Goal: Communication & Community: Answer question/provide support

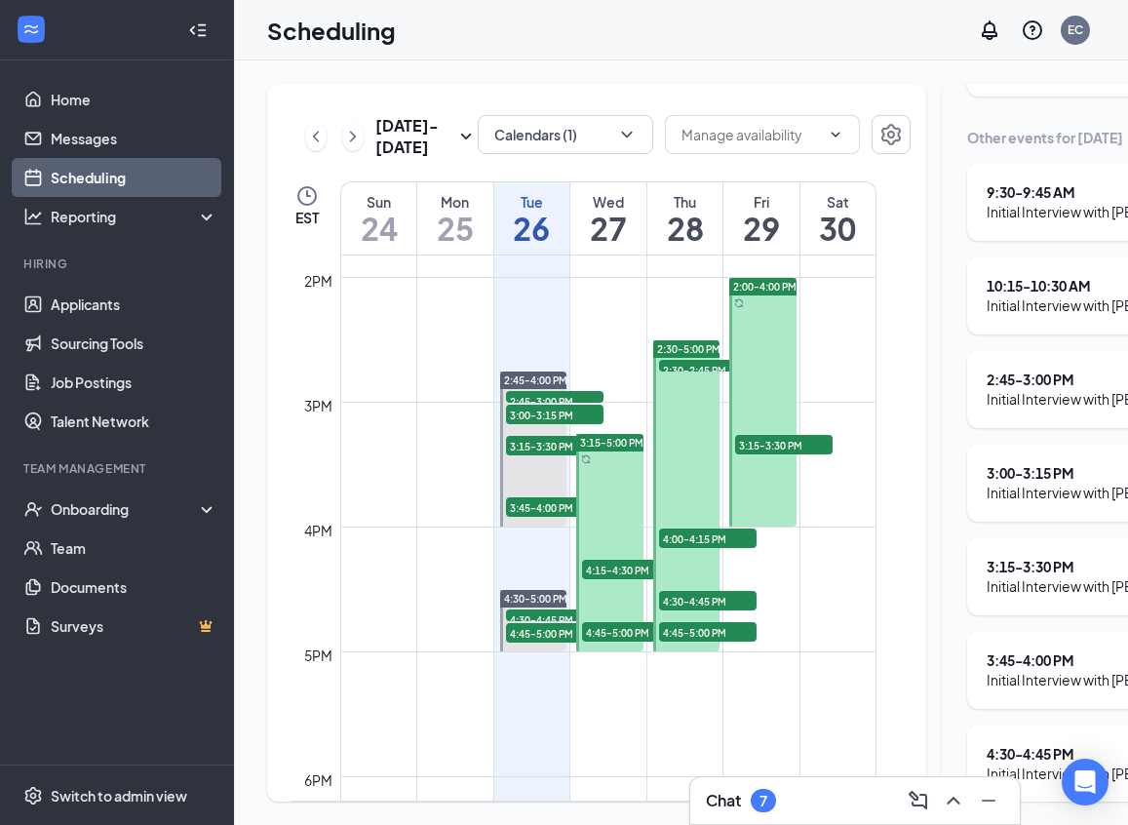
scroll to position [0, 7]
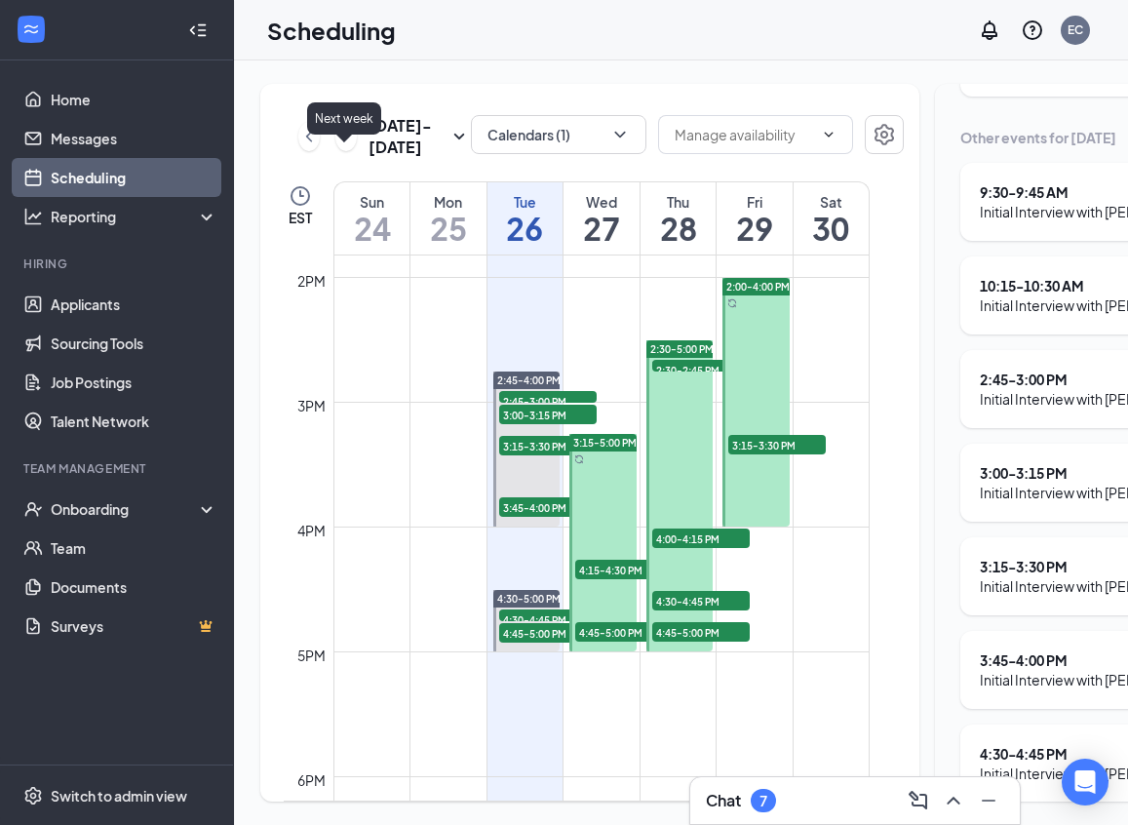
click at [339, 148] on icon "ChevronRight" at bounding box center [345, 136] width 19 height 23
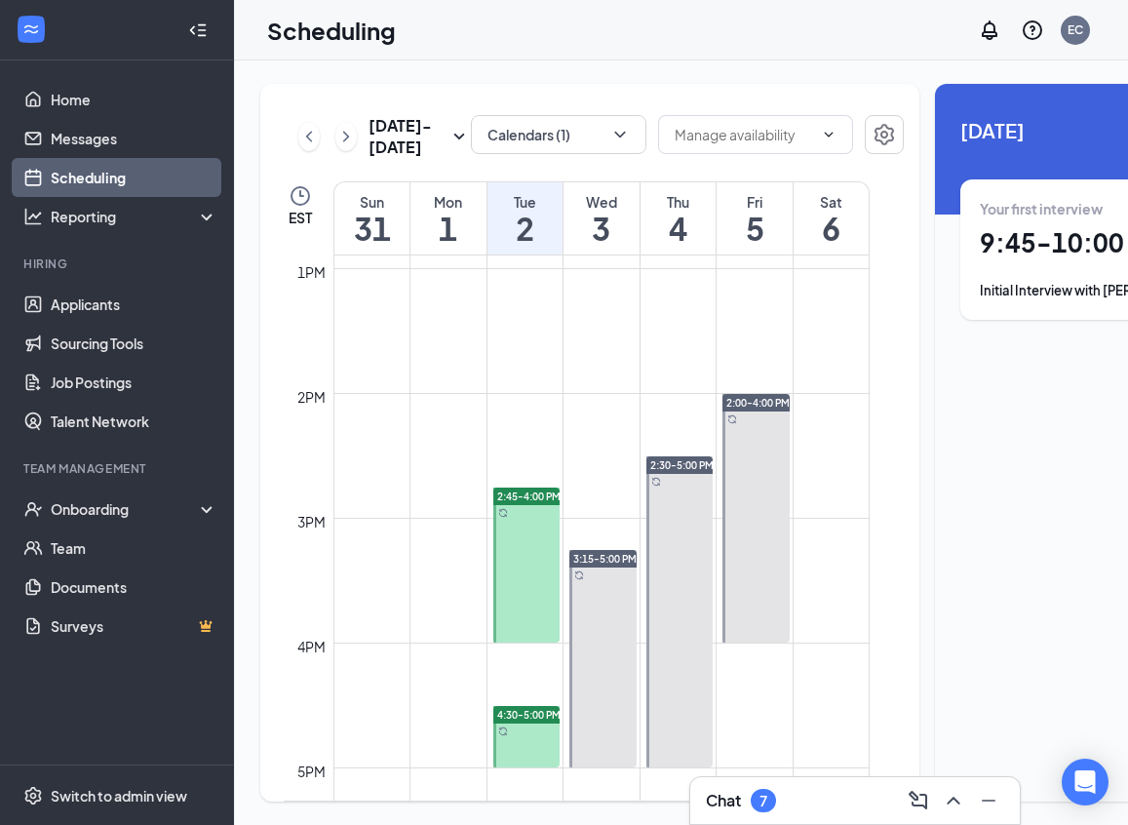
scroll to position [1610, 0]
click at [519, 502] on span "2:45-4:00 PM" at bounding box center [528, 495] width 63 height 14
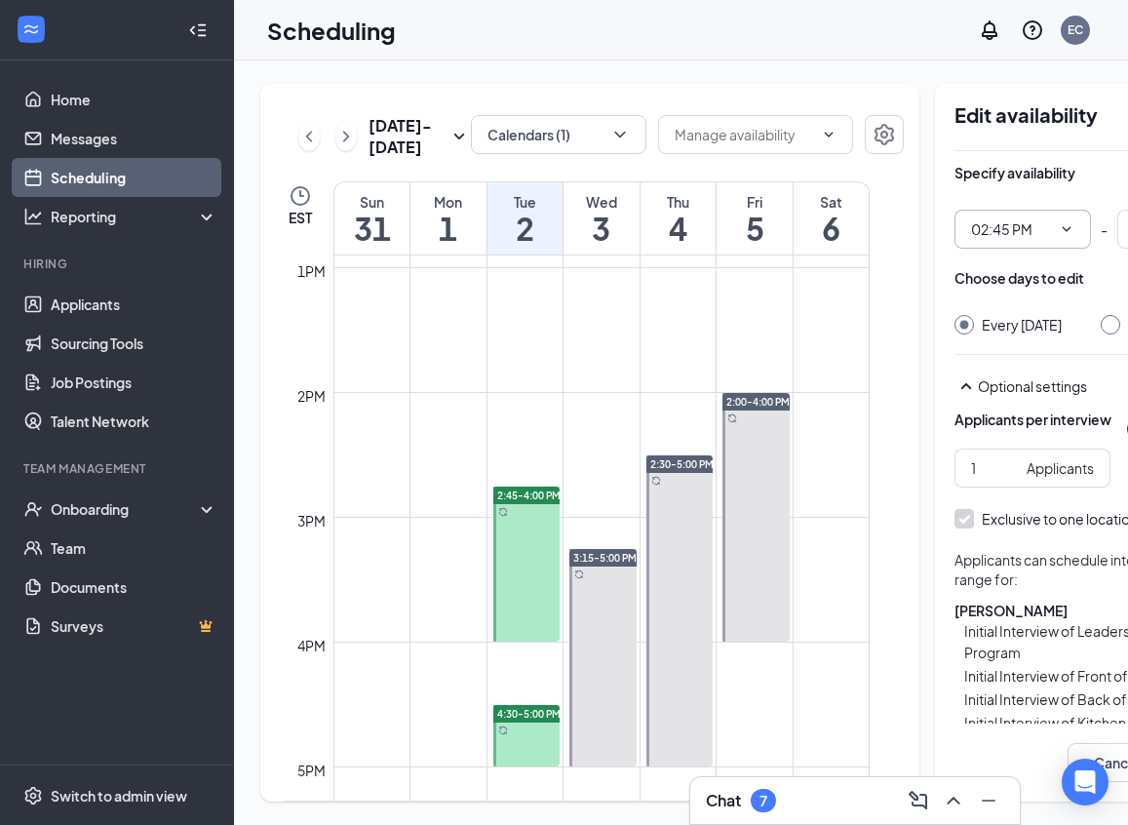
click at [1003, 235] on input "02:45 PM" at bounding box center [1011, 228] width 80 height 21
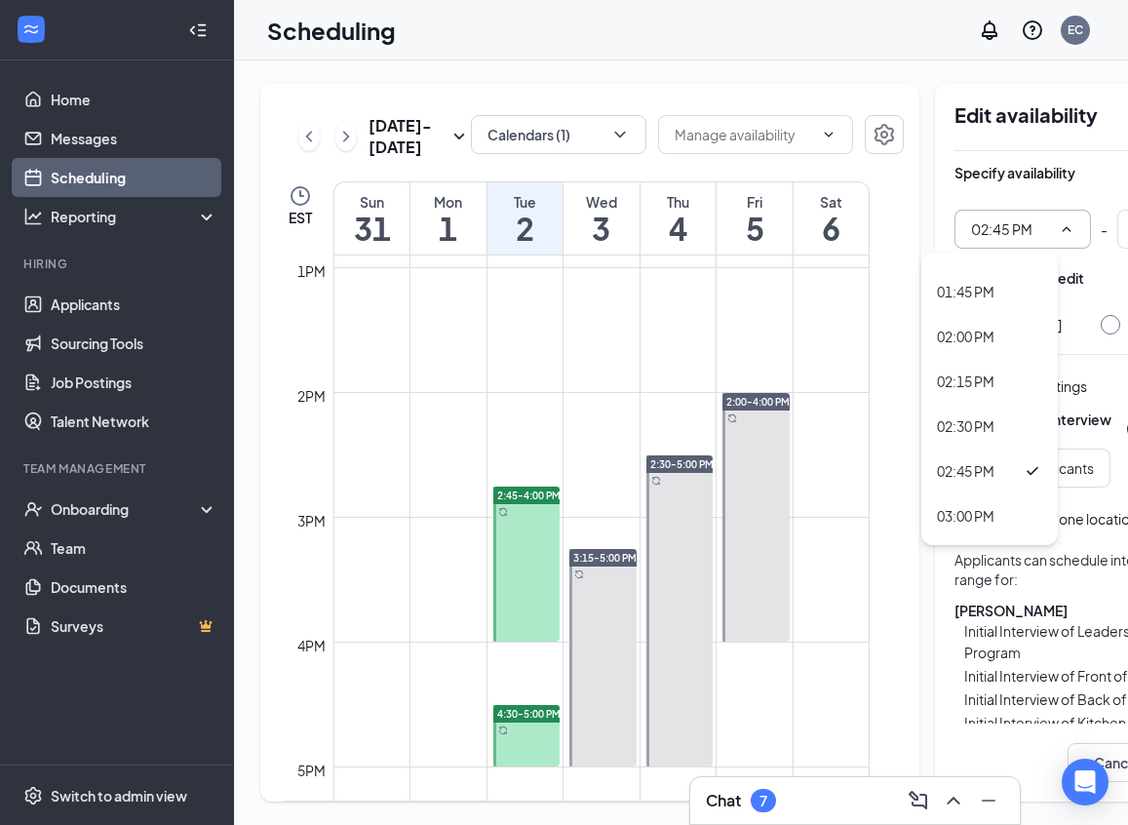
scroll to position [2484, 0]
click at [968, 468] on div "03:00 PM" at bounding box center [989, 481] width 136 height 45
type input "03:00 PM"
type input "04:15 PM"
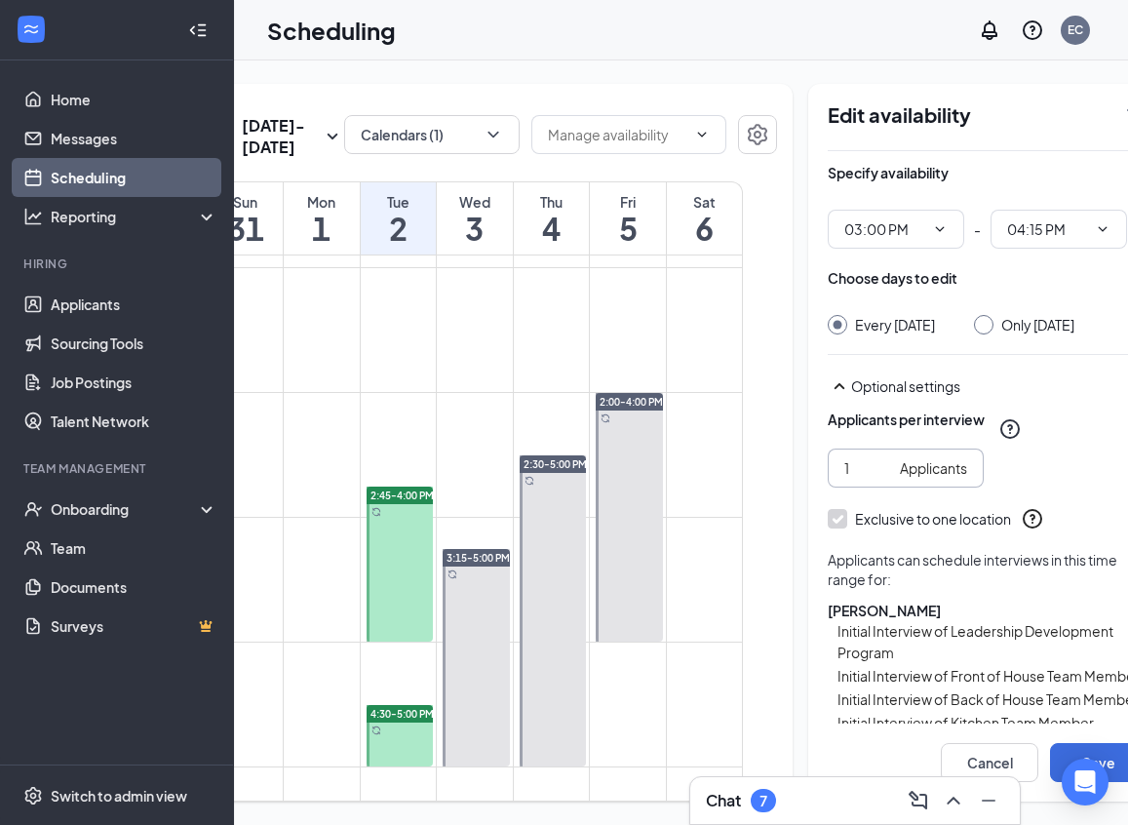
scroll to position [0, 173]
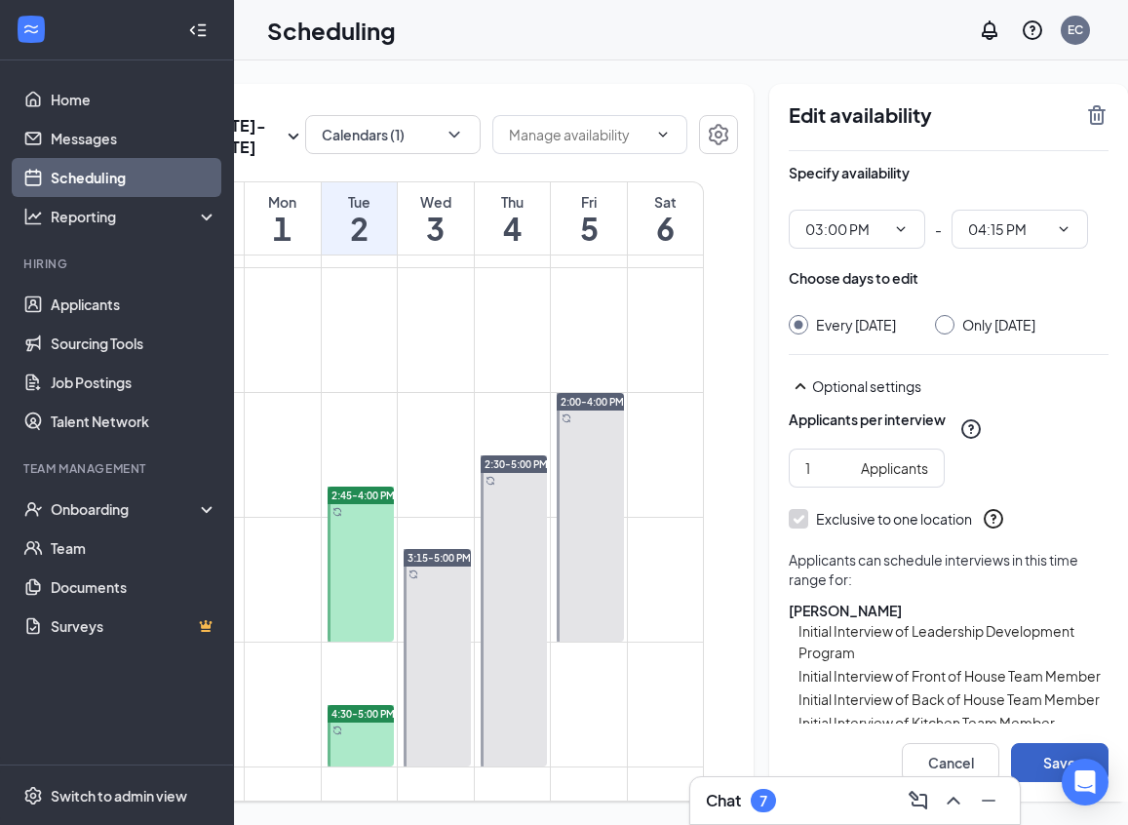
click at [1020, 761] on button "Save" at bounding box center [1059, 762] width 97 height 39
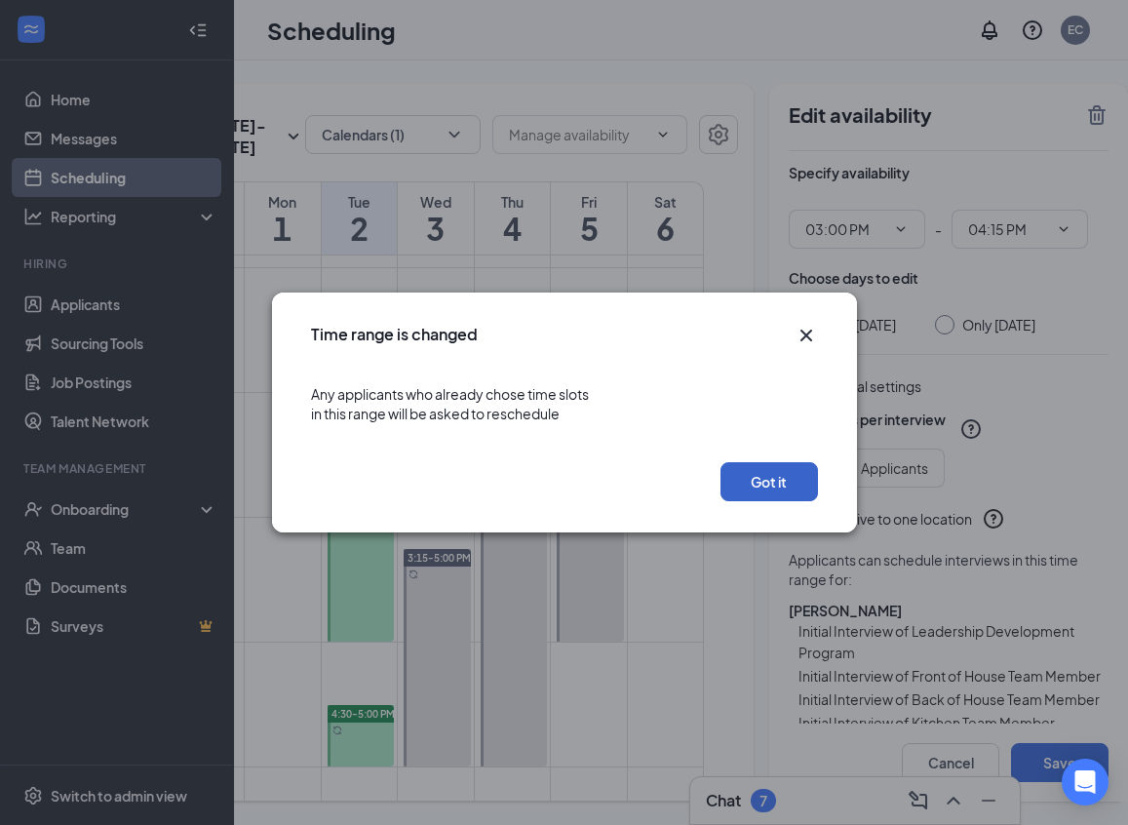
click at [742, 480] on button "Got it" at bounding box center [768, 481] width 97 height 39
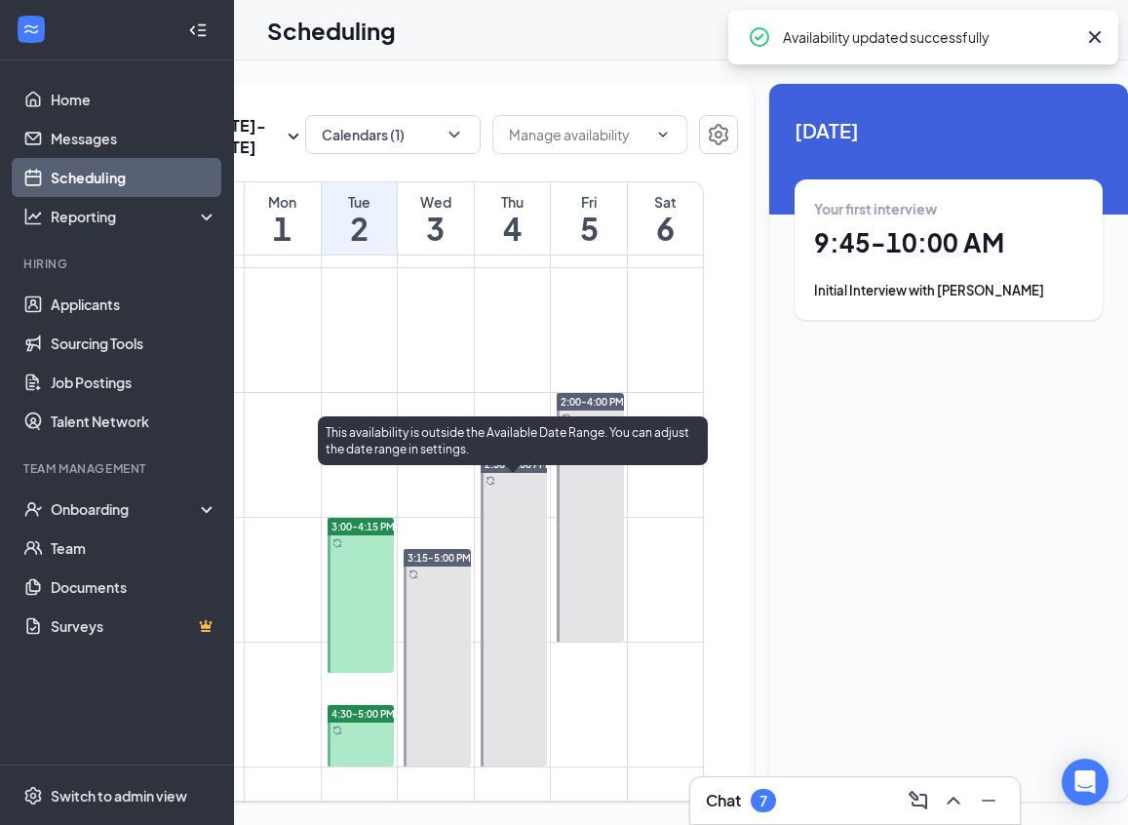
click at [518, 471] on span "2:30-5:00 PM" at bounding box center [515, 464] width 63 height 14
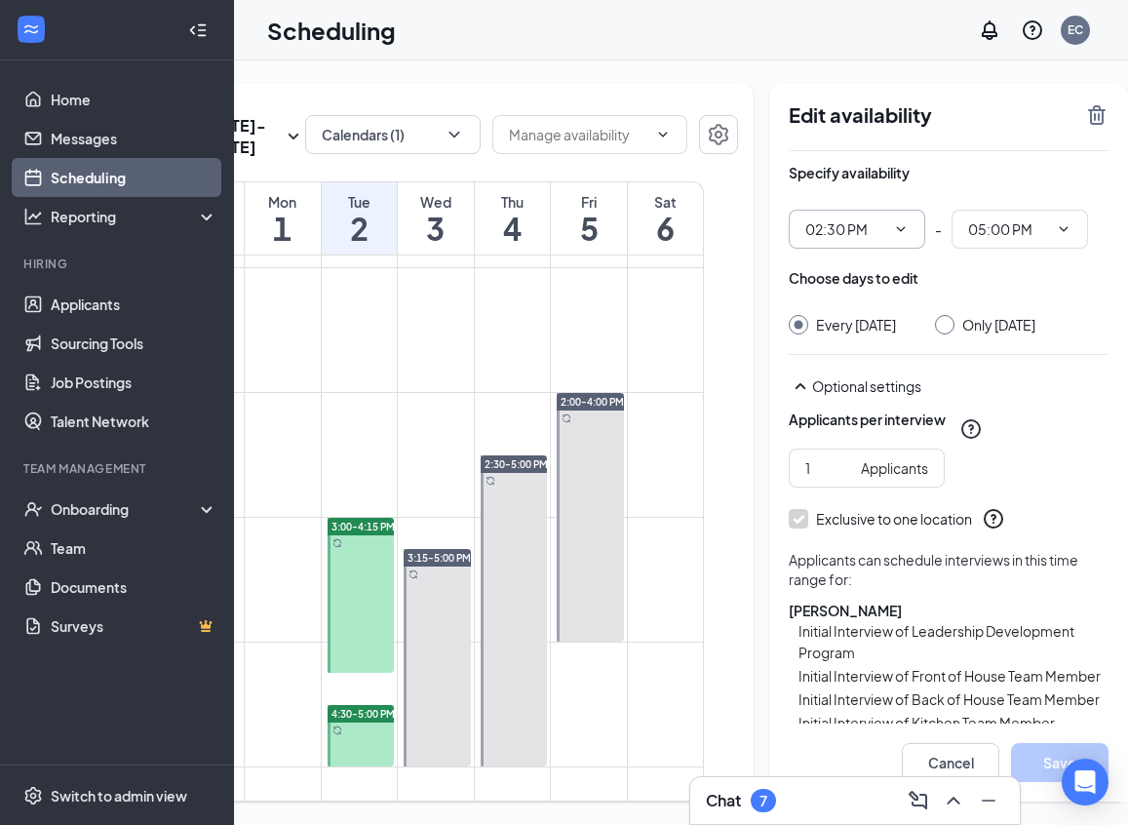
click at [805, 225] on input "02:30 PM" at bounding box center [845, 228] width 80 height 21
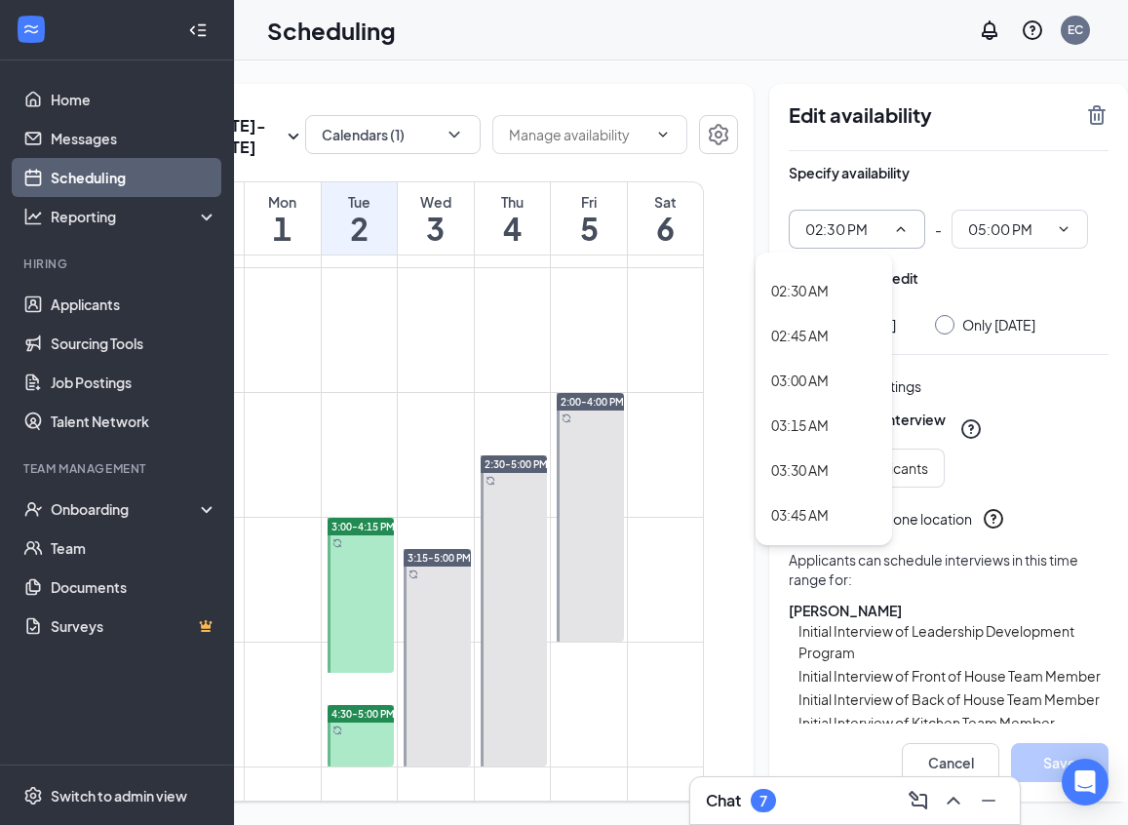
scroll to position [438, 0]
drag, startPoint x: 772, startPoint y: 370, endPoint x: 823, endPoint y: 484, distance: 123.9
click at [823, 484] on div "12:00 AM 12:15 AM 12:30 AM 12:45 AM 01:00 AM 01:15 AM 01:30 AM 01:45 AM 02:00 A…" at bounding box center [823, 398] width 136 height 292
click at [852, 445] on div "03:30 AM" at bounding box center [823, 465] width 136 height 45
type input "03:30 AM"
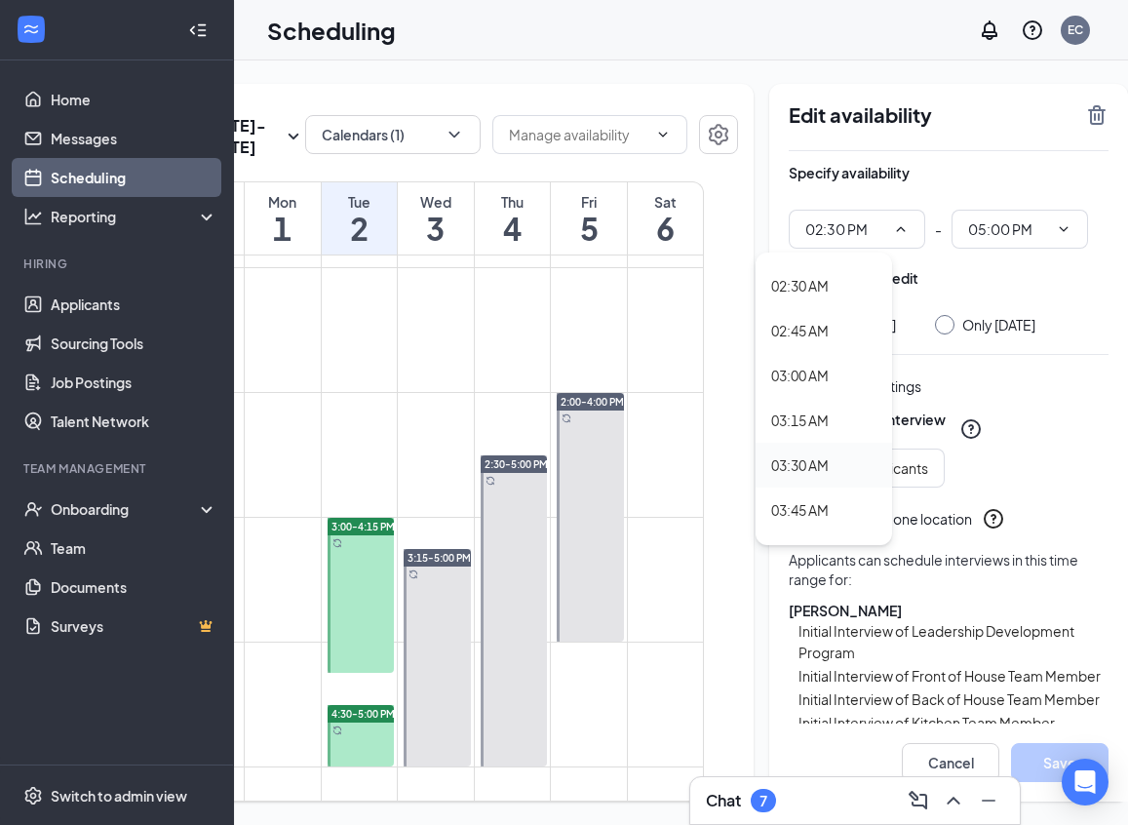
type input "06:00 AM"
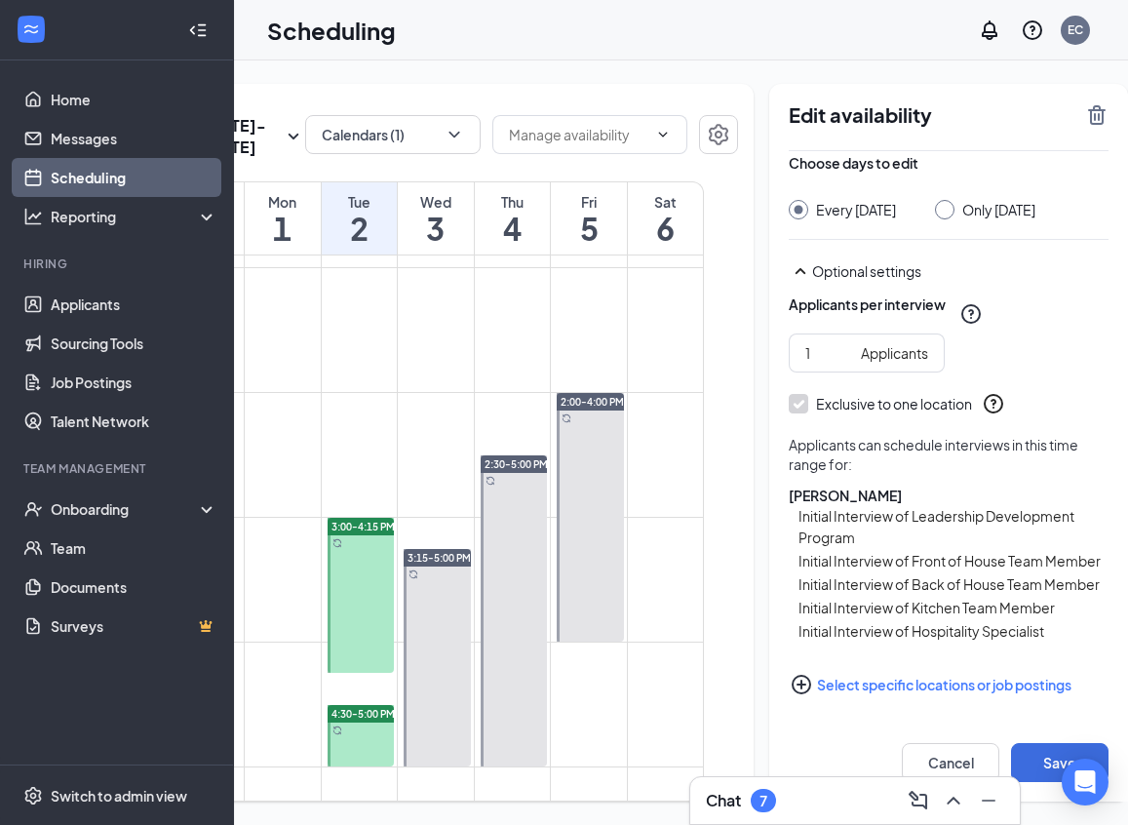
scroll to position [0, 0]
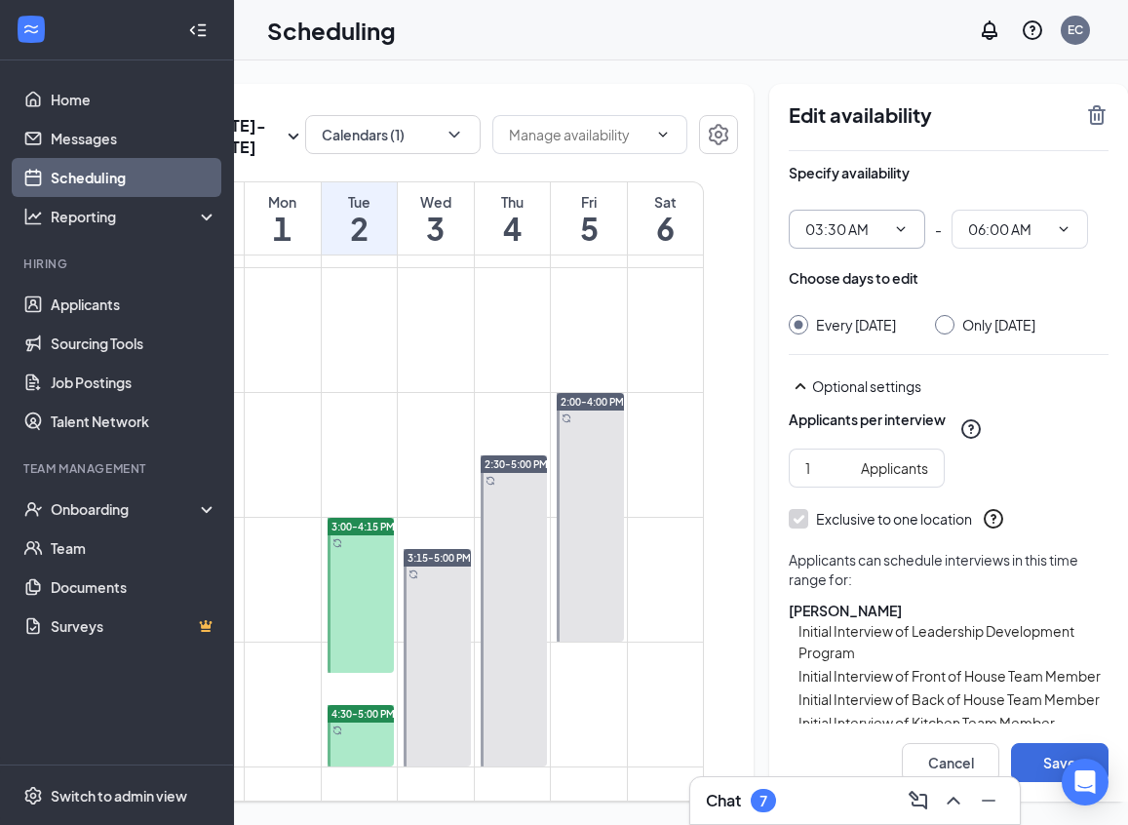
click at [805, 228] on input "03:30 AM" at bounding box center [845, 228] width 80 height 21
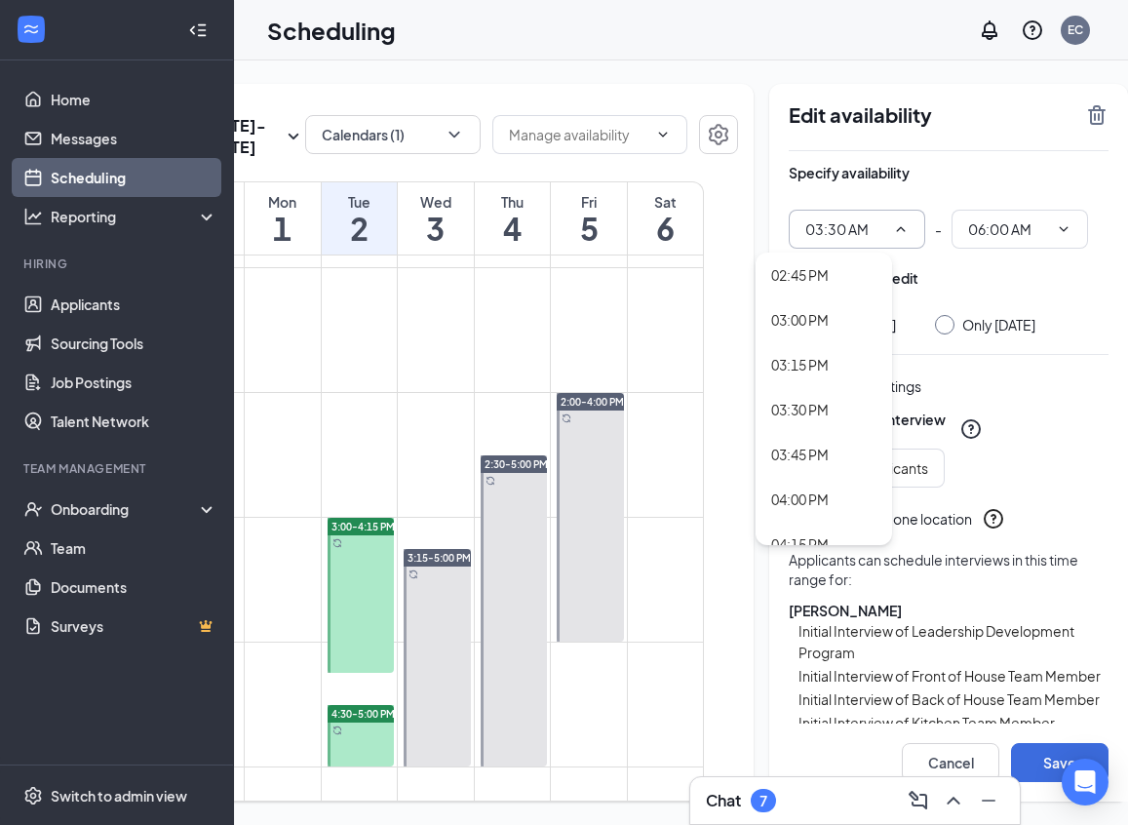
scroll to position [2645, 0]
click at [802, 317] on div "03:00 PM" at bounding box center [800, 320] width 58 height 21
type input "03:00 PM"
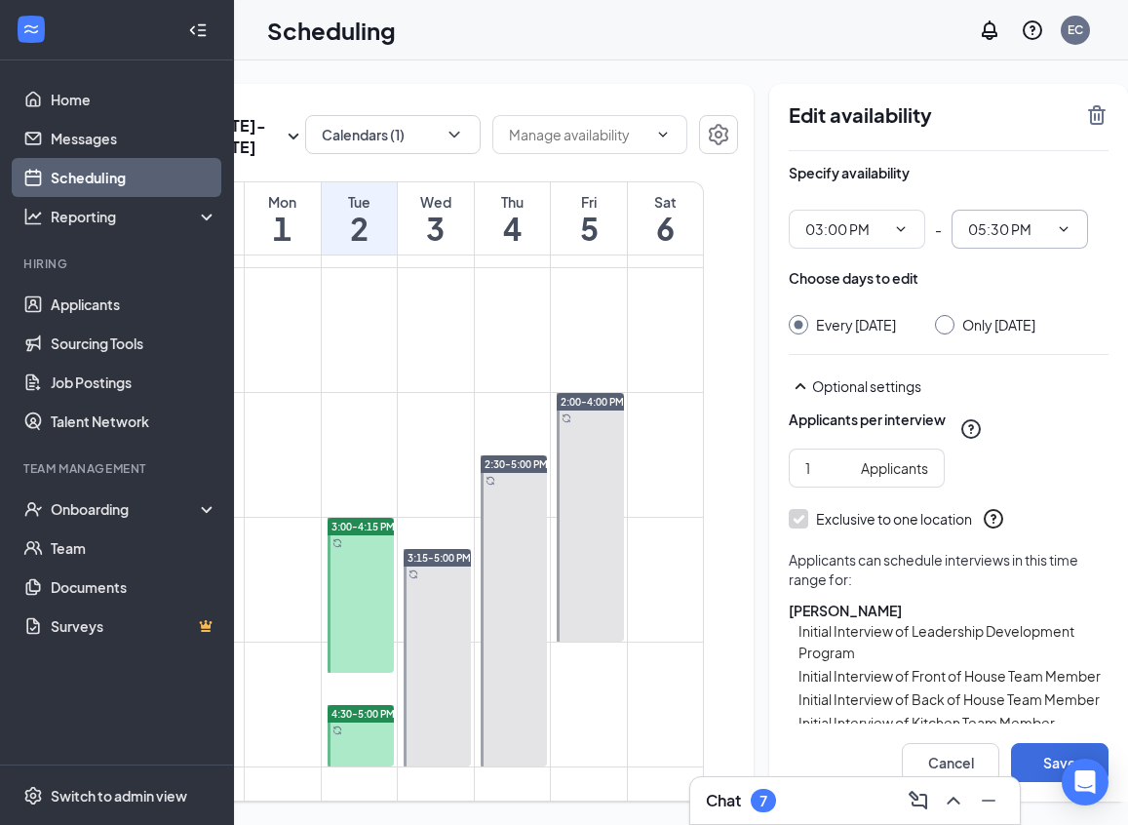
click at [1018, 227] on span "05:30 PM" at bounding box center [1019, 229] width 136 height 39
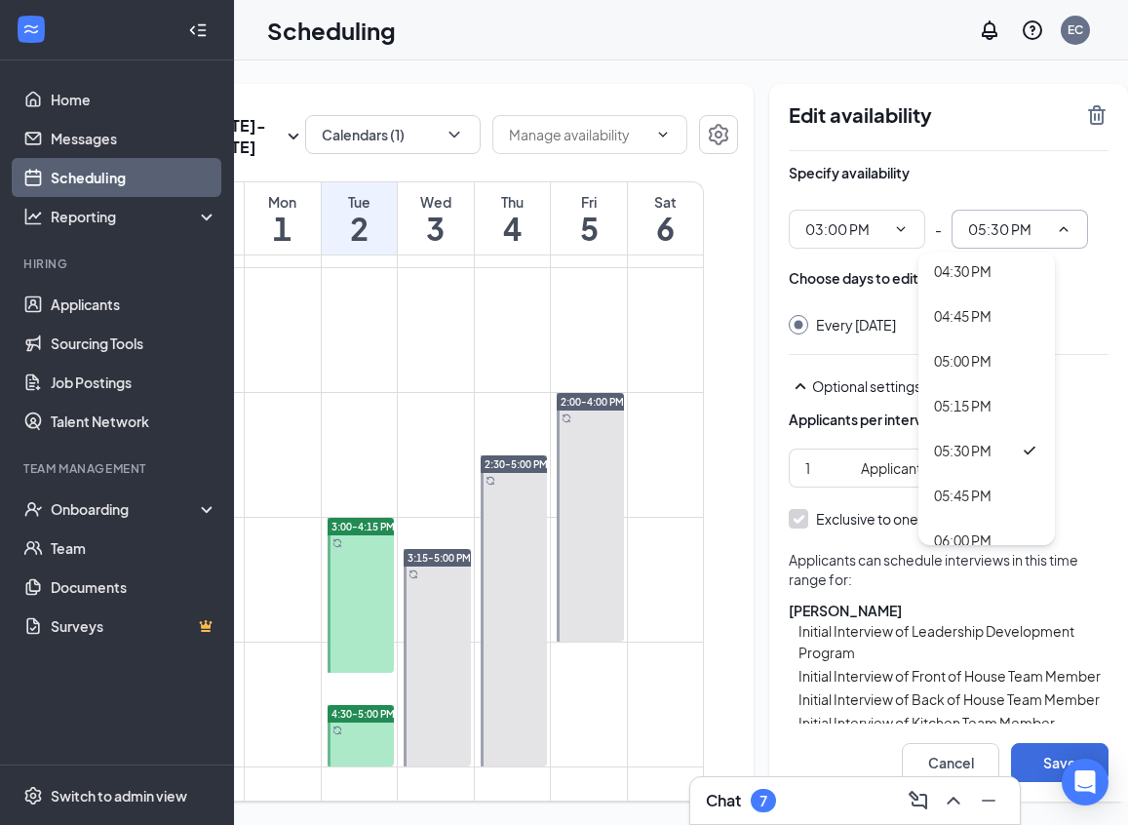
scroll to position [2936, 0]
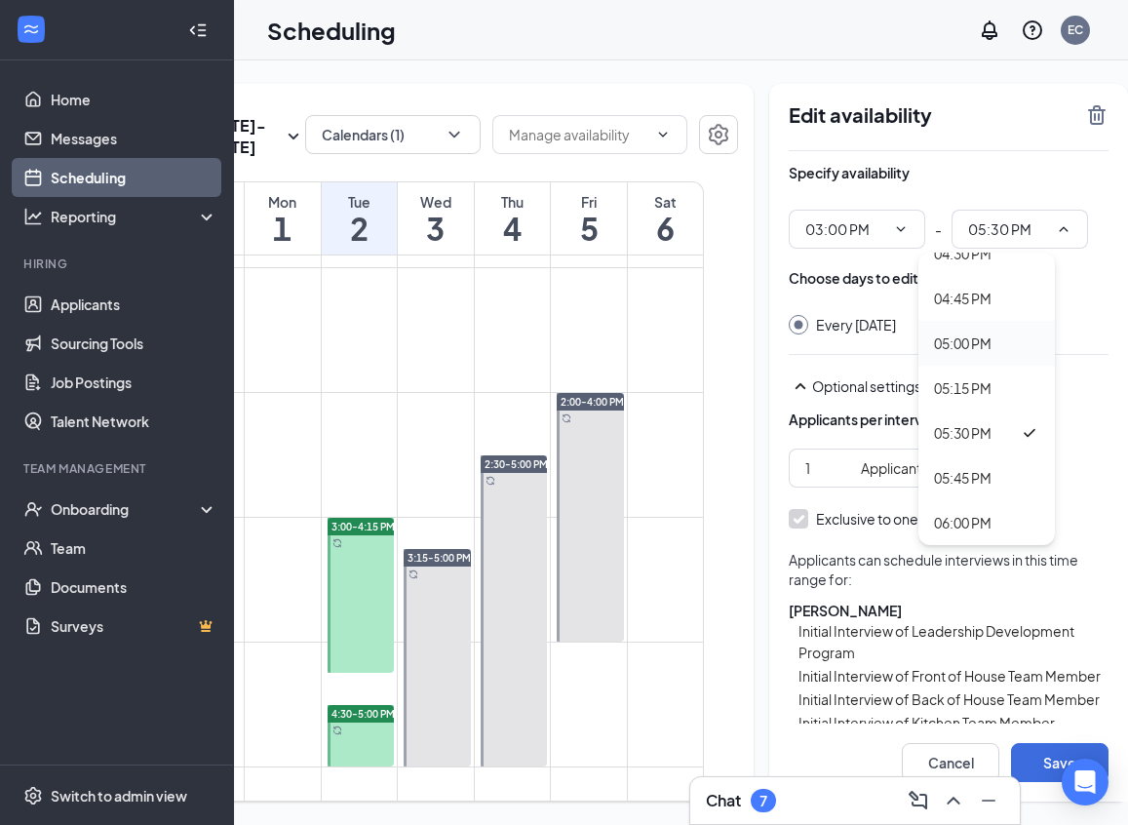
click at [941, 343] on div "05:00 PM" at bounding box center [963, 342] width 58 height 21
type input "05:00 PM"
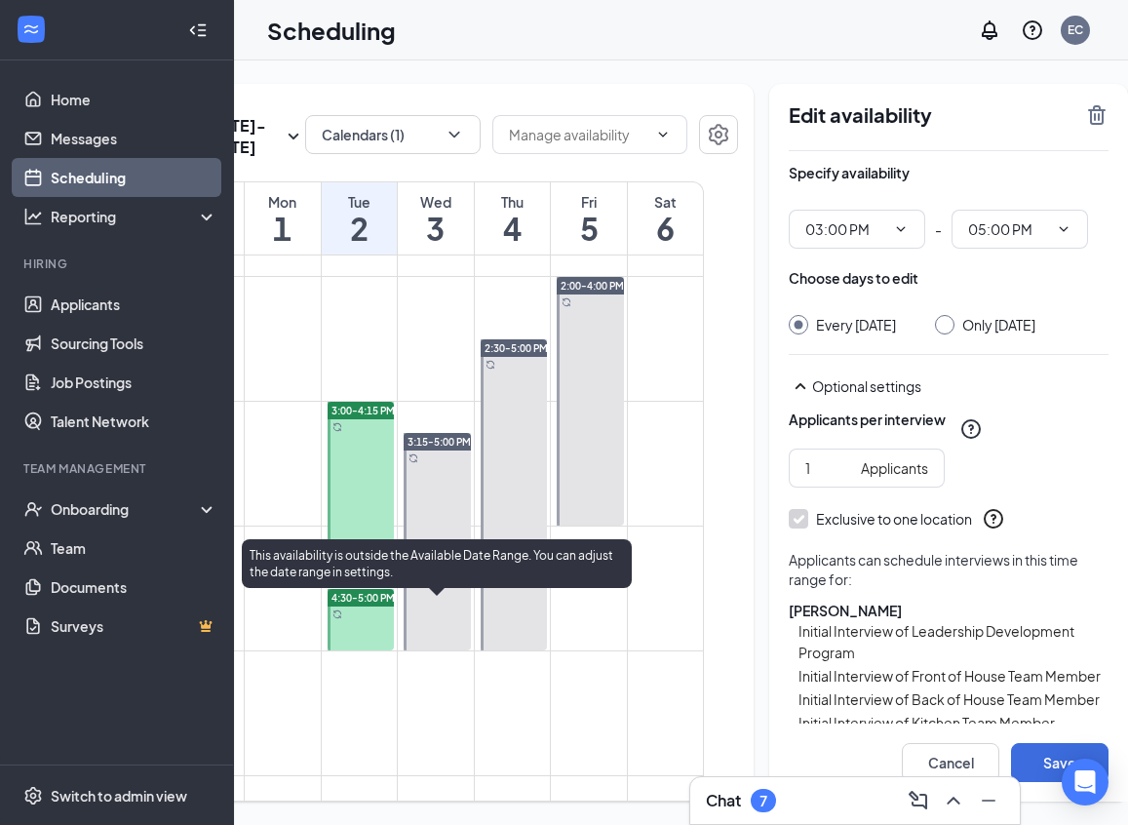
scroll to position [1742, 0]
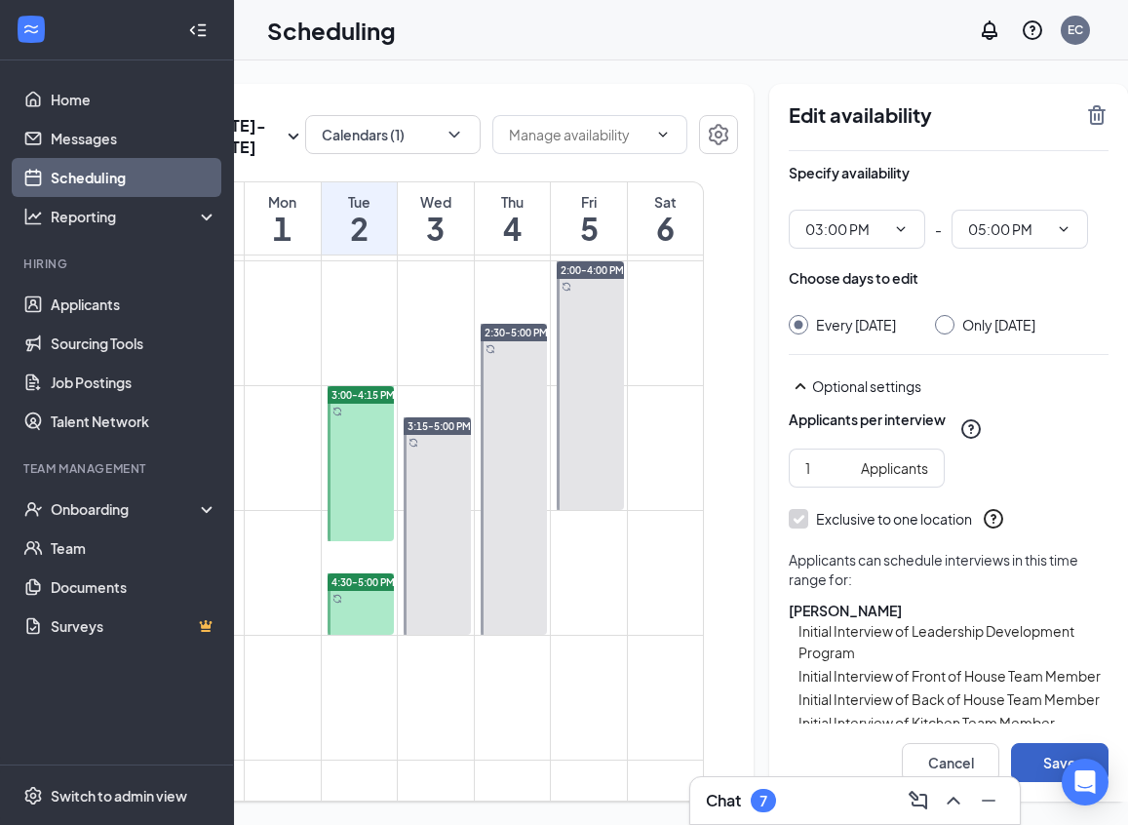
click at [1027, 761] on button "Save" at bounding box center [1059, 762] width 97 height 39
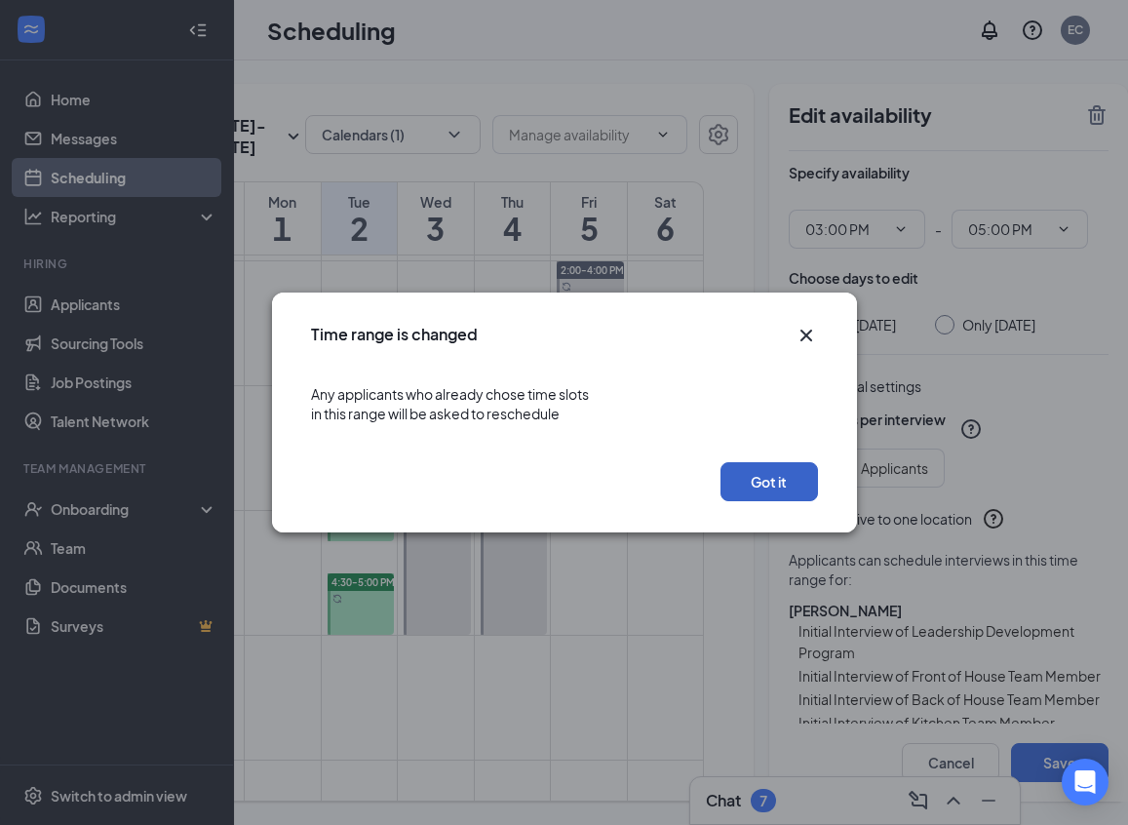
click at [767, 481] on button "Got it" at bounding box center [768, 481] width 97 height 39
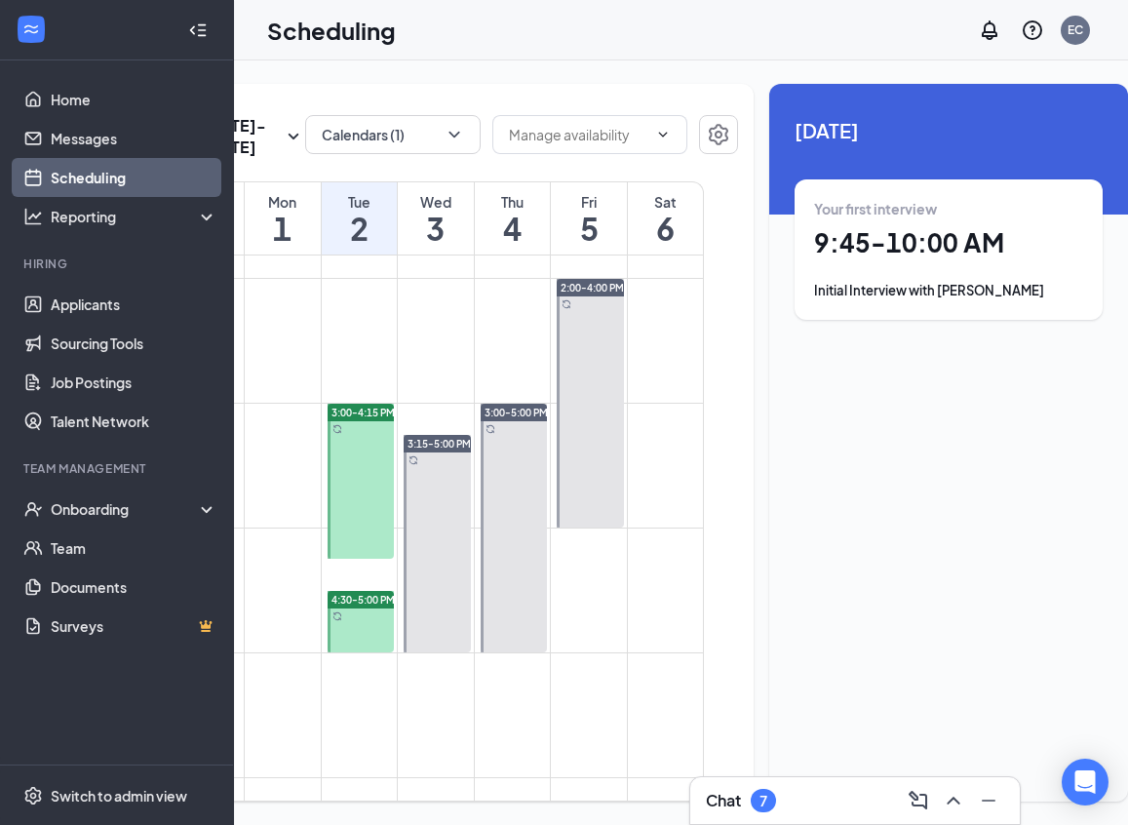
scroll to position [1753, 0]
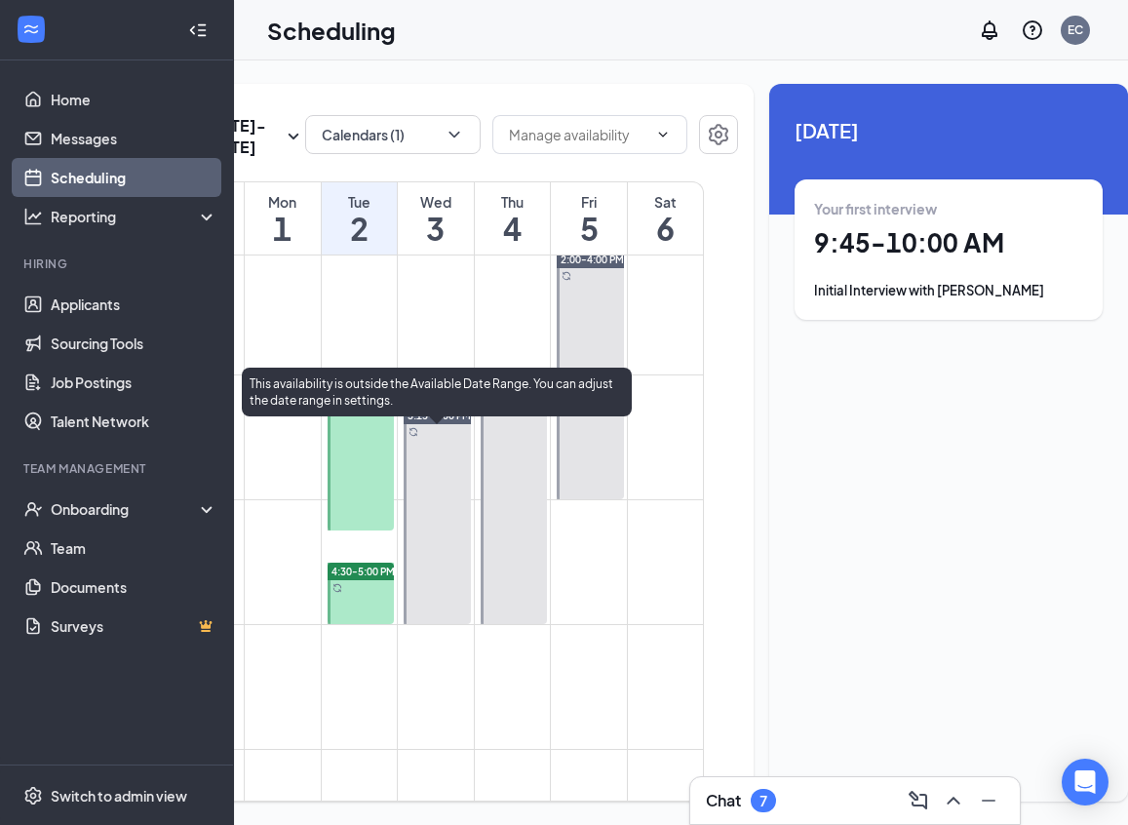
click at [446, 422] on span "3:15-5:00 PM" at bounding box center [438, 415] width 63 height 14
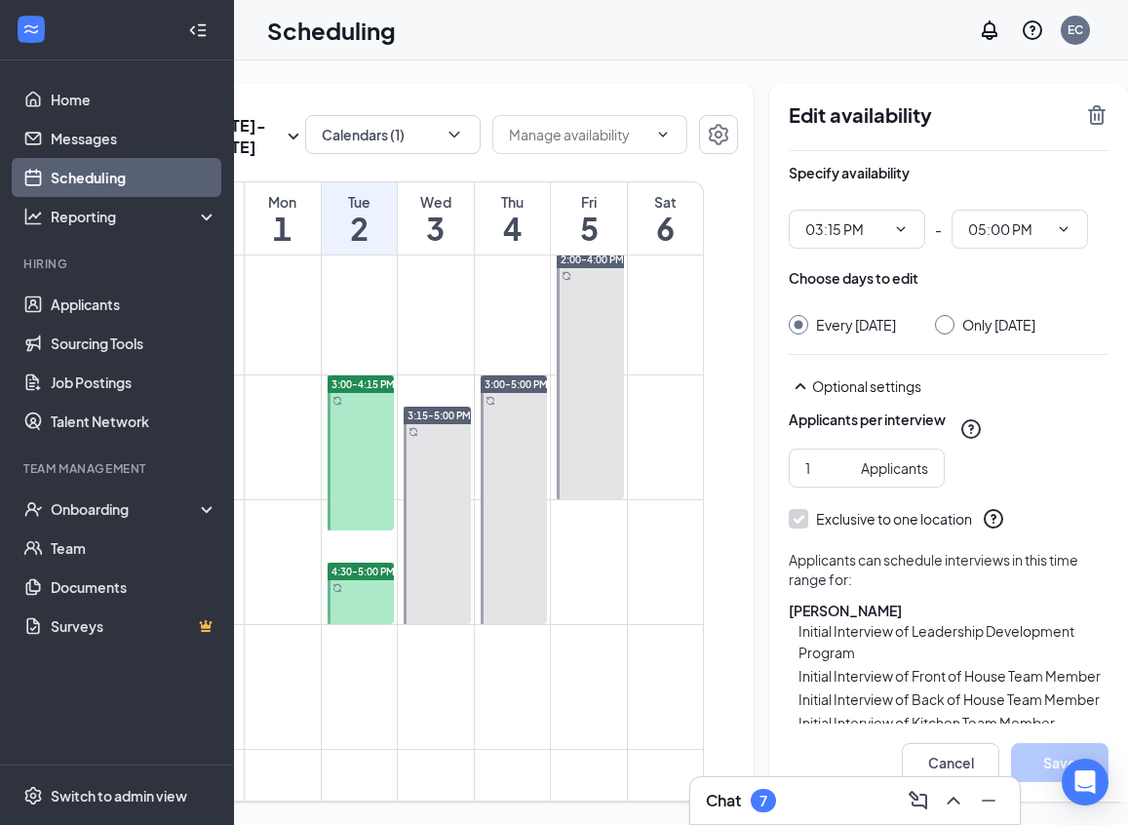
click at [485, 312] on td at bounding box center [436, 296] width 536 height 31
click at [191, 22] on icon "Collapse" at bounding box center [197, 29] width 19 height 19
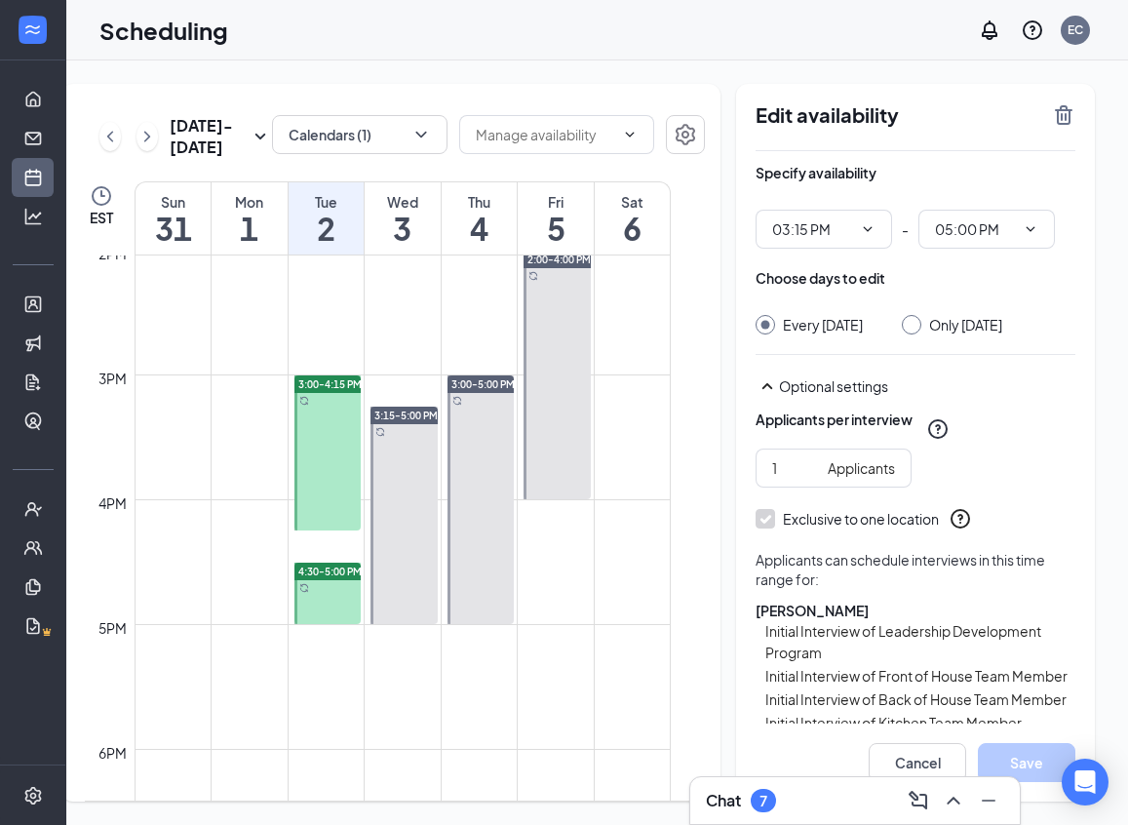
scroll to position [0, 5]
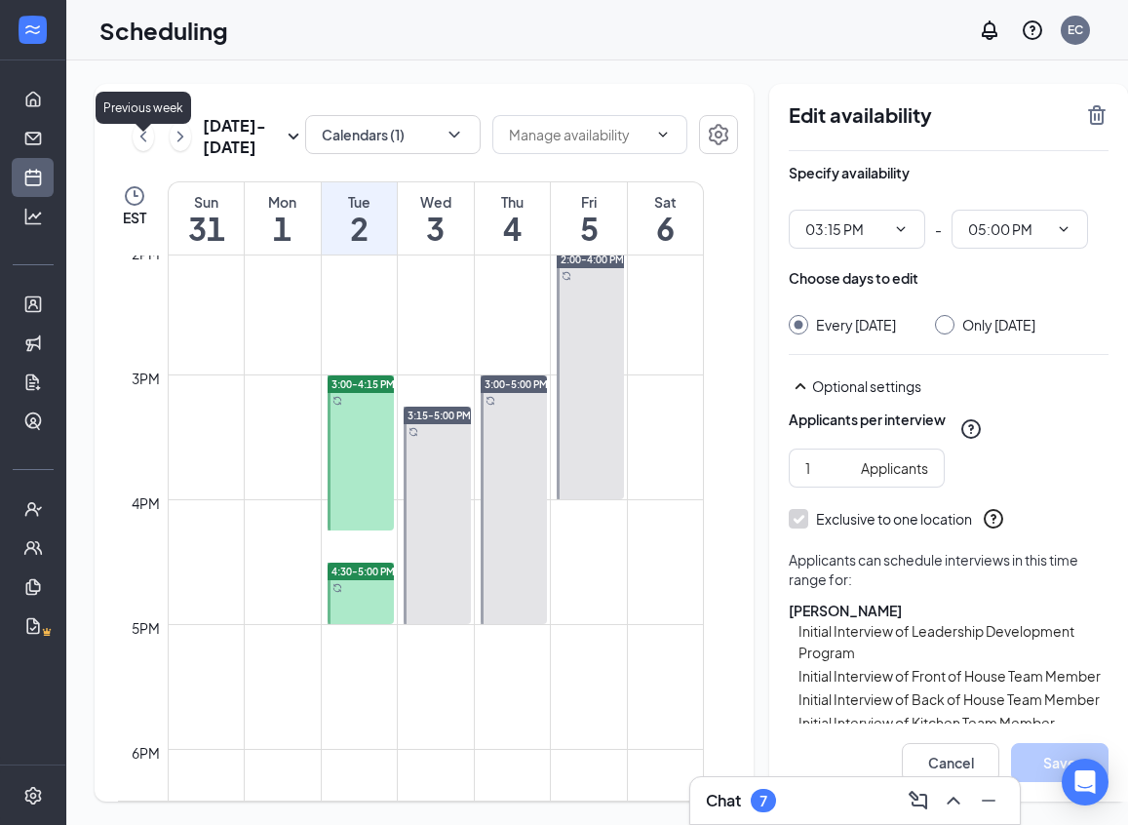
click at [146, 148] on icon "ChevronLeft" at bounding box center [143, 136] width 19 height 23
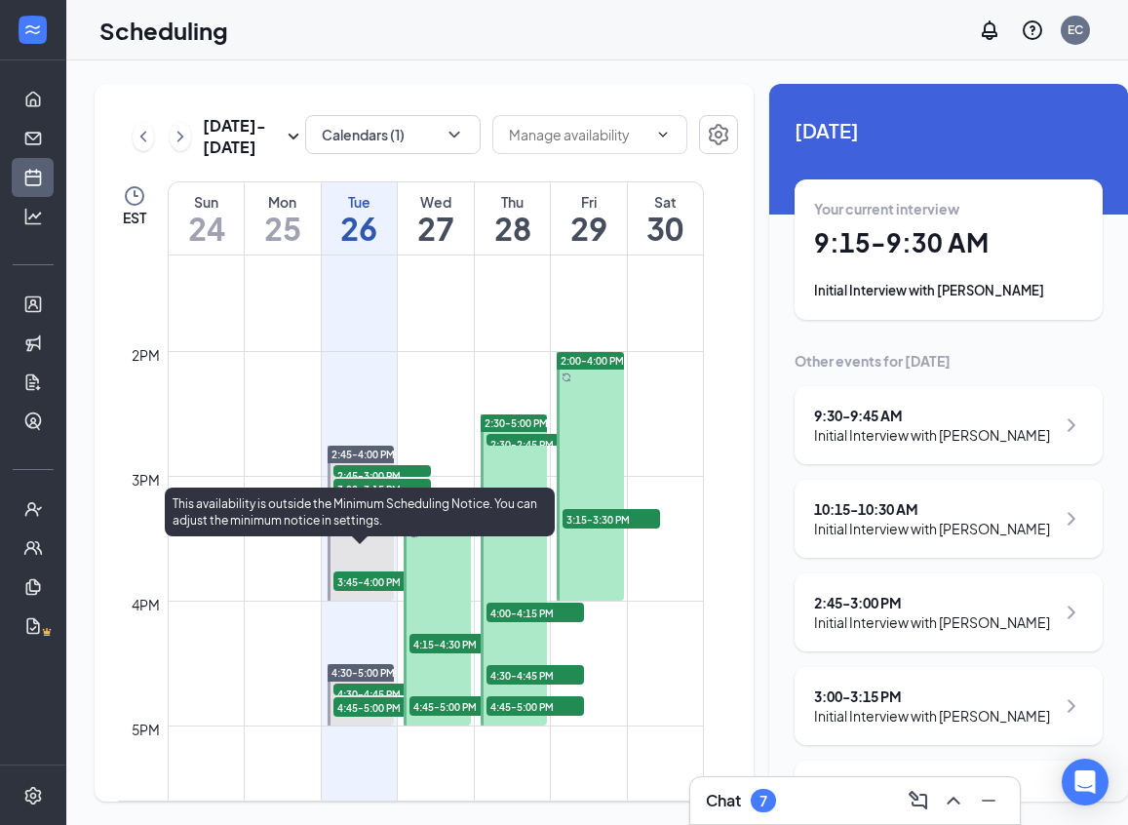
scroll to position [1681, 0]
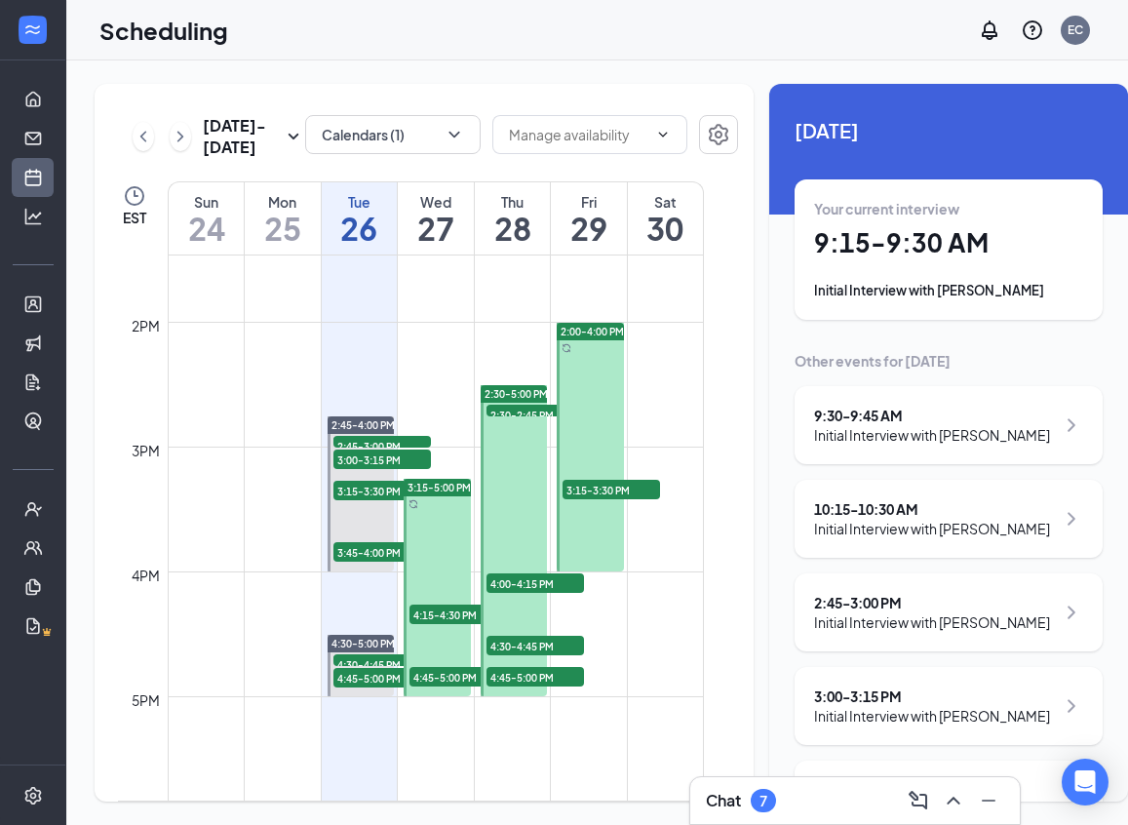
click at [497, 424] on span "2:30-2:45 PM" at bounding box center [534, 414] width 97 height 19
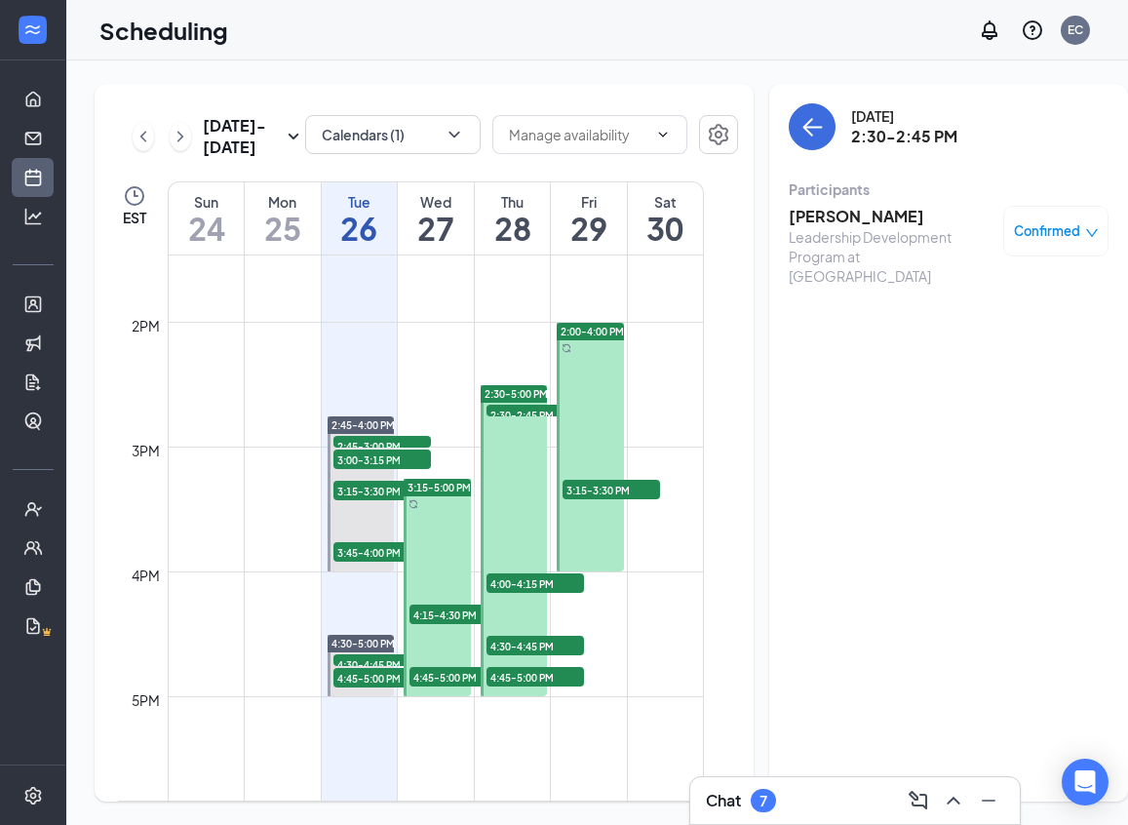
click at [818, 214] on h3 "[PERSON_NAME]" at bounding box center [891, 216] width 205 height 21
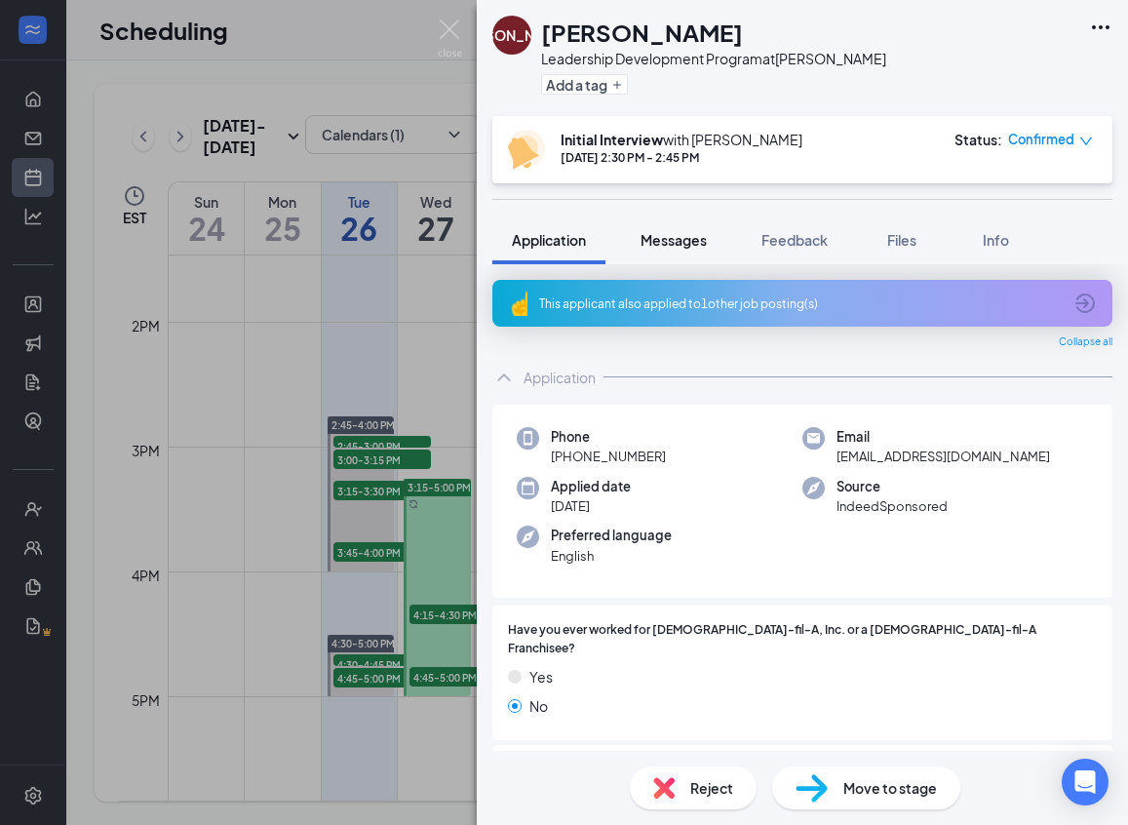
click at [694, 249] on div "Messages" at bounding box center [673, 239] width 66 height 19
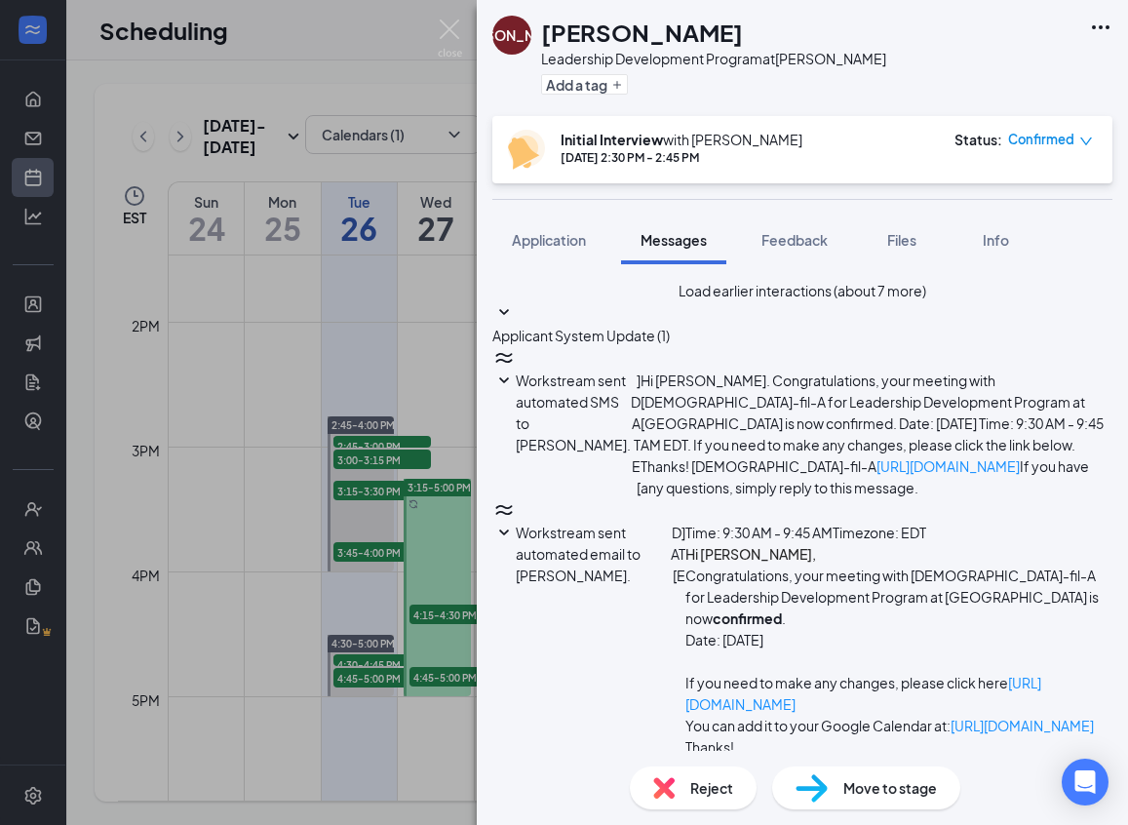
scroll to position [0, 0]
type textarea "Good Afternoon [PERSON_NAME], Just reaching out to see if you would be able to …"
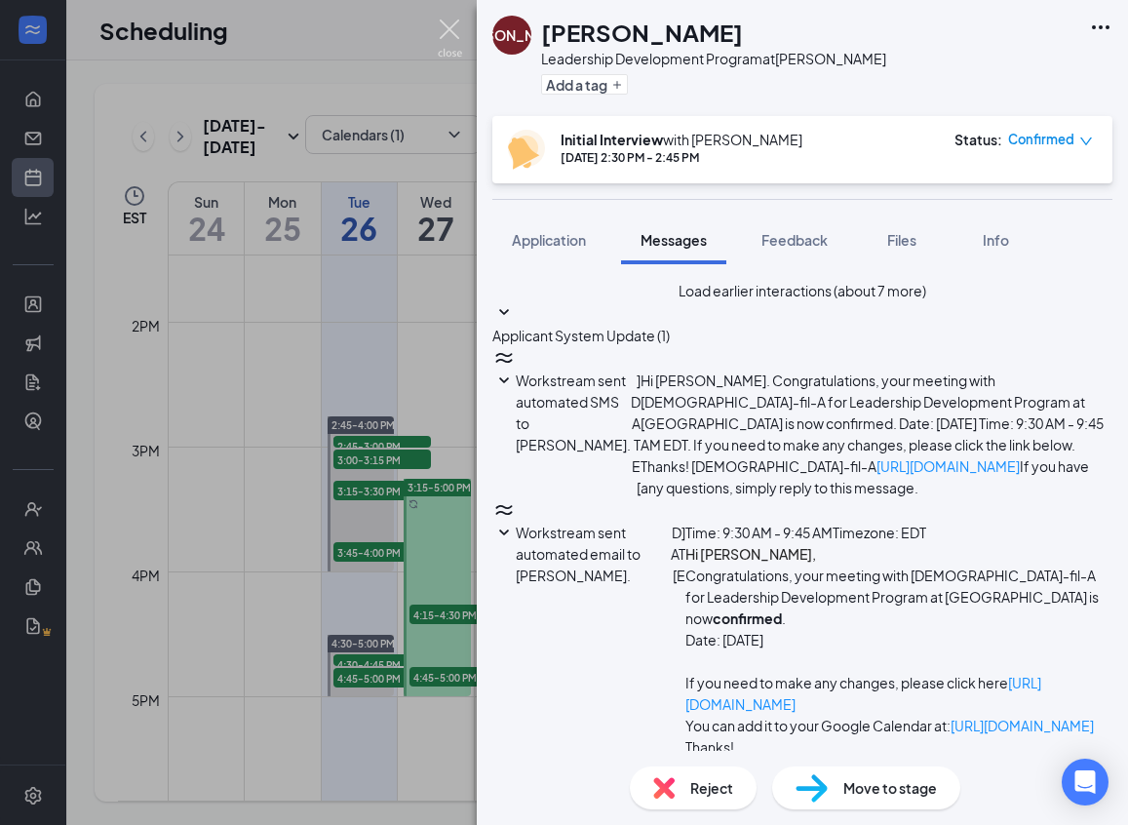
click at [445, 33] on img at bounding box center [450, 38] width 24 height 38
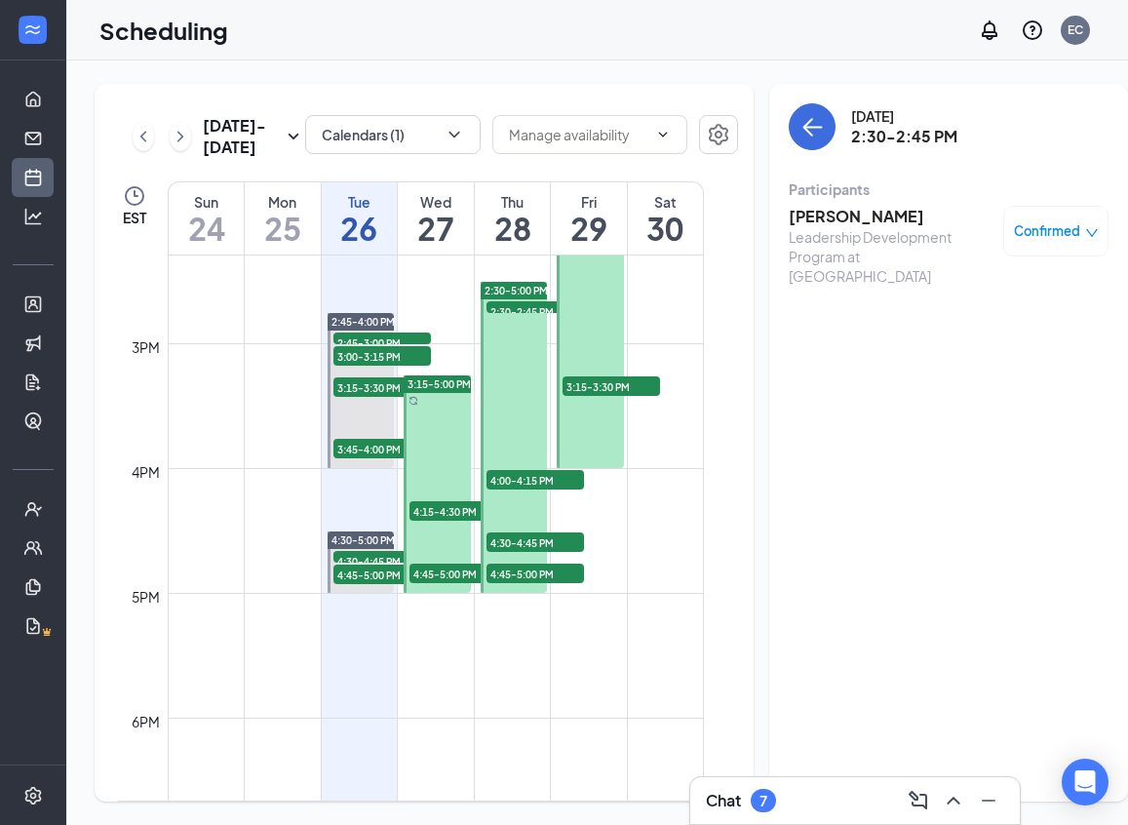
scroll to position [1778, 0]
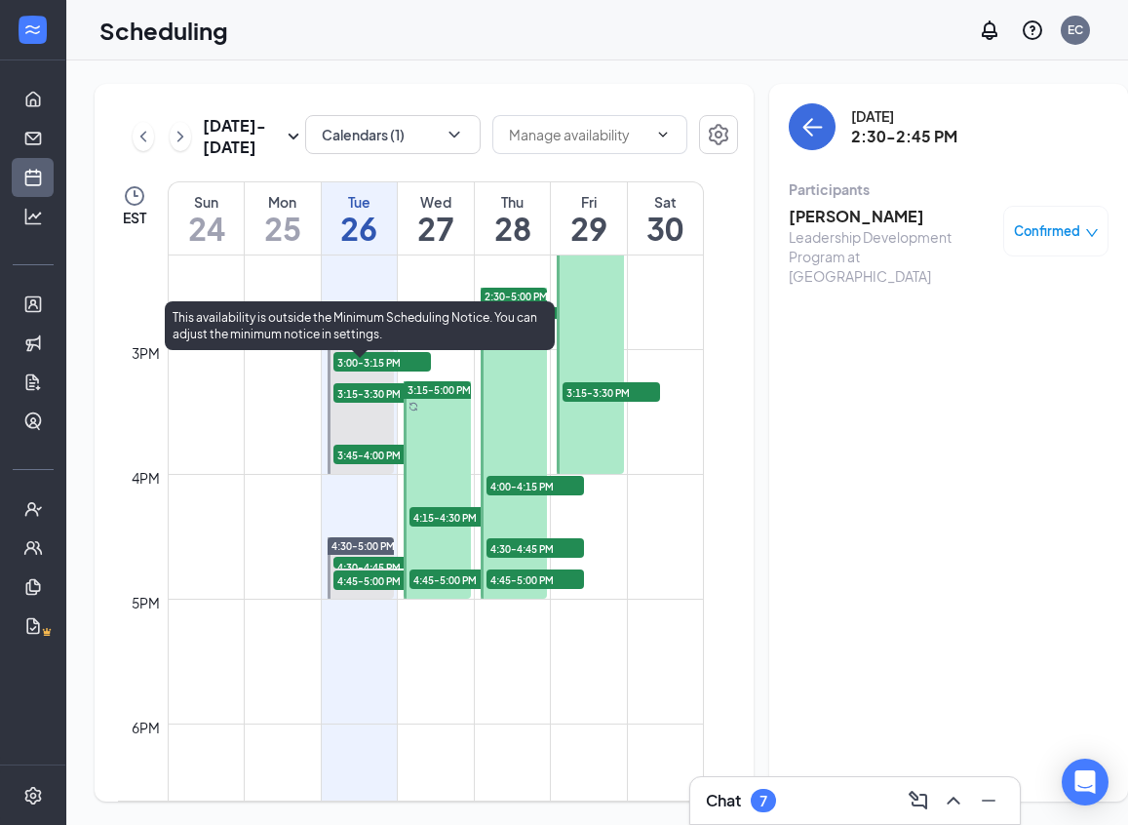
click at [392, 358] on span "2:45-3:00 PM" at bounding box center [381, 347] width 97 height 19
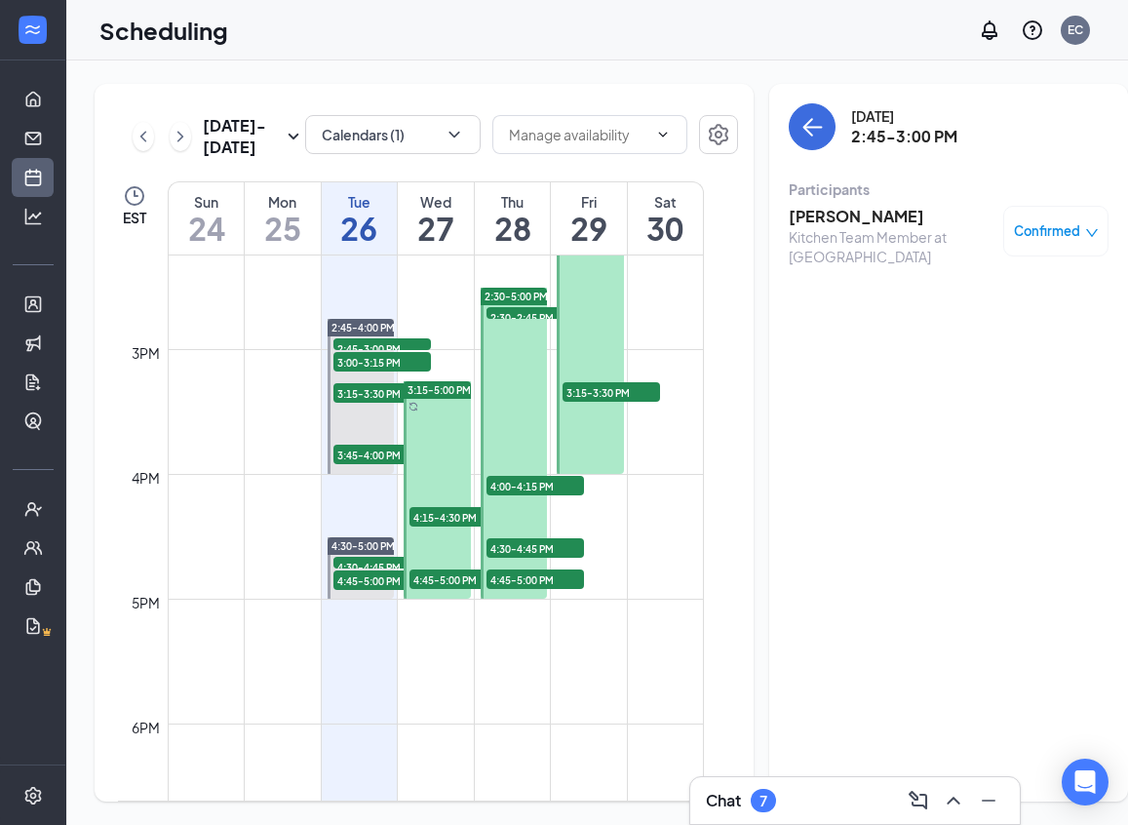
click at [828, 214] on h3 "[PERSON_NAME]" at bounding box center [891, 216] width 205 height 21
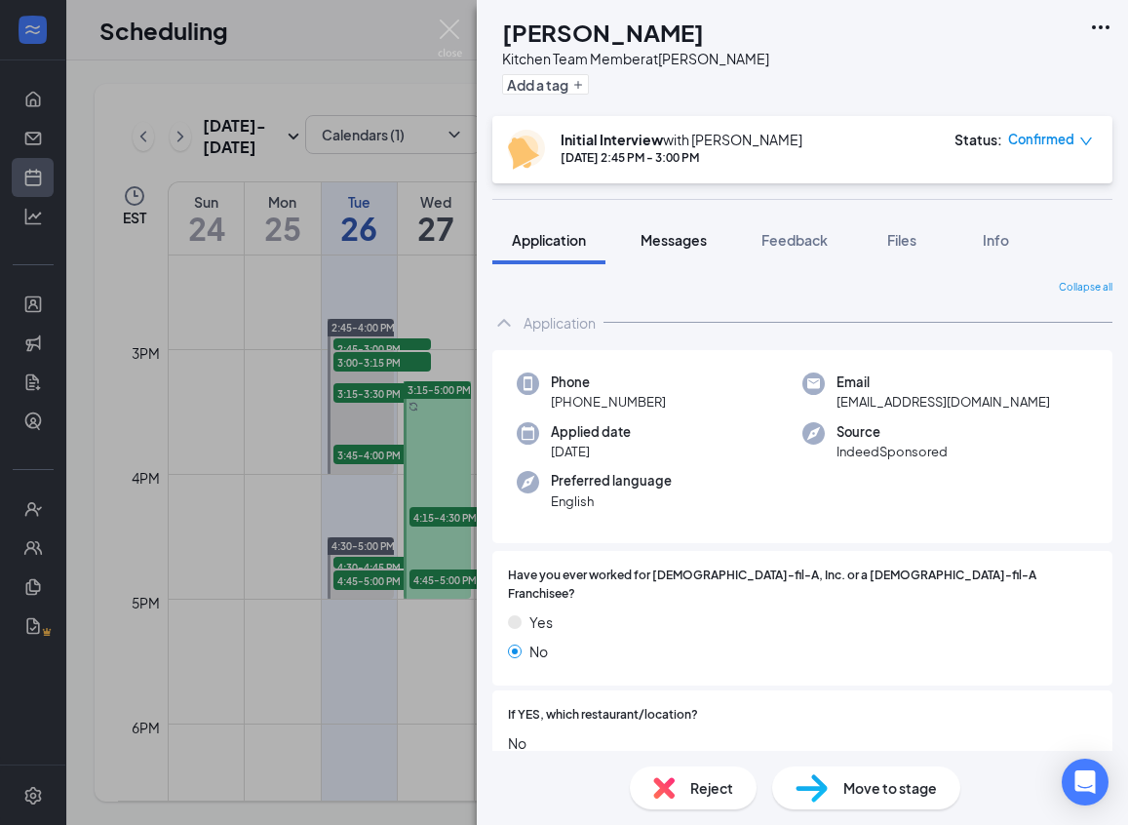
click at [686, 231] on span "Messages" at bounding box center [673, 240] width 66 height 18
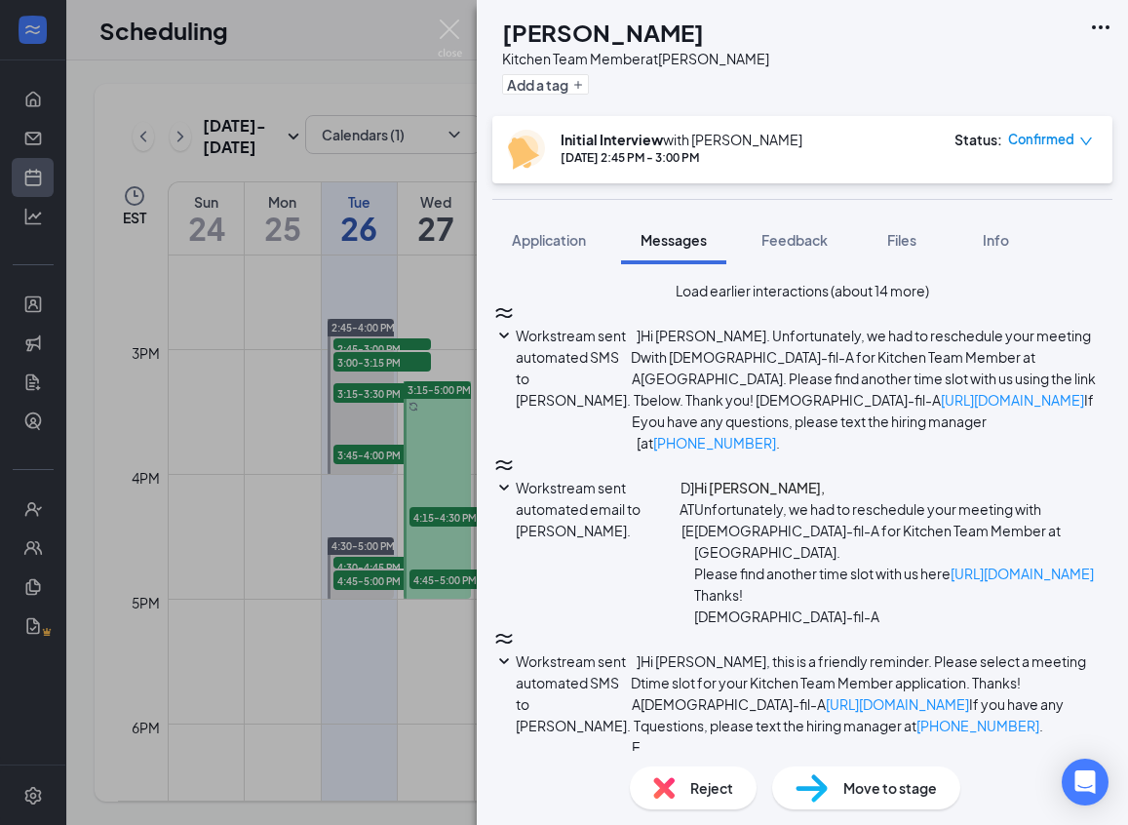
scroll to position [0, 0]
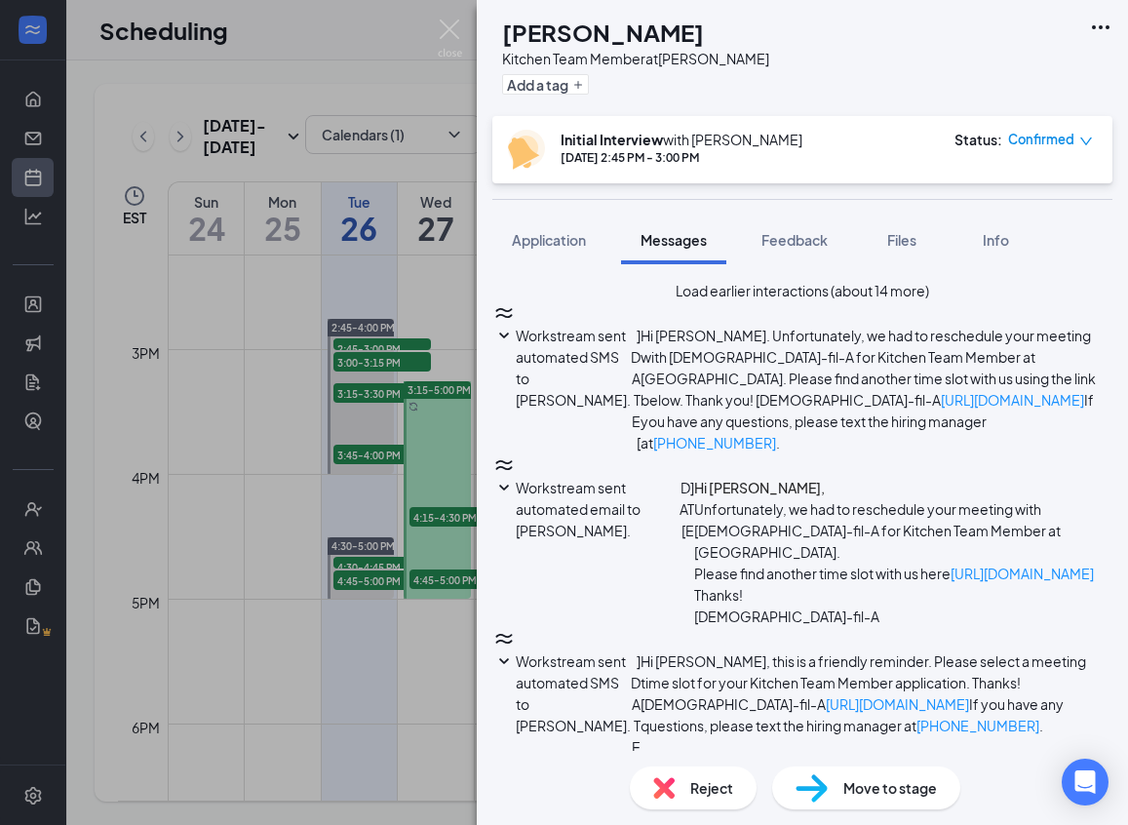
type textarea "Good Morning [PERSON_NAME], Just reaching out to see if you would be a come in …"
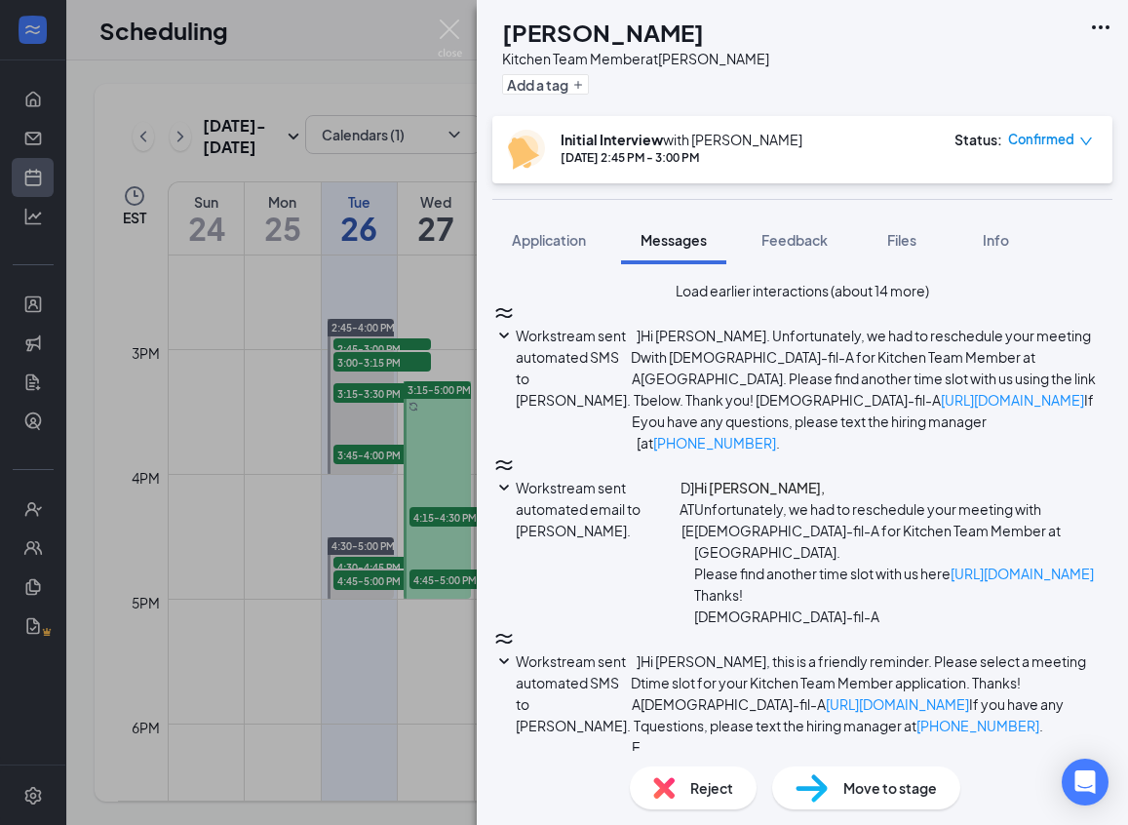
click at [449, 29] on img at bounding box center [450, 38] width 24 height 38
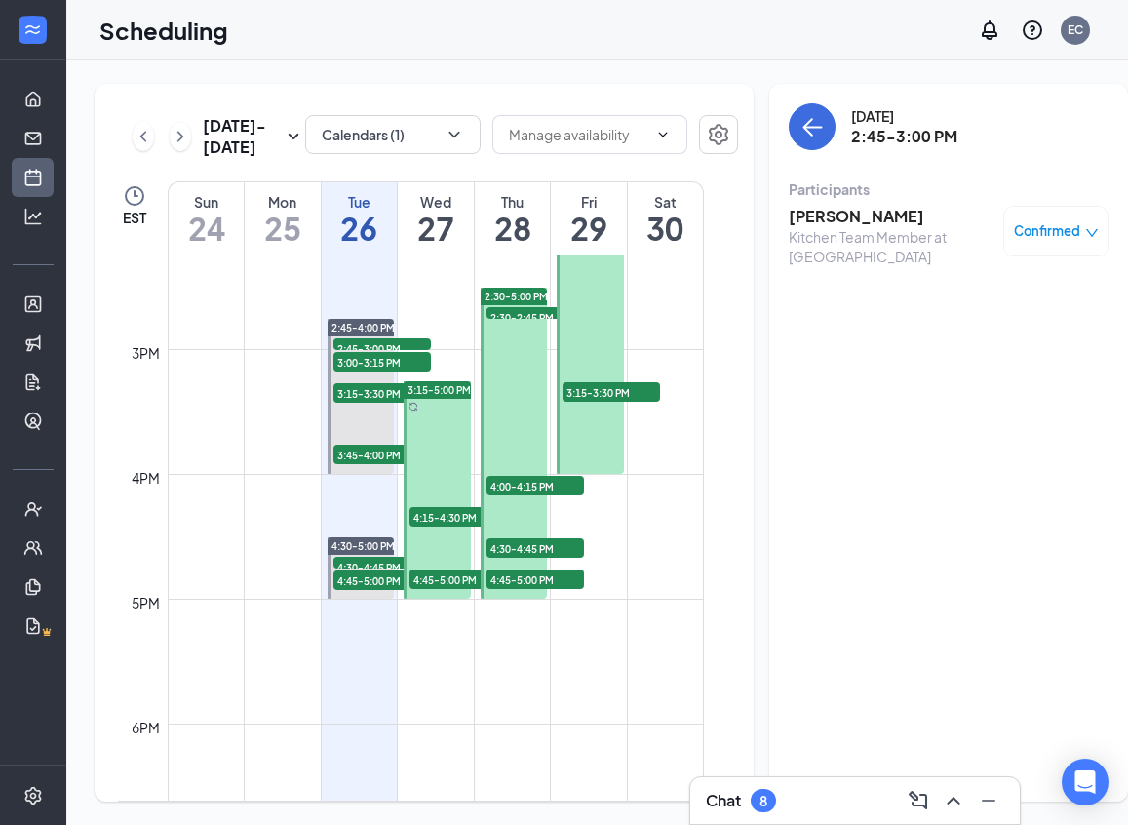
click at [783, 795] on div "Chat 8" at bounding box center [855, 800] width 298 height 31
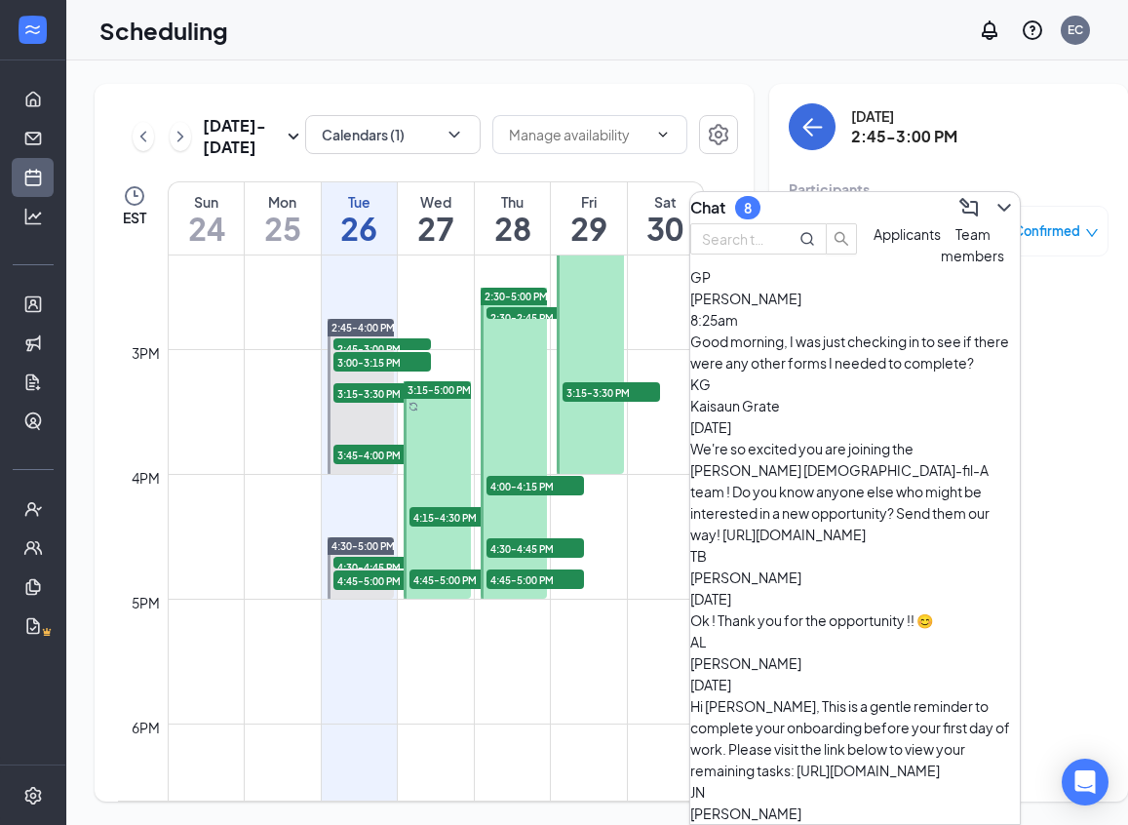
click at [911, 369] on div "Good morning, I was just checking in to see if there were any other forms I nee…" at bounding box center [854, 351] width 329 height 43
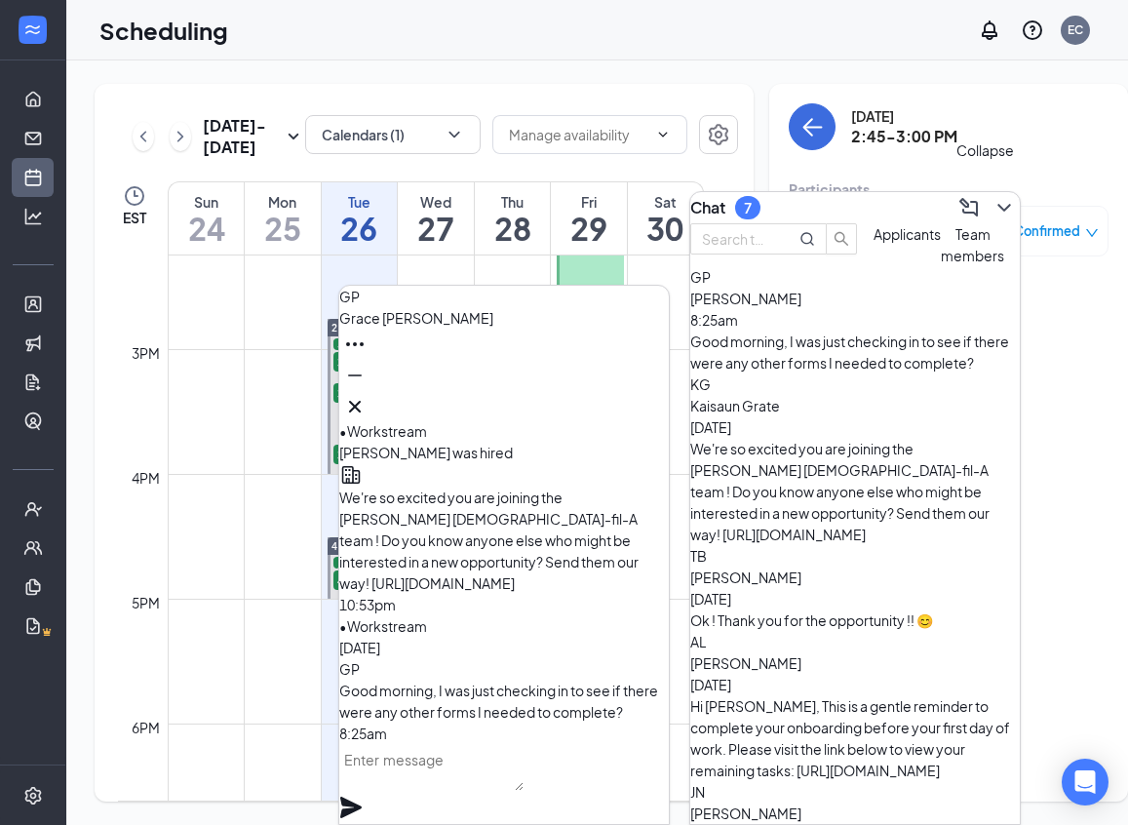
click at [972, 220] on div "Chat 7" at bounding box center [854, 207] width 329 height 31
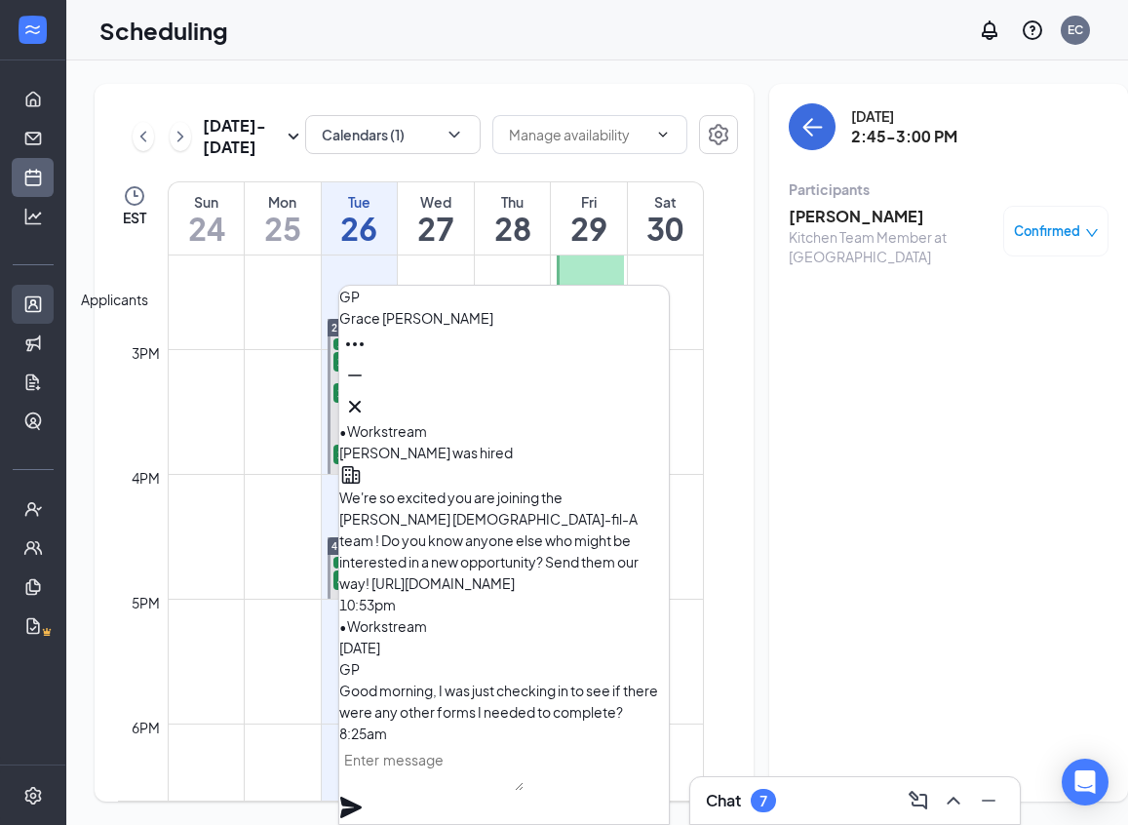
click at [51, 305] on link "Applicants" at bounding box center [60, 304] width 19 height 39
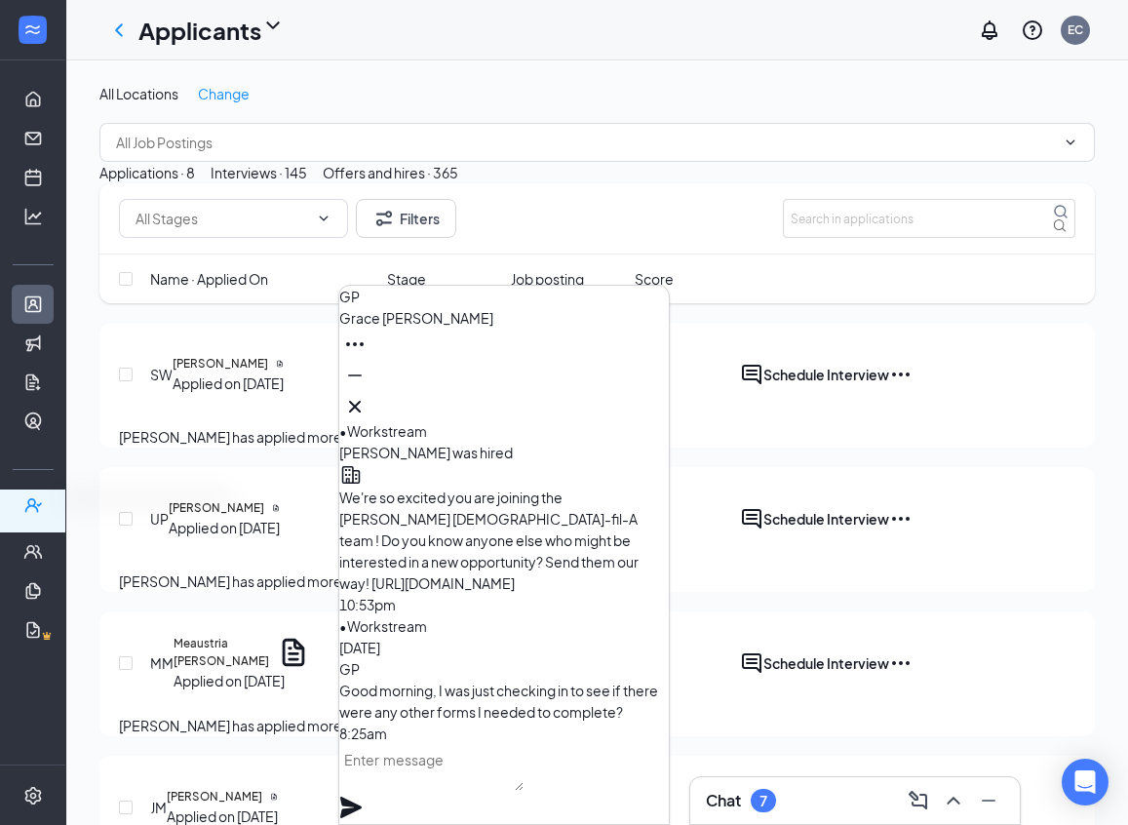
click at [47, 501] on div at bounding box center [32, 508] width 65 height 39
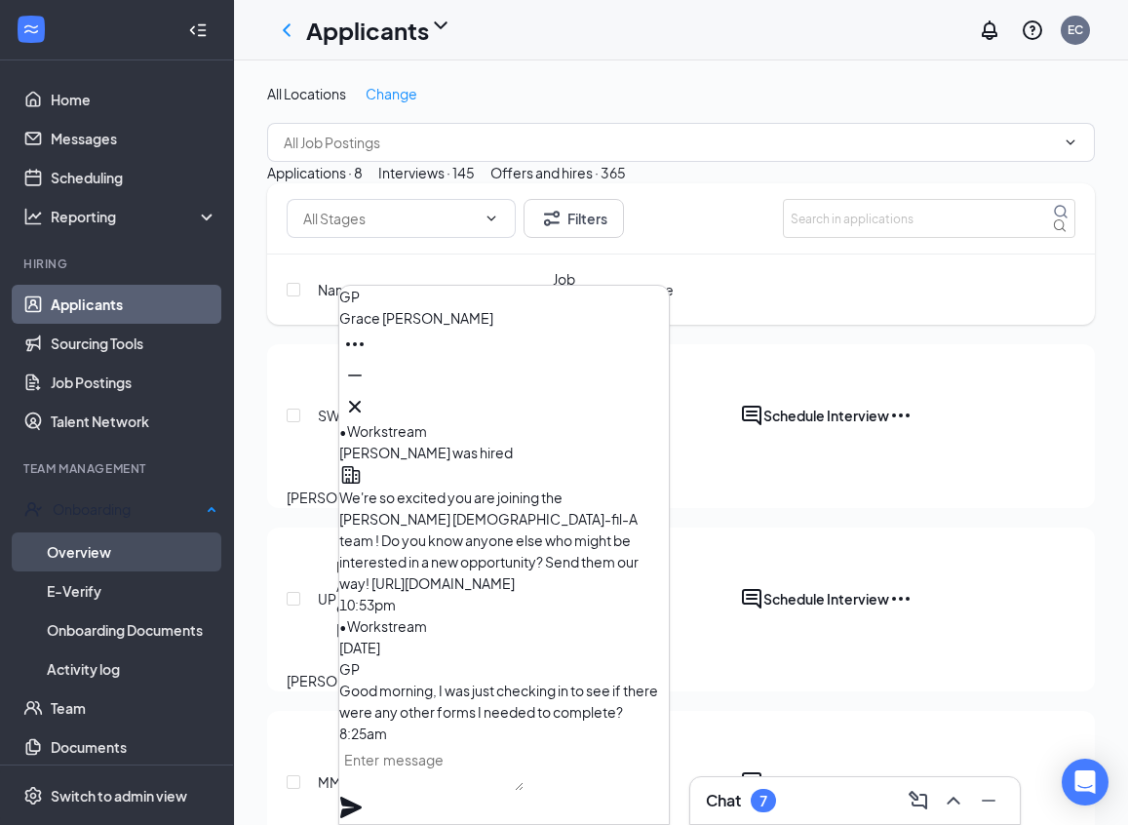
click at [142, 541] on link "Overview" at bounding box center [132, 551] width 171 height 39
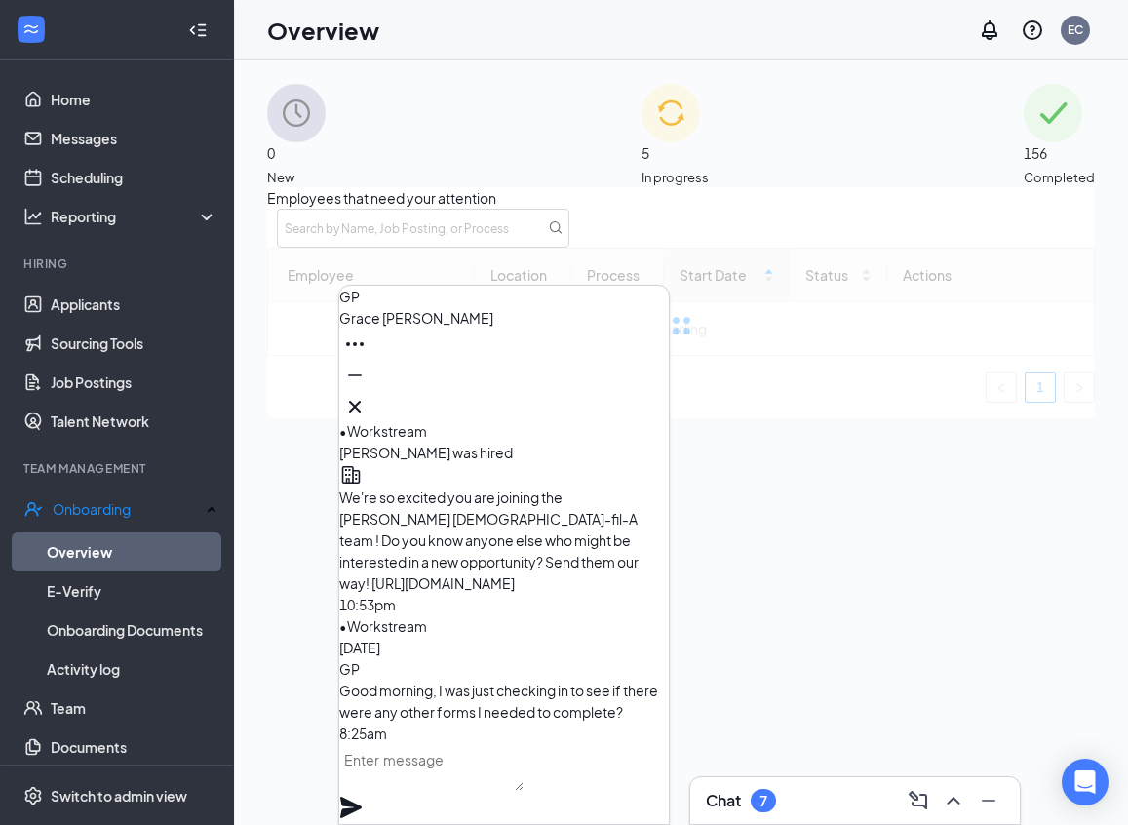
click at [361, 401] on icon "Cross" at bounding box center [355, 407] width 12 height 12
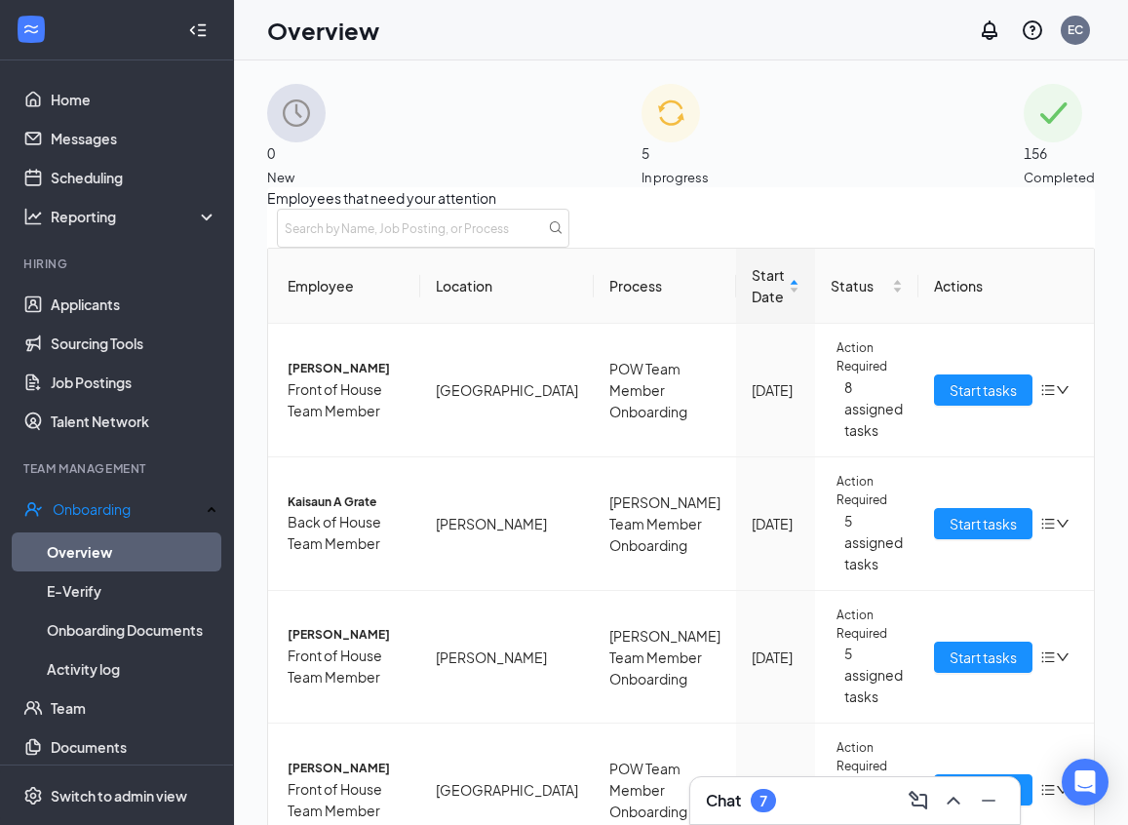
click at [659, 129] on div "5 In progress" at bounding box center [674, 135] width 67 height 103
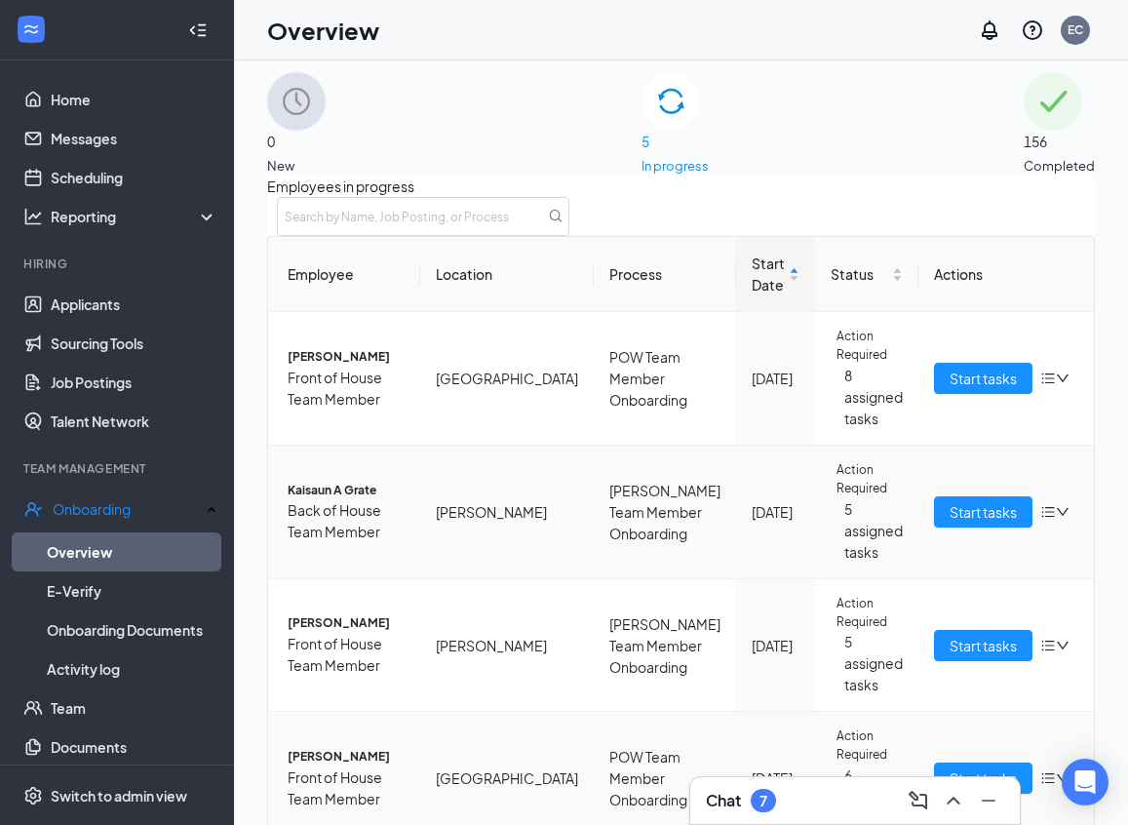
scroll to position [15, 0]
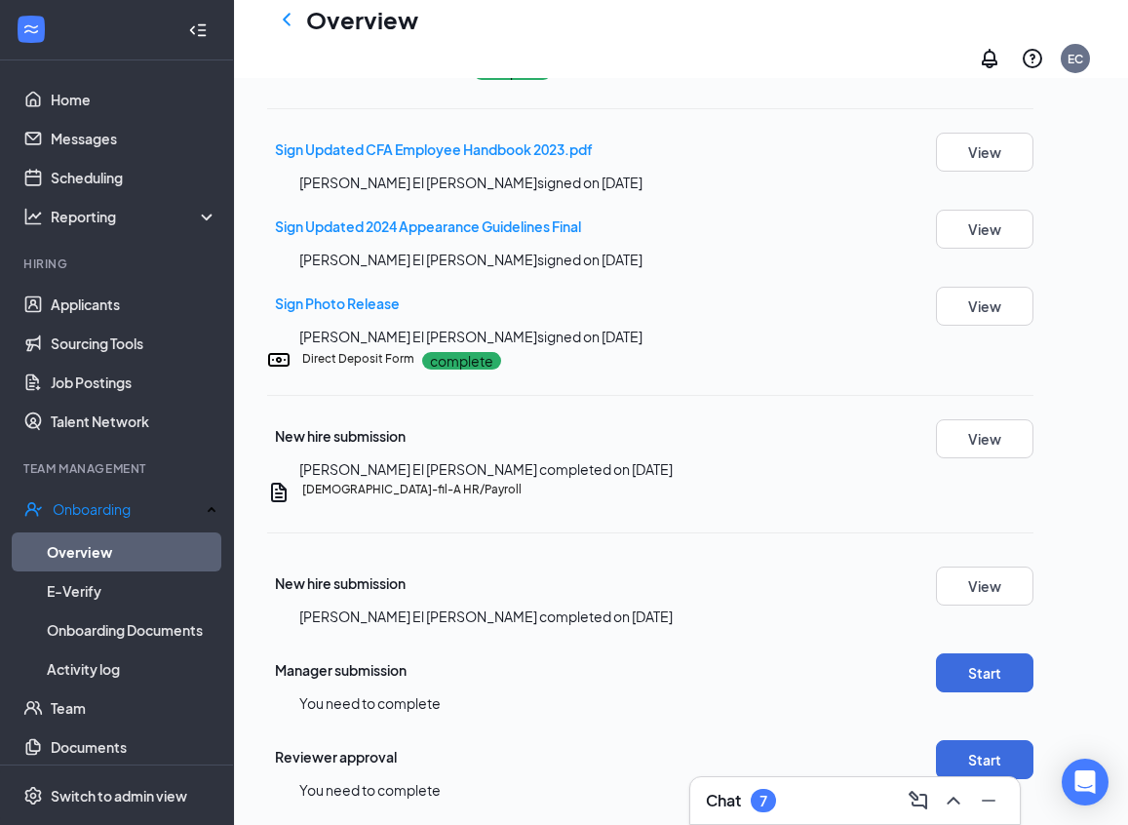
scroll to position [1935, 0]
click at [739, 798] on h3 "Chat" at bounding box center [723, 800] width 35 height 21
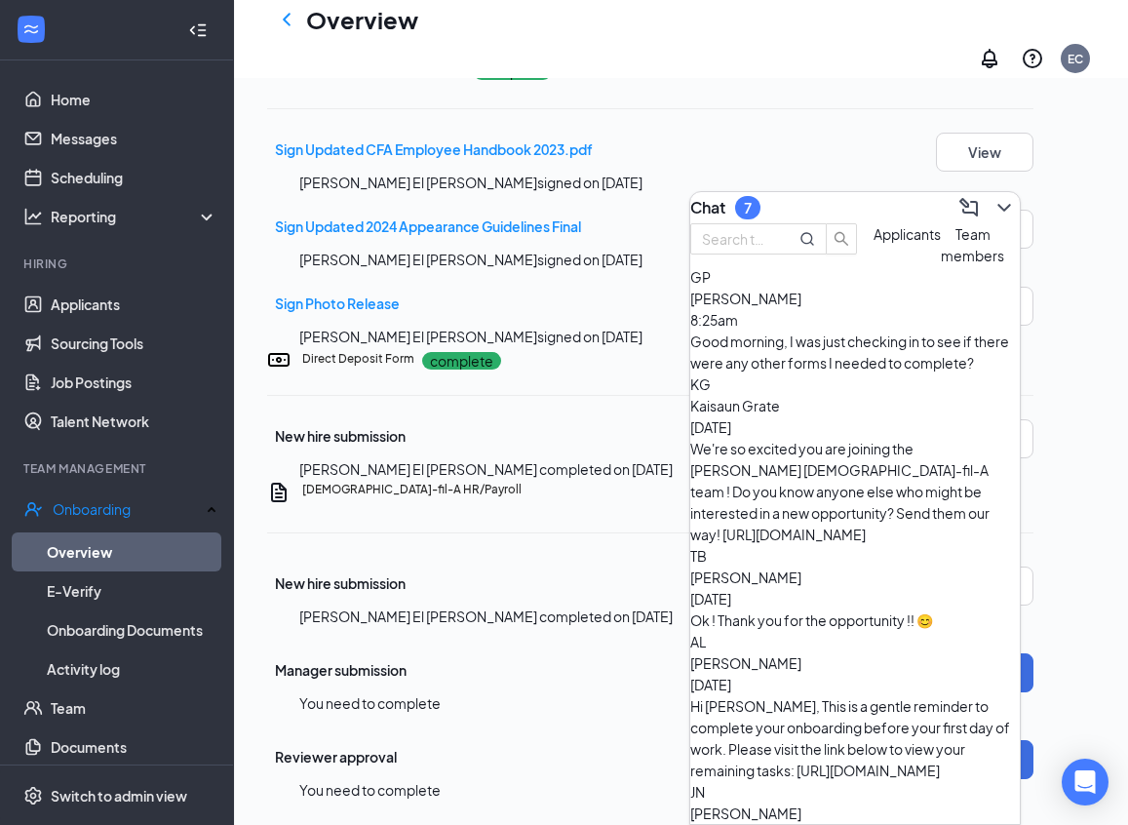
click at [785, 373] on div "Good morning, I was just checking in to see if there were any other forms I nee…" at bounding box center [854, 351] width 329 height 43
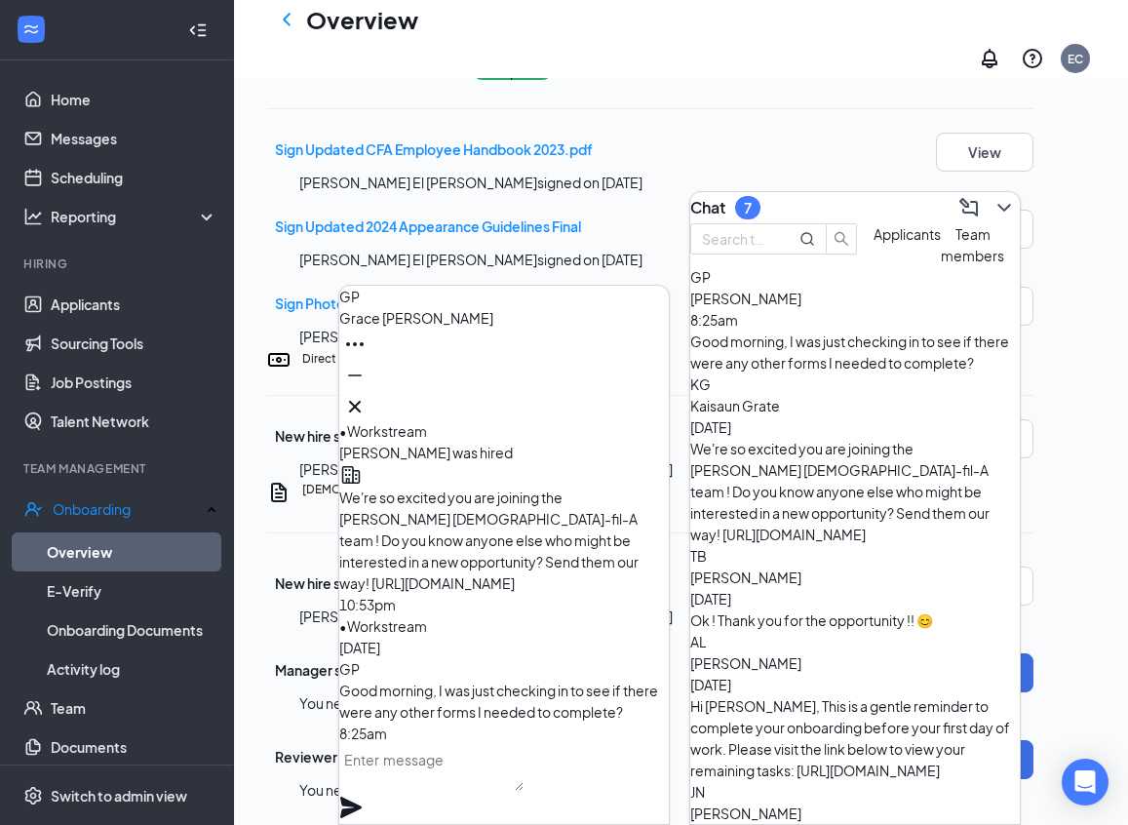
click at [481, 791] on textarea at bounding box center [431, 767] width 184 height 47
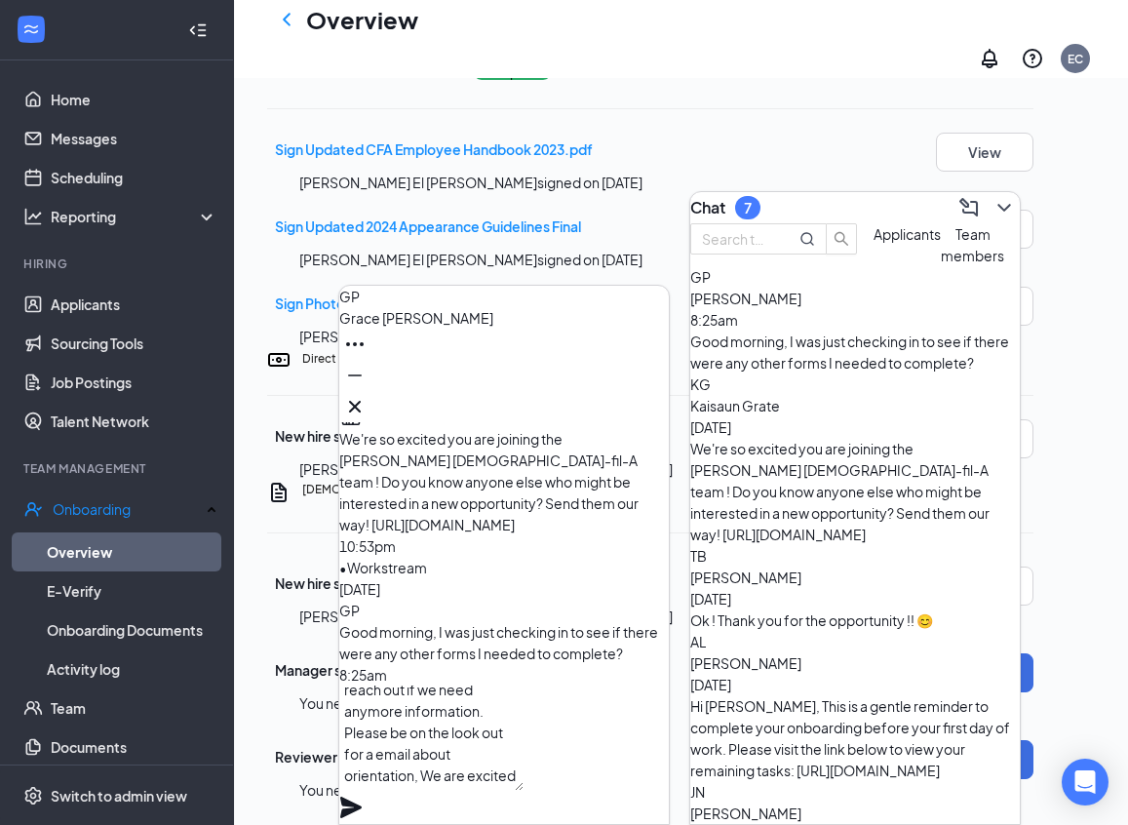
scroll to position [117, 0]
click at [490, 762] on textarea "Hey [PERSON_NAME], It looks like your onboarding paperwork is being processed, …" at bounding box center [431, 737] width 184 height 105
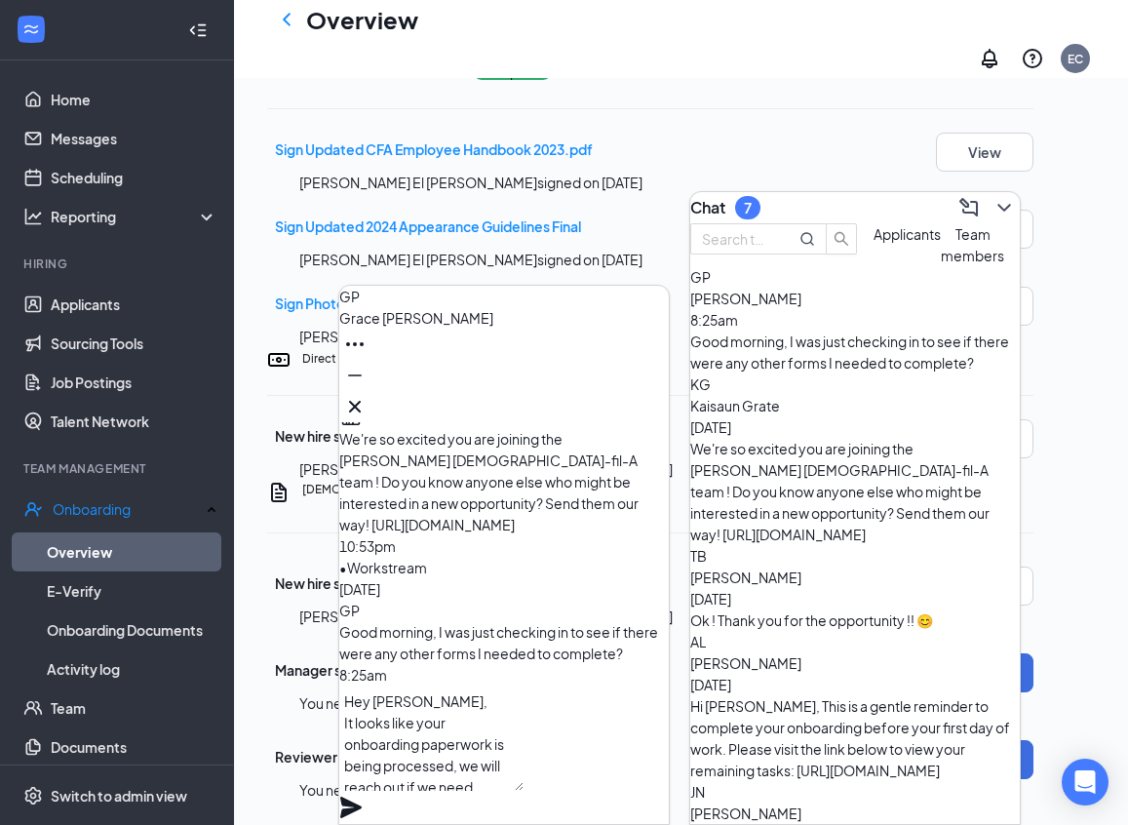
type textarea "Hey [PERSON_NAME], It looks like your onboarding paperwork is being processed, …"
click at [362, 796] on icon "Plane" at bounding box center [350, 806] width 21 height 21
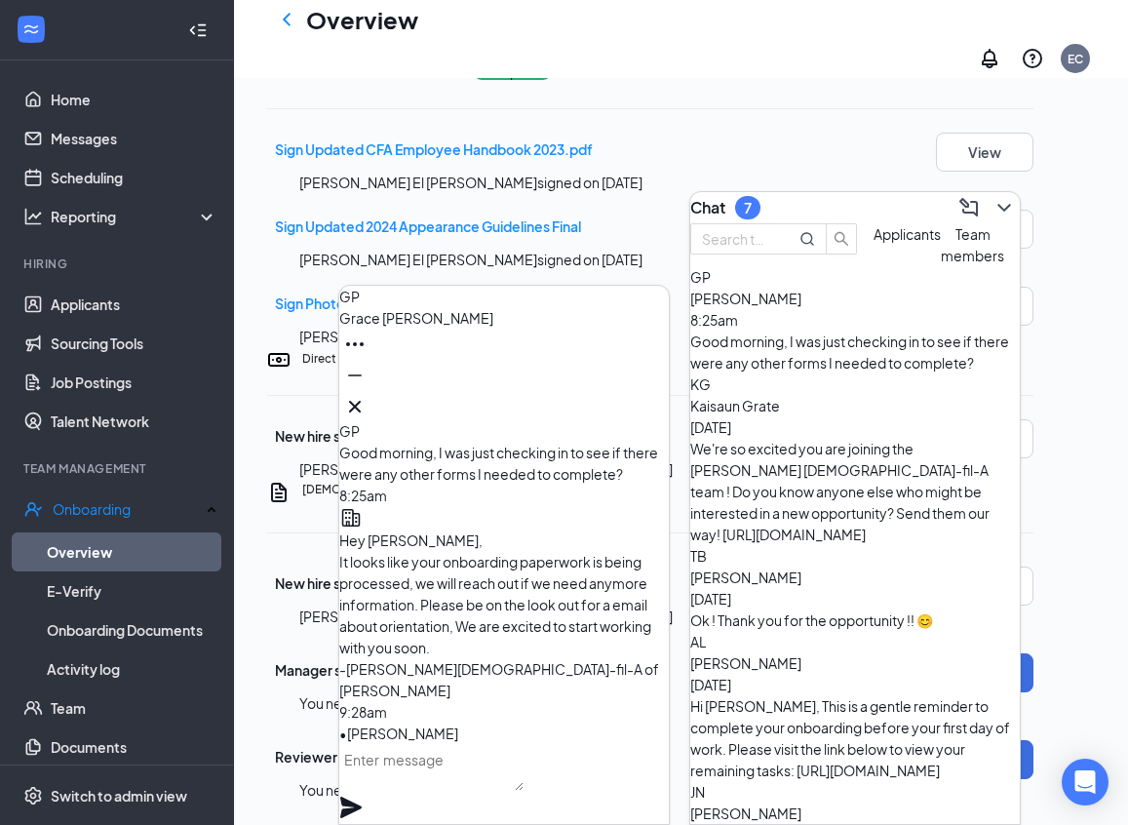
click at [873, 243] on span "Applicants" at bounding box center [906, 234] width 67 height 18
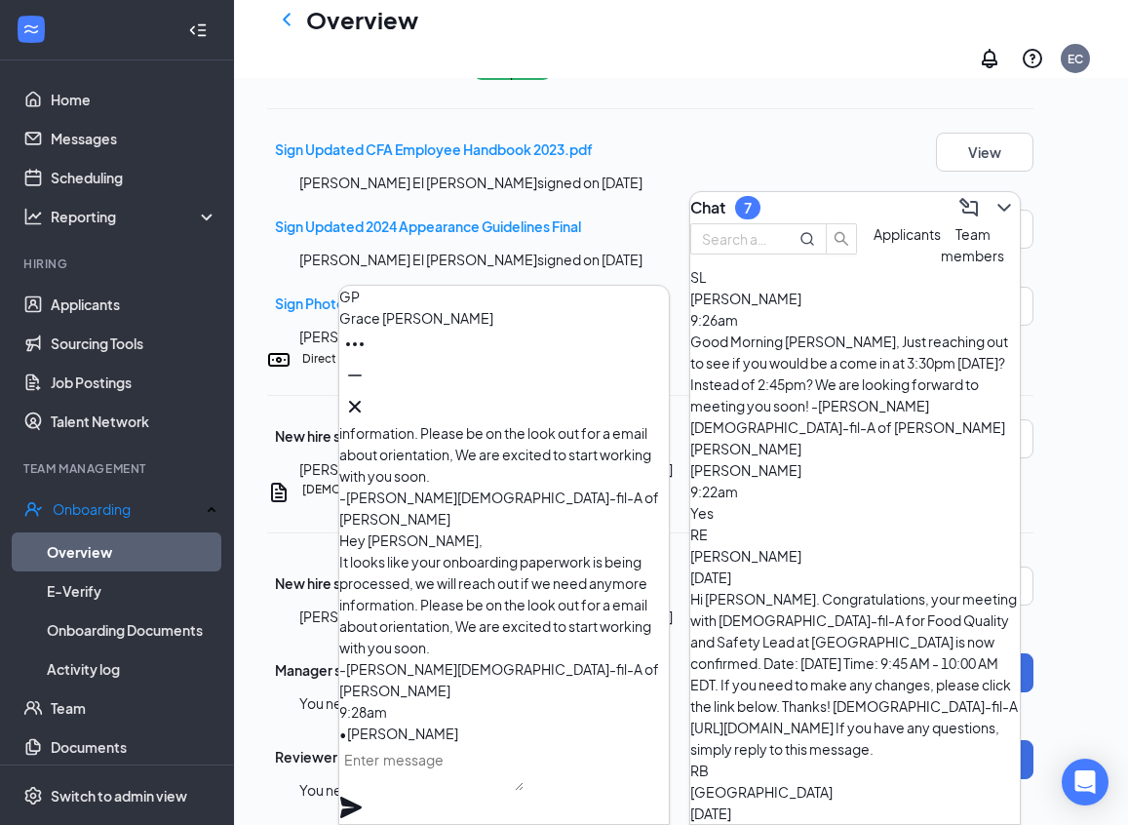
click at [801, 461] on span "[PERSON_NAME]" at bounding box center [745, 470] width 111 height 18
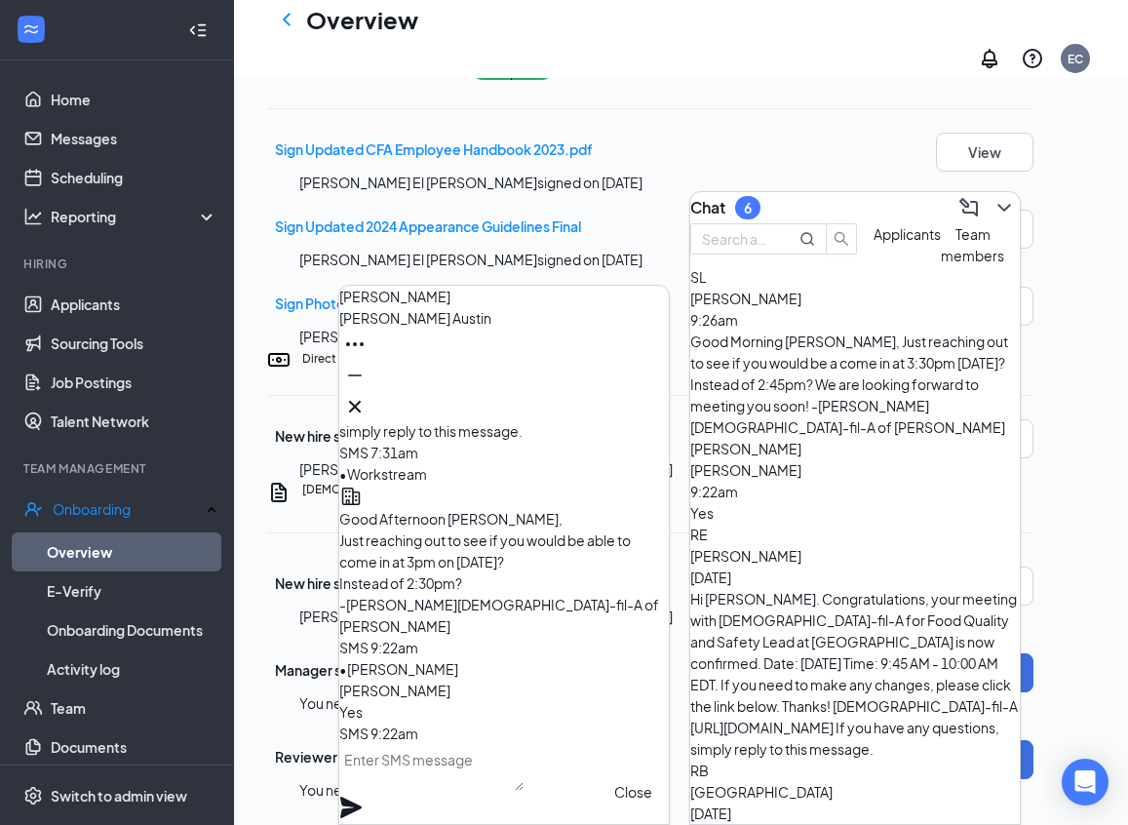
click at [370, 396] on button at bounding box center [354, 406] width 31 height 31
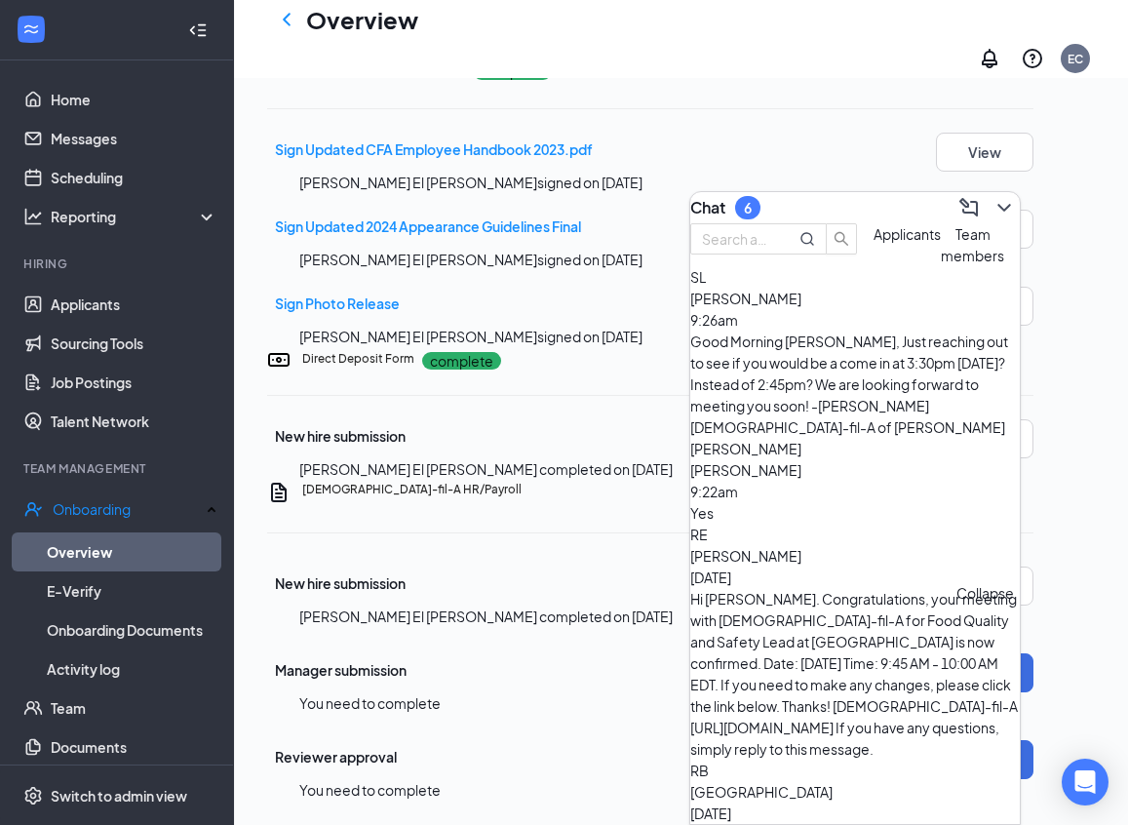
click at [992, 196] on icon "ChevronDown" at bounding box center [1003, 207] width 23 height 23
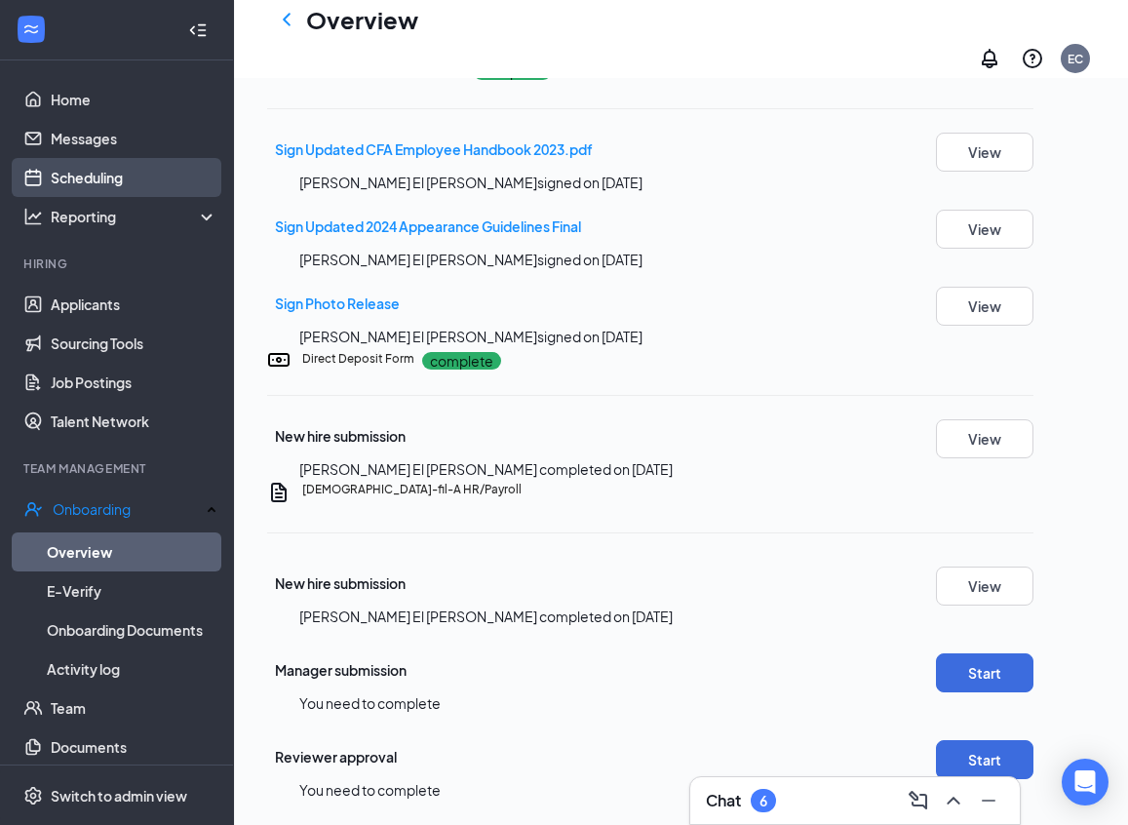
click at [110, 177] on link "Scheduling" at bounding box center [134, 177] width 167 height 39
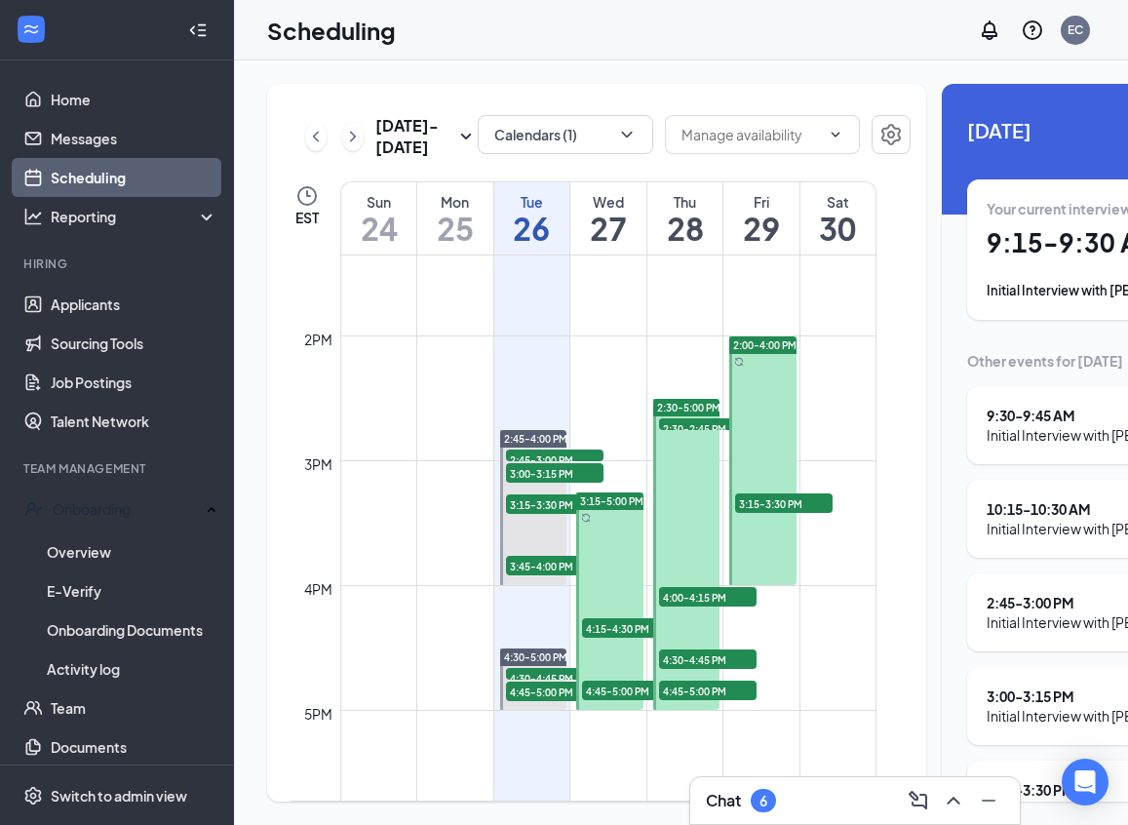
scroll to position [1749, 0]
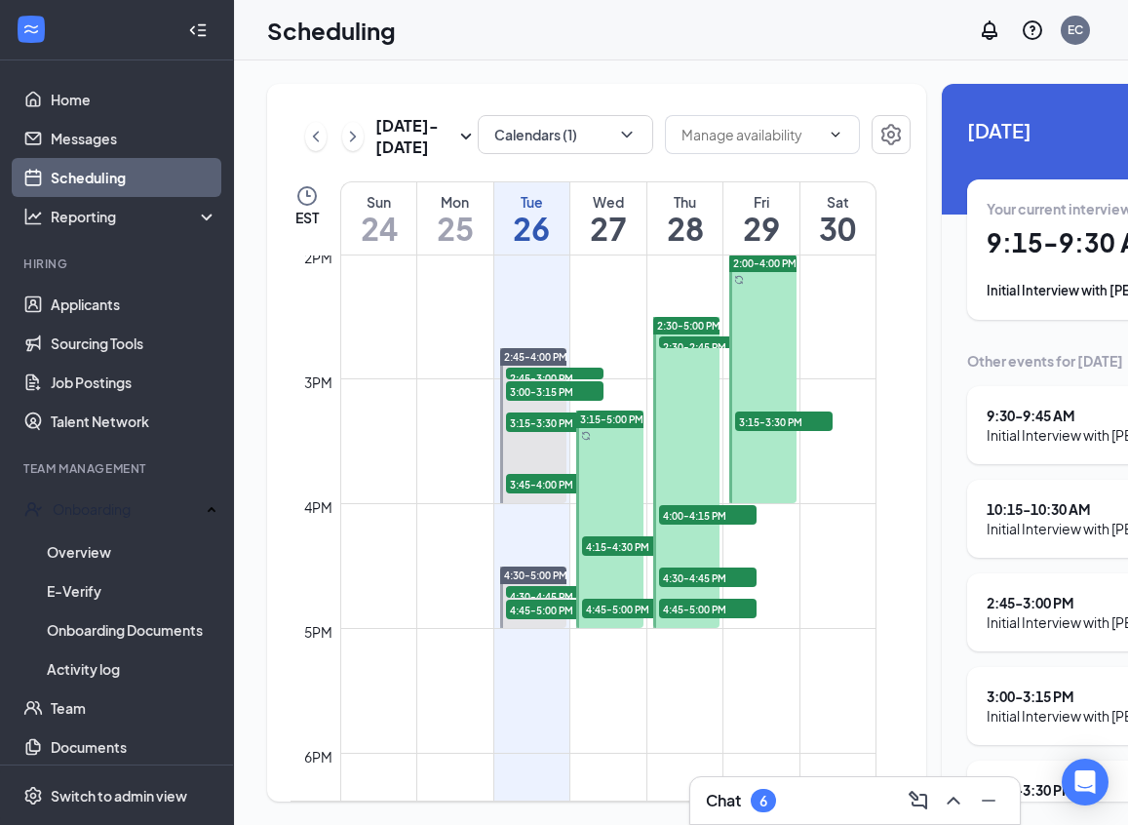
click at [678, 356] on span "2:30-2:45 PM" at bounding box center [707, 345] width 97 height 19
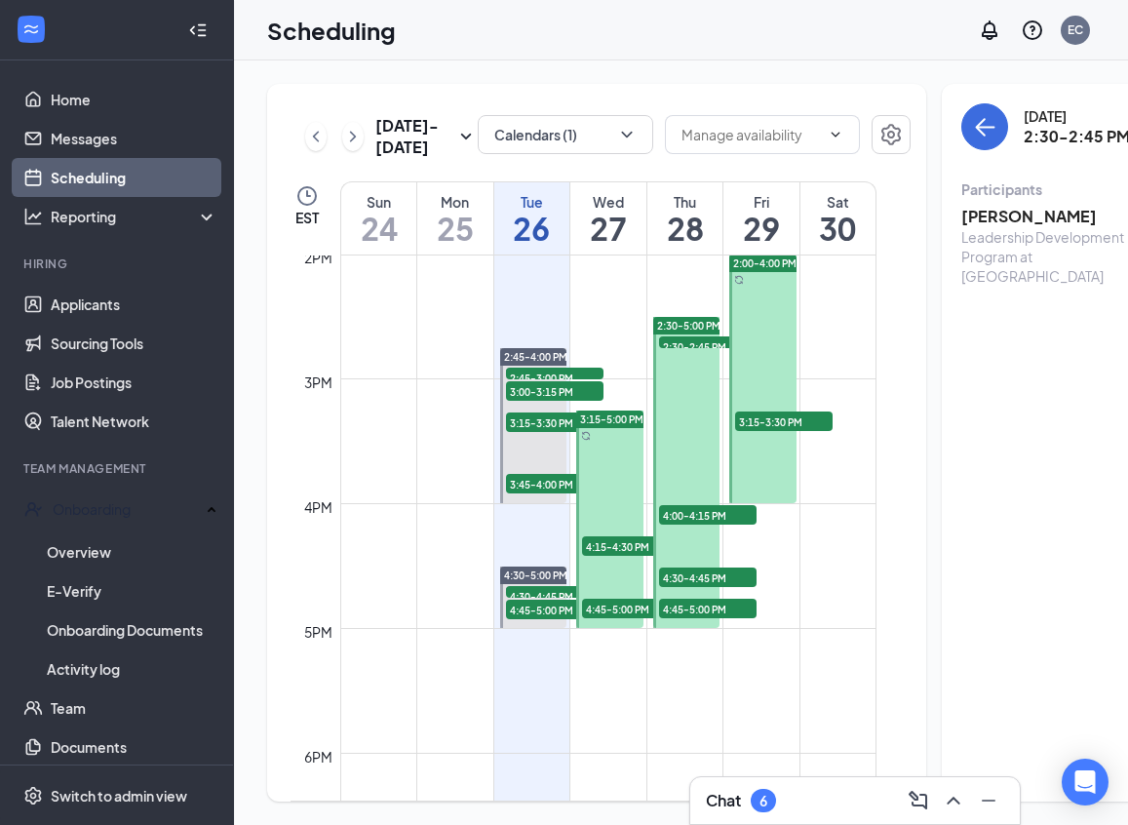
click at [998, 214] on h3 "[PERSON_NAME]" at bounding box center [1063, 216] width 205 height 21
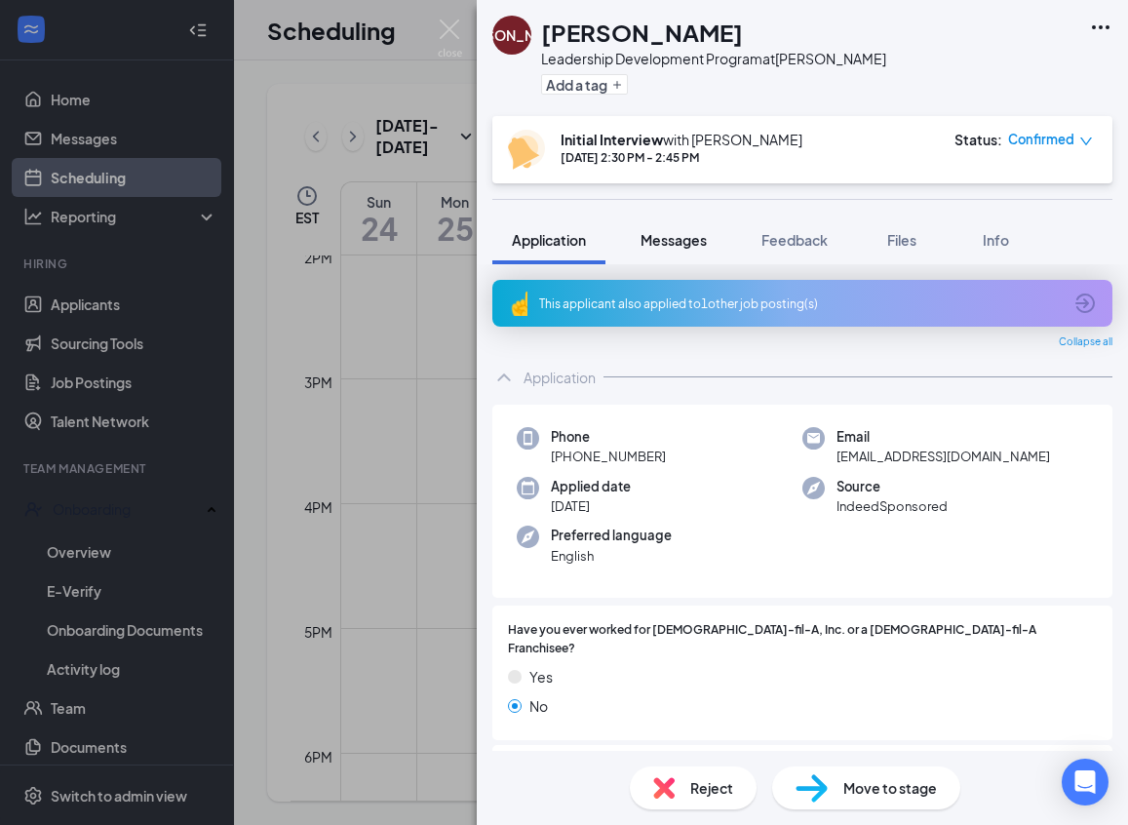
click at [667, 244] on span "Messages" at bounding box center [673, 240] width 66 height 18
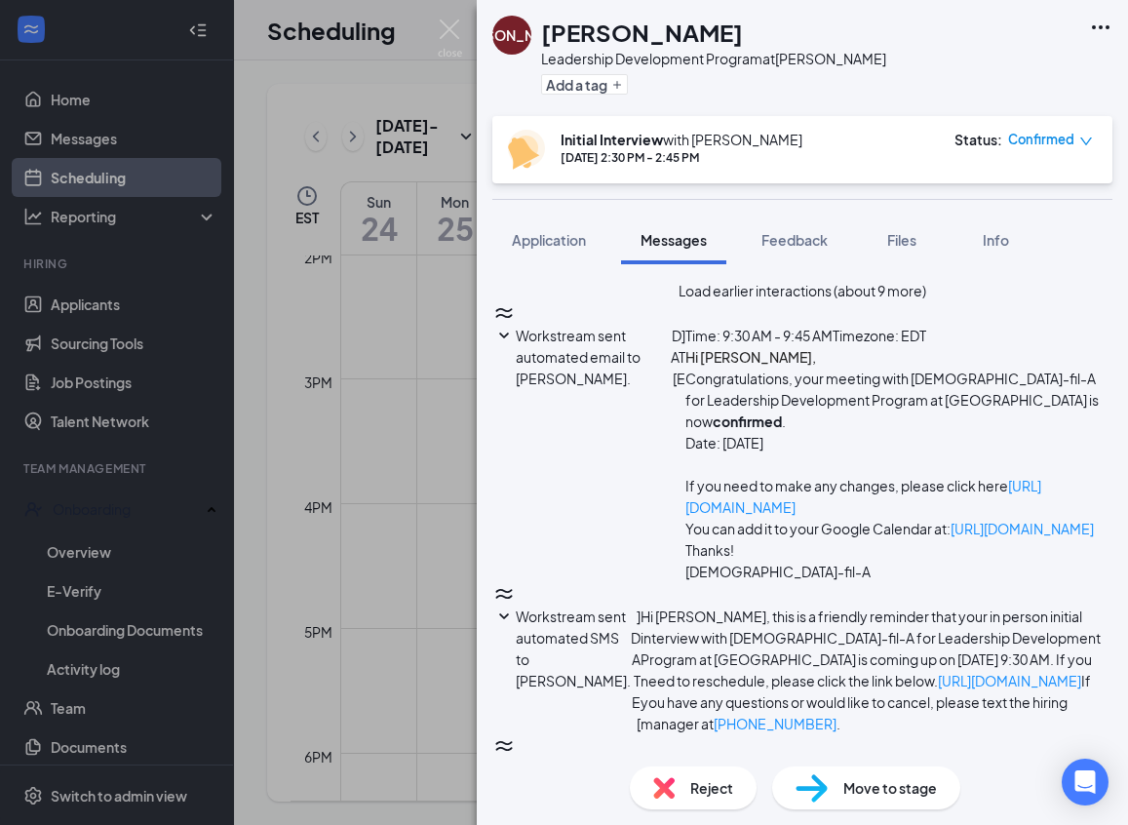
scroll to position [807, 0]
click at [1042, 144] on span "Confirmed" at bounding box center [1041, 139] width 66 height 19
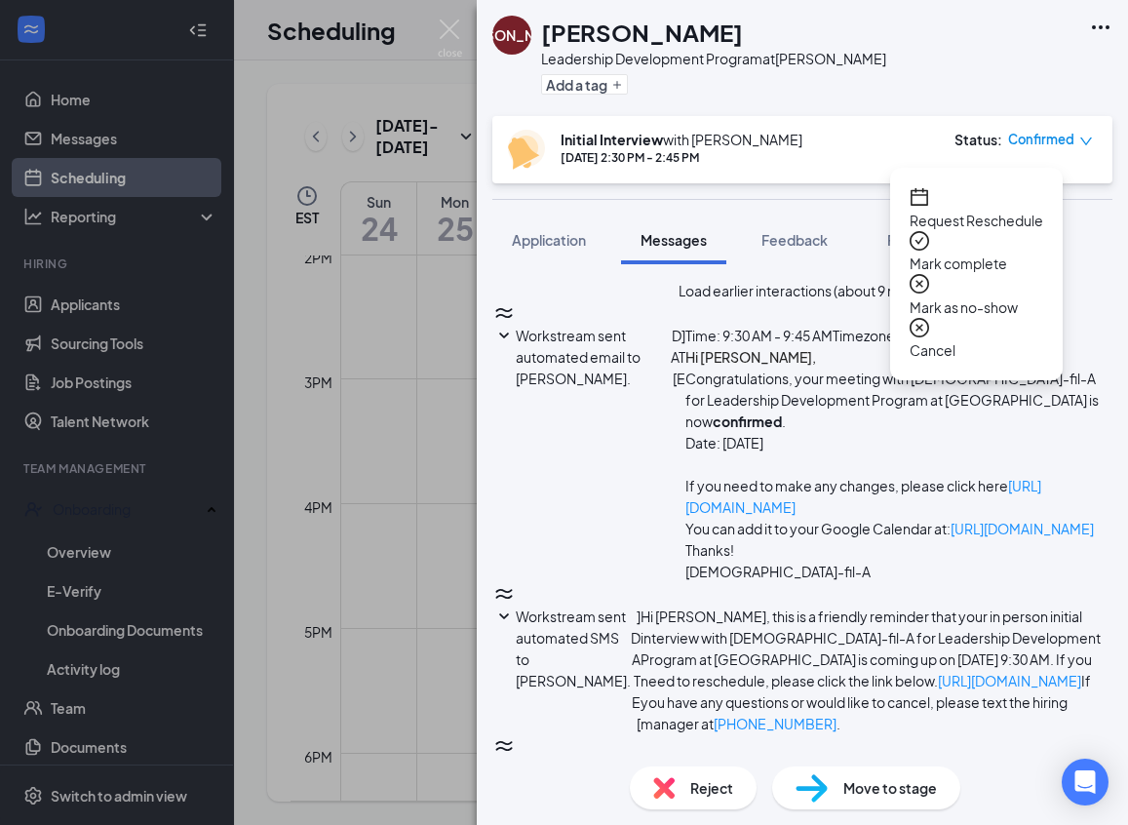
click at [971, 210] on span "Request Reschedule" at bounding box center [977, 220] width 134 height 21
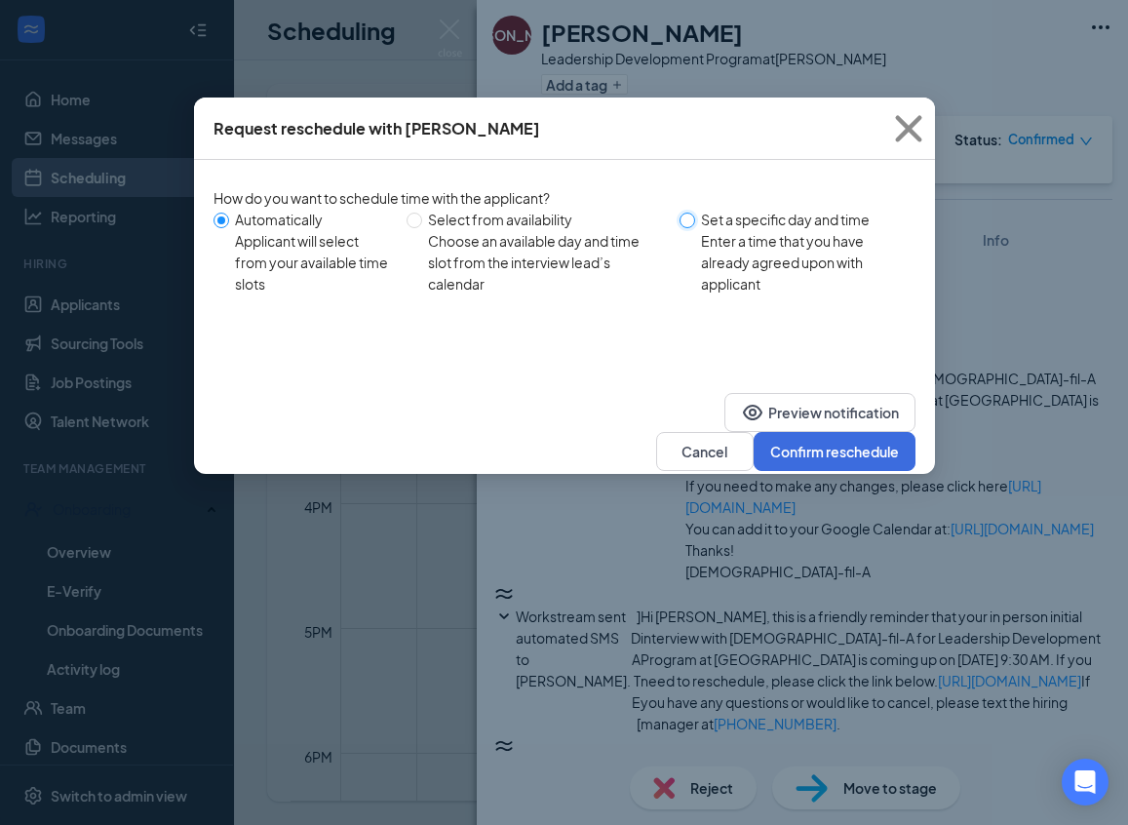
click at [692, 218] on input "Set a specific day and time Enter a time that you have already agreed upon with…" at bounding box center [687, 221] width 16 height 16
radio input "true"
radio input "false"
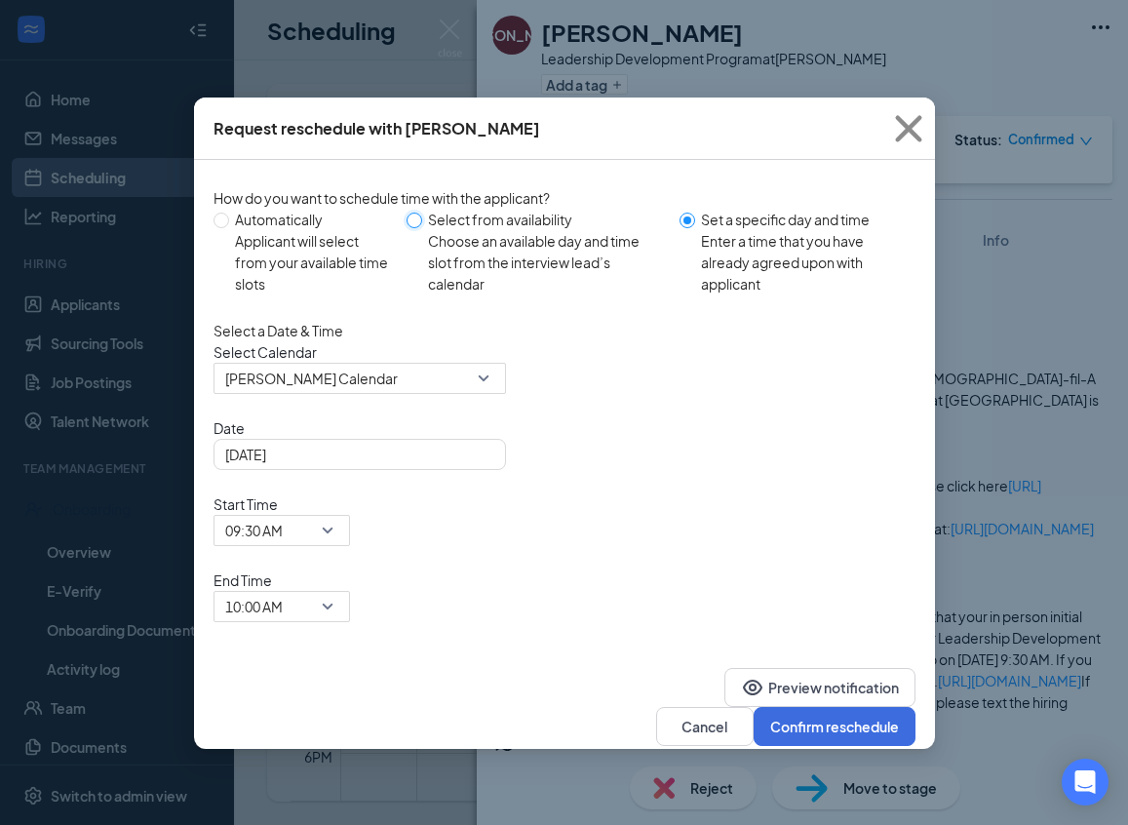
click at [415, 223] on input "Select from availability Choose an available day and time slot from the intervi…" at bounding box center [414, 221] width 16 height 16
radio input "true"
radio input "false"
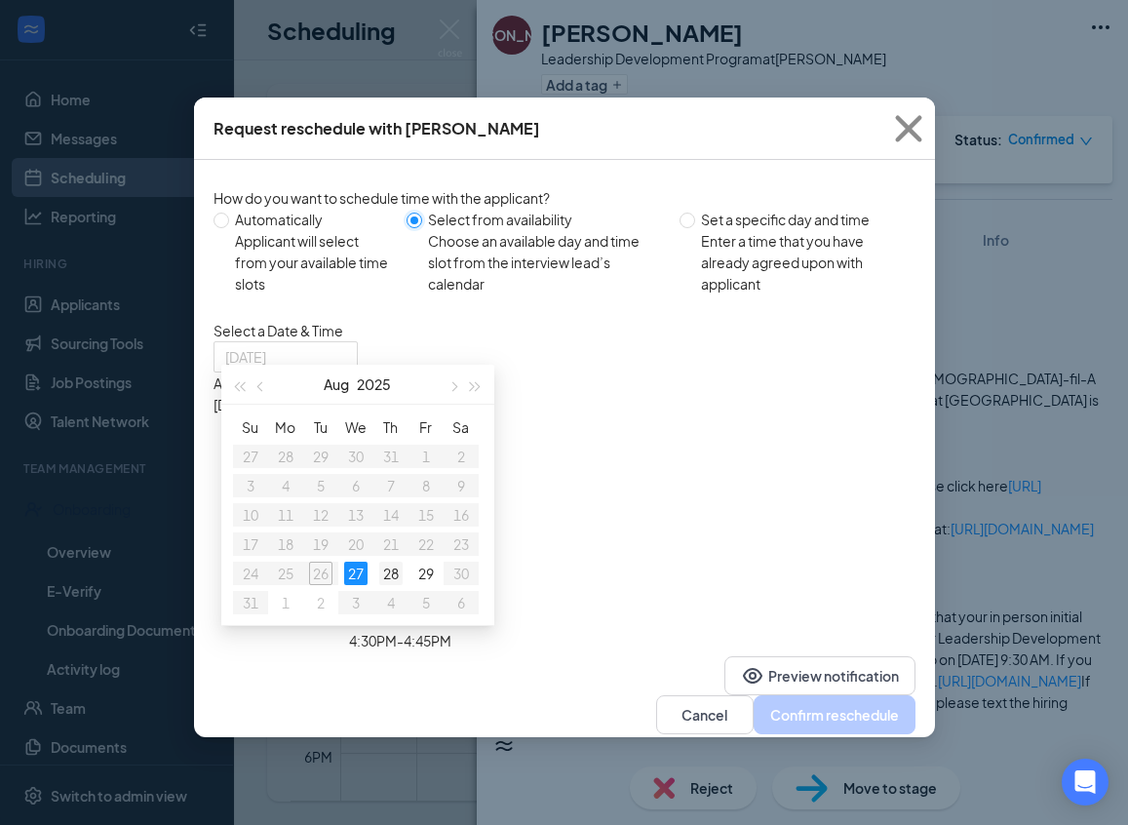
click at [393, 575] on div "28" at bounding box center [390, 572] width 23 height 23
type input "[DATE]"
click at [587, 437] on div "3:00PM - 3:15PM" at bounding box center [399, 447] width 373 height 21
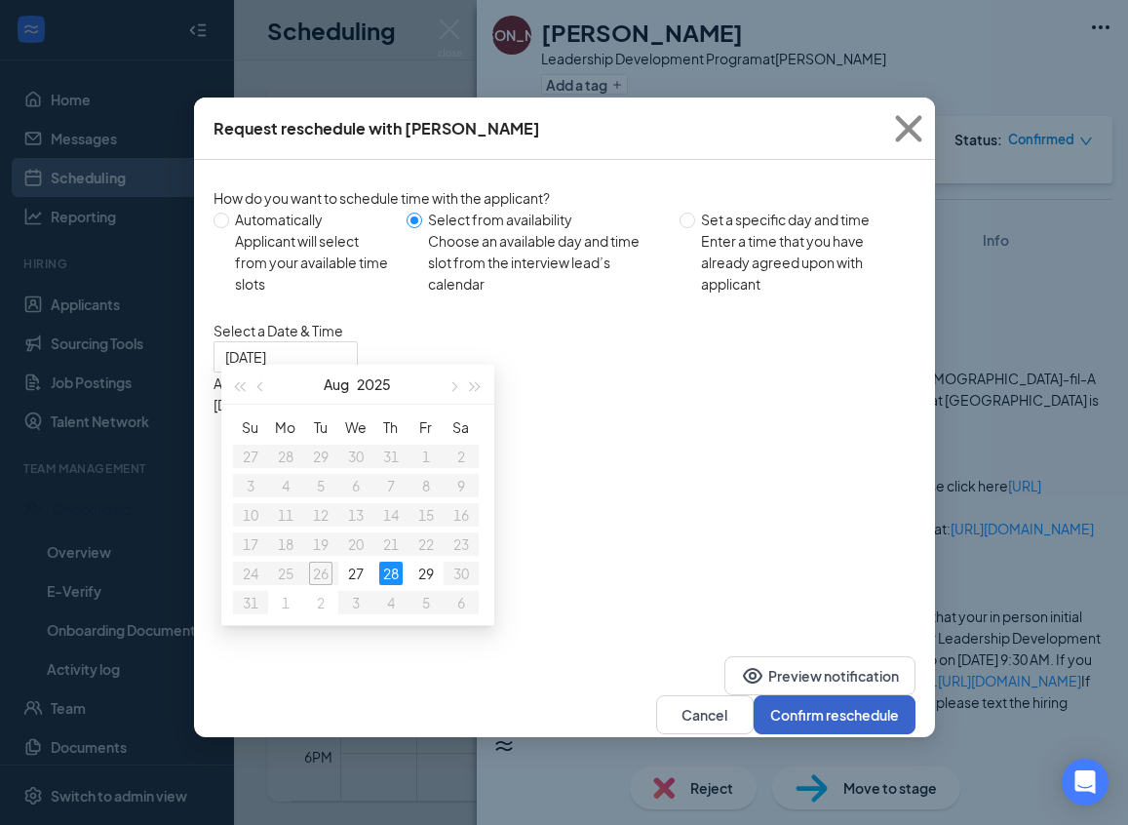
click at [793, 716] on button "Confirm reschedule" at bounding box center [835, 714] width 162 height 39
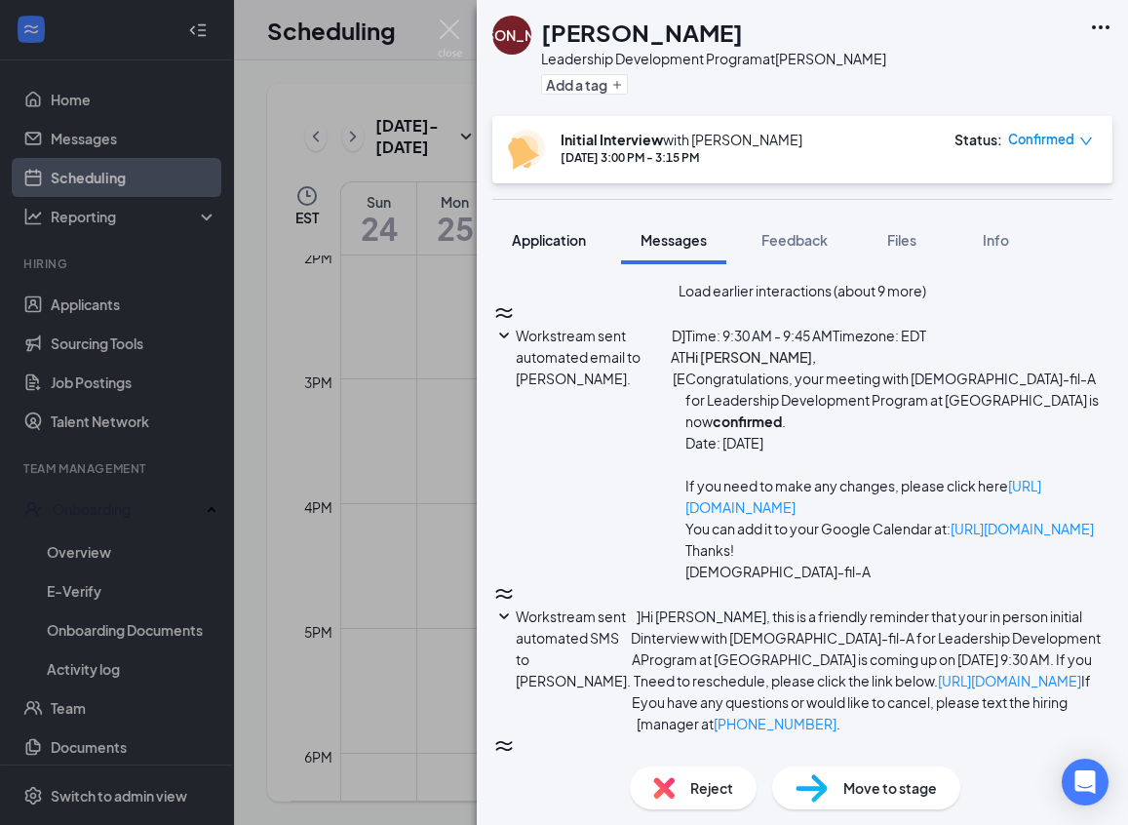
click at [561, 237] on span "Application" at bounding box center [549, 240] width 74 height 18
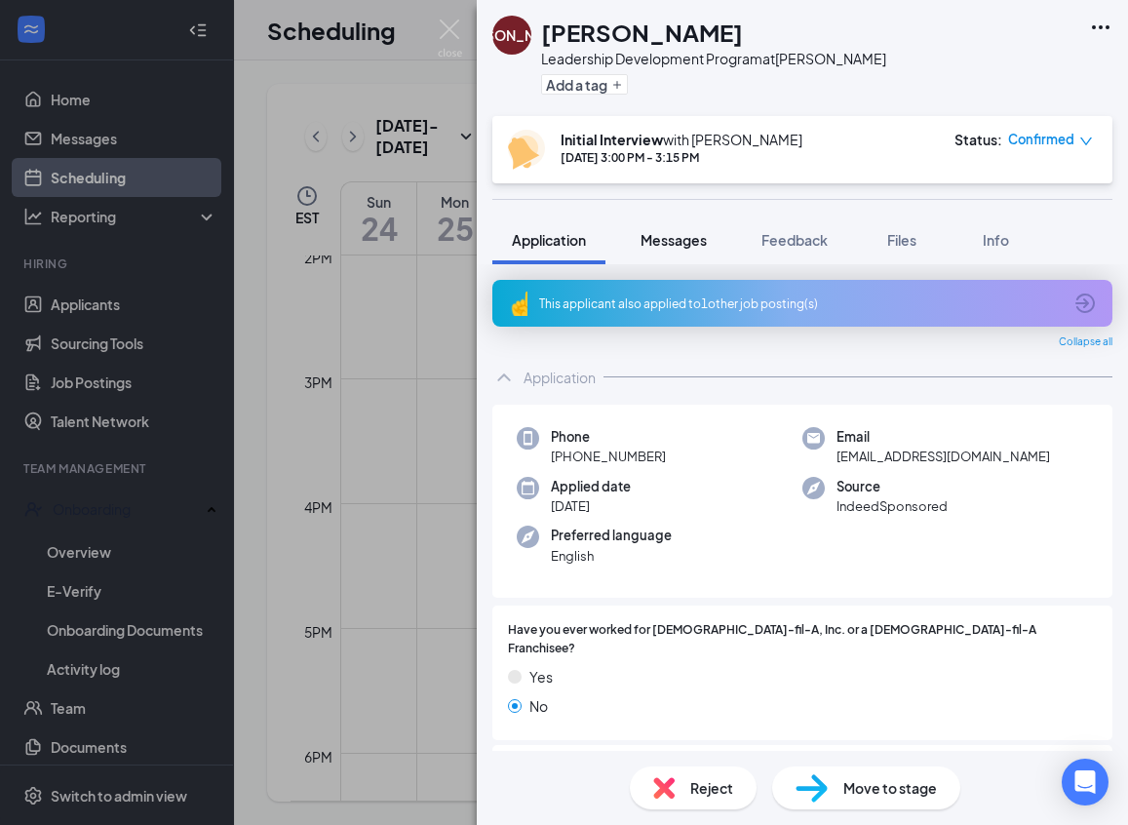
click at [673, 242] on span "Messages" at bounding box center [673, 240] width 66 height 18
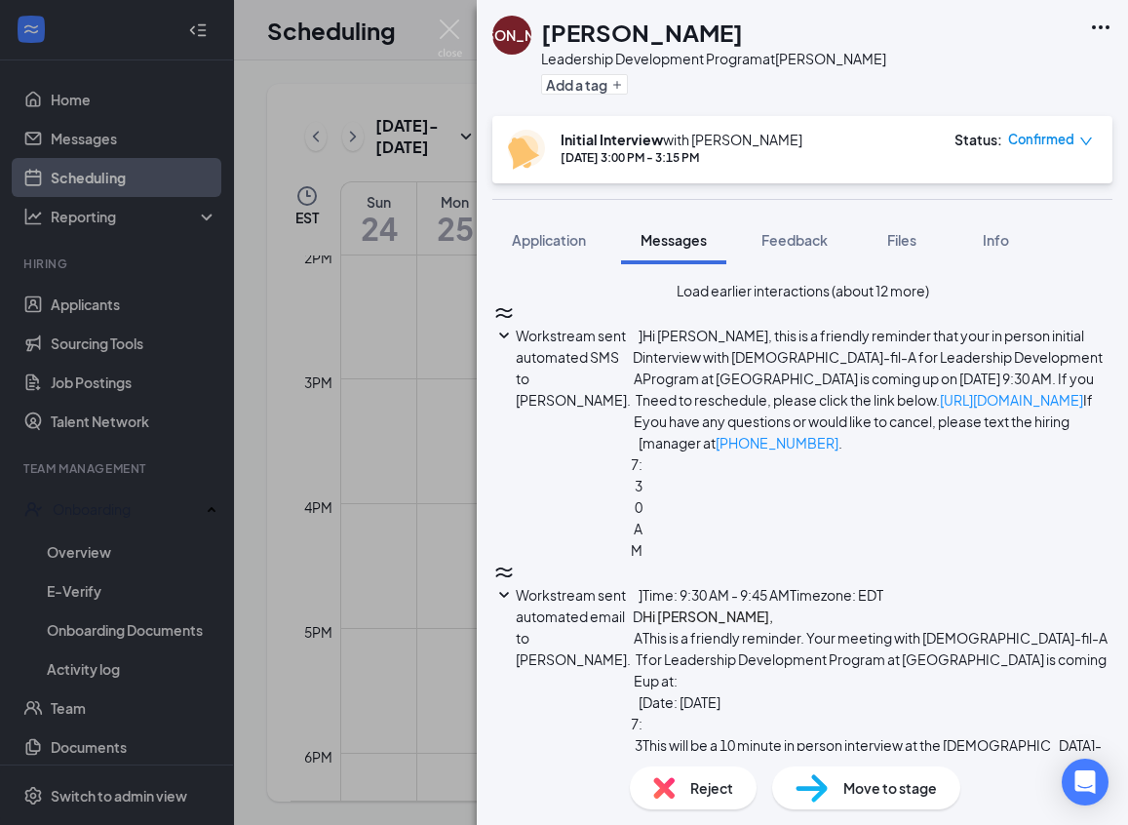
scroll to position [772, 0]
type textarea "Thank you for your flexibility, We are looking forward to meeting you soon!"
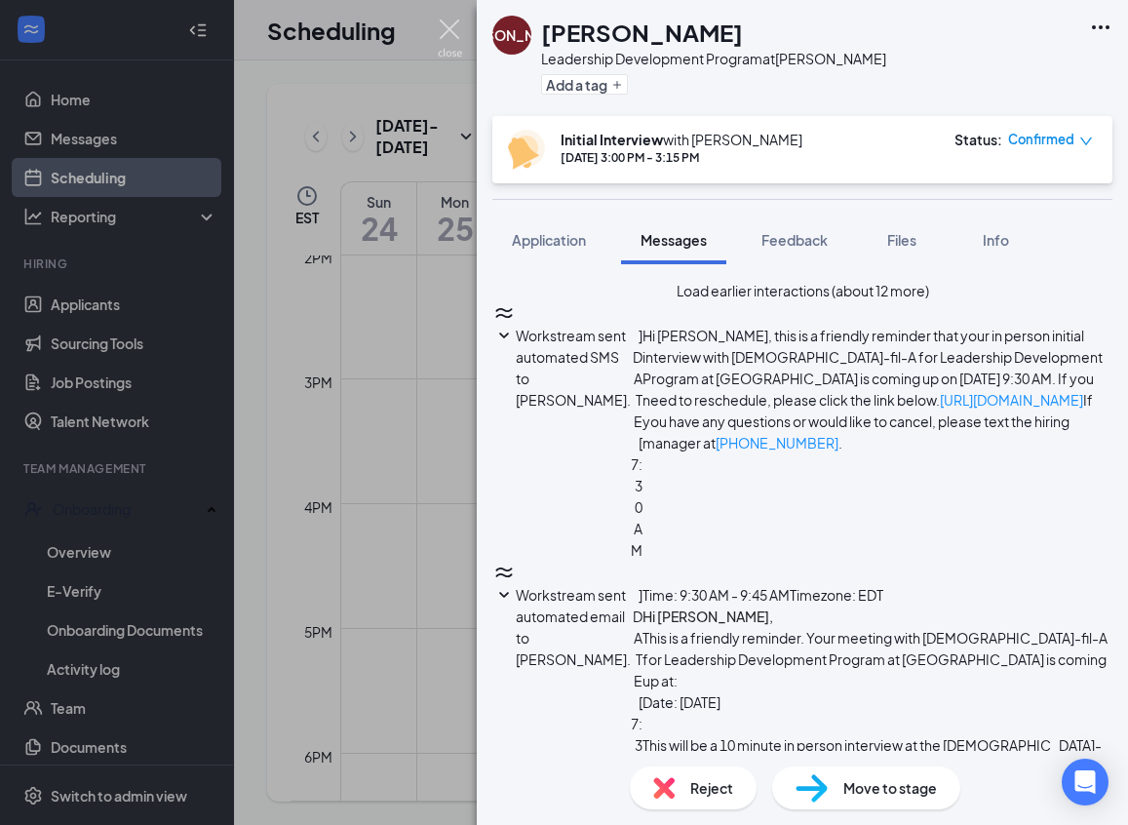
click at [452, 36] on img at bounding box center [450, 38] width 24 height 38
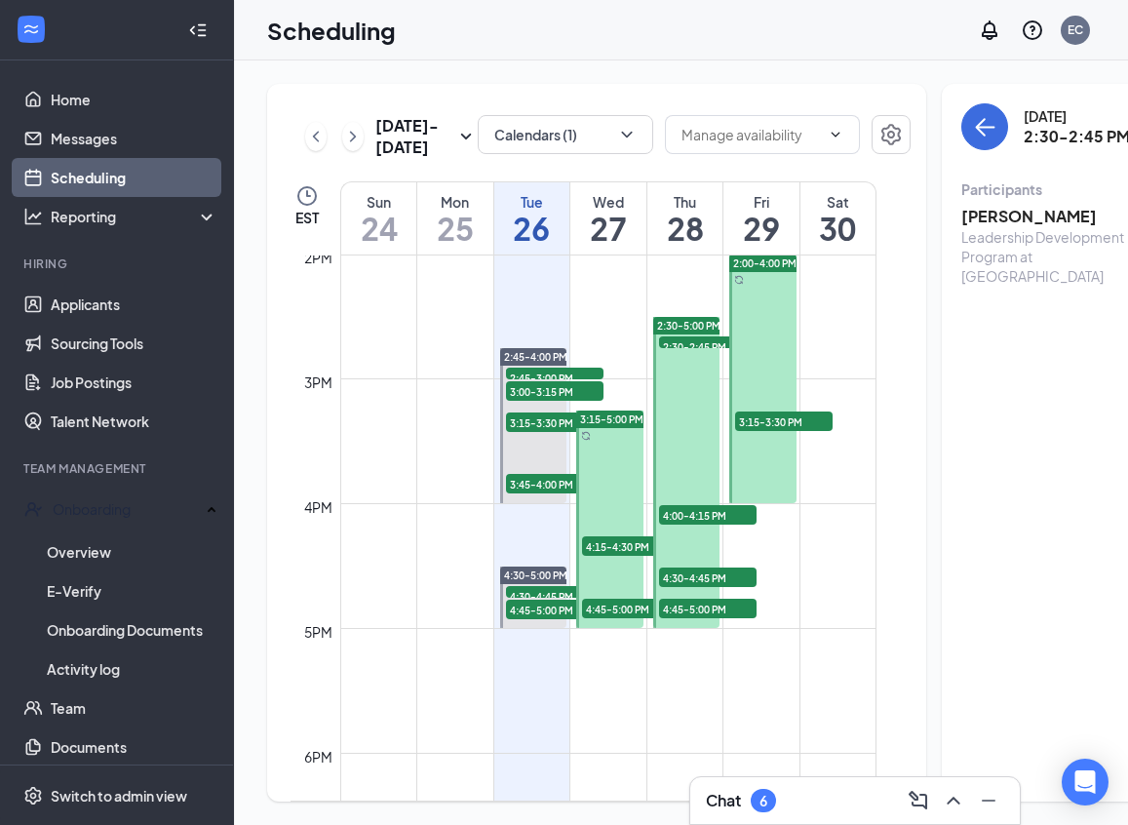
click at [677, 332] on span "2:30-5:00 PM" at bounding box center [688, 326] width 63 height 14
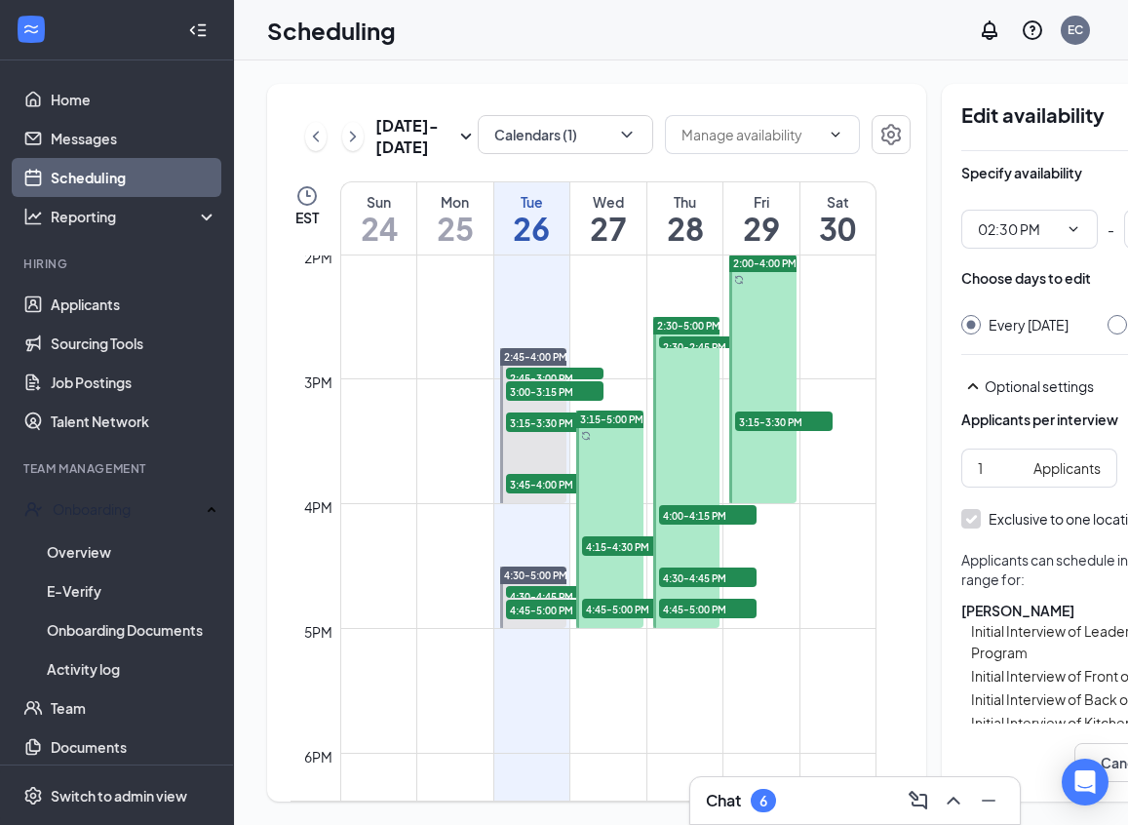
click at [691, 91] on div "Aug 24 - Aug 30 Calendars (1) EST Sun 24 Mon 25 Tue 26 Wed 27 Thu 28 Fri 29 Sat…" at bounding box center [596, 442] width 659 height 717
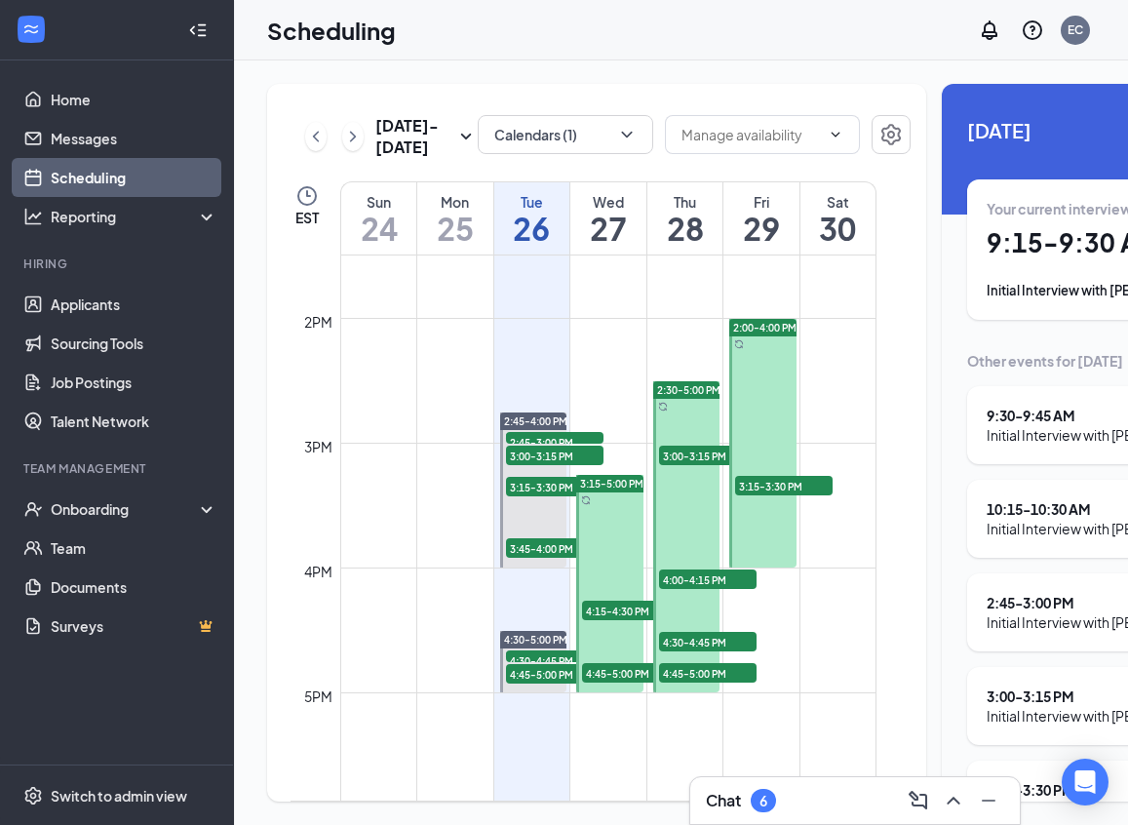
scroll to position [1679, 0]
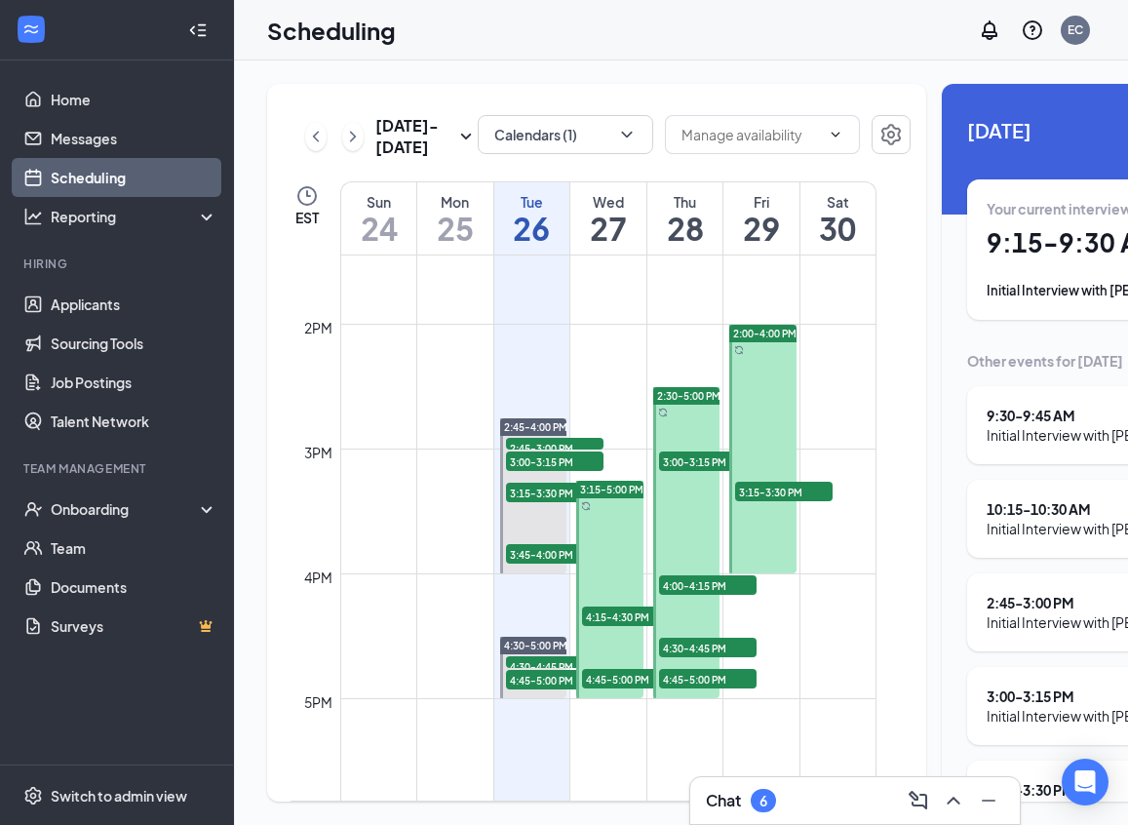
click at [684, 403] on span "2:30-5:00 PM" at bounding box center [688, 396] width 63 height 14
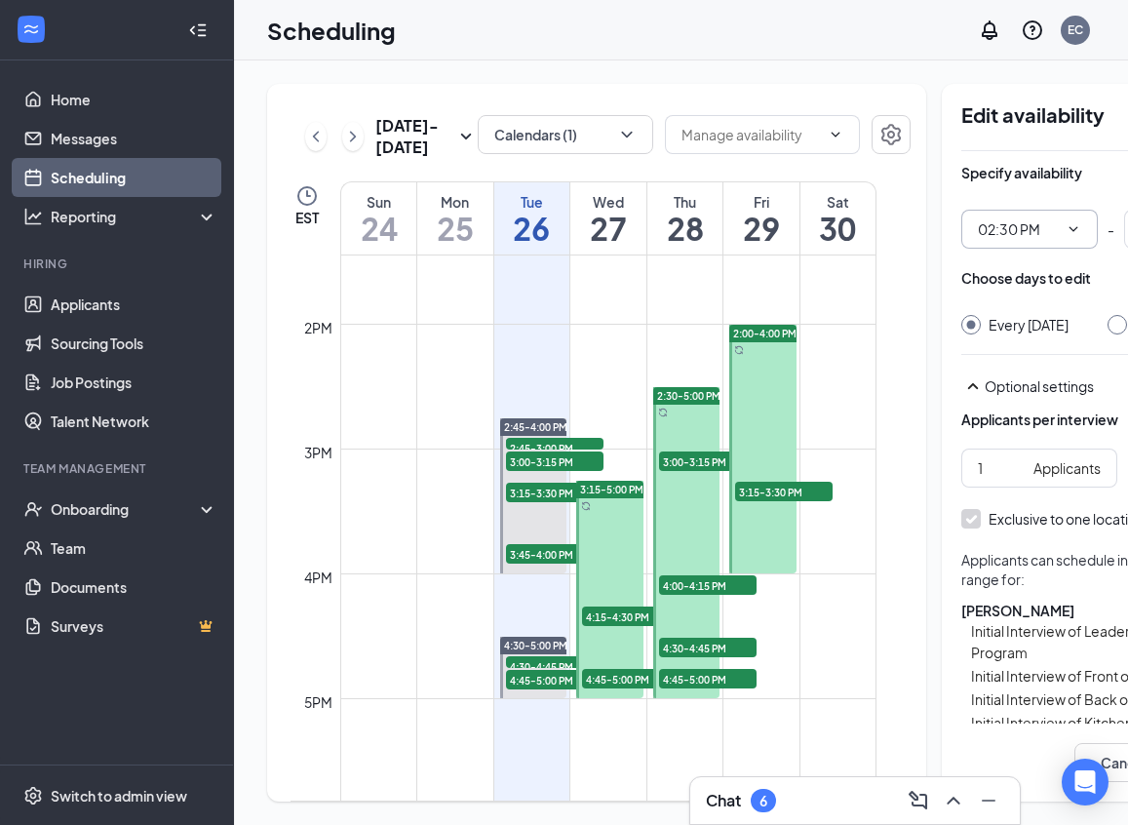
click at [1020, 233] on input "02:30 PM" at bounding box center [1018, 228] width 80 height 21
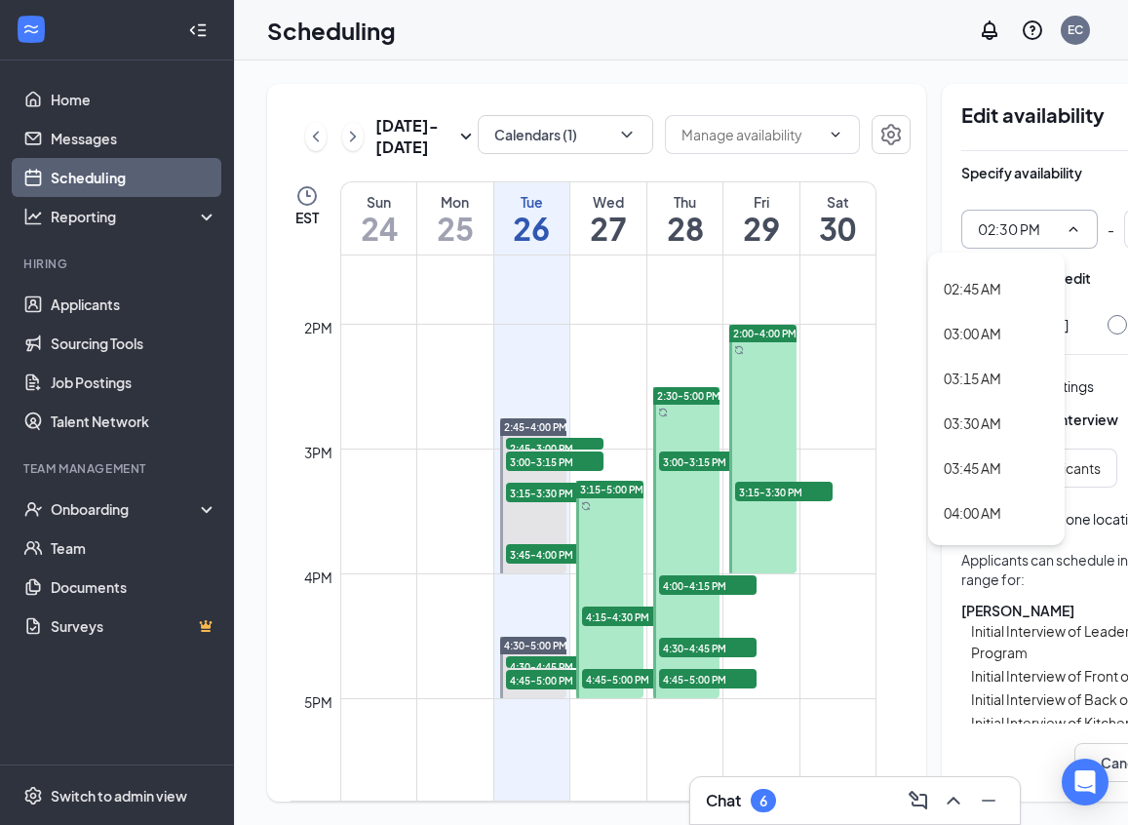
scroll to position [484, 0]
click at [985, 331] on div "03:00 AM" at bounding box center [973, 328] width 58 height 21
type input "03:00 AM"
type input "05:30 AM"
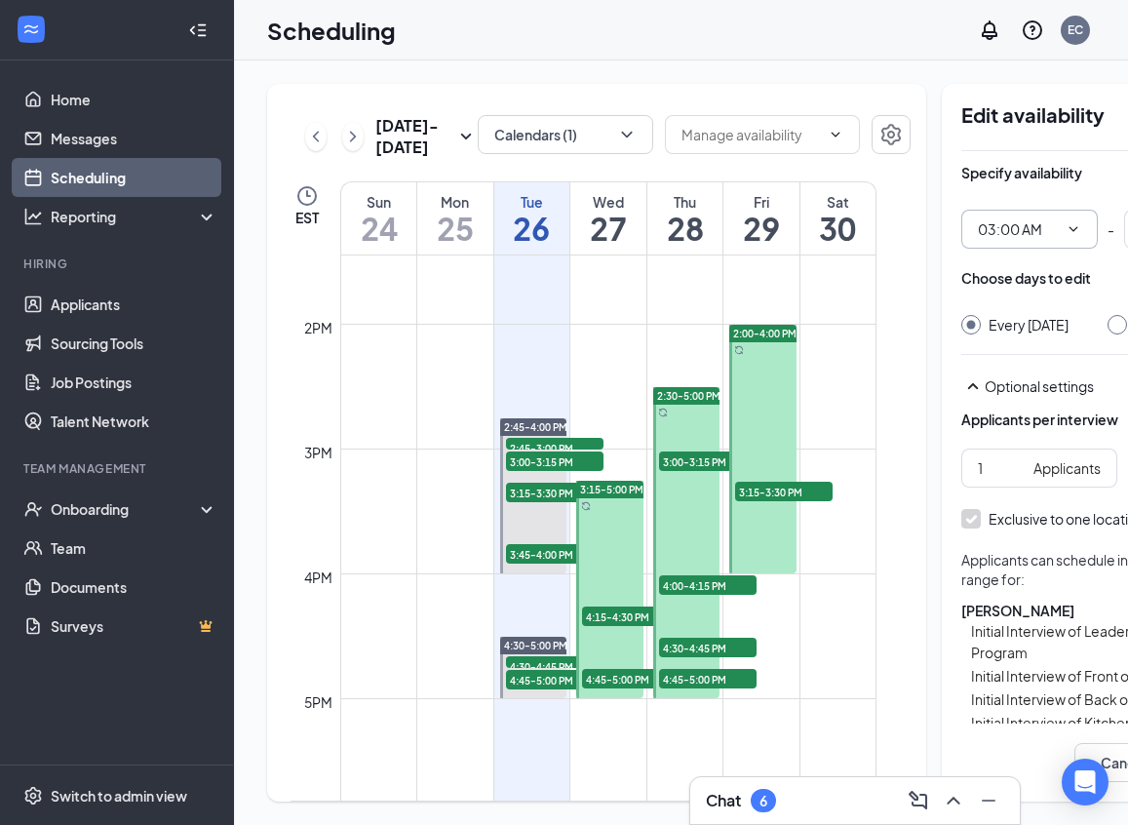
click at [1021, 210] on span "03:00 AM" at bounding box center [1029, 229] width 136 height 39
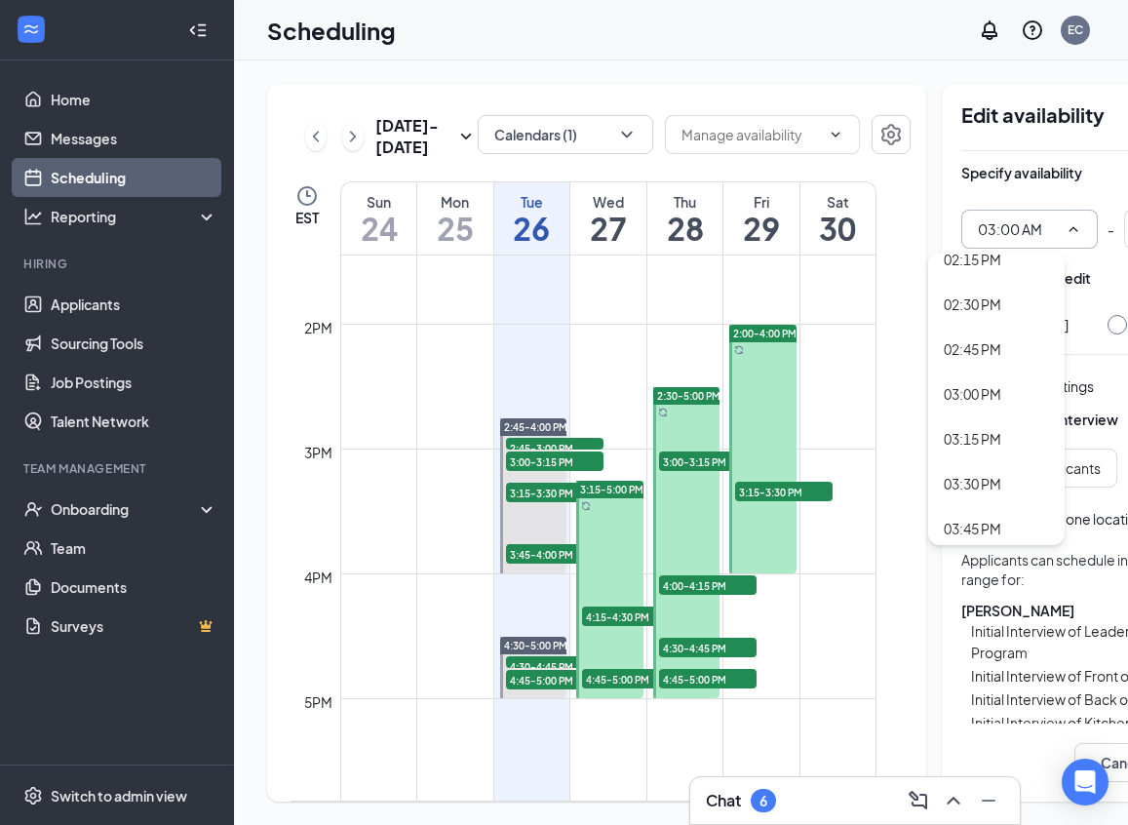
scroll to position [2573, 0]
click at [977, 391] on div "03:00 PM" at bounding box center [973, 392] width 58 height 21
type input "03:00 PM"
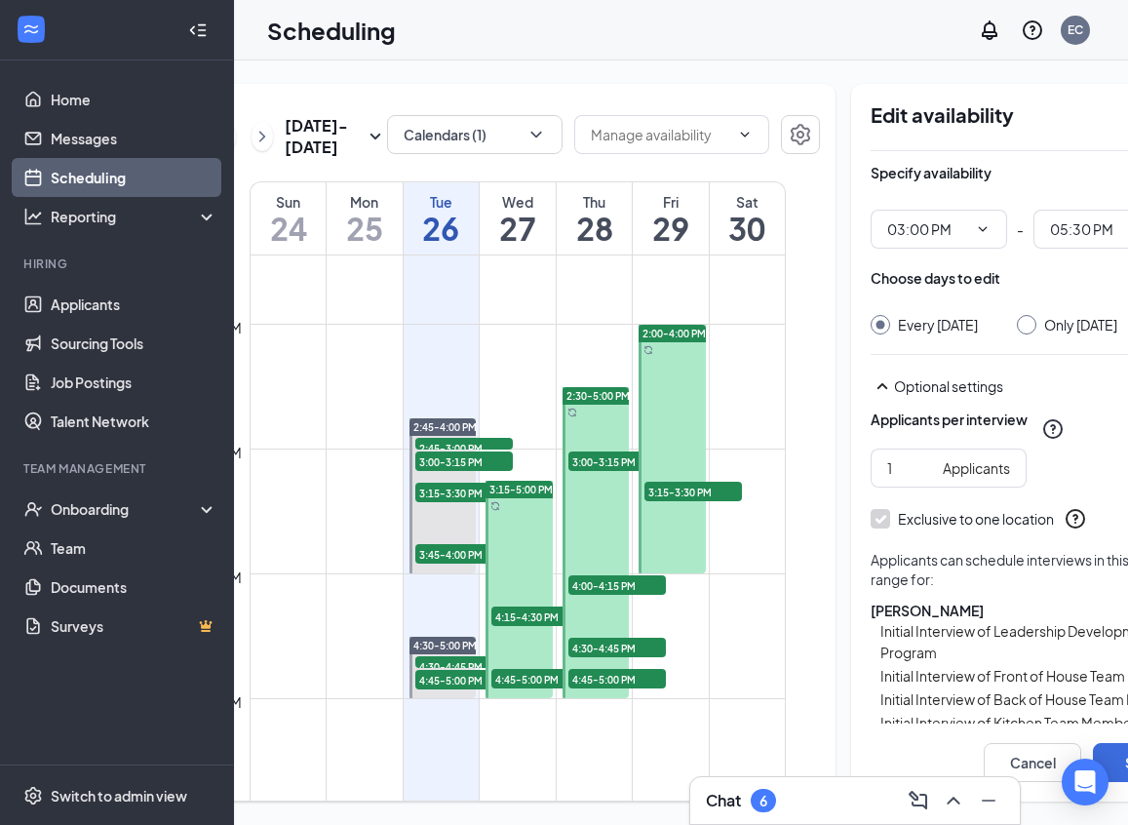
scroll to position [15, 0]
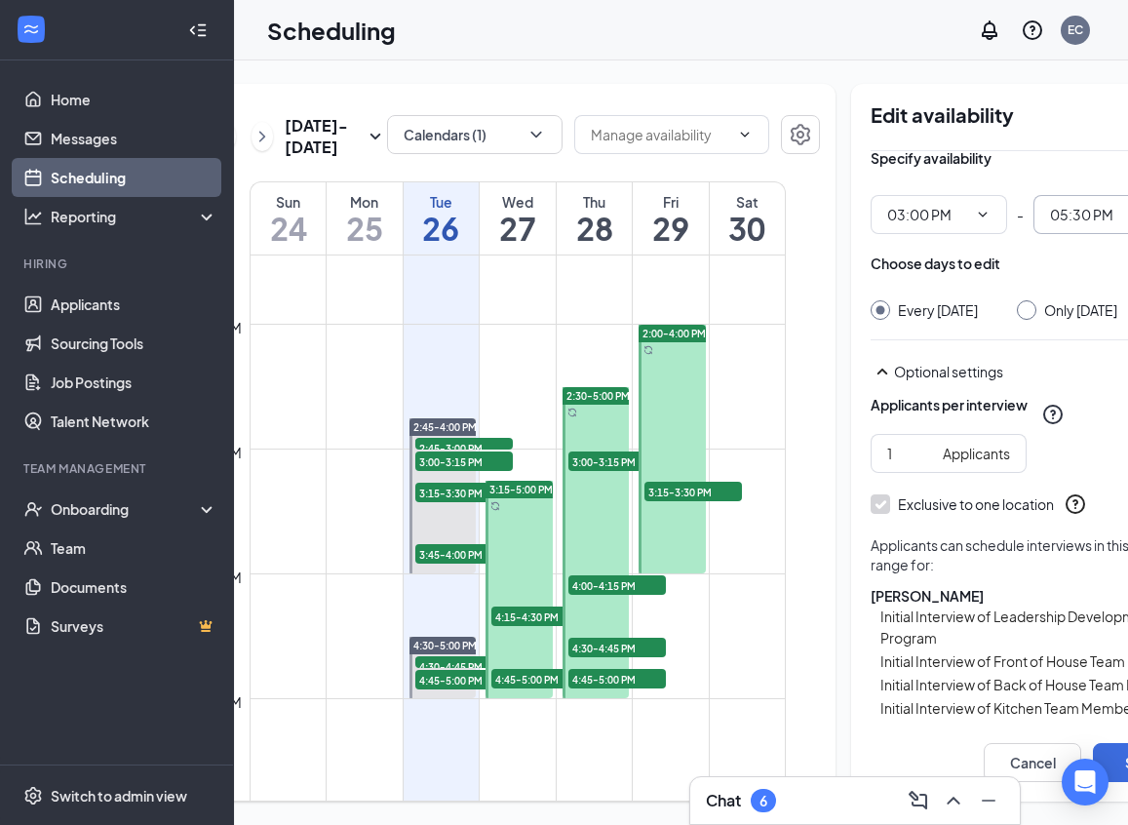
click at [1068, 216] on input "05:30 PM" at bounding box center [1090, 214] width 80 height 21
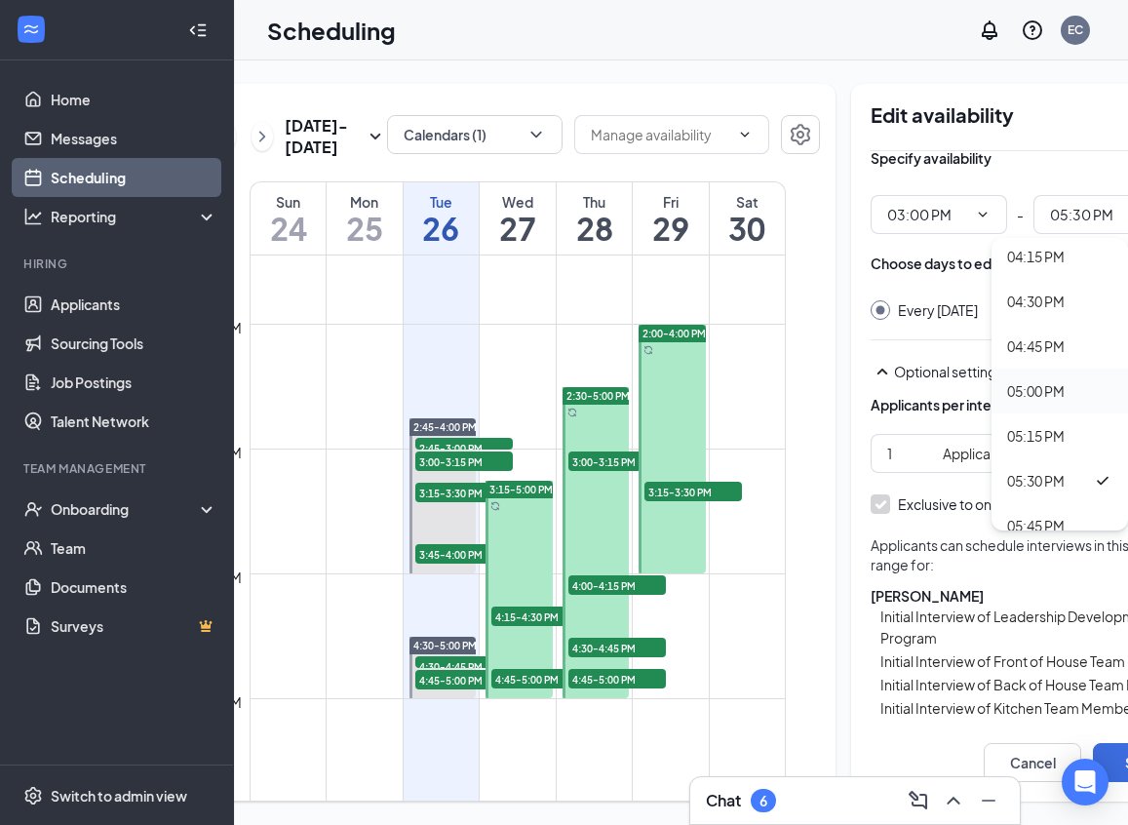
click at [1035, 390] on div "05:00 PM" at bounding box center [1036, 390] width 58 height 21
type input "05:00 PM"
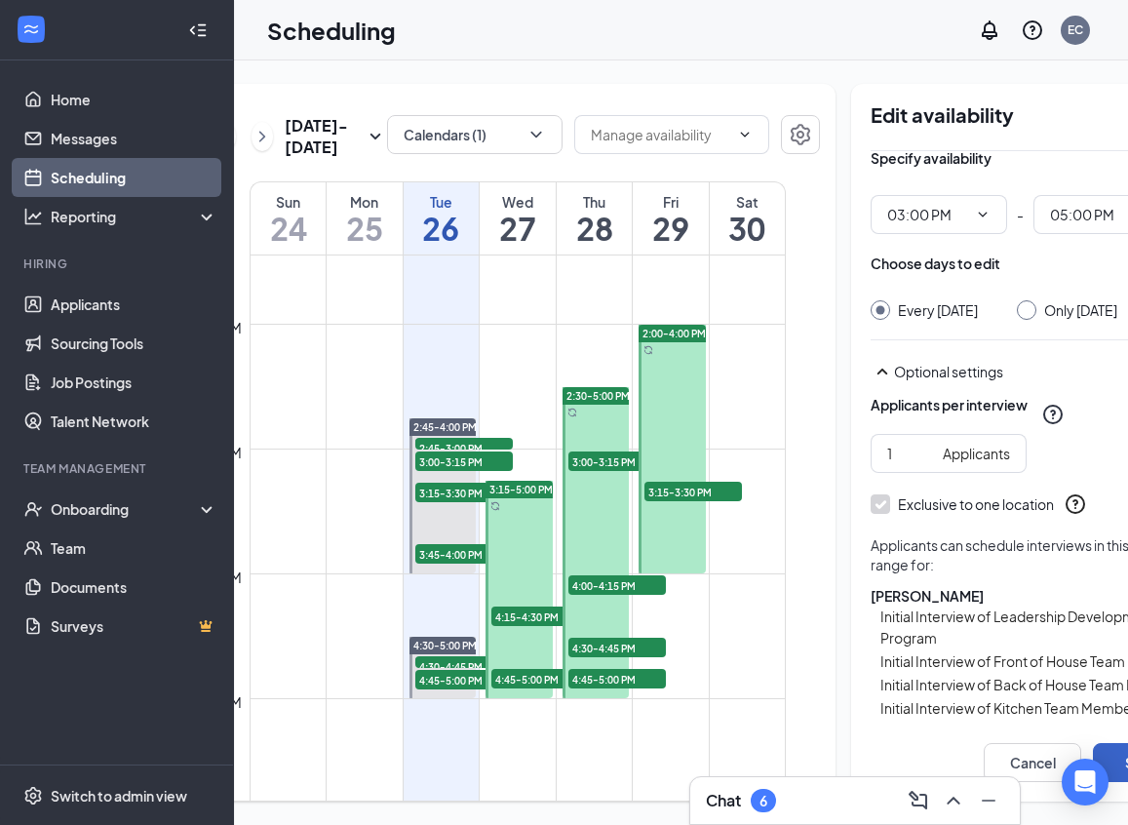
click at [1118, 758] on button "Save" at bounding box center [1141, 762] width 97 height 39
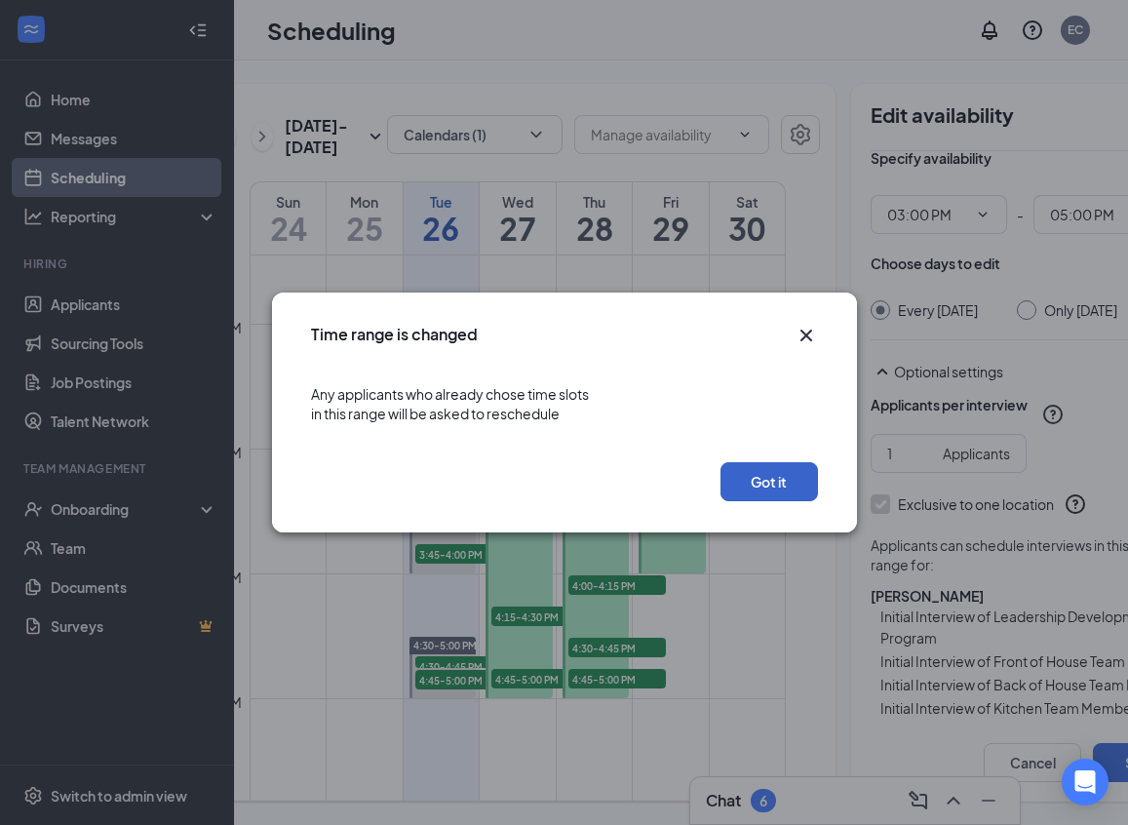
click at [774, 494] on button "Got it" at bounding box center [768, 481] width 97 height 39
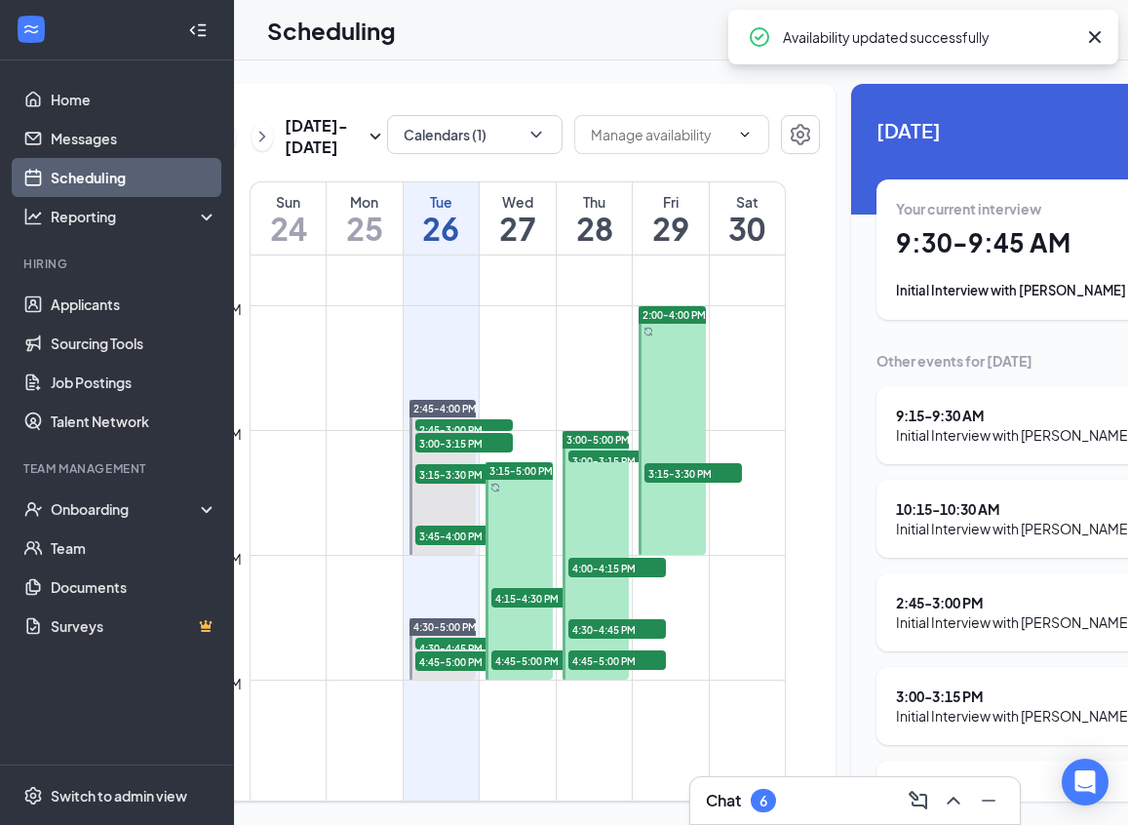
scroll to position [1690, 0]
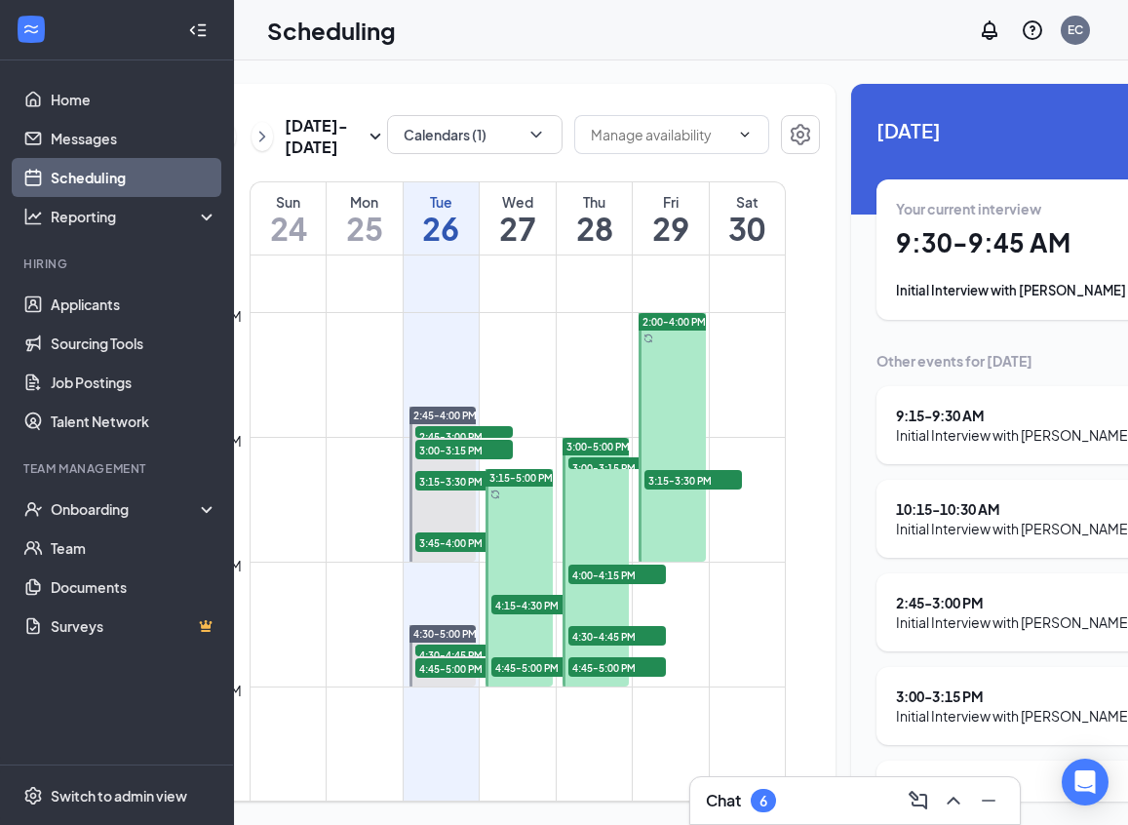
click at [804, 801] on div "Chat 6" at bounding box center [855, 800] width 298 height 31
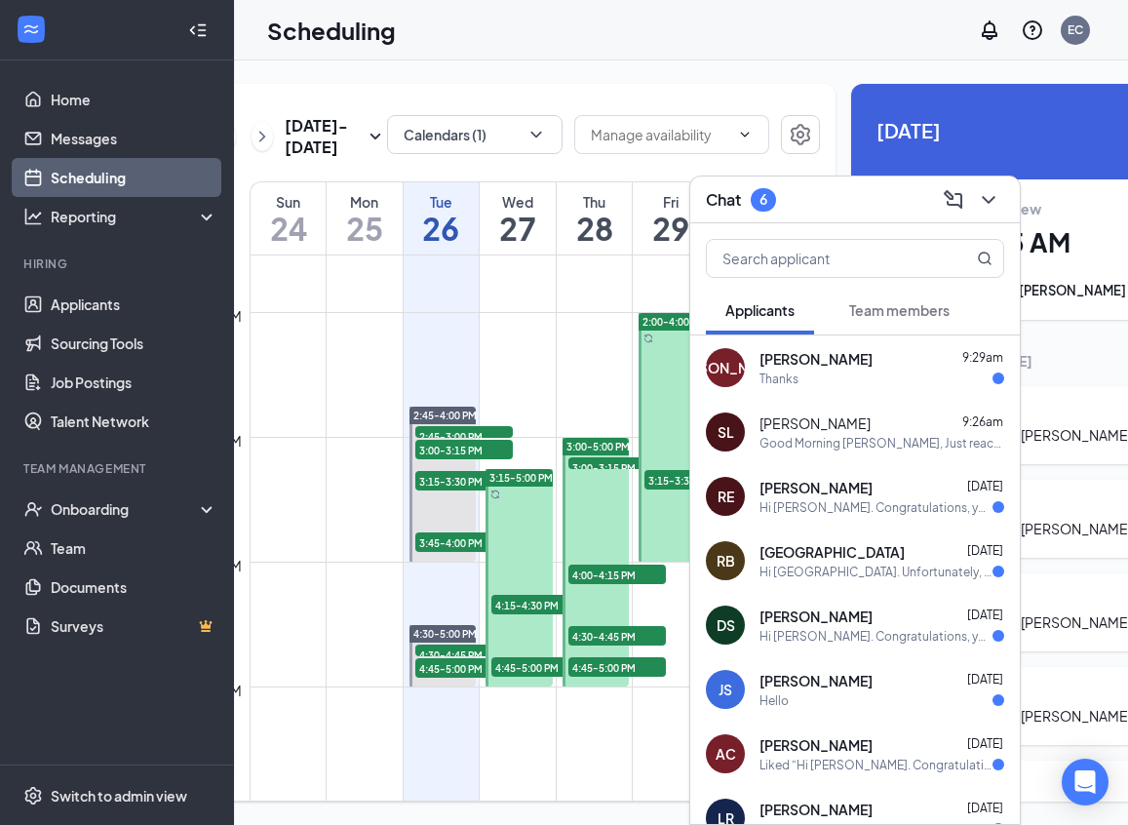
click at [828, 373] on div "Thanks" at bounding box center [881, 378] width 245 height 17
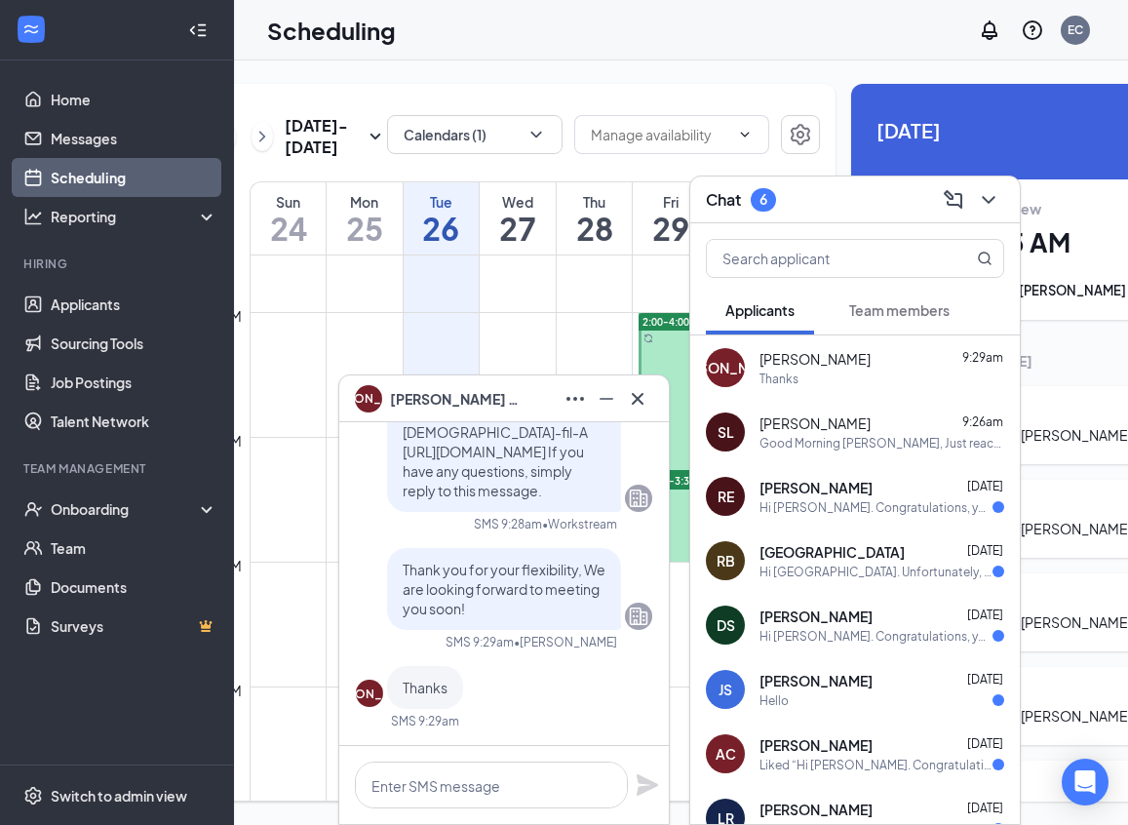
click at [853, 492] on span "[PERSON_NAME]" at bounding box center [815, 487] width 113 height 19
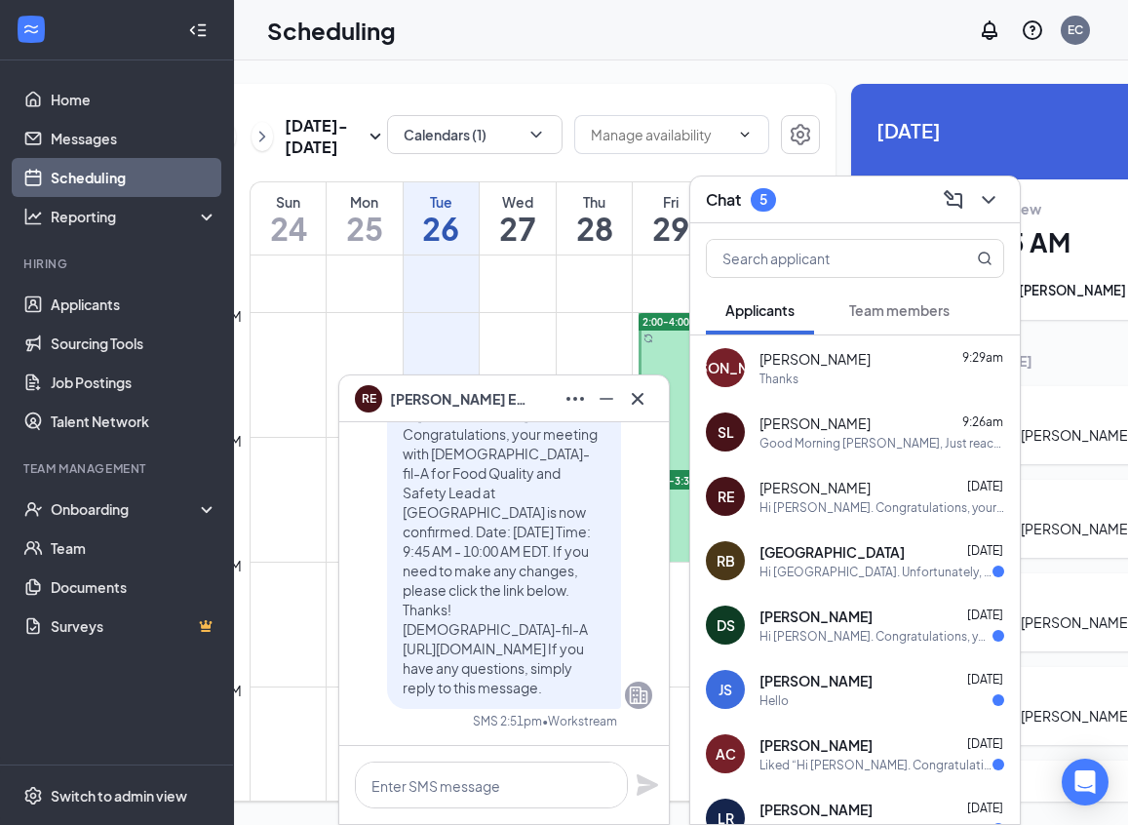
click at [855, 572] on div "Hi [GEOGRAPHIC_DATA]. Unfortunately, we had to reschedule your meeting with [DE…" at bounding box center [875, 571] width 233 height 17
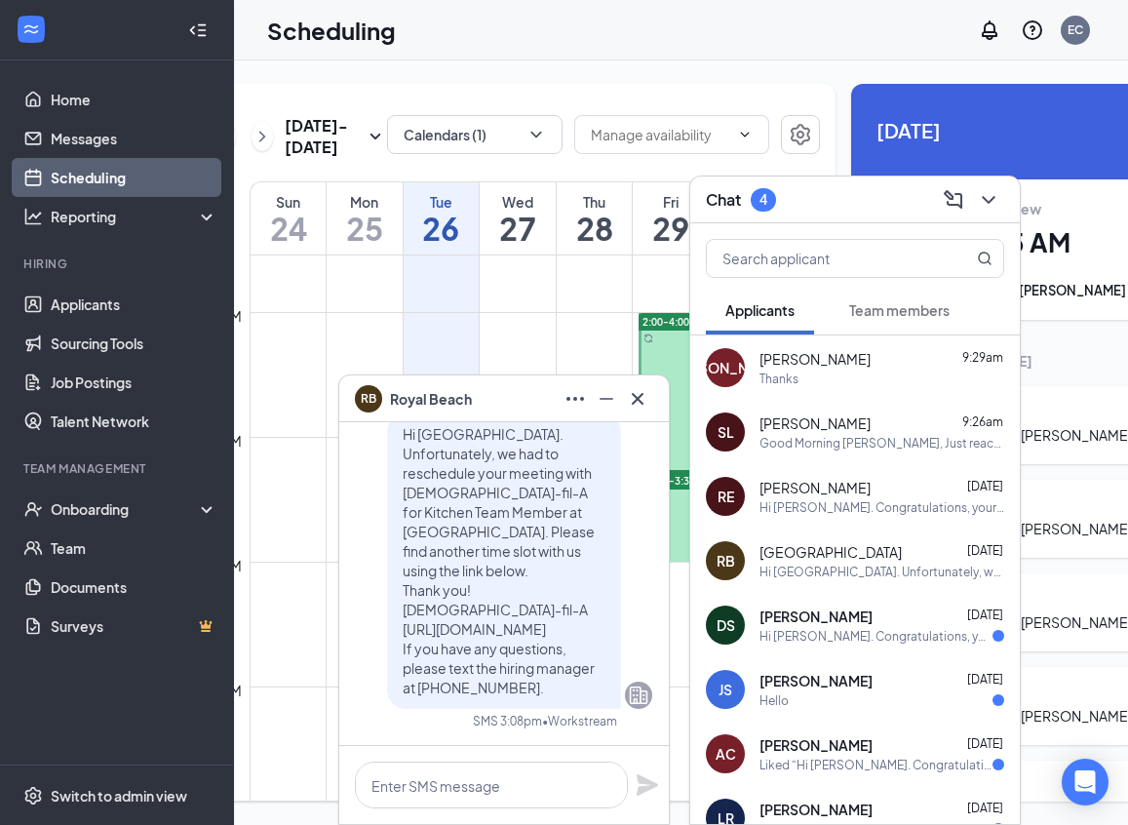
click at [847, 626] on div "[PERSON_NAME] [DATE] Hi [PERSON_NAME]. Congratulations, your onsite interview w…" at bounding box center [881, 625] width 245 height 38
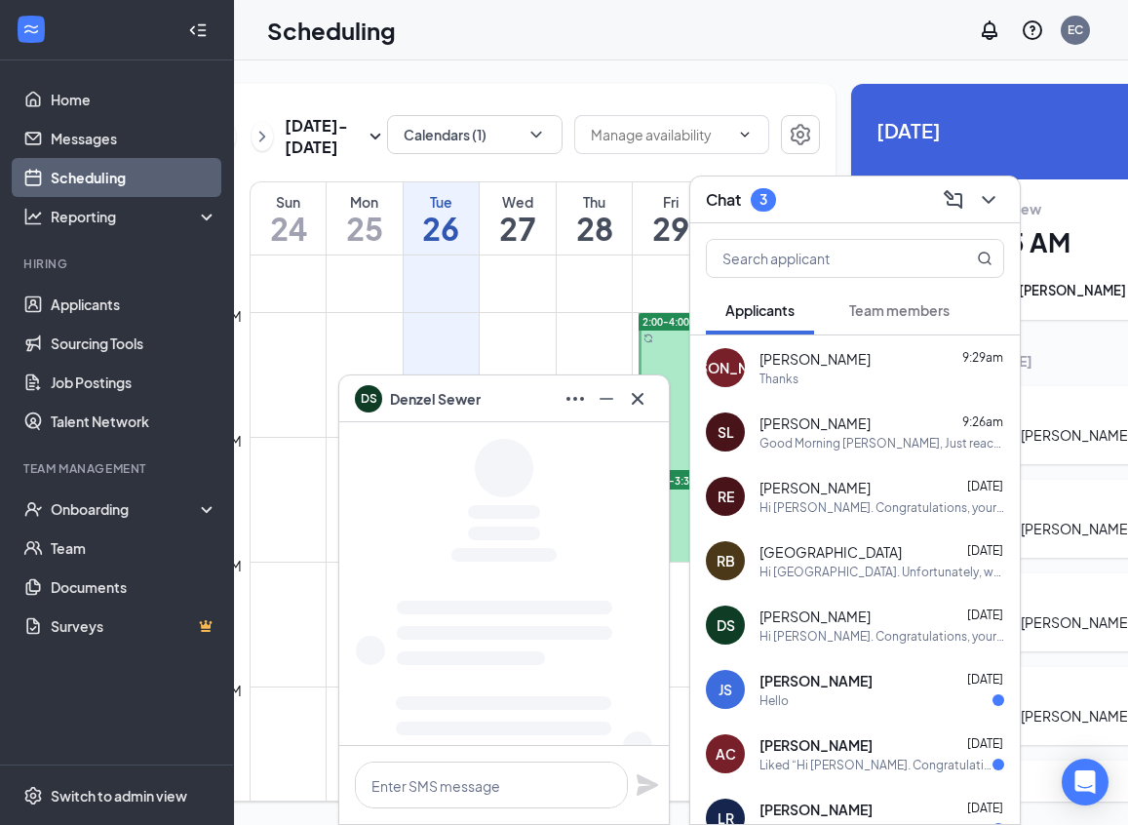
click at [833, 694] on div "Hello" at bounding box center [881, 700] width 245 height 17
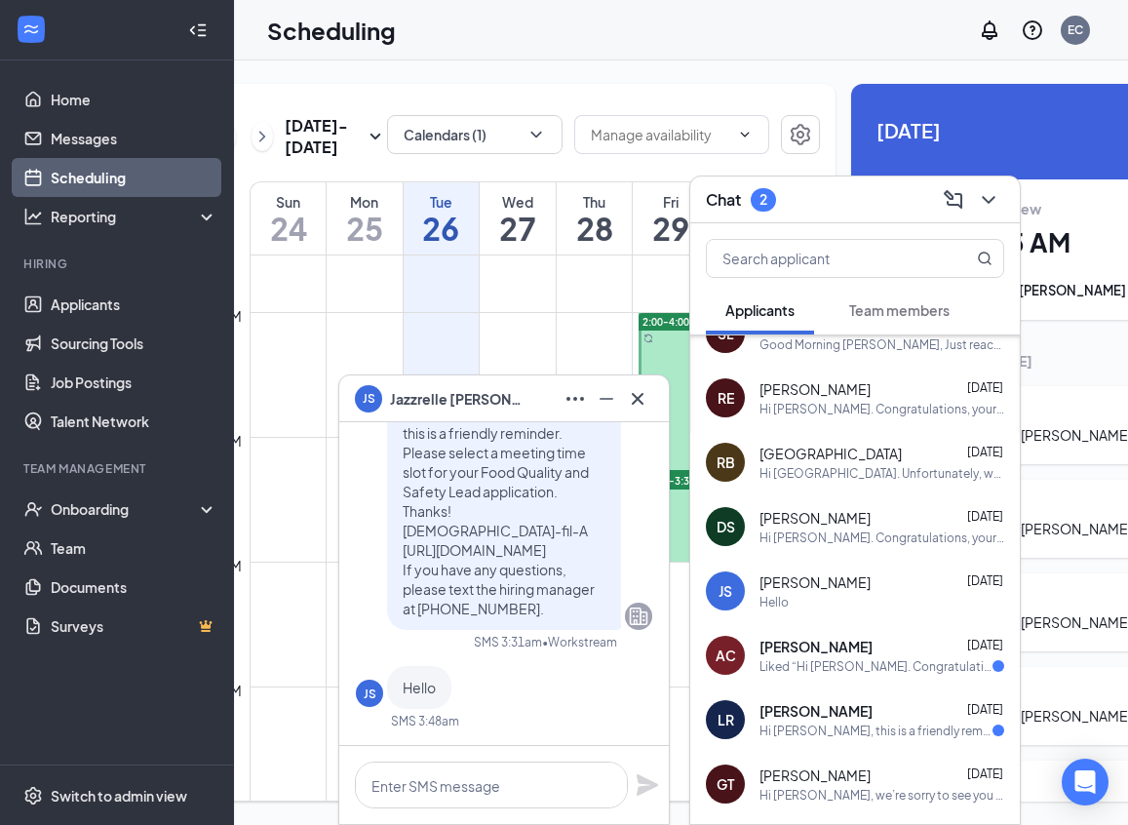
scroll to position [97, 0]
click at [833, 665] on div "Liked “Hi [PERSON_NAME]. Congratulations, your onsite interview with [DEMOGRAPH…" at bounding box center [875, 667] width 233 height 17
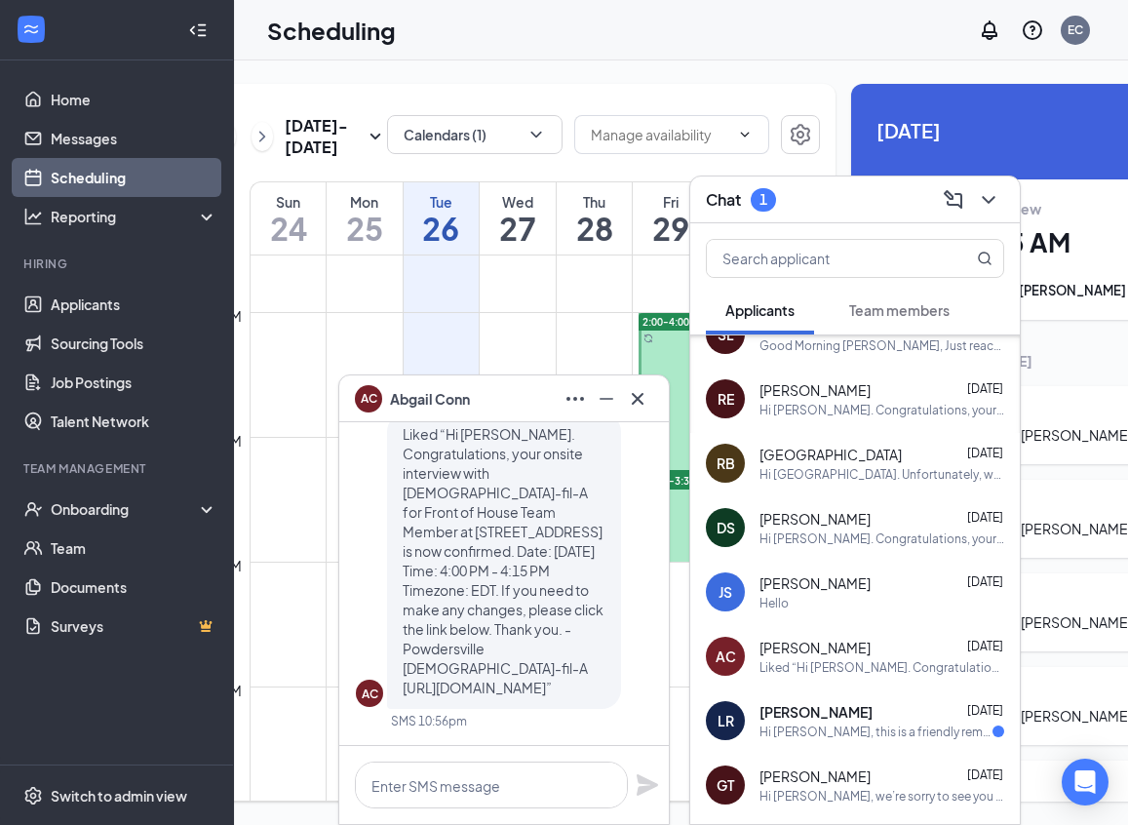
click at [829, 729] on div "Hi [PERSON_NAME], this is a friendly reminder. Please select an interview time …" at bounding box center [875, 731] width 233 height 17
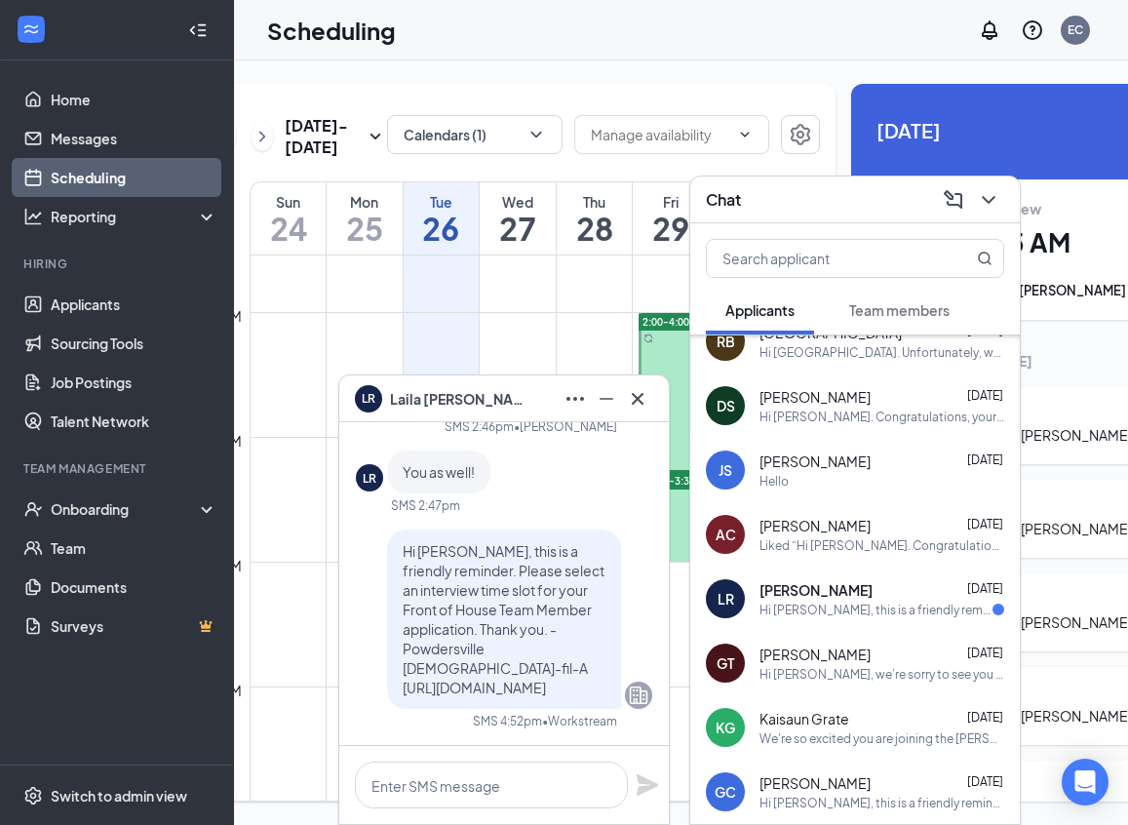
scroll to position [220, 0]
click at [832, 598] on div "[PERSON_NAME] [DATE] Hi [PERSON_NAME], this is a friendly reminder. Please sele…" at bounding box center [881, 598] width 245 height 38
click at [880, 585] on div "[PERSON_NAME] [DATE]" at bounding box center [881, 588] width 245 height 19
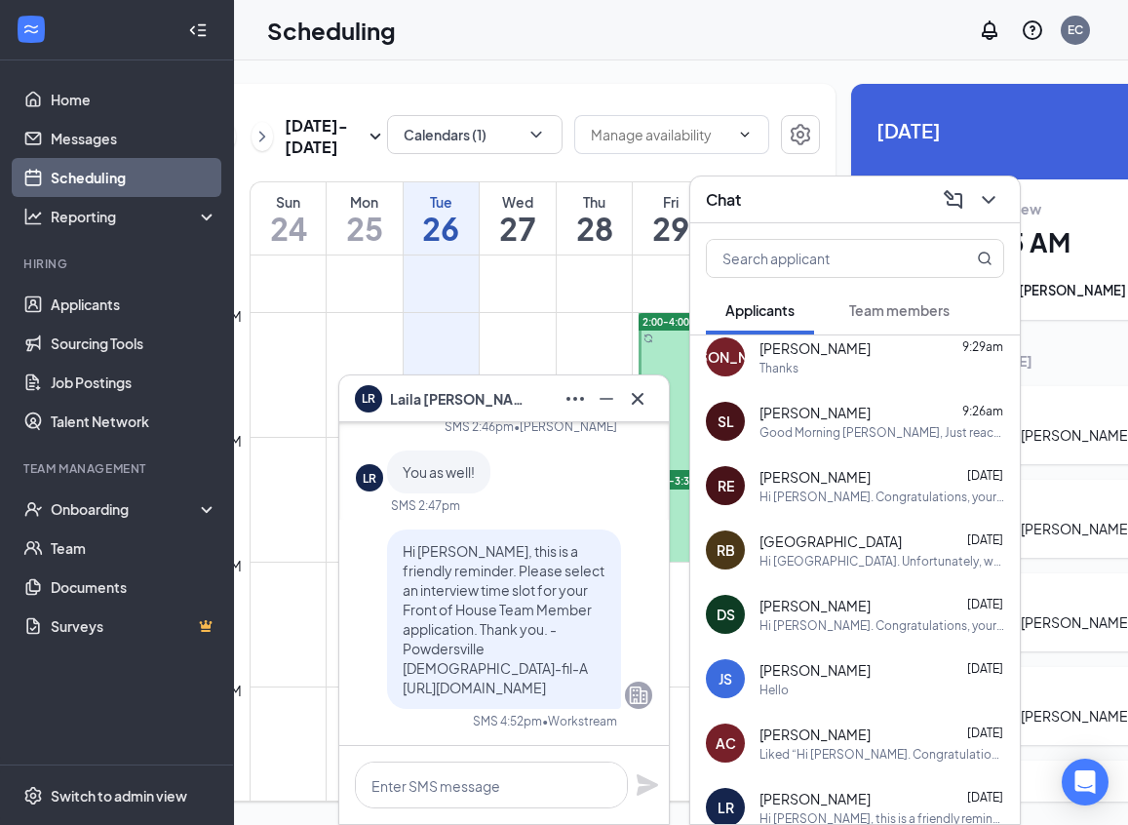
scroll to position [0, 0]
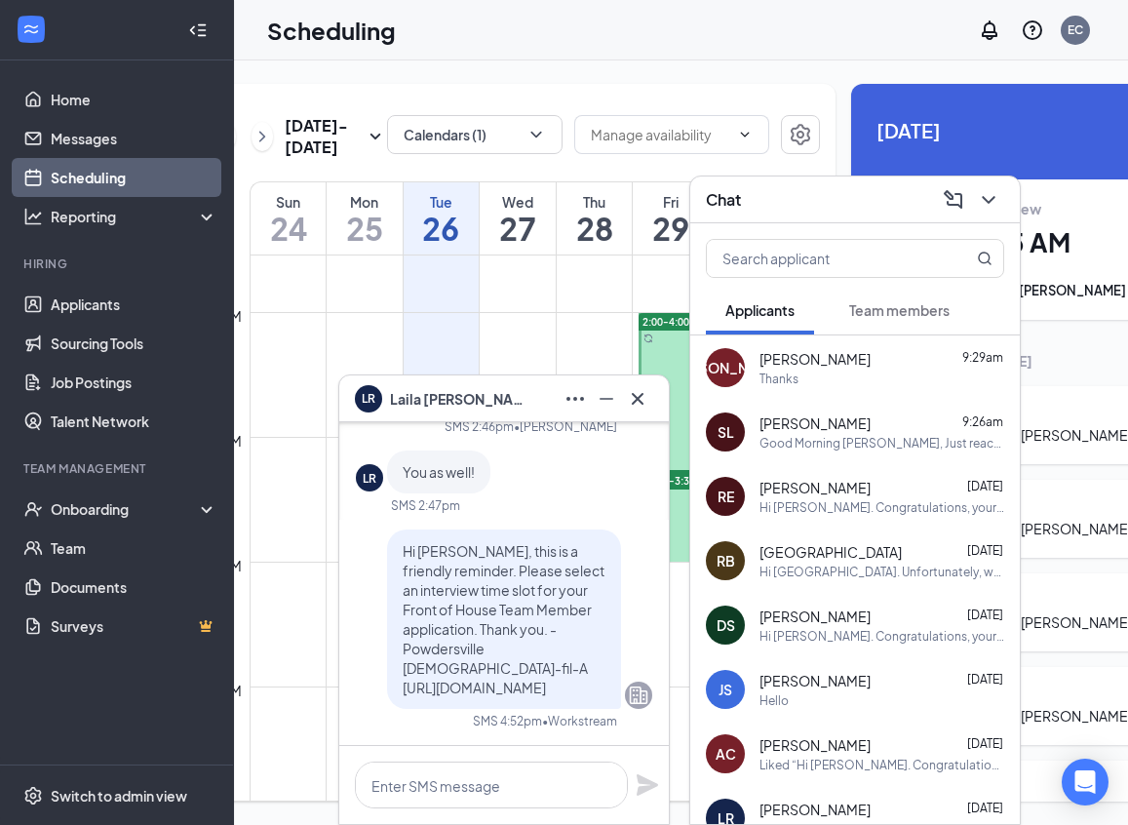
click at [821, 354] on span "[PERSON_NAME]" at bounding box center [814, 358] width 111 height 19
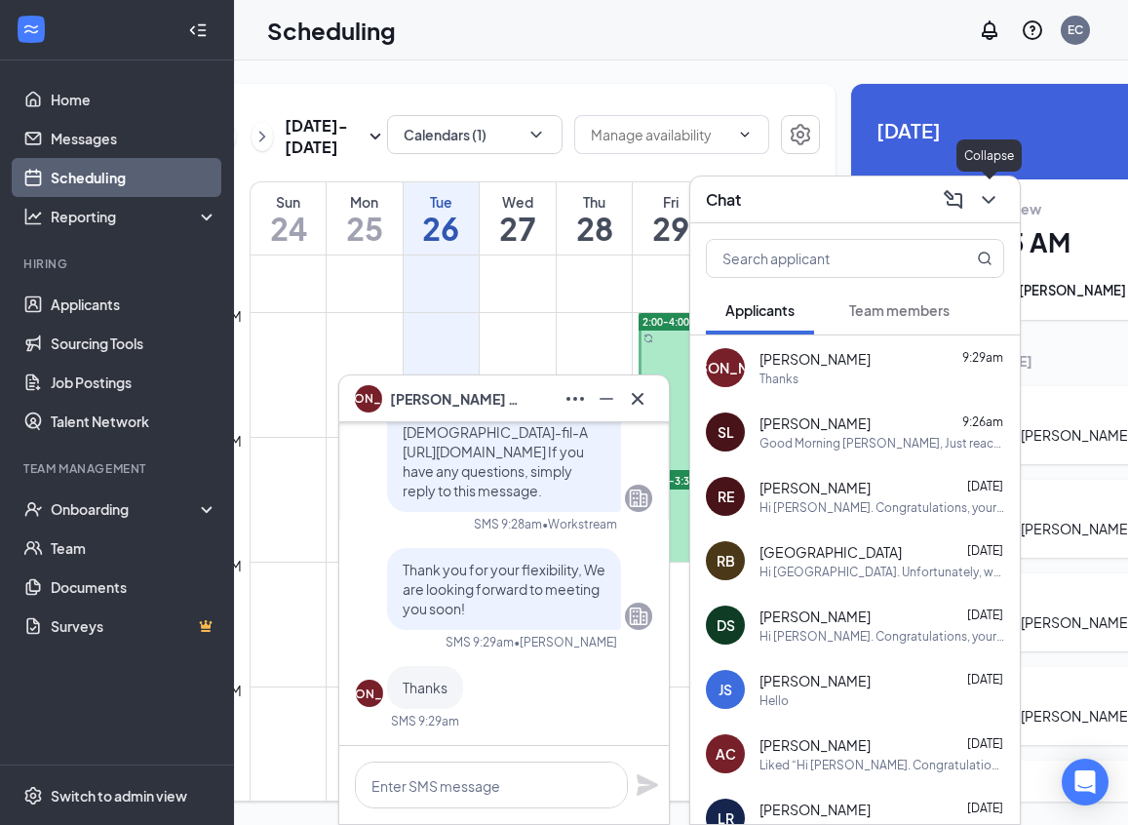
click at [994, 197] on icon "ChevronDown" at bounding box center [988, 199] width 23 height 23
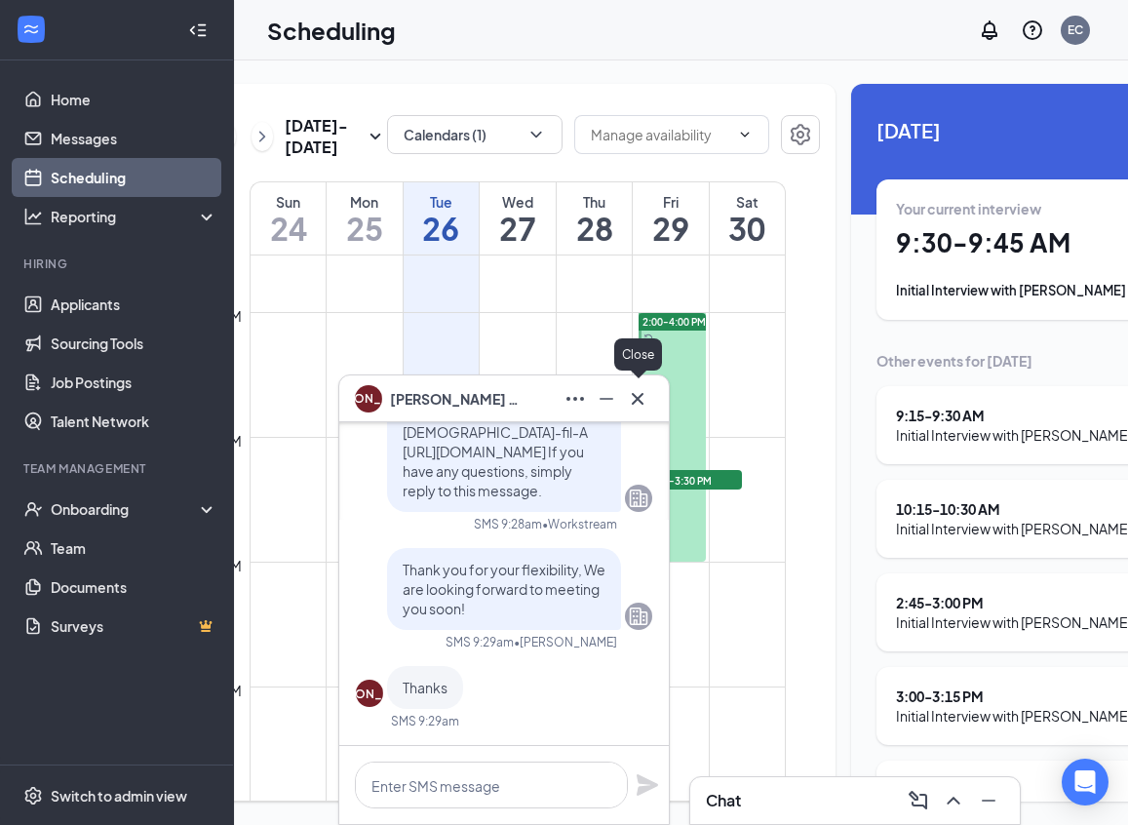
click at [640, 396] on icon "Cross" at bounding box center [638, 398] width 12 height 12
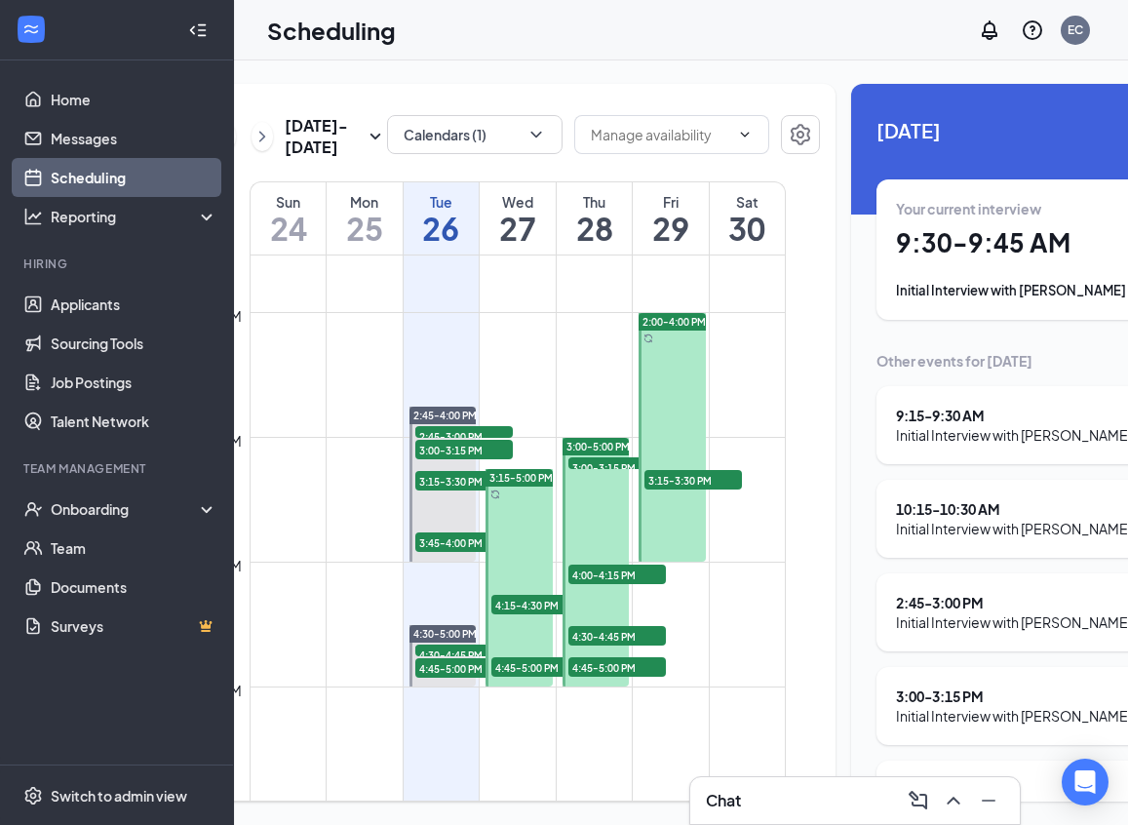
scroll to position [1719, 0]
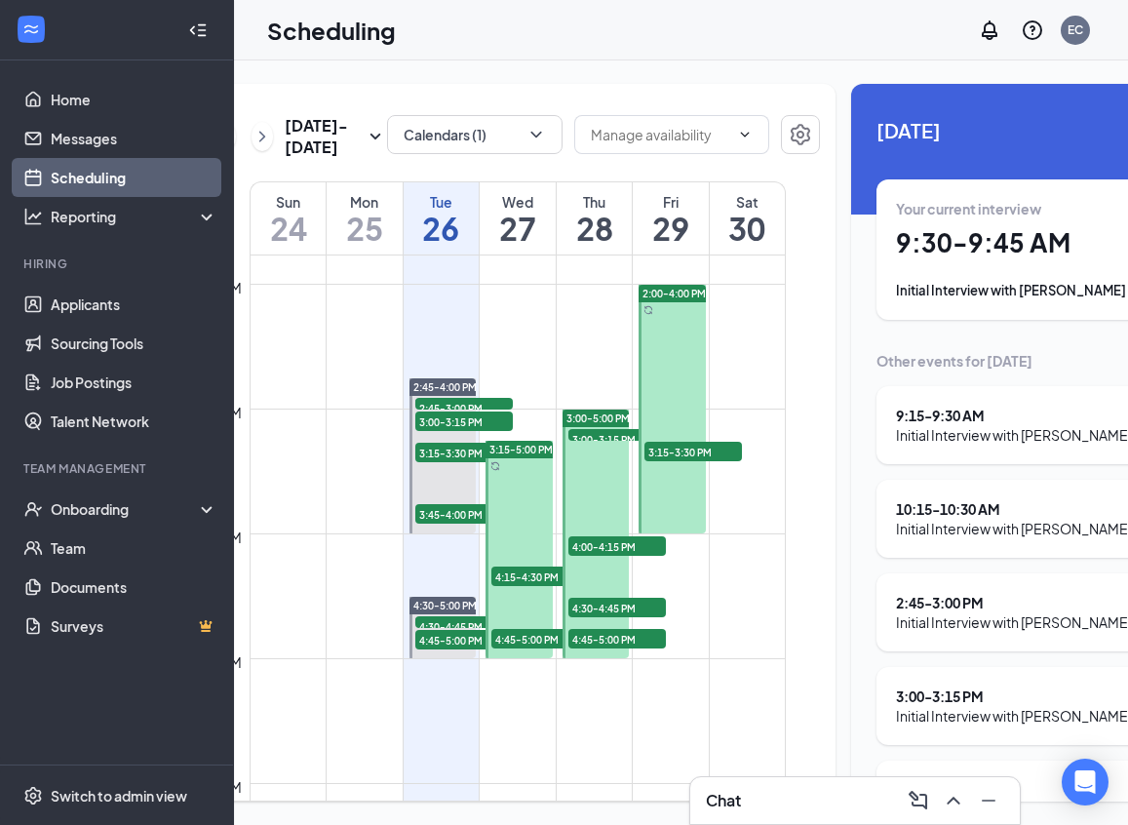
click at [1066, 434] on div "Initial Interview with [PERSON_NAME]" at bounding box center [1014, 434] width 236 height 19
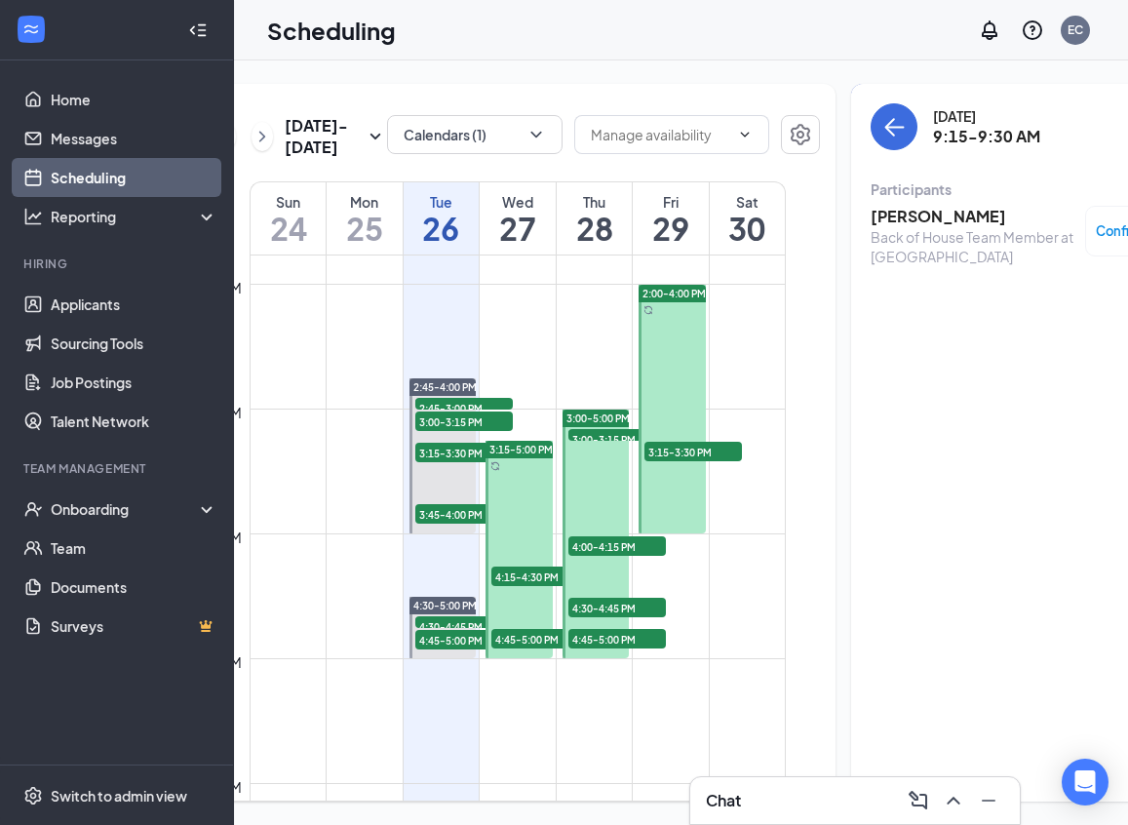
click at [894, 219] on h3 "[PERSON_NAME]" at bounding box center [973, 216] width 205 height 21
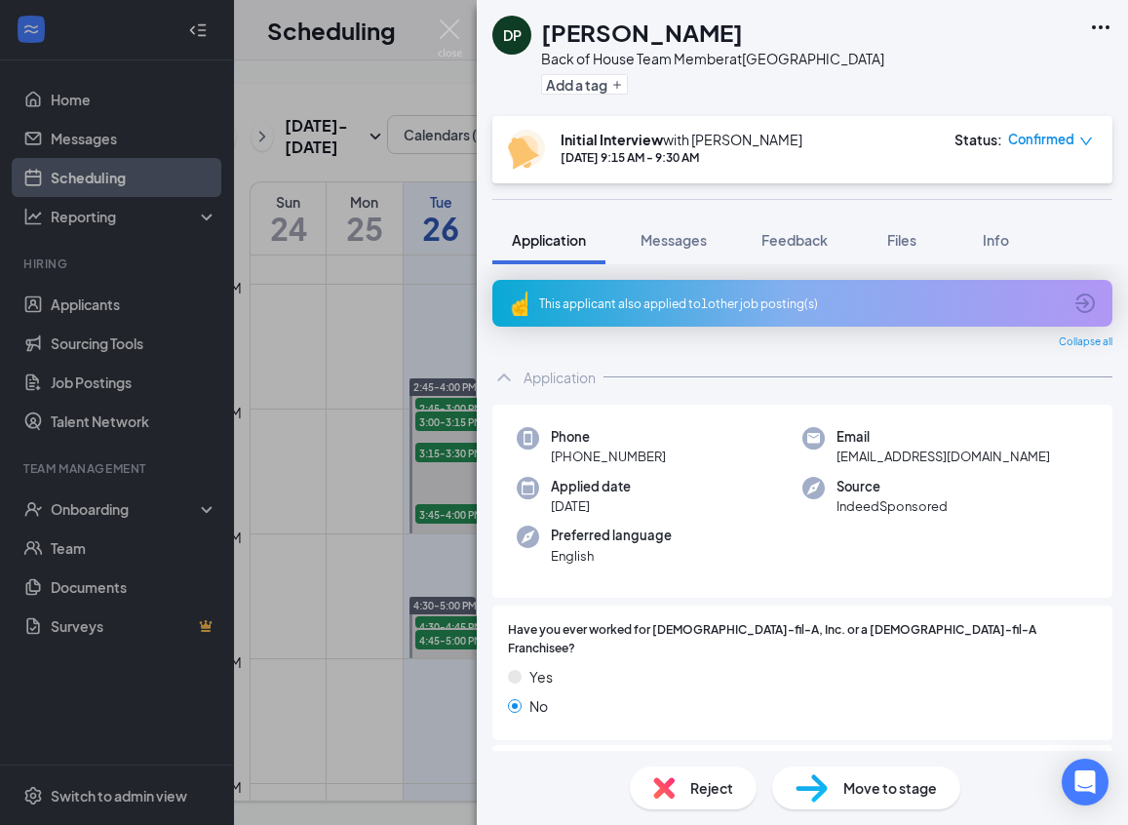
click at [1088, 303] on icon "ArrowCircle" at bounding box center [1084, 302] width 19 height 19
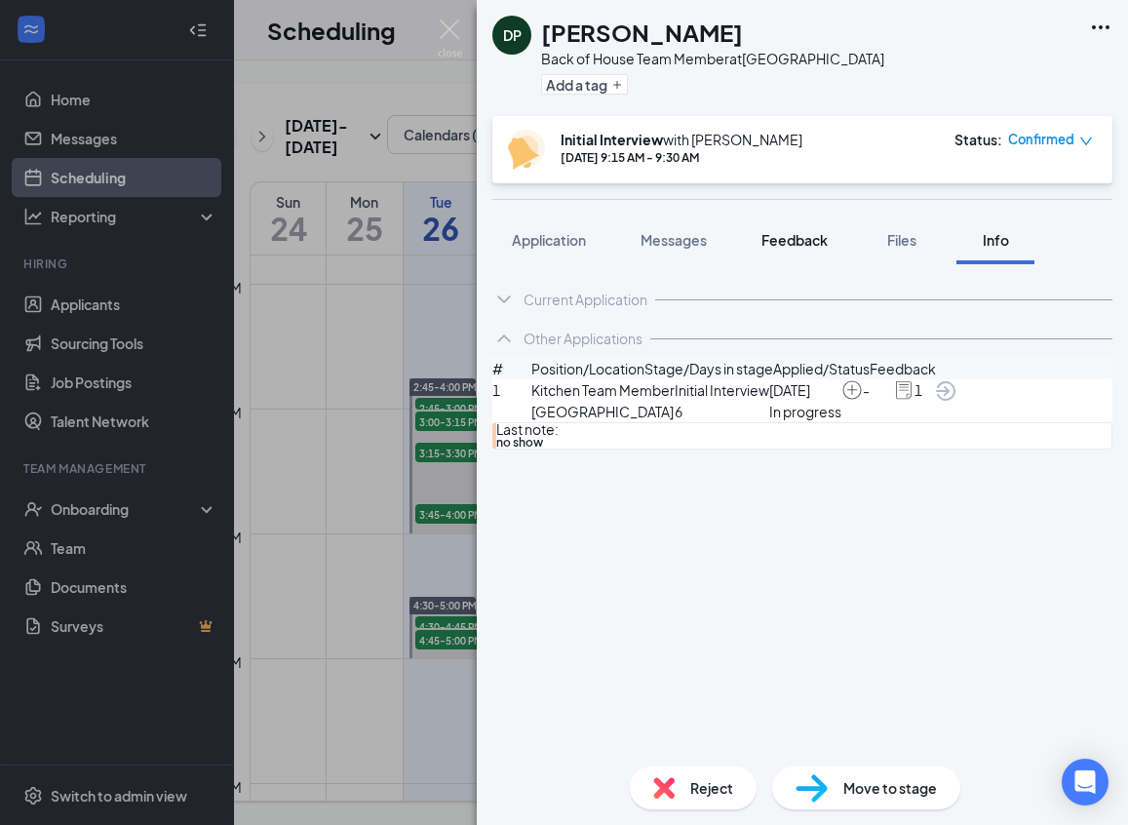
click at [798, 243] on span "Feedback" at bounding box center [794, 240] width 66 height 18
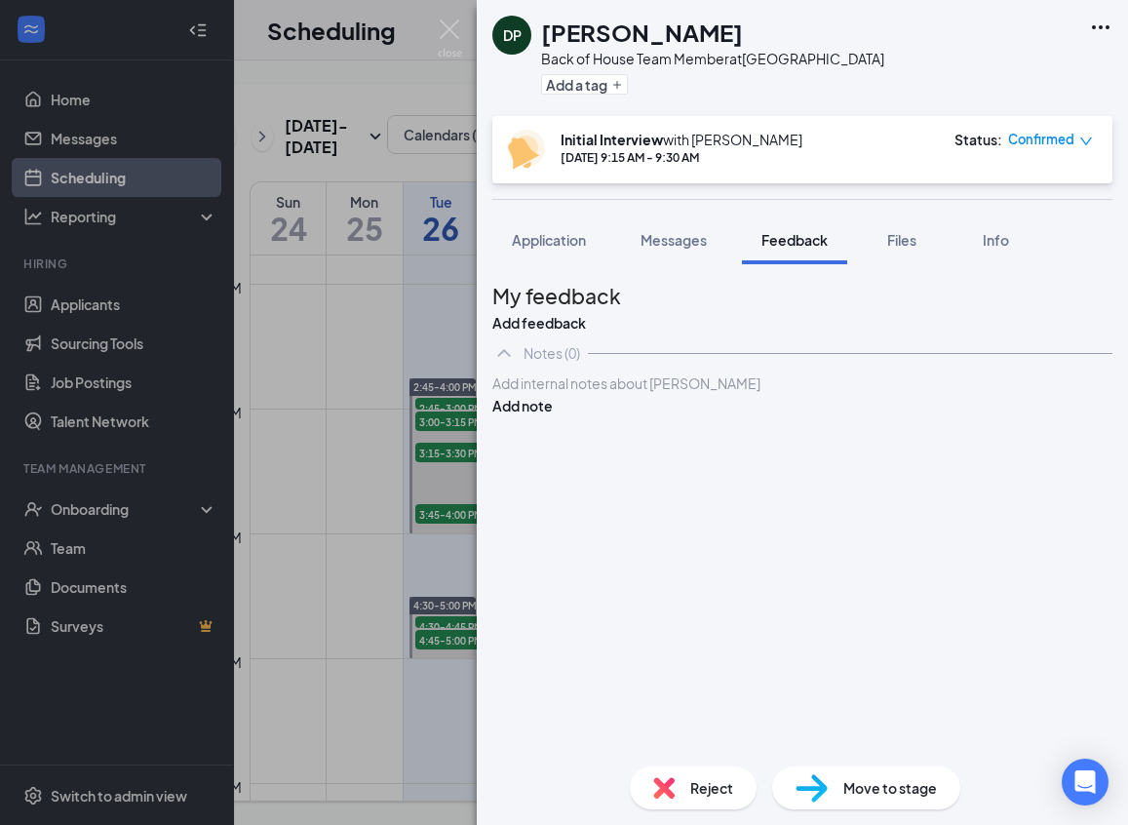
click at [735, 394] on div at bounding box center [802, 383] width 618 height 20
click at [553, 416] on button "Add note" at bounding box center [522, 405] width 60 height 21
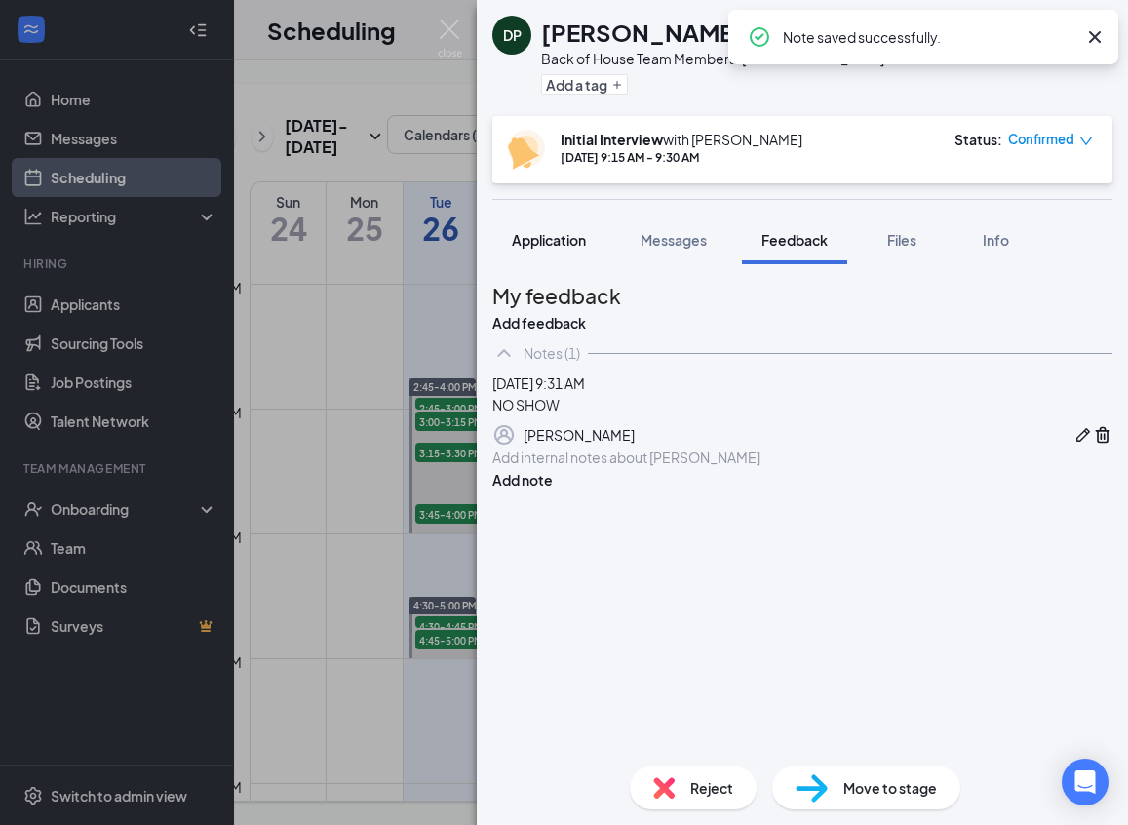
click at [535, 234] on span "Application" at bounding box center [549, 240] width 74 height 18
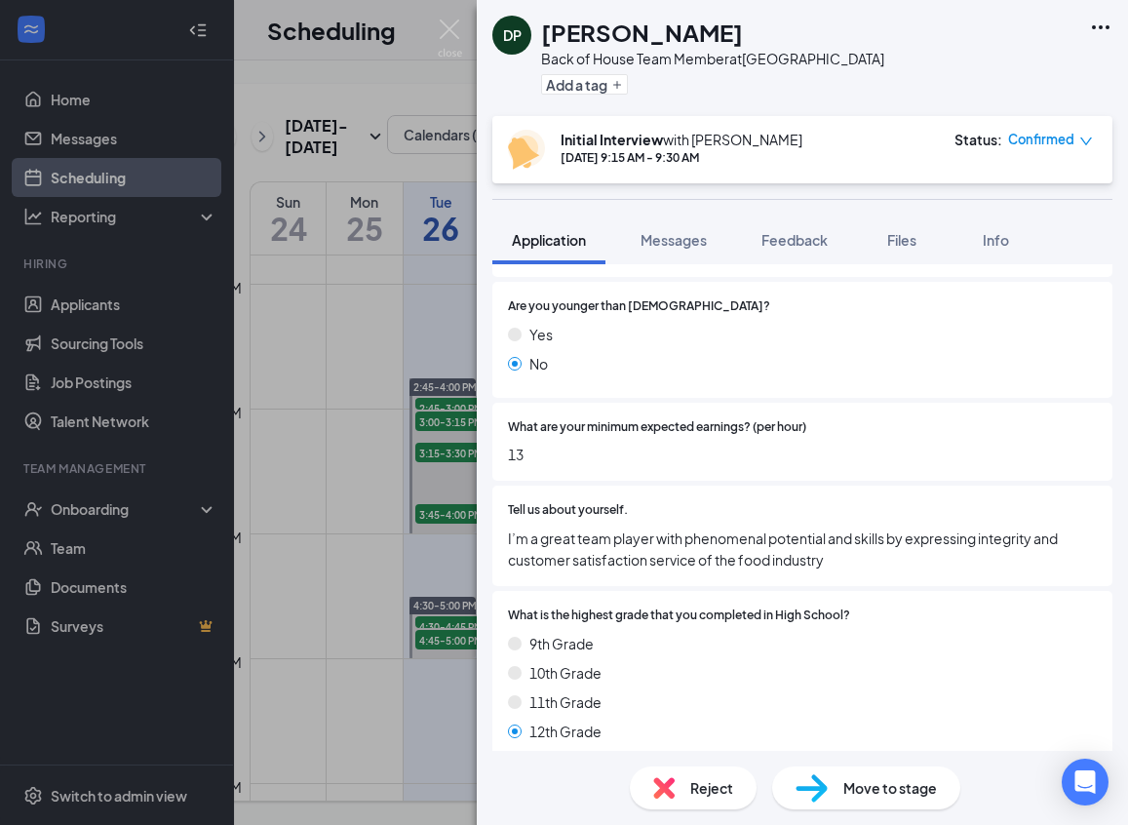
scroll to position [566, 0]
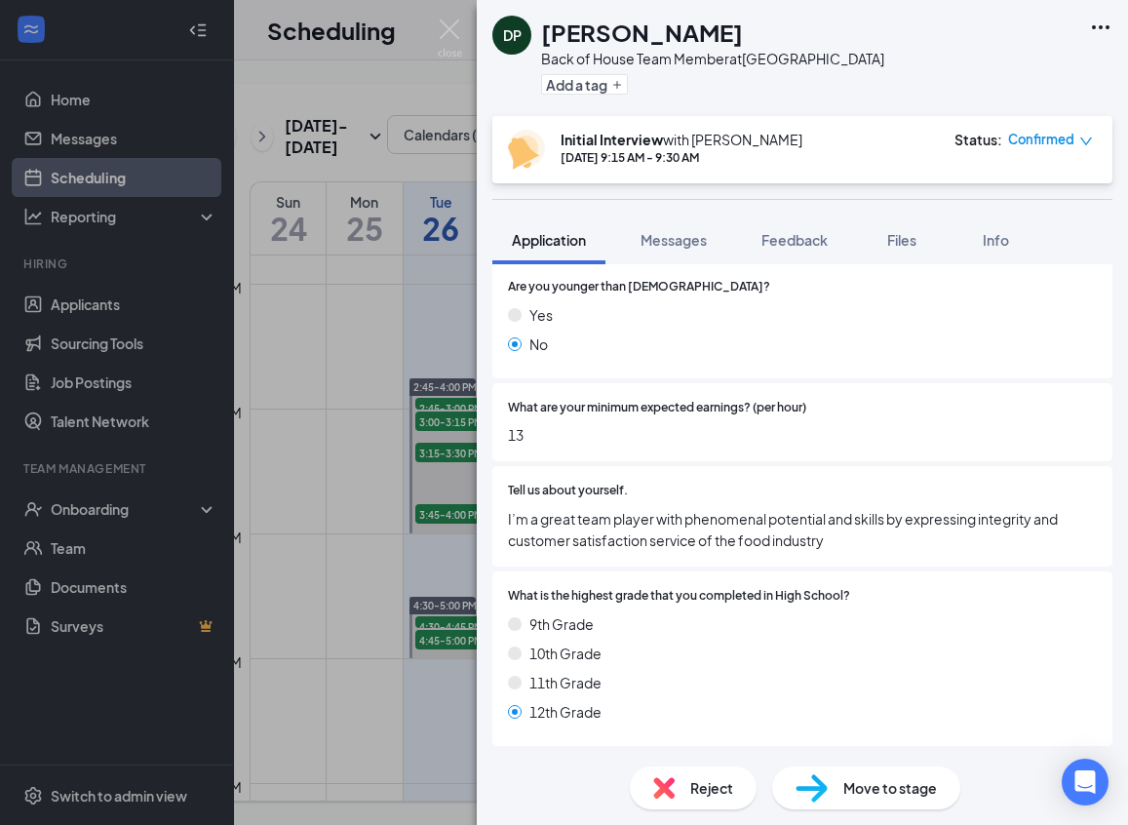
click at [700, 791] on span "Reject" at bounding box center [711, 787] width 43 height 21
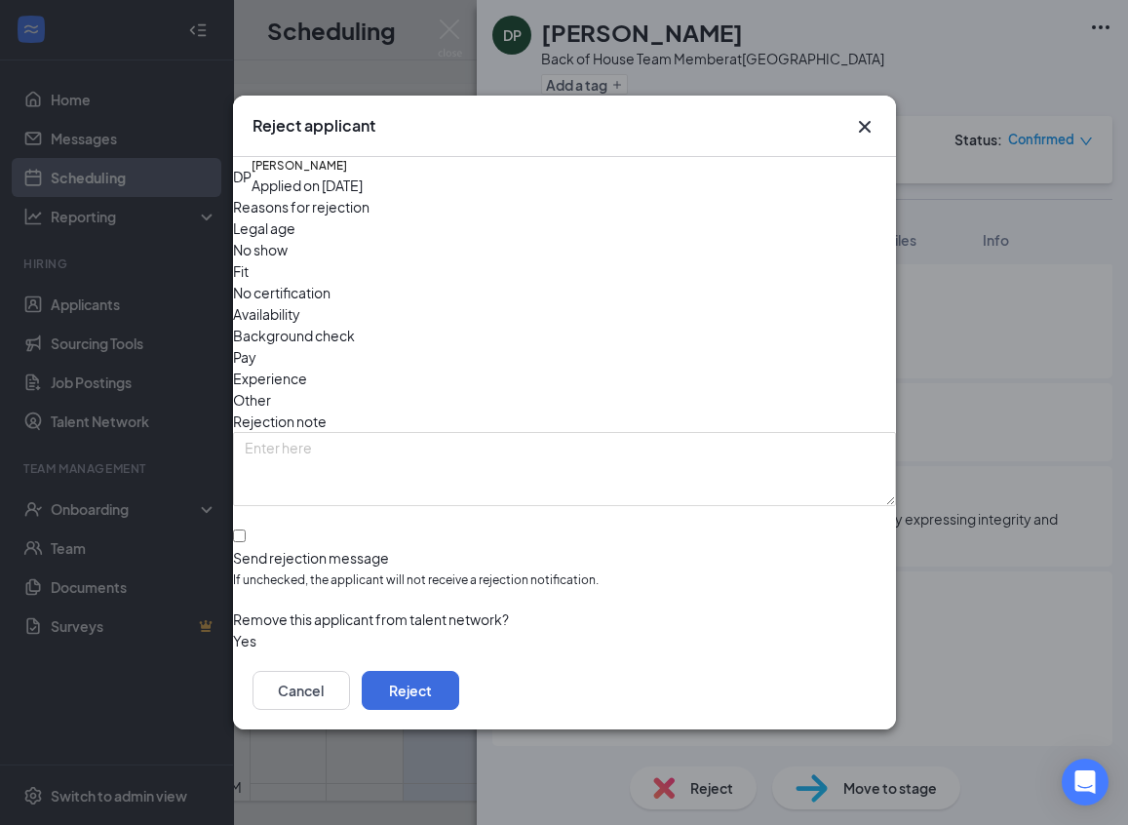
click at [288, 260] on span "No show" at bounding box center [260, 249] width 55 height 21
click at [246, 529] on input "Send rejection message If unchecked, the applicant will not receive a rejection…" at bounding box center [239, 535] width 13 height 13
checkbox input "true"
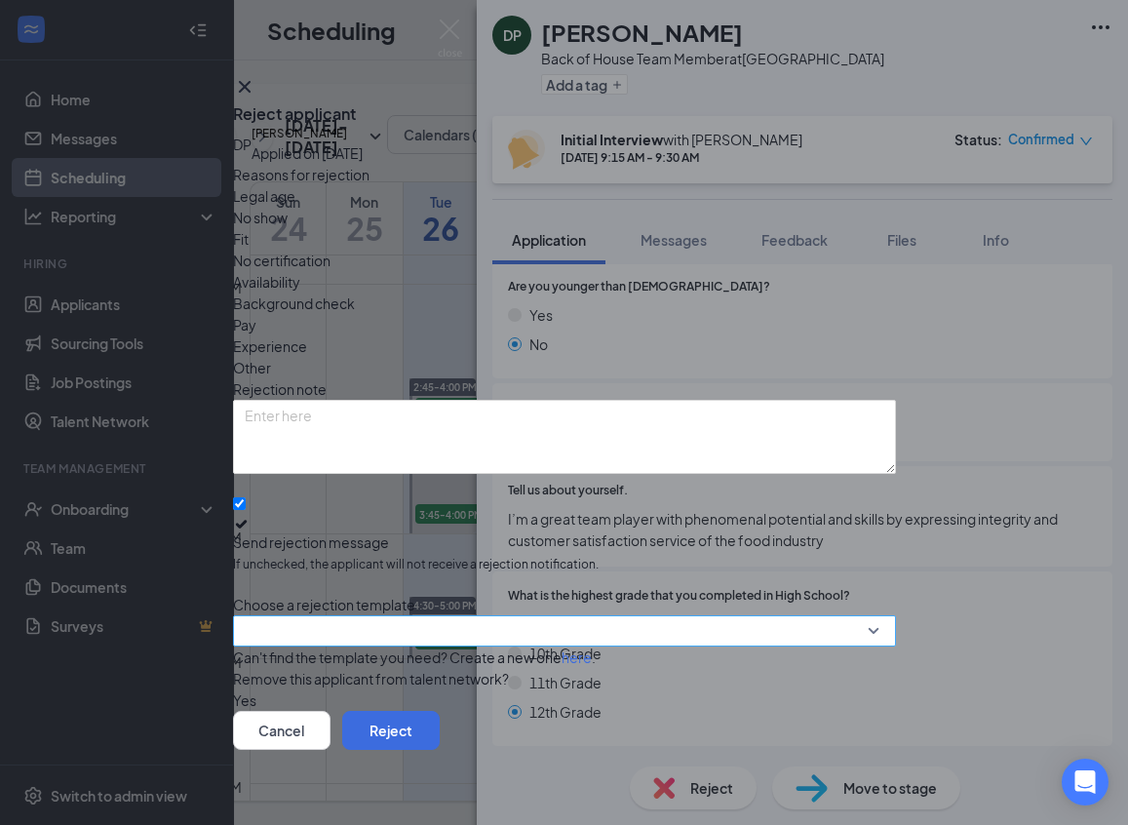
click at [302, 616] on input "search" at bounding box center [558, 630] width 626 height 29
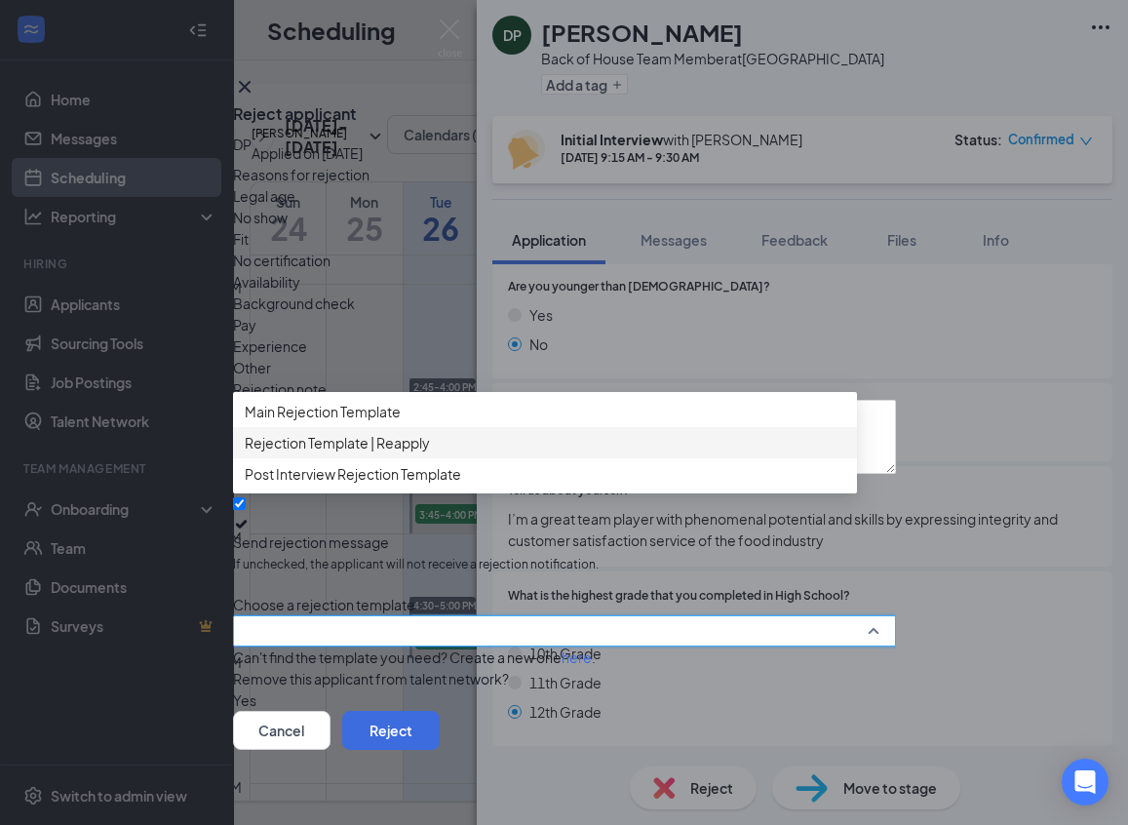
click at [349, 453] on span "Rejection Template | Reapply" at bounding box center [337, 442] width 185 height 21
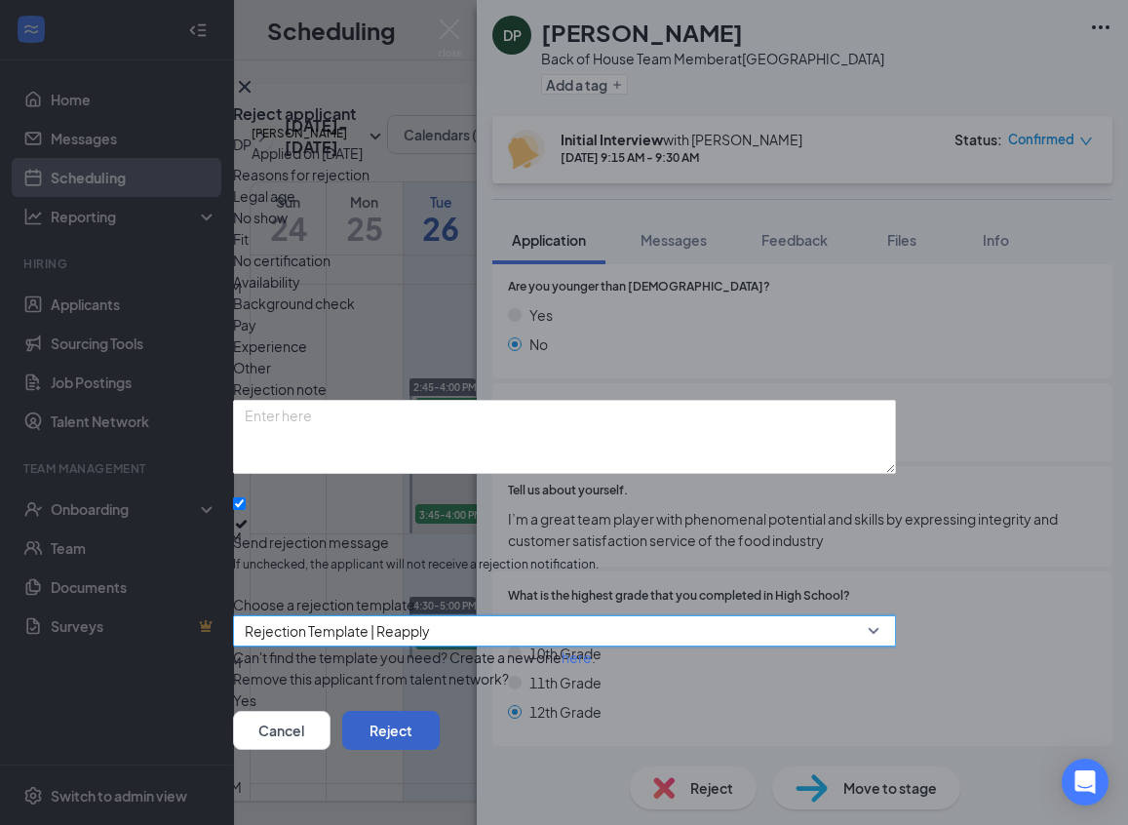
click at [440, 717] on button "Reject" at bounding box center [390, 730] width 97 height 39
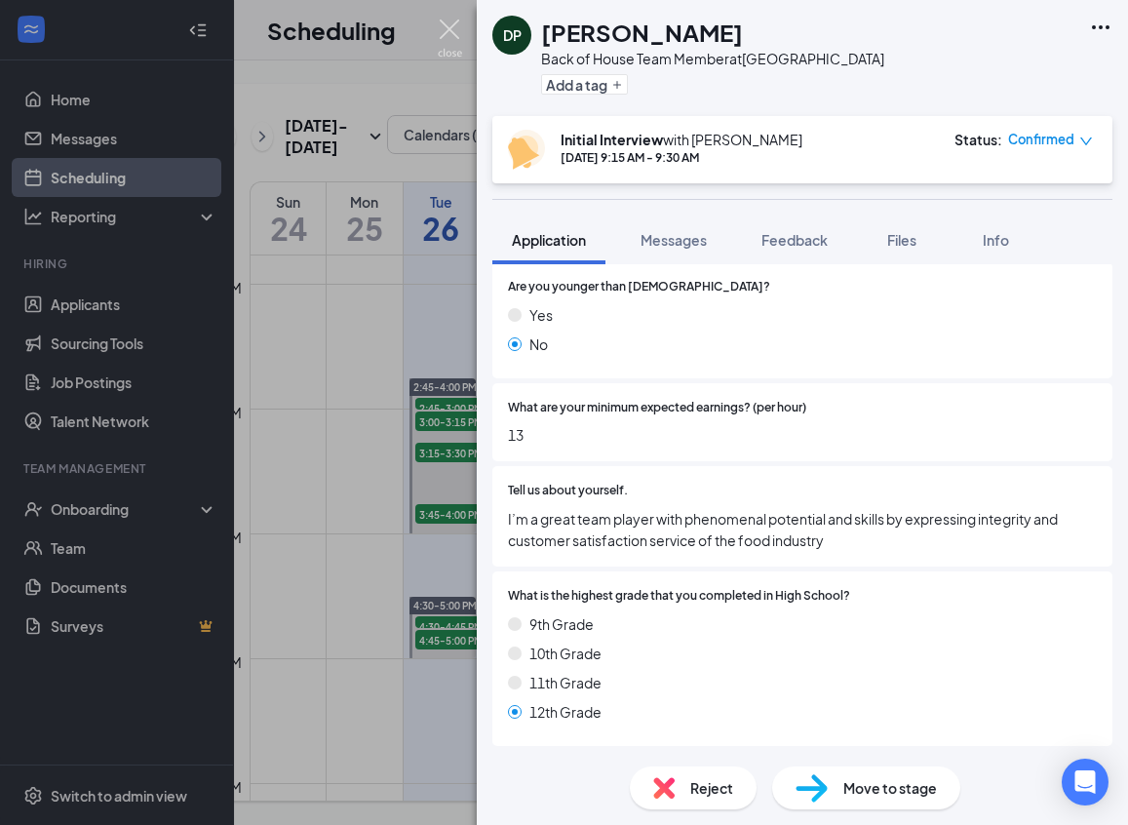
click at [441, 33] on img at bounding box center [450, 38] width 24 height 38
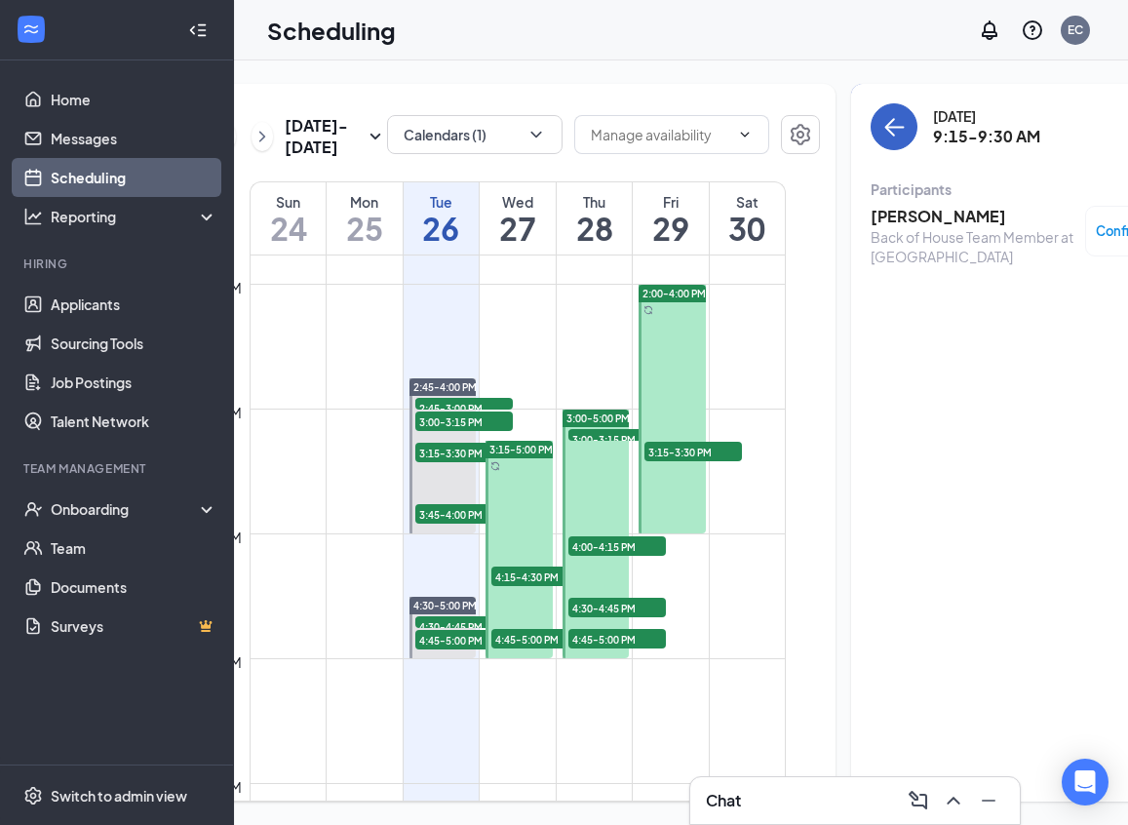
click at [882, 116] on icon "ArrowLeft" at bounding box center [893, 126] width 23 height 23
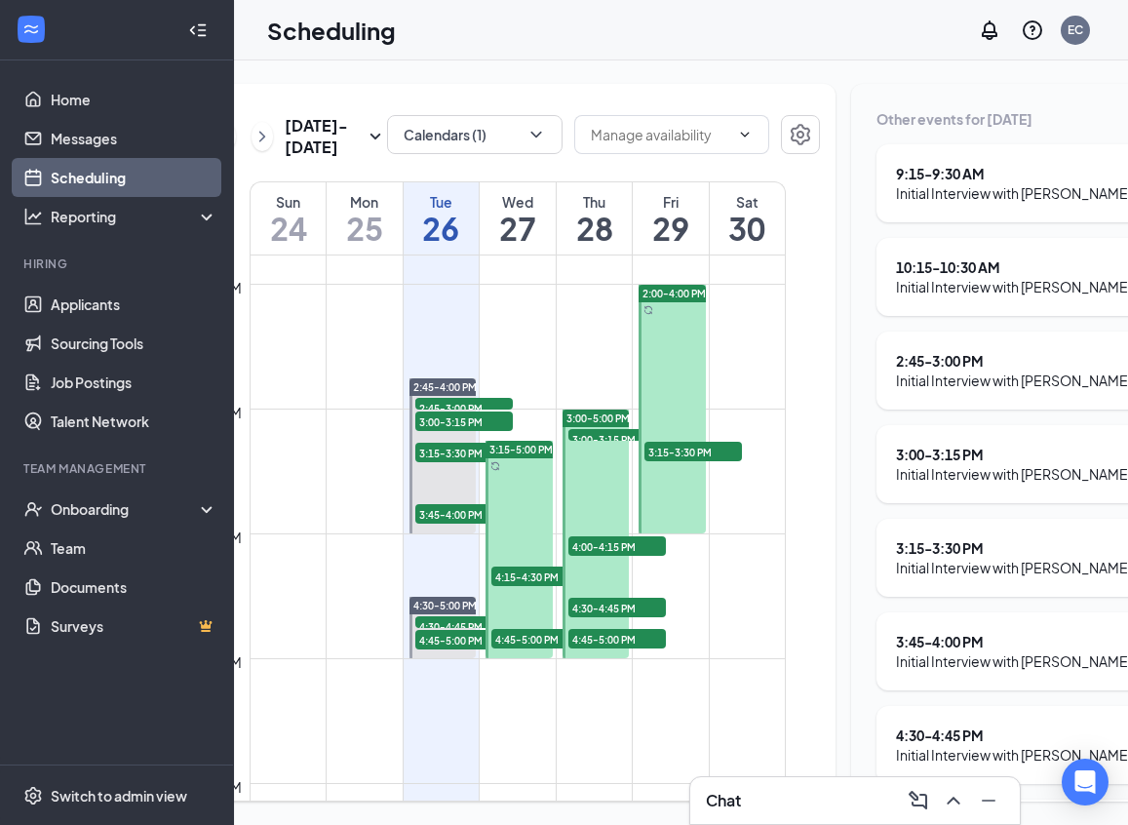
scroll to position [368, 0]
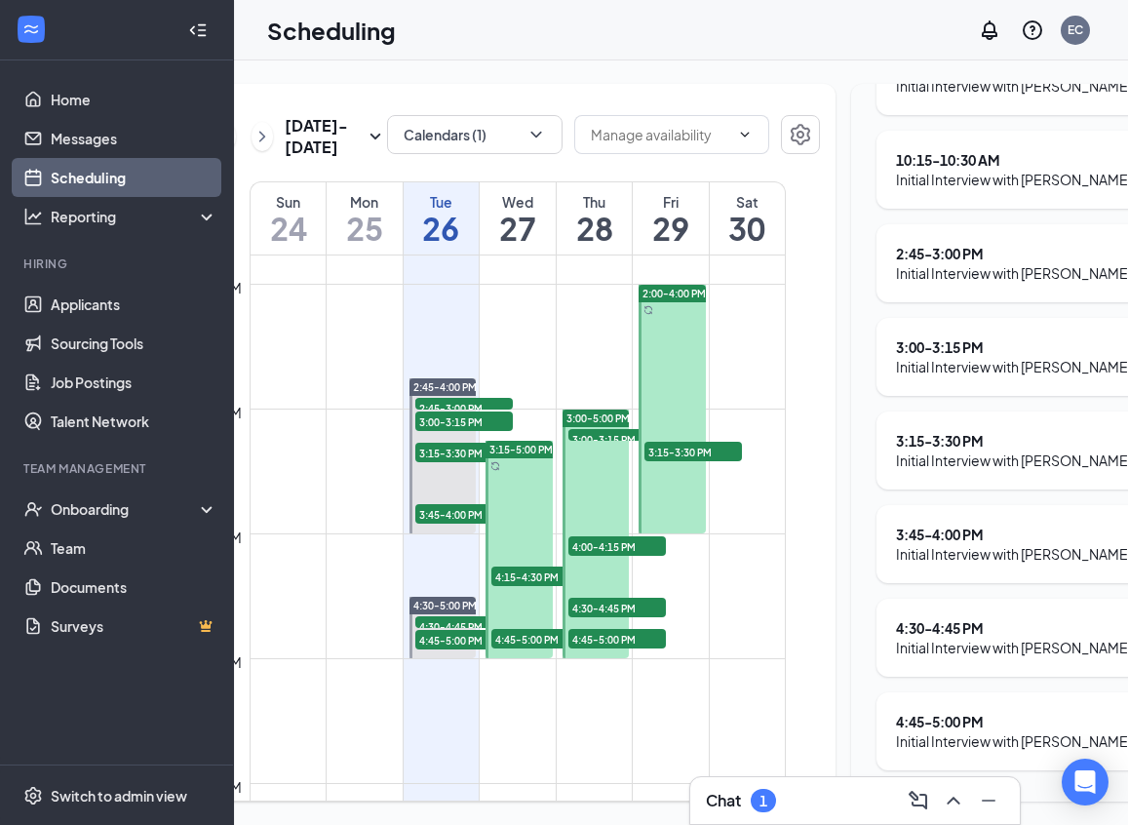
click at [760, 796] on div "1" at bounding box center [763, 801] width 8 height 17
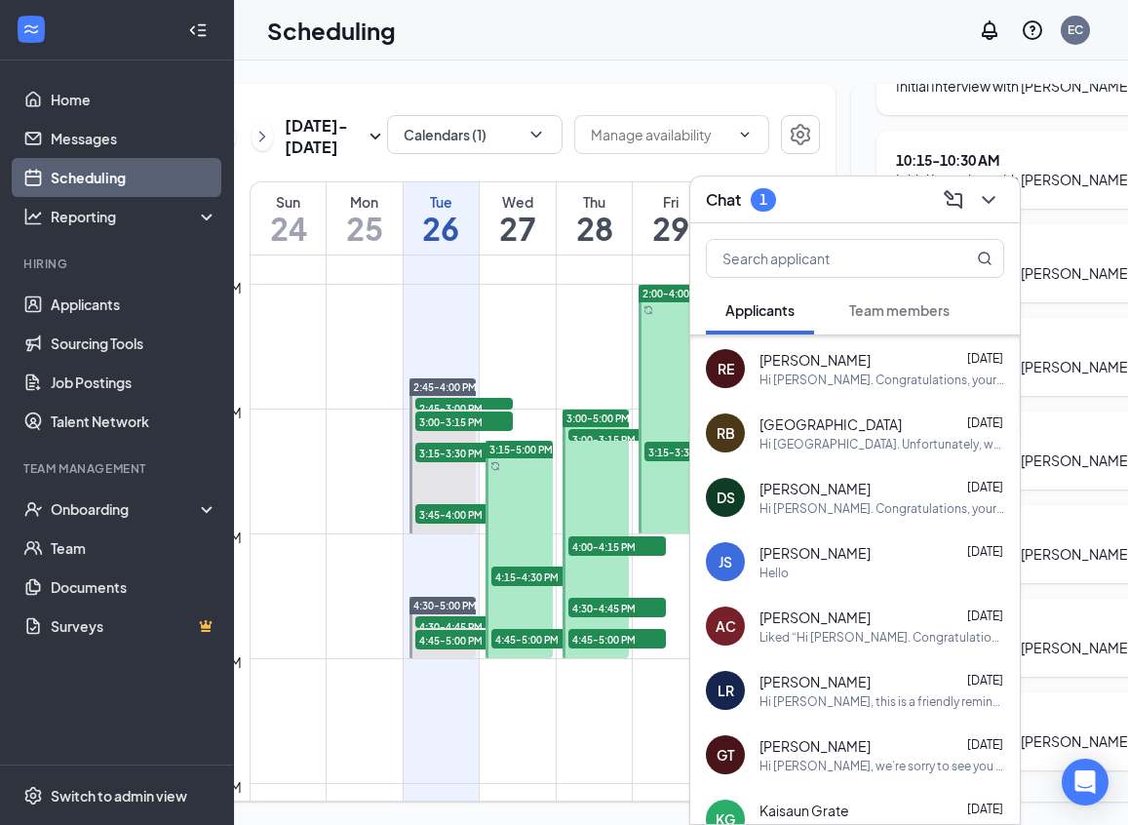
scroll to position [0, 0]
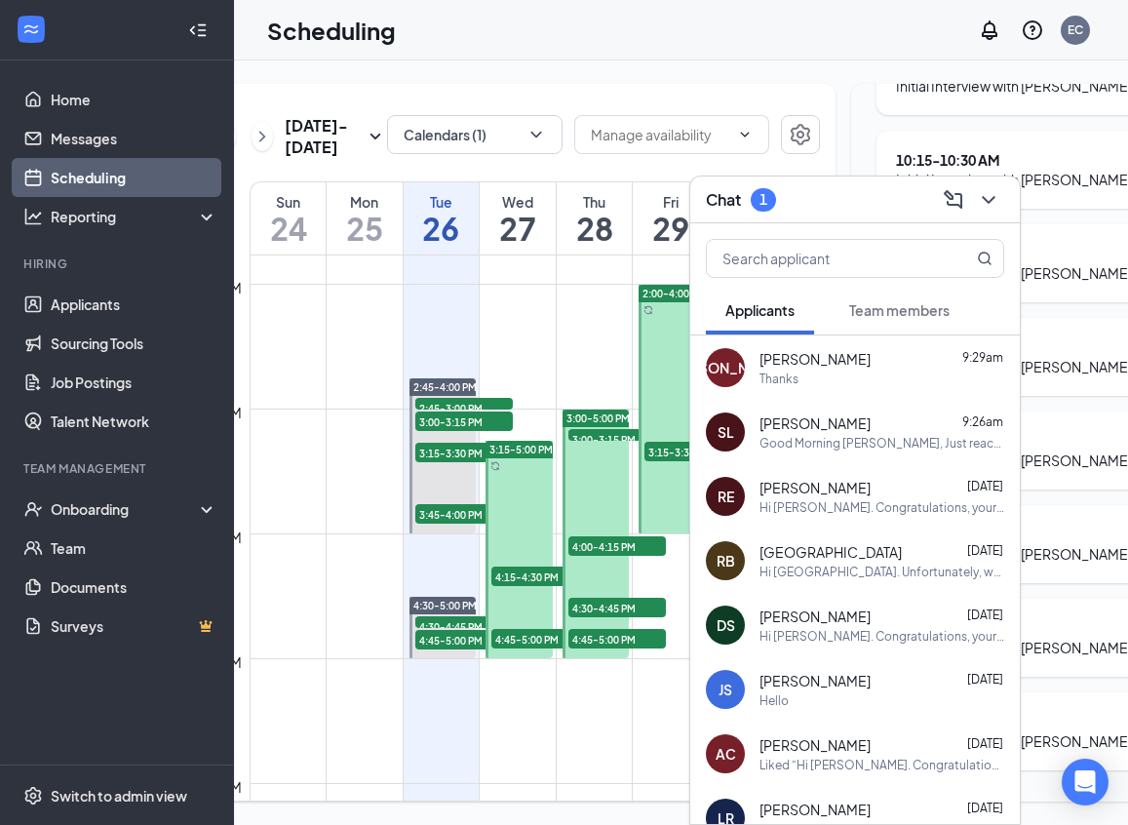
click at [874, 315] on span "Team members" at bounding box center [899, 310] width 100 height 18
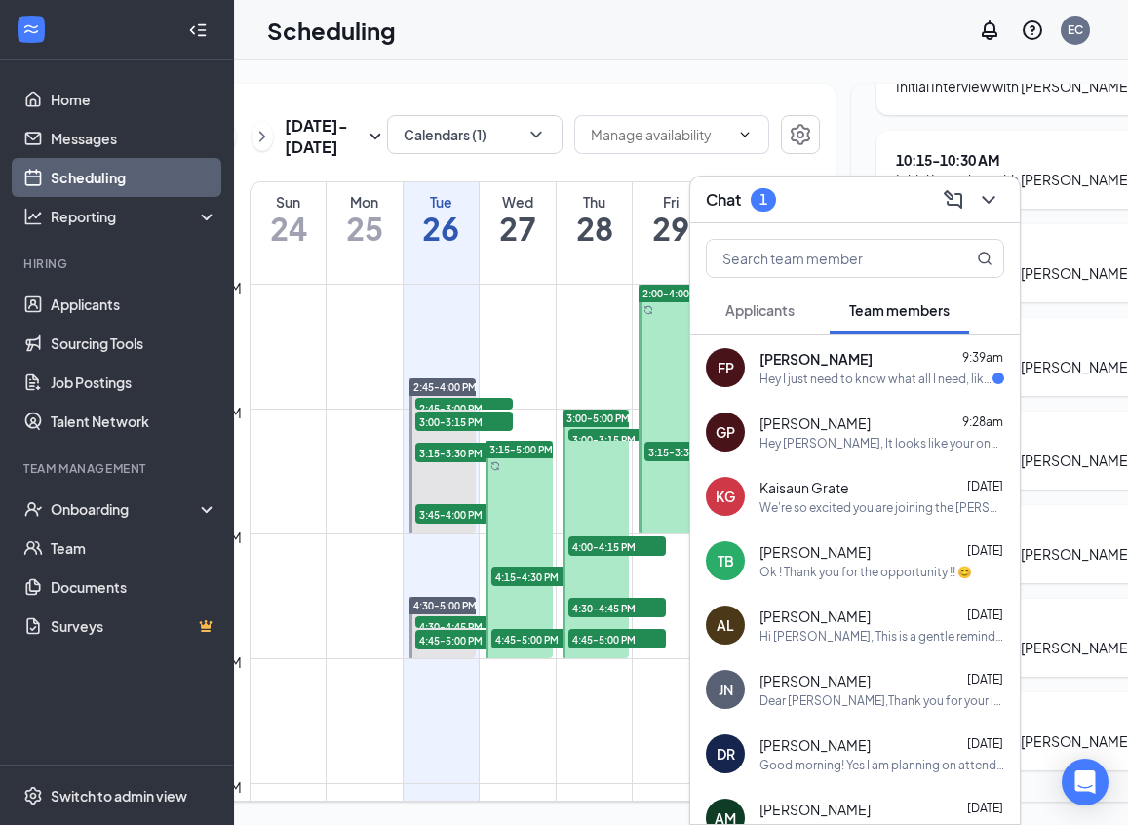
click at [809, 355] on span "[PERSON_NAME]" at bounding box center [815, 358] width 113 height 19
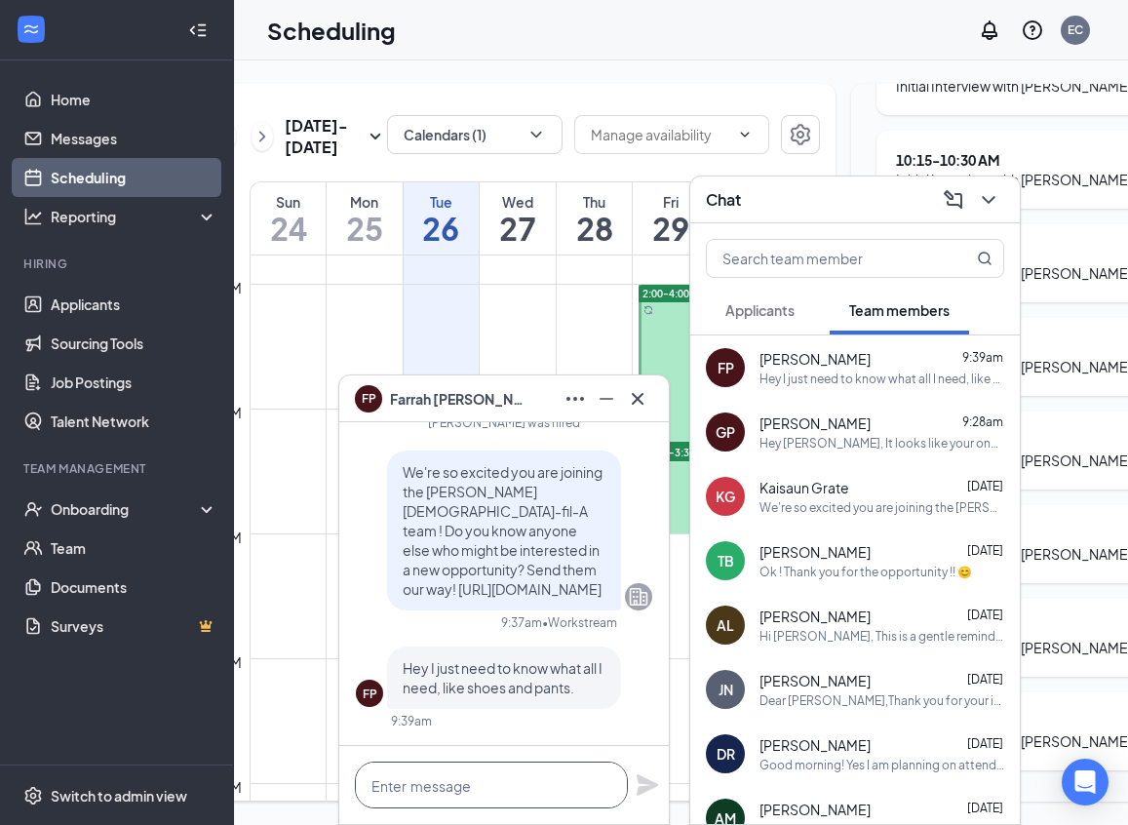
click at [444, 782] on textarea at bounding box center [491, 784] width 273 height 47
click at [381, 786] on textarea "only Non slip shoes" at bounding box center [491, 784] width 273 height 47
click at [520, 787] on textarea "Only Non slip shoes" at bounding box center [491, 784] width 273 height 47
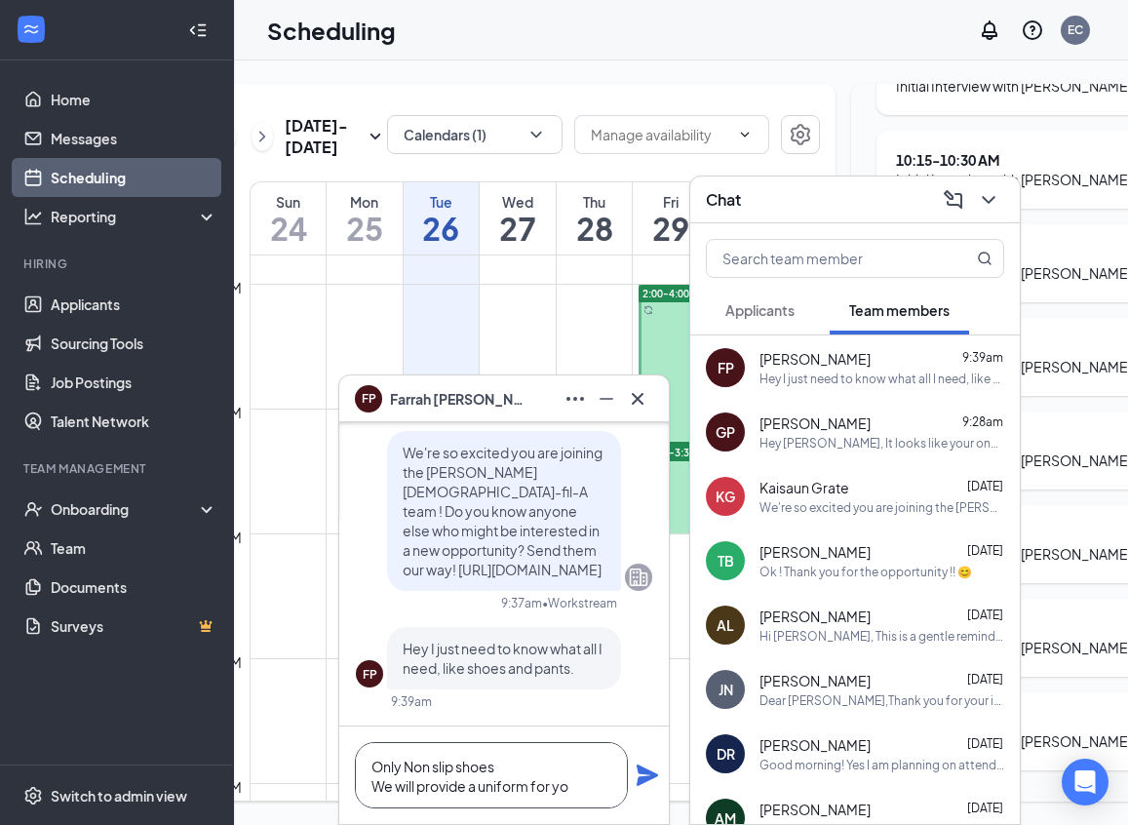
click at [474, 786] on textarea "Only Non slip shoes We will provide a uniform for yo" at bounding box center [491, 775] width 273 height 66
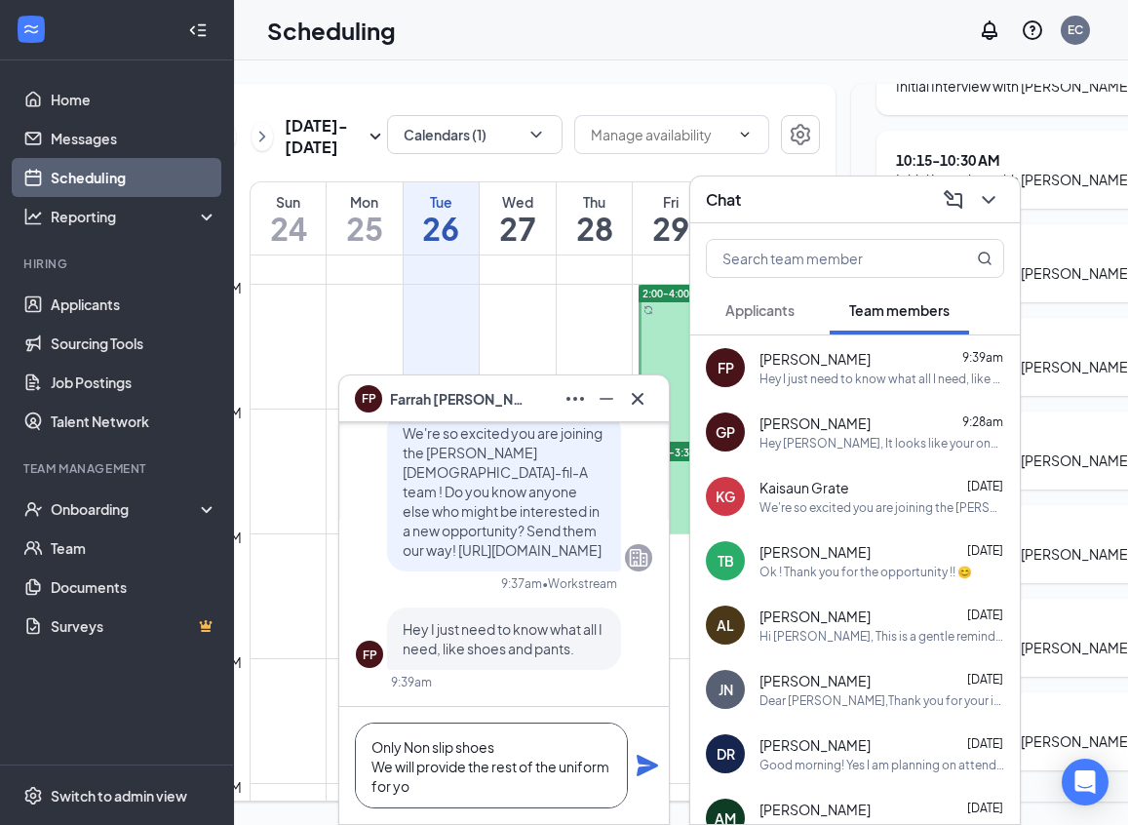
click at [564, 786] on textarea "Only Non slip shoes We will provide the rest of the uniform for yo" at bounding box center [491, 765] width 273 height 86
type textarea "Only Non slip shoes We will provide the rest of the uniform for you."
click at [648, 764] on icon "Plane" at bounding box center [647, 765] width 21 height 21
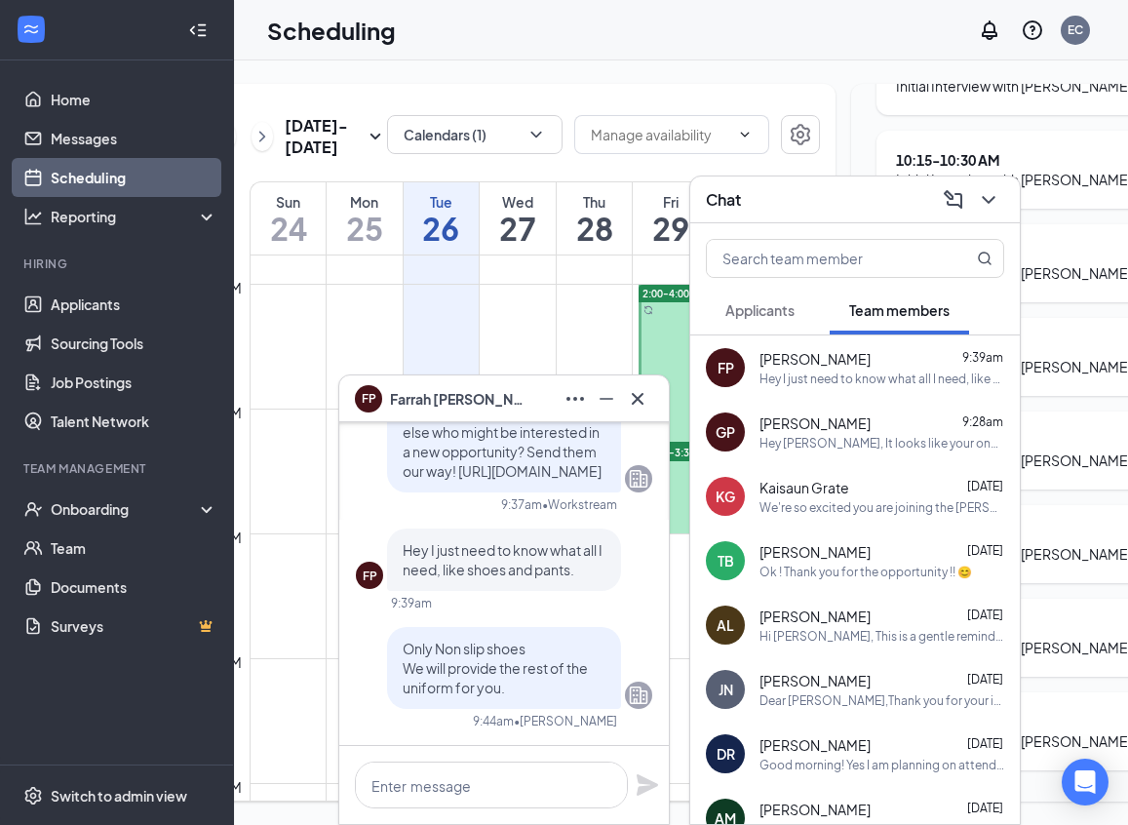
click at [638, 409] on button at bounding box center [637, 398] width 31 height 31
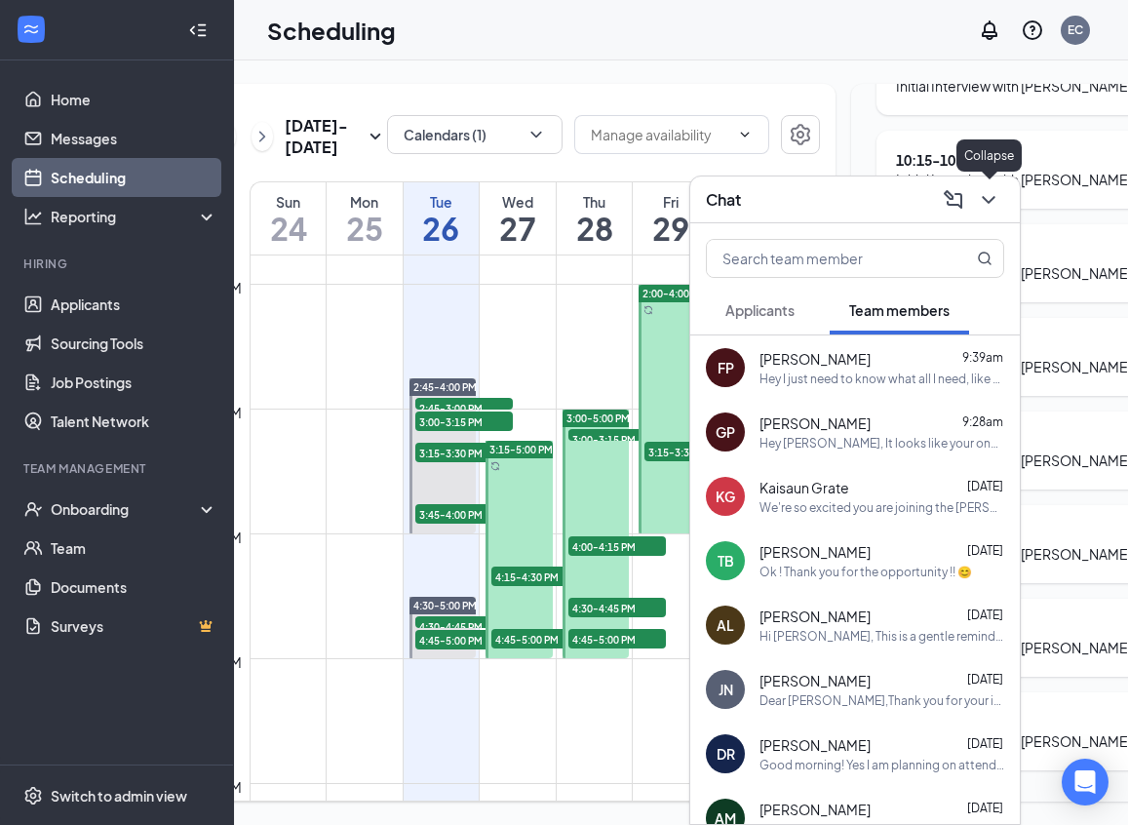
click at [997, 207] on icon "ChevronDown" at bounding box center [988, 199] width 23 height 23
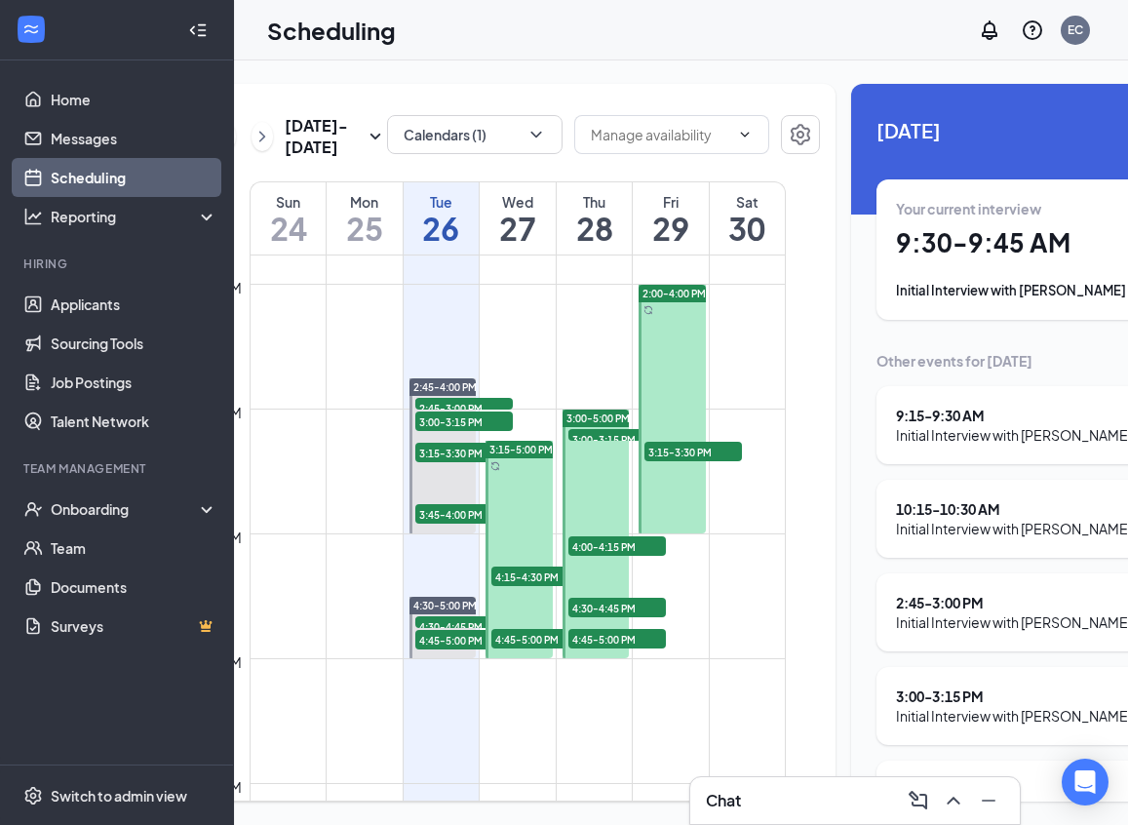
scroll to position [0, 173]
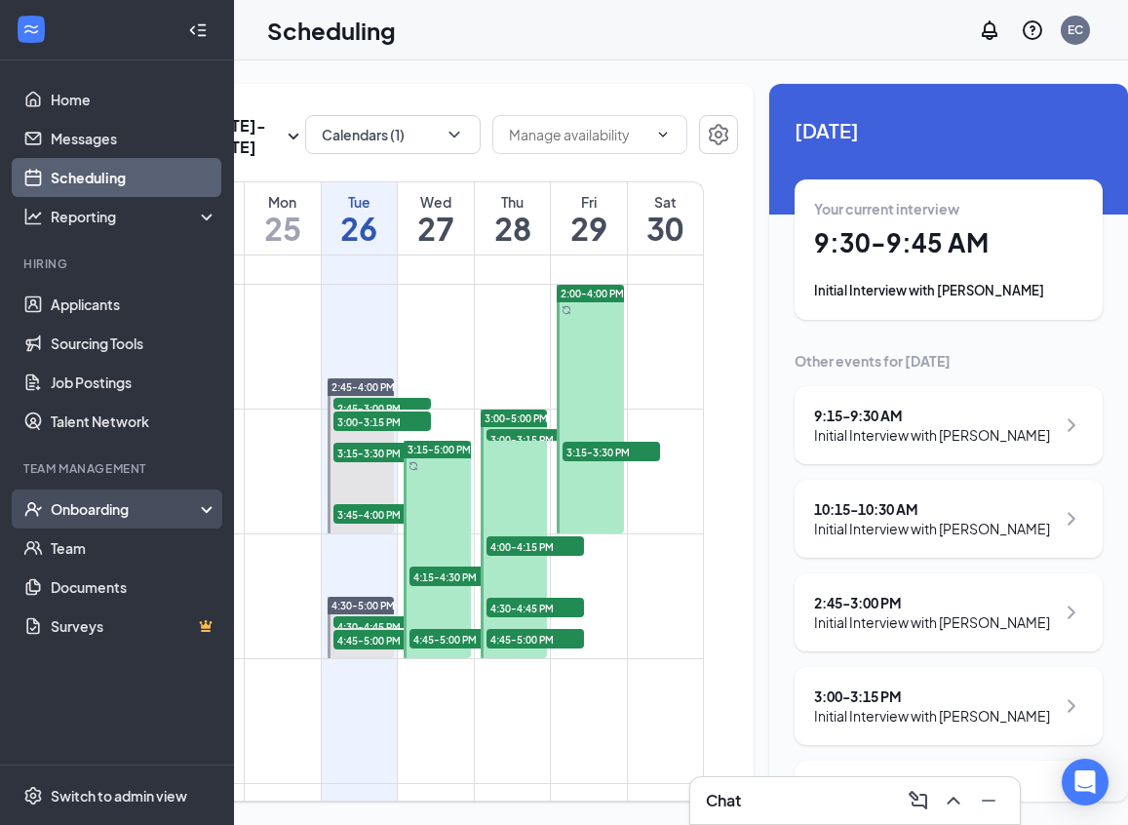
click at [68, 504] on div "Onboarding" at bounding box center [126, 508] width 150 height 19
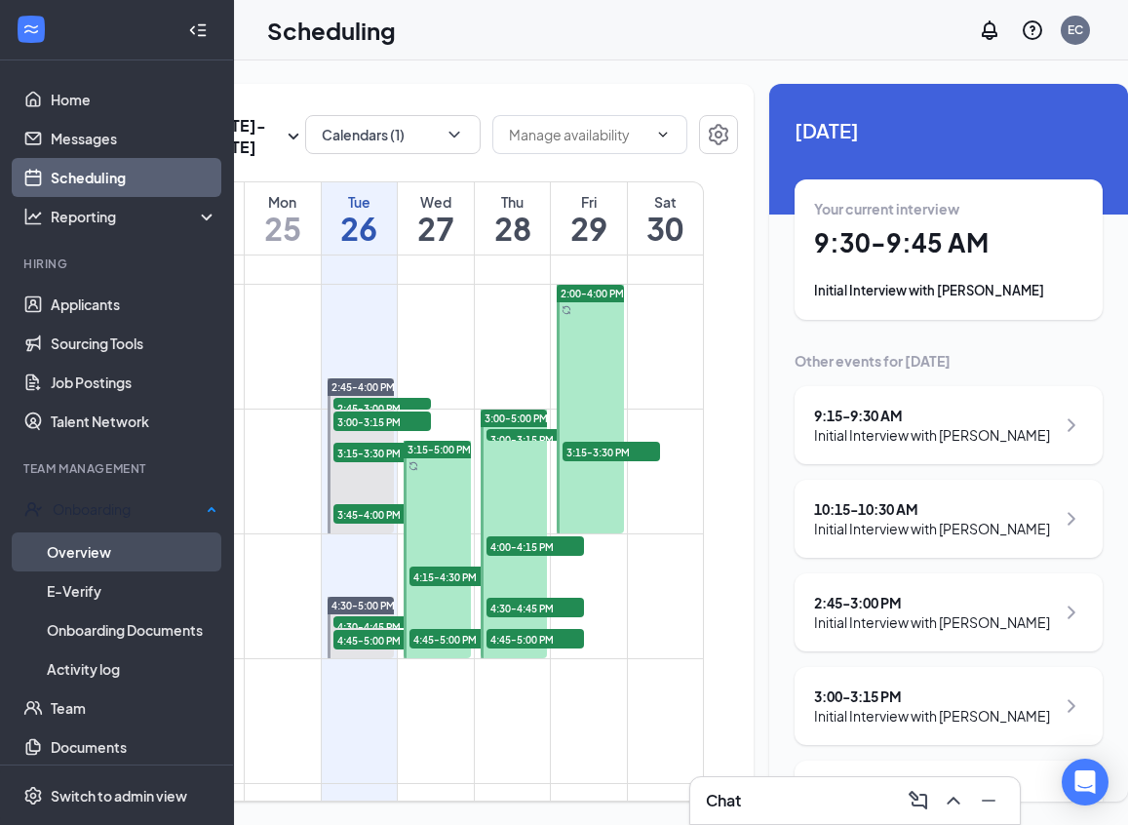
click at [95, 560] on link "Overview" at bounding box center [132, 551] width 171 height 39
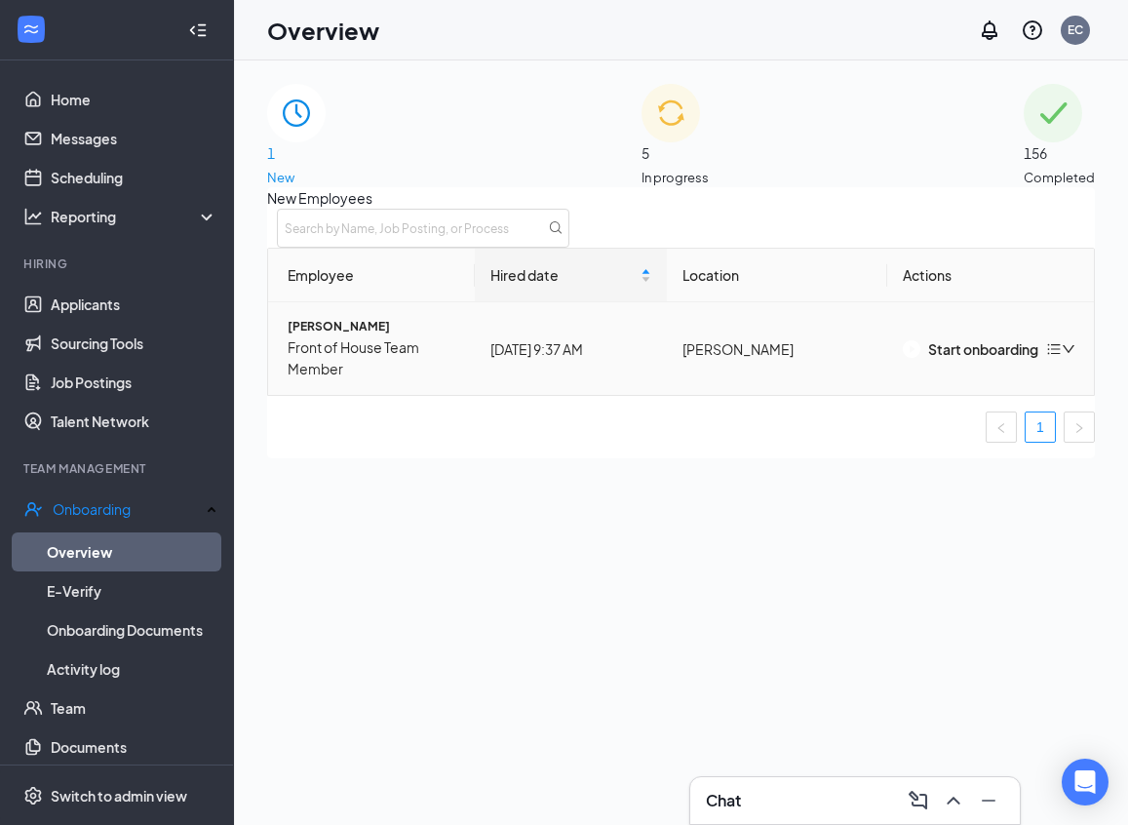
click at [332, 336] on span "[PERSON_NAME]" at bounding box center [374, 327] width 172 height 19
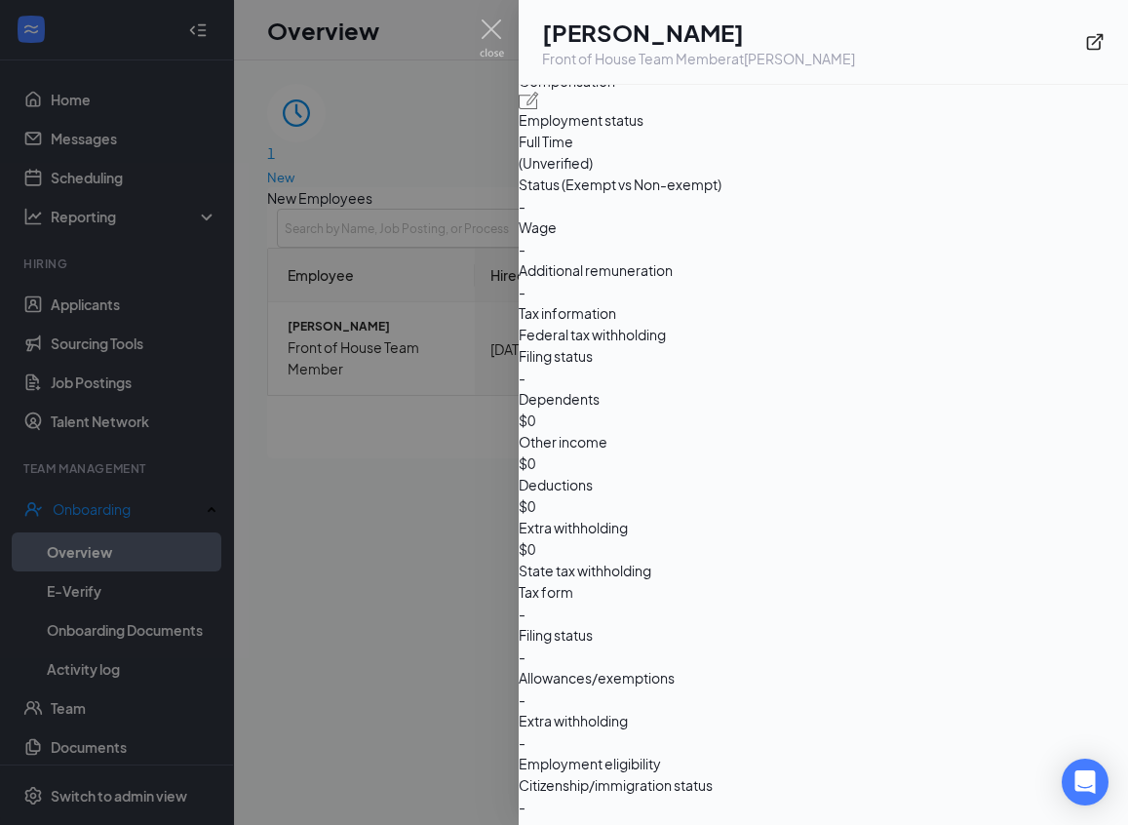
scroll to position [88, 0]
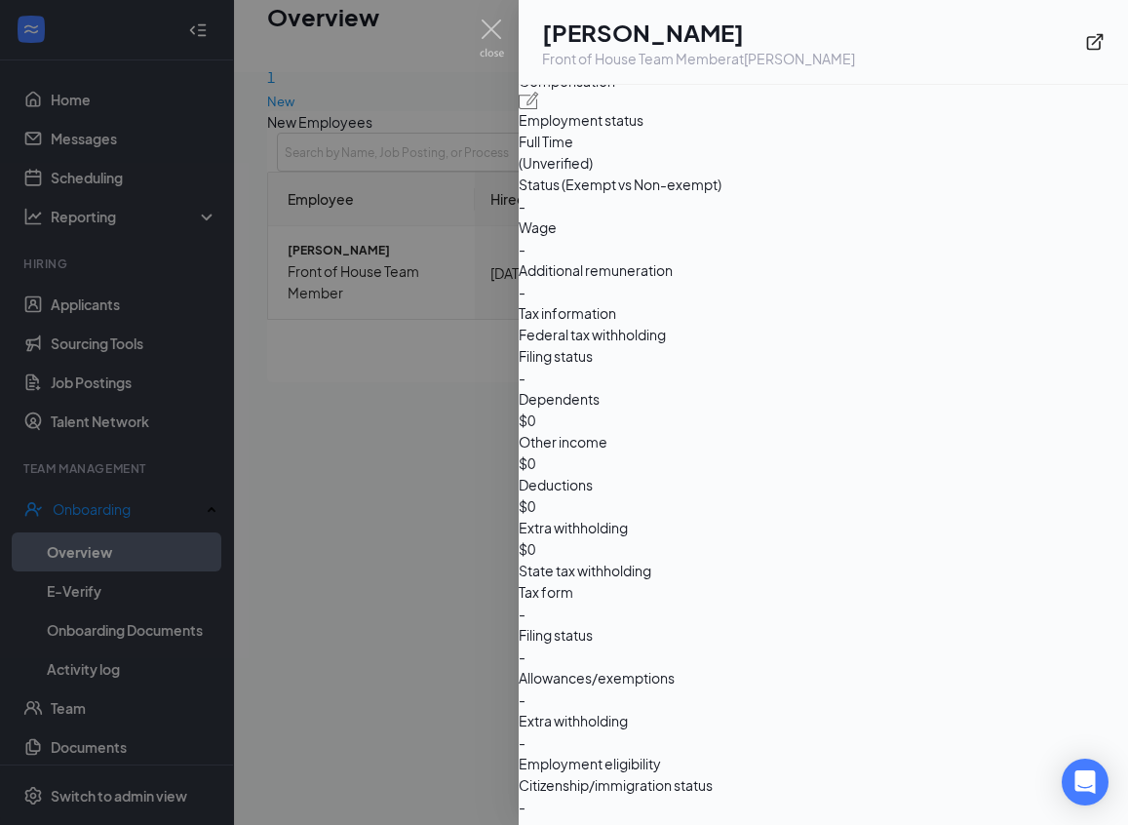
click at [376, 393] on div at bounding box center [564, 412] width 1128 height 825
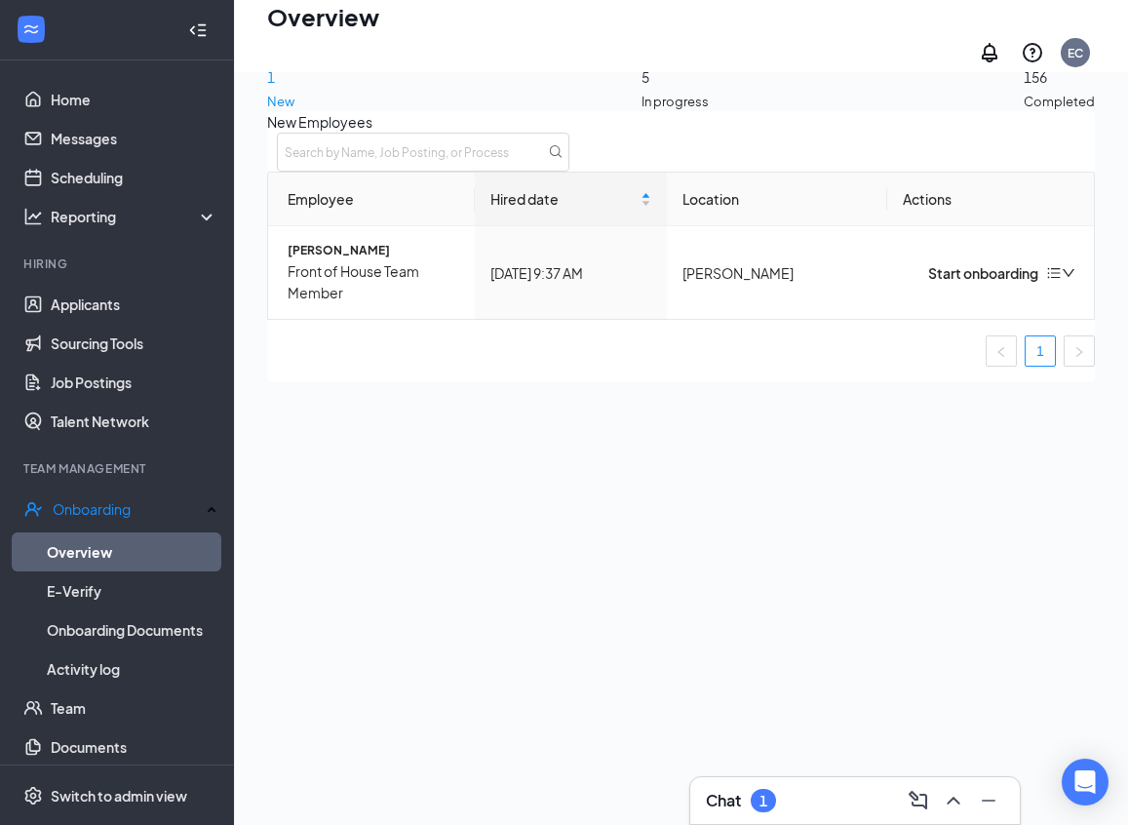
click at [357, 382] on div "New Employees Employee Hired date Location Actions [PERSON_NAME] Front of House…" at bounding box center [681, 246] width 828 height 271
click at [502, 382] on div "New Employees Employee Hired date Location Actions [PERSON_NAME] Front of House…" at bounding box center [681, 246] width 828 height 271
click at [445, 382] on div "New Employees Employee Hired date Location Actions [PERSON_NAME] Front of House…" at bounding box center [681, 246] width 828 height 271
click at [943, 277] on div "Start onboarding" at bounding box center [970, 272] width 135 height 21
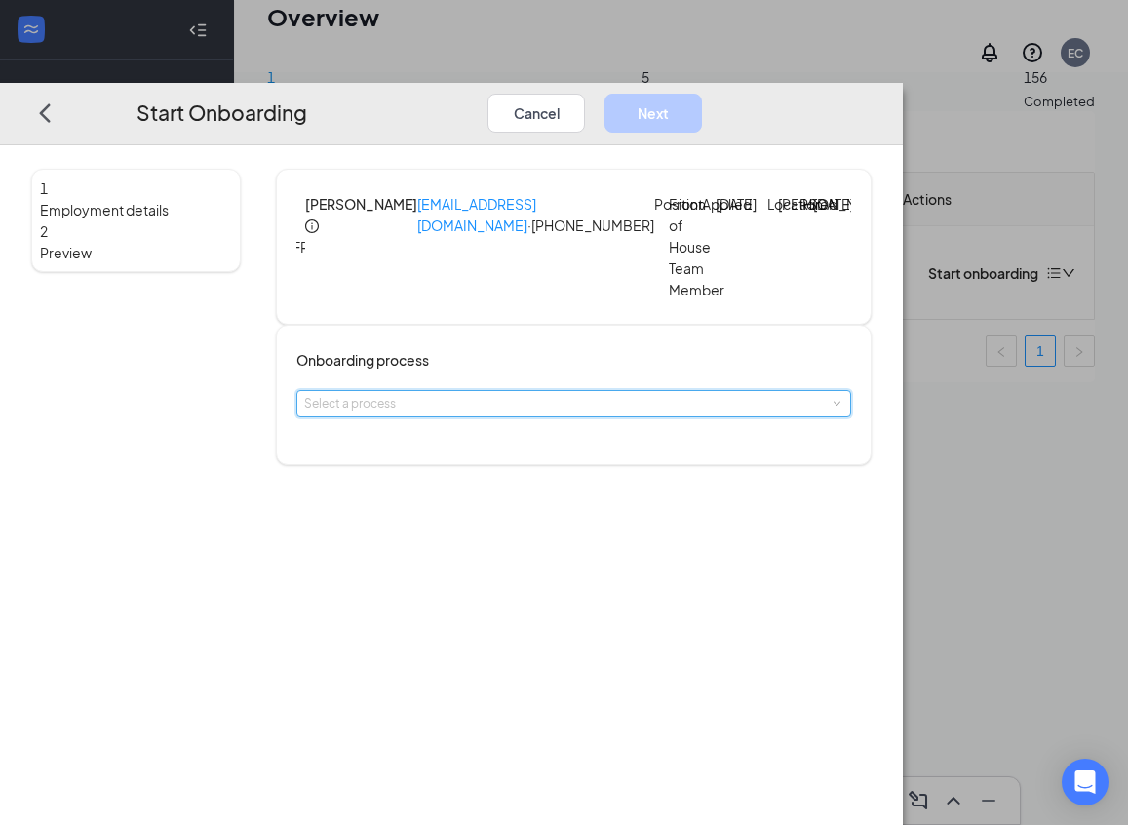
click at [606, 395] on div "Select a process" at bounding box center [573, 403] width 538 height 25
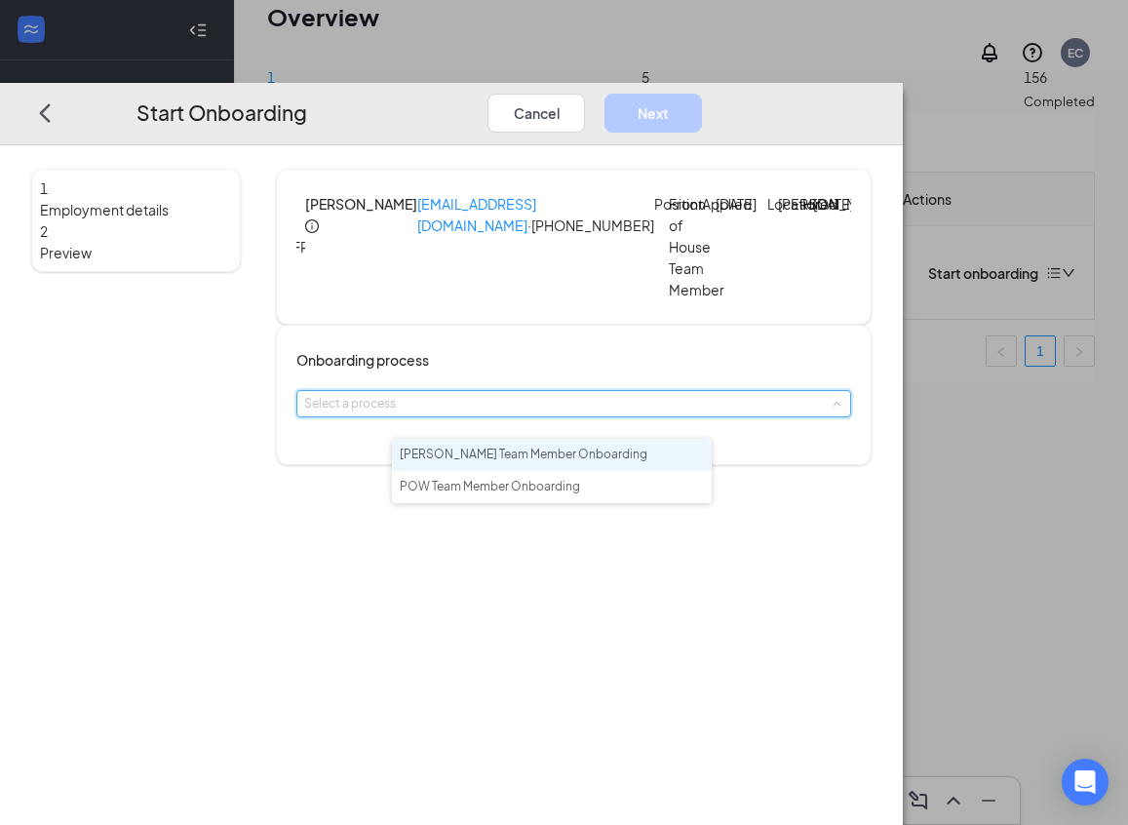
click at [551, 458] on span "[PERSON_NAME] Team Member Onboarding" at bounding box center [524, 453] width 248 height 15
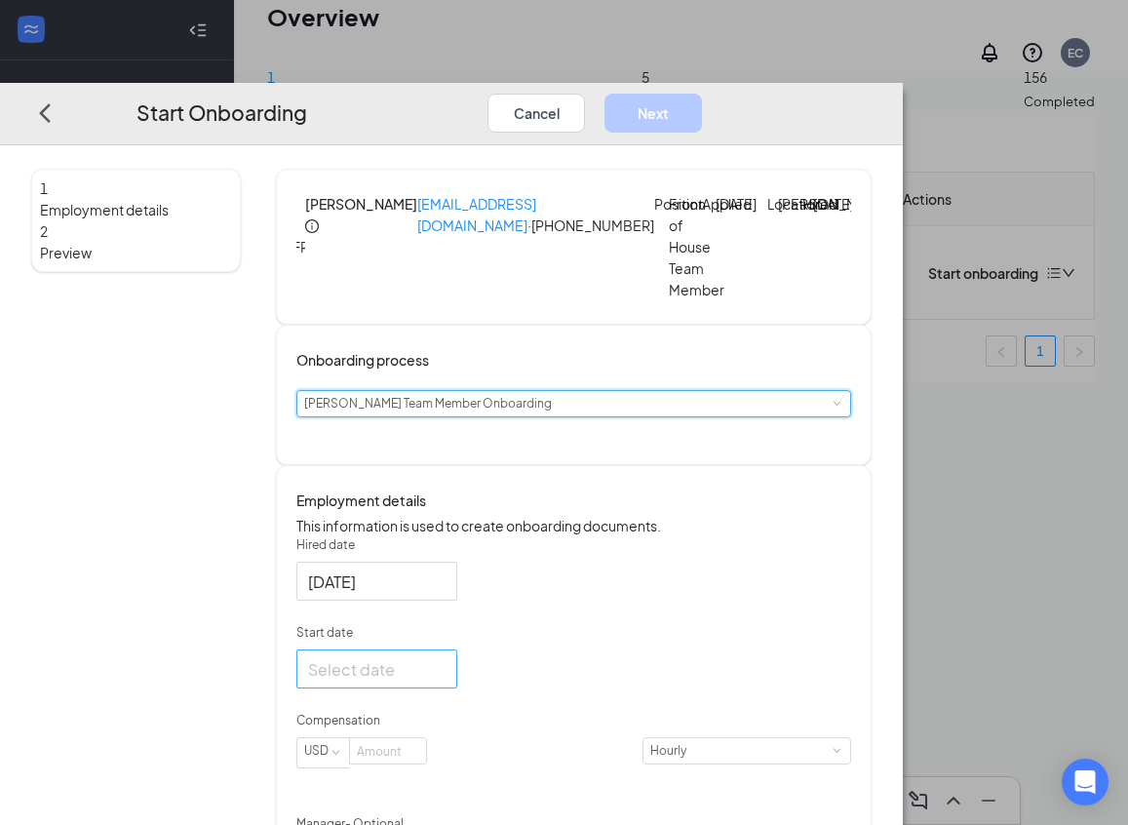
click at [442, 680] on input "Start date" at bounding box center [375, 668] width 134 height 24
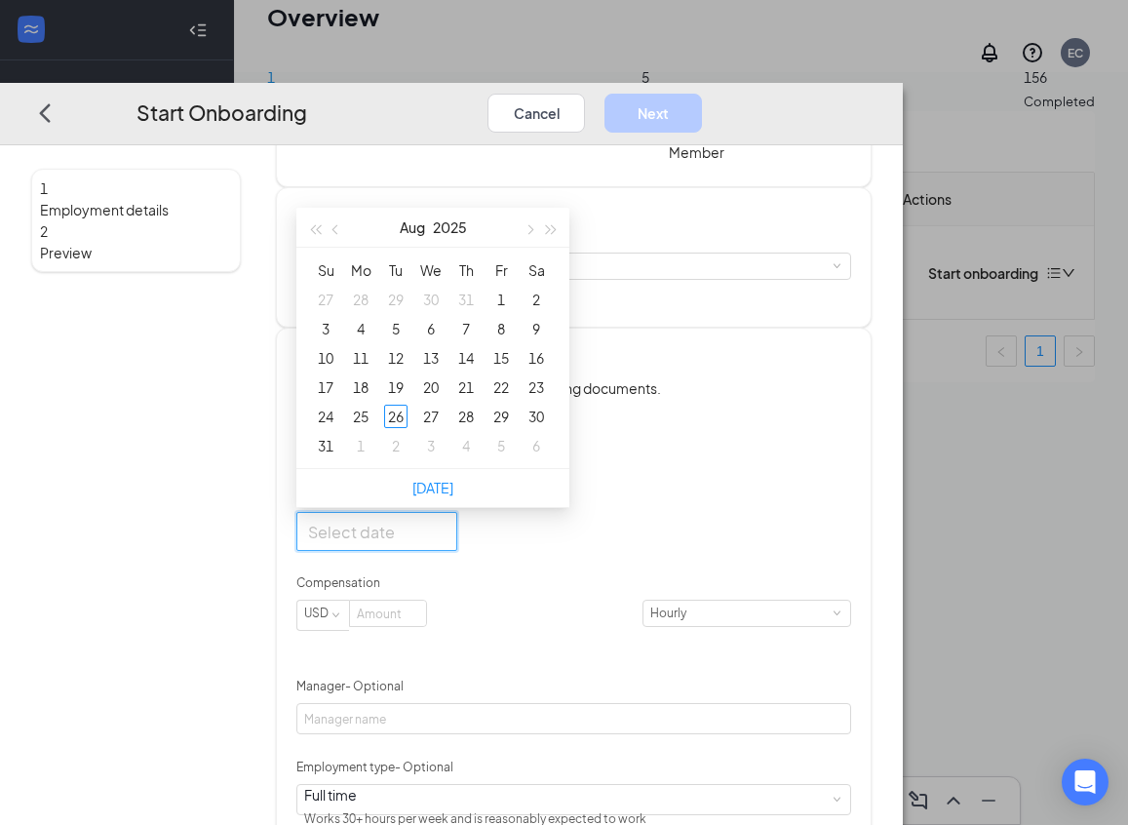
scroll to position [141, 0]
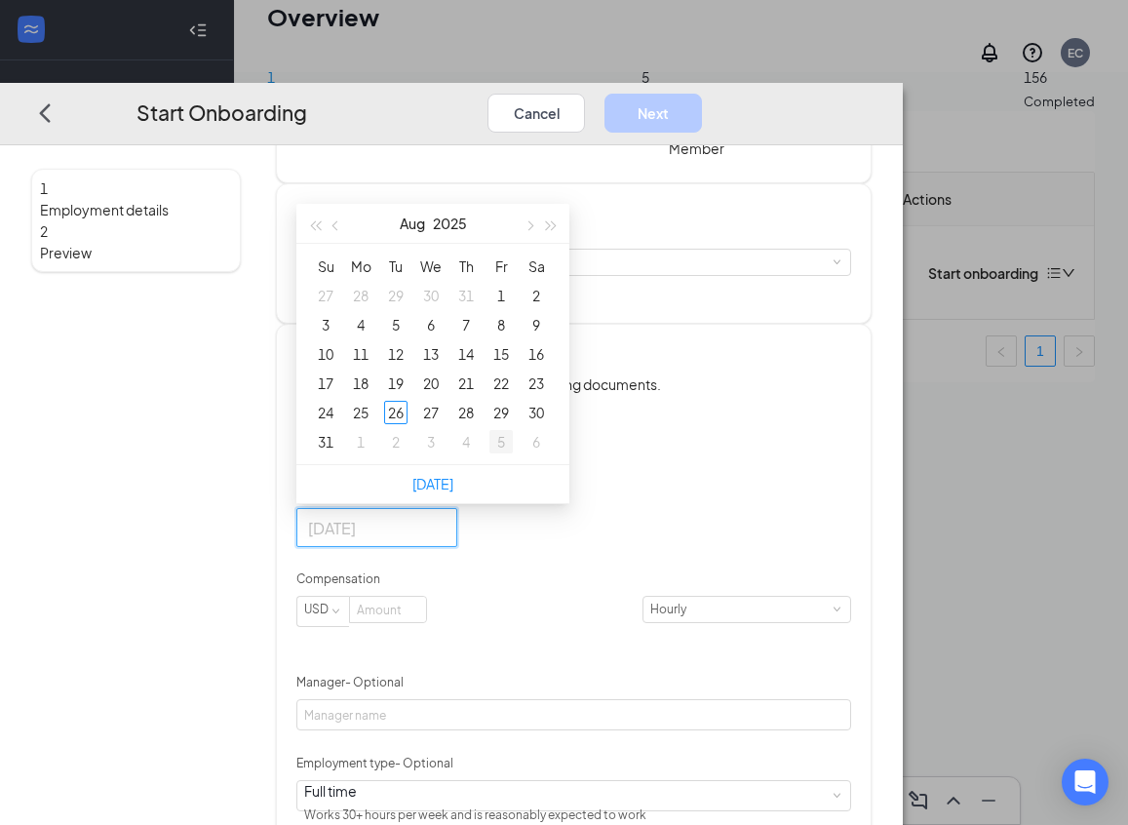
type input "[DATE]"
click at [513, 453] on div "5" at bounding box center [500, 441] width 23 height 23
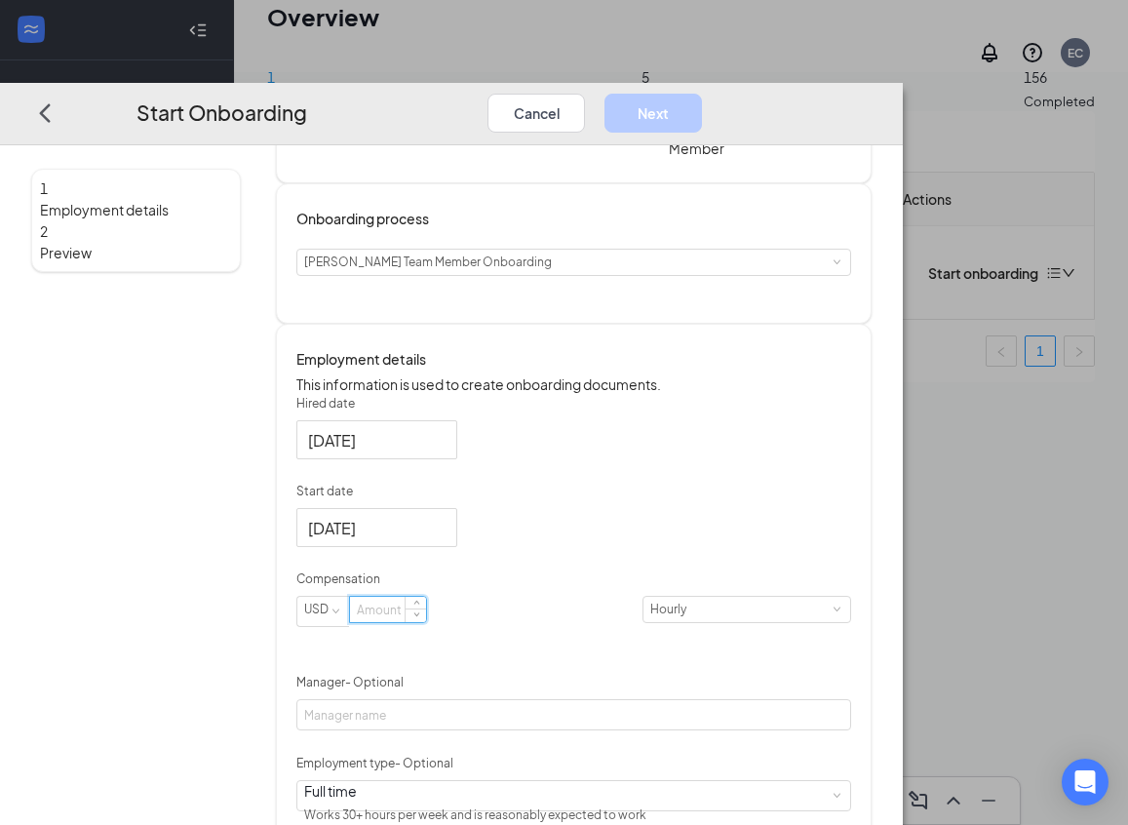
click at [426, 622] on input at bounding box center [388, 609] width 76 height 25
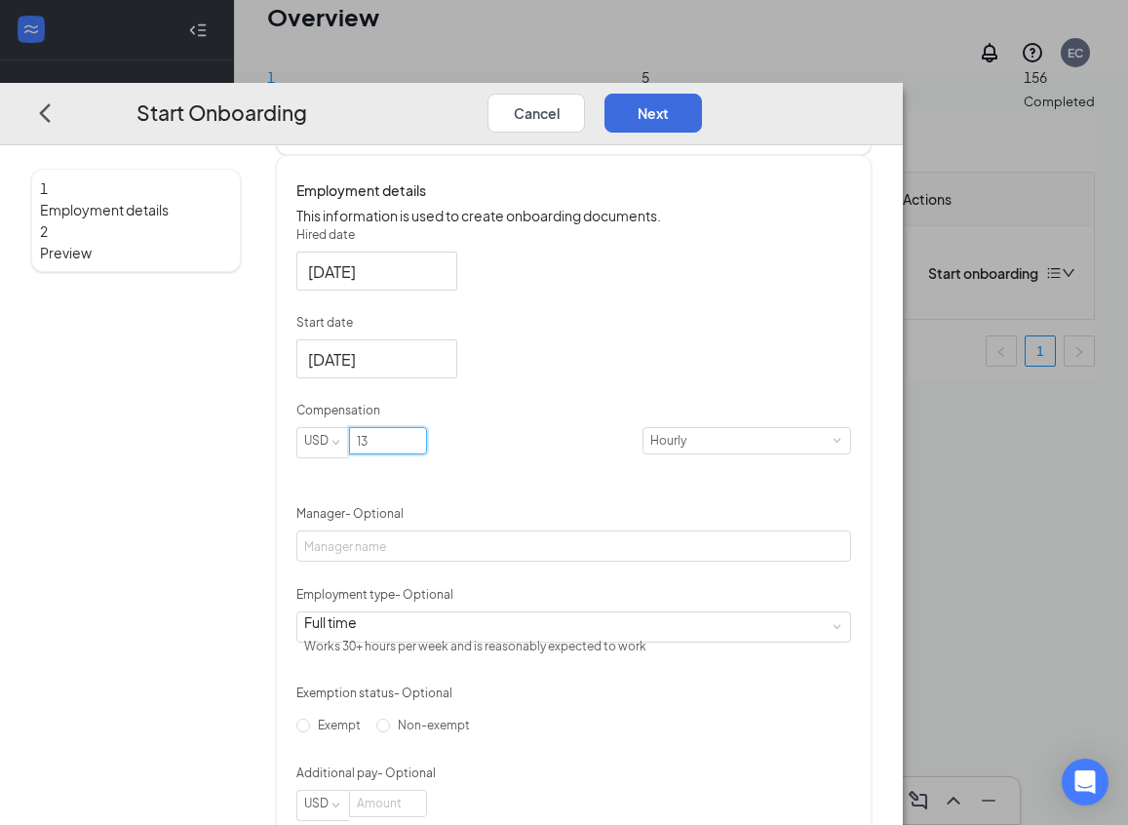
scroll to position [336, 0]
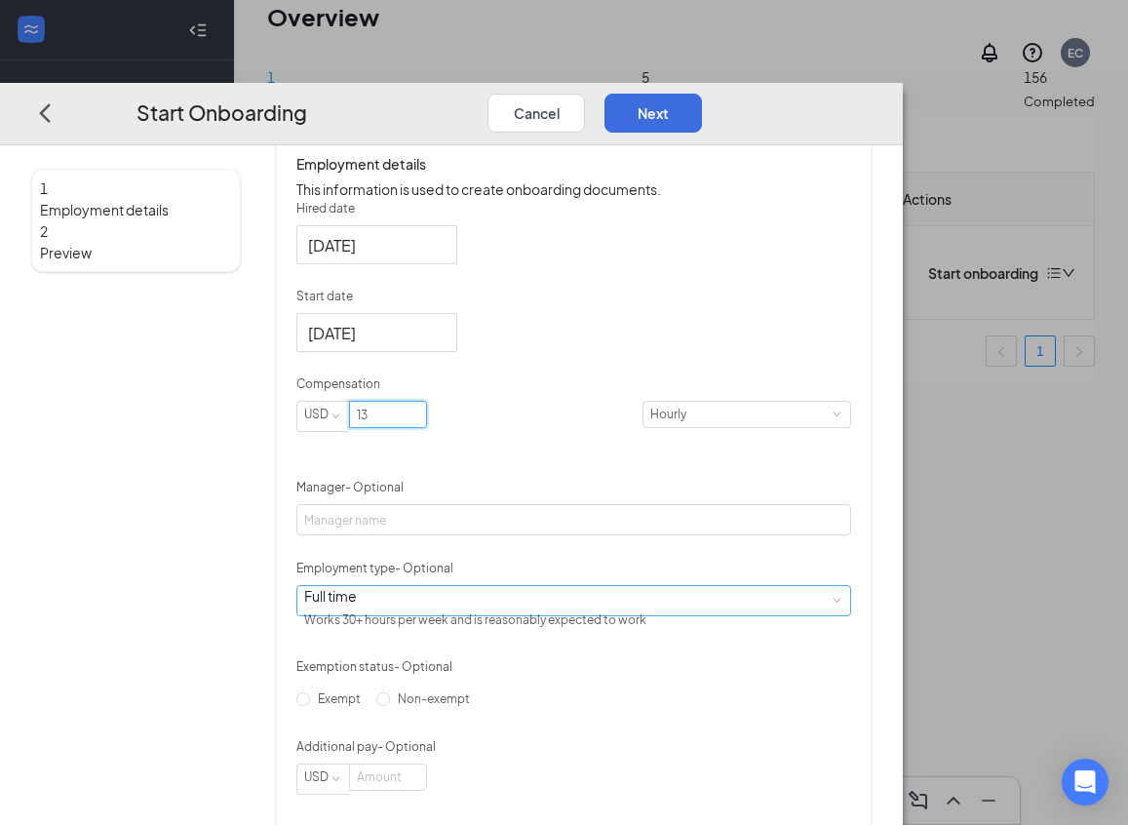
type input "13"
click at [463, 634] on div "Full time Works 30+ hours per week and is reasonably expected to work" at bounding box center [482, 609] width 356 height 49
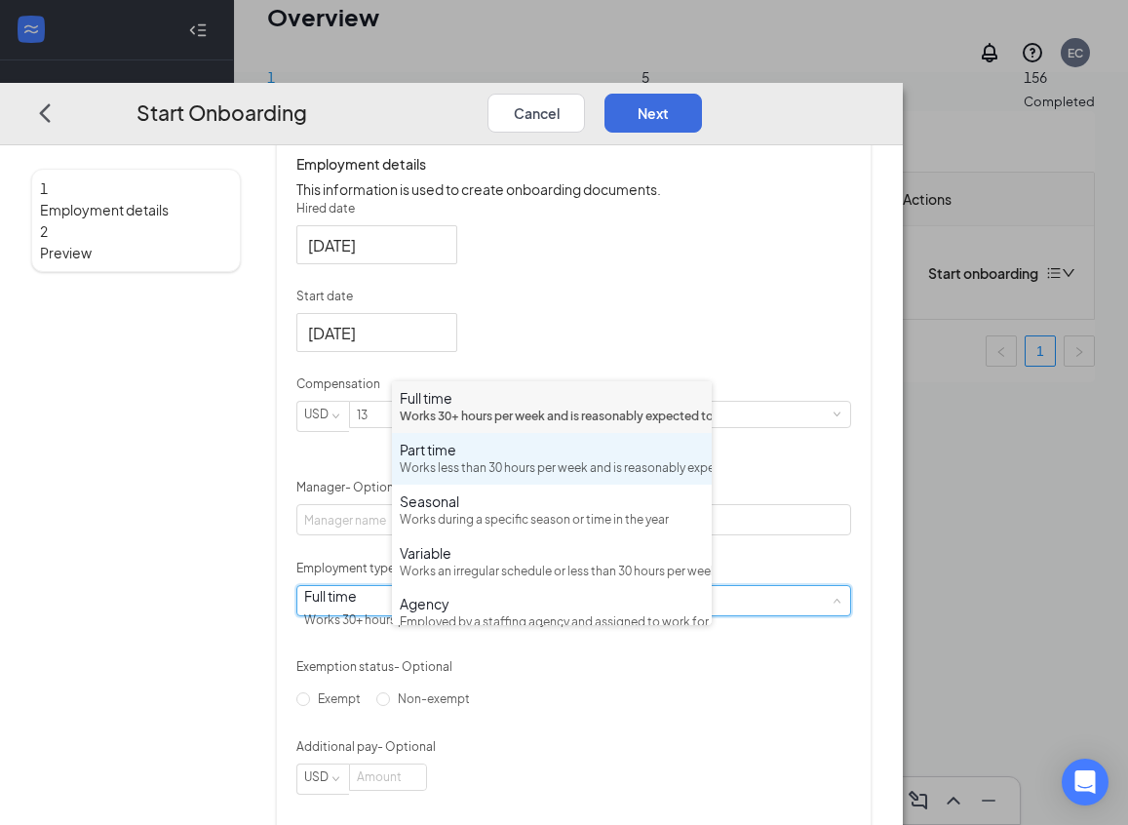
click at [485, 478] on div "Part time Works less than 30 hours per week and is reasonably expected to work" at bounding box center [552, 459] width 304 height 38
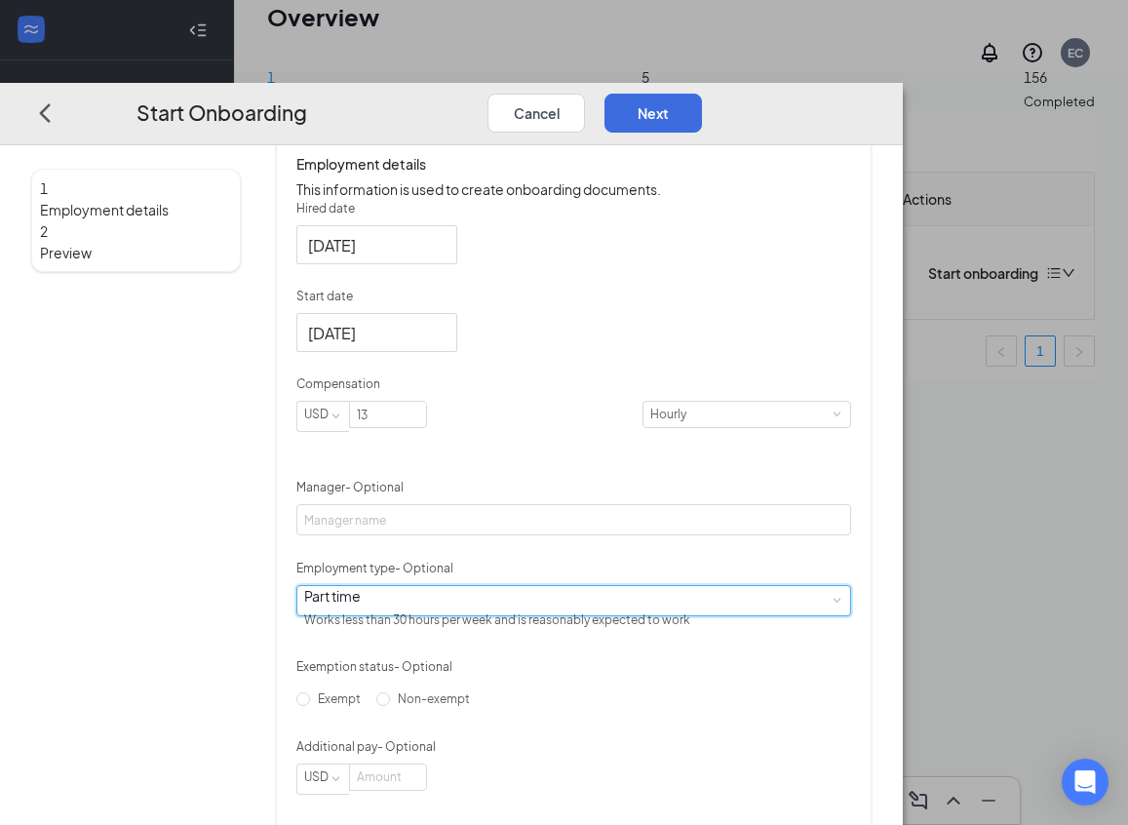
scroll to position [430, 0]
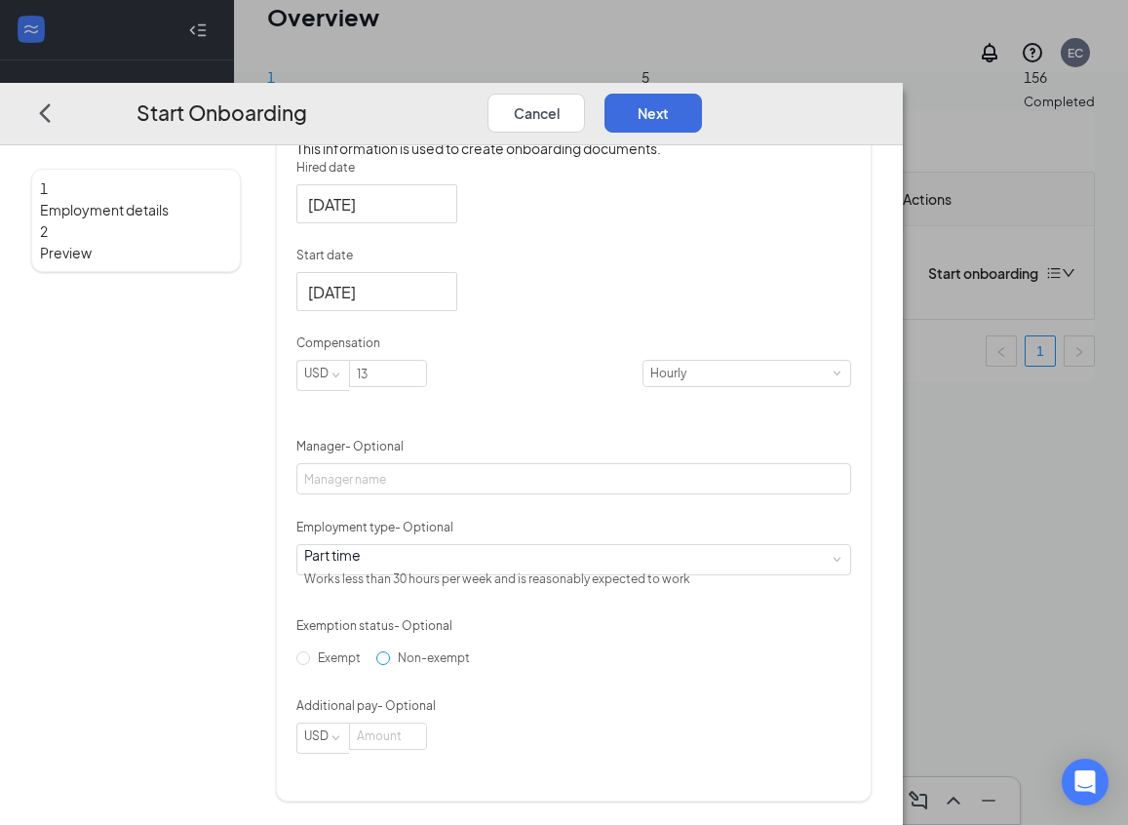
click at [390, 664] on input "Non-exempt" at bounding box center [383, 657] width 14 height 14
radio input "true"
click at [702, 93] on button "Next" at bounding box center [652, 112] width 97 height 39
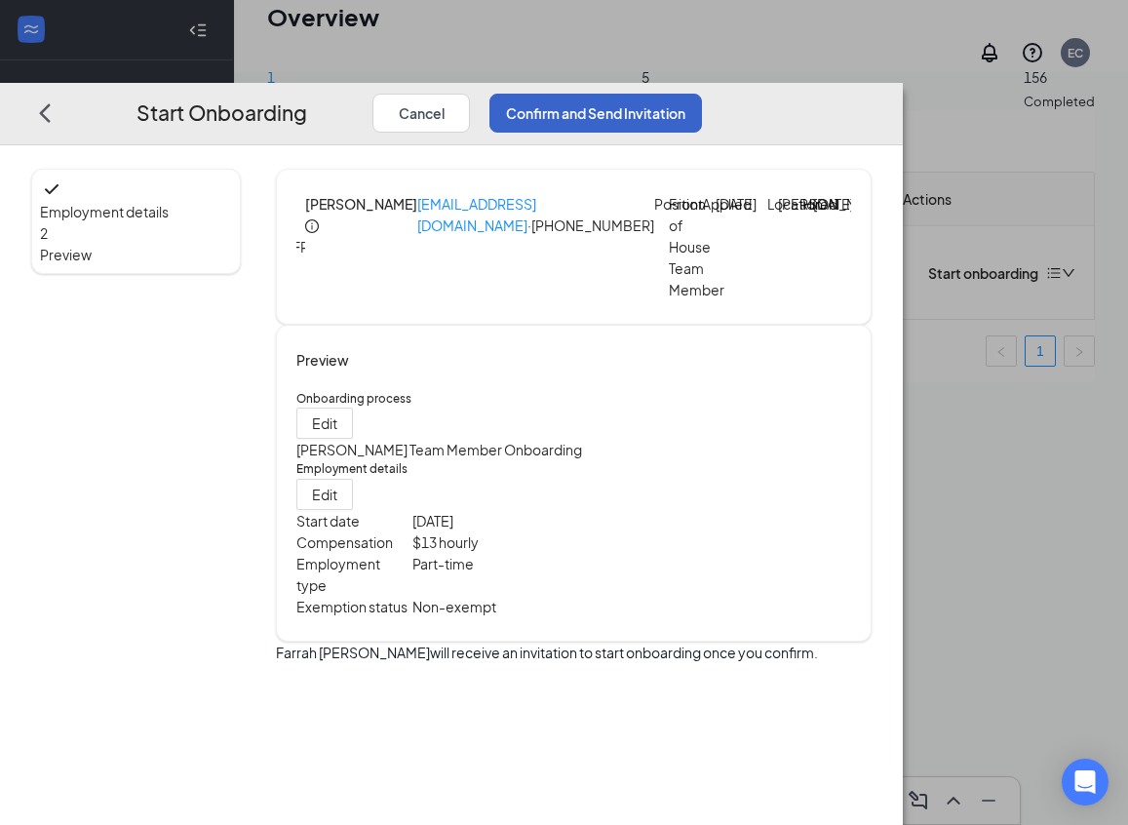
click at [702, 93] on button "Confirm and Send Invitation" at bounding box center [595, 112] width 213 height 39
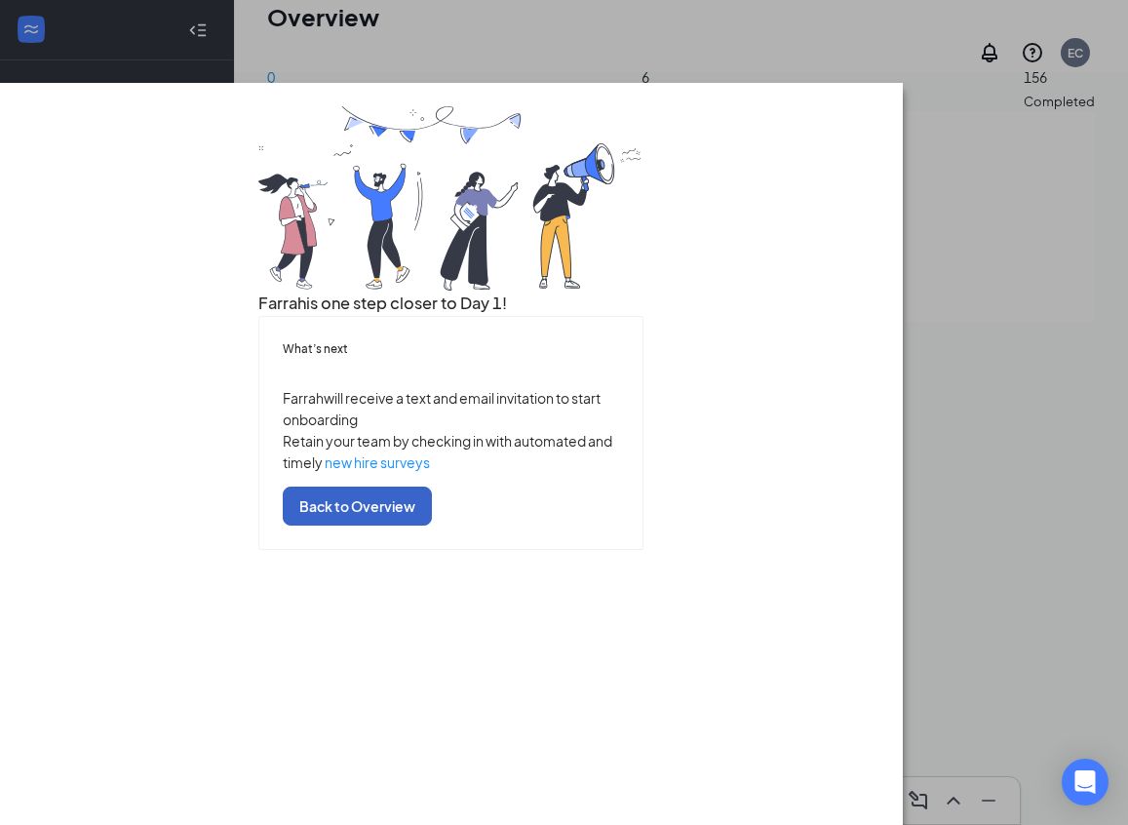
click at [432, 524] on button "Back to Overview" at bounding box center [357, 504] width 149 height 39
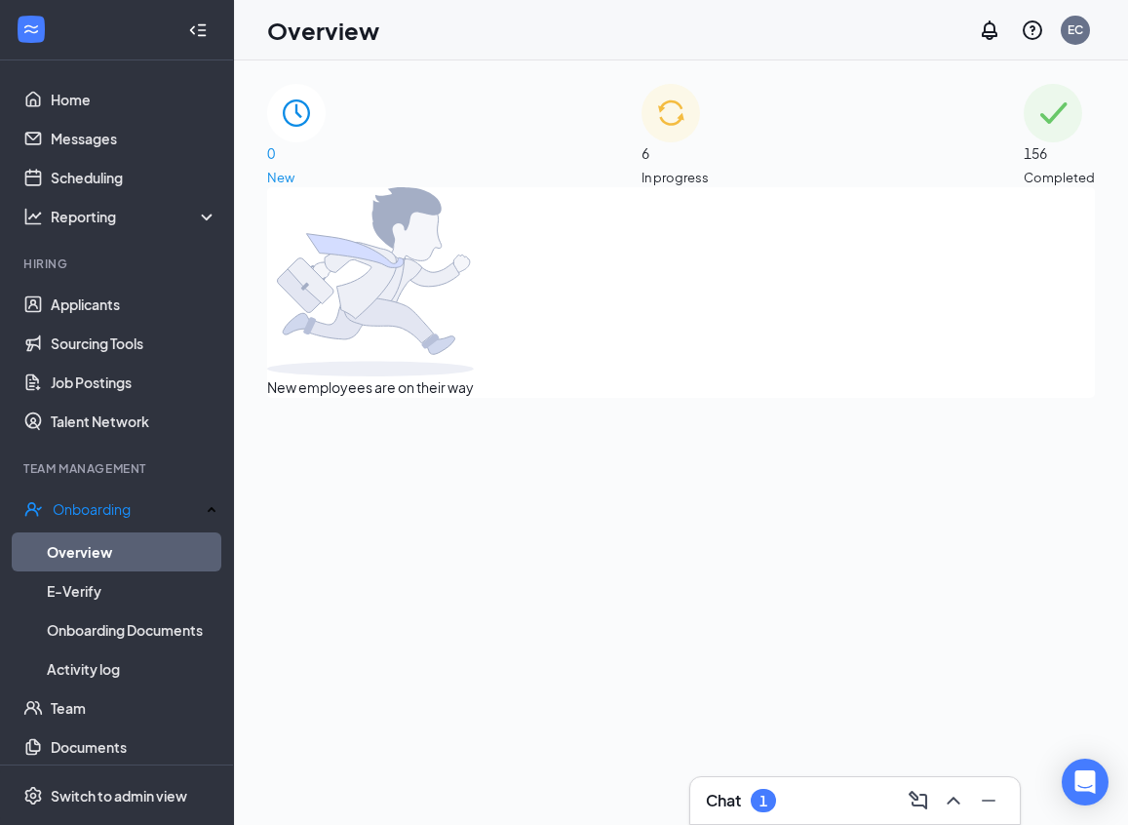
click at [661, 152] on div "6 In progress" at bounding box center [674, 135] width 67 height 103
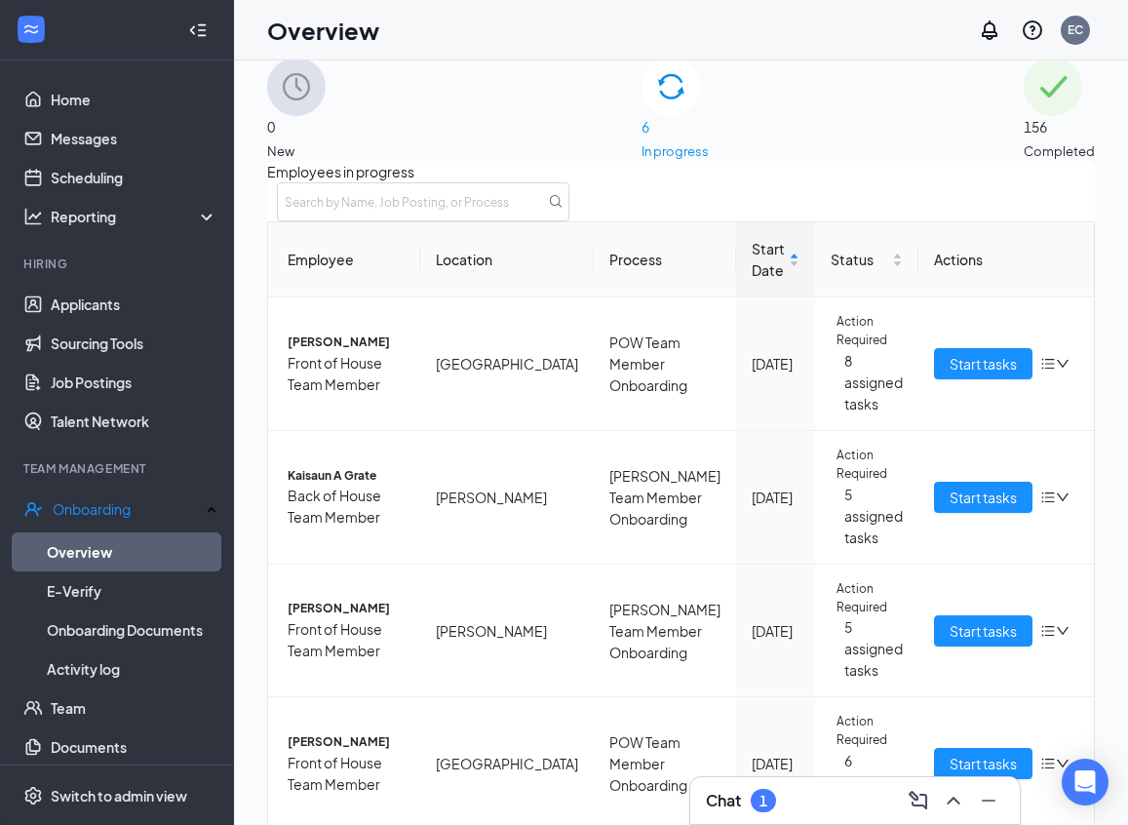
scroll to position [45, 0]
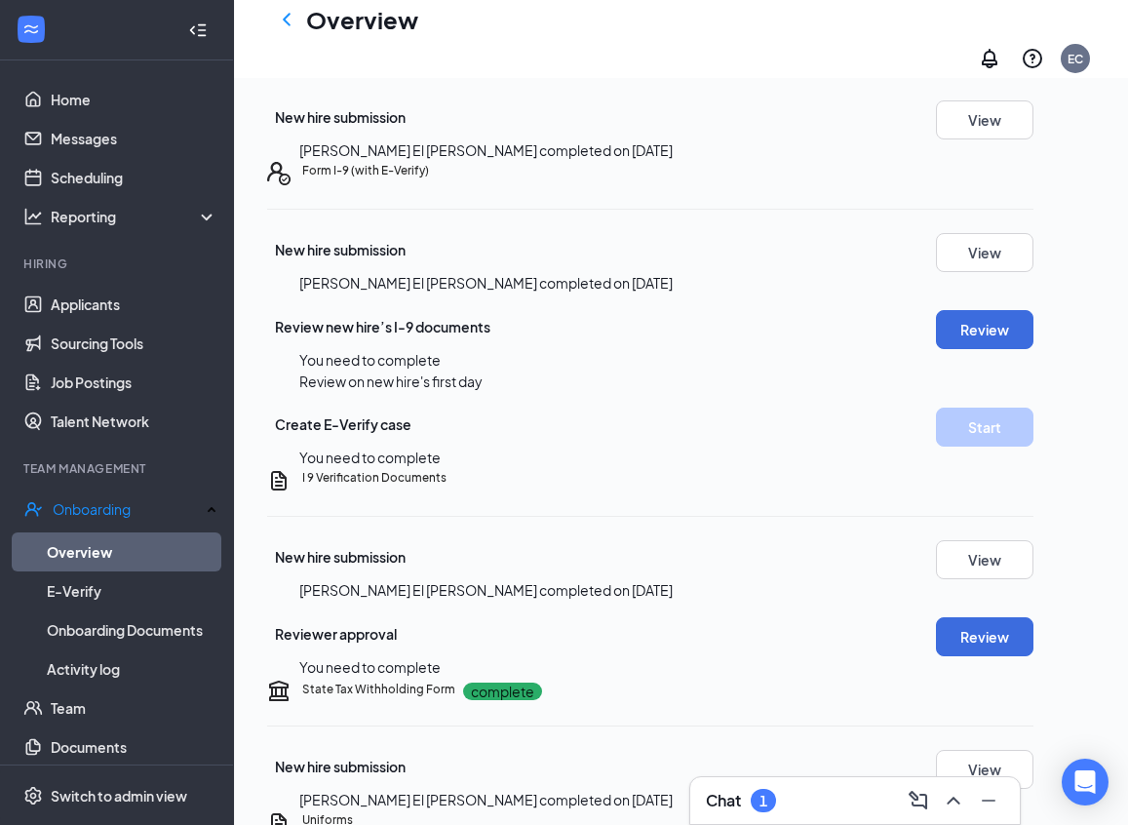
scroll to position [319, 0]
click at [1031, 348] on button "Review" at bounding box center [984, 328] width 97 height 39
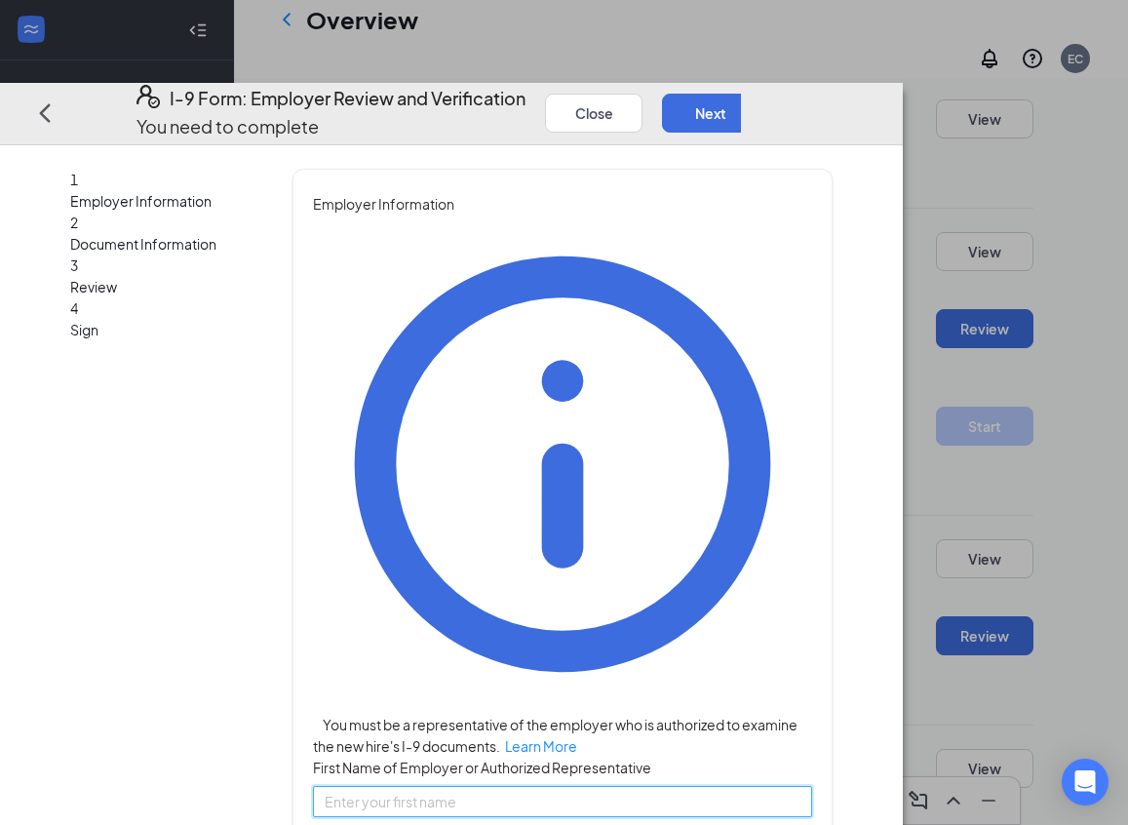
click at [469, 786] on input "First Name of Employer or Authorized Representative" at bounding box center [562, 801] width 499 height 31
type input "[PERSON_NAME]"
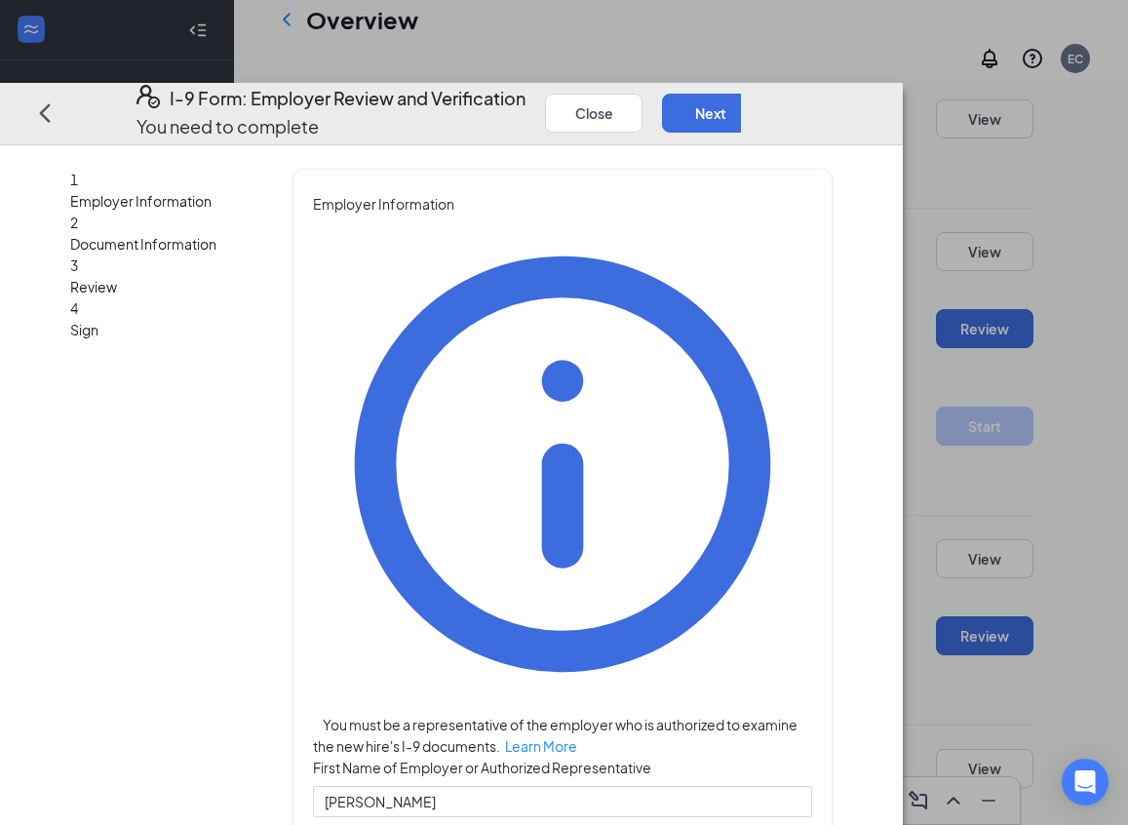
type input "[PERSON_NAME]"
type input "Director"
click at [642, 93] on button "Close" at bounding box center [593, 112] width 97 height 39
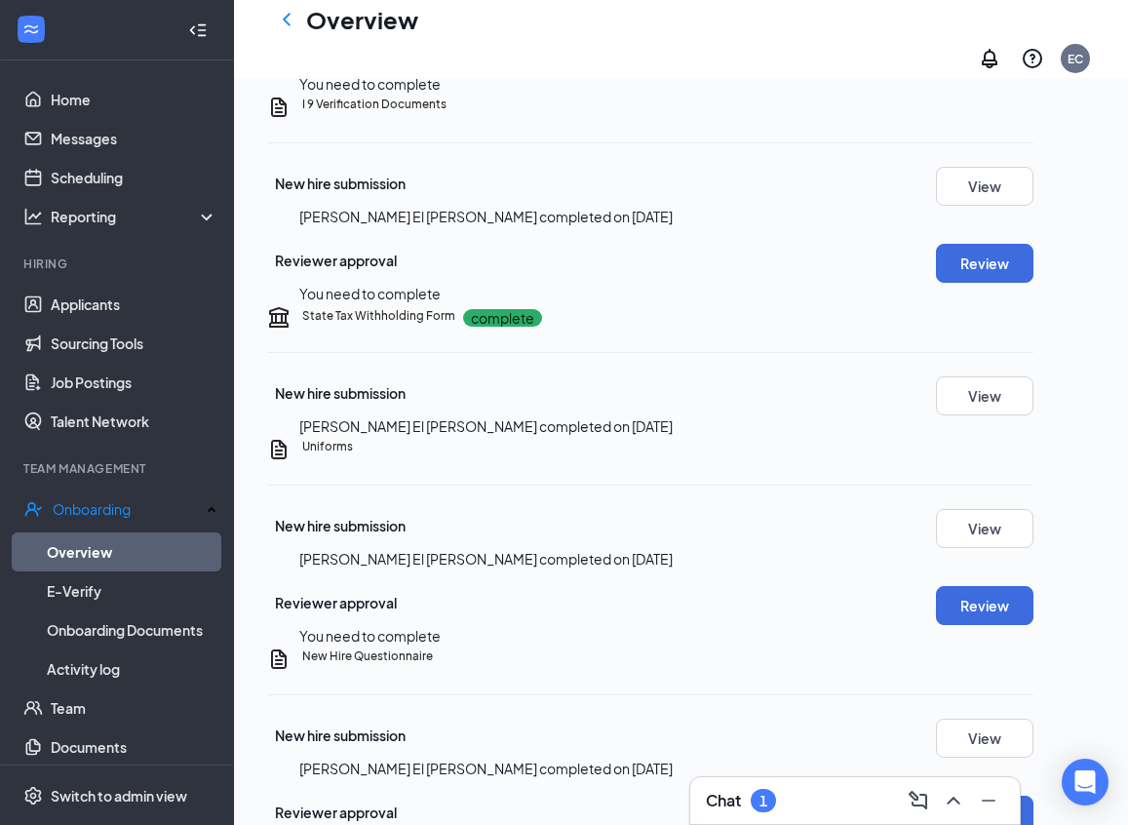
scroll to position [692, 0]
click at [1033, 282] on button "Review" at bounding box center [984, 262] width 97 height 39
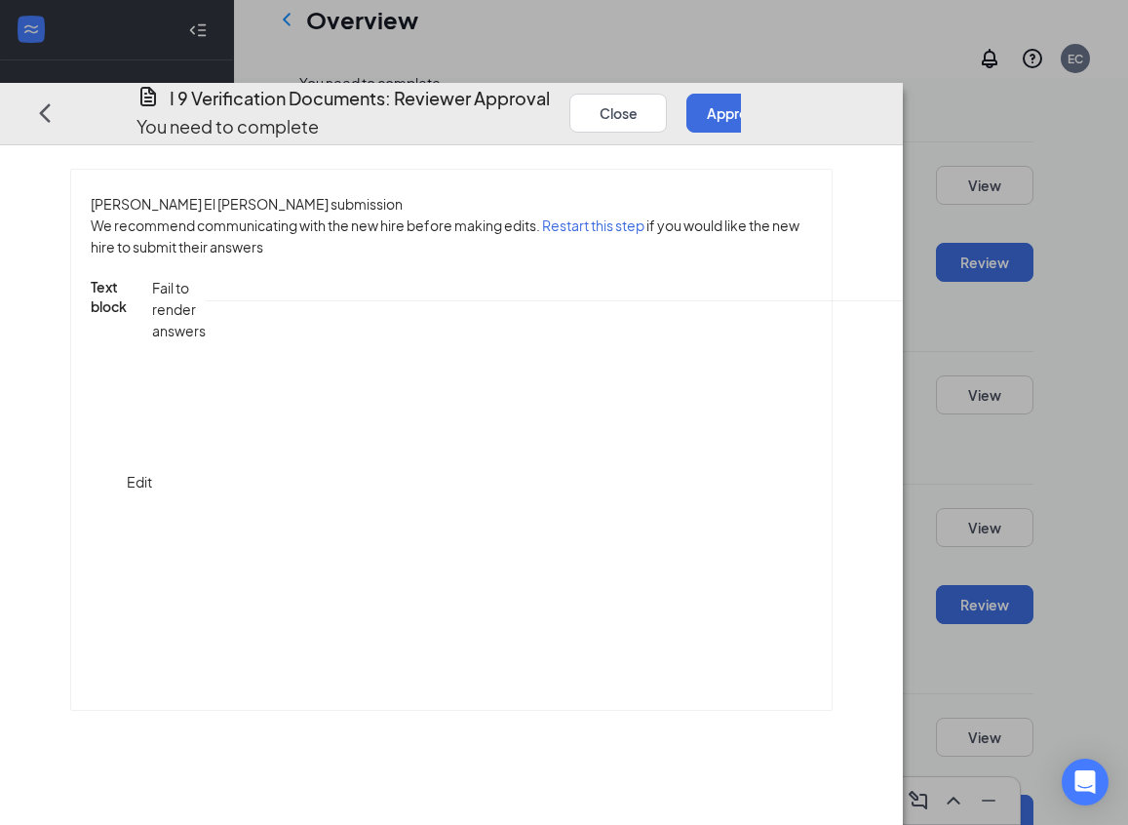
click at [784, 93] on button "Approve" at bounding box center [734, 112] width 97 height 39
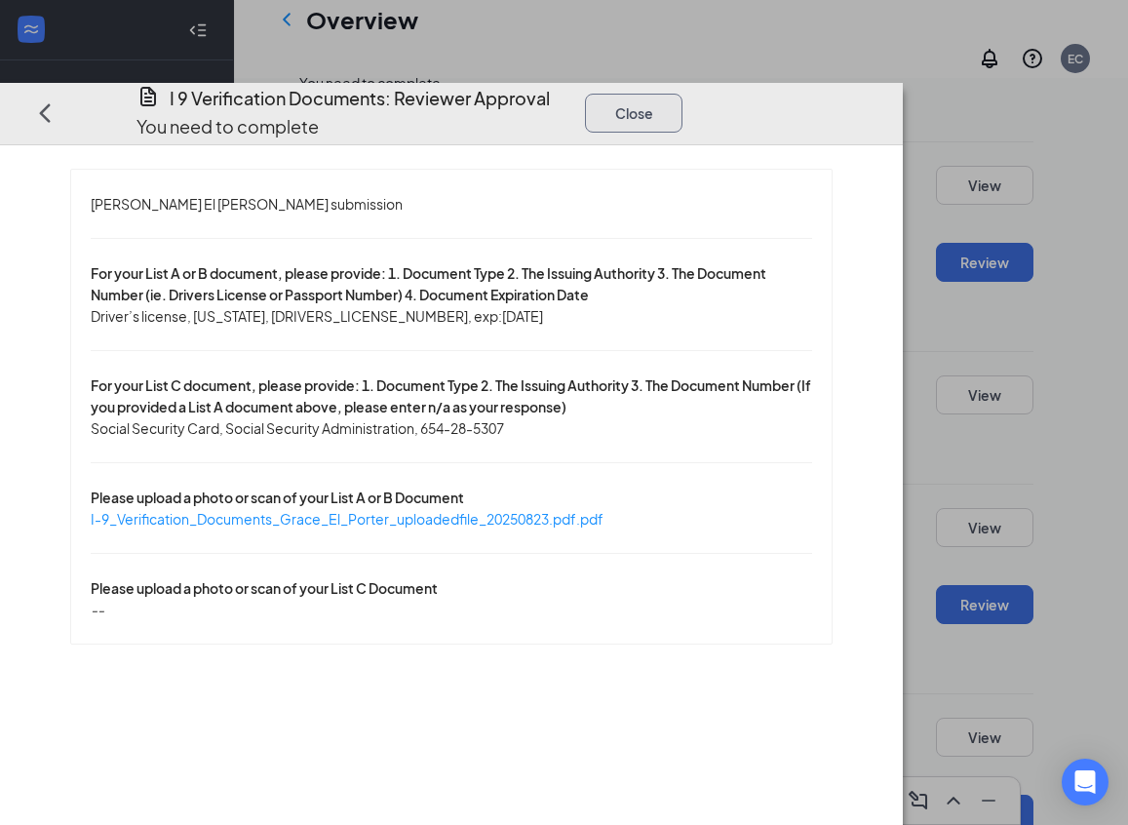
click at [682, 93] on button "Close" at bounding box center [633, 112] width 97 height 39
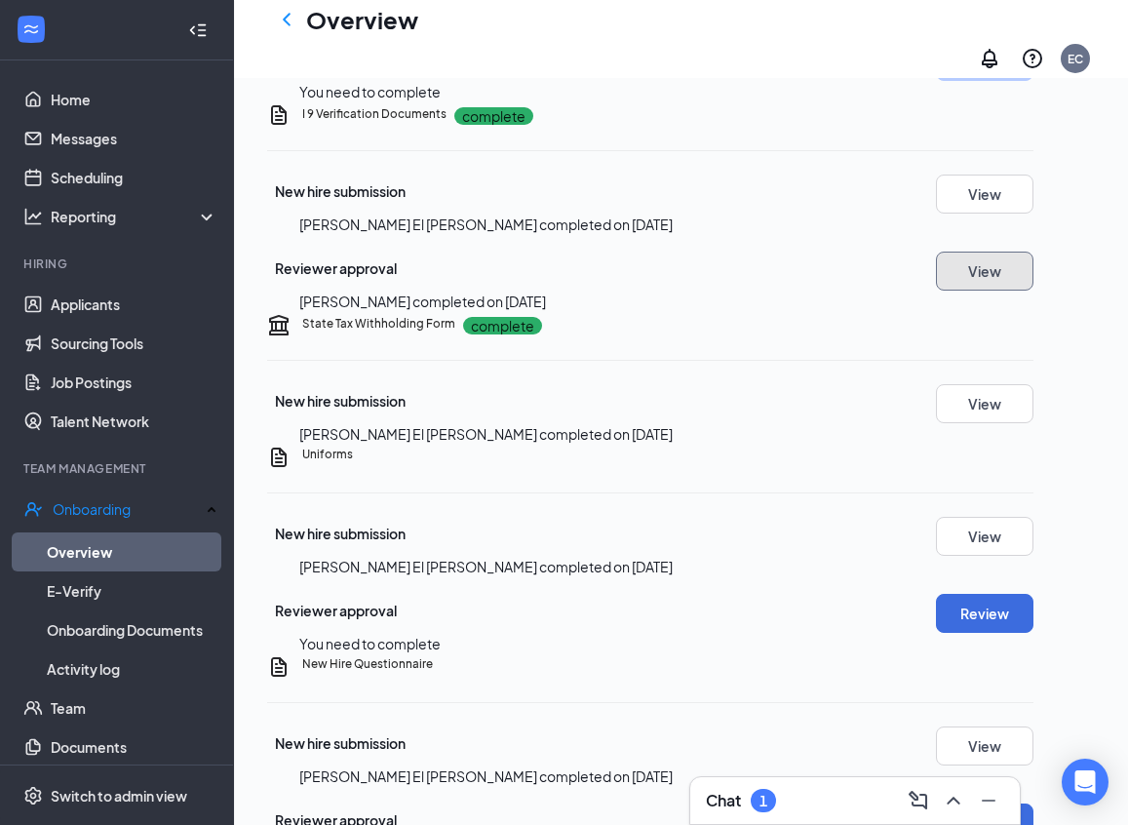
scroll to position [0, 0]
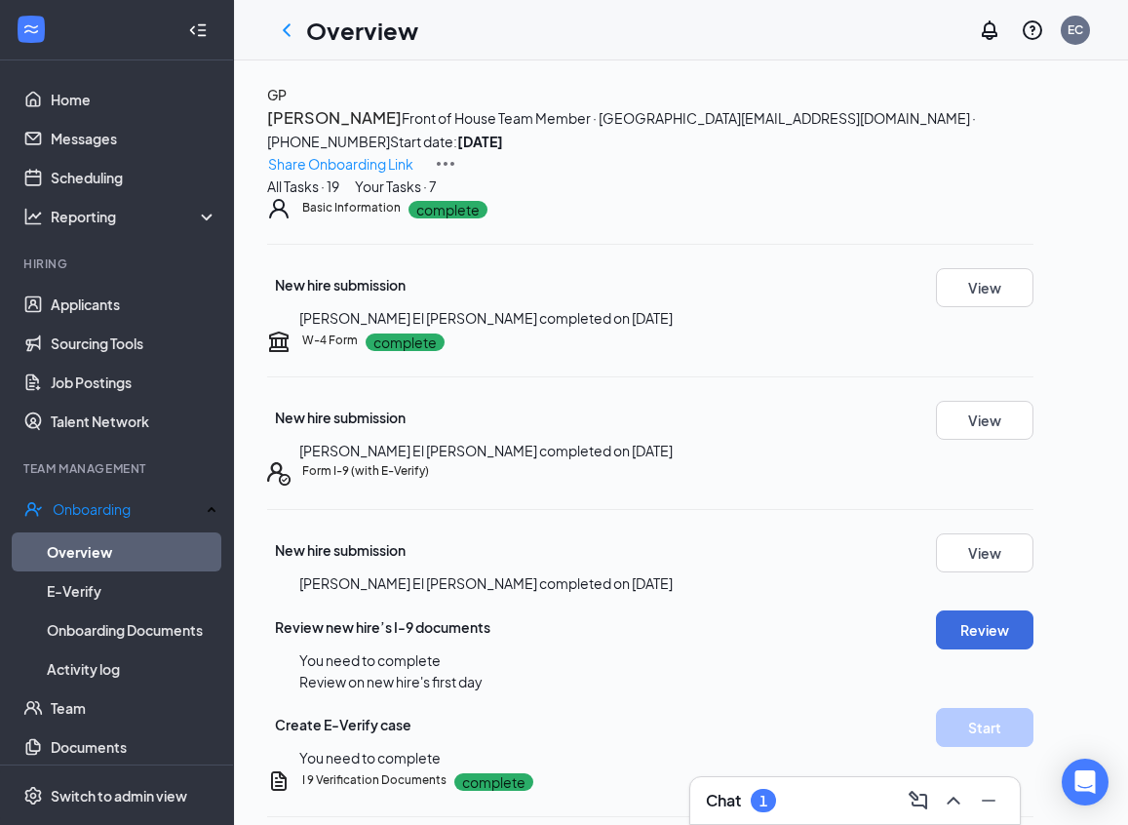
click at [287, 105] on div "GP" at bounding box center [276, 94] width 19 height 21
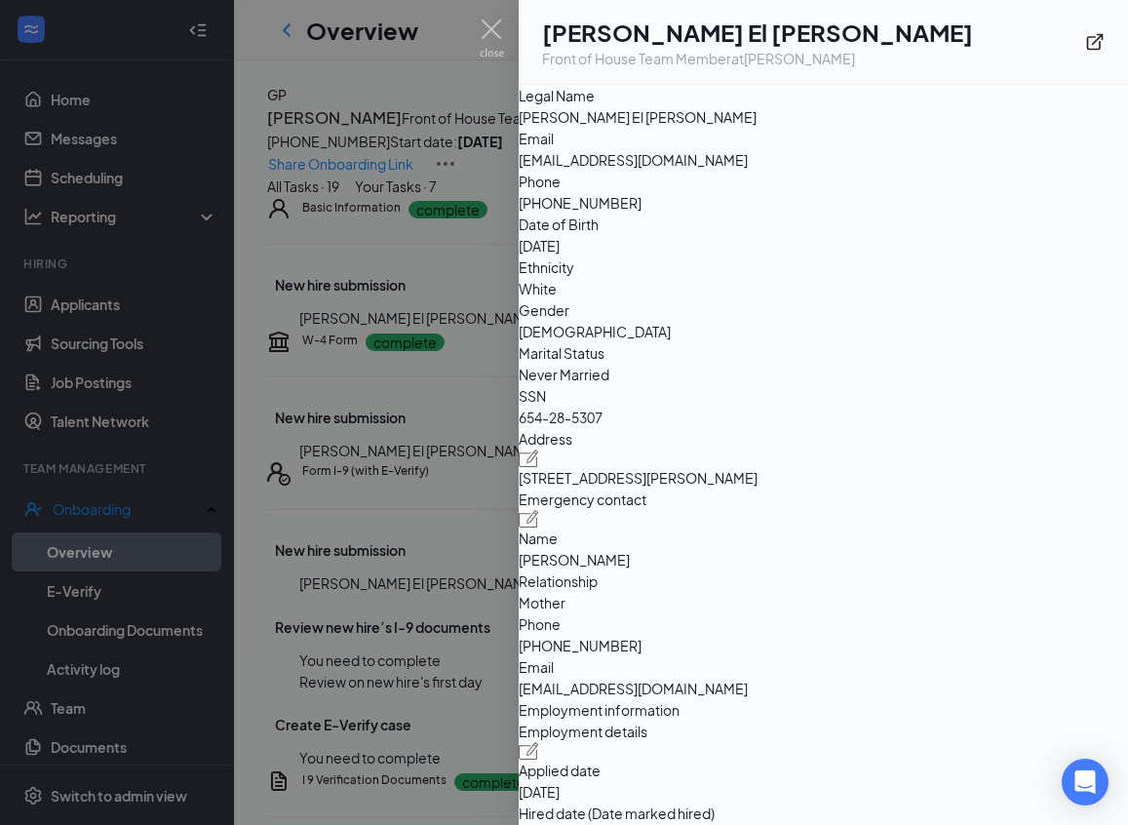
scroll to position [107, 0]
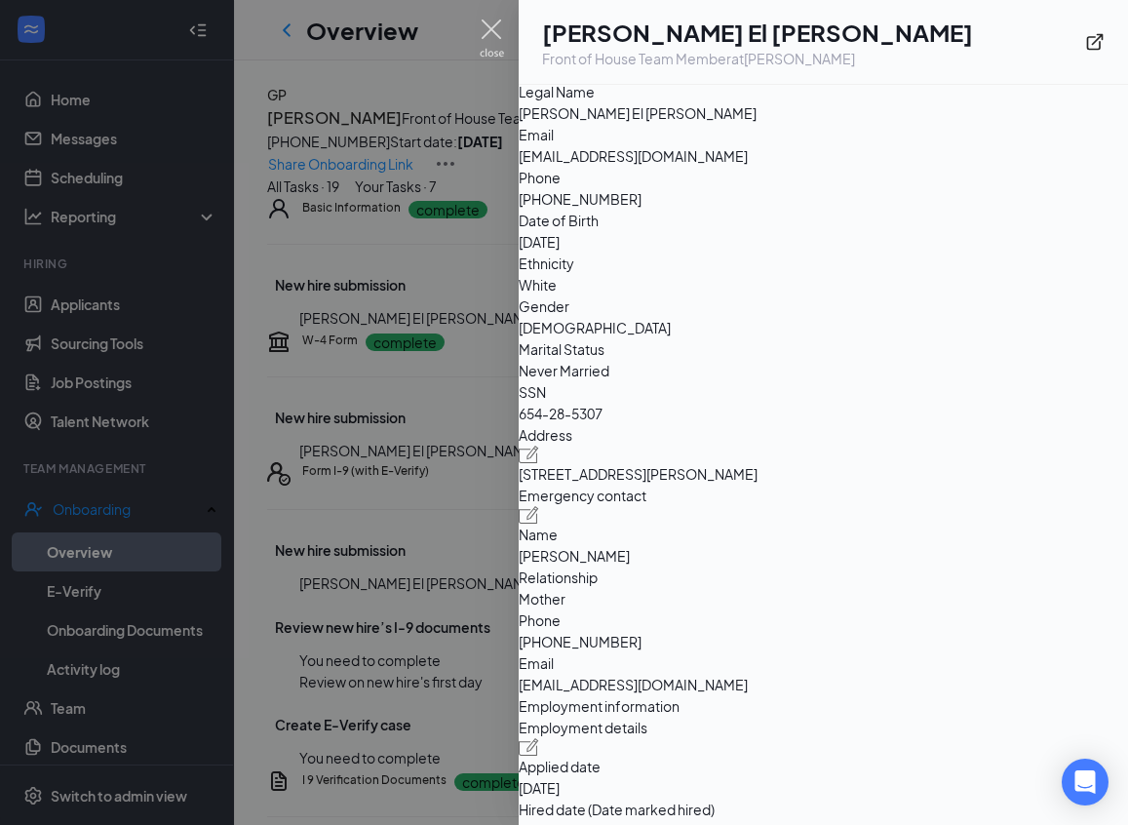
click at [488, 41] on img at bounding box center [492, 38] width 24 height 38
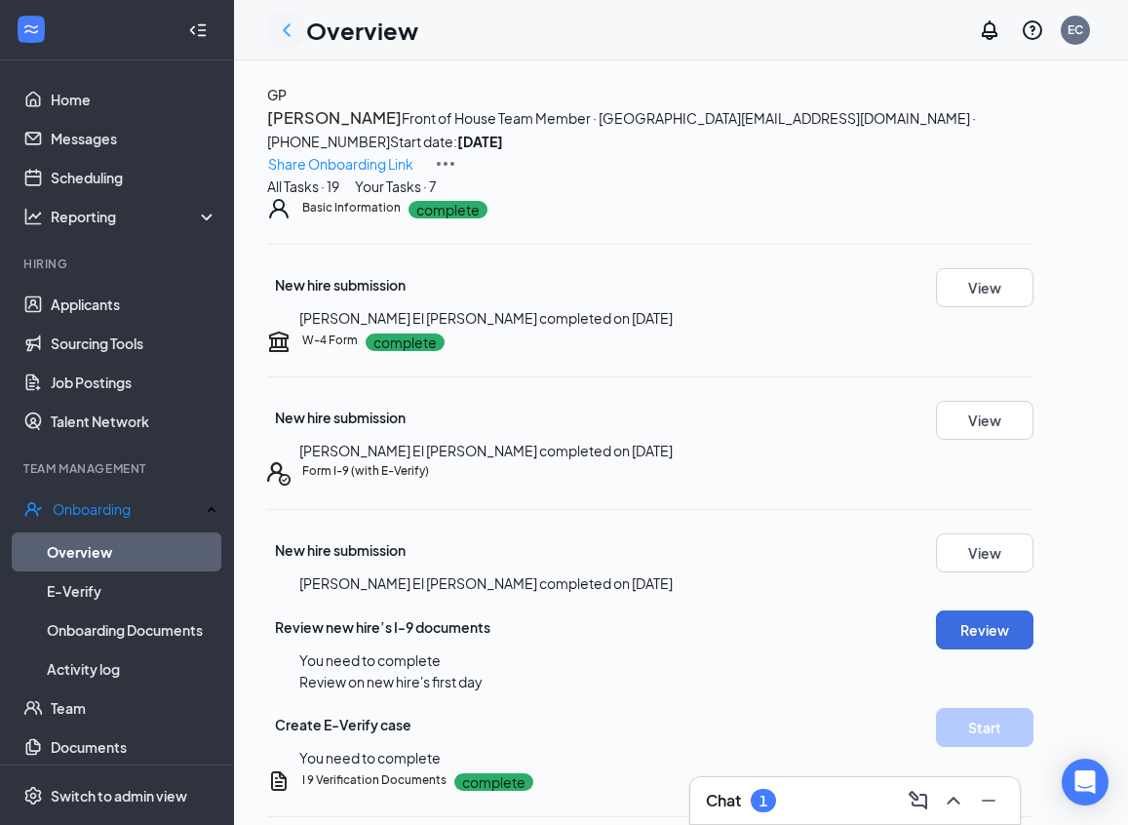
click at [288, 28] on icon "ChevronLeft" at bounding box center [286, 30] width 23 height 23
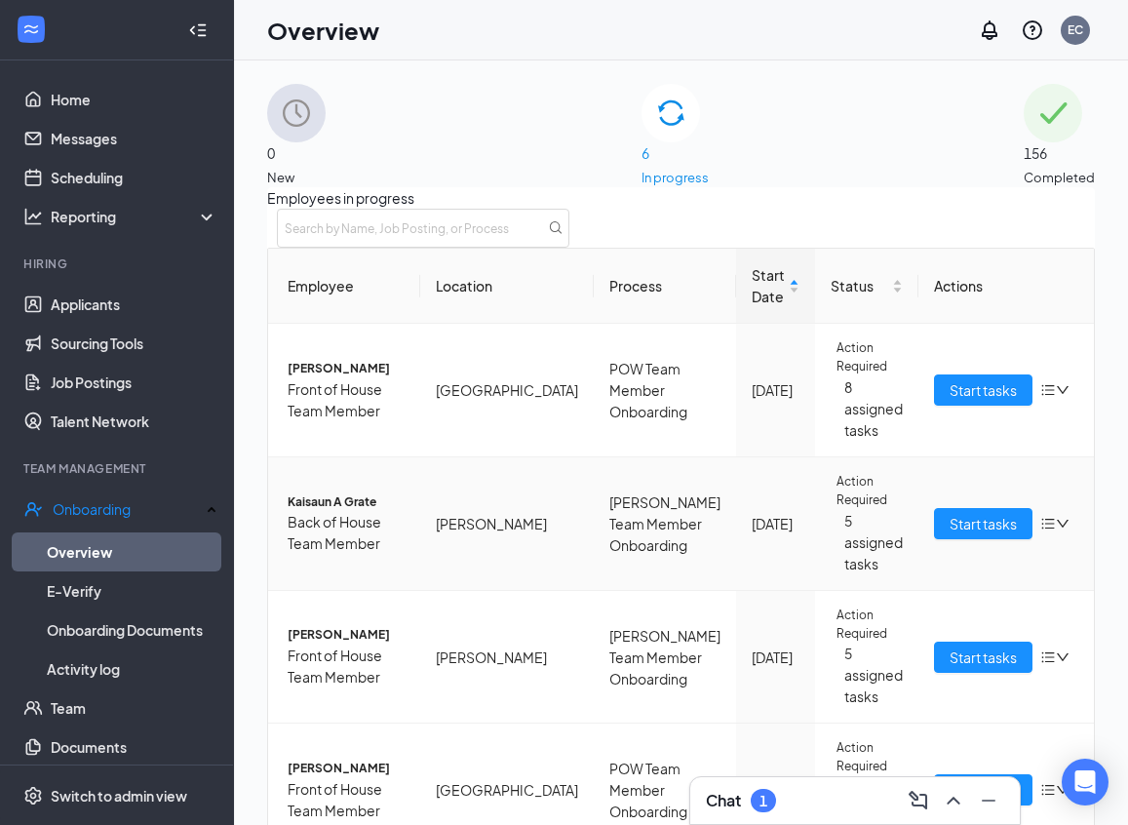
scroll to position [368, 0]
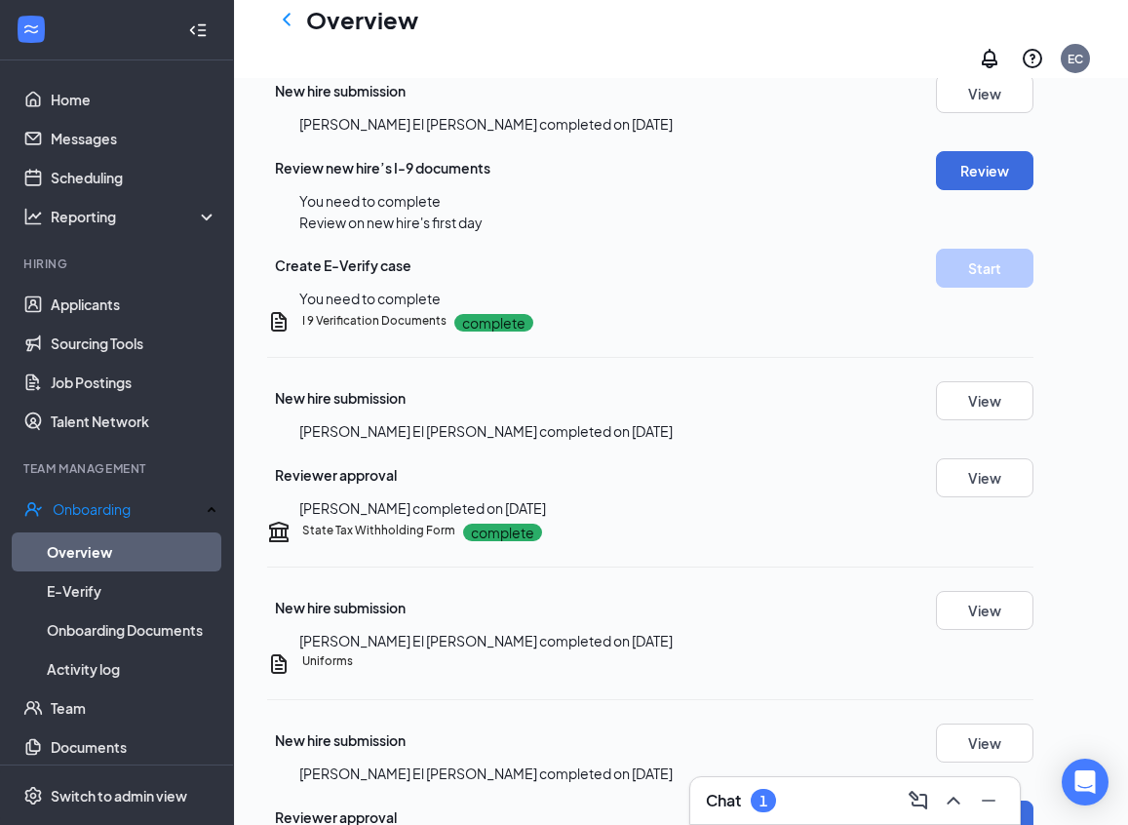
scroll to position [480, 0]
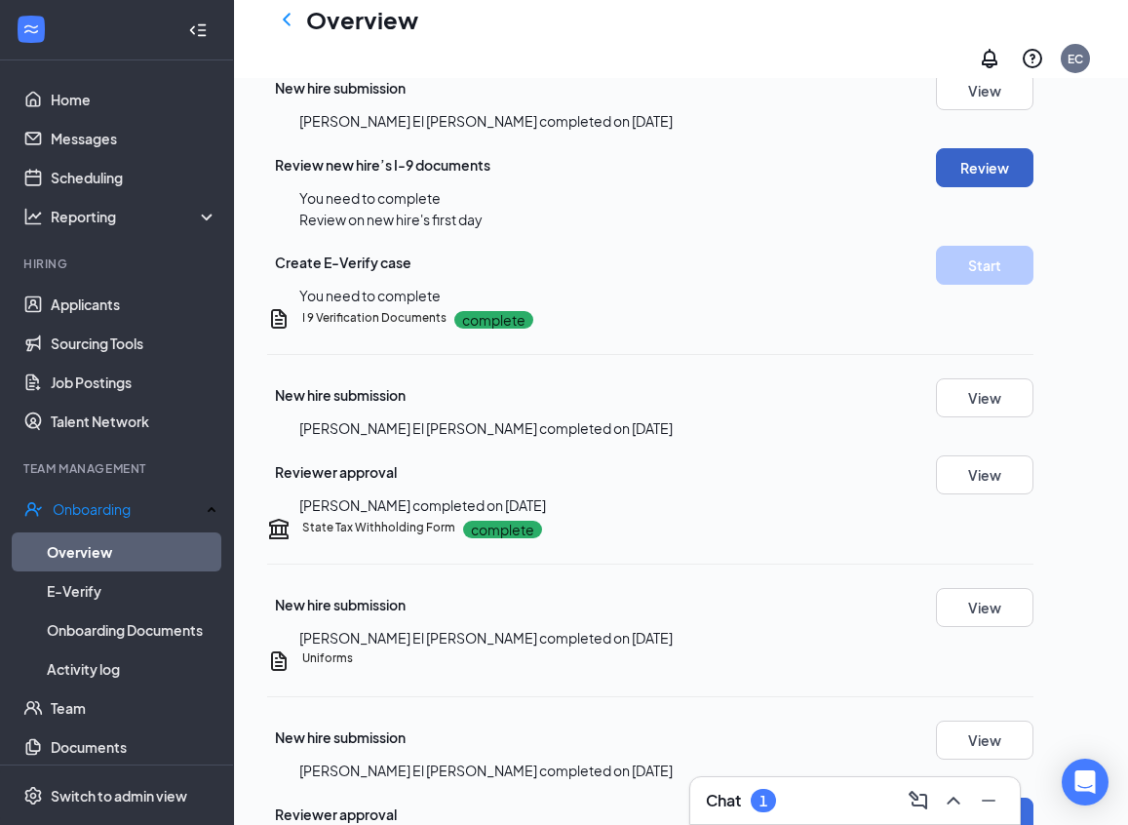
click at [1031, 187] on button "Review" at bounding box center [984, 167] width 97 height 39
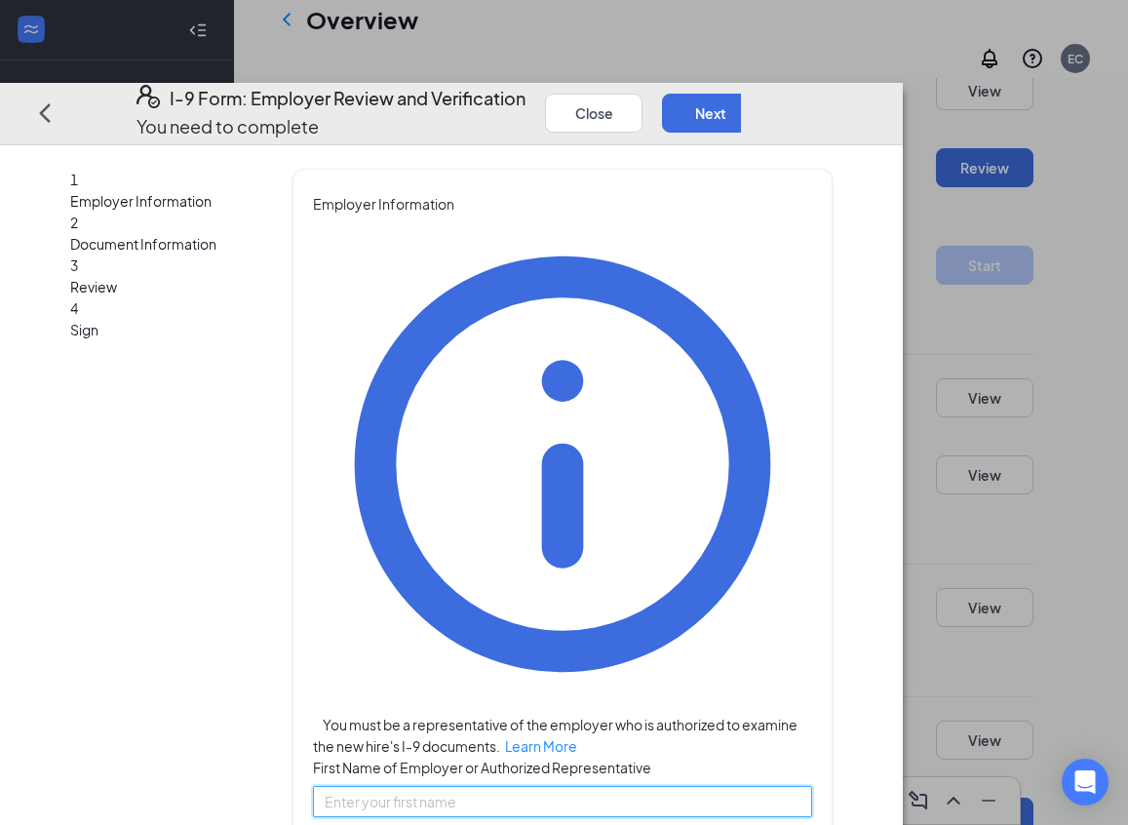
click at [585, 786] on input "First Name of Employer or Authorized Representative" at bounding box center [562, 801] width 499 height 31
type input "[PERSON_NAME]"
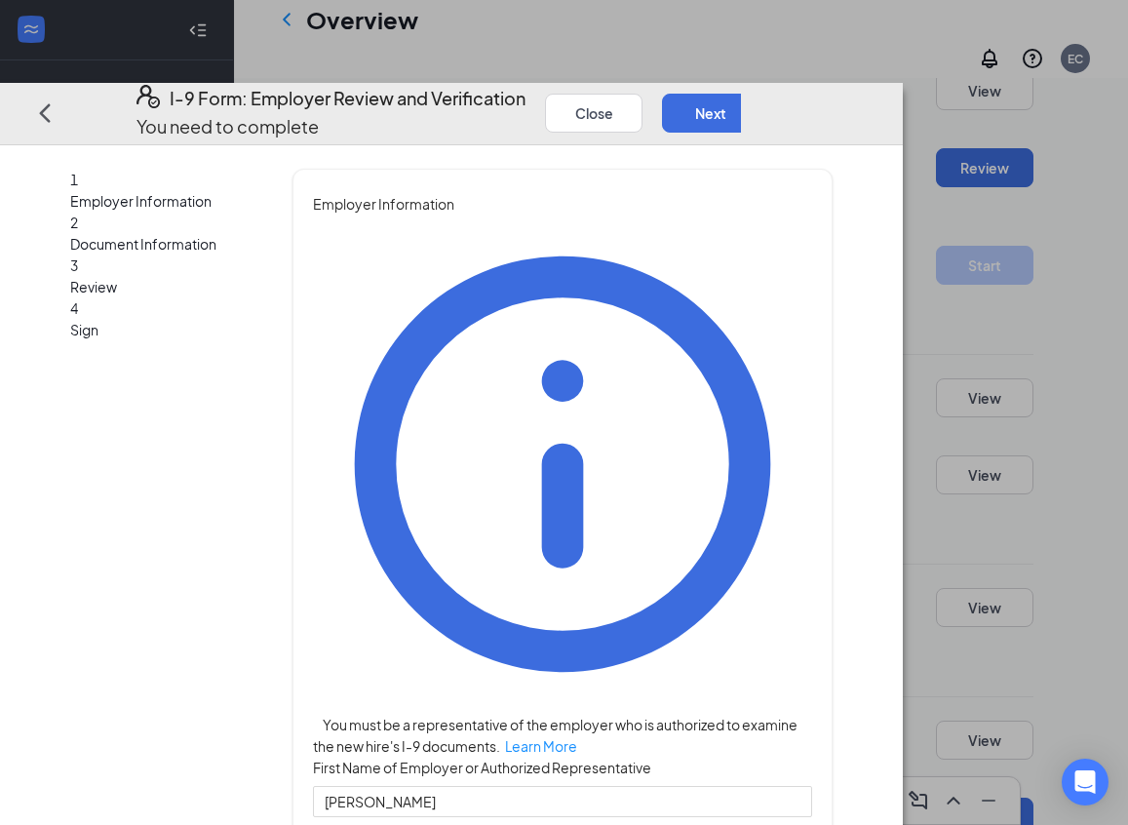
type input "[PERSON_NAME]"
type input "Director"
click at [432, 620] on div "You must be a representative of the employer who is authorized to examine the n…" at bounding box center [562, 816] width 499 height 1204
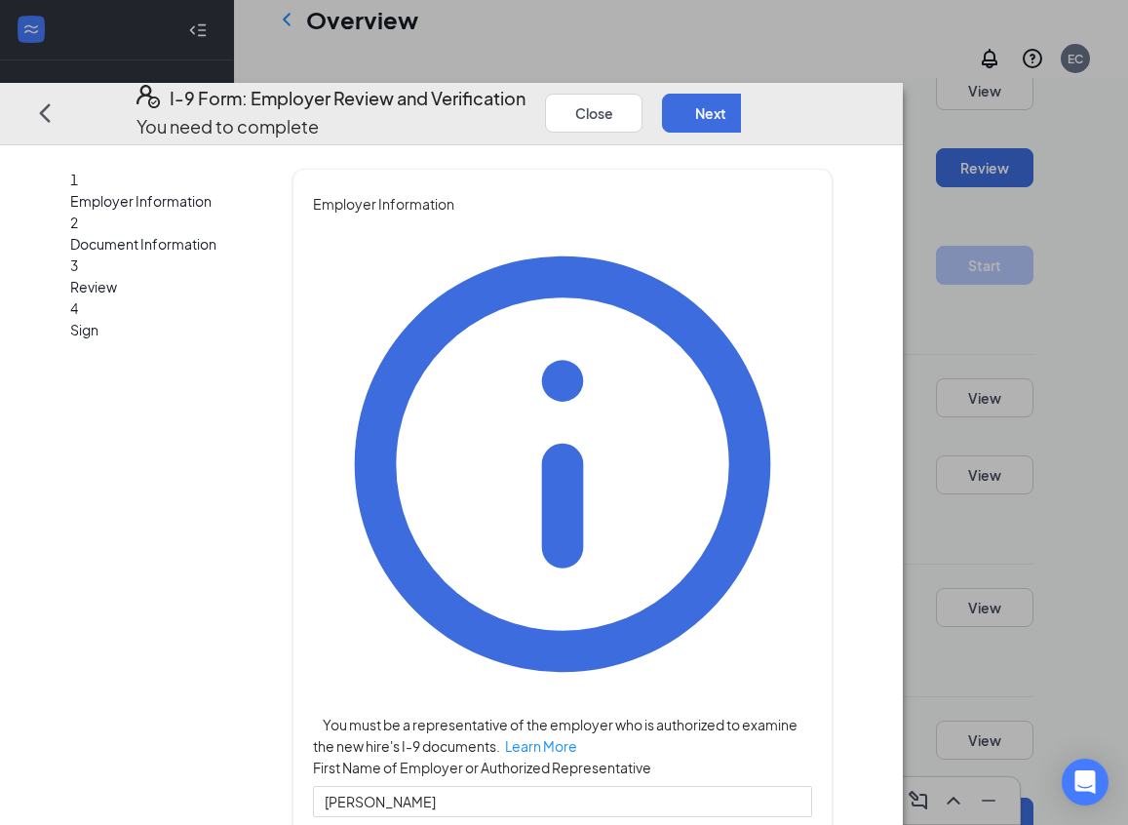
type input "[DOMAIN_NAME][EMAIL_ADDRESS][DOMAIN_NAME]"
type input "9193487208"
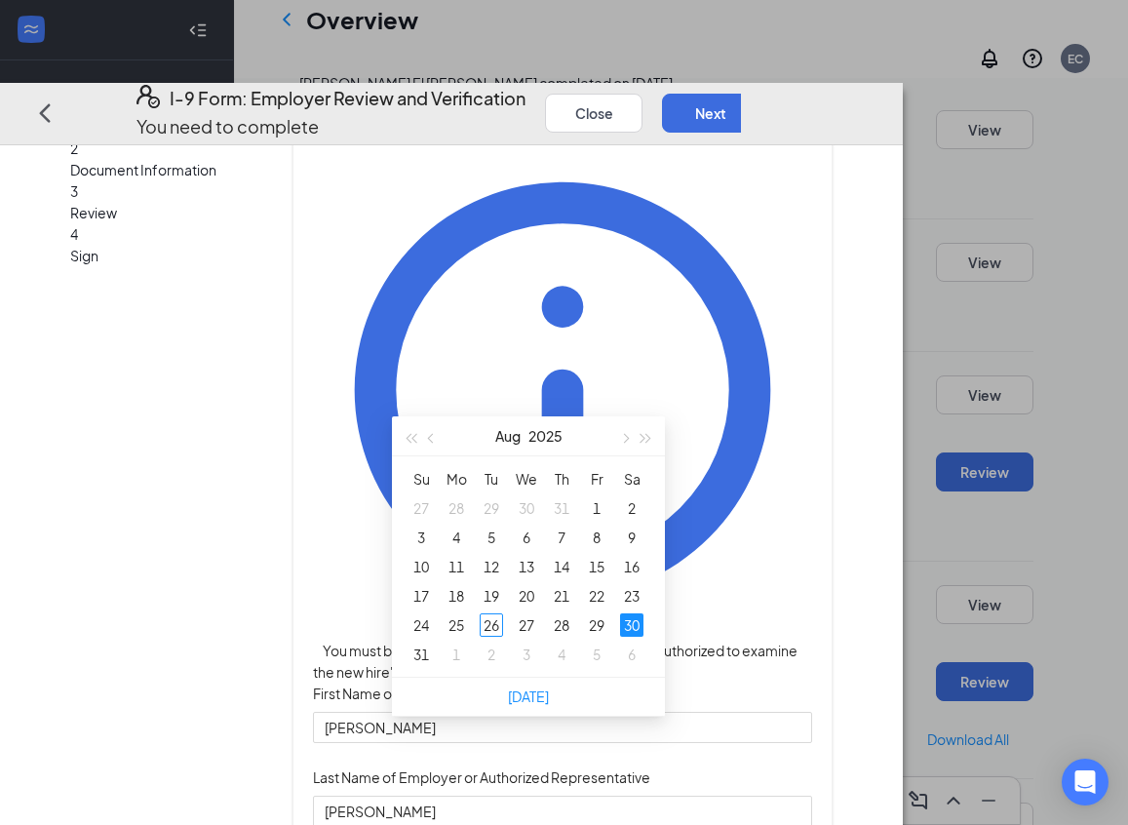
scroll to position [832, 0]
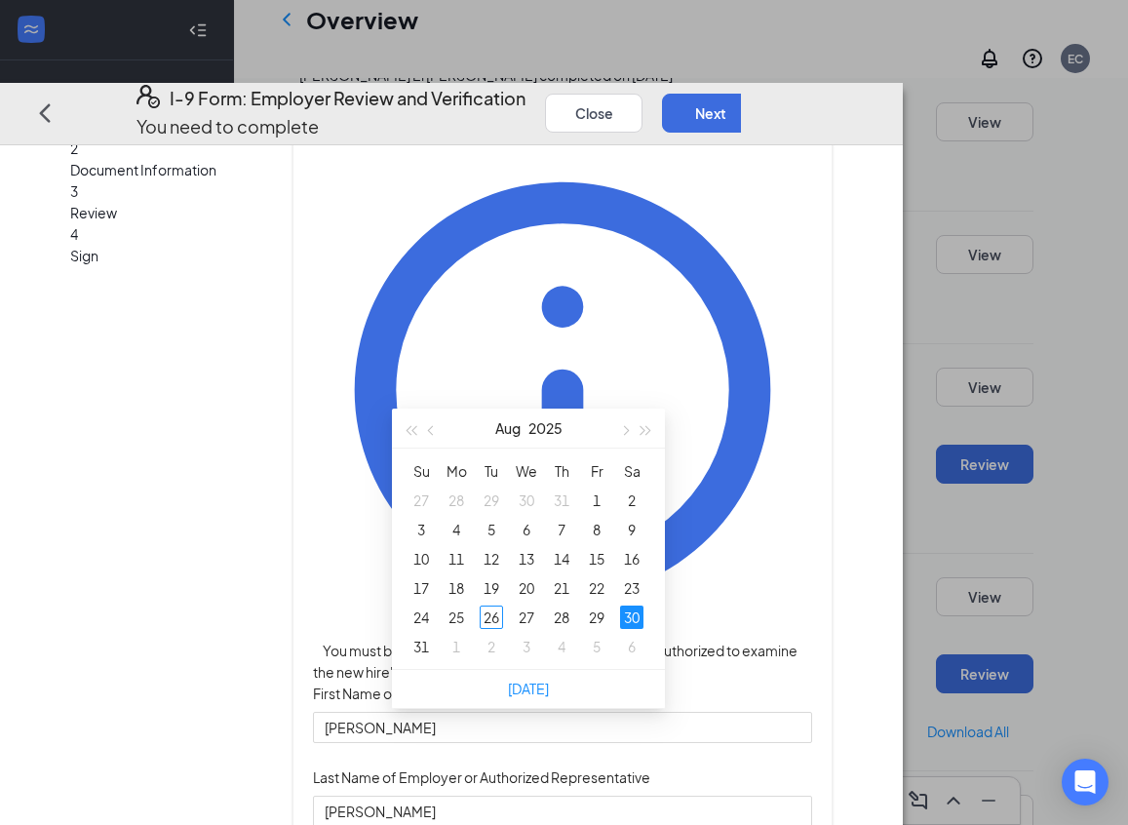
type input "[DATE]"
click at [629, 621] on div "30" at bounding box center [631, 616] width 23 height 23
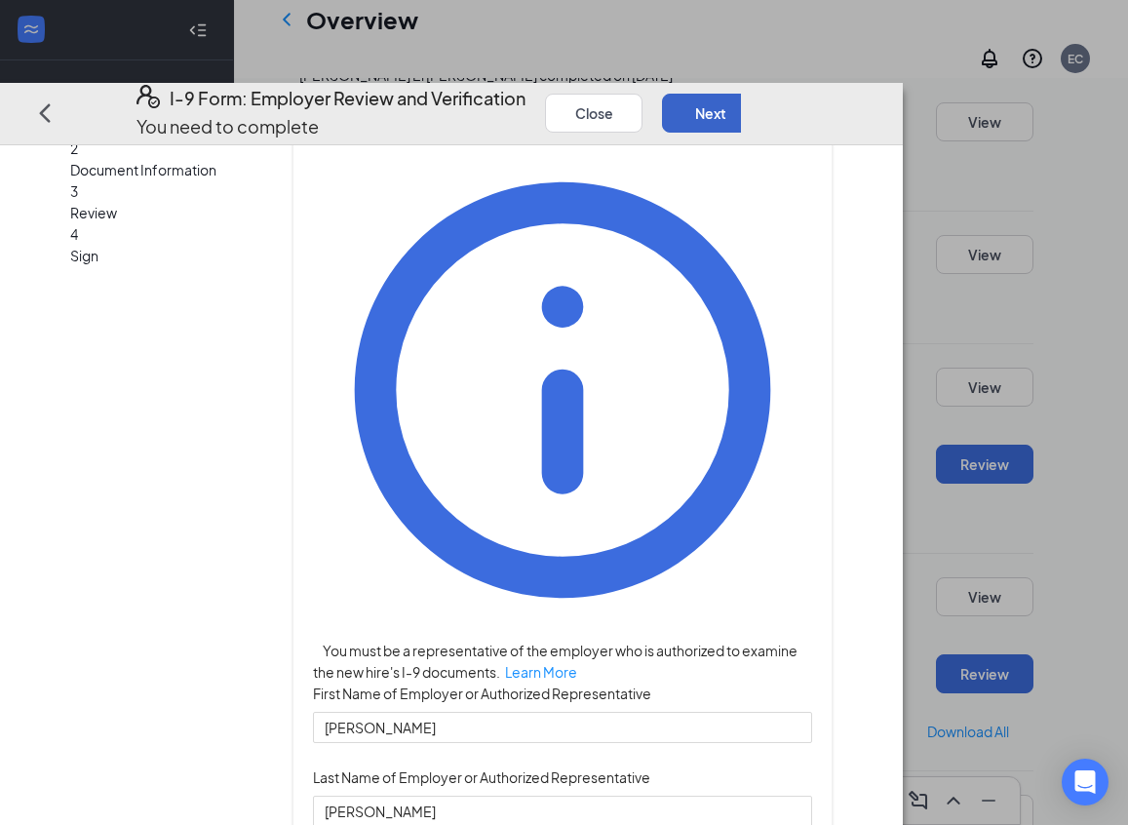
click at [759, 93] on button "Next" at bounding box center [710, 112] width 97 height 39
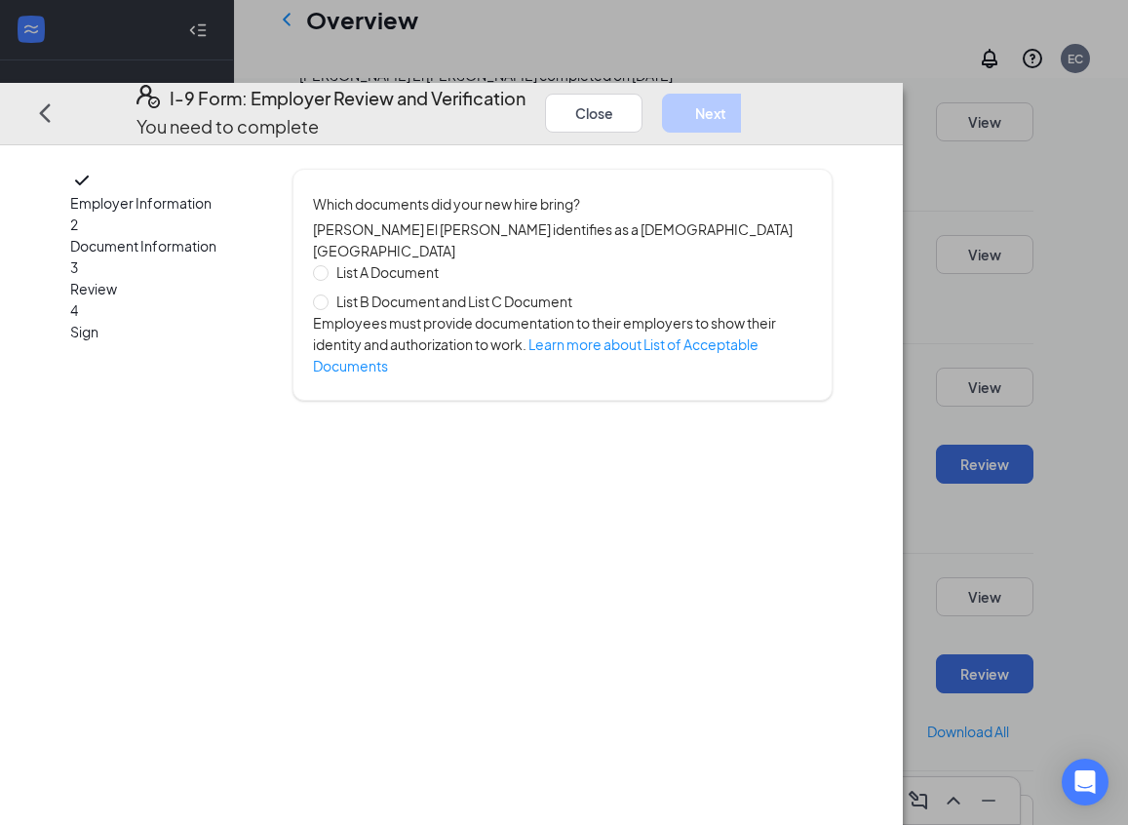
scroll to position [0, 0]
click at [327, 293] on input "List B Document and List C Document" at bounding box center [320, 300] width 14 height 14
radio input "true"
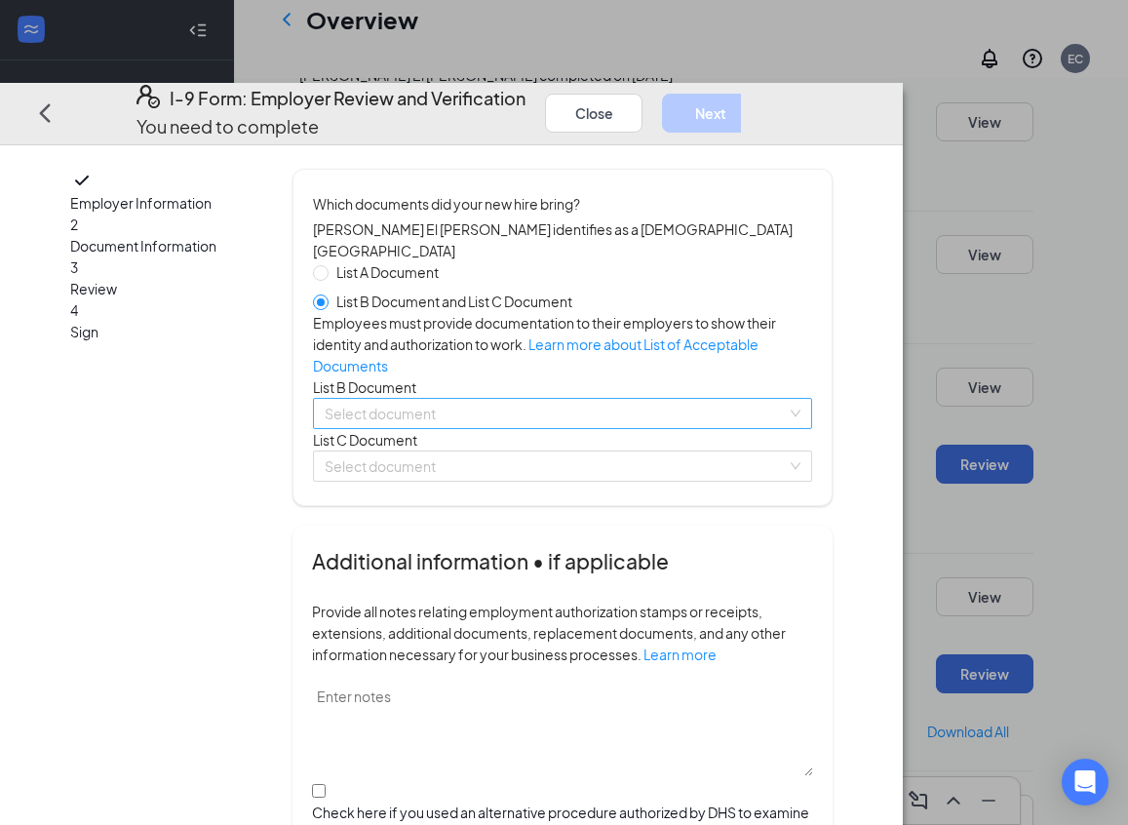
click at [503, 428] on input "search" at bounding box center [556, 413] width 462 height 29
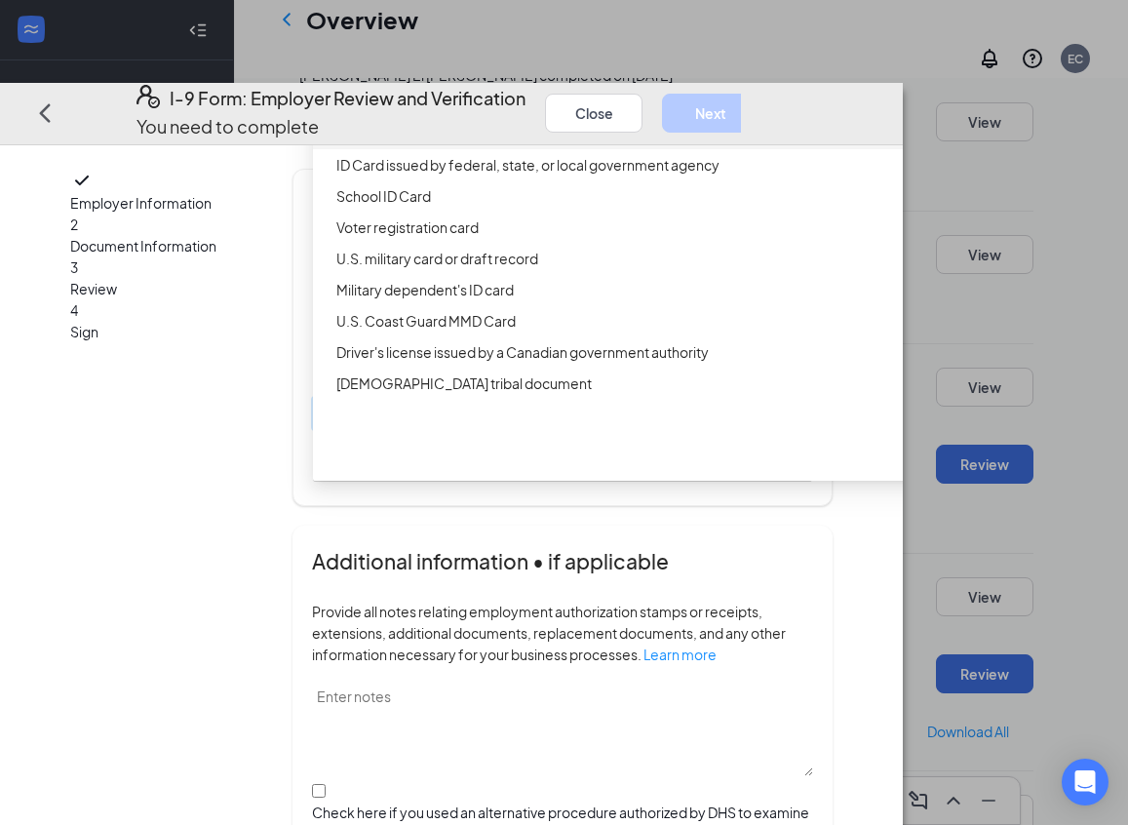
click at [551, 144] on div "Driver’s License issued by U.S State or outlying US possession" at bounding box center [624, 133] width 576 height 21
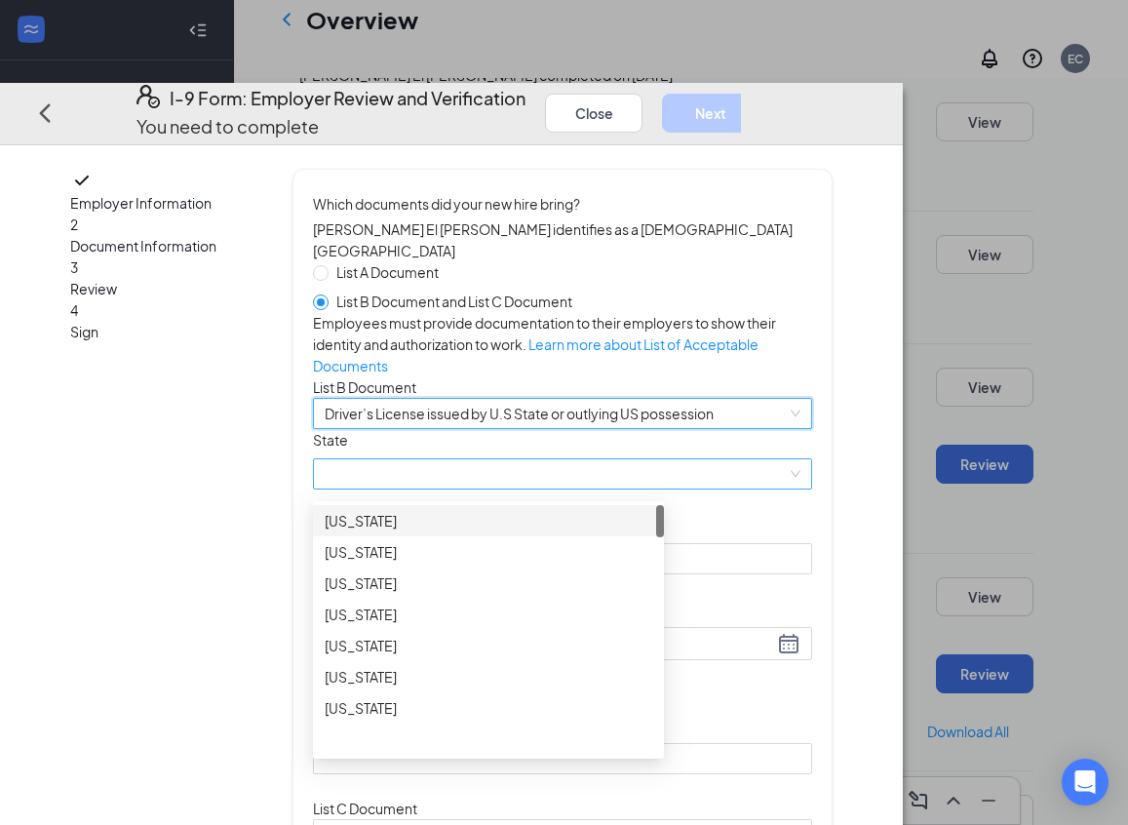
click at [517, 488] on span at bounding box center [563, 473] width 476 height 29
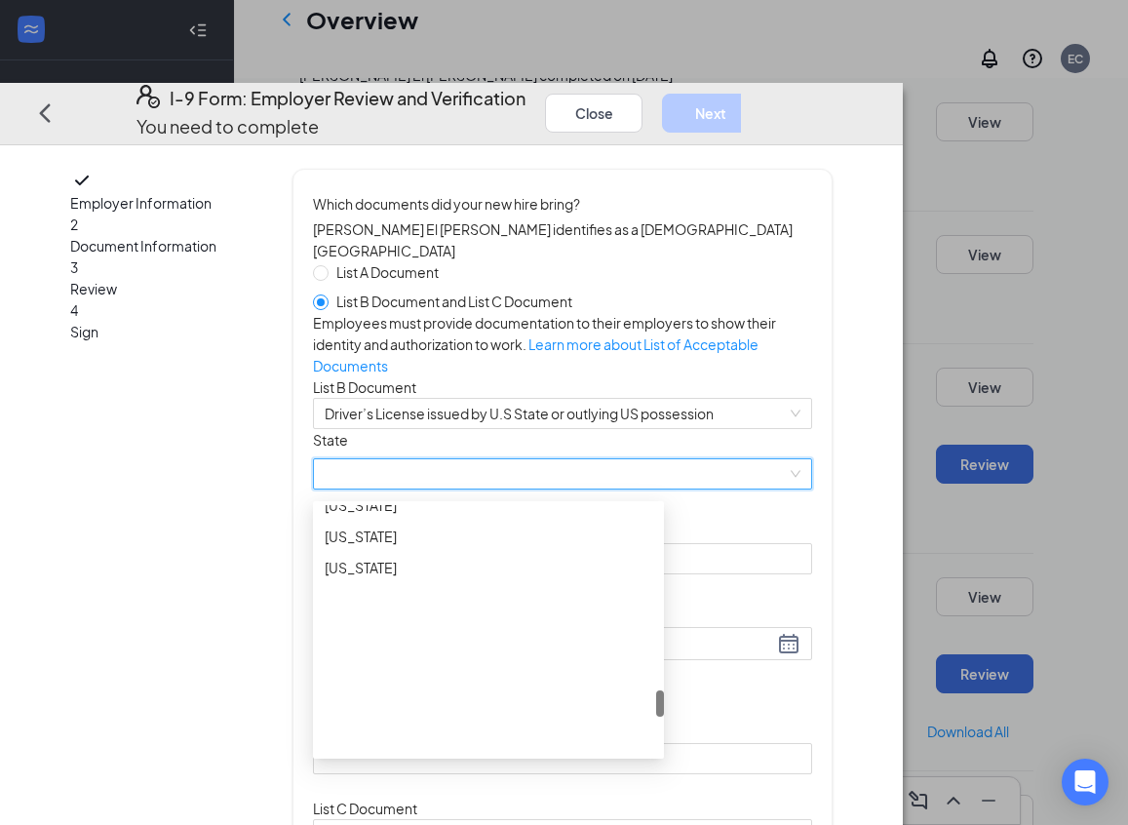
scroll to position [1880, 0]
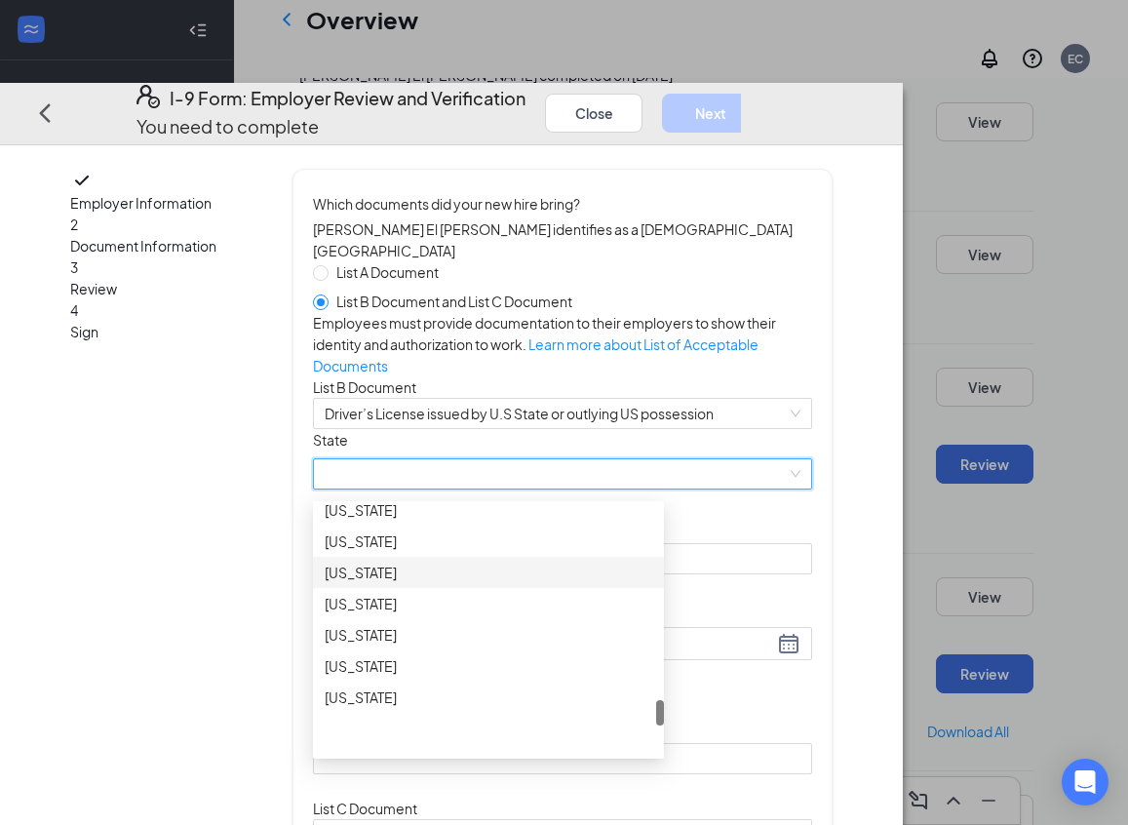
click at [503, 583] on div "[US_STATE]" at bounding box center [489, 571] width 328 height 21
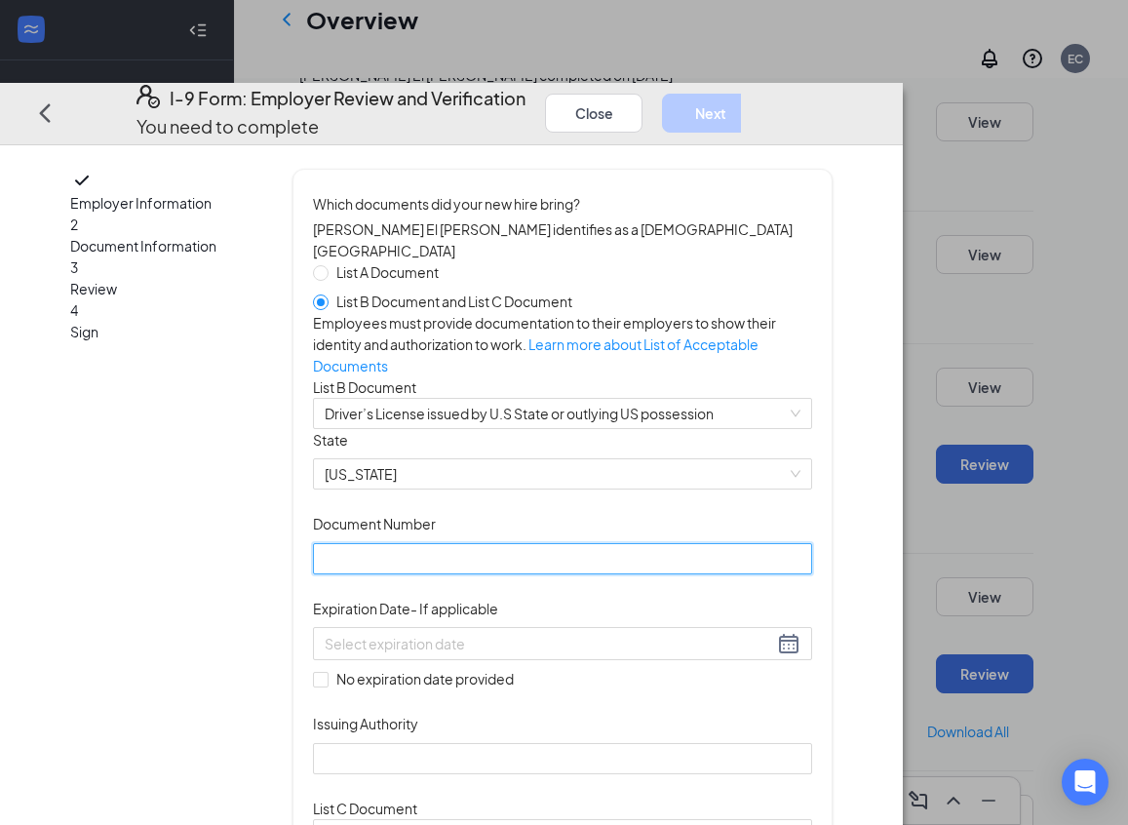
click at [520, 573] on input "Document Number" at bounding box center [562, 557] width 499 height 31
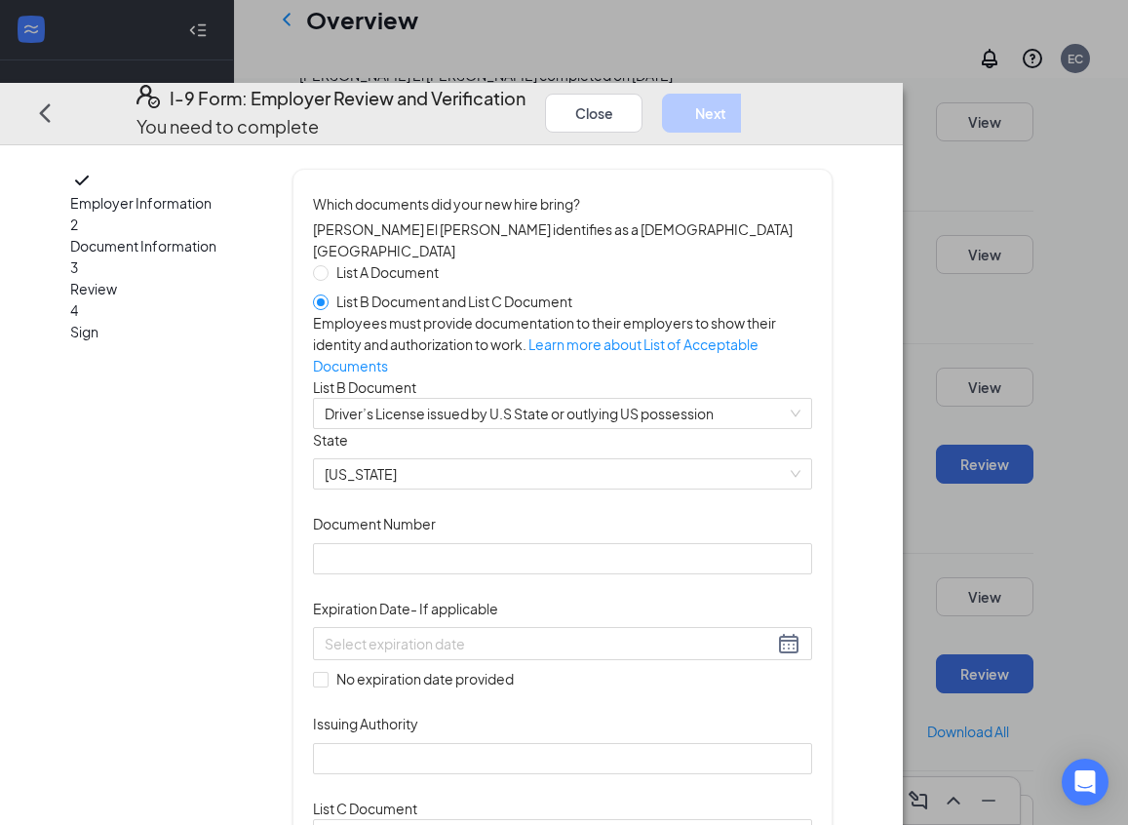
click at [812, 576] on div "Document Title Driver’s License issued by U.S State or outlying US possession S…" at bounding box center [562, 601] width 499 height 345
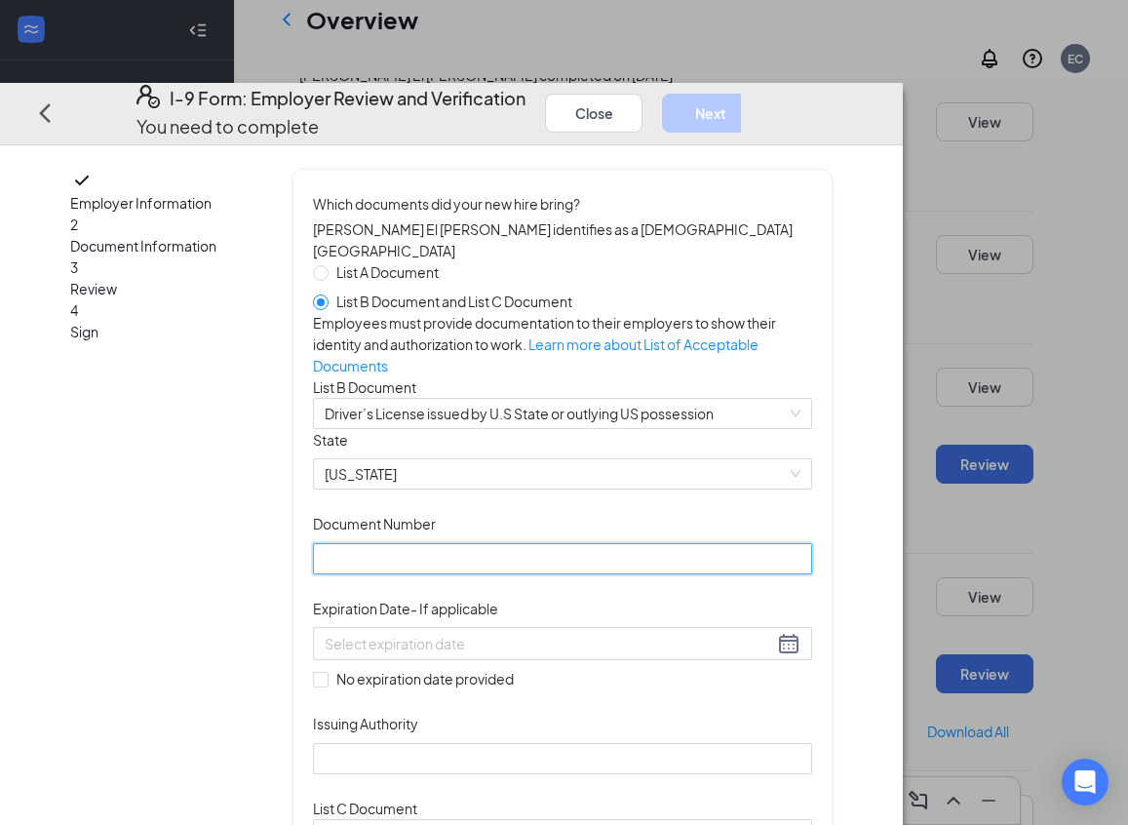
click at [609, 573] on input "Document Number" at bounding box center [562, 557] width 499 height 31
type input "106742952"
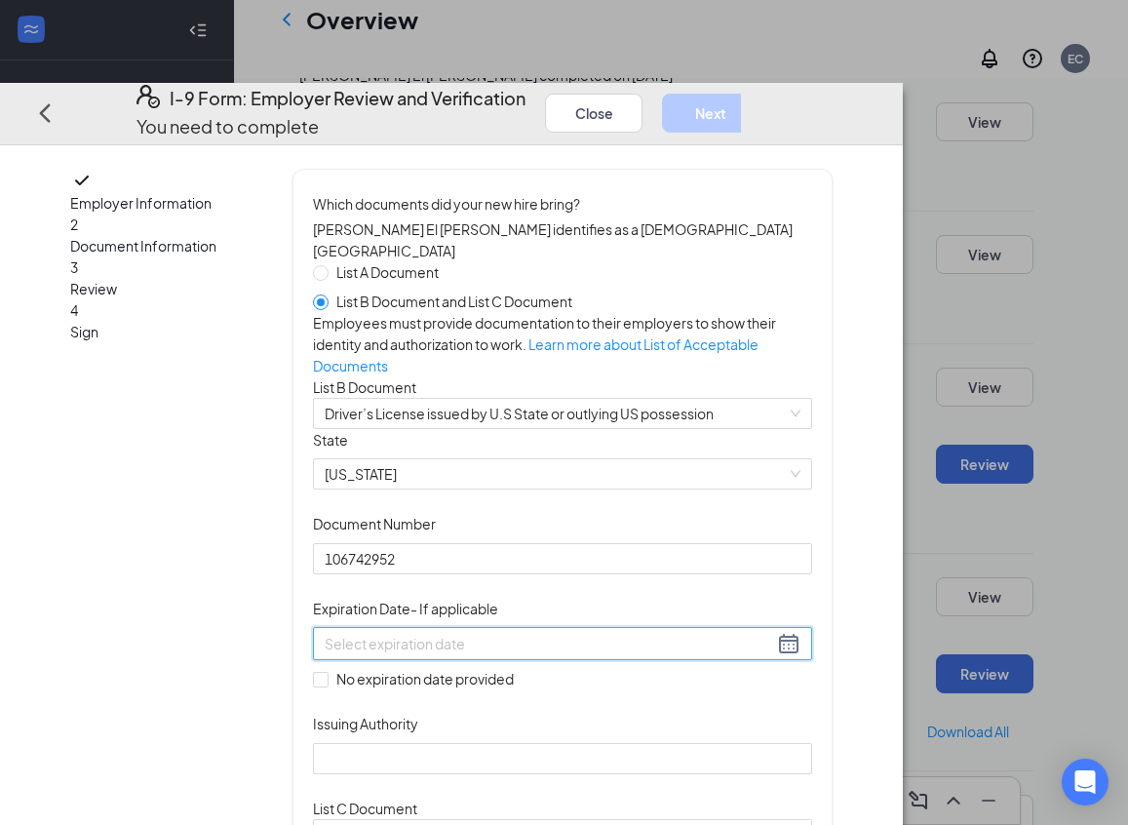
click at [526, 654] on input at bounding box center [549, 643] width 448 height 21
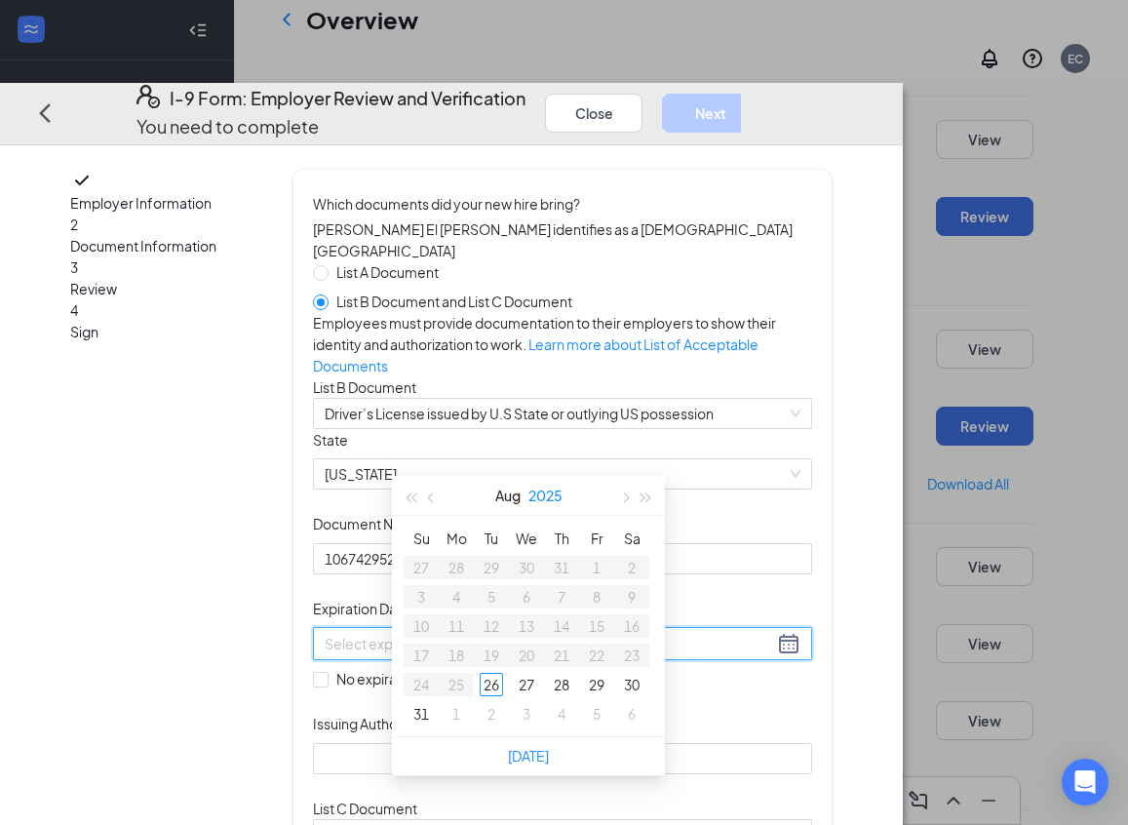
scroll to position [1082, 0]
type input "[DATE]"
click at [645, 502] on button "button" at bounding box center [646, 493] width 21 height 39
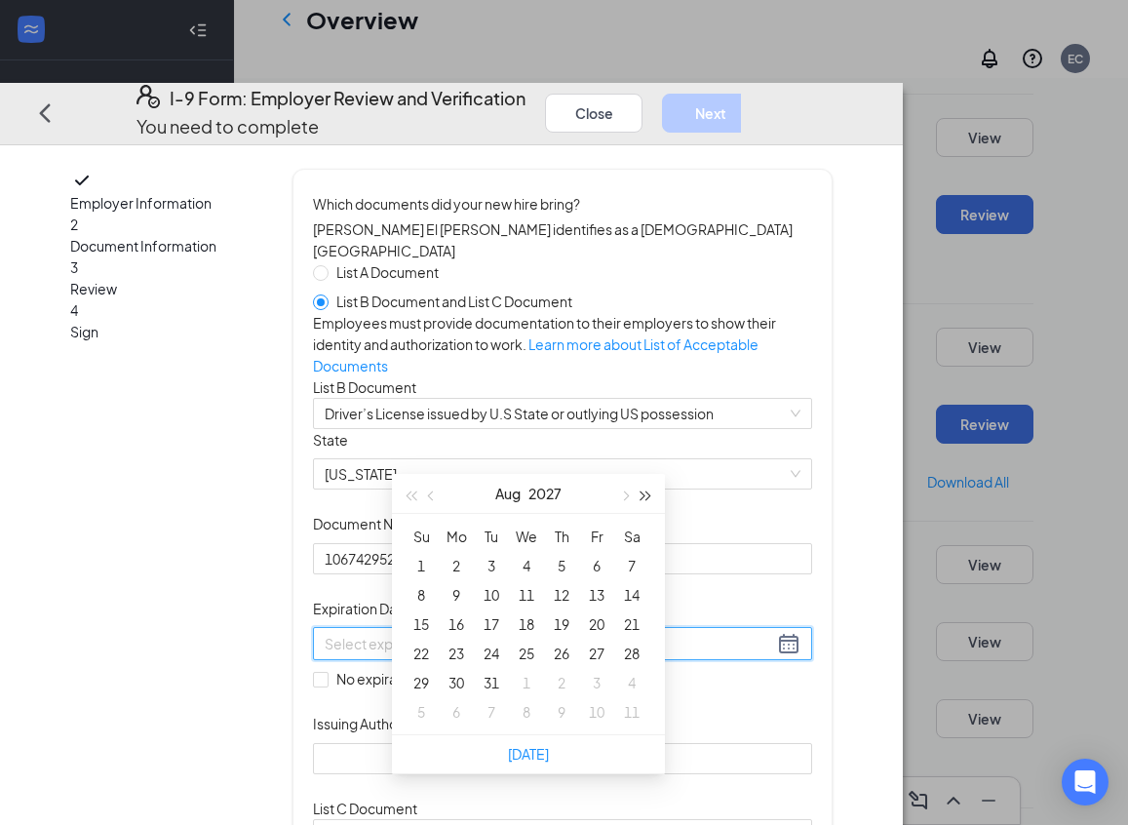
click at [645, 502] on button "button" at bounding box center [646, 493] width 21 height 39
click at [621, 493] on span "button" at bounding box center [624, 496] width 10 height 10
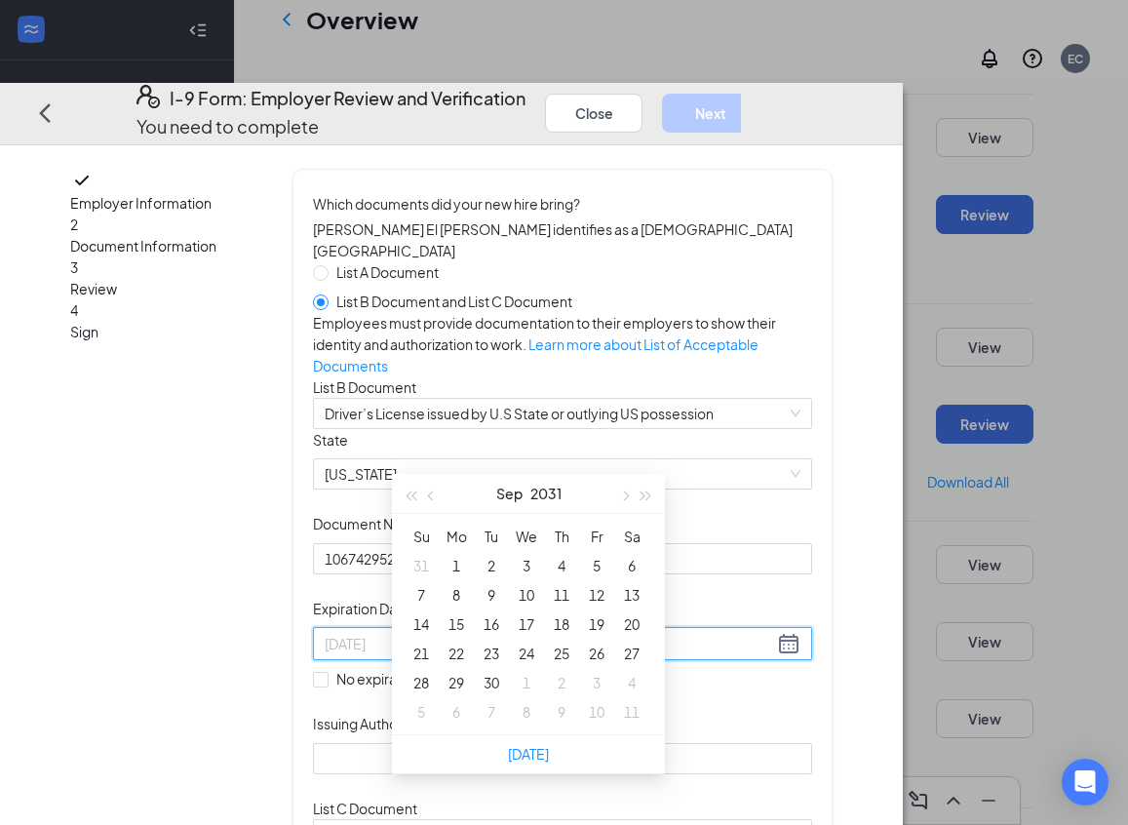
type input "[DATE]"
click at [467, 569] on div "1" at bounding box center [456, 565] width 23 height 23
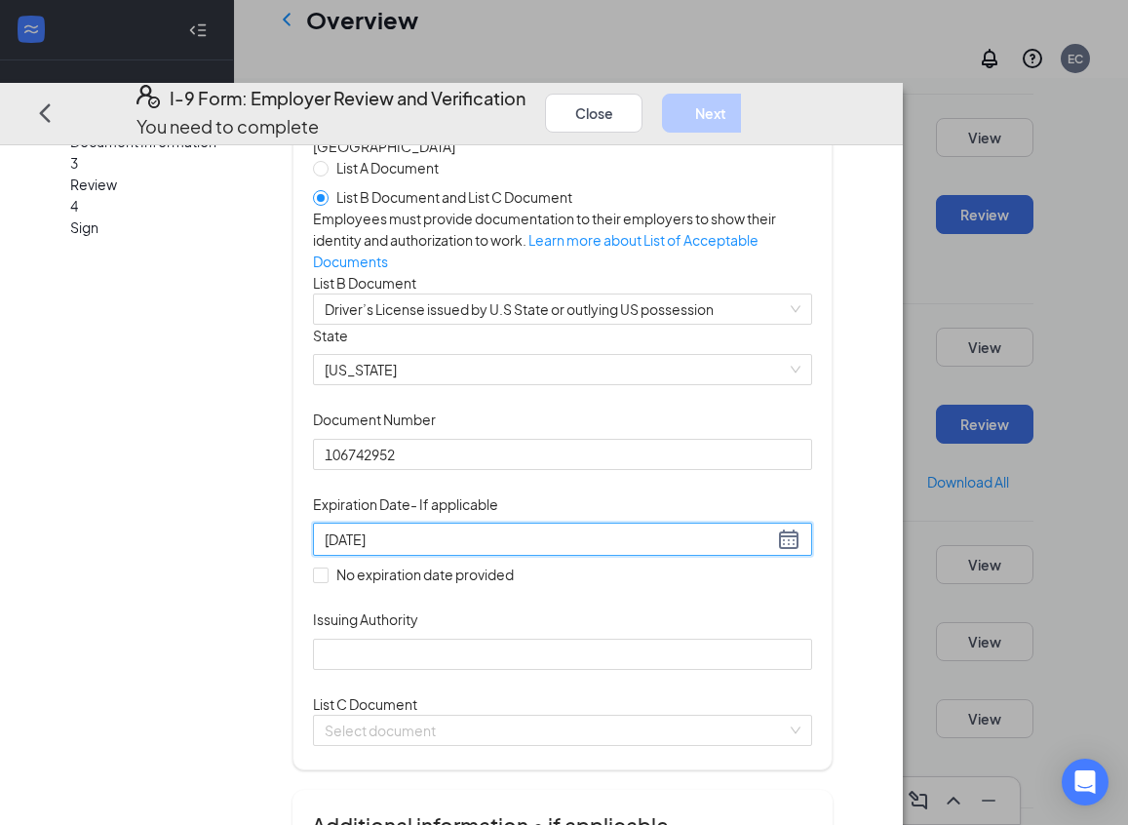
scroll to position [127, 0]
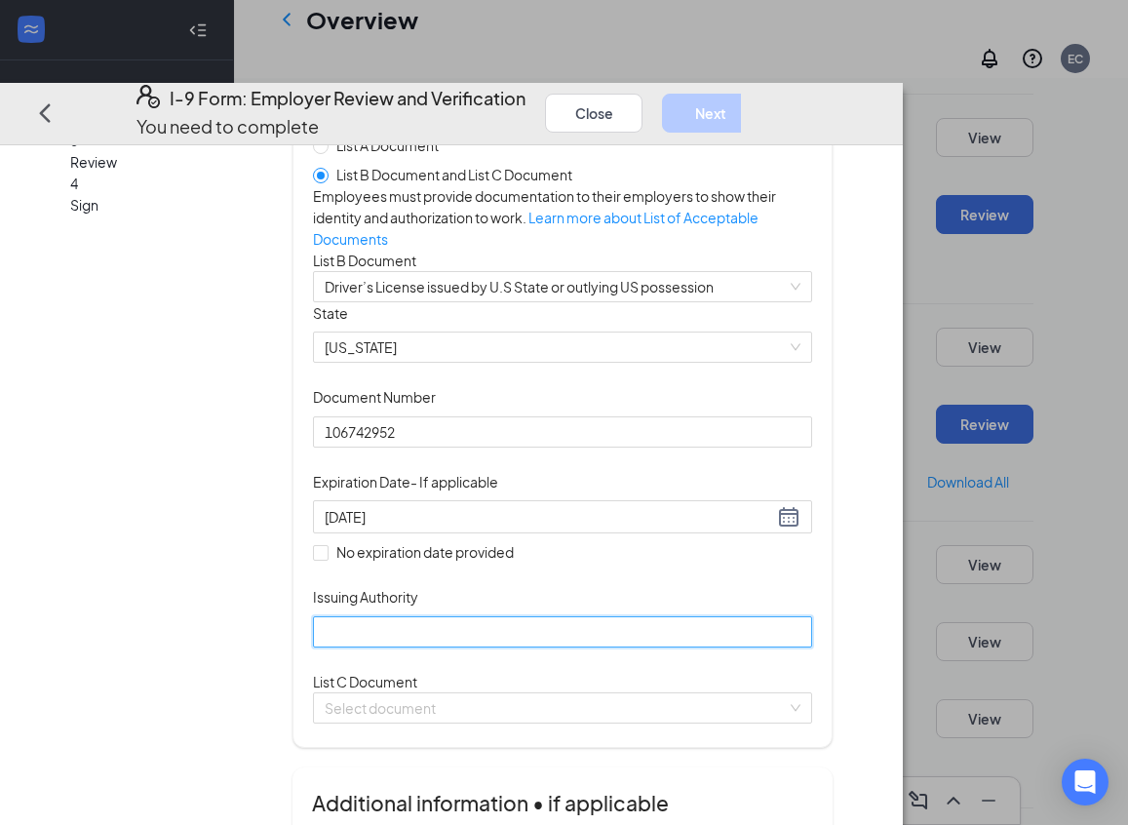
click at [429, 646] on input "Issuing Authority" at bounding box center [562, 630] width 499 height 31
type input "[US_STATE]"
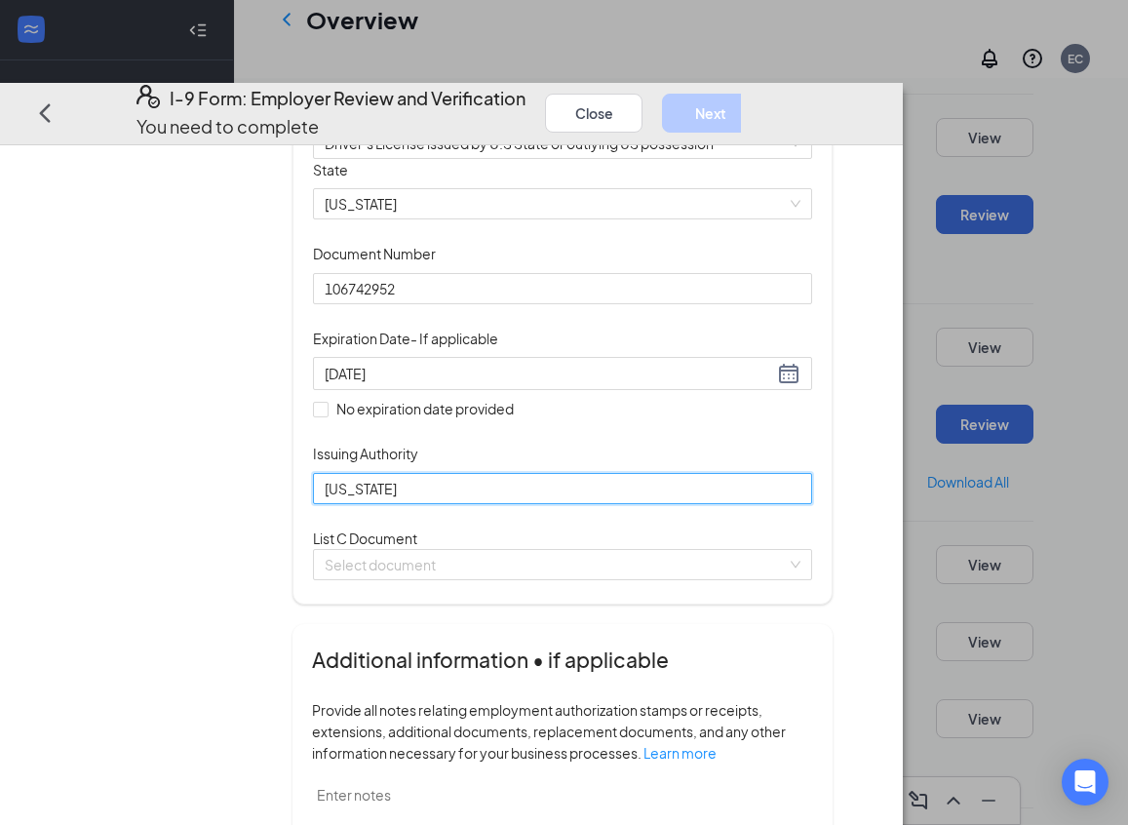
scroll to position [306, 0]
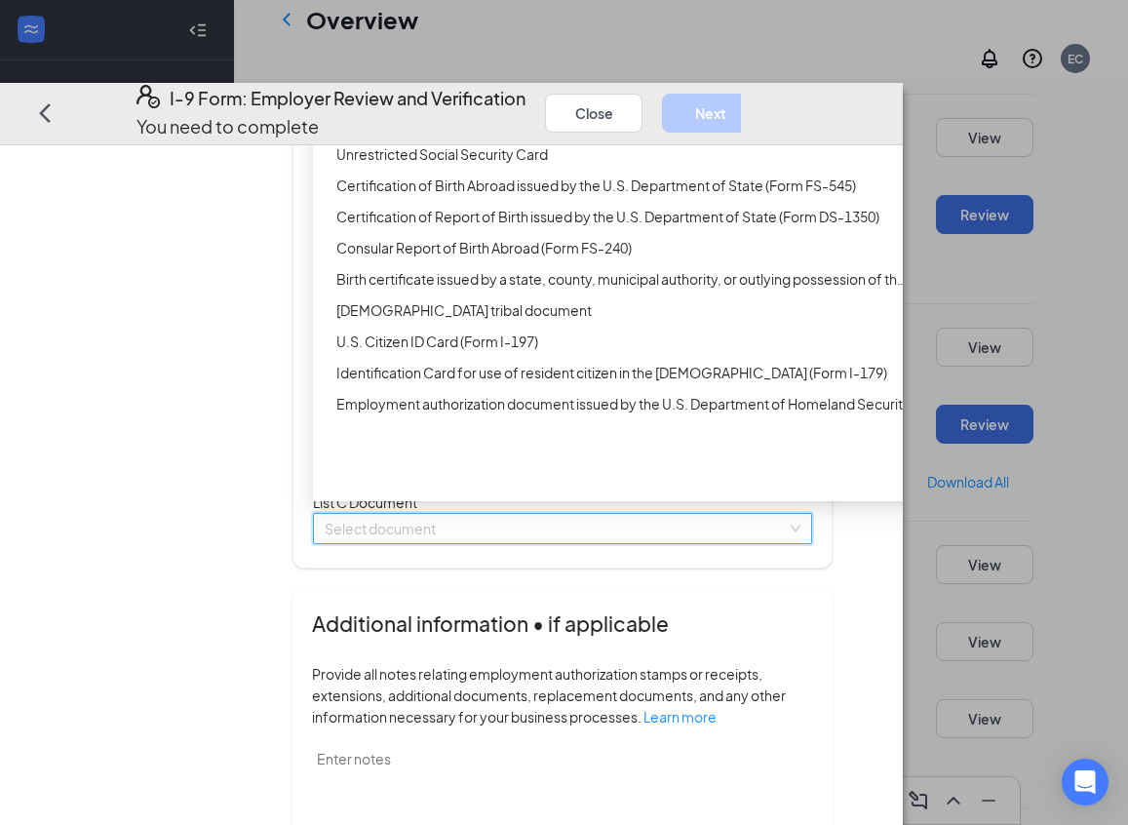
click at [523, 542] on input "search" at bounding box center [556, 527] width 462 height 29
click at [548, 164] on div "Unrestricted Social Security Card" at bounding box center [624, 152] width 576 height 21
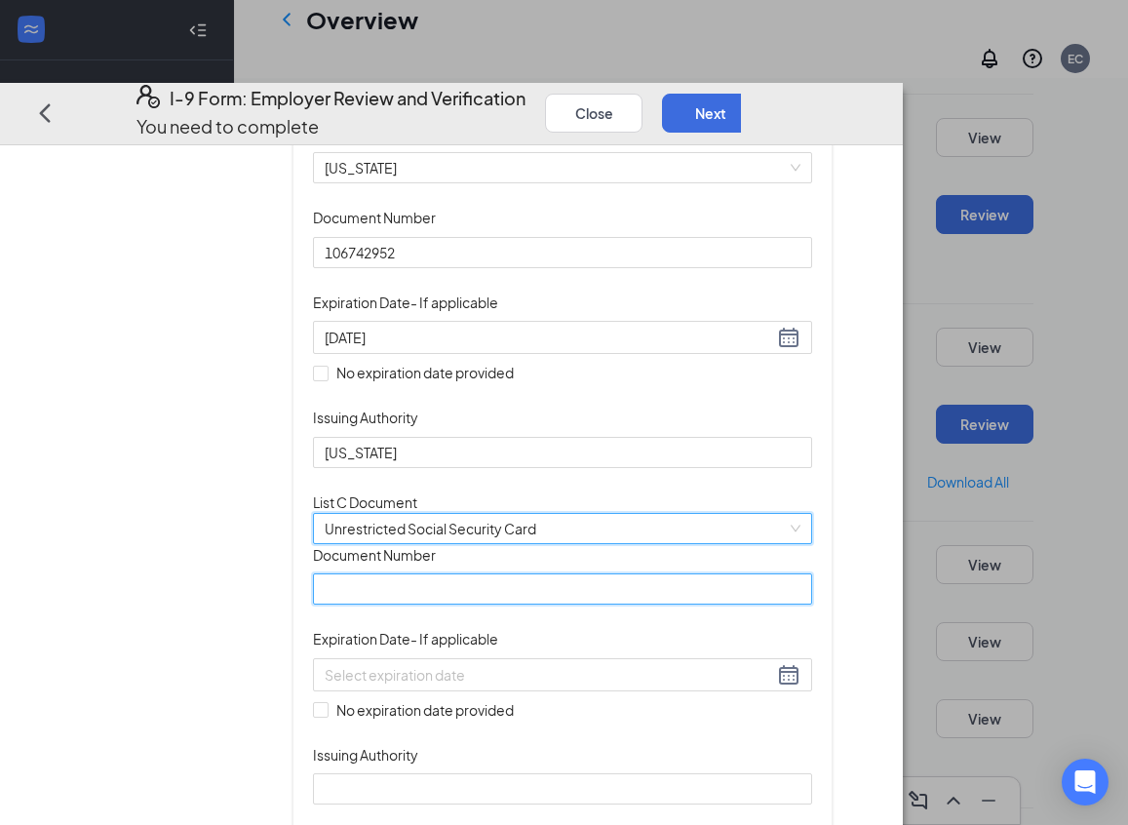
click at [508, 604] on input "Document Number" at bounding box center [562, 588] width 499 height 31
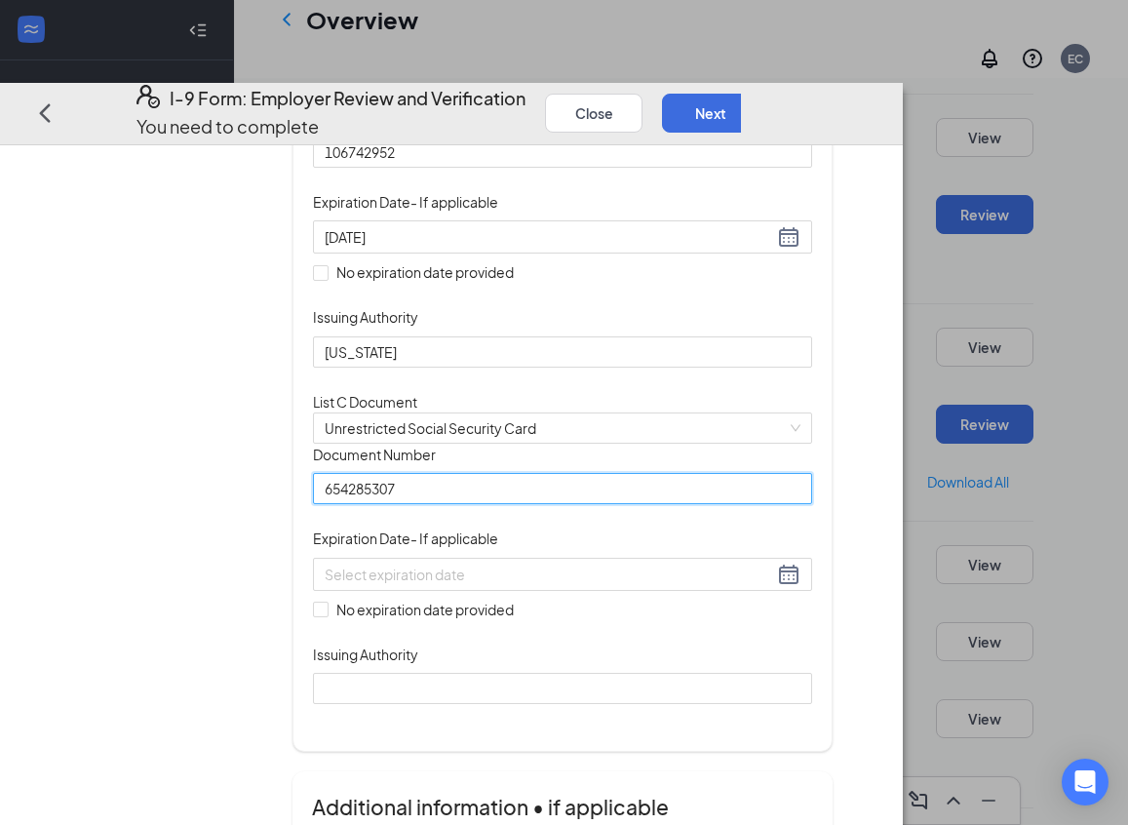
scroll to position [436, 0]
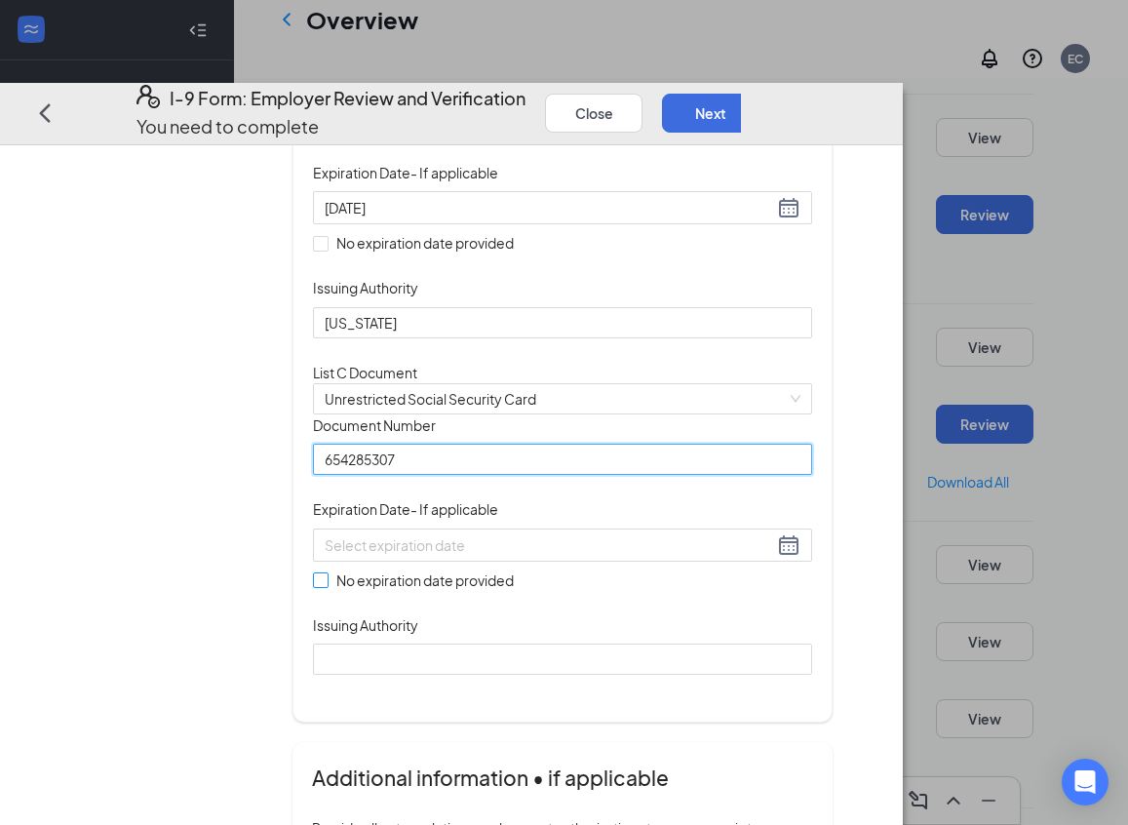
type input "654285307"
click at [327, 586] on input "No expiration date provided" at bounding box center [320, 579] width 14 height 14
checkbox input "true"
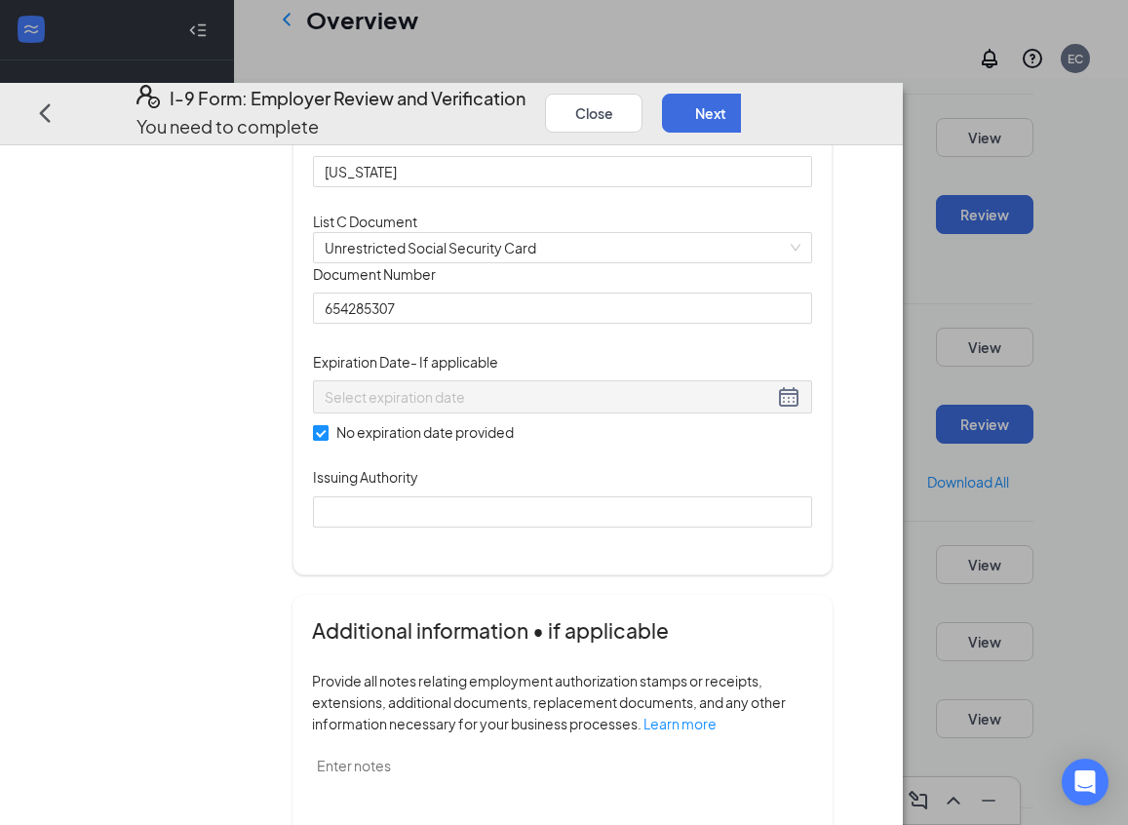
scroll to position [605, 0]
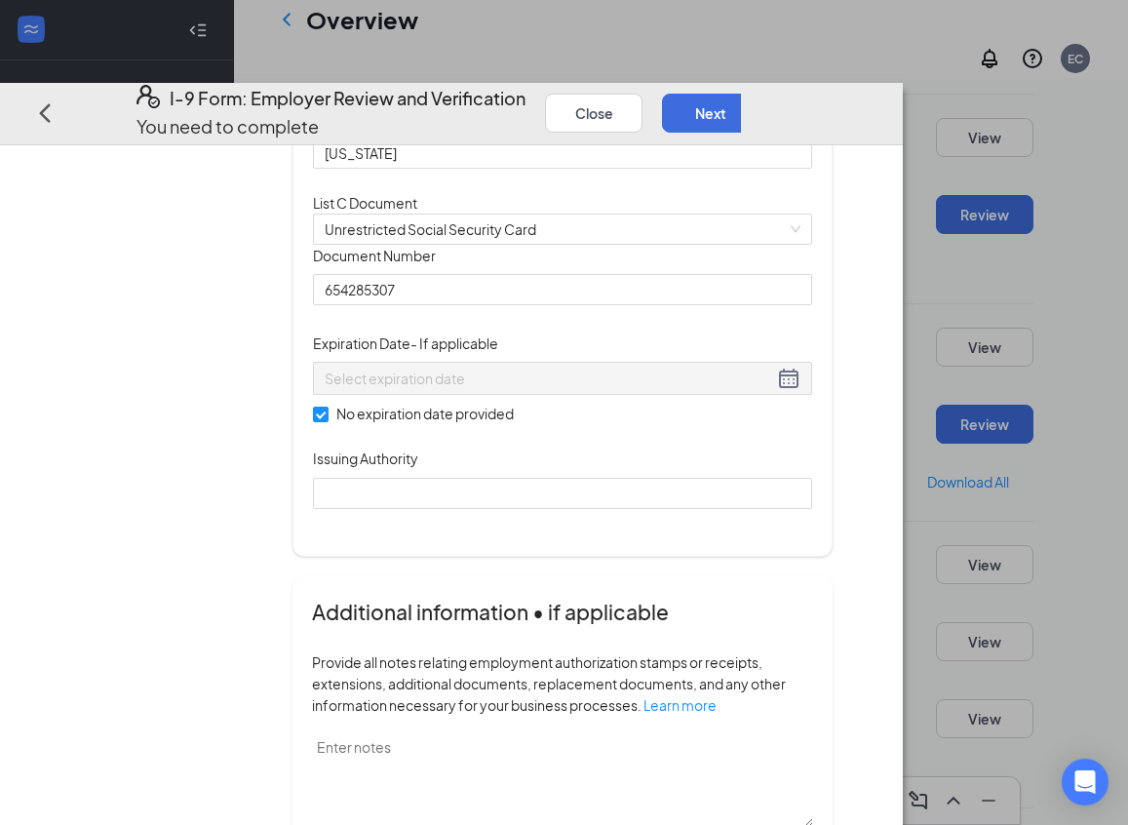
click at [477, 477] on div "Issuing Authority" at bounding box center [562, 461] width 499 height 29
click at [460, 508] on input "Issuing Authority" at bounding box center [562, 492] width 499 height 31
type input "[GEOGRAPHIC_DATA]"
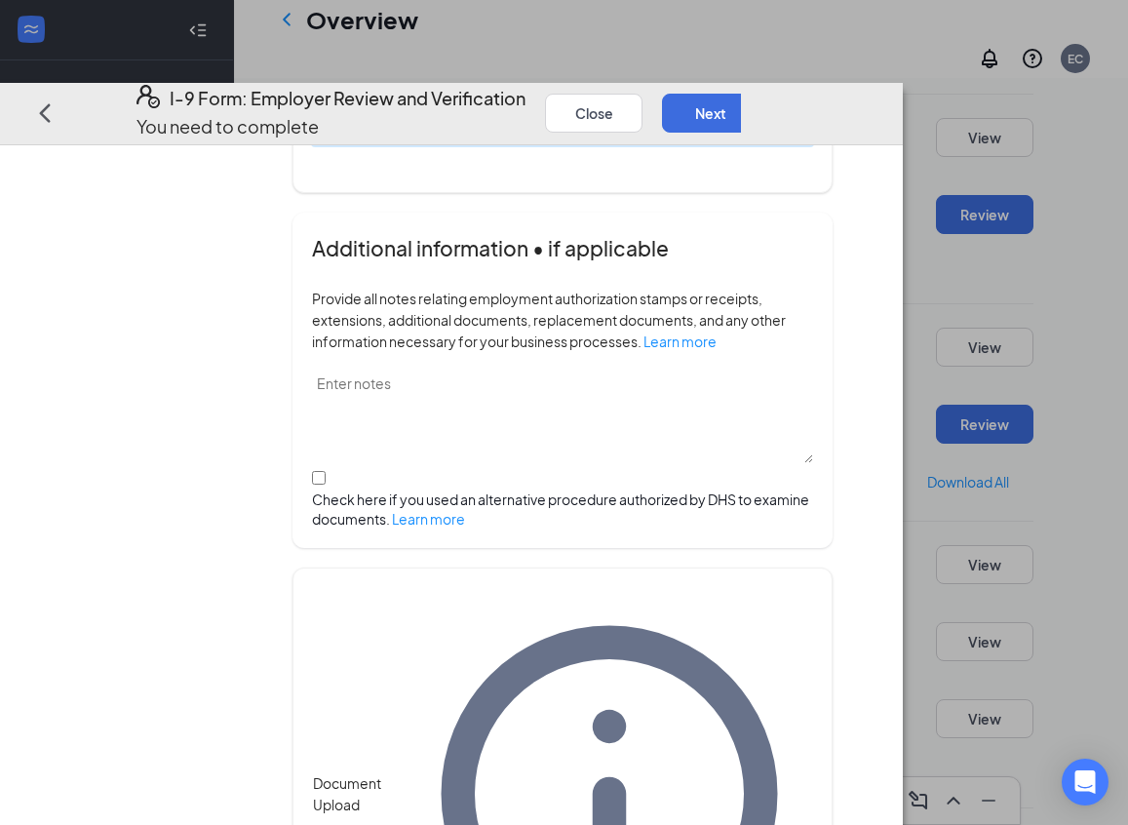
scroll to position [1021, 0]
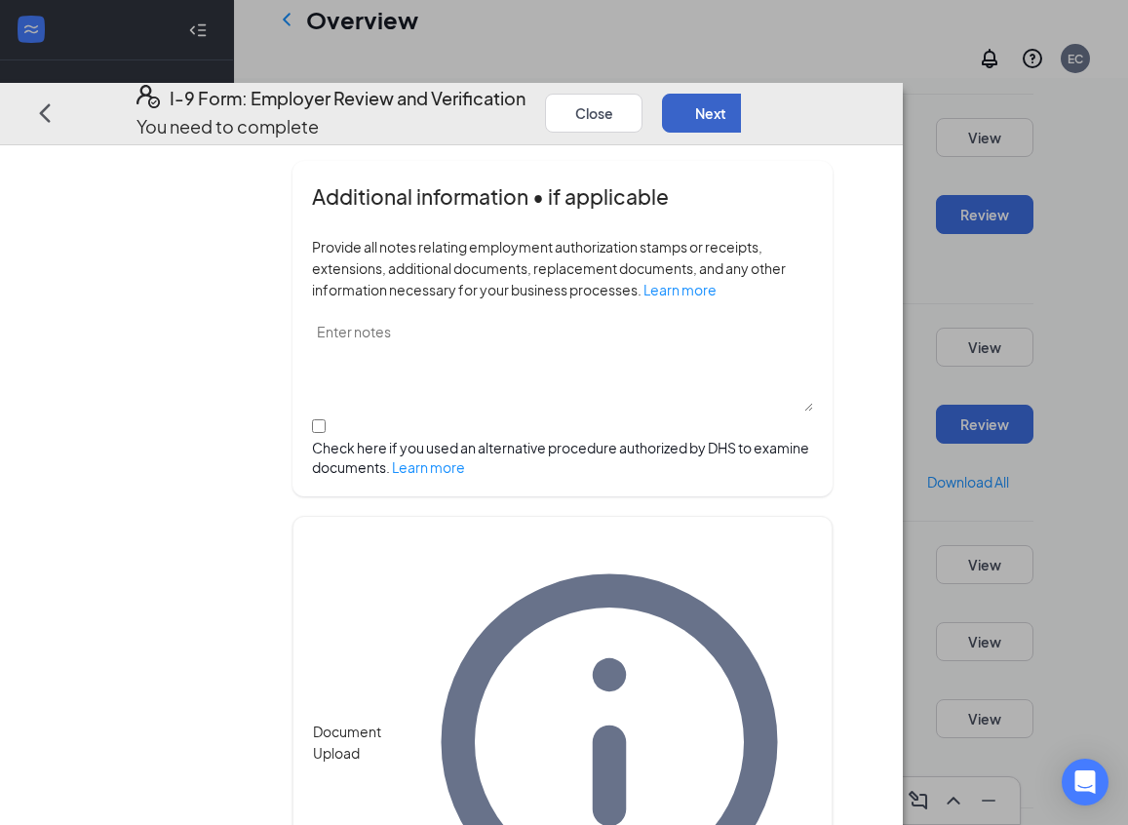
click at [759, 93] on button "Next" at bounding box center [710, 112] width 97 height 39
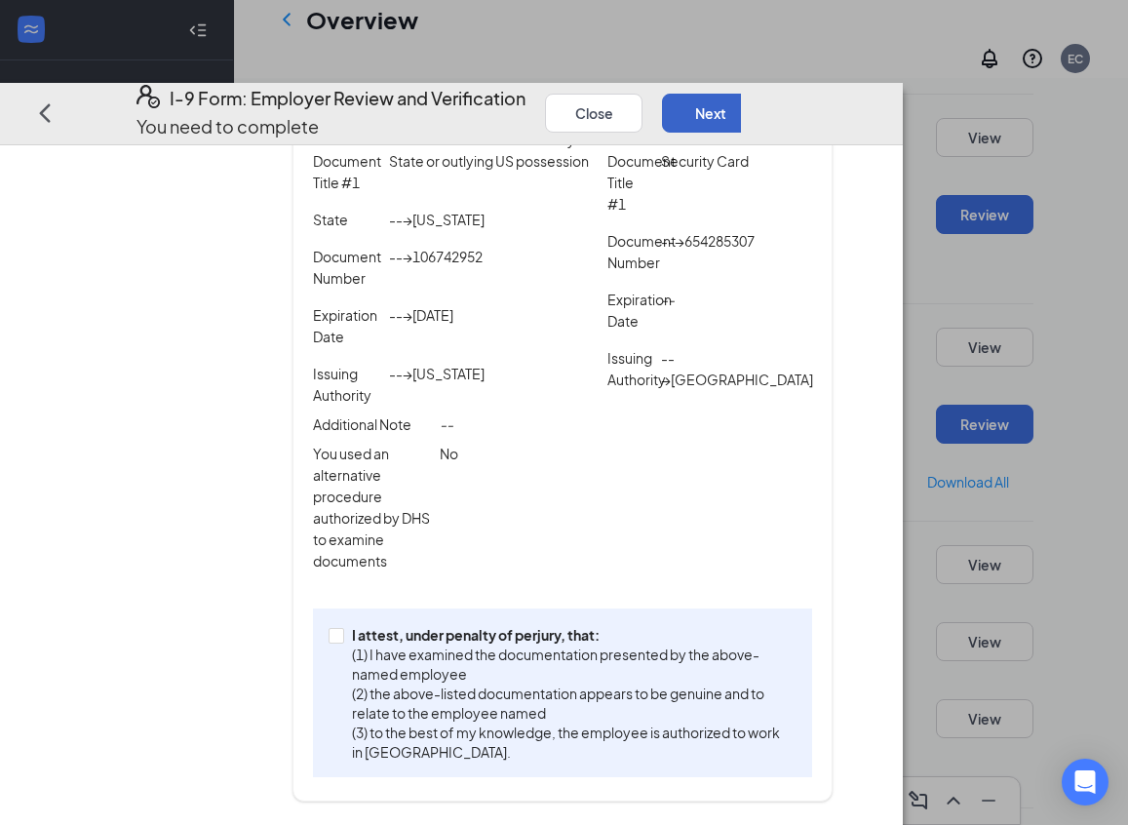
scroll to position [483, 0]
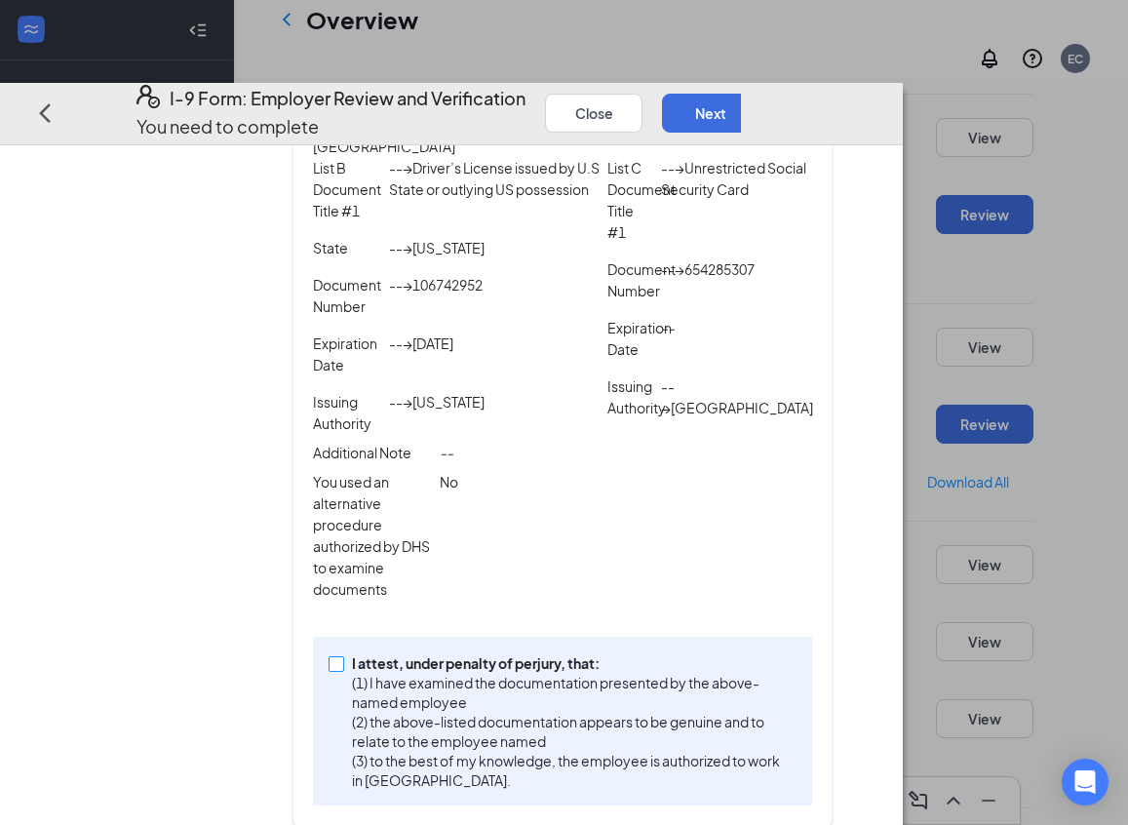
click at [344, 665] on span at bounding box center [337, 663] width 16 height 16
click at [342, 665] on input "I attest, under penalty of [PERSON_NAME], that: (1) I have examined the documen…" at bounding box center [336, 662] width 14 height 14
checkbox input "true"
click at [759, 93] on button "Next" at bounding box center [710, 112] width 97 height 39
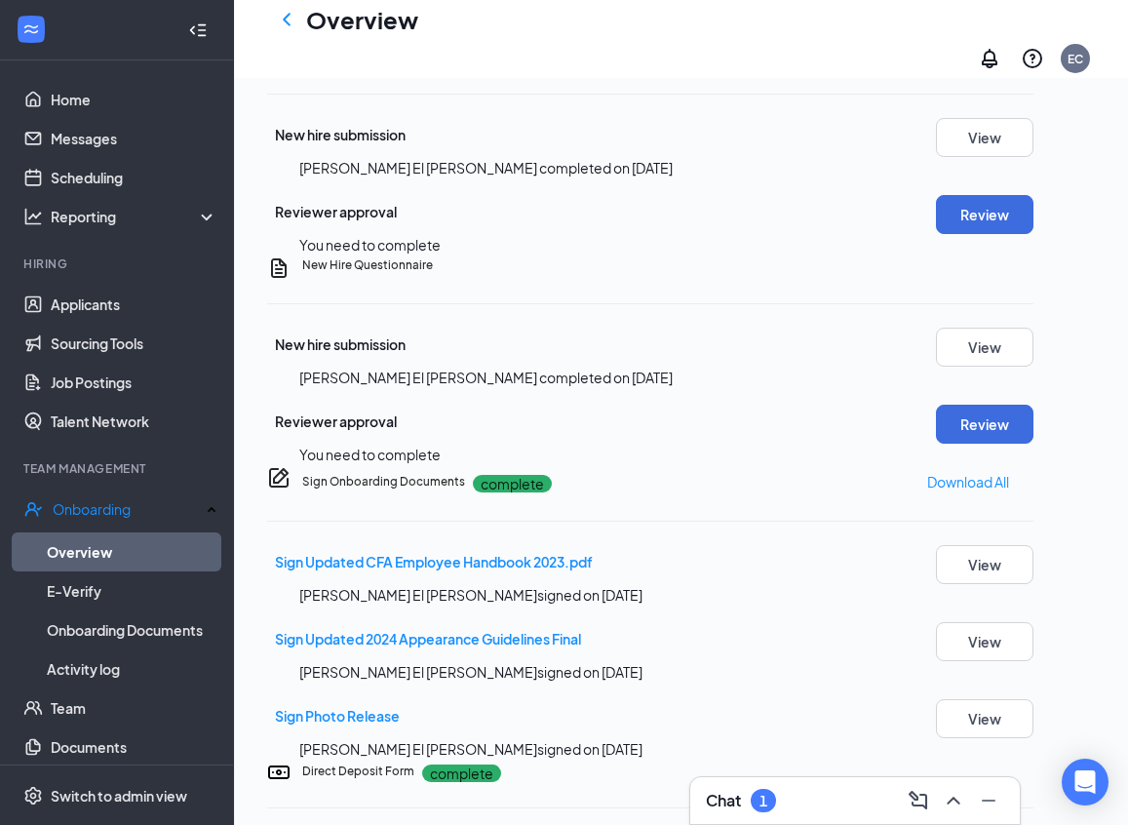
scroll to position [452, 0]
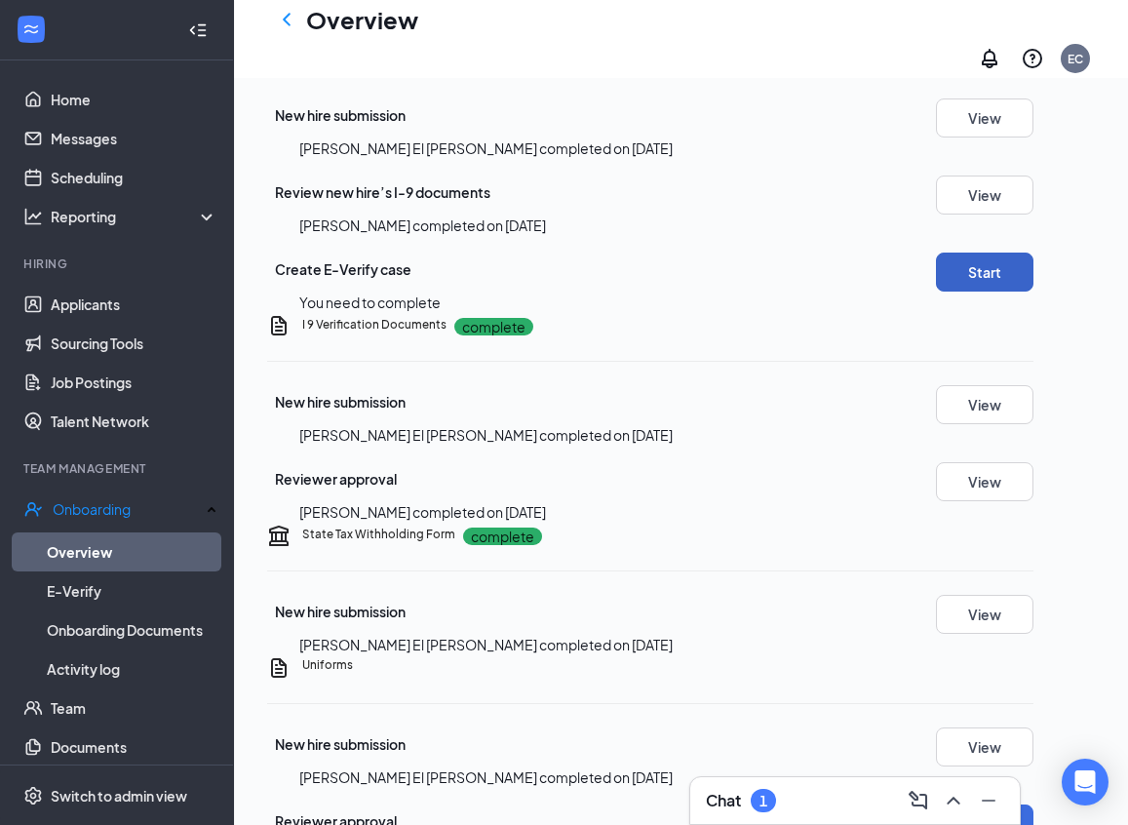
click at [1010, 291] on button "Start" at bounding box center [984, 271] width 97 height 39
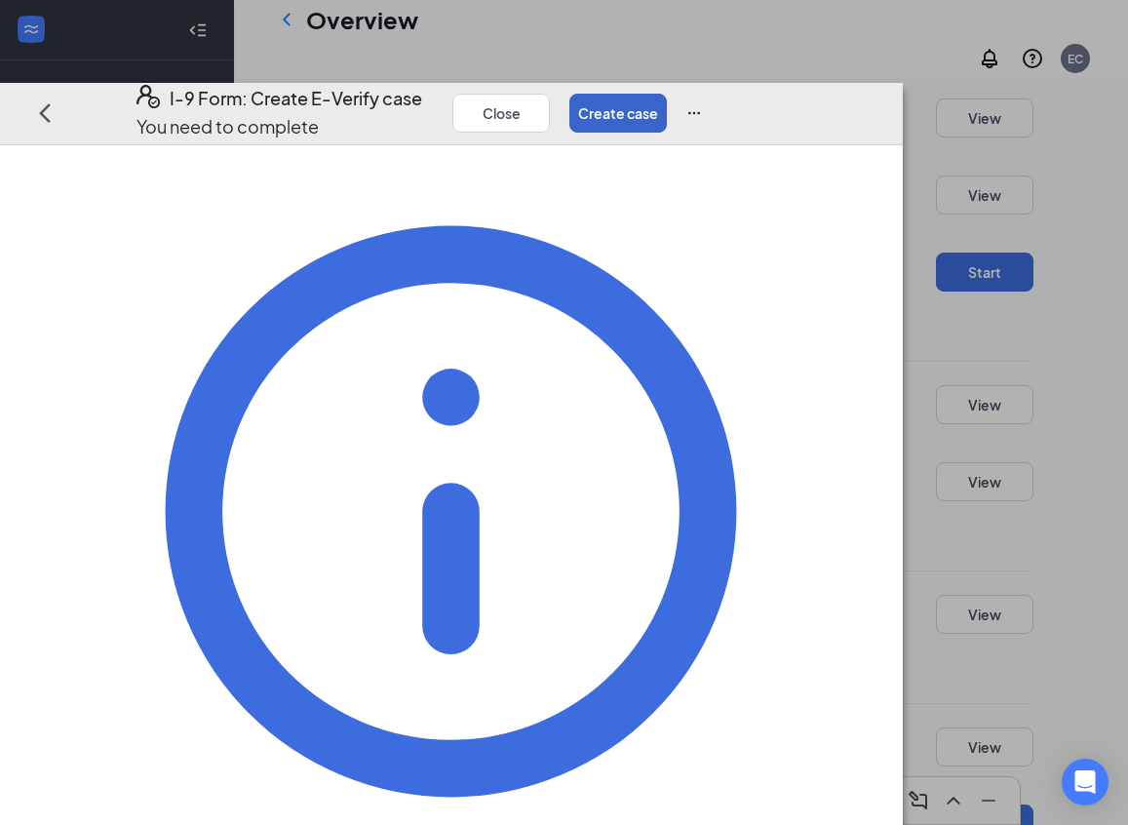
click at [667, 93] on button "Create case" at bounding box center [617, 112] width 97 height 39
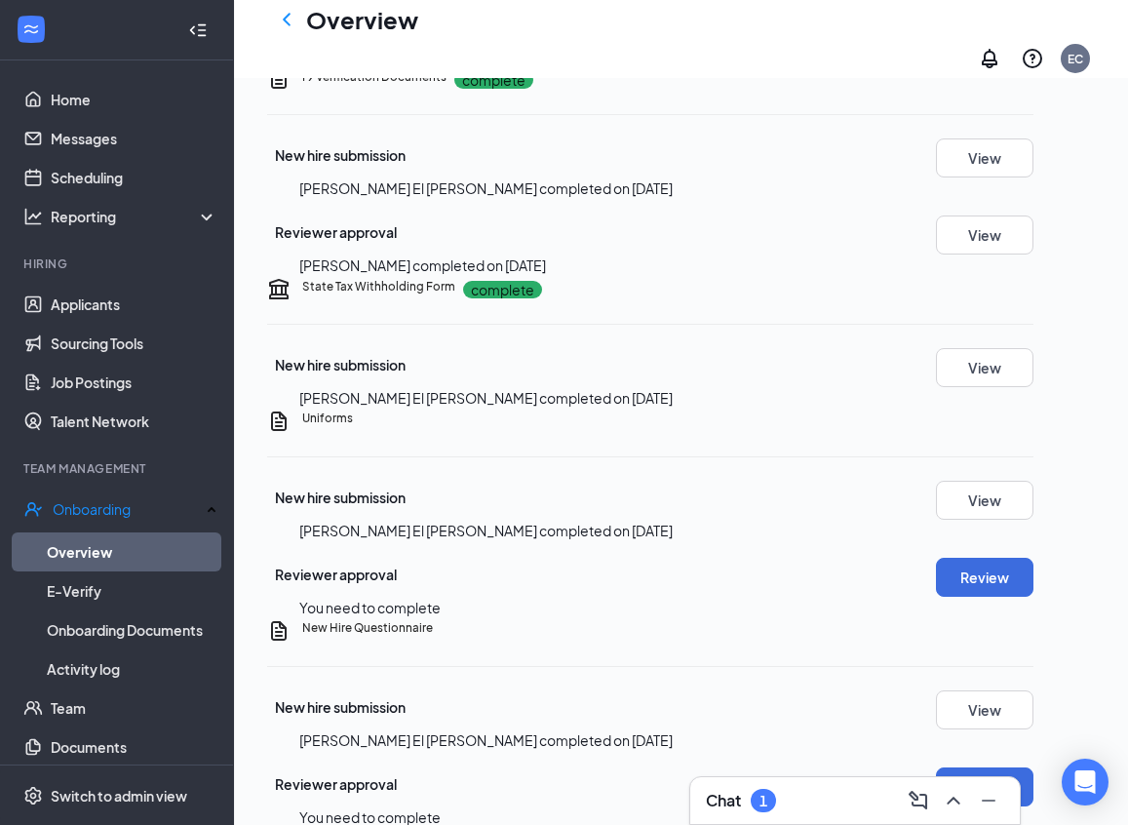
scroll to position [1152, 0]
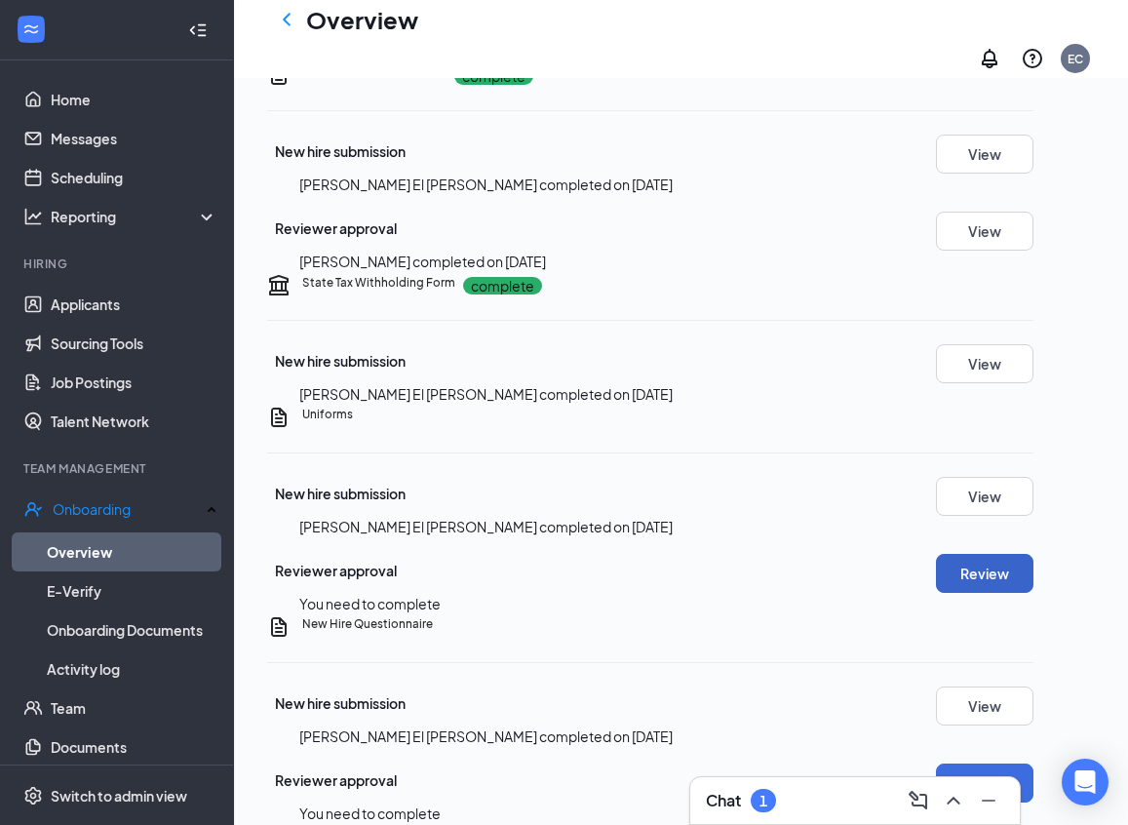
click at [1032, 554] on button "Review" at bounding box center [984, 573] width 97 height 39
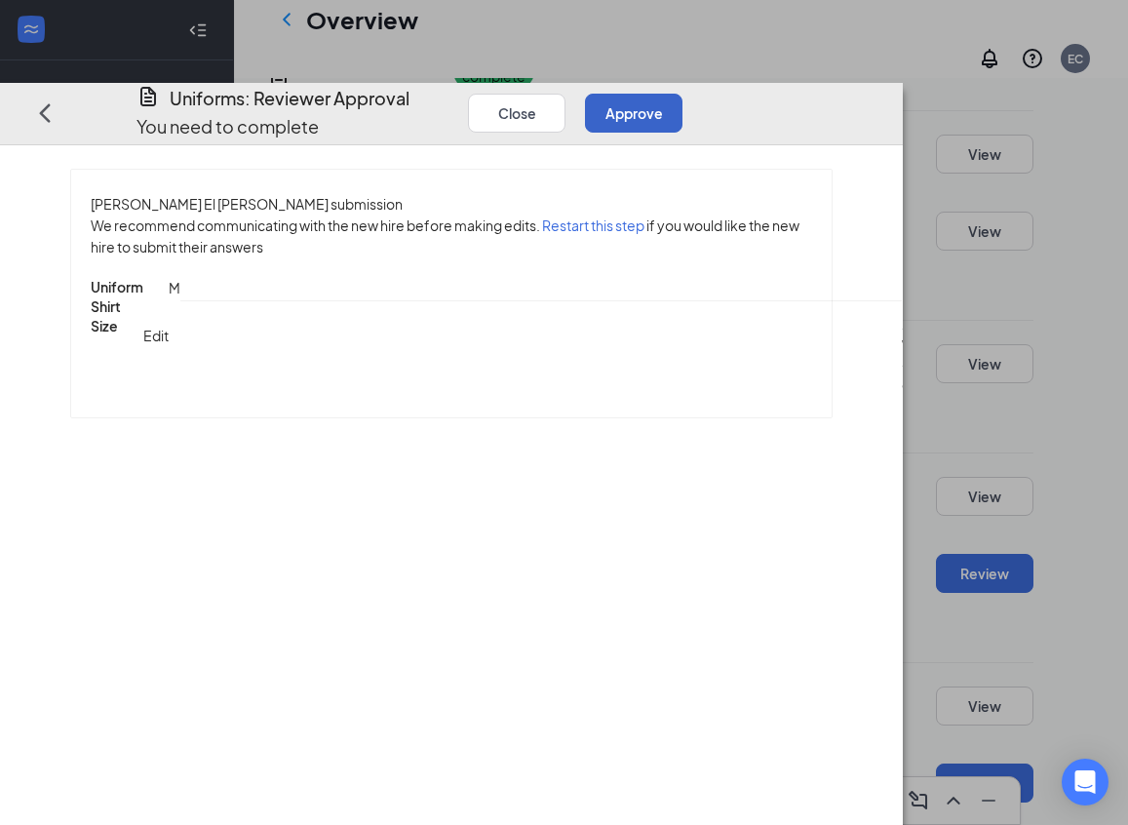
click at [682, 93] on button "Approve" at bounding box center [633, 112] width 97 height 39
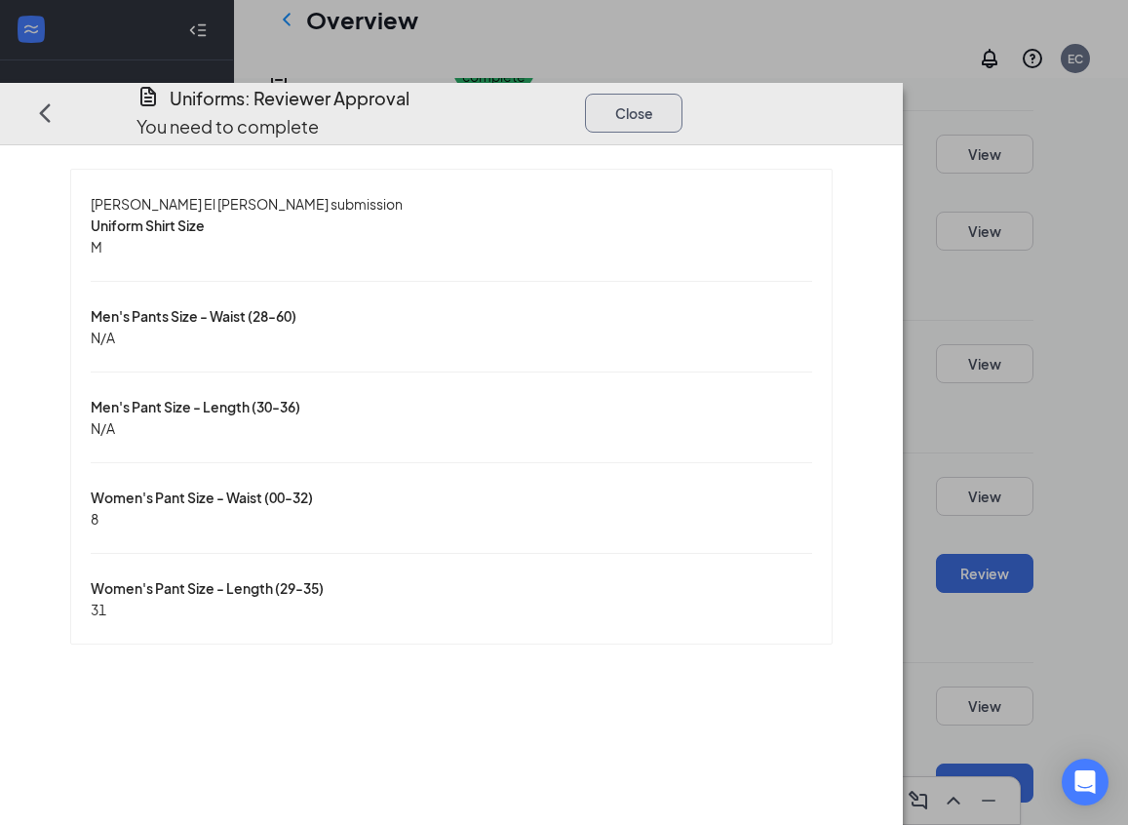
click at [682, 93] on button "Close" at bounding box center [633, 112] width 97 height 39
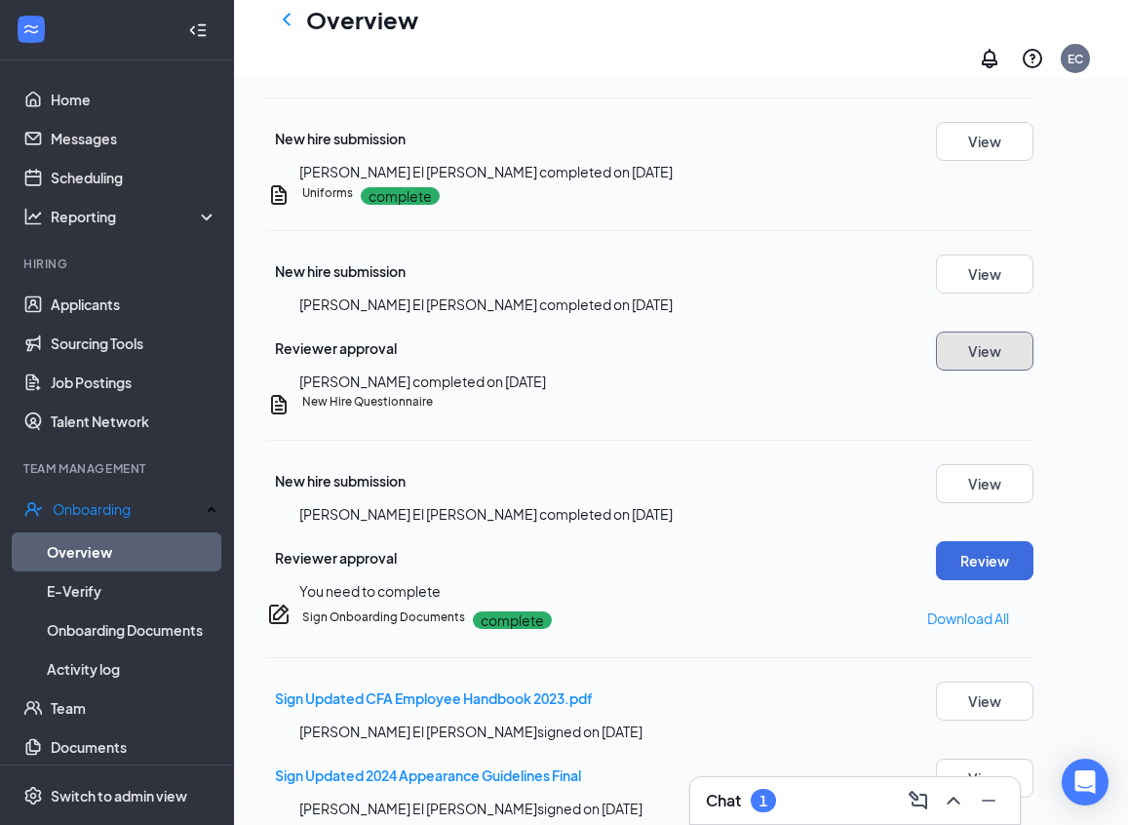
scroll to position [1380, 0]
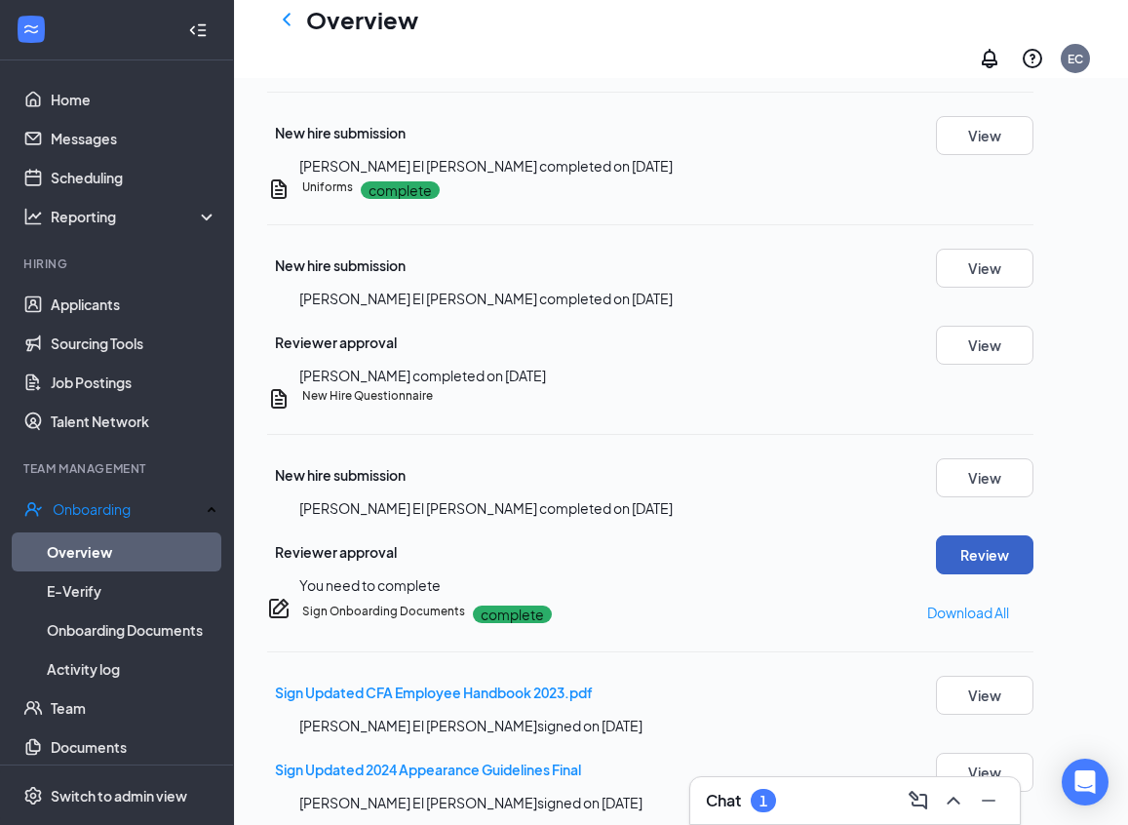
click at [1006, 563] on button "Review" at bounding box center [984, 554] width 97 height 39
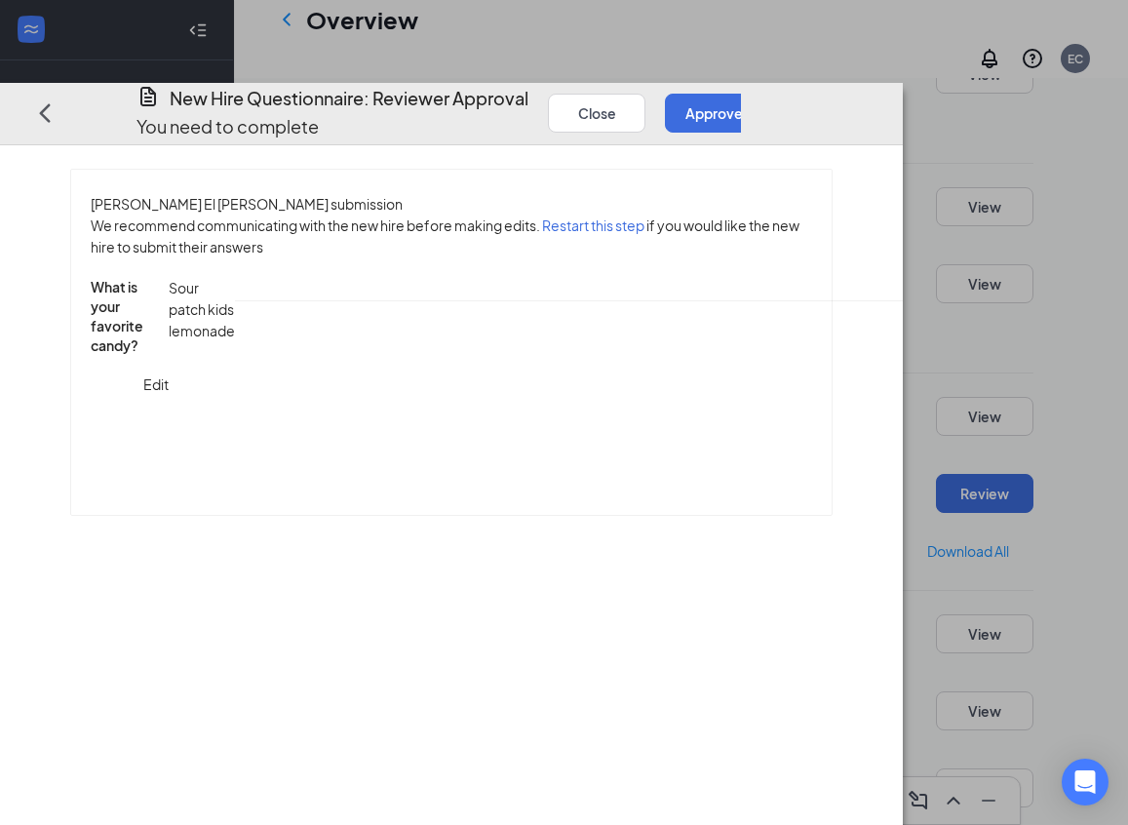
scroll to position [1443, 0]
click at [762, 93] on button "Approve" at bounding box center [713, 112] width 97 height 39
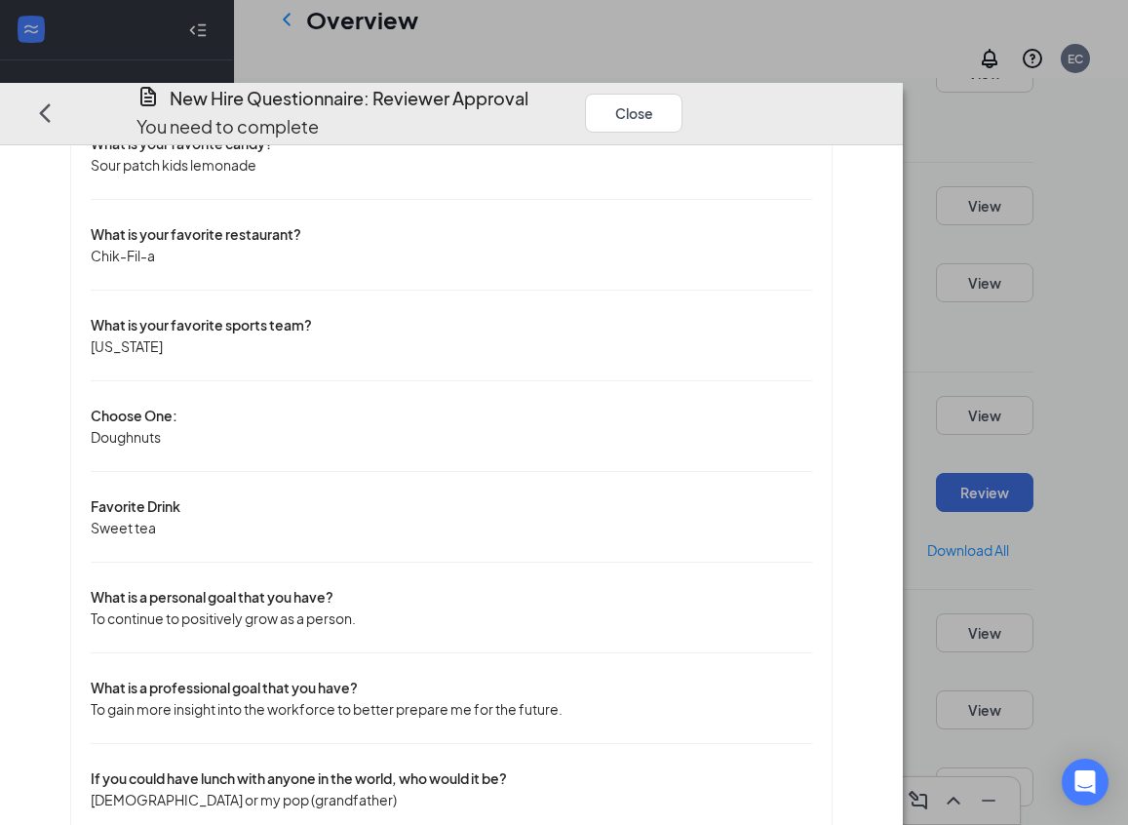
scroll to position [0, 0]
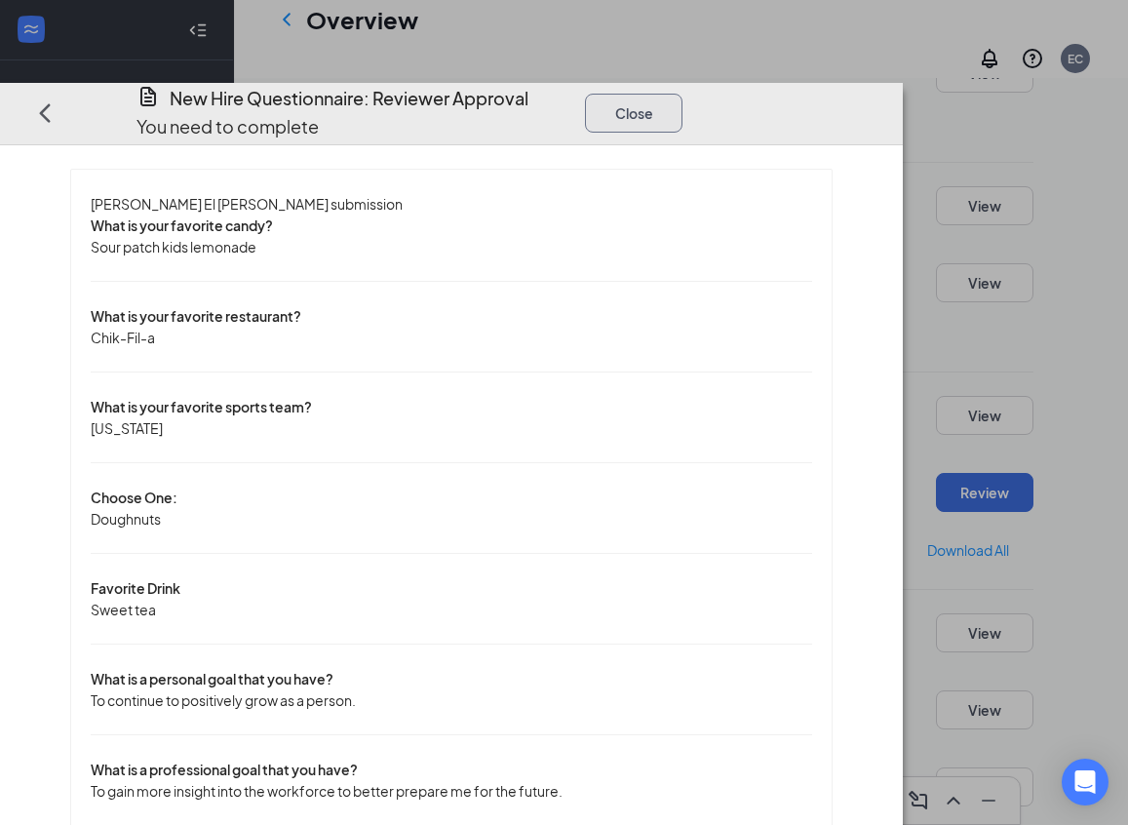
click at [682, 93] on button "Close" at bounding box center [633, 112] width 97 height 39
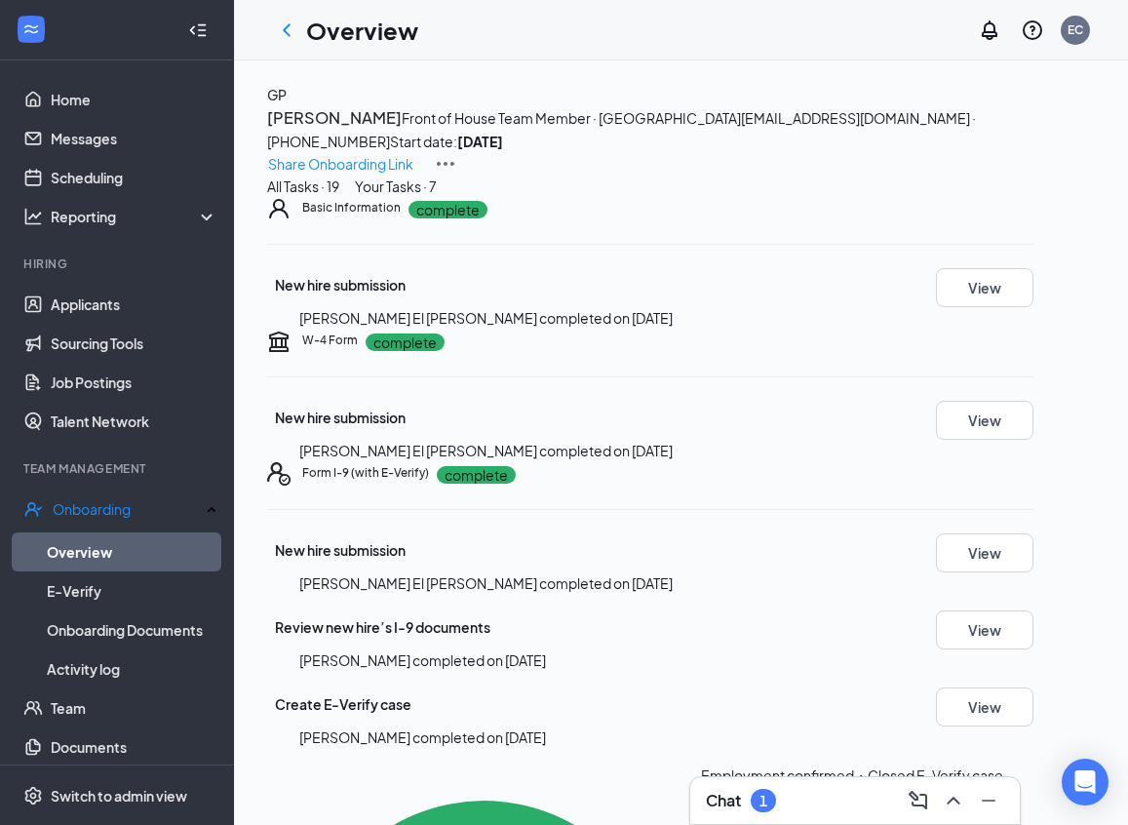
click at [457, 152] on img at bounding box center [445, 163] width 23 height 23
click at [1032, 161] on span "View details" at bounding box center [1044, 161] width 76 height 21
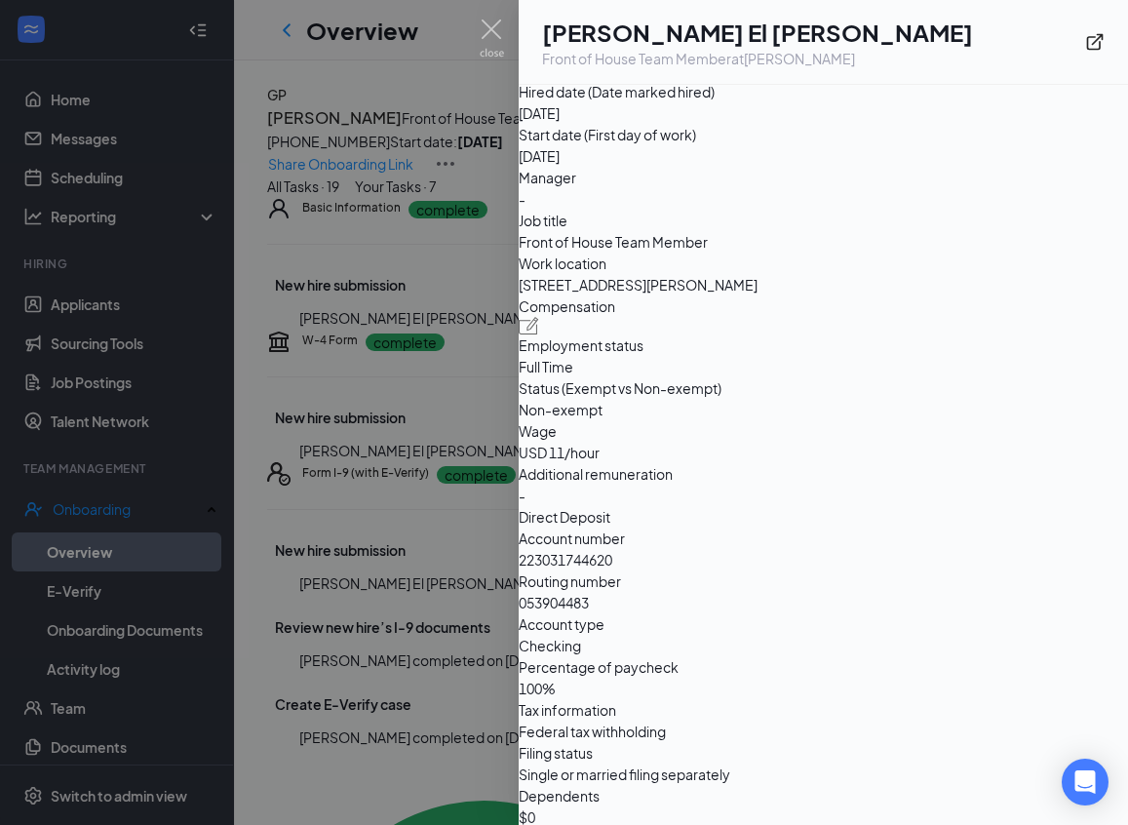
scroll to position [1144, 0]
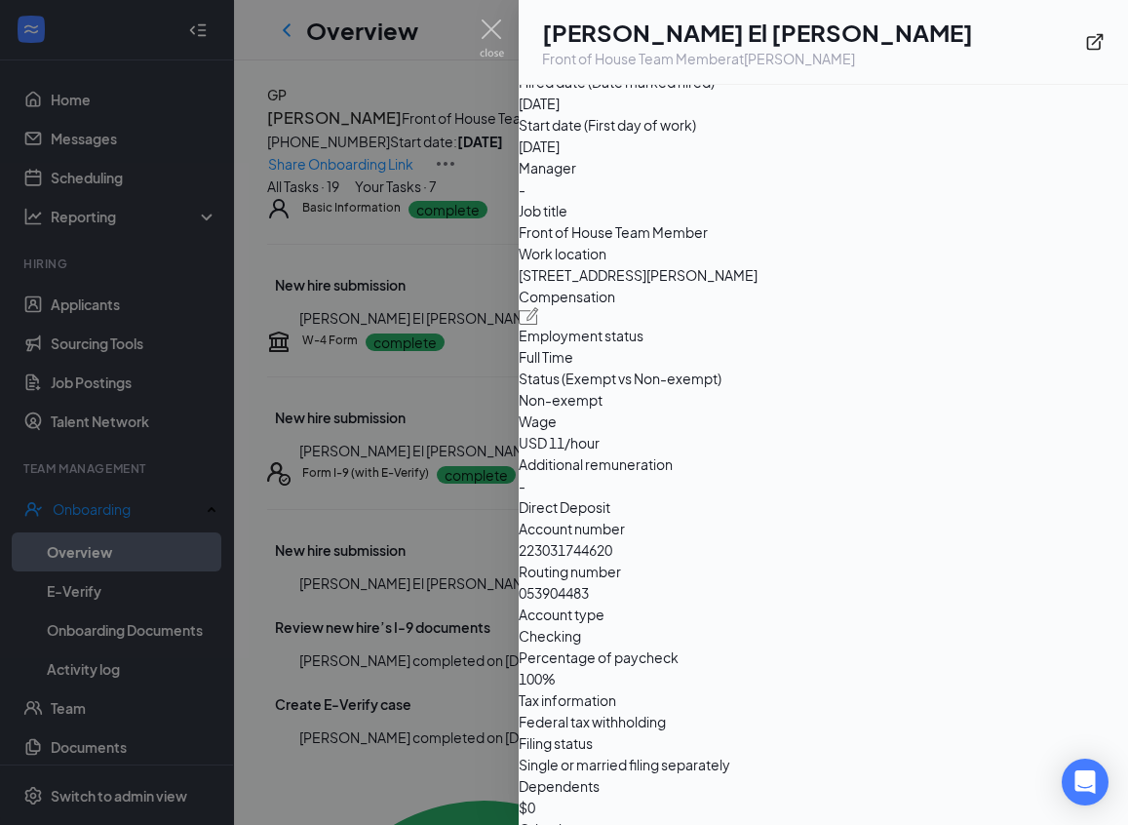
click at [422, 332] on div at bounding box center [564, 412] width 1128 height 825
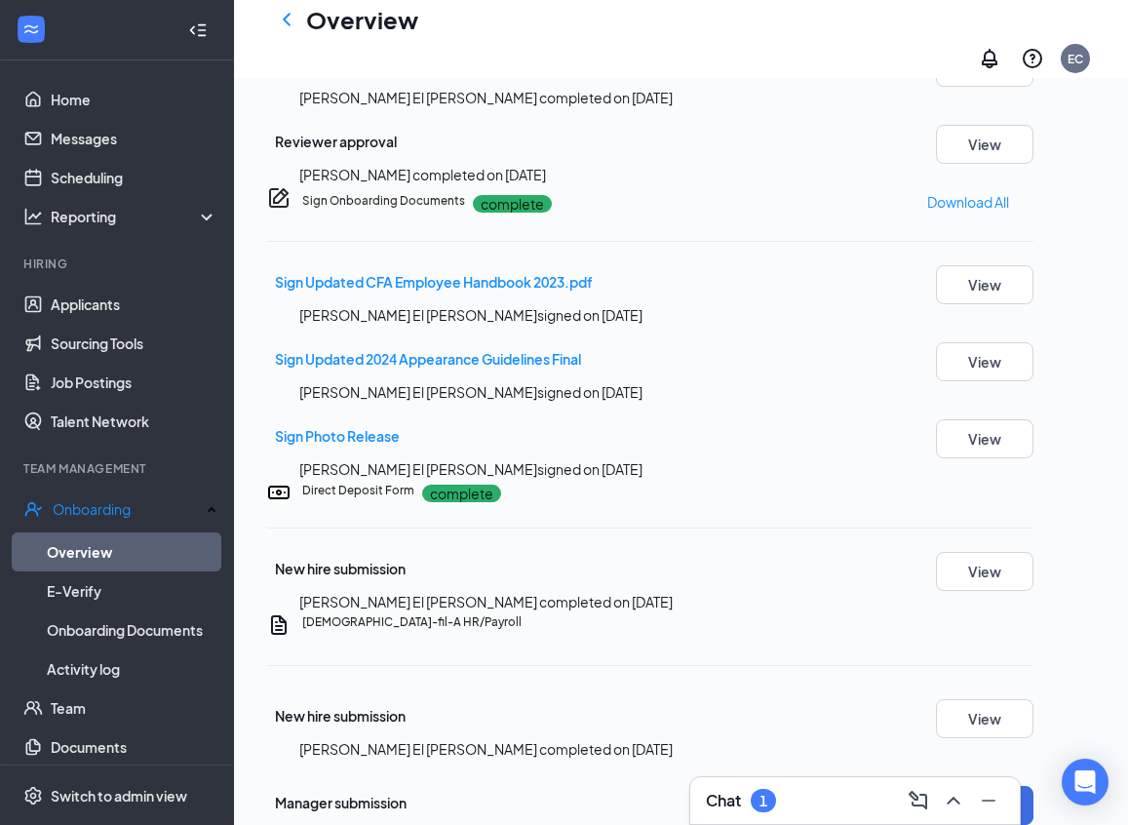
scroll to position [1932, 0]
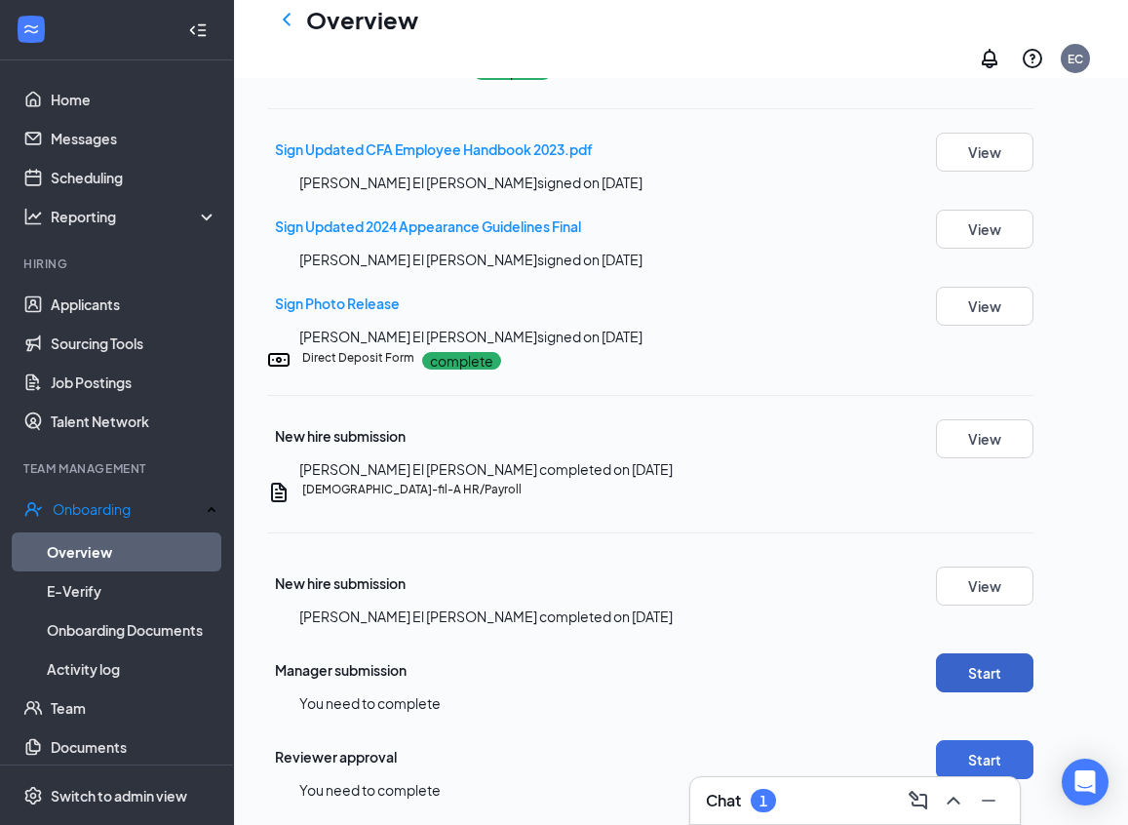
click at [1026, 692] on button "Start" at bounding box center [984, 672] width 97 height 39
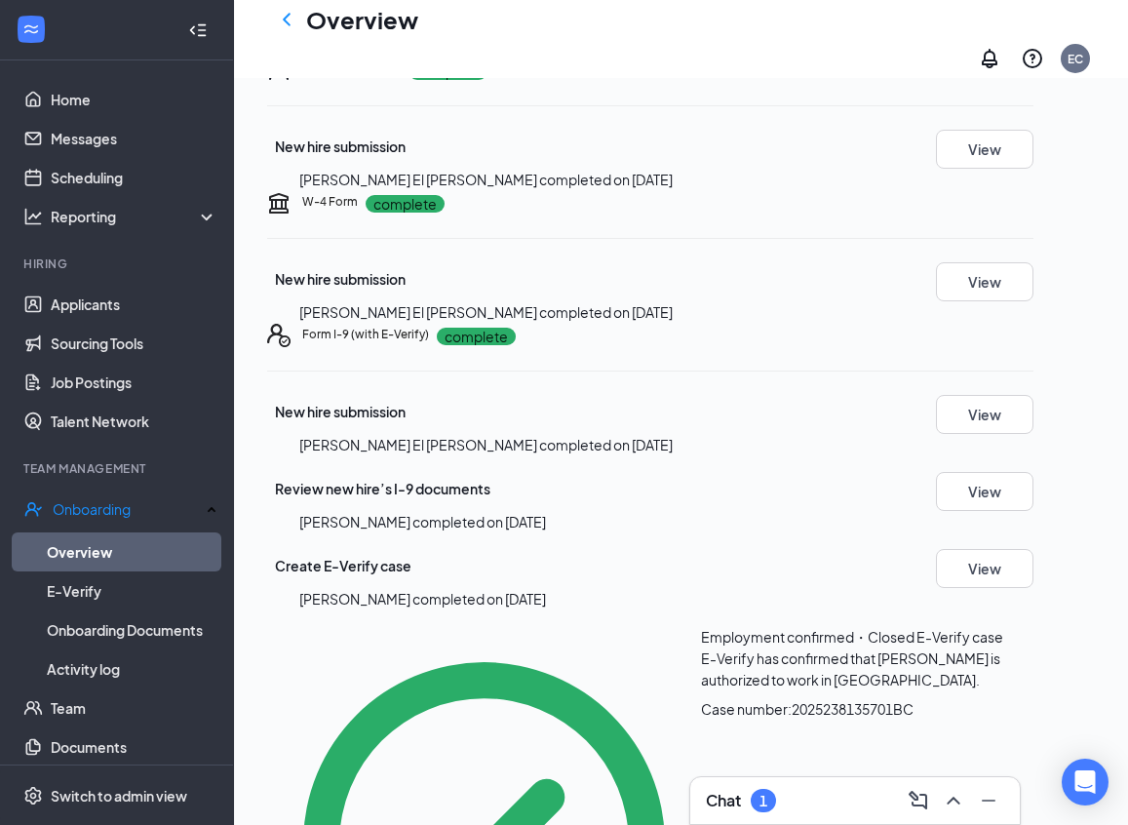
scroll to position [0, 0]
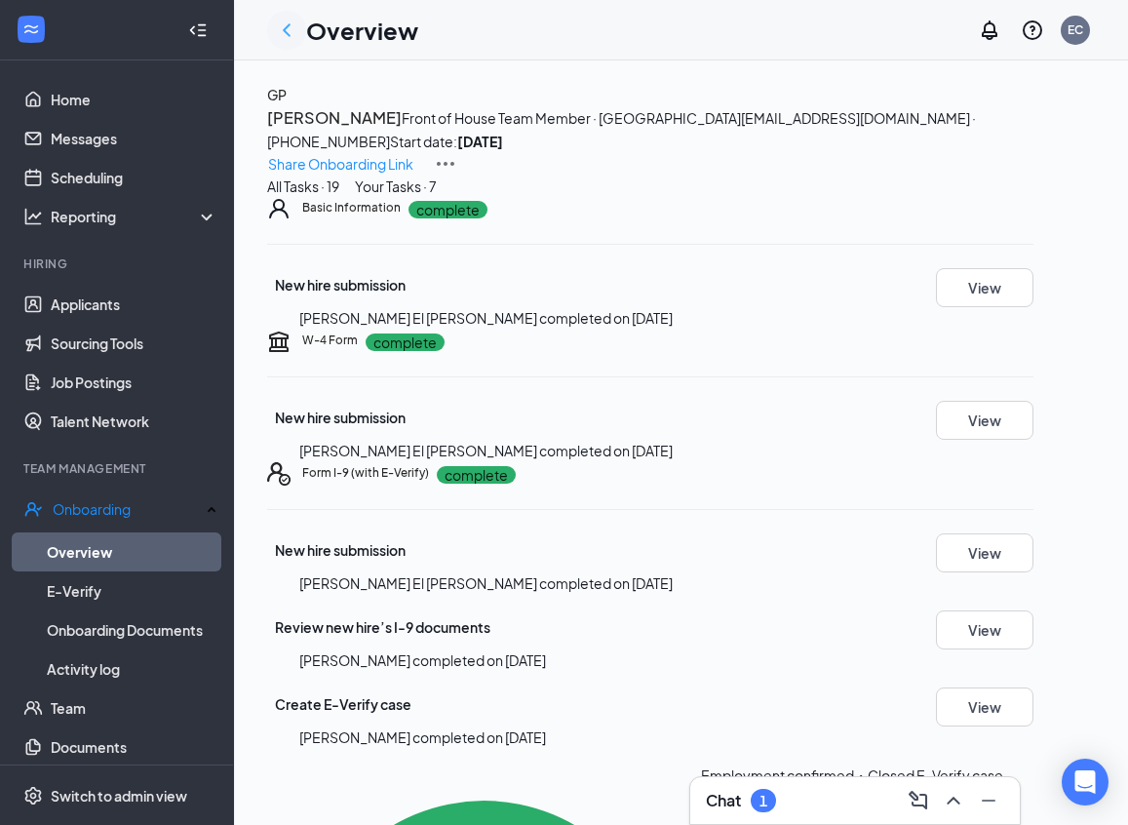
click at [290, 33] on icon "ChevronLeft" at bounding box center [286, 30] width 23 height 23
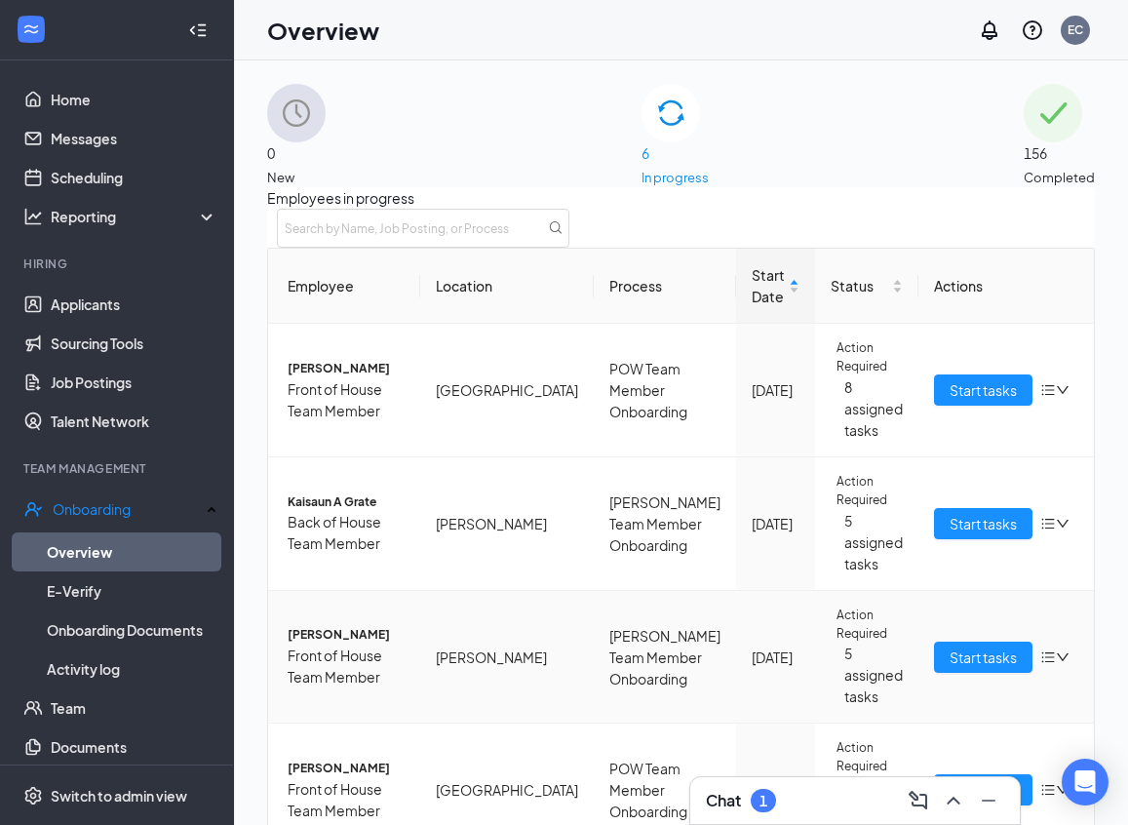
scroll to position [29, 0]
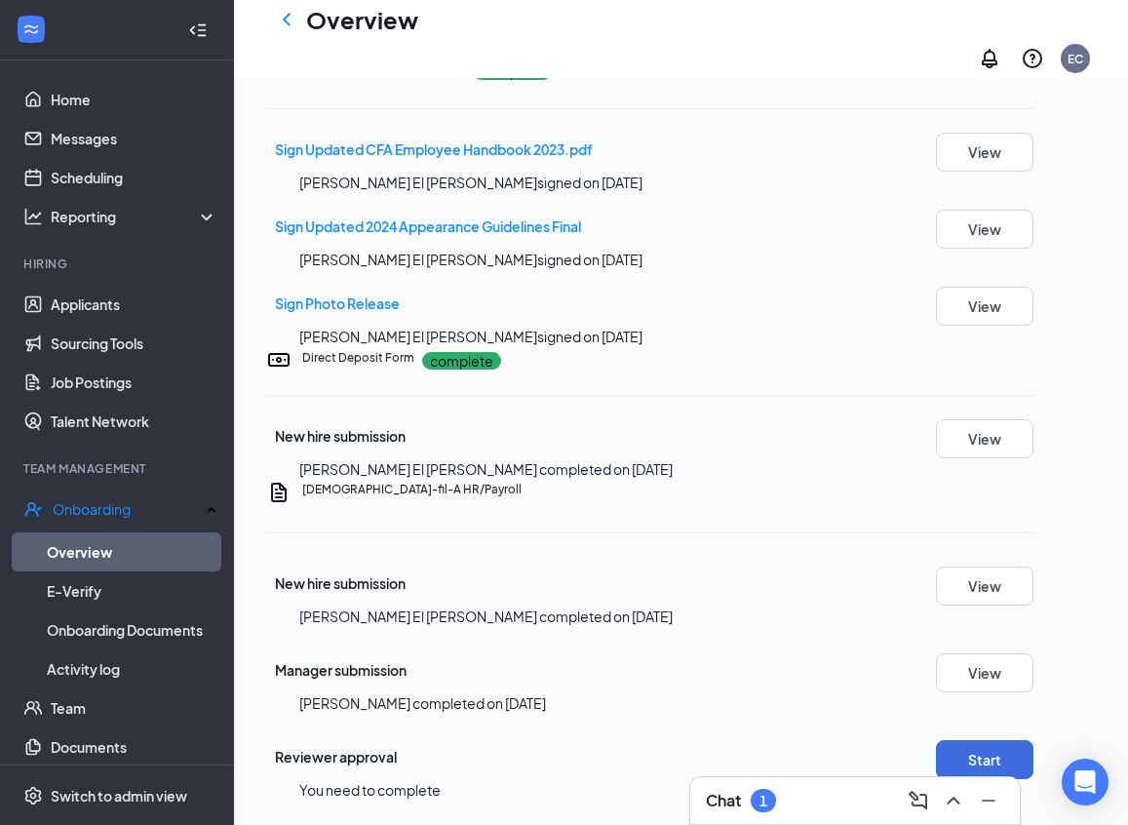
scroll to position [2048, 0]
click at [1011, 740] on button "Start" at bounding box center [984, 759] width 97 height 39
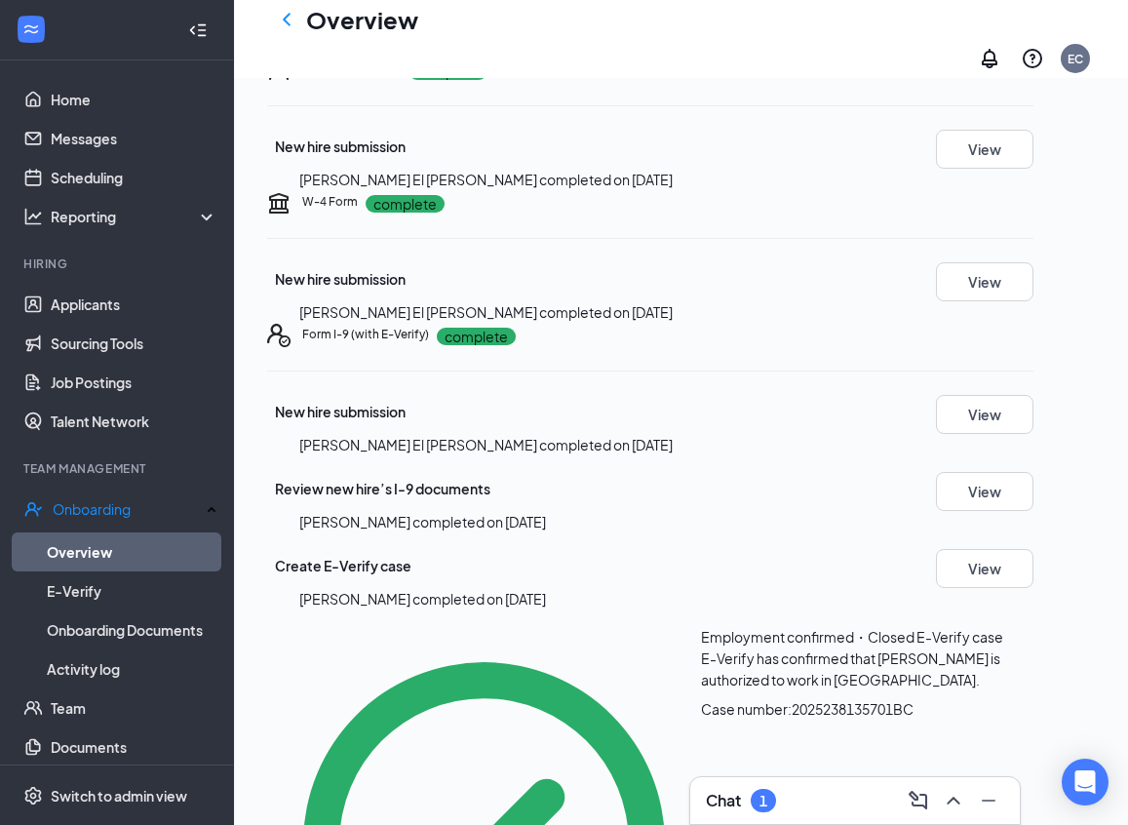
scroll to position [47, 0]
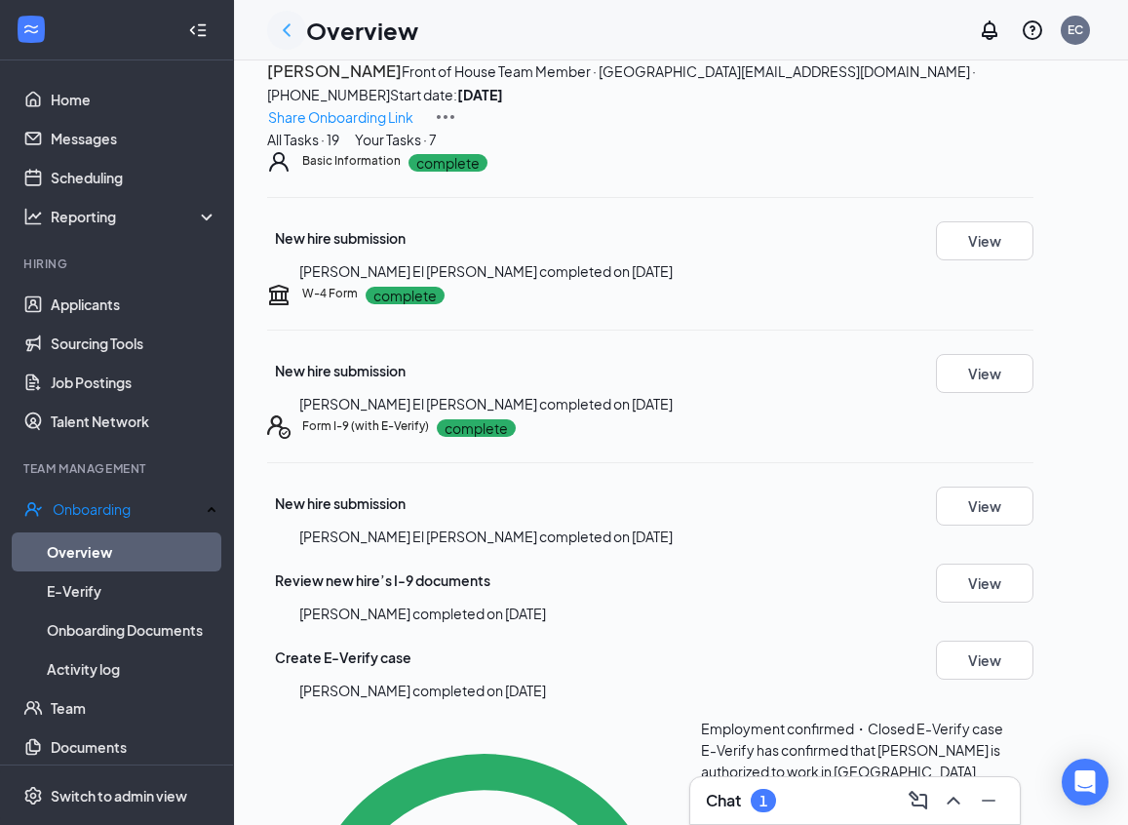
click at [288, 30] on icon "ChevronLeft" at bounding box center [286, 30] width 23 height 23
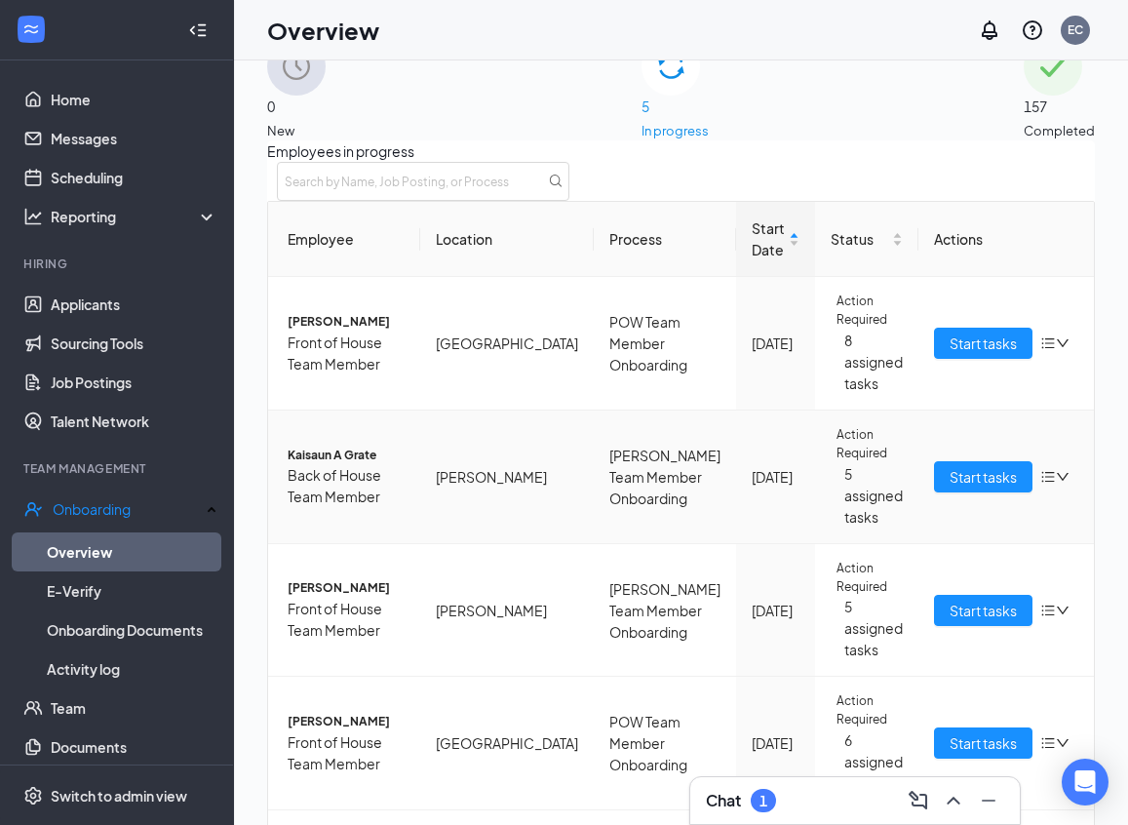
scroll to position [165, 0]
click at [951, 466] on span "Start tasks" at bounding box center [982, 476] width 67 height 21
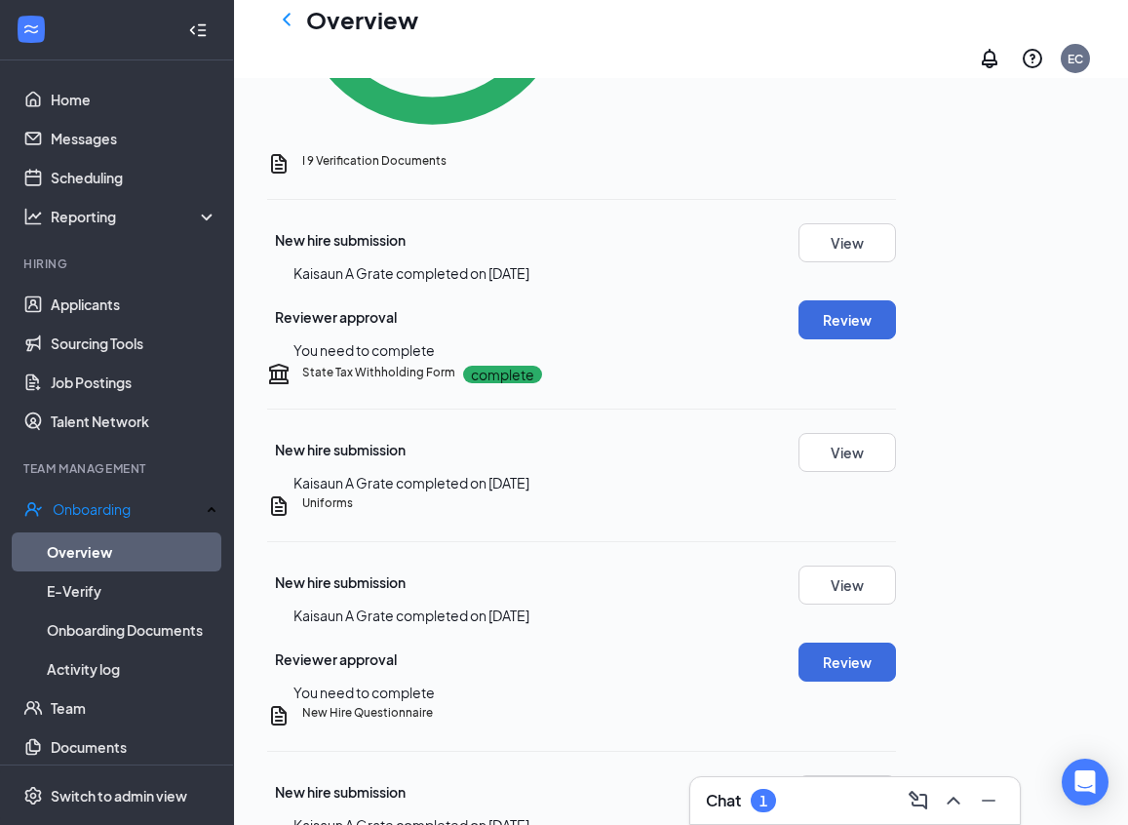
scroll to position [983, 0]
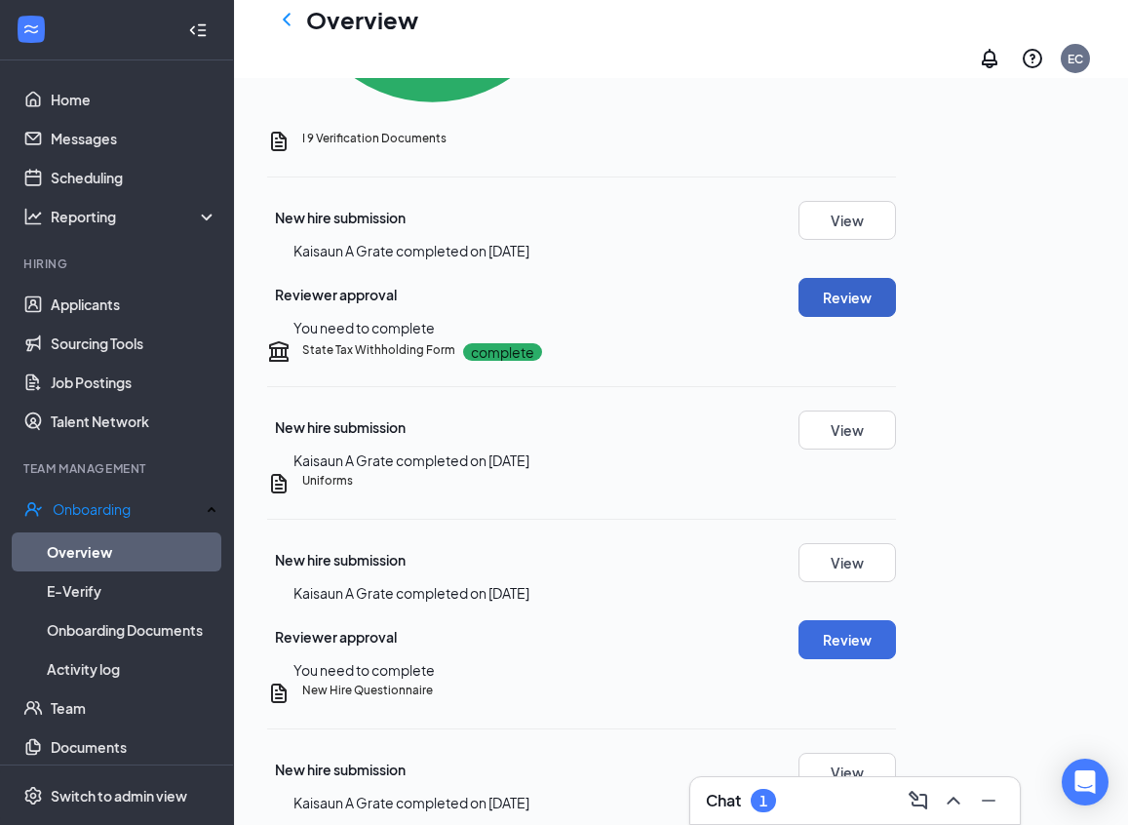
click at [896, 315] on button "Review" at bounding box center [846, 297] width 97 height 39
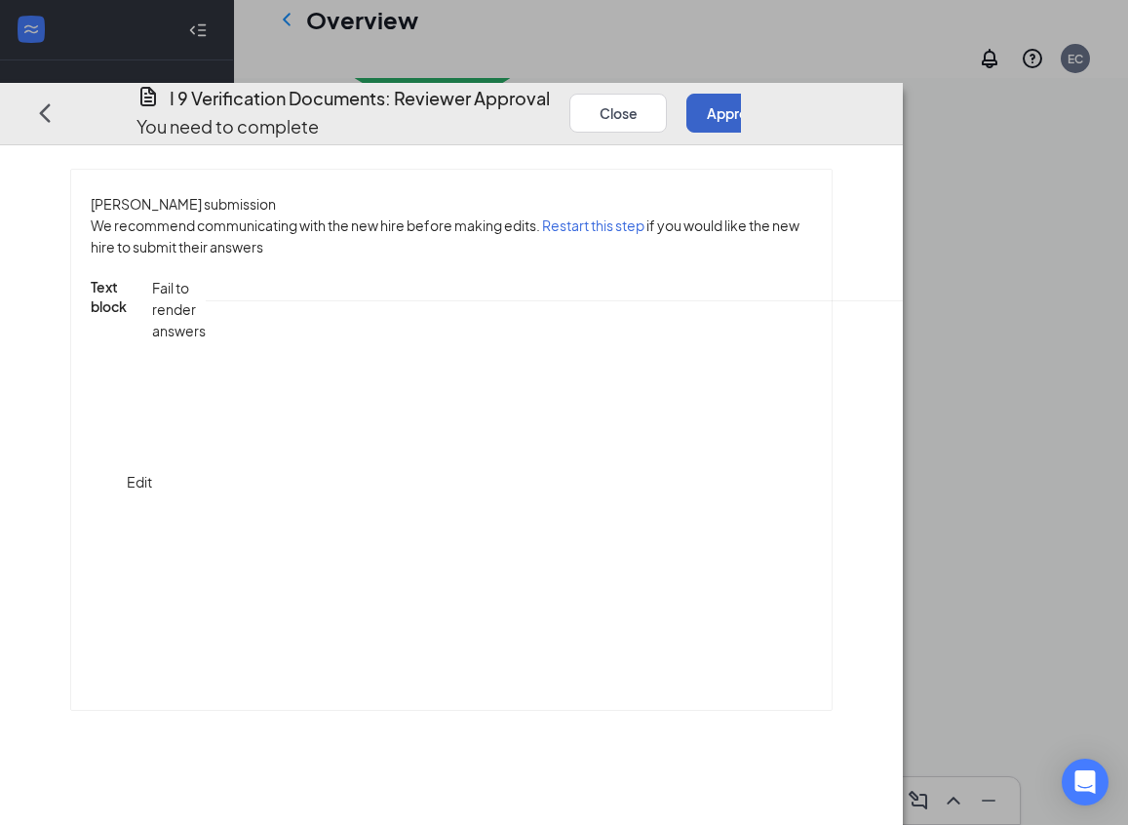
click at [784, 93] on button "Approve" at bounding box center [734, 112] width 97 height 39
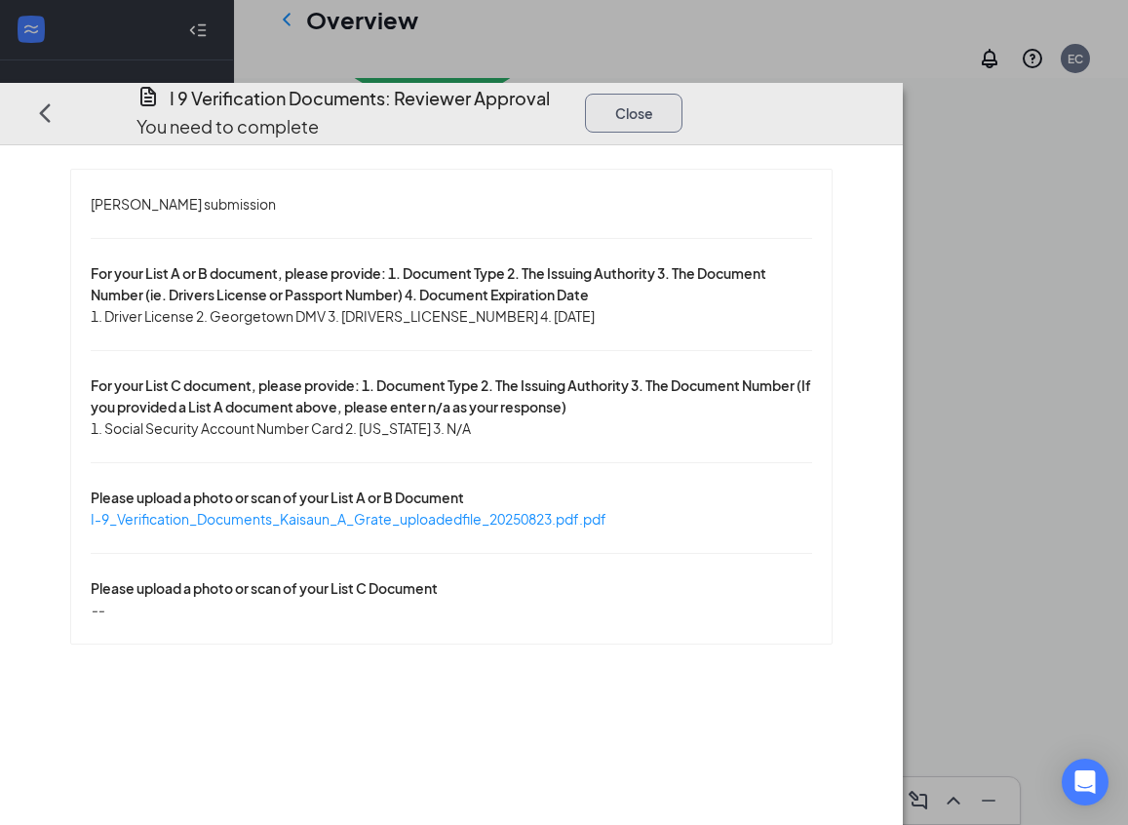
click at [682, 93] on button "Close" at bounding box center [633, 112] width 97 height 39
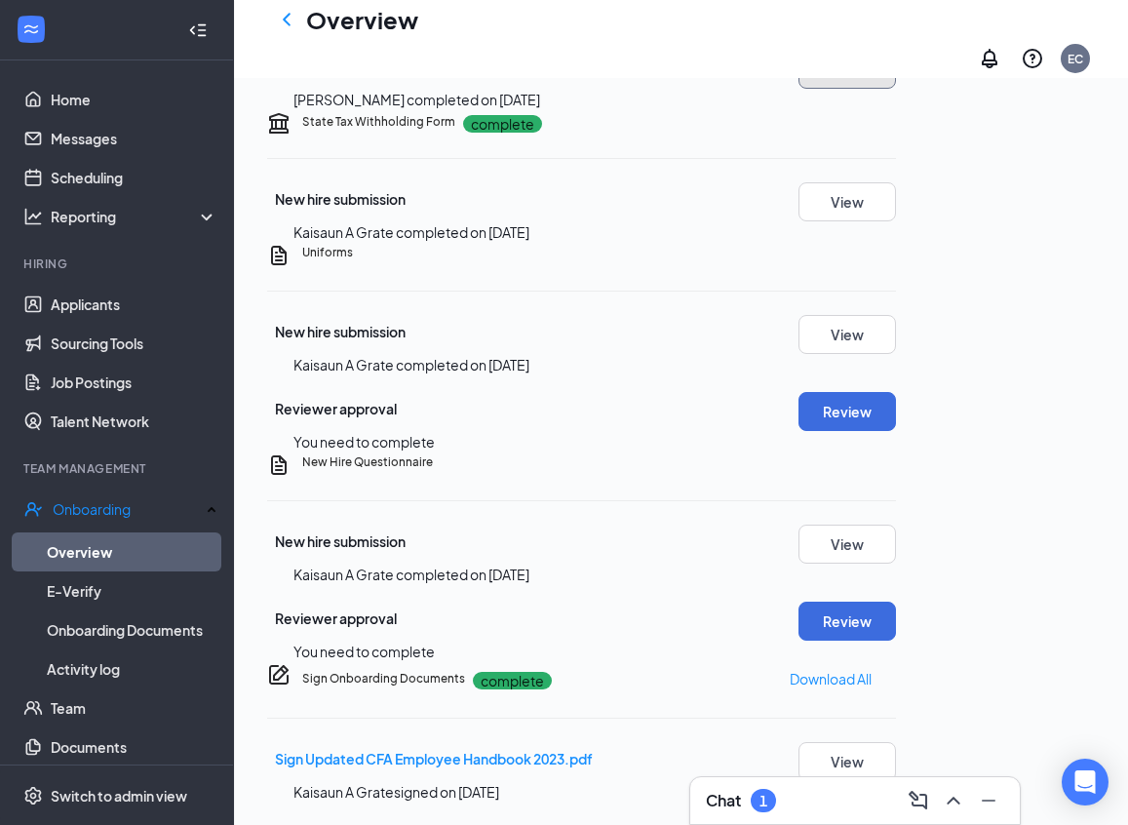
scroll to position [1214, 0]
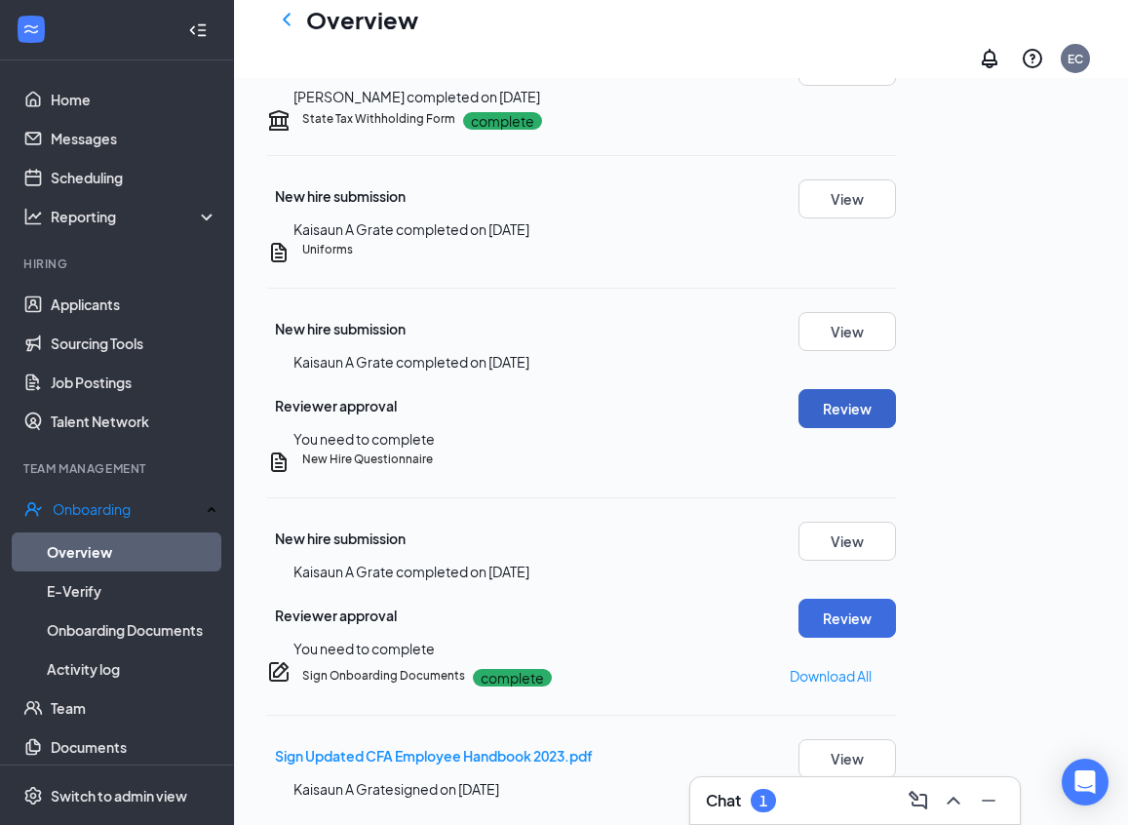
click at [896, 428] on button "Review" at bounding box center [846, 408] width 97 height 39
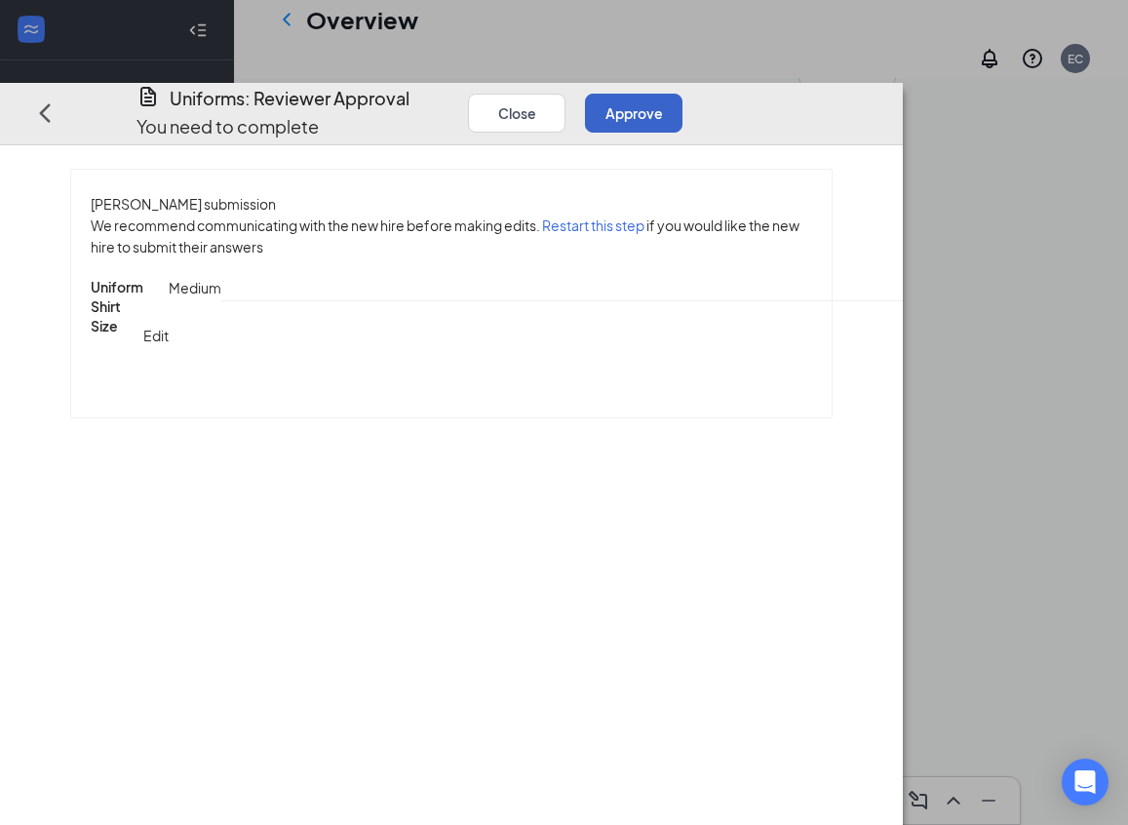
click at [682, 93] on button "Approve" at bounding box center [633, 112] width 97 height 39
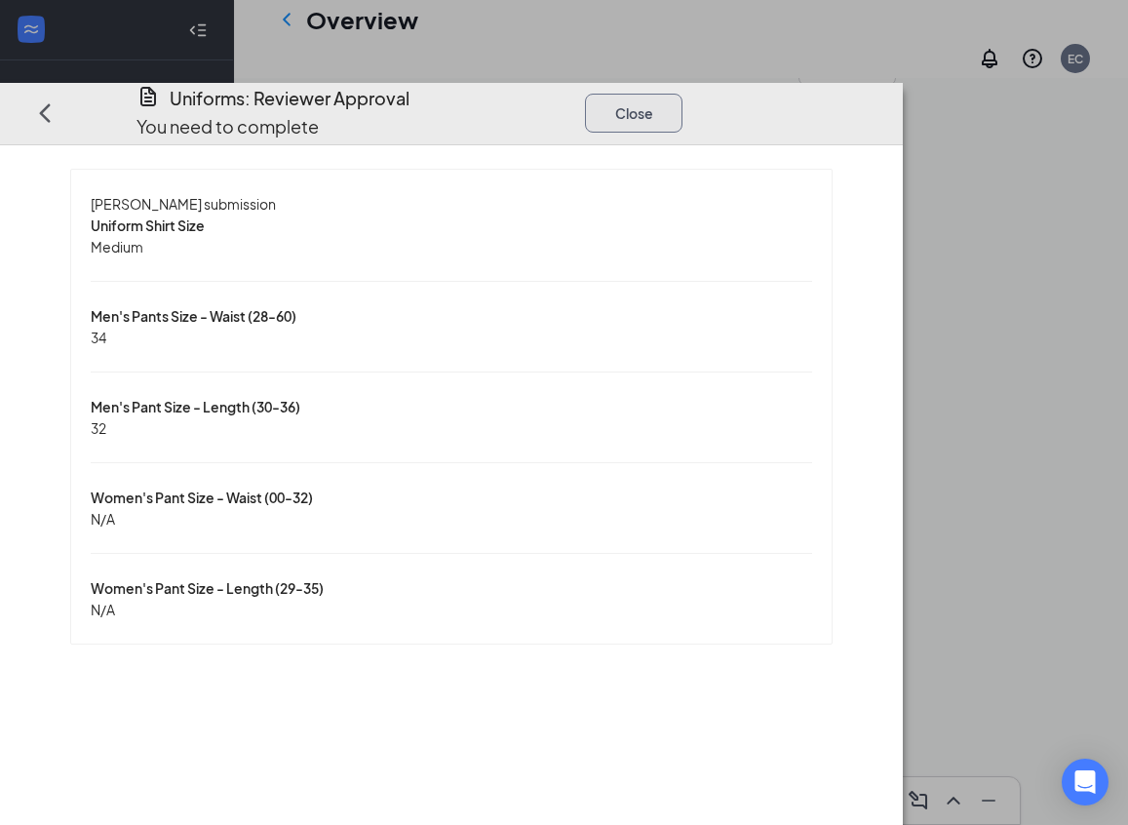
click at [682, 93] on button "Close" at bounding box center [633, 112] width 97 height 39
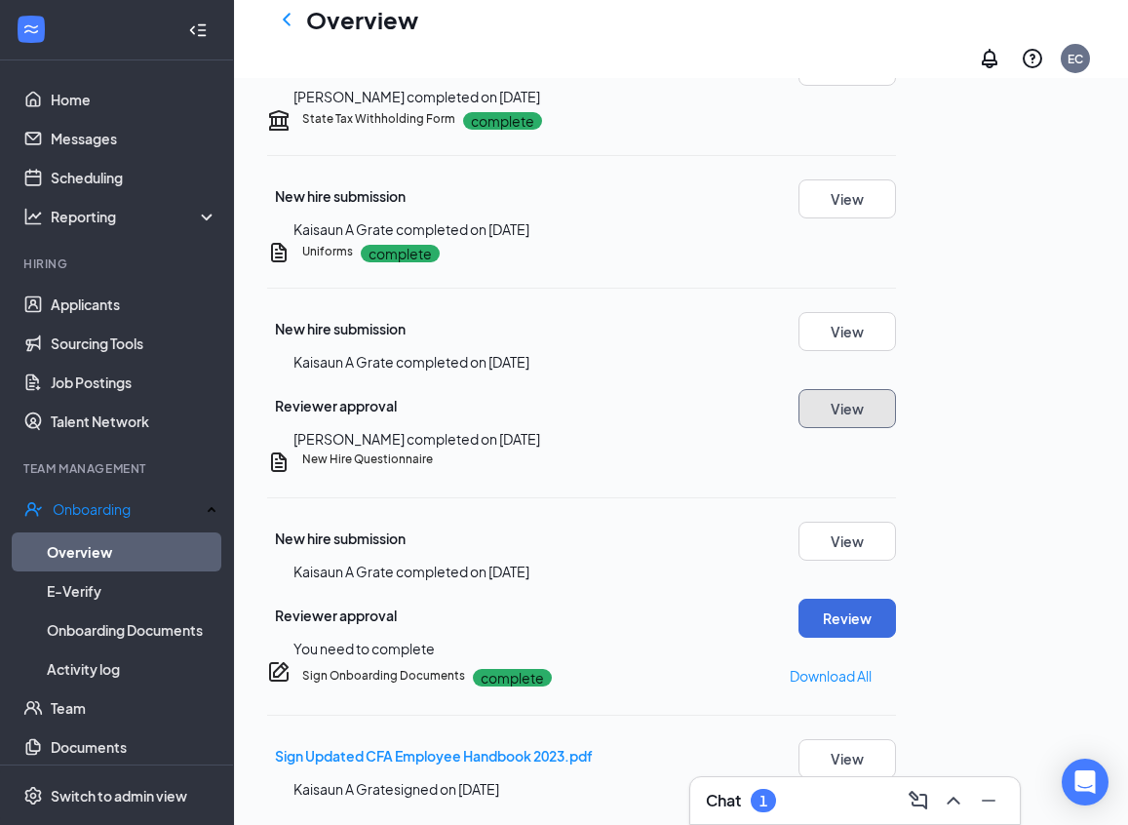
scroll to position [1425, 0]
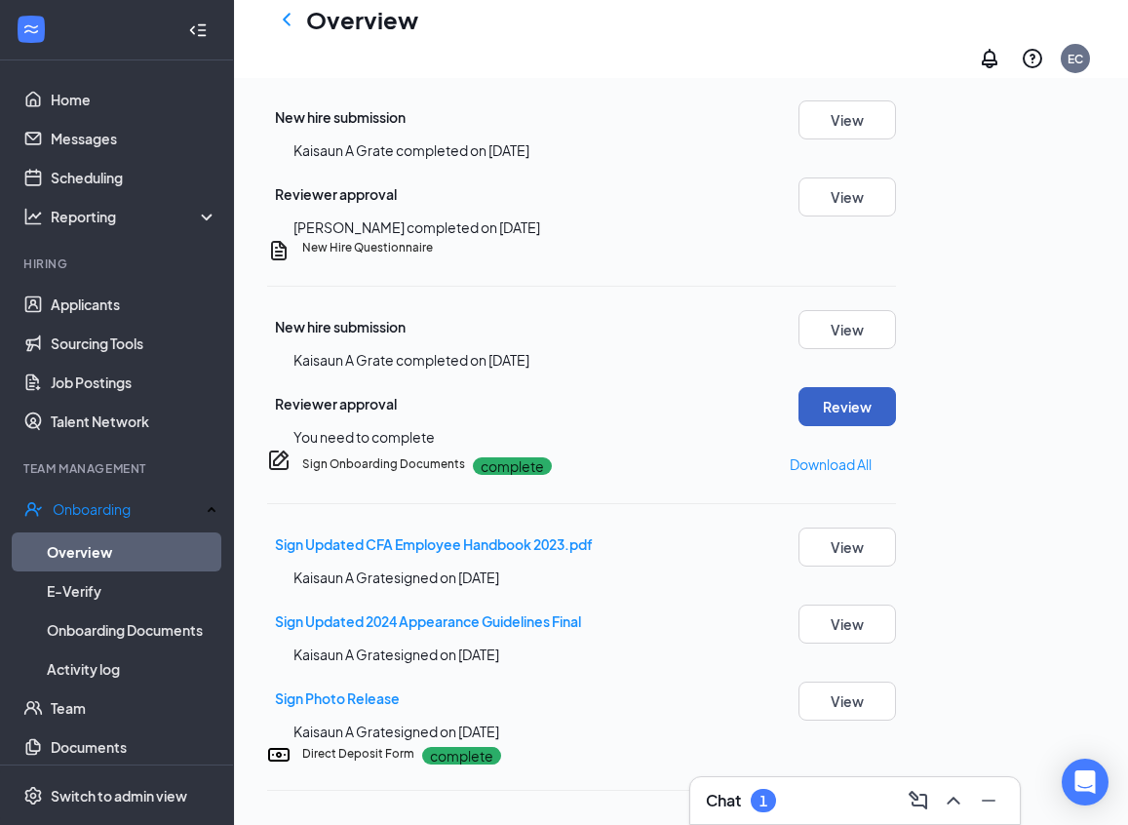
click at [896, 426] on button "Review" at bounding box center [846, 406] width 97 height 39
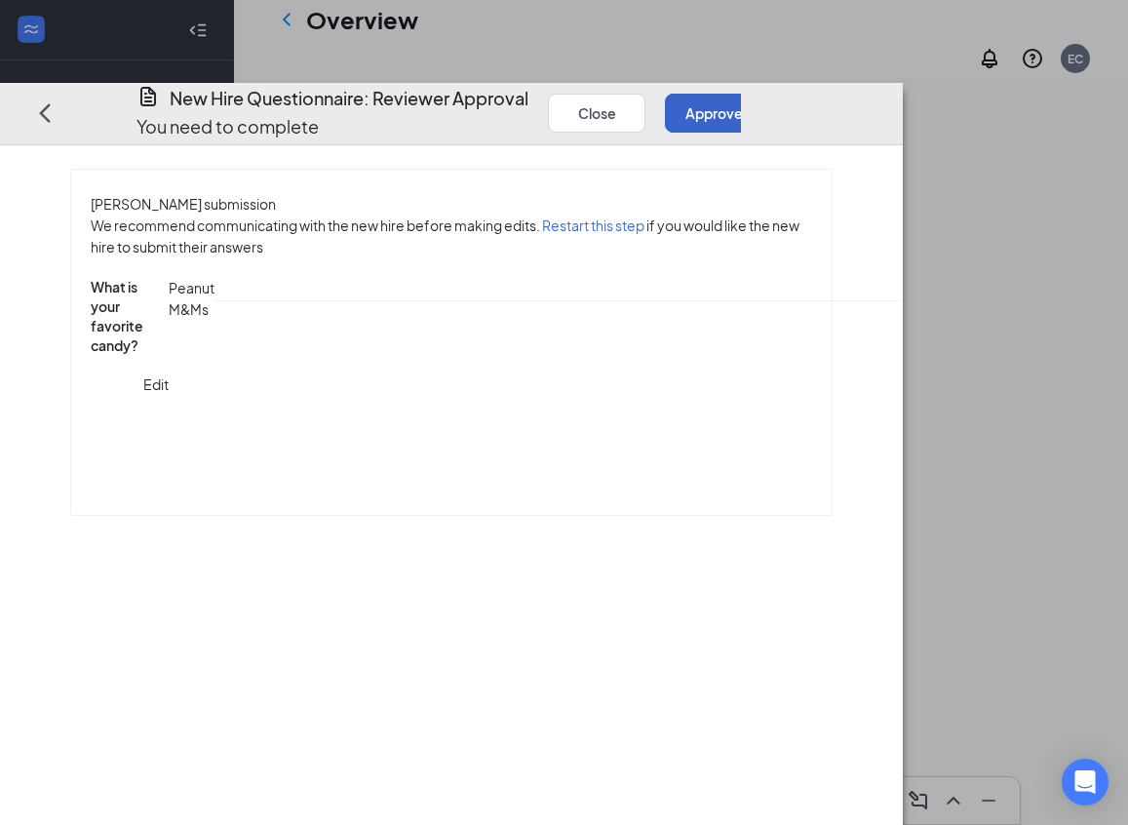
click at [762, 93] on button "Approve" at bounding box center [713, 112] width 97 height 39
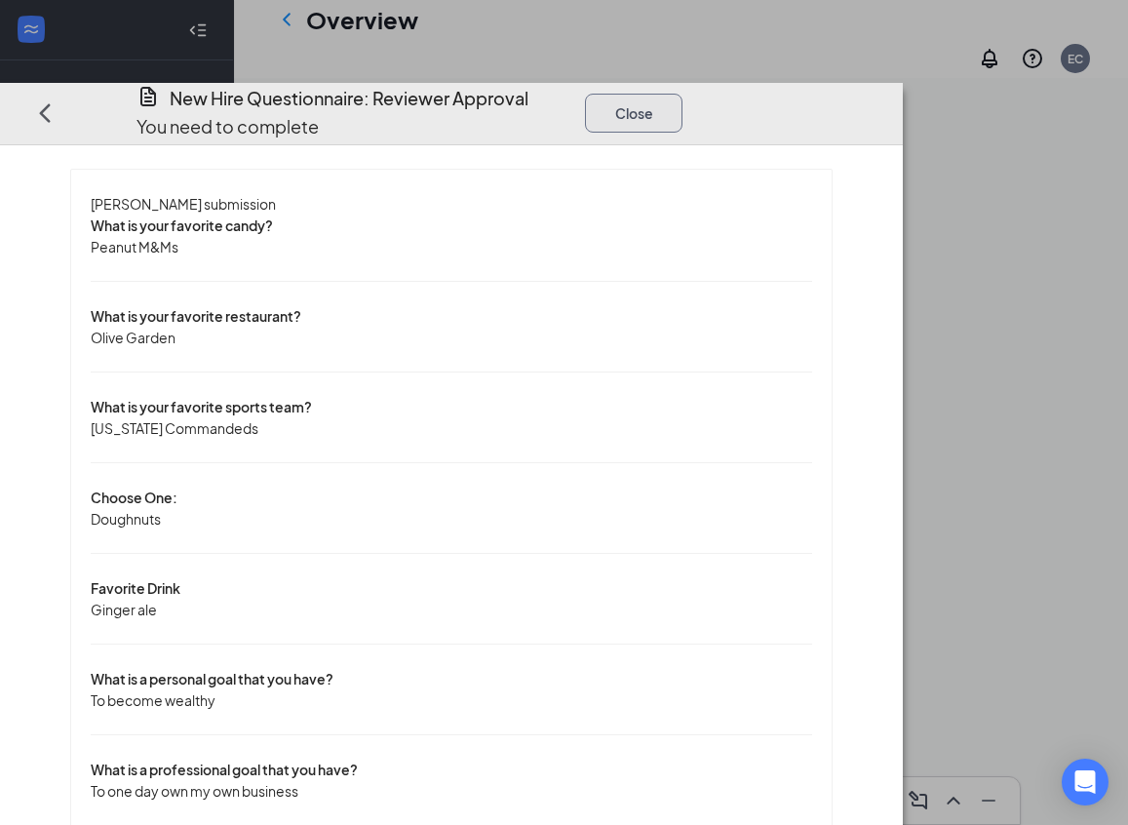
click at [682, 93] on button "Close" at bounding box center [633, 112] width 97 height 39
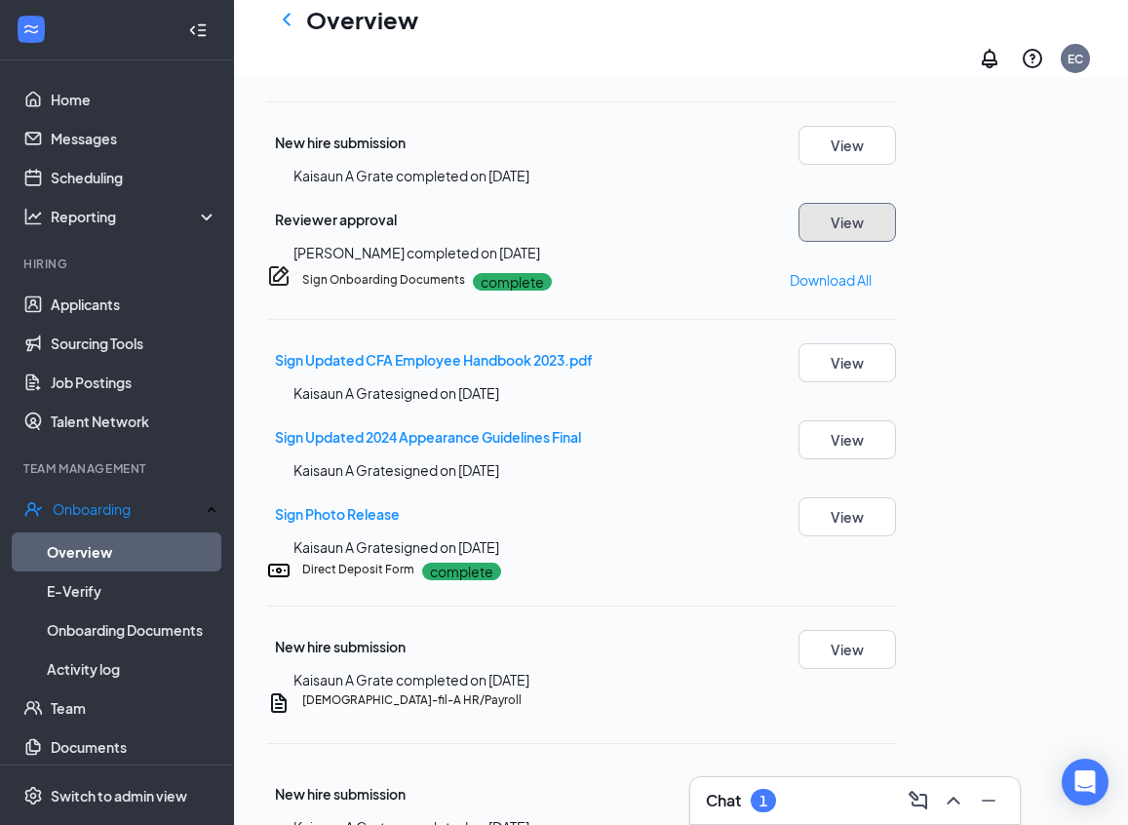
scroll to position [2048, 0]
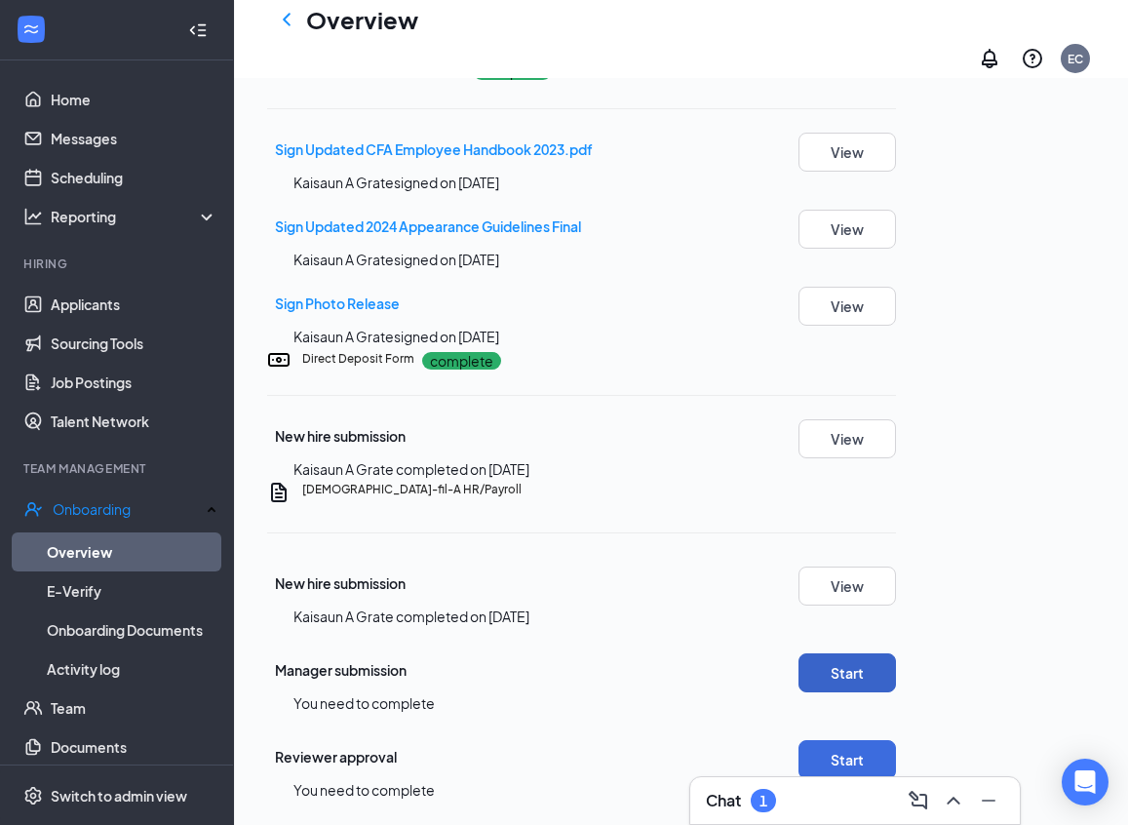
click at [896, 653] on button "Start" at bounding box center [846, 672] width 97 height 39
click at [896, 740] on button "Start" at bounding box center [846, 759] width 97 height 39
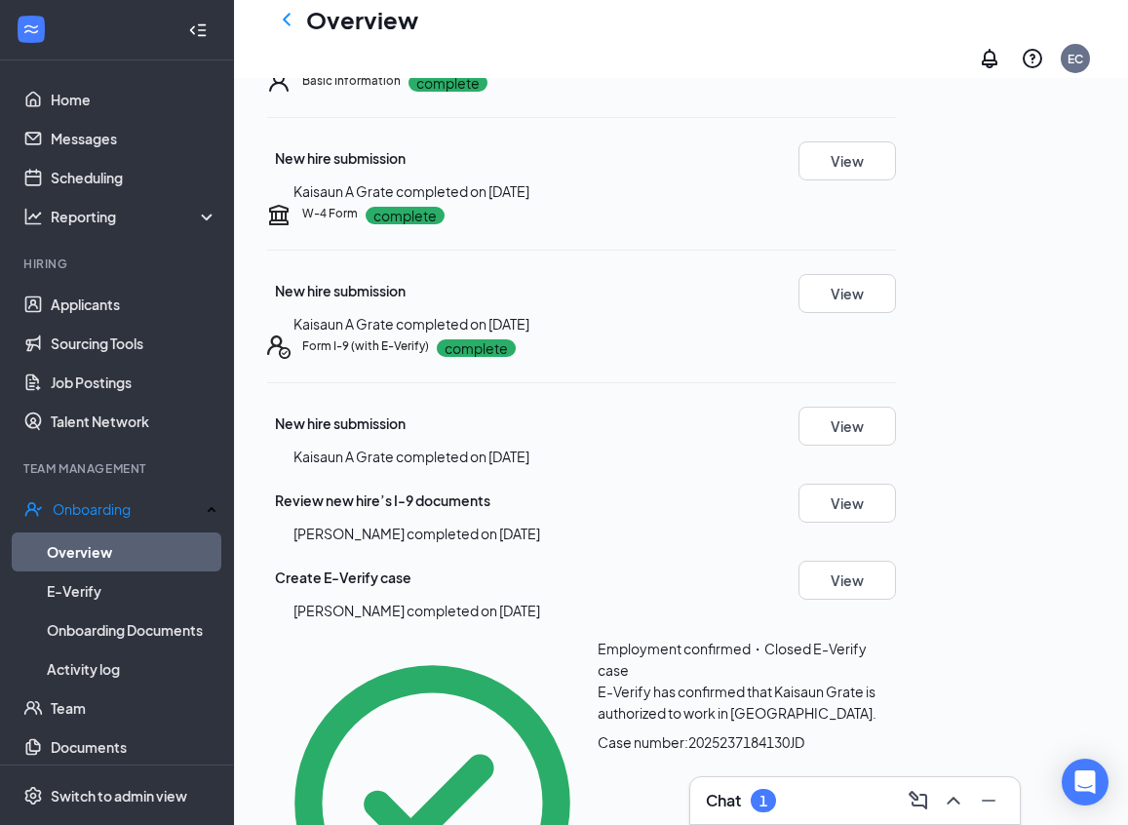
scroll to position [0, 0]
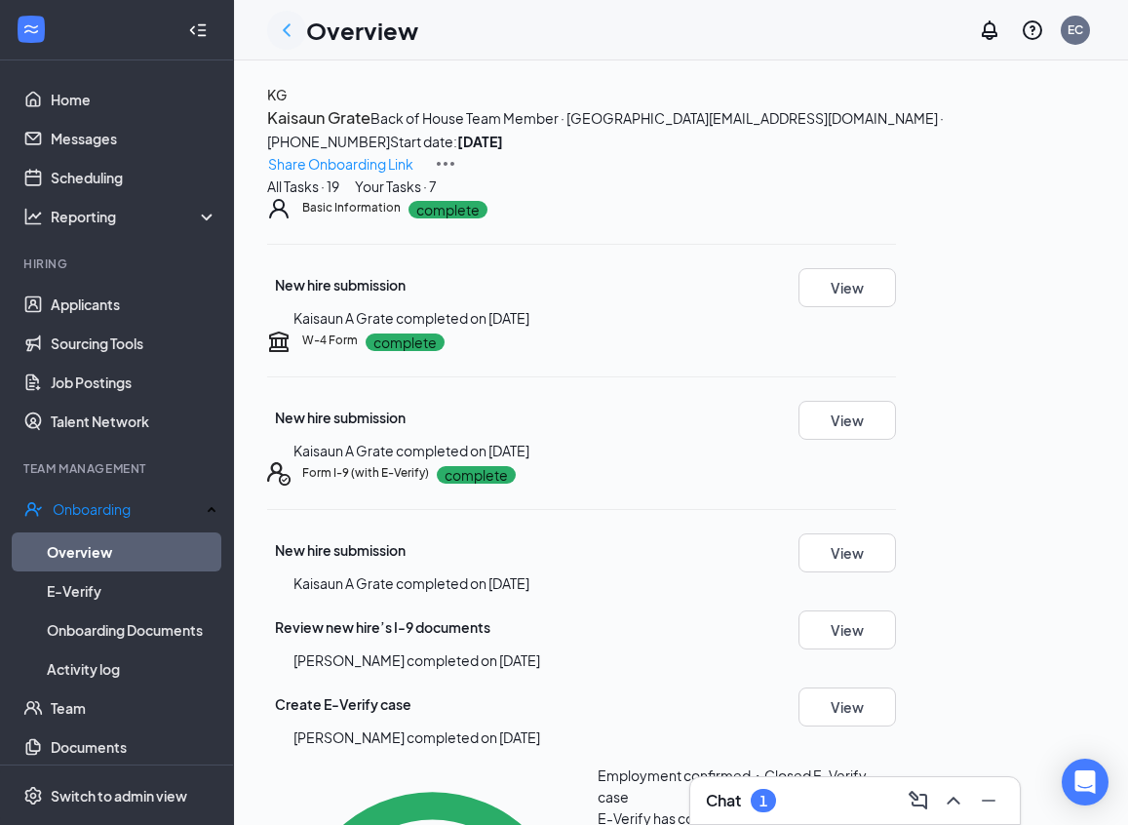
click at [285, 25] on icon "ChevronLeft" at bounding box center [286, 30] width 23 height 23
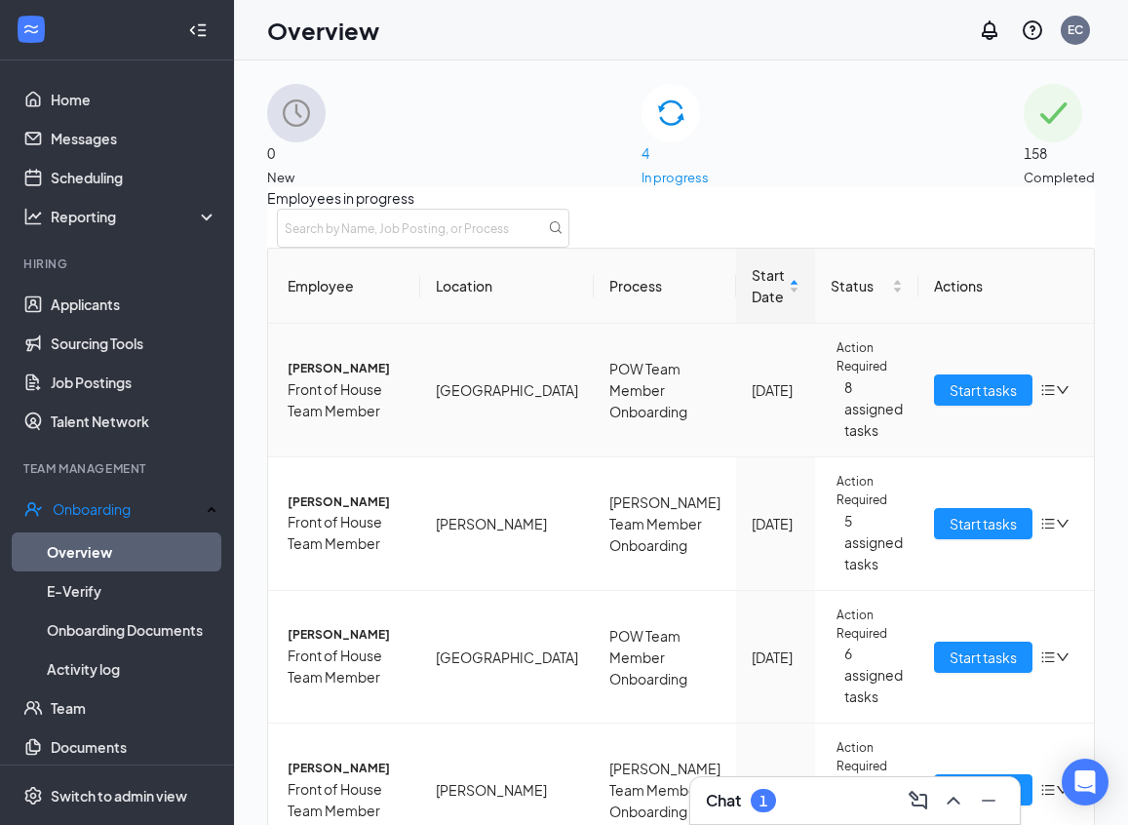
scroll to position [111, 0]
click at [949, 513] on span "Start tasks" at bounding box center [982, 523] width 67 height 21
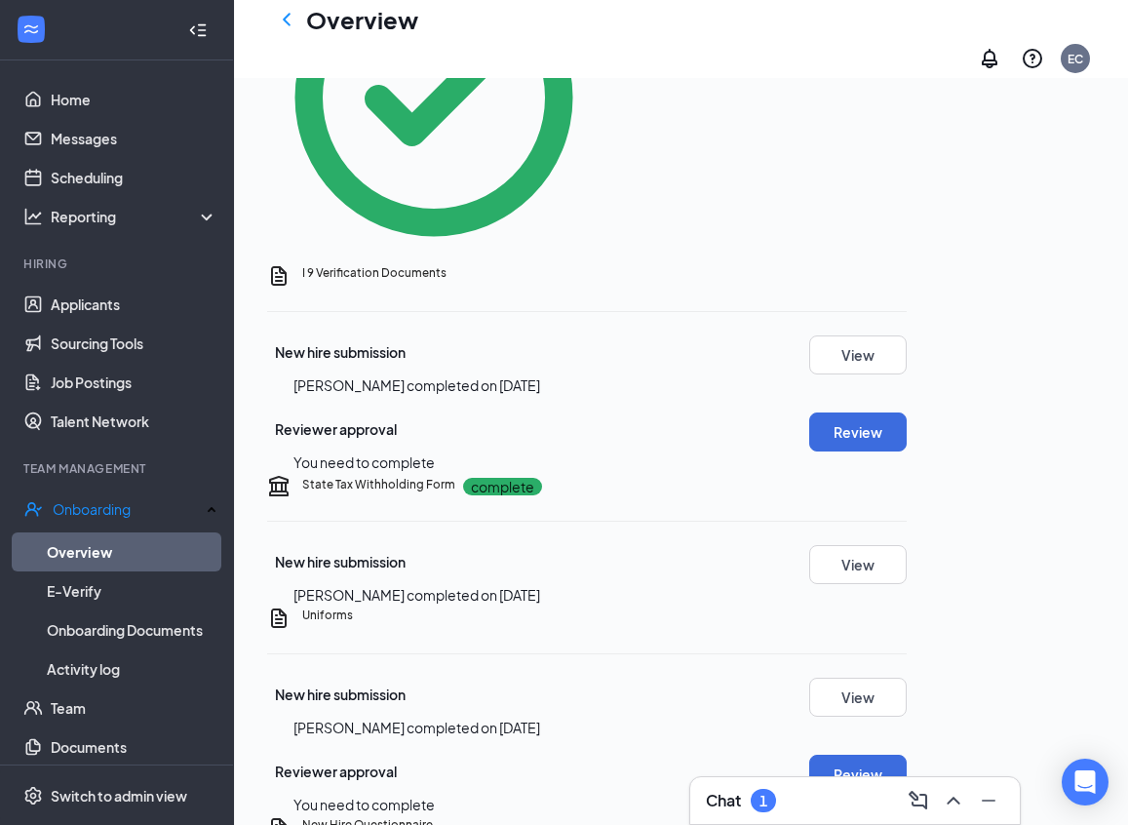
scroll to position [852, 0]
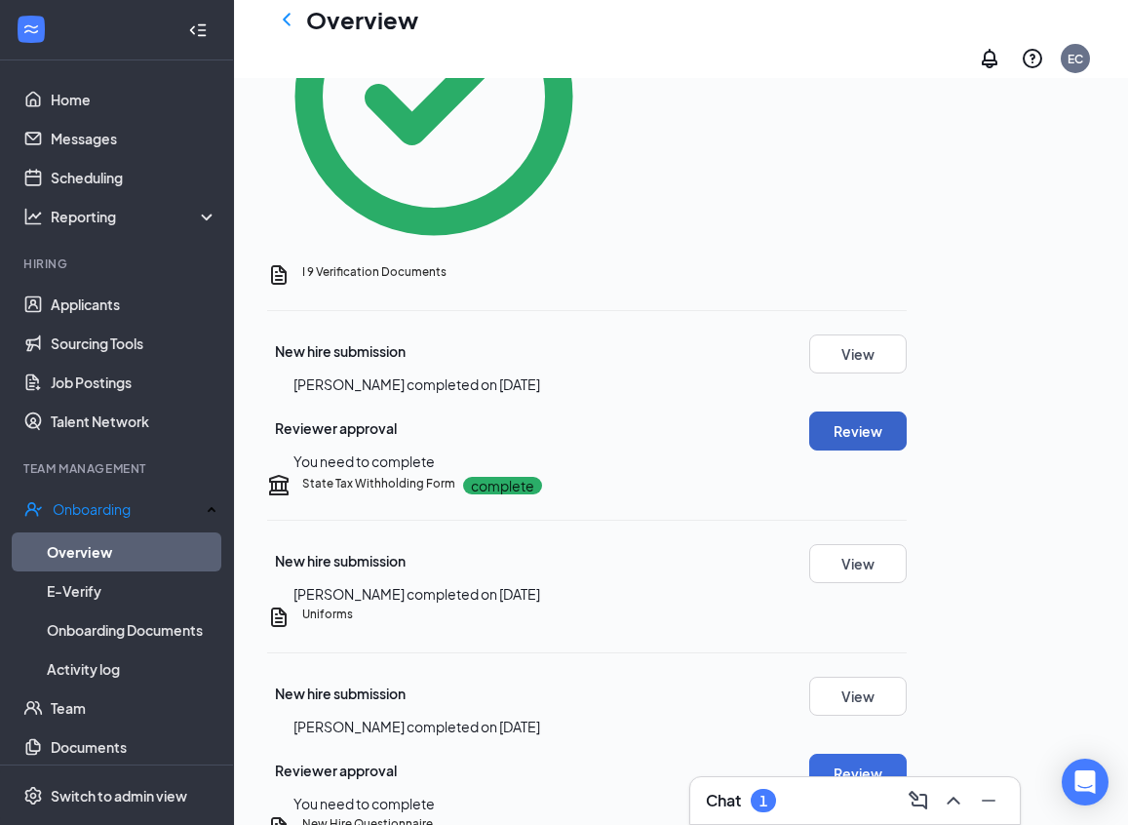
click at [907, 438] on button "Review" at bounding box center [857, 430] width 97 height 39
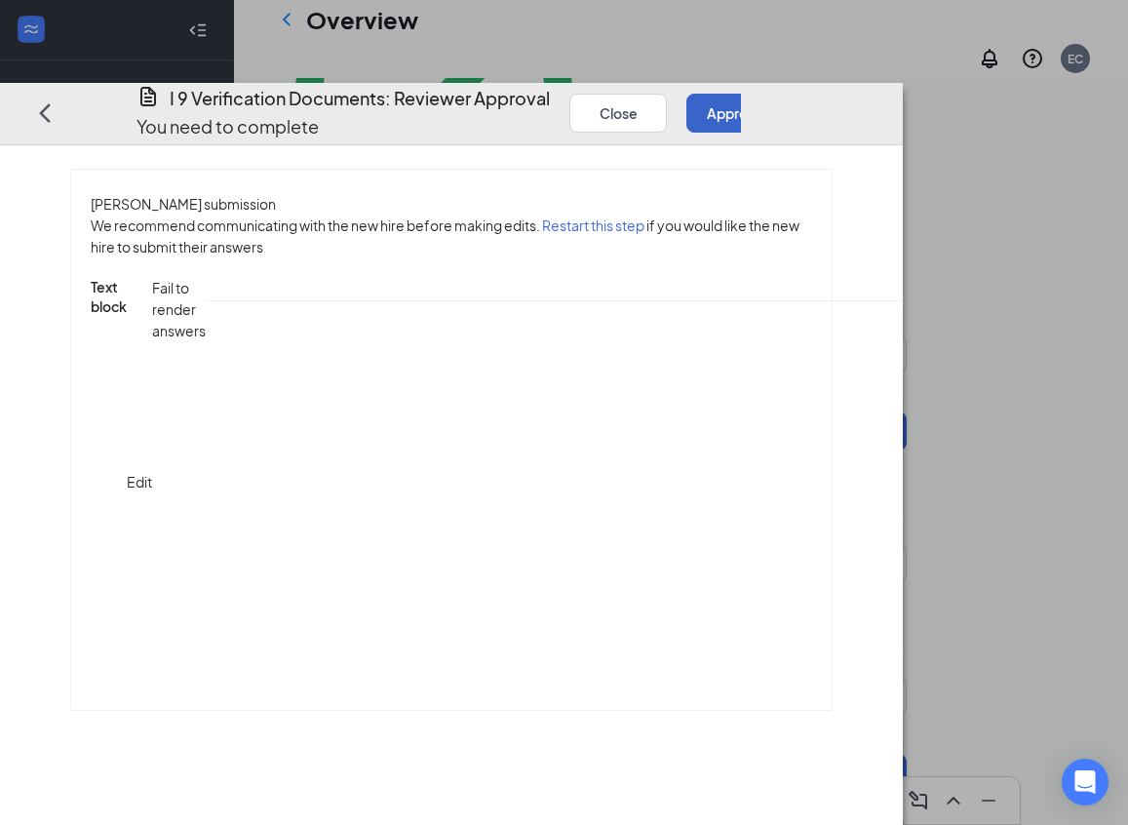
click at [784, 93] on button "Approve" at bounding box center [734, 112] width 97 height 39
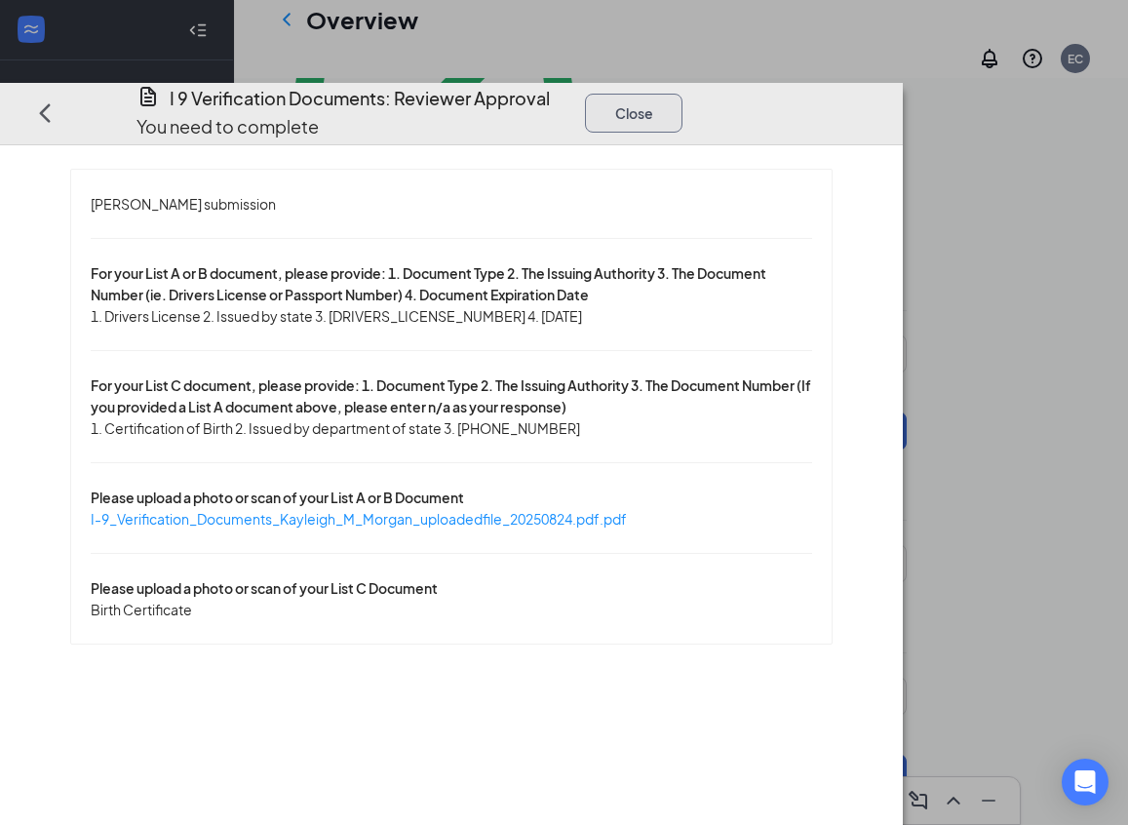
click at [682, 93] on button "Close" at bounding box center [633, 112] width 97 height 39
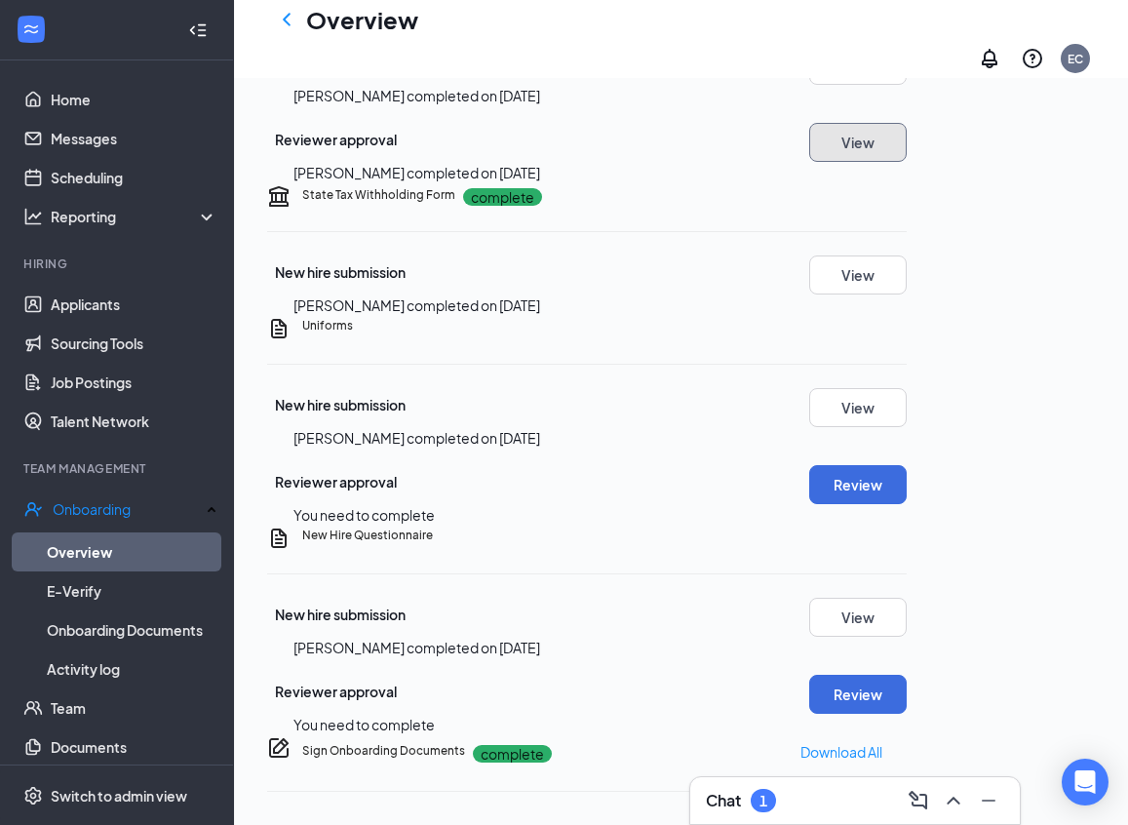
scroll to position [1233, 0]
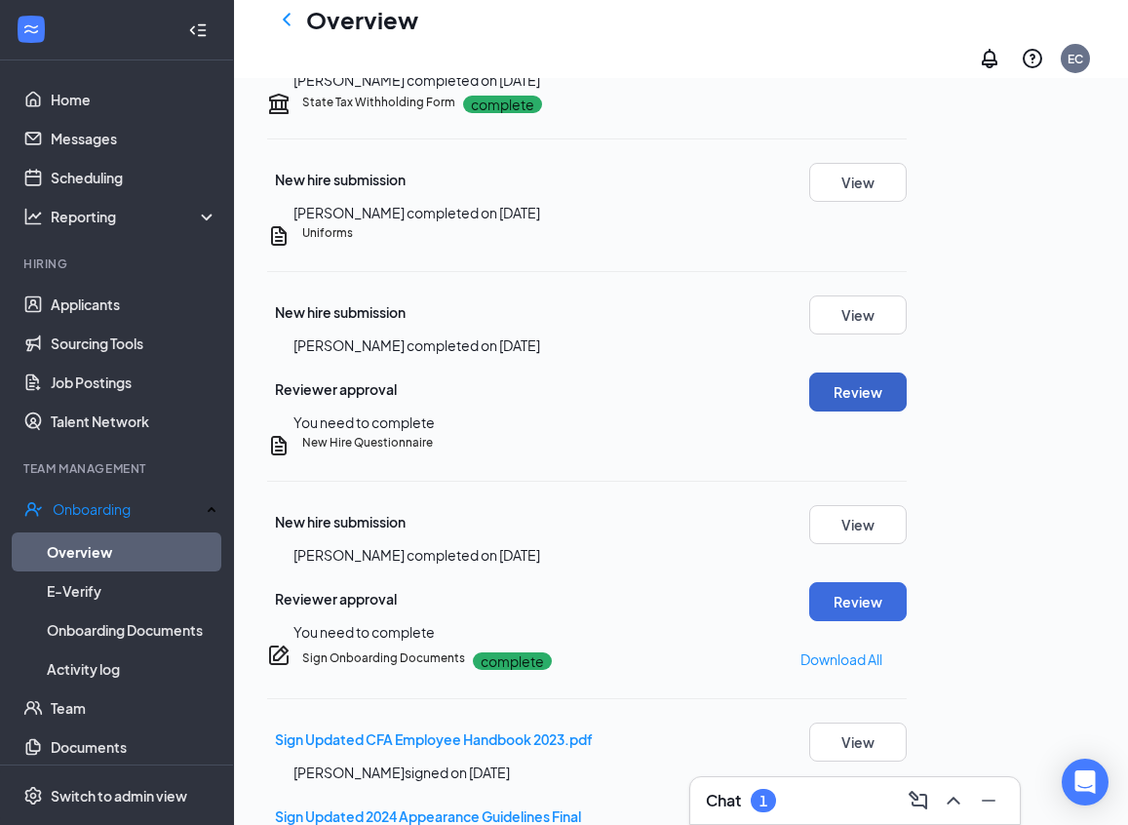
click at [907, 411] on button "Review" at bounding box center [857, 391] width 97 height 39
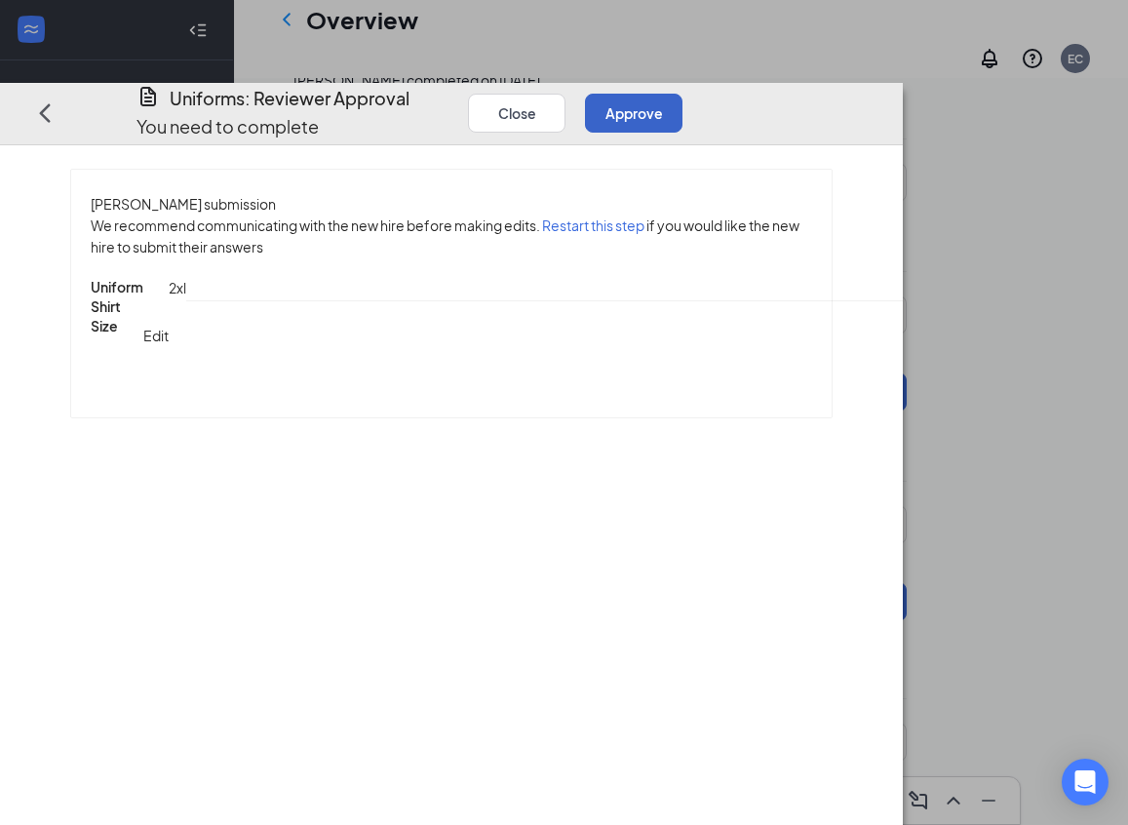
click at [682, 93] on button "Approve" at bounding box center [633, 112] width 97 height 39
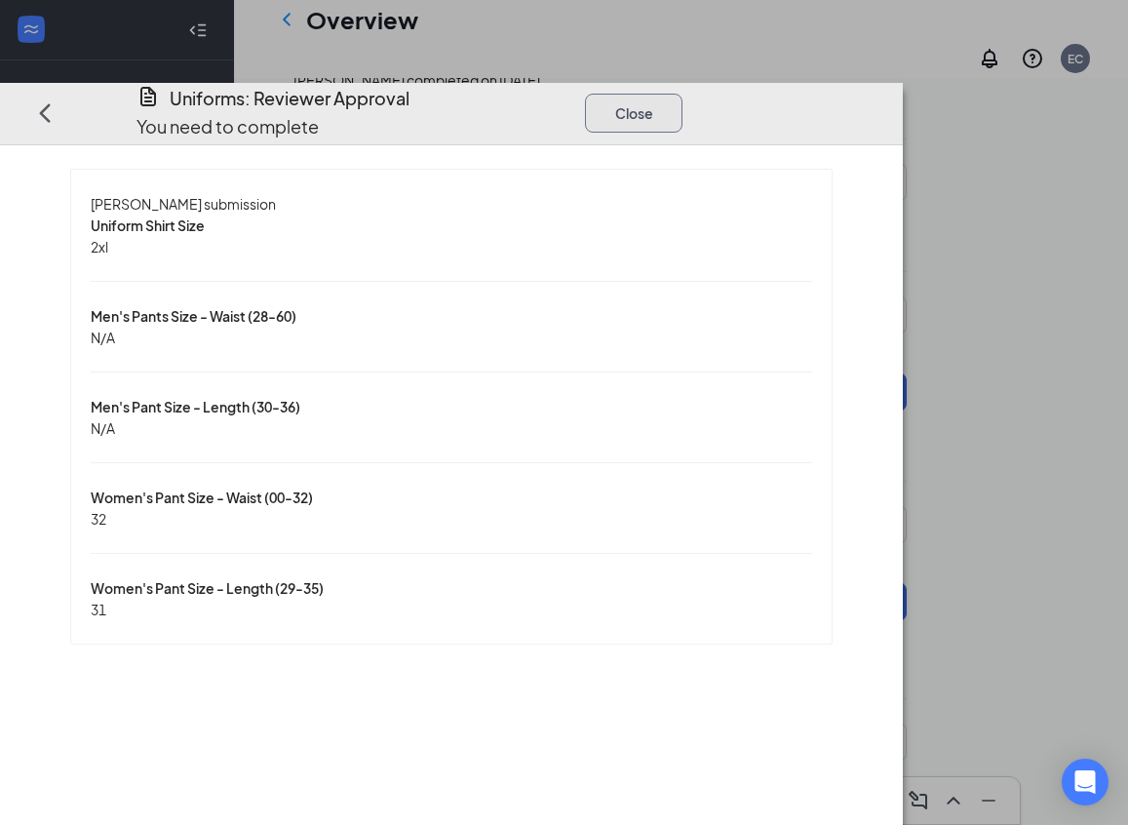
click at [682, 93] on button "Close" at bounding box center [633, 112] width 97 height 39
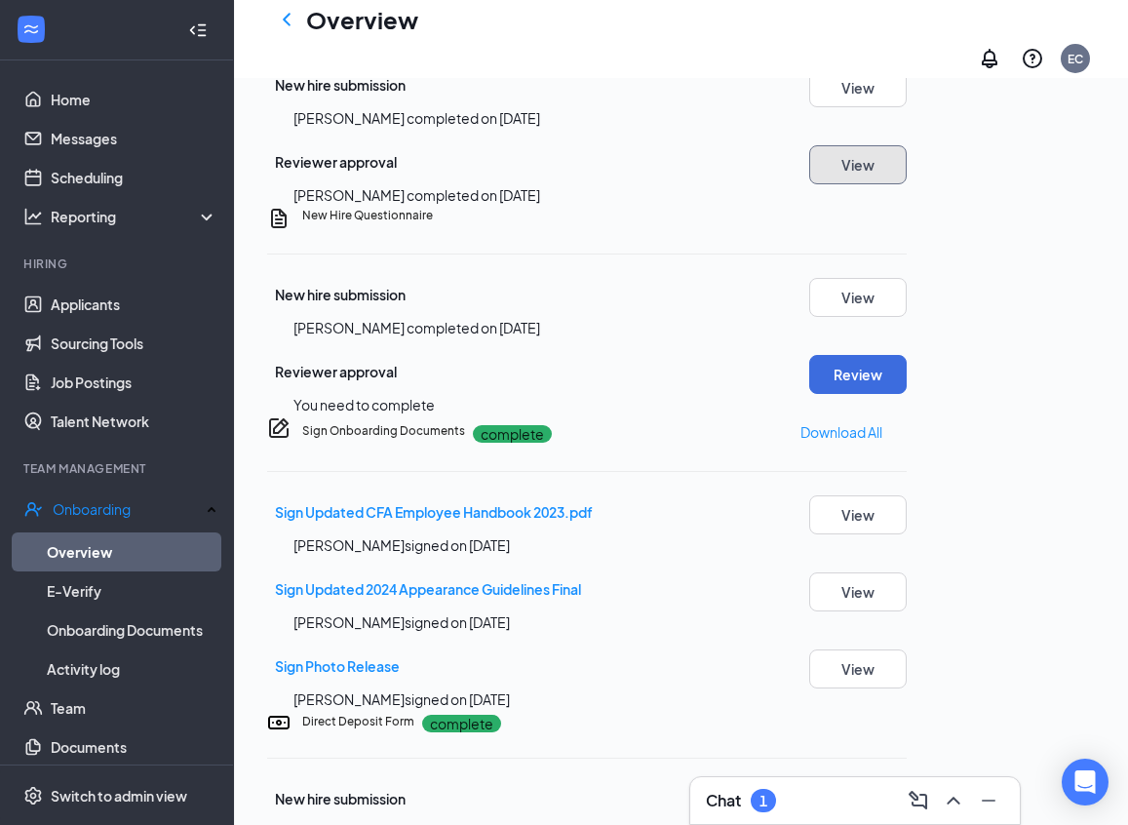
scroll to position [1484, 0]
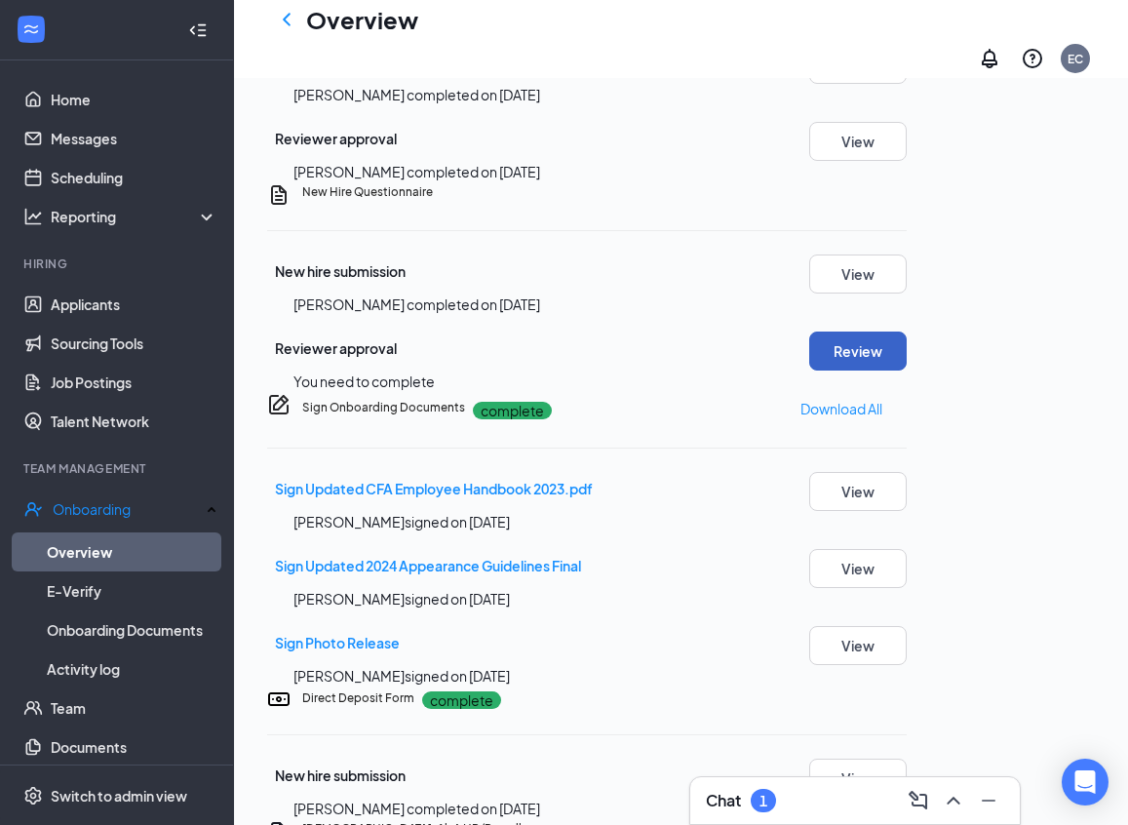
click at [907, 370] on button "Review" at bounding box center [857, 350] width 97 height 39
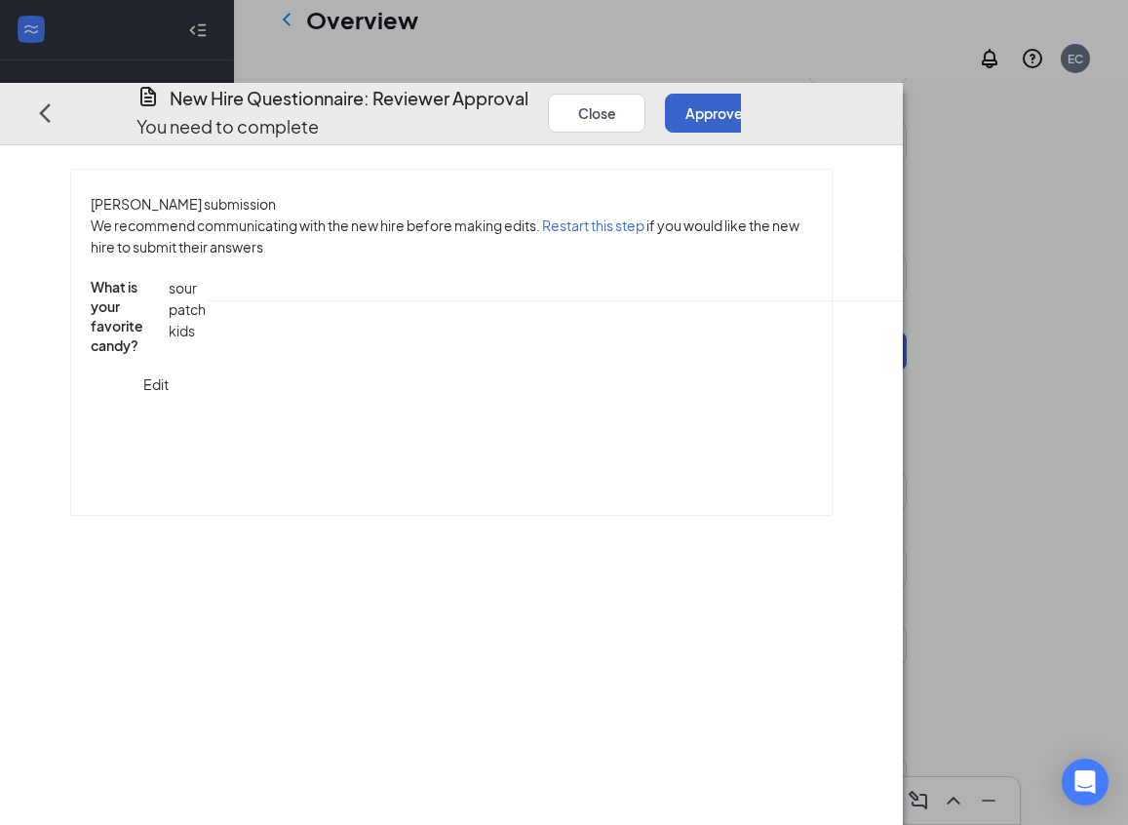
click at [762, 93] on button "Approve" at bounding box center [713, 112] width 97 height 39
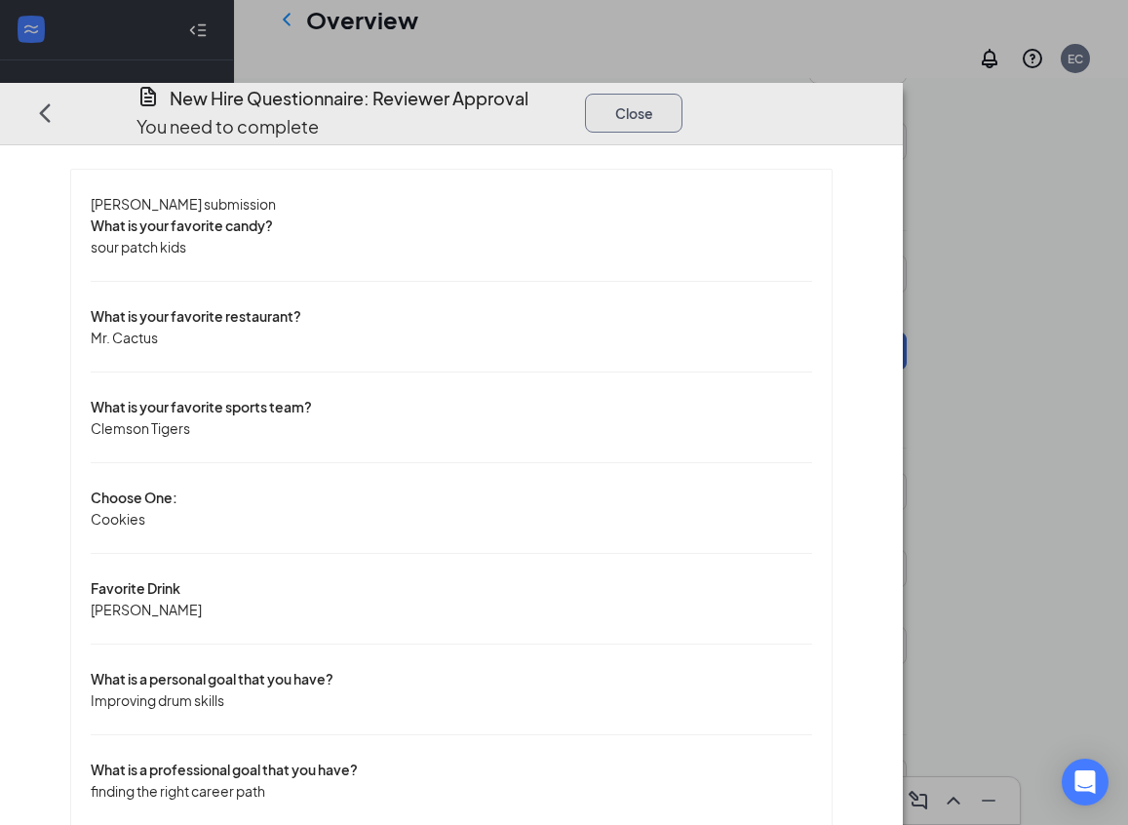
click at [682, 93] on button "Close" at bounding box center [633, 112] width 97 height 39
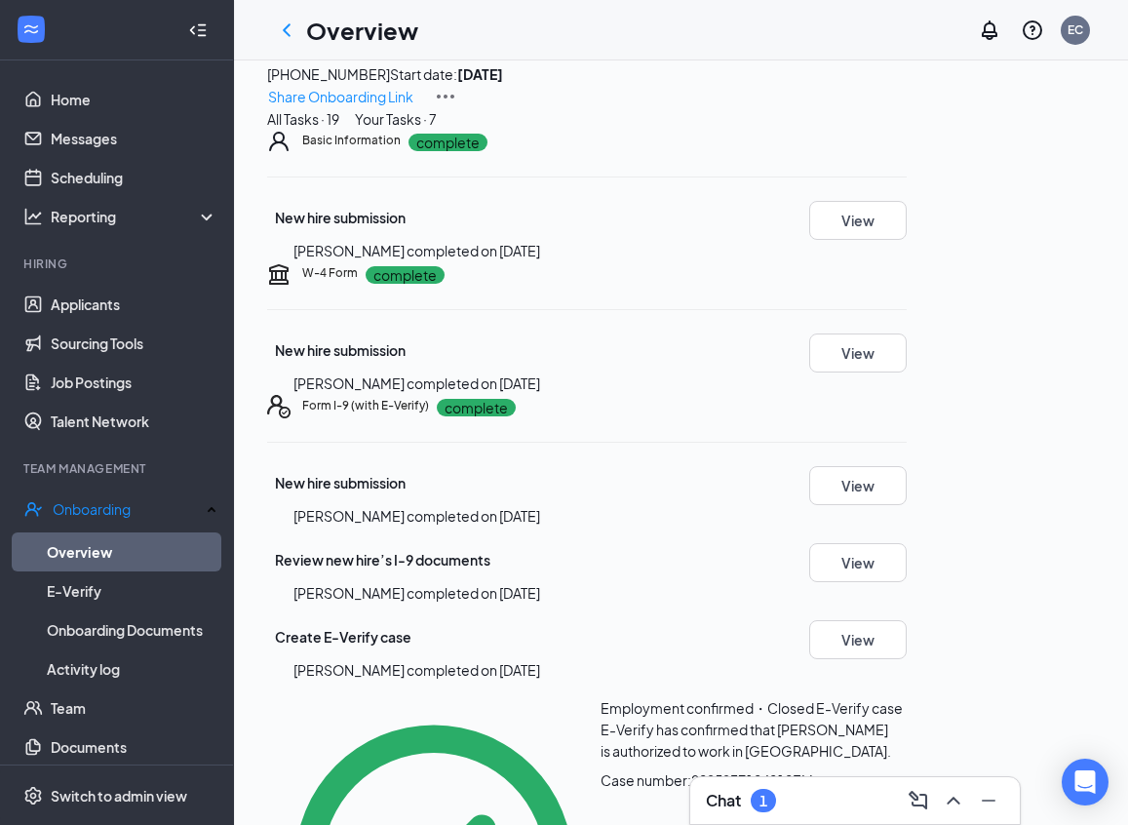
scroll to position [0, 0]
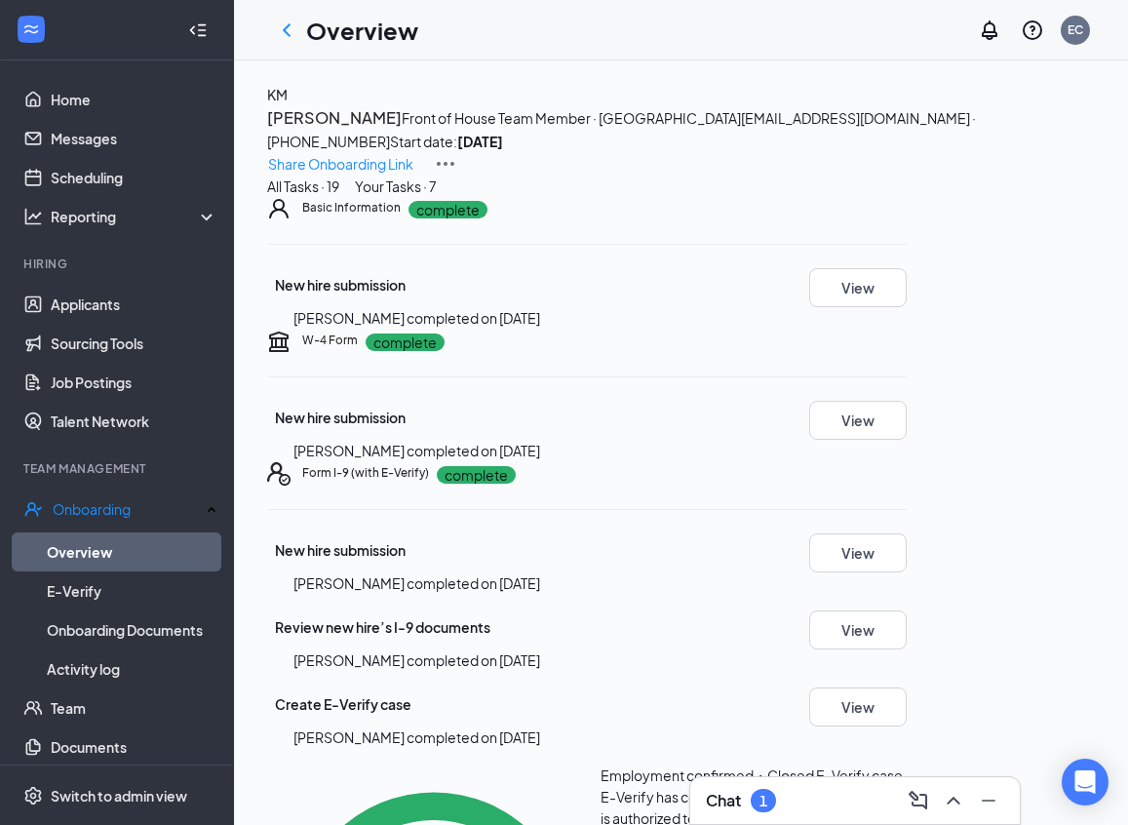
click at [288, 105] on h4 "KM" at bounding box center [277, 94] width 20 height 21
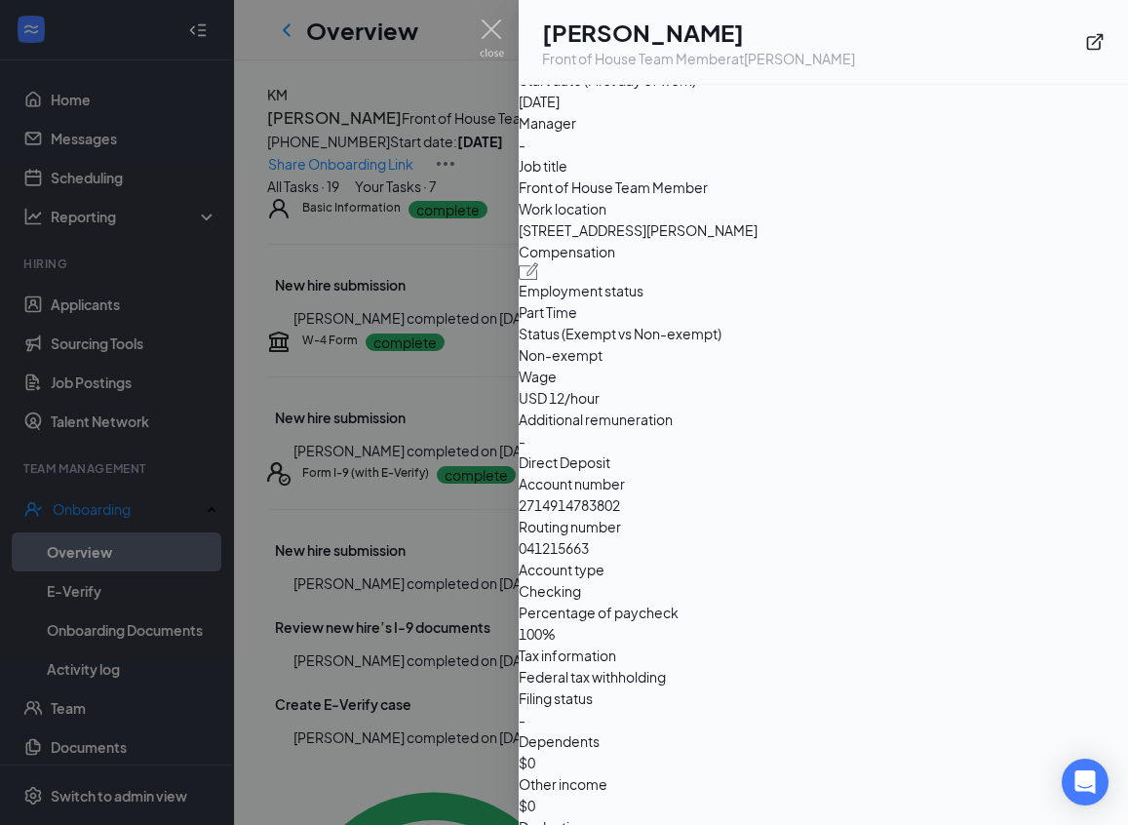
scroll to position [1201, 0]
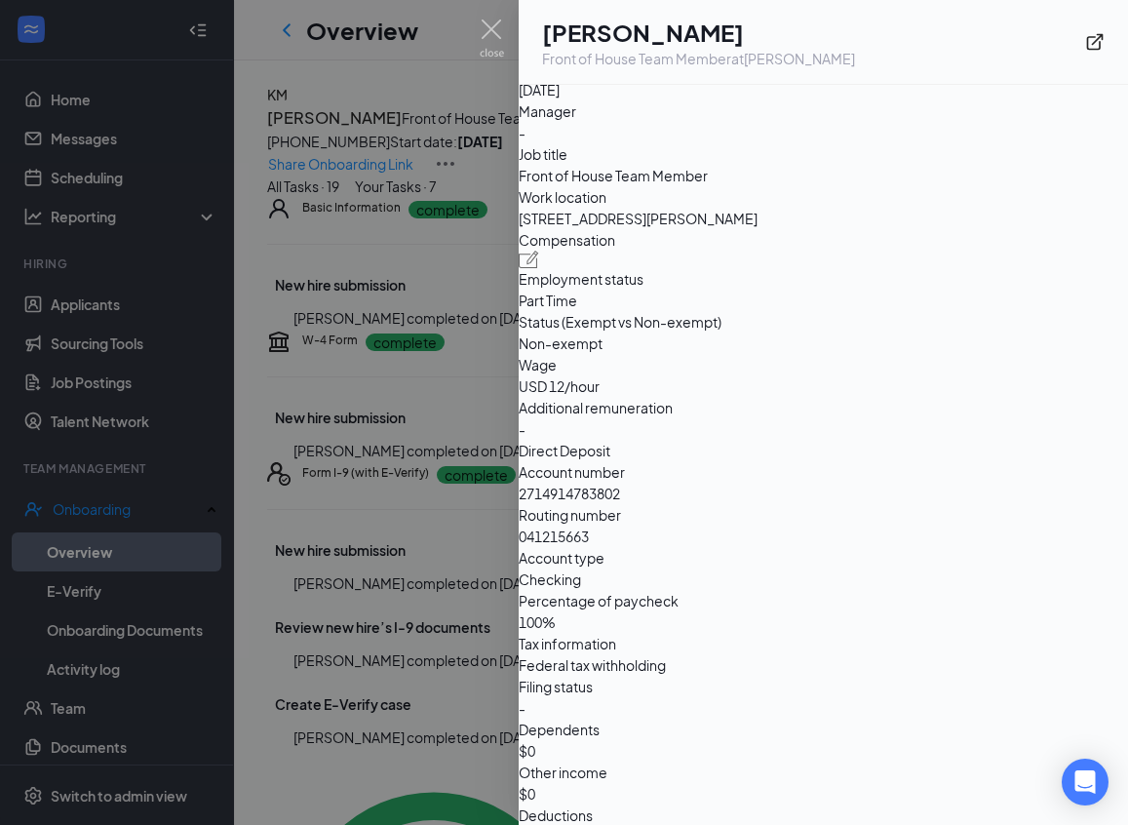
click at [505, 27] on div at bounding box center [564, 412] width 1128 height 825
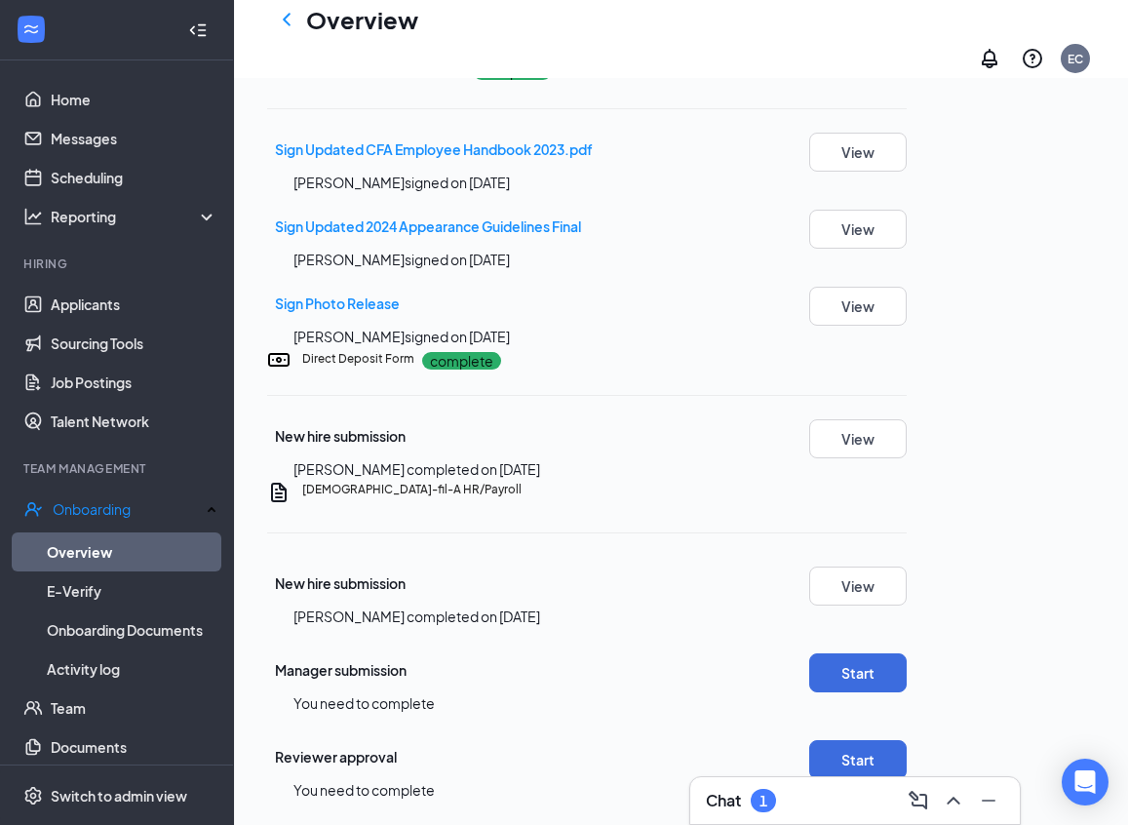
scroll to position [2048, 0]
click at [907, 653] on button "Start" at bounding box center [857, 672] width 97 height 39
click at [907, 740] on button "Start" at bounding box center [857, 759] width 97 height 39
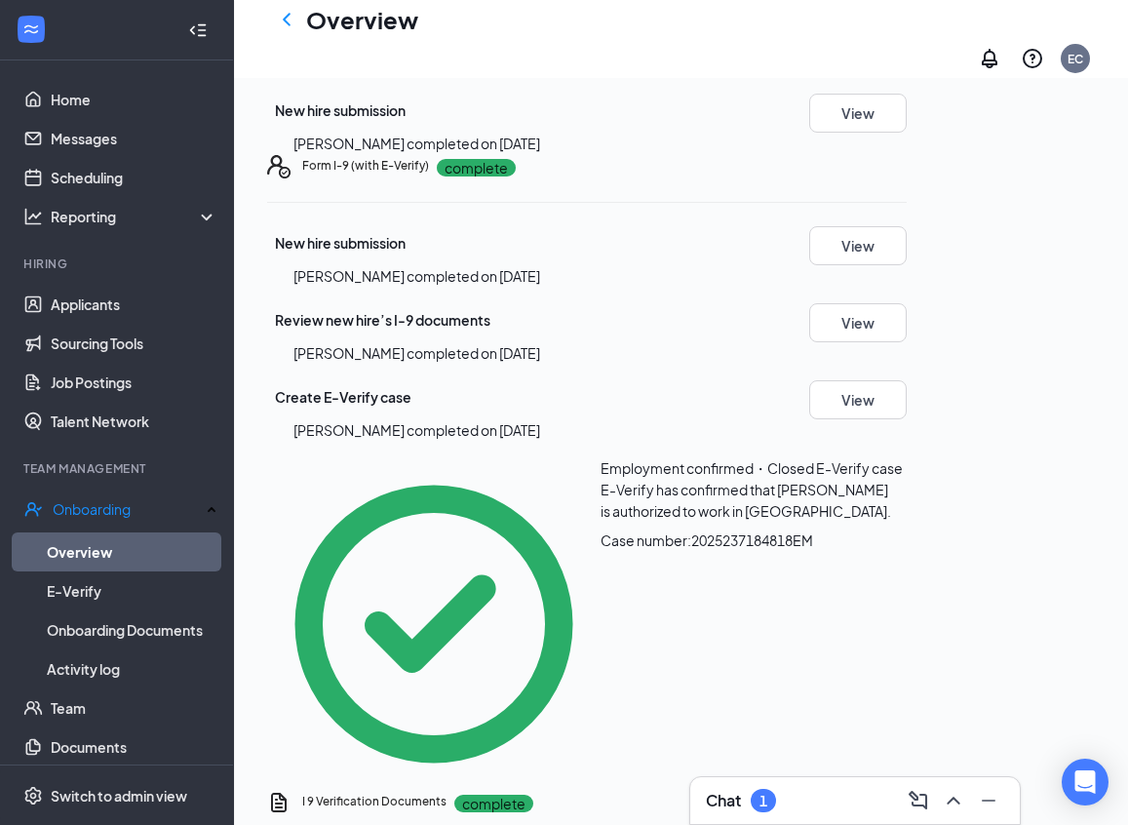
scroll to position [0, 0]
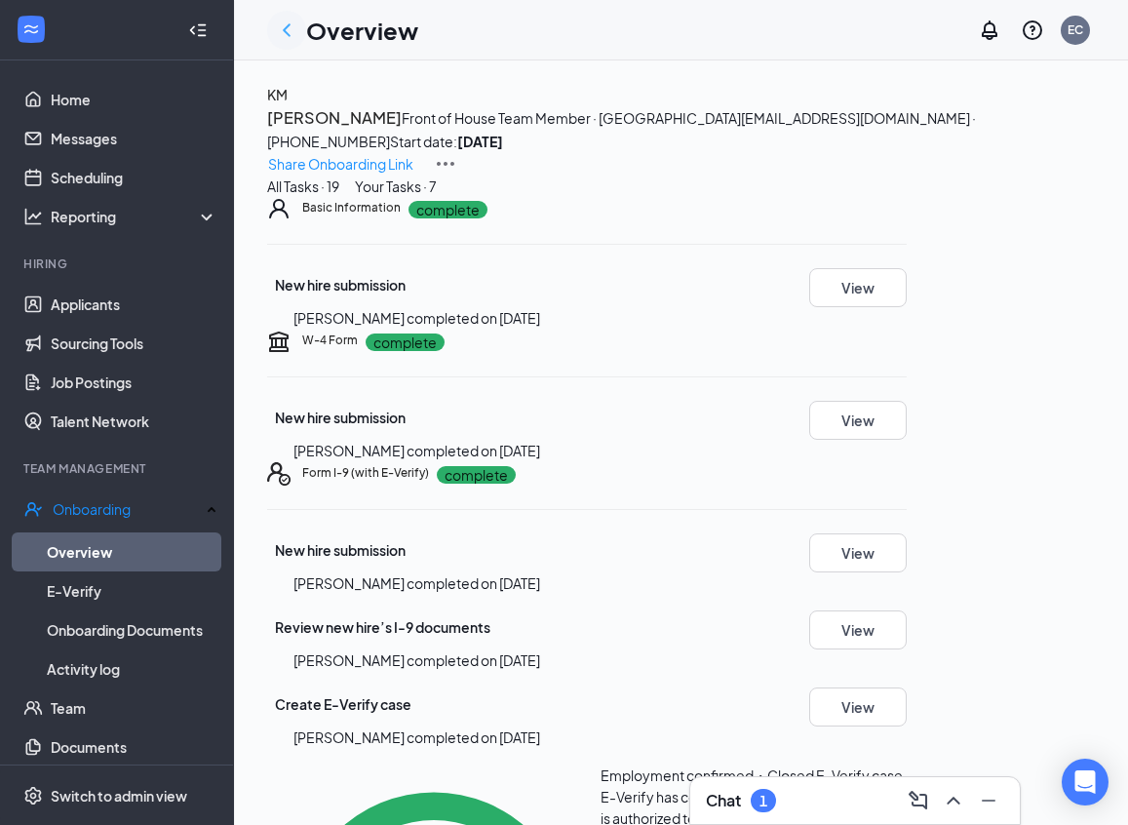
click at [290, 29] on icon "ChevronLeft" at bounding box center [286, 30] width 23 height 23
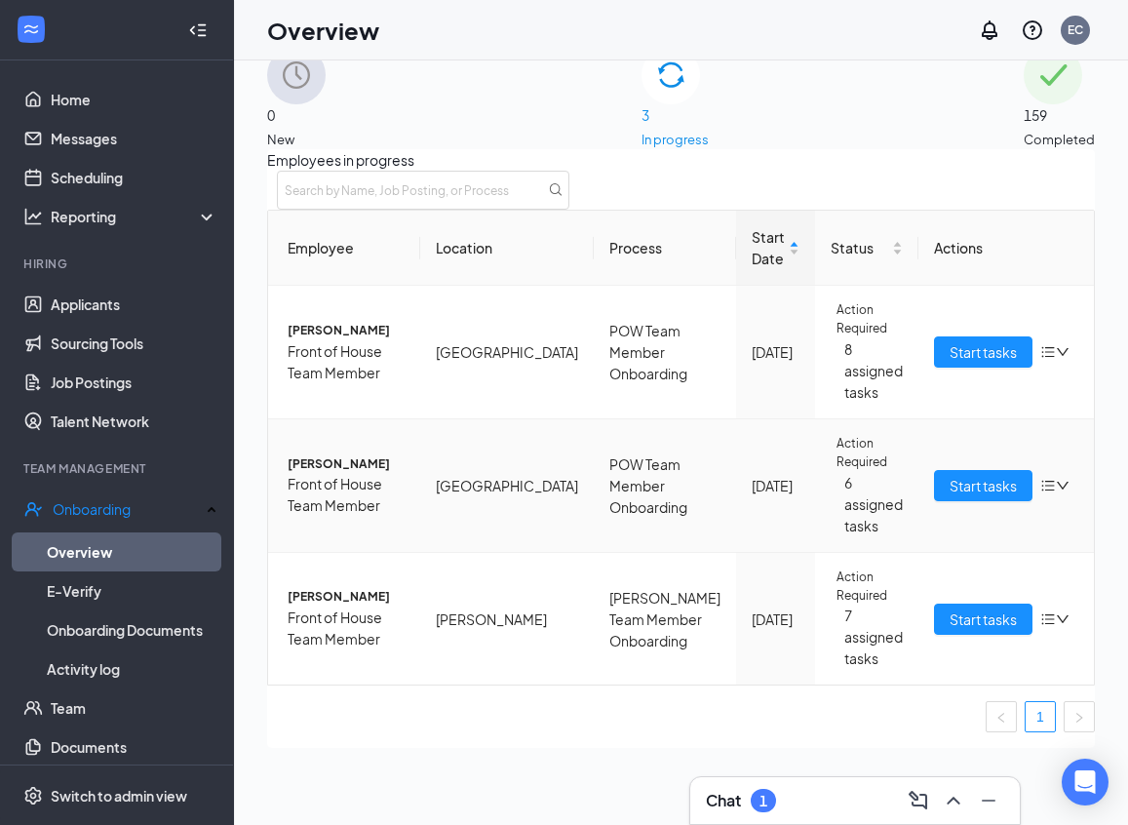
scroll to position [39, 0]
click at [949, 629] on span "Start tasks" at bounding box center [982, 617] width 67 height 21
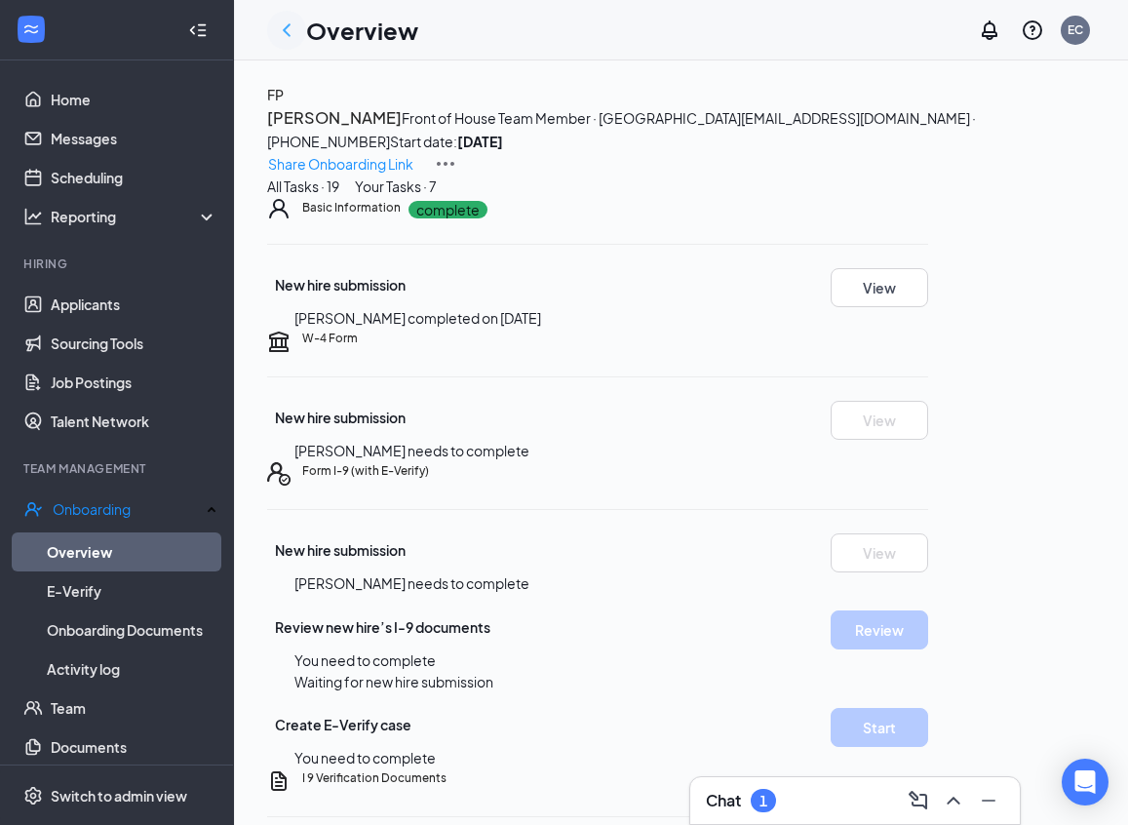
click at [289, 33] on icon "ChevronLeft" at bounding box center [287, 29] width 8 height 13
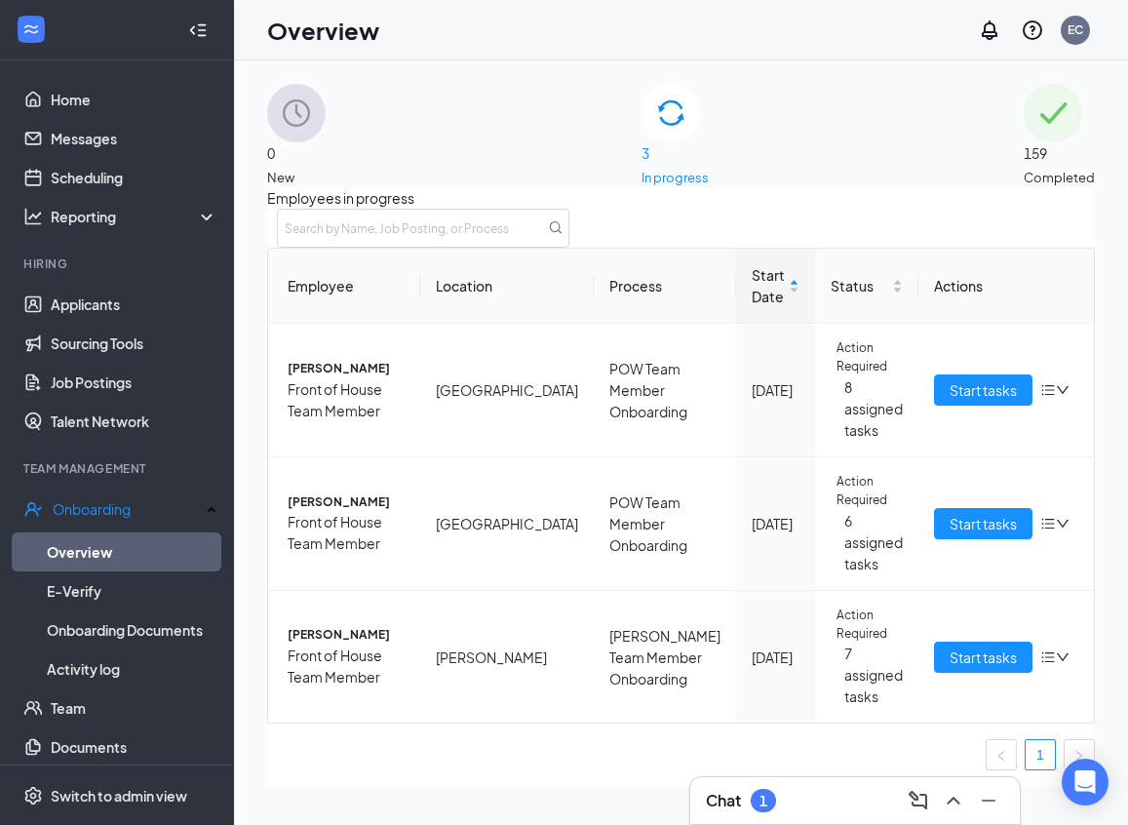
click at [754, 804] on div "1" at bounding box center [763, 800] width 25 height 23
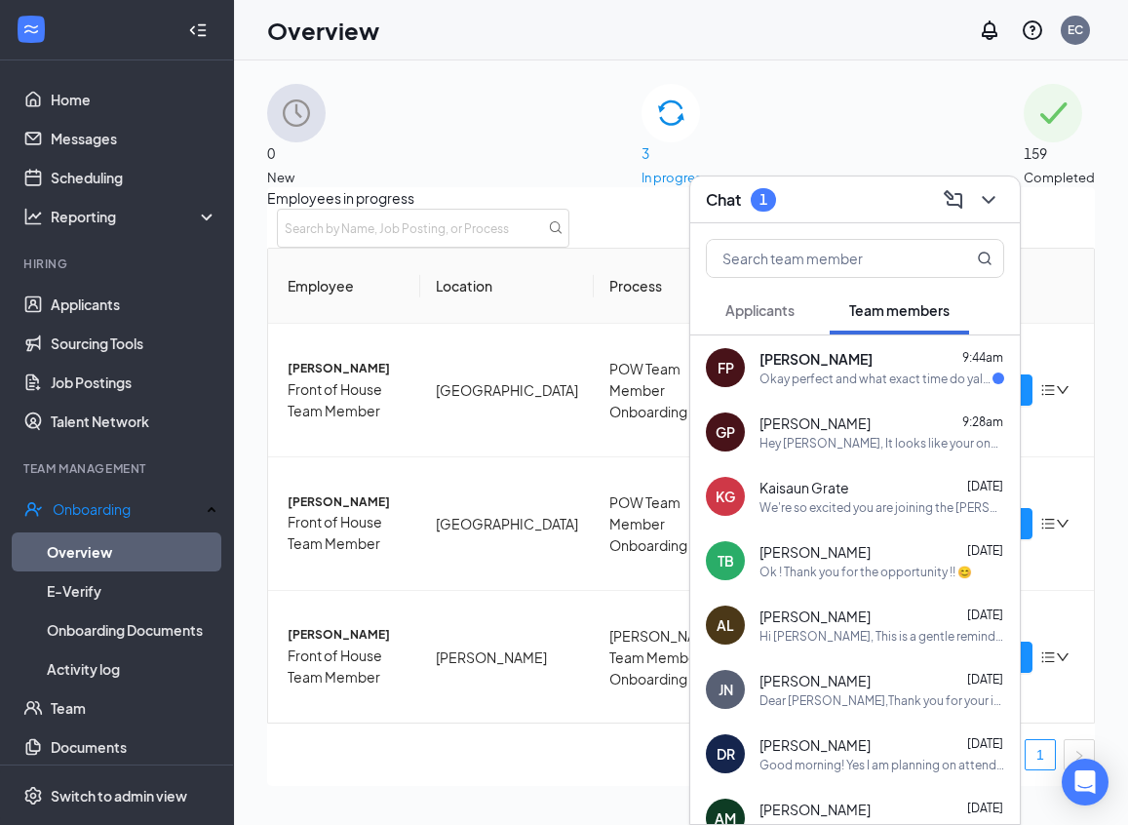
click at [827, 380] on div "Okay perfect and what exact time do yall want me to come in [DATE]" at bounding box center [875, 378] width 233 height 17
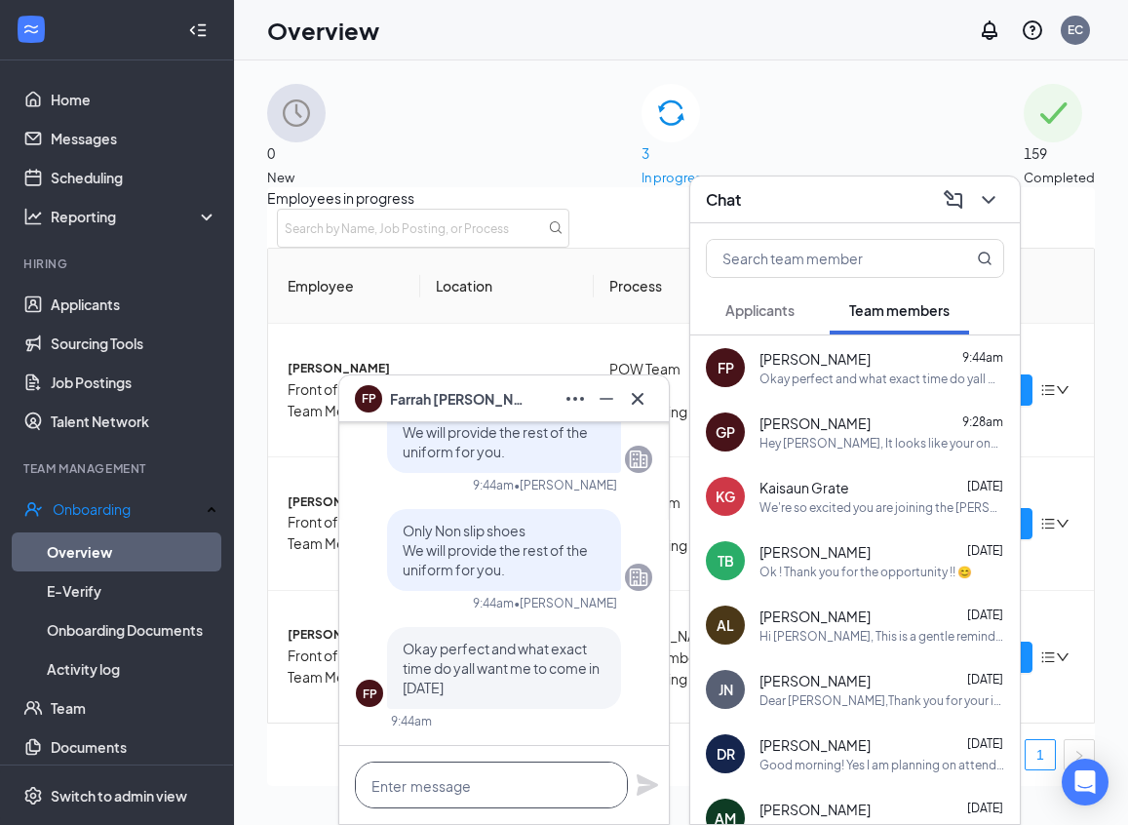
click at [484, 785] on textarea at bounding box center [491, 784] width 273 height 47
type textarea "Y"
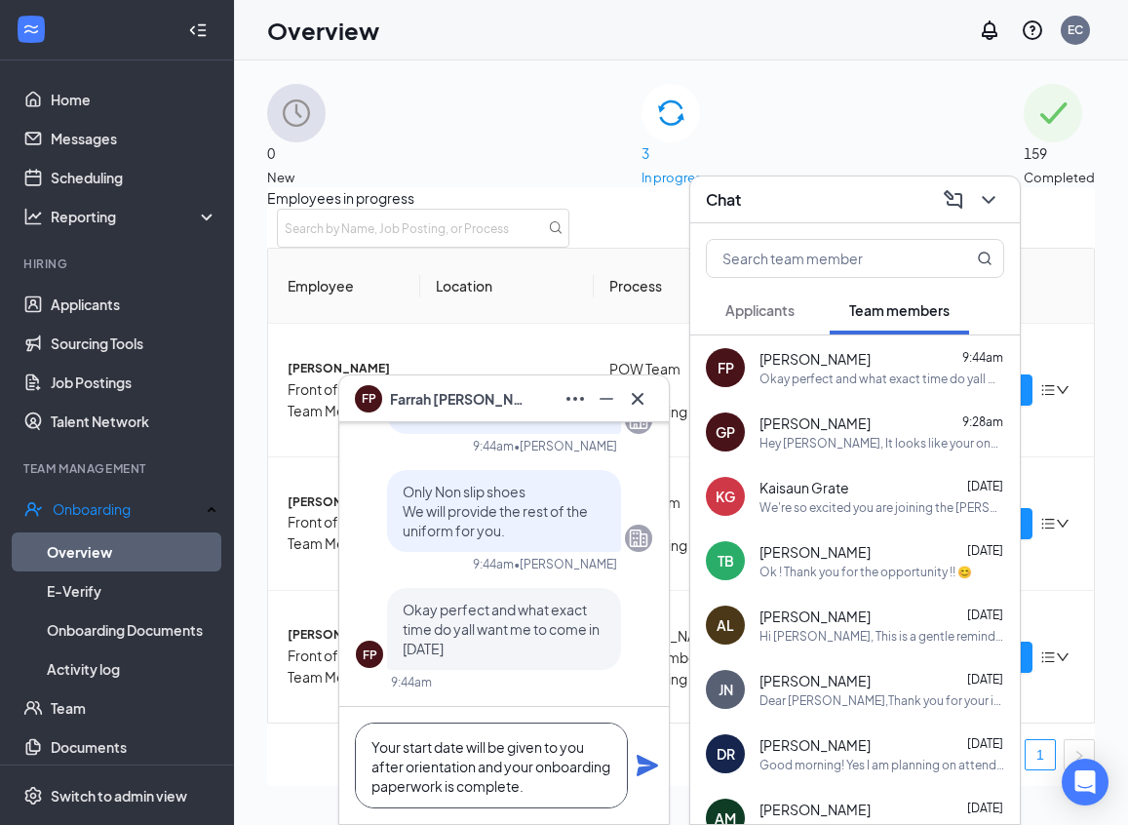
click at [503, 768] on textarea "Your start date will be given to you after orientation and your onboarding pape…" at bounding box center [491, 765] width 273 height 86
click at [481, 780] on textarea "Your start date will be given to you after your onboarding paperwork is complet…" at bounding box center [491, 765] width 273 height 86
type textarea "Your start date will be given to you after your onboarding paperwork is complet…"
click at [640, 762] on icon "Plane" at bounding box center [647, 765] width 21 height 21
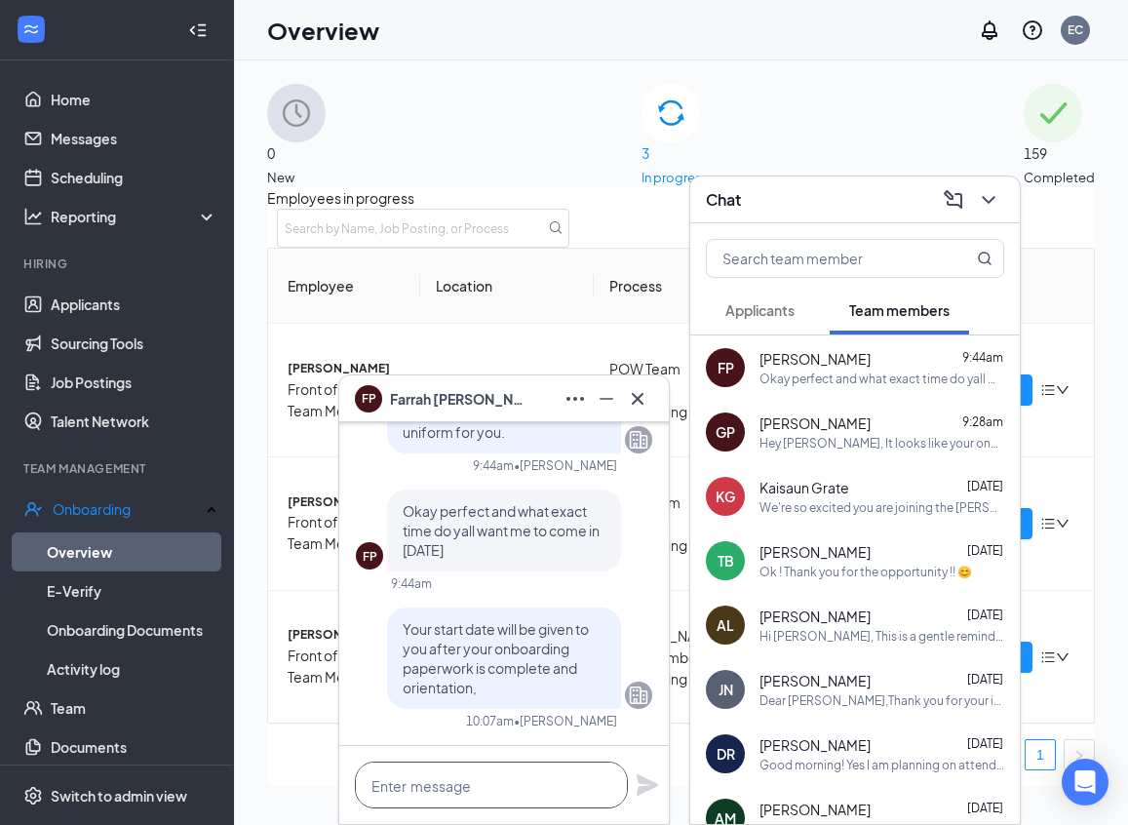
click at [565, 793] on textarea at bounding box center [491, 784] width 273 height 47
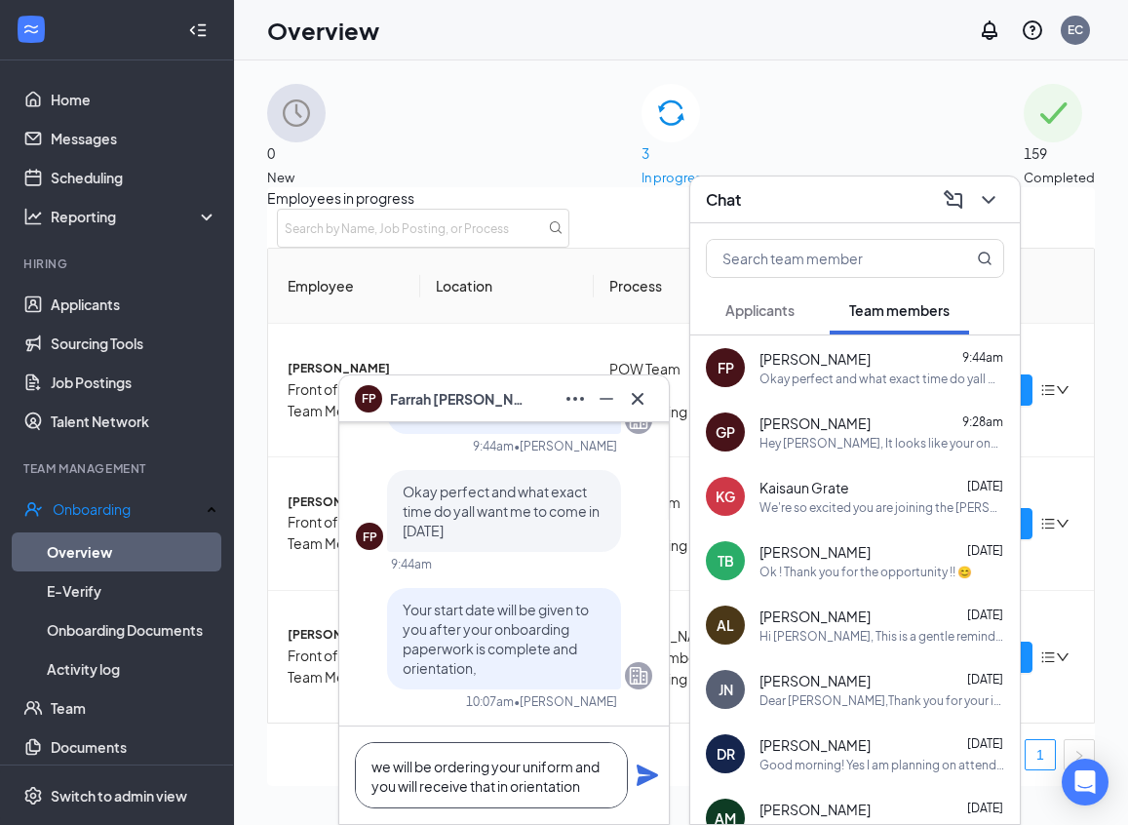
click at [603, 788] on textarea "we will be ordering your uniform and you will receive that in orientation" at bounding box center [491, 775] width 273 height 66
click at [381, 769] on textarea "we will be ordering your uniform and you will receive that in orientation" at bounding box center [491, 775] width 273 height 66
click at [588, 783] on textarea "We will be ordering your uniform and you will receive that in orientation" at bounding box center [491, 775] width 273 height 66
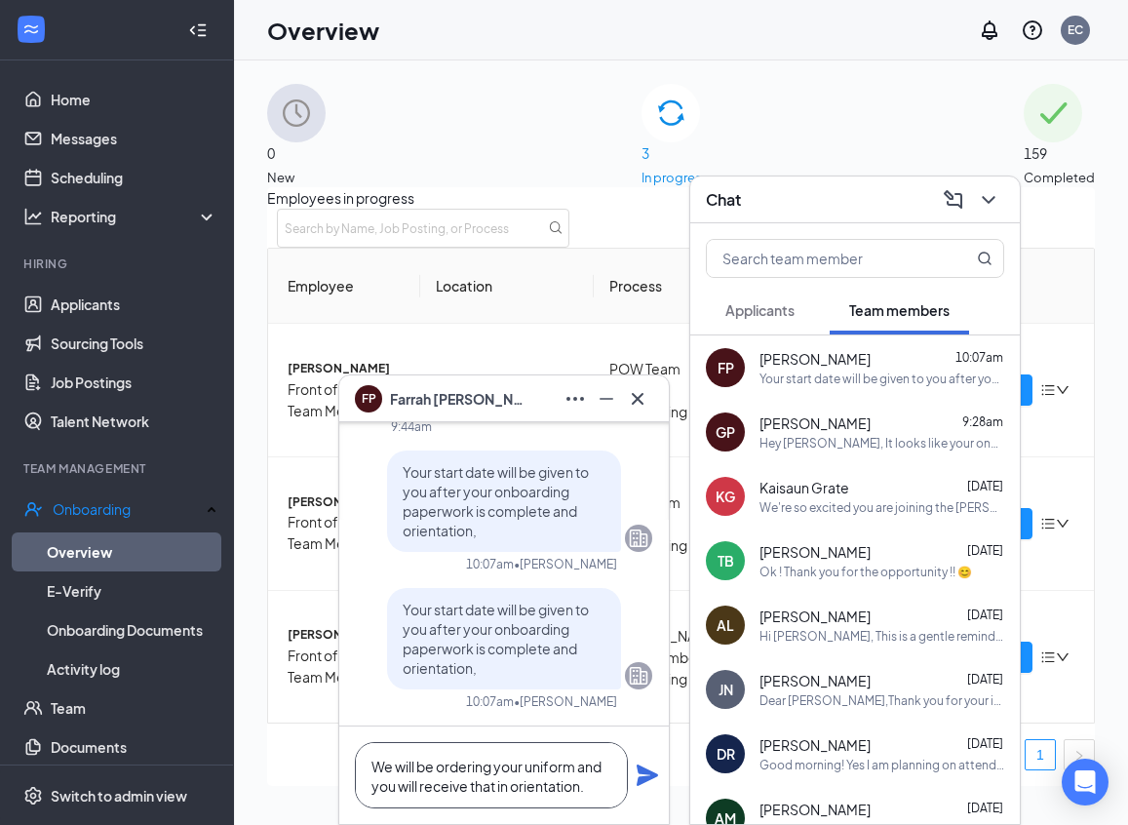
click at [524, 768] on textarea "We will be ordering your uniform and you will receive that in orientation." at bounding box center [491, 775] width 273 height 66
click at [494, 769] on textarea "We will be ordering you uniform and you will receive that in orientation." at bounding box center [491, 775] width 273 height 66
drag, startPoint x: 477, startPoint y: 770, endPoint x: 339, endPoint y: 778, distance: 137.7
click at [339, 778] on div "you uniform and you will receive that in orientation." at bounding box center [503, 774] width 329 height 97
click at [484, 784] on textarea "you uniform and you will receive that in orientation." at bounding box center [491, 775] width 273 height 66
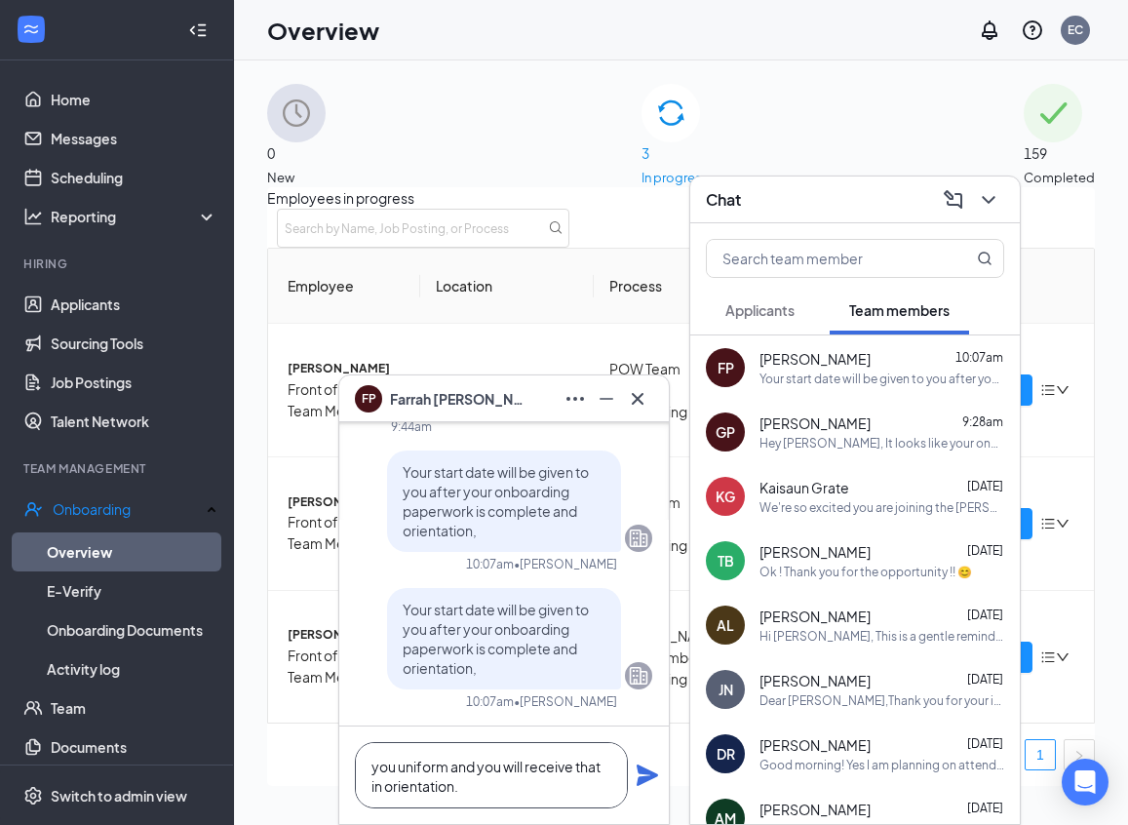
drag, startPoint x: 474, startPoint y: 768, endPoint x: 338, endPoint y: 771, distance: 135.5
click at [339, 771] on div "you uniform and you will receive that in orientation." at bounding box center [503, 774] width 329 height 97
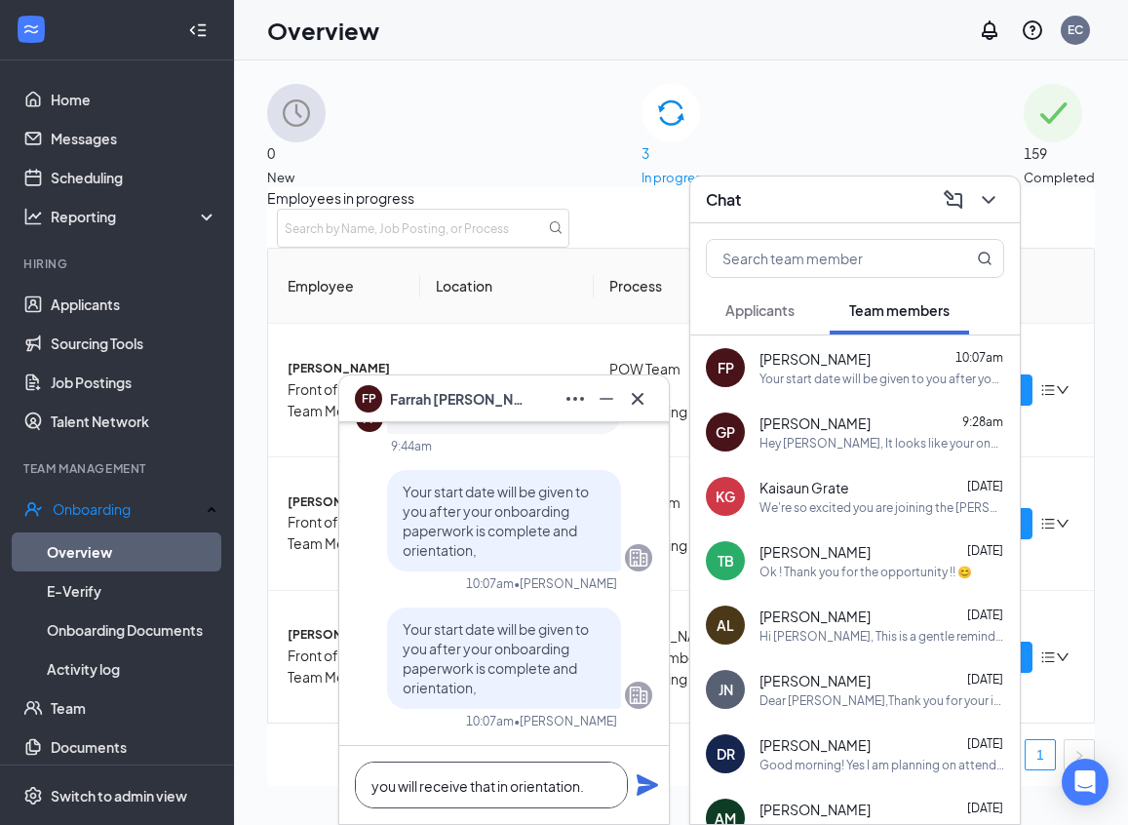
click at [473, 790] on textarea "you will receive that in orientation." at bounding box center [491, 784] width 273 height 47
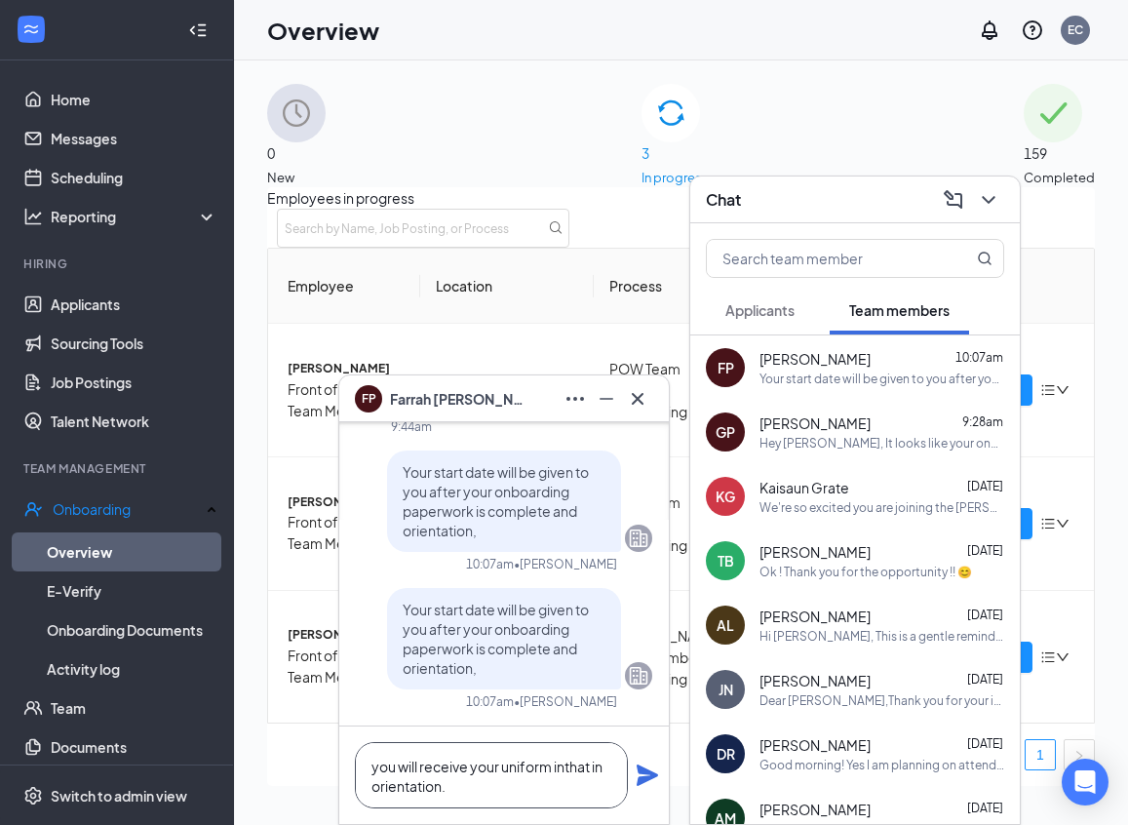
type textarea "you will receive your uniform in that in orientation."
click at [595, 770] on textarea "you will receive your uniform in that in orientation." at bounding box center [491, 775] width 273 height 66
drag, startPoint x: 575, startPoint y: 796, endPoint x: 341, endPoint y: 710, distance: 249.5
click at [341, 710] on div "FP [PERSON_NAME] Team member Front of House Team Member • [PERSON_NAME][DATE] […" at bounding box center [503, 623] width 329 height 402
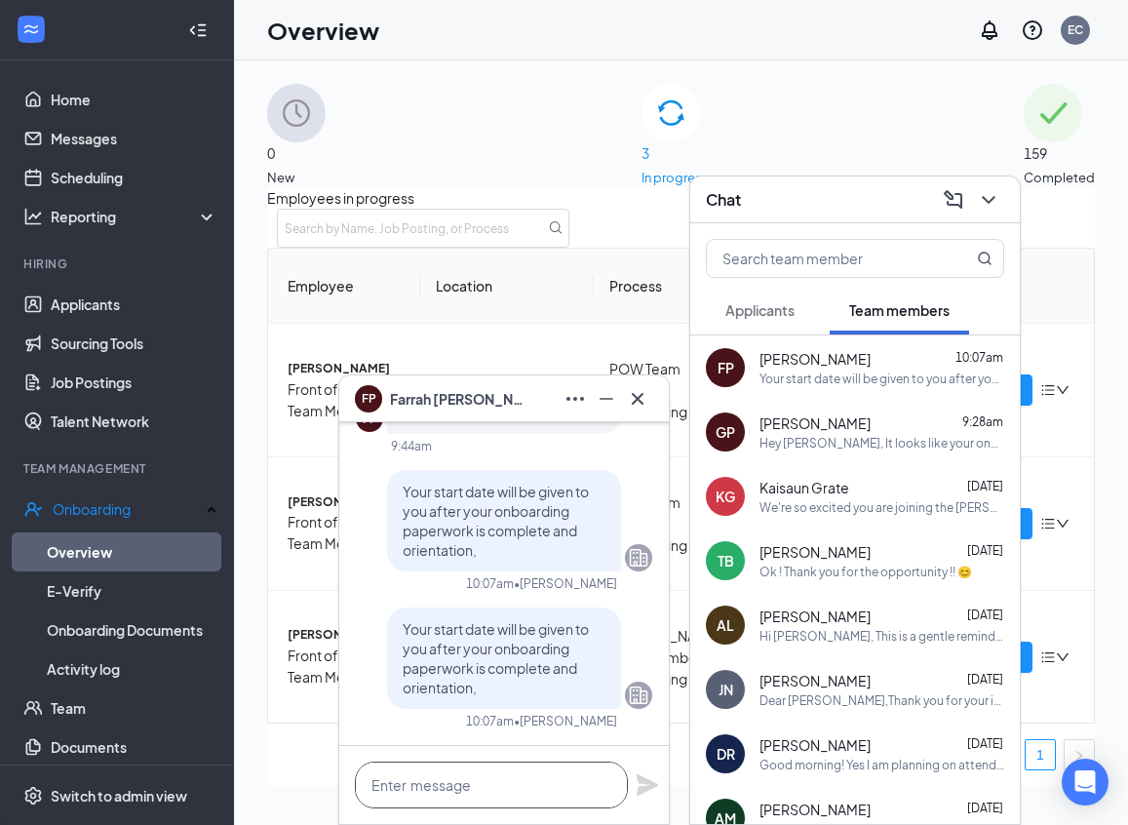
click at [419, 780] on textarea at bounding box center [491, 784] width 273 height 47
paste textarea "Hey_______, Here are the steps below. 1. Onboarding Paperwork (After filling th…"
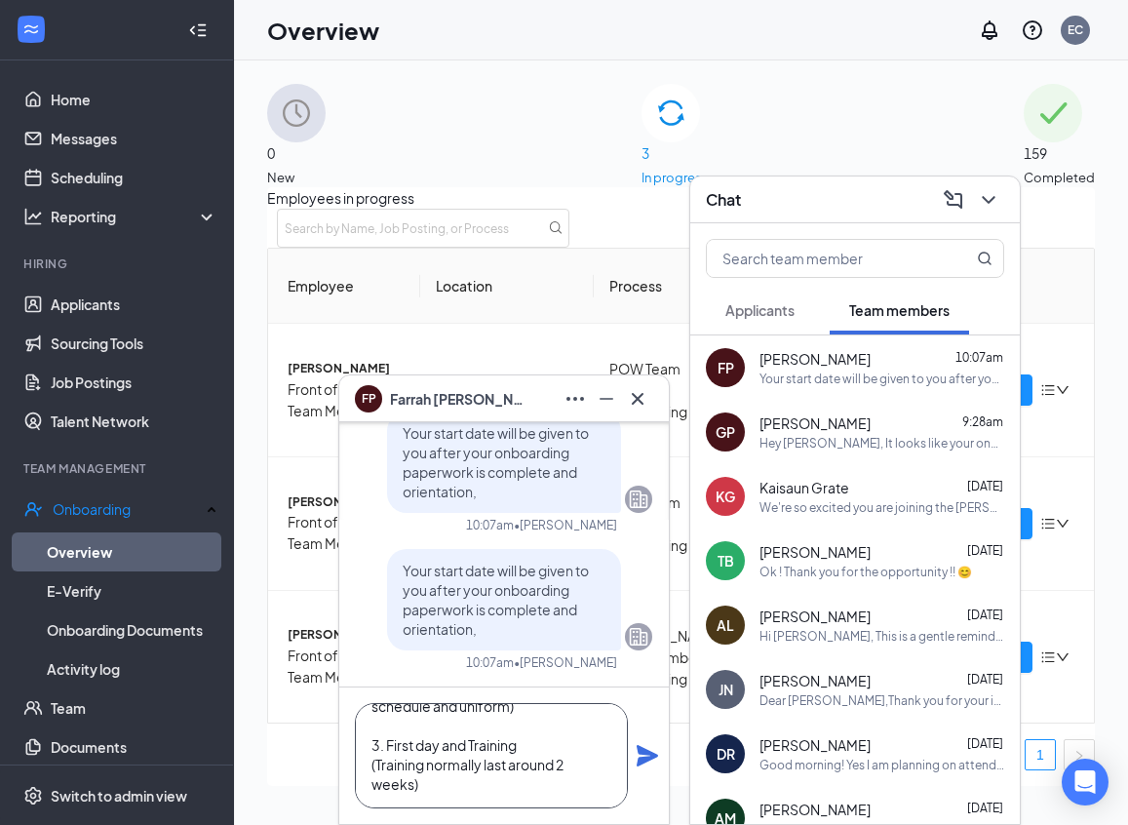
scroll to position [0, 0]
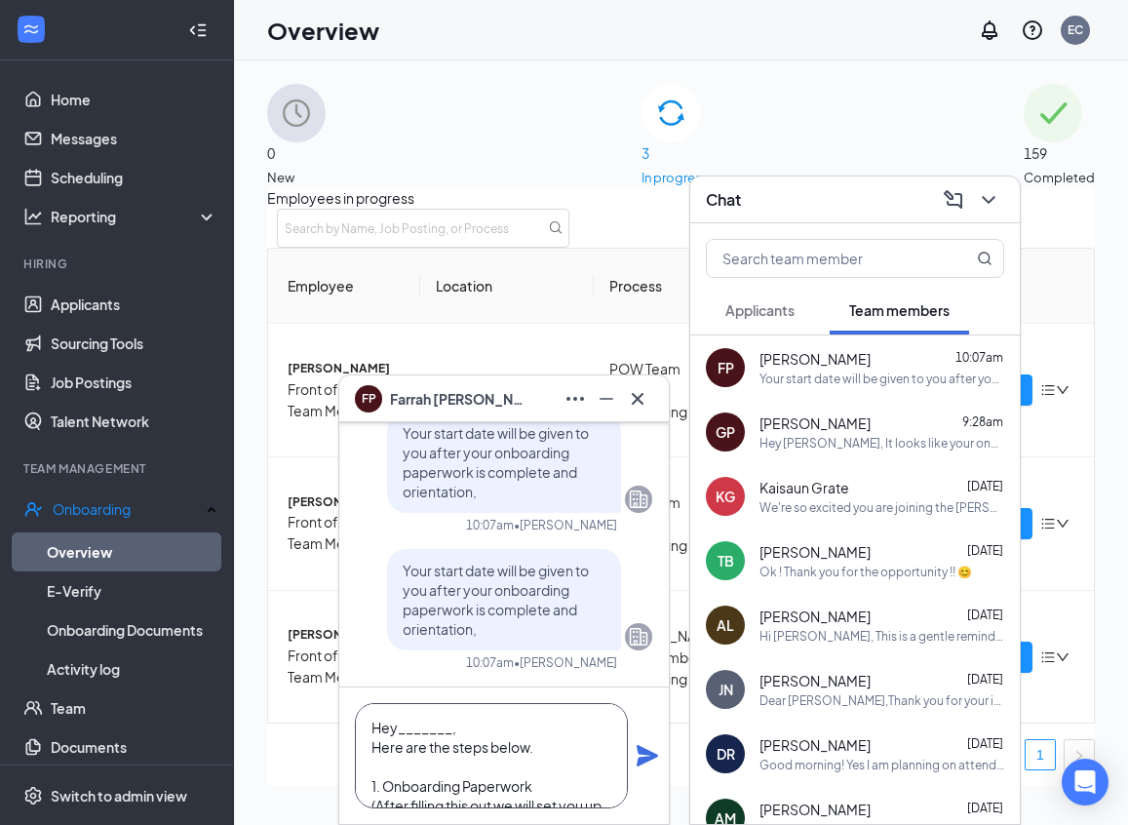
click at [473, 717] on textarea "Hey_______, Here are the steps below. 1. Onboarding Paperwork (After filling th…" at bounding box center [491, 755] width 273 height 105
click at [368, 744] on textarea "Here are the steps below. 1. Onboarding Paperwork (After filling this out we wi…" at bounding box center [491, 755] width 273 height 105
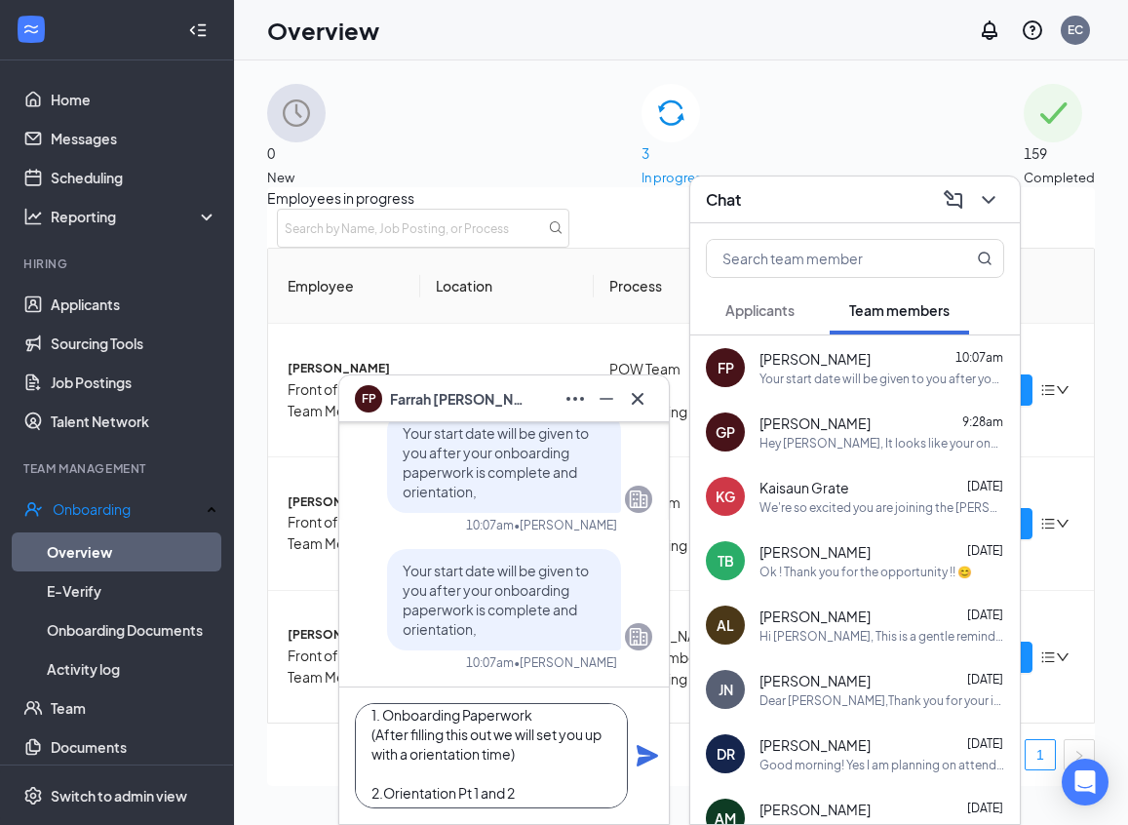
click at [546, 750] on textarea "Here are the steps below. 1. Onboarding Paperwork (After filling this out we wi…" at bounding box center [491, 755] width 273 height 105
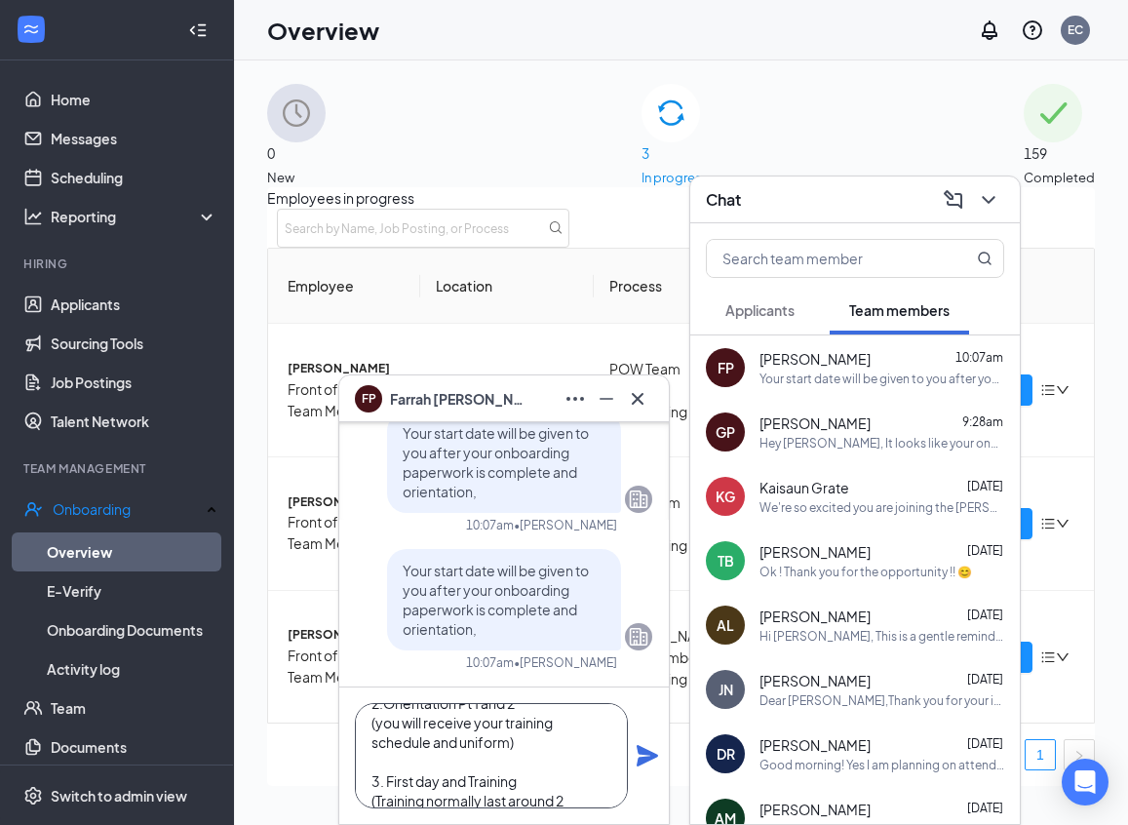
click at [546, 750] on textarea "Here are the steps below. 1. Onboarding Paperwork (After filling this out we wi…" at bounding box center [491, 755] width 273 height 105
click at [585, 780] on textarea "Here are the steps below. 1. Onboarding Paperwork (After filling this out we wi…" at bounding box center [491, 755] width 273 height 105
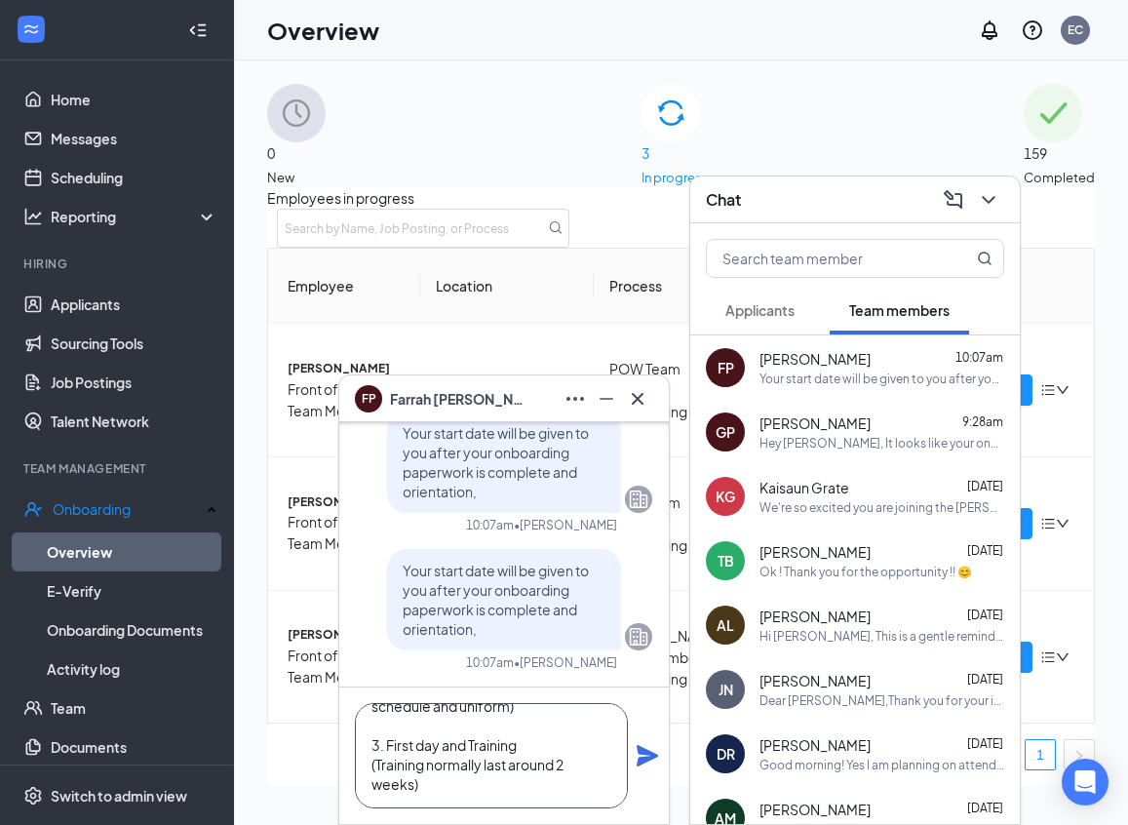
scroll to position [197, 0]
click at [554, 765] on textarea "Here are the steps below. 1. Onboarding Paperwork (After filling this out we wi…" at bounding box center [491, 755] width 273 height 105
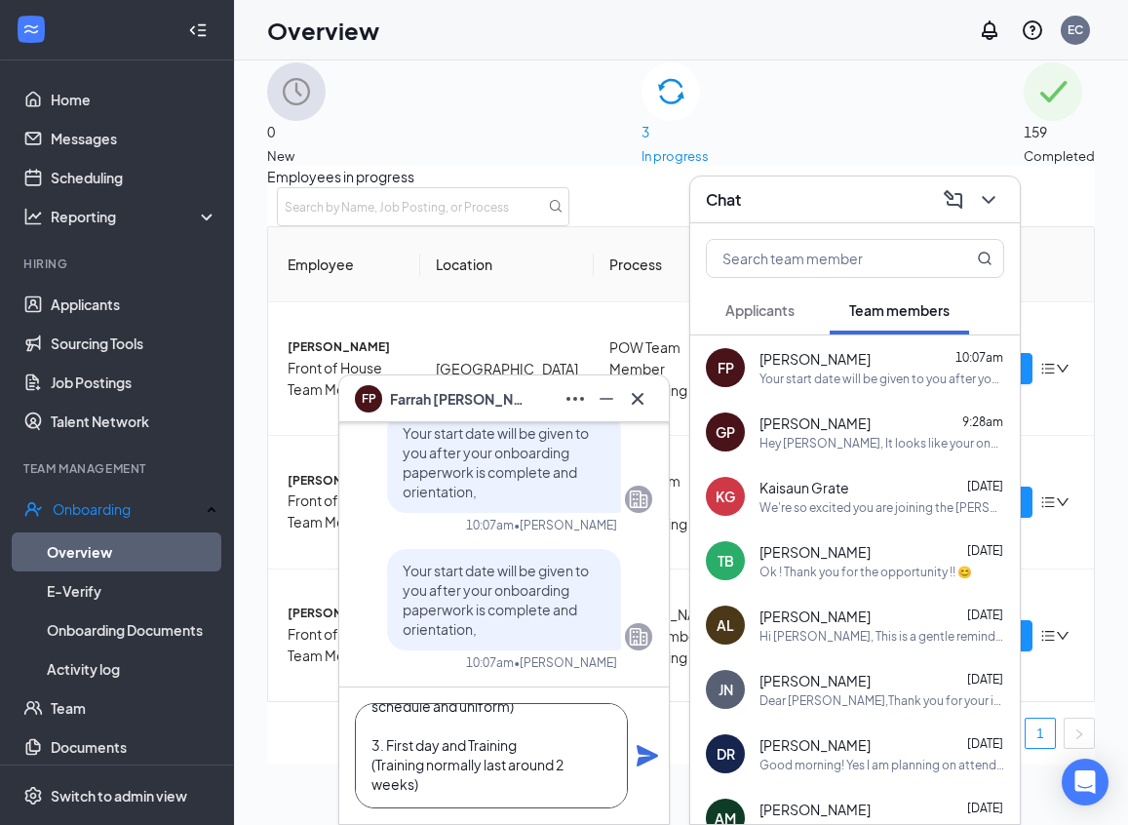
scroll to position [33, 0]
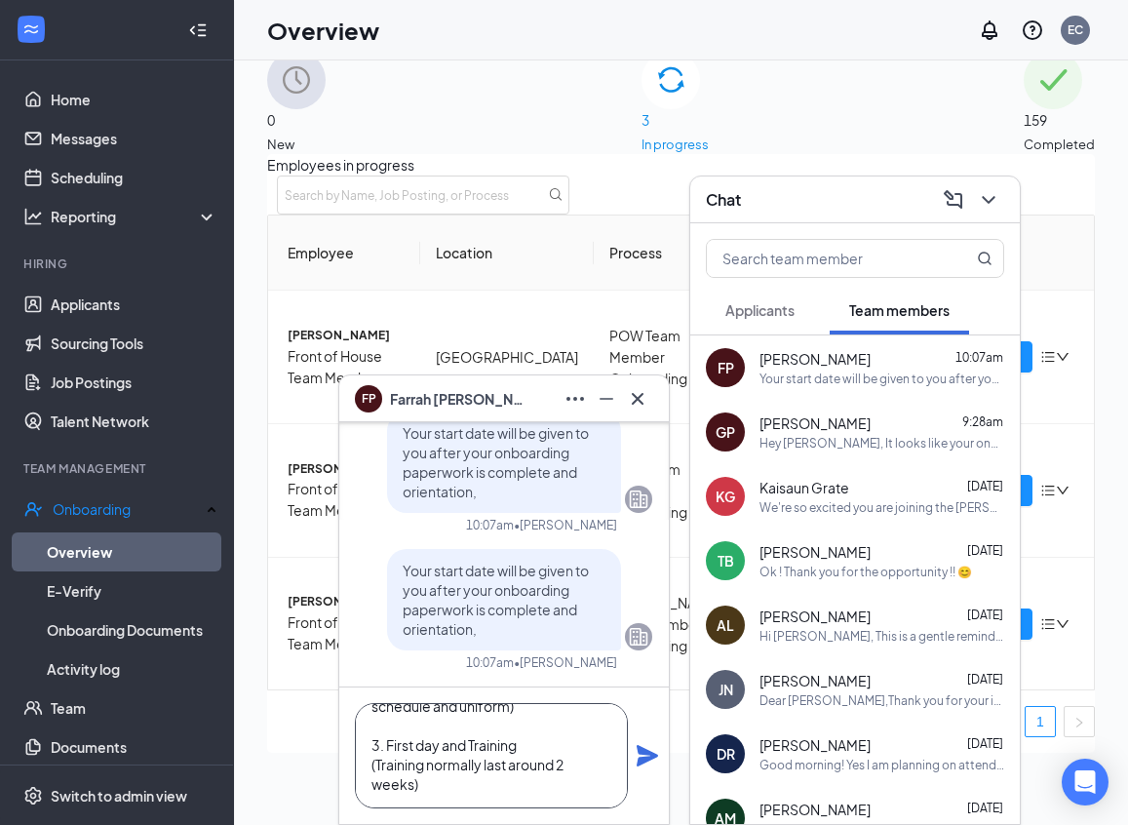
type textarea "Here are the steps below. 1. Onboarding Paperwork (After filling this out we wi…"
click at [642, 755] on icon "Plane" at bounding box center [647, 755] width 23 height 23
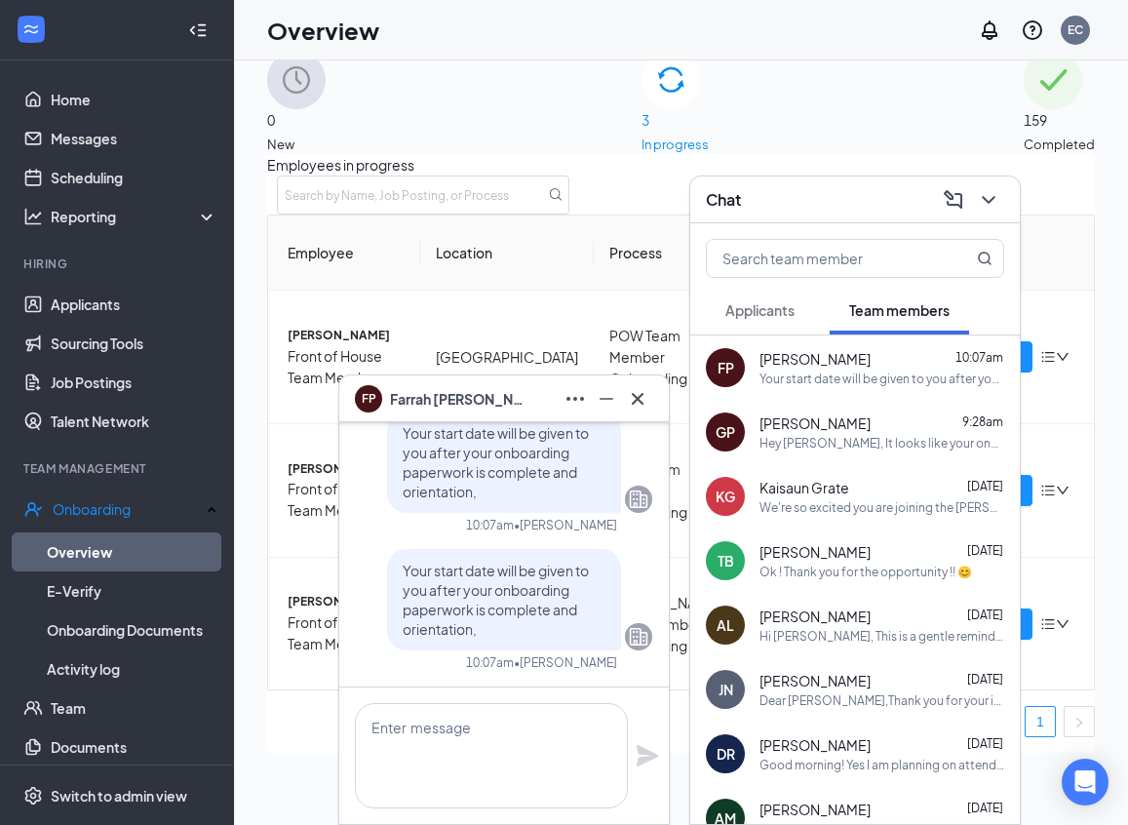
scroll to position [0, 0]
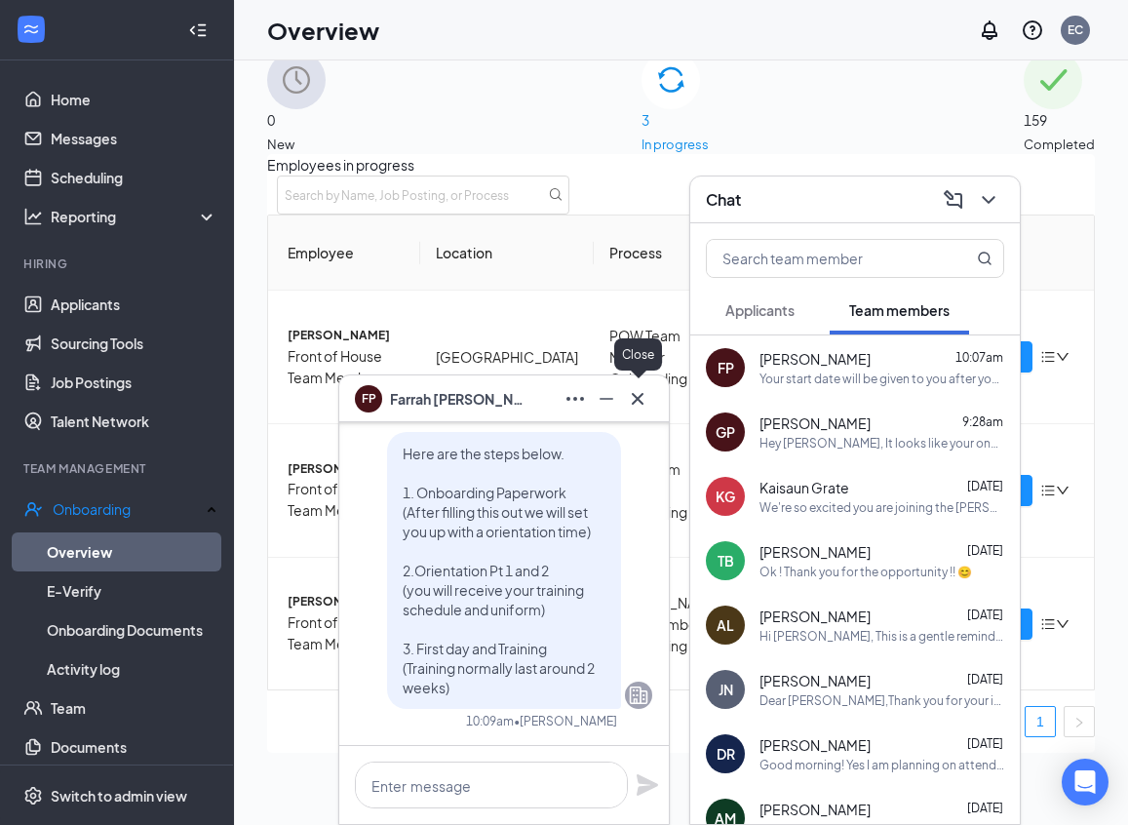
click at [635, 402] on icon "Cross" at bounding box center [637, 398] width 23 height 23
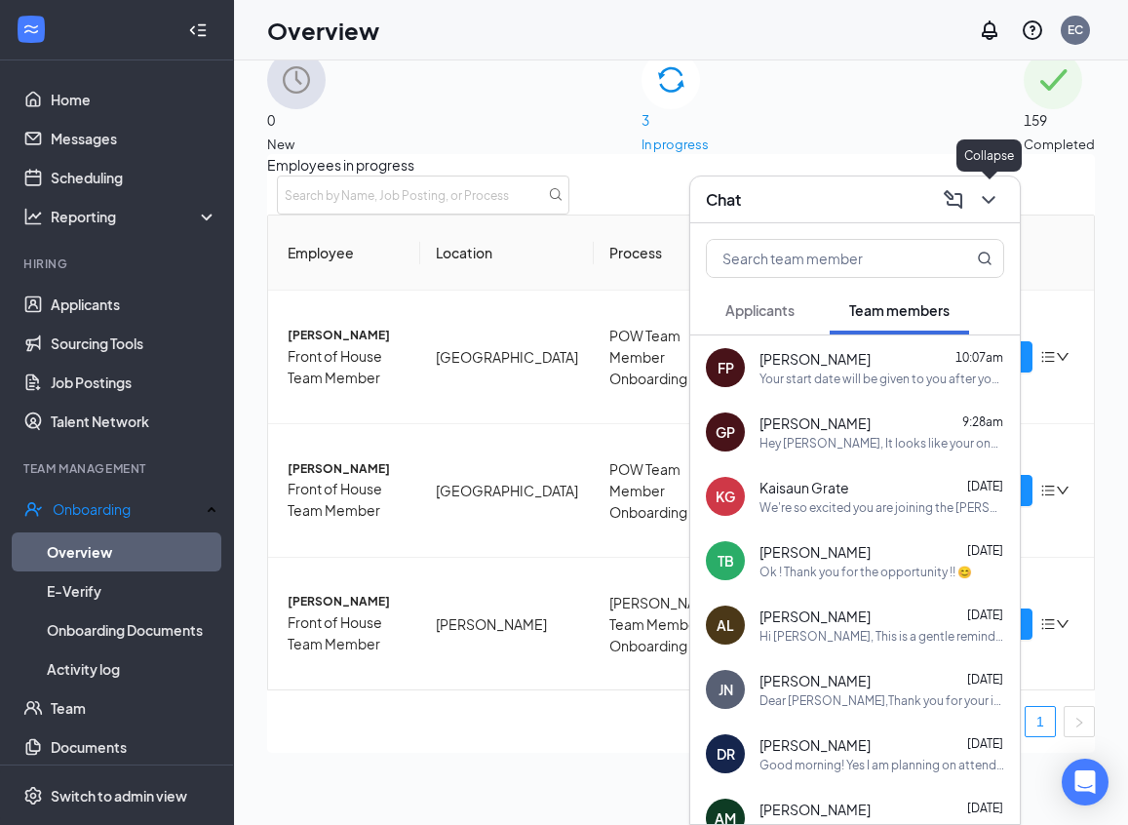
click at [987, 198] on icon "ChevronDown" at bounding box center [988, 199] width 23 height 23
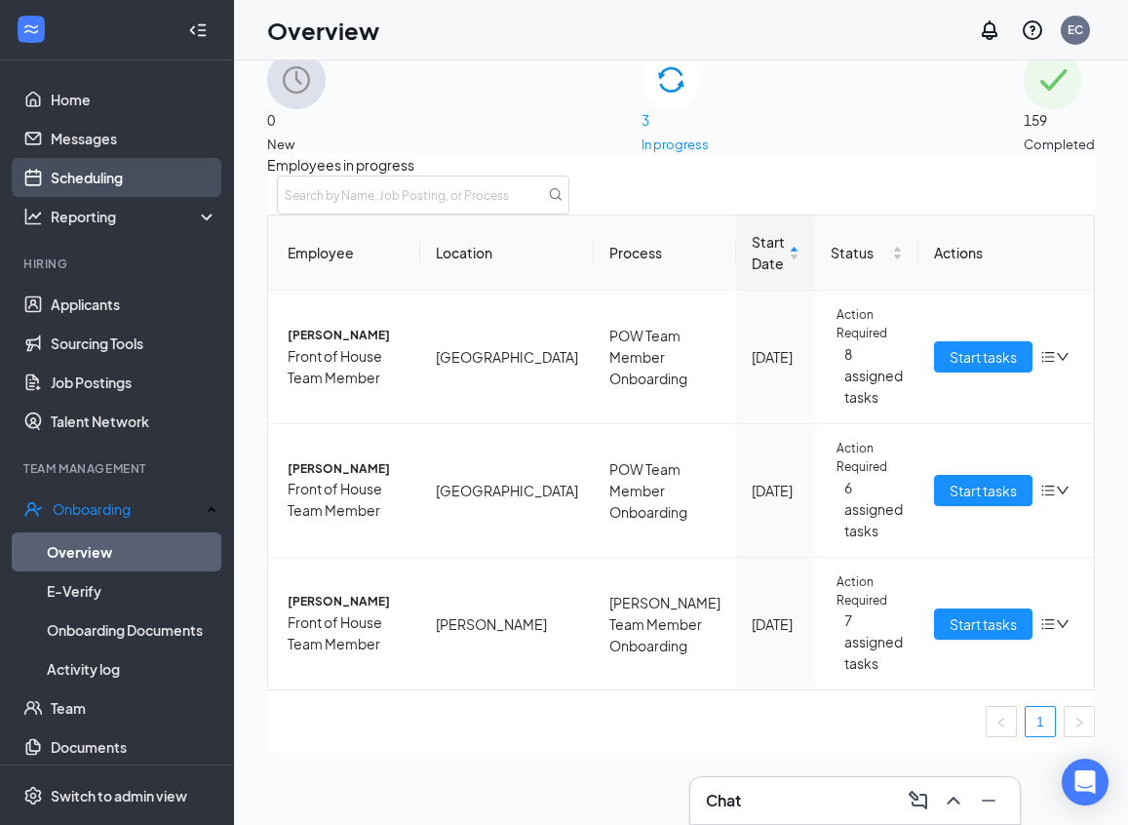
click at [92, 173] on link "Scheduling" at bounding box center [134, 177] width 167 height 39
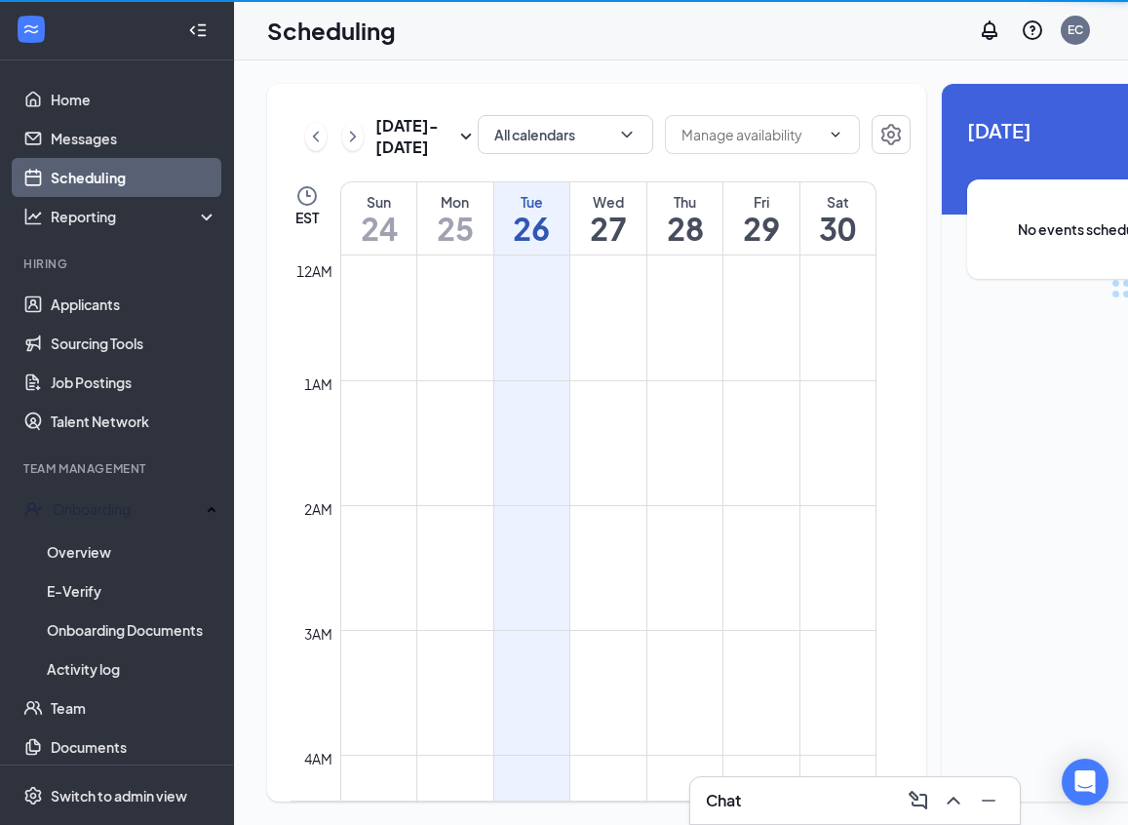
scroll to position [958, 0]
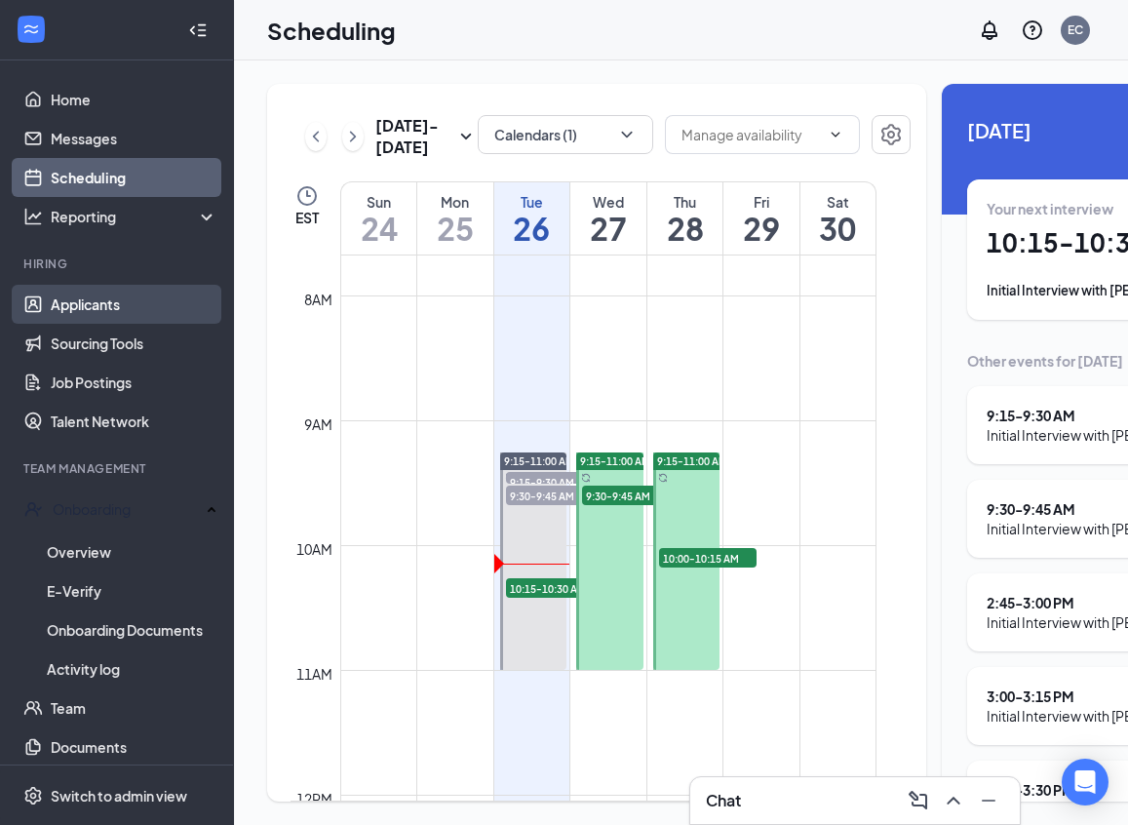
click at [52, 310] on link "Applicants" at bounding box center [134, 304] width 167 height 39
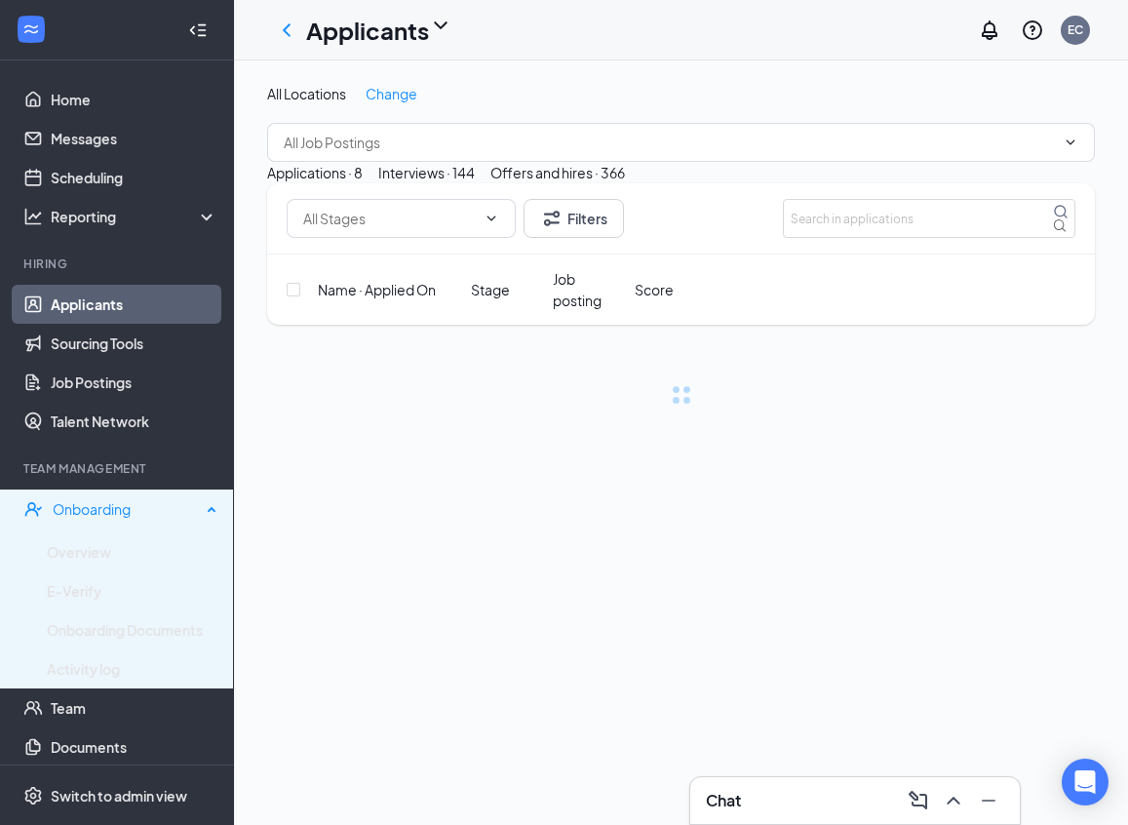
click at [71, 518] on div "Onboarding" at bounding box center [127, 508] width 148 height 19
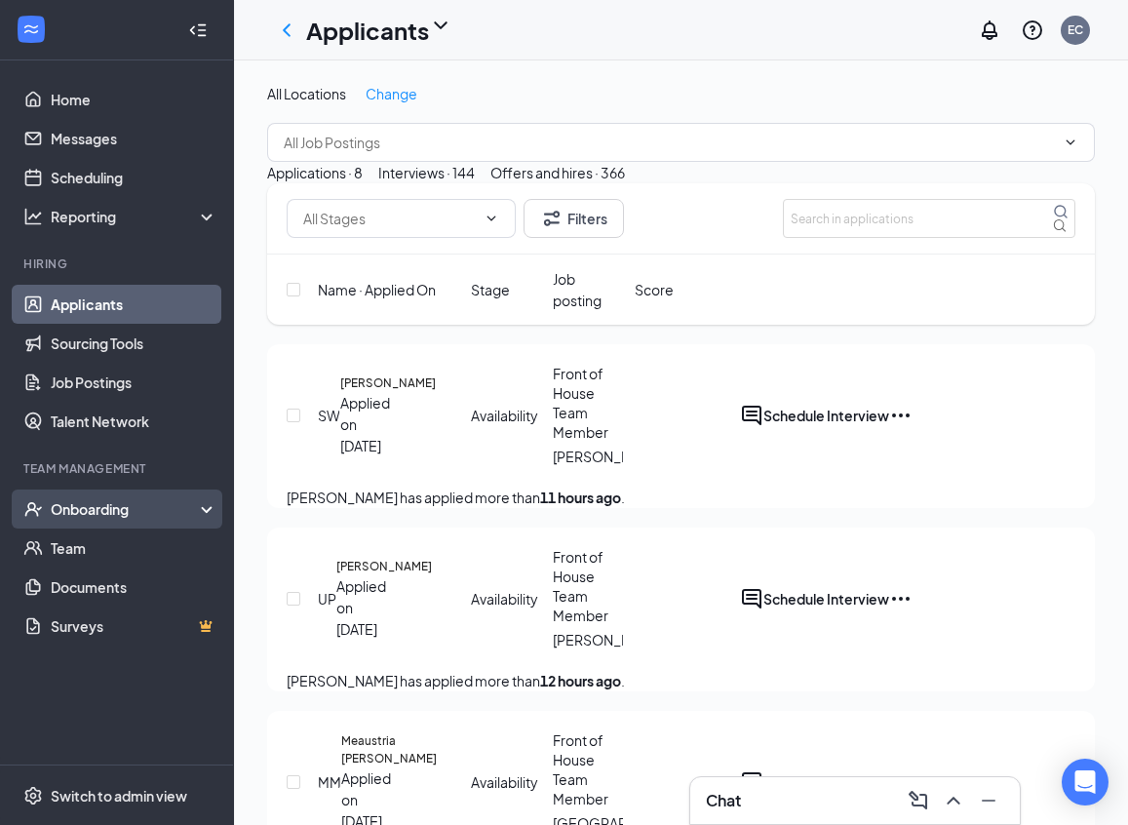
click at [103, 489] on li "Onboarding Overview E-Verify Onboarding Documents Activity log" at bounding box center [116, 508] width 233 height 39
click at [97, 513] on div "Onboarding" at bounding box center [126, 508] width 150 height 19
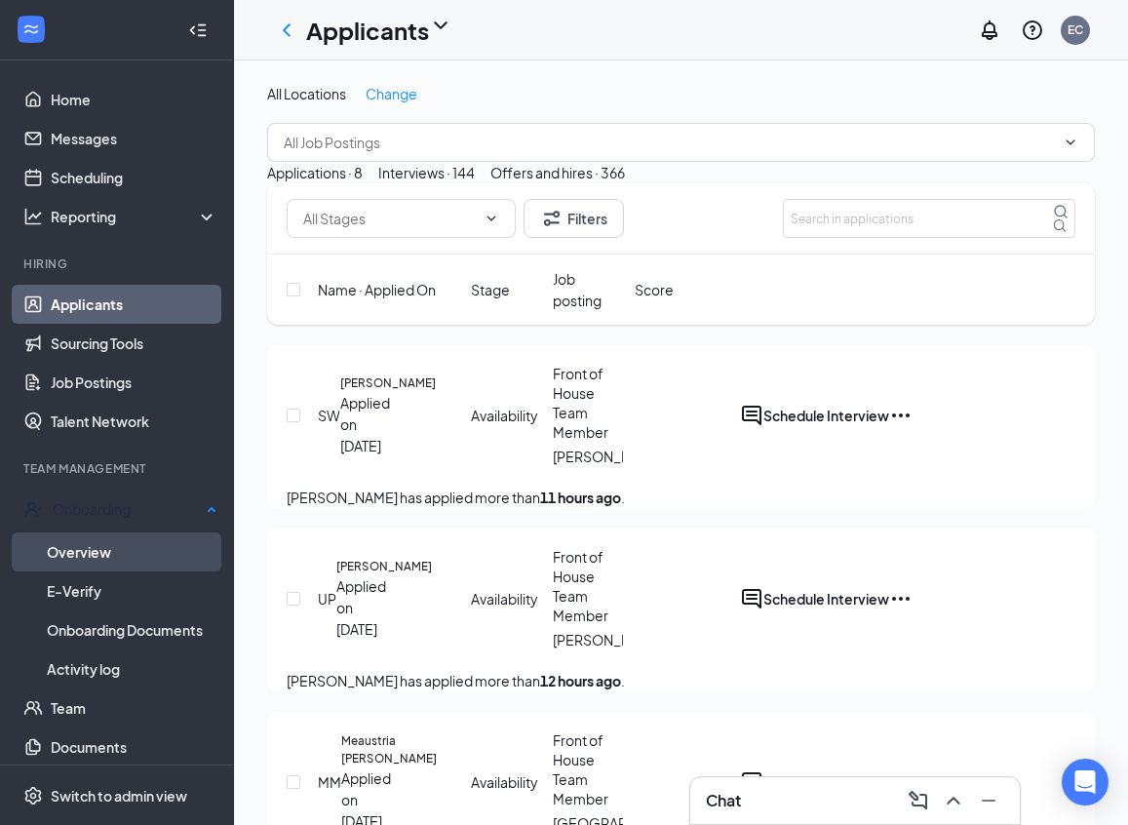
click at [63, 545] on link "Overview" at bounding box center [132, 551] width 171 height 39
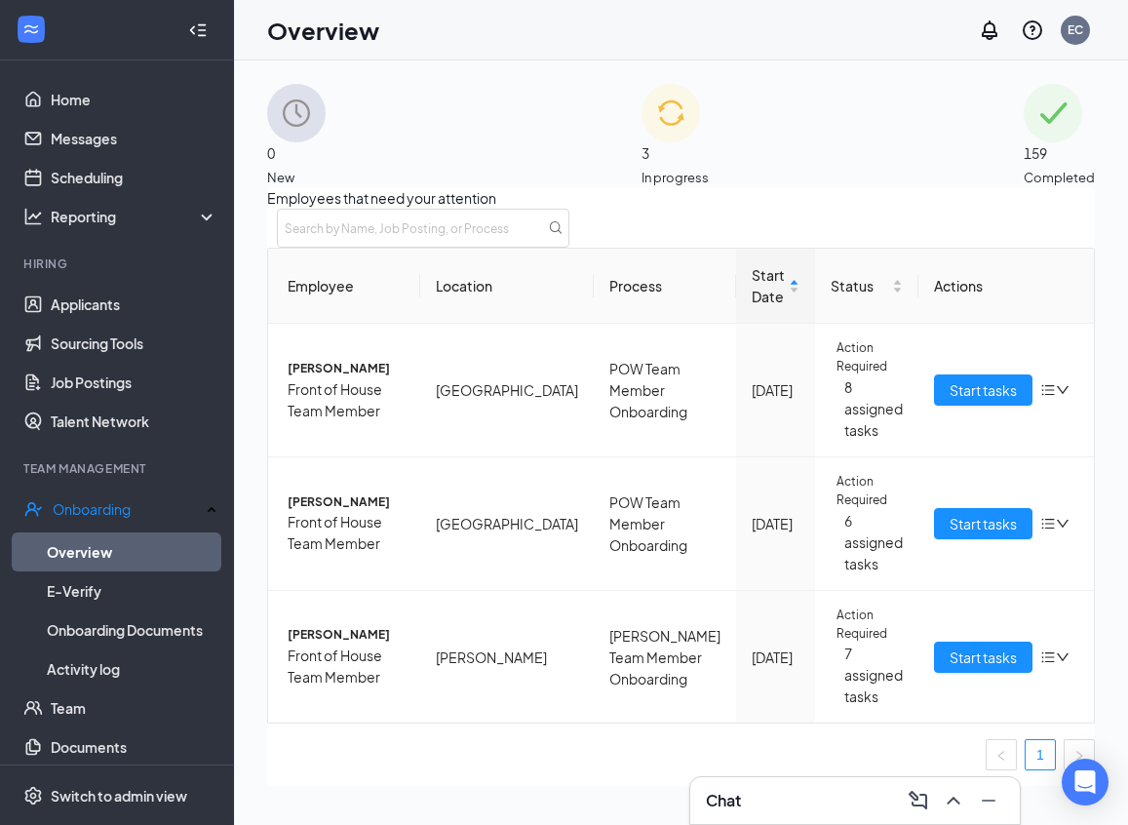
click at [1024, 142] on span "159" at bounding box center [1059, 152] width 71 height 21
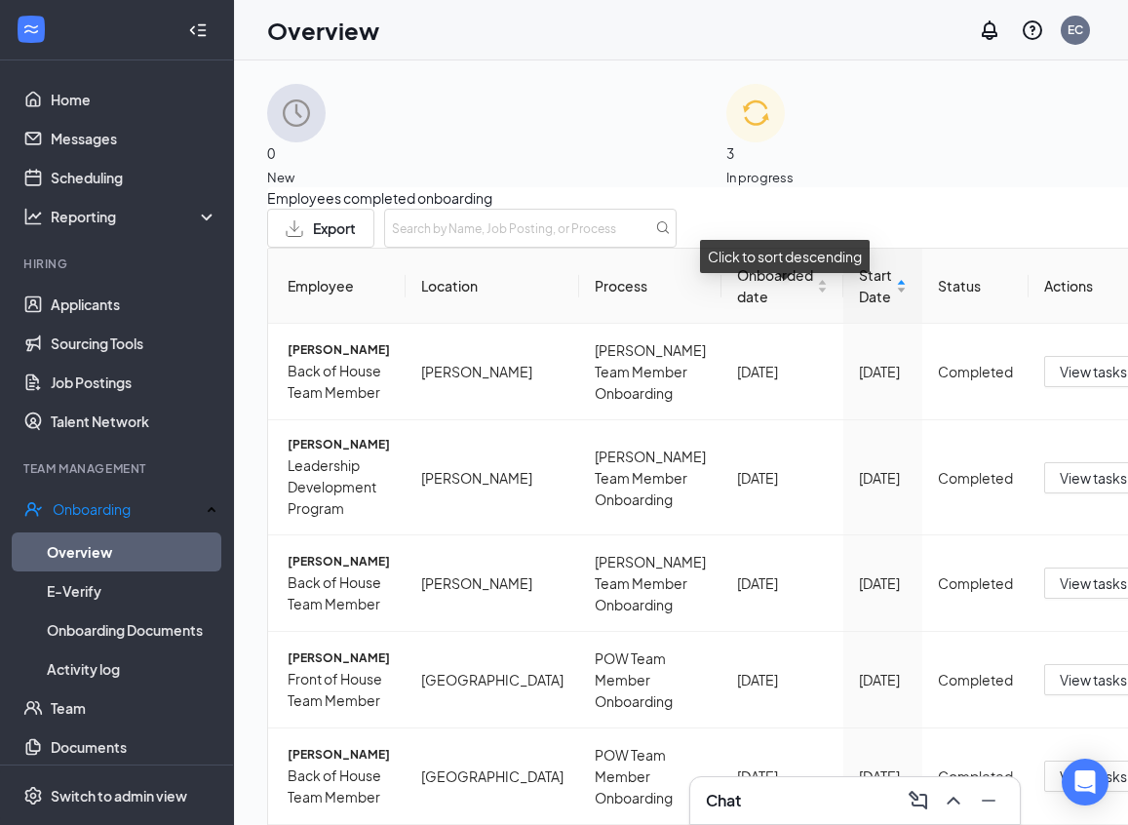
click at [859, 304] on span "Start Date" at bounding box center [875, 285] width 33 height 43
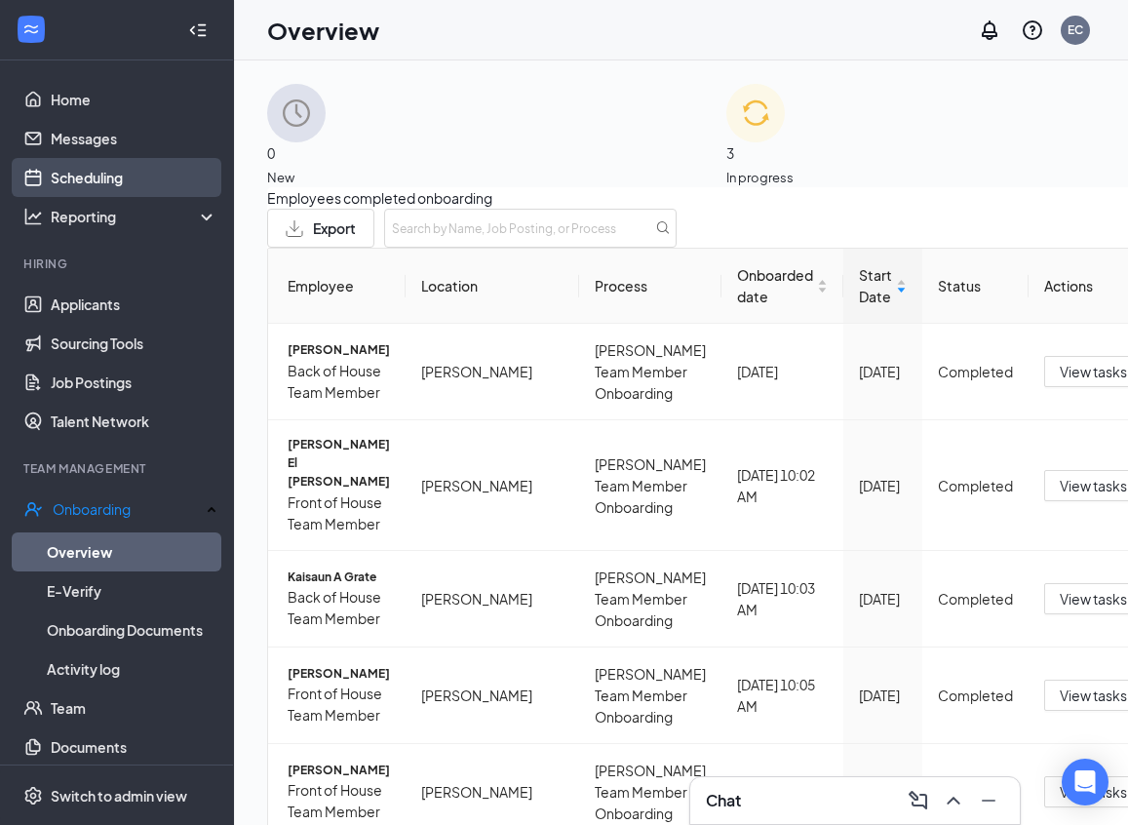
click at [80, 176] on link "Scheduling" at bounding box center [134, 177] width 167 height 39
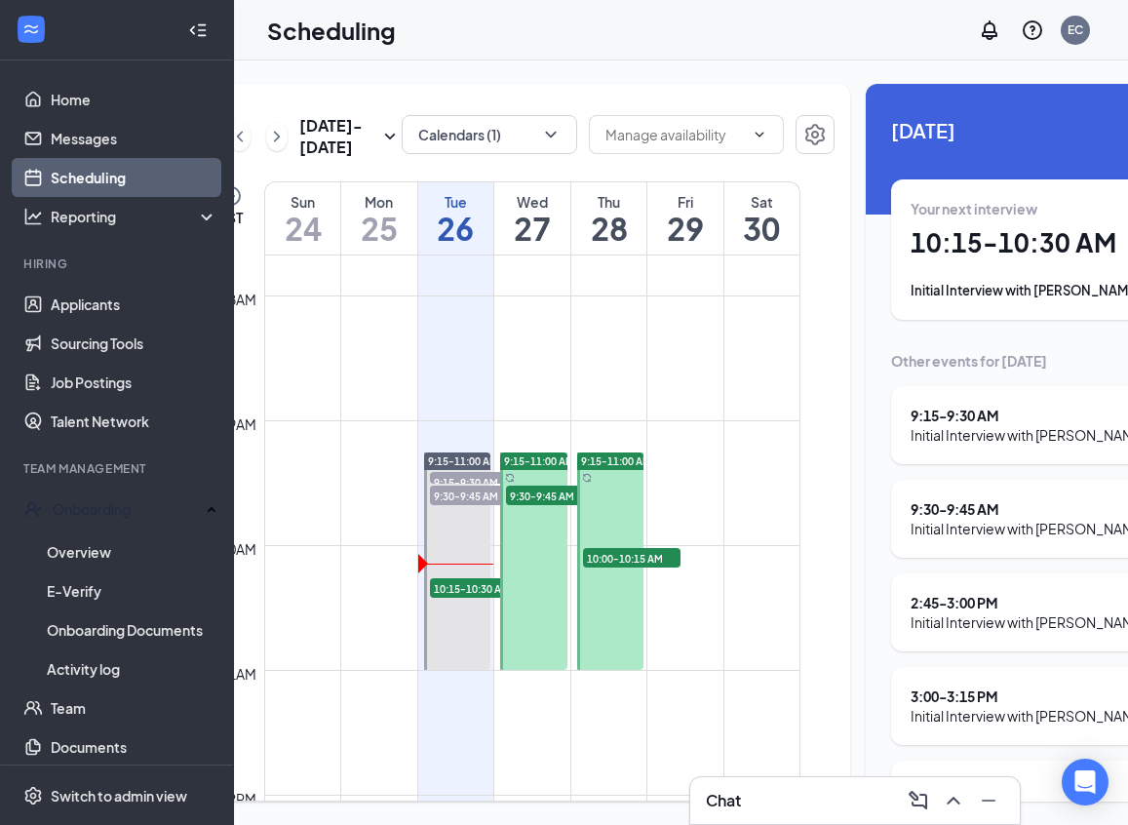
scroll to position [0, 173]
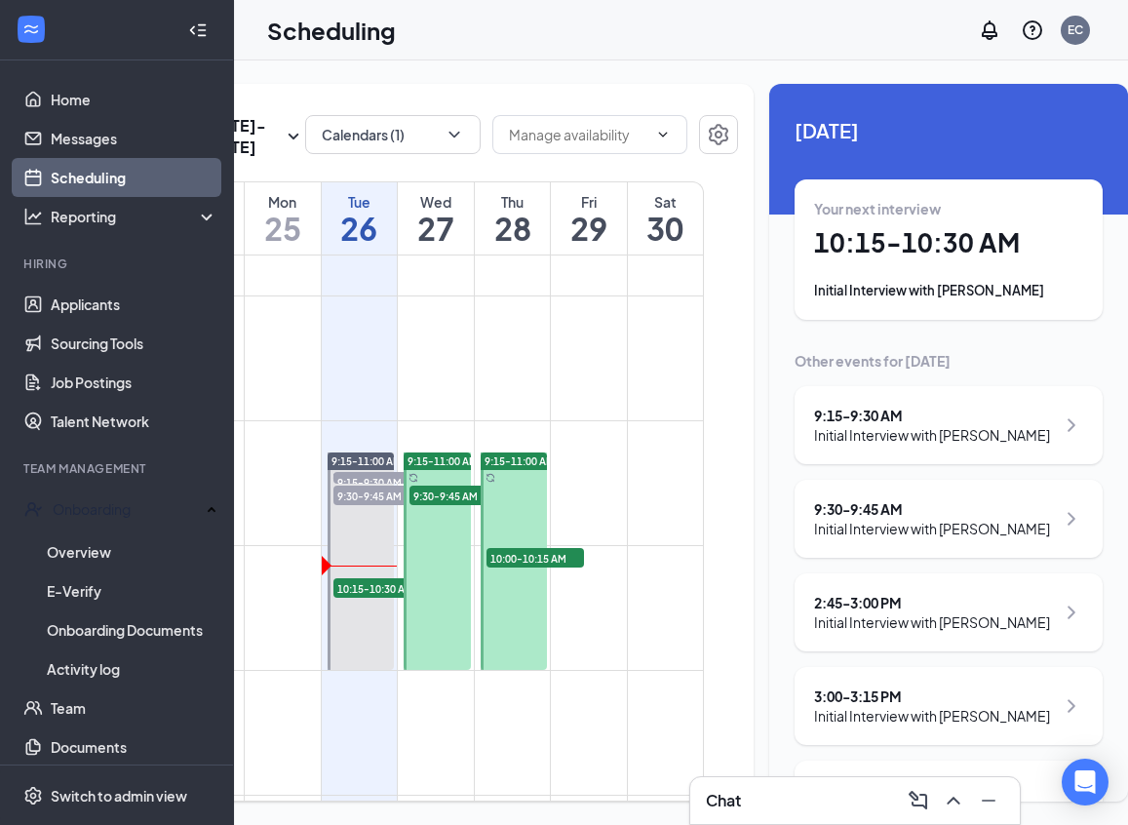
click at [865, 220] on div "Your next interview 10:15 - 10:30 AM Initial Interview with [PERSON_NAME]" at bounding box center [948, 249] width 269 height 101
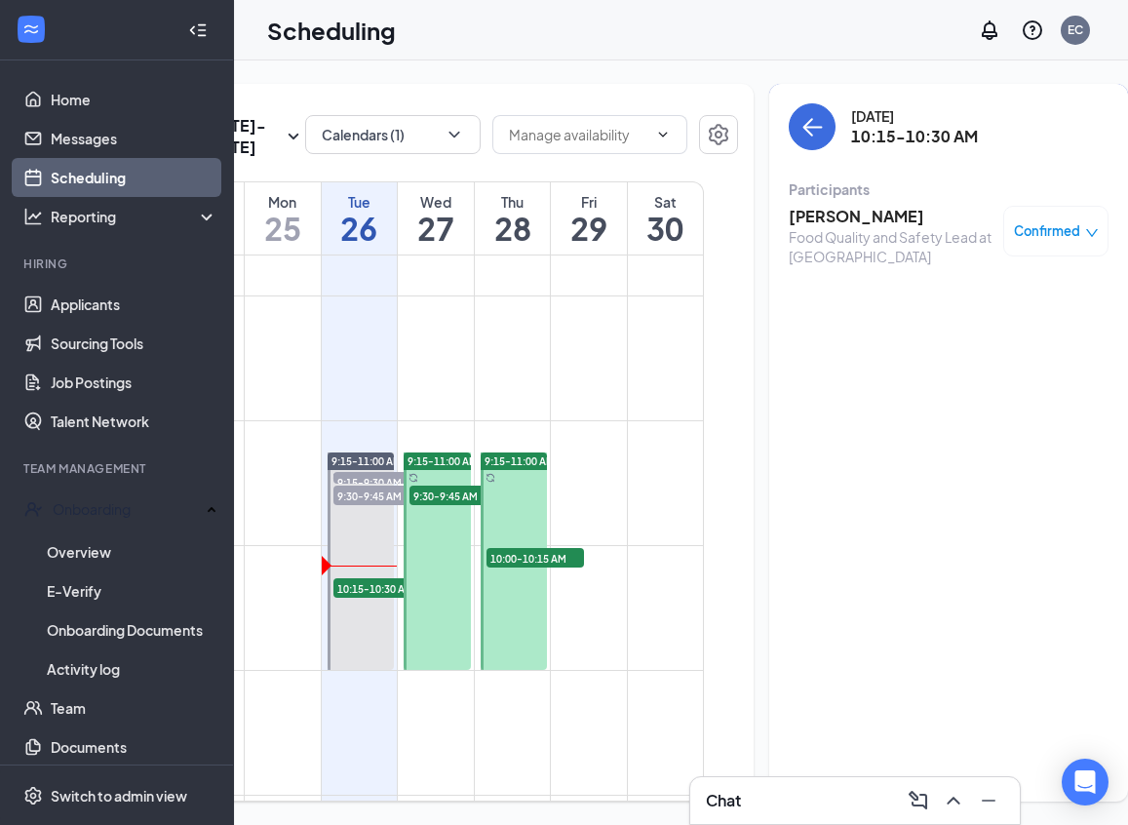
click at [792, 227] on div "Food Quality and Safety Lead at [GEOGRAPHIC_DATA]" at bounding box center [891, 246] width 205 height 39
click at [792, 218] on h3 "[PERSON_NAME]" at bounding box center [891, 216] width 205 height 21
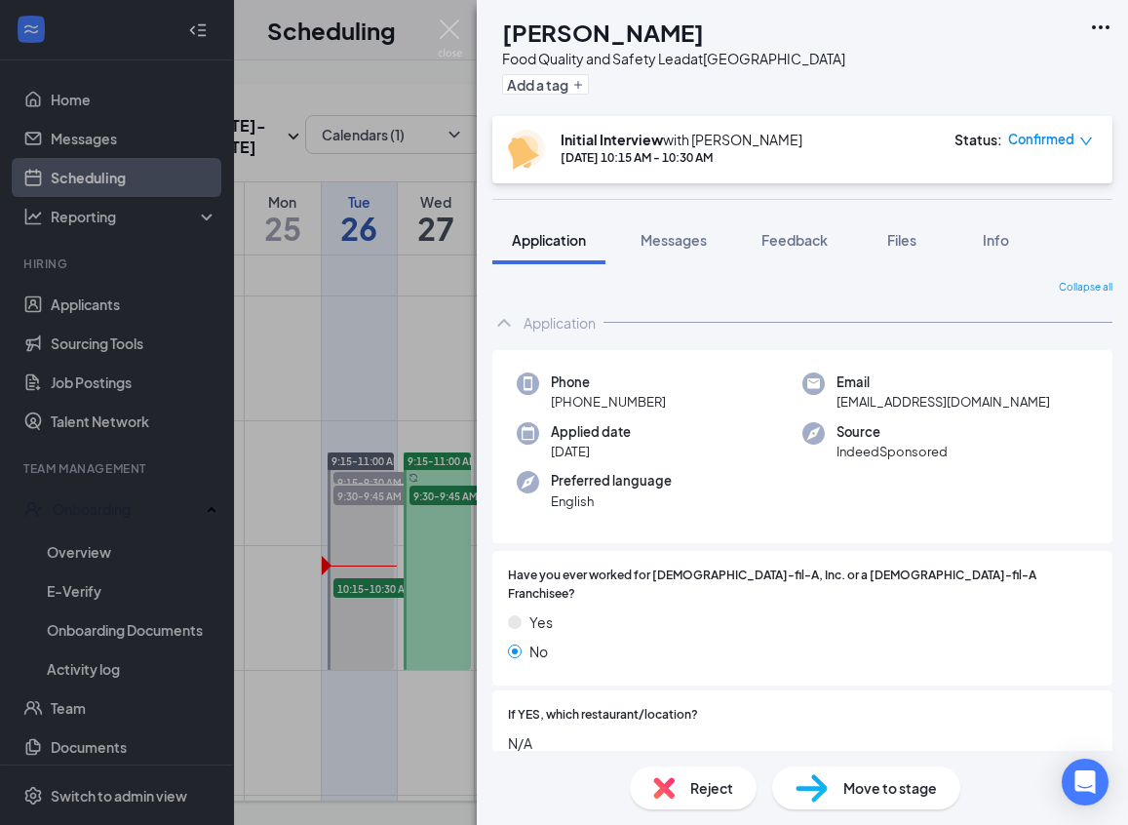
scroll to position [16, 0]
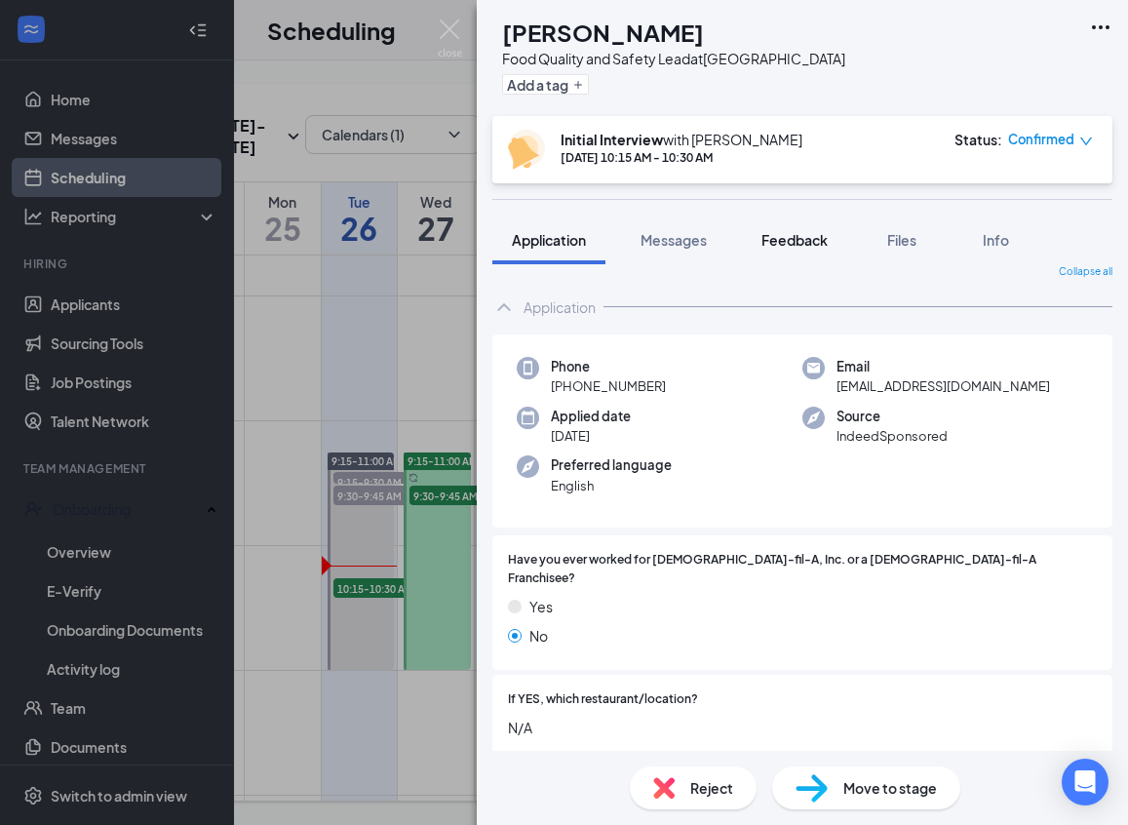
click at [778, 241] on span "Feedback" at bounding box center [794, 240] width 66 height 18
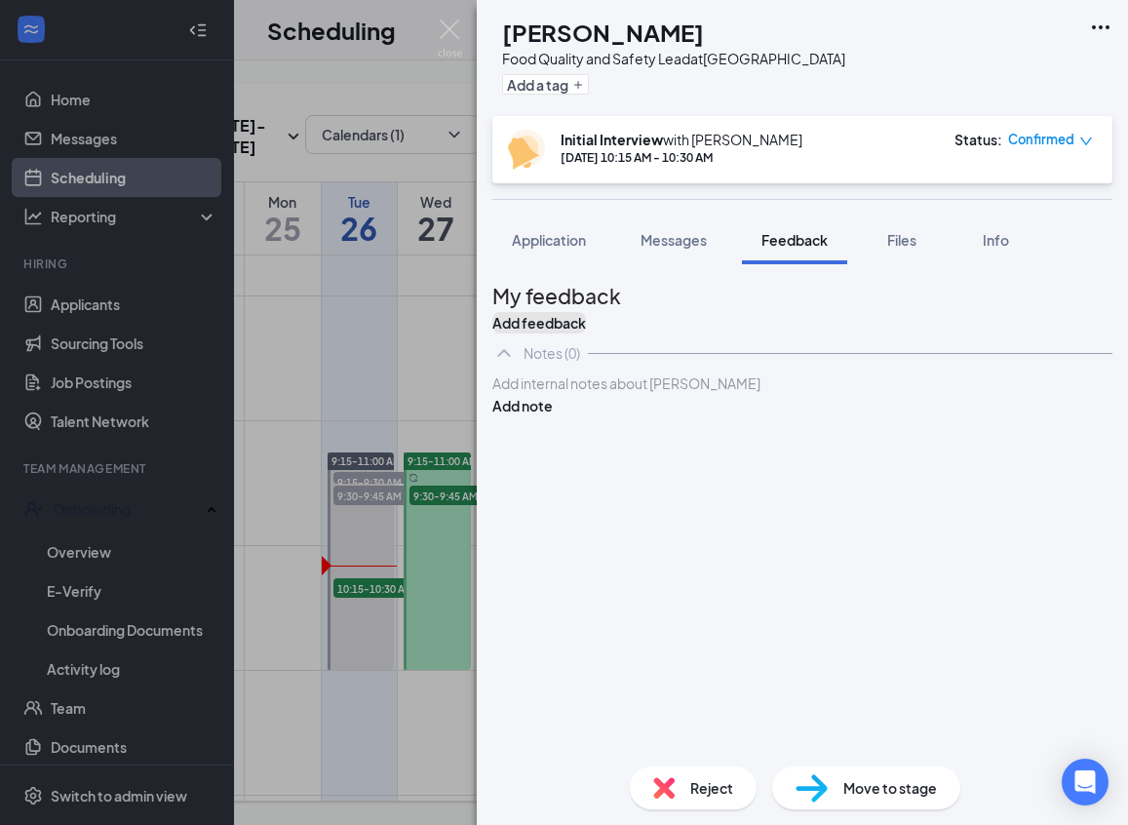
click at [586, 320] on button "Add feedback" at bounding box center [539, 322] width 94 height 21
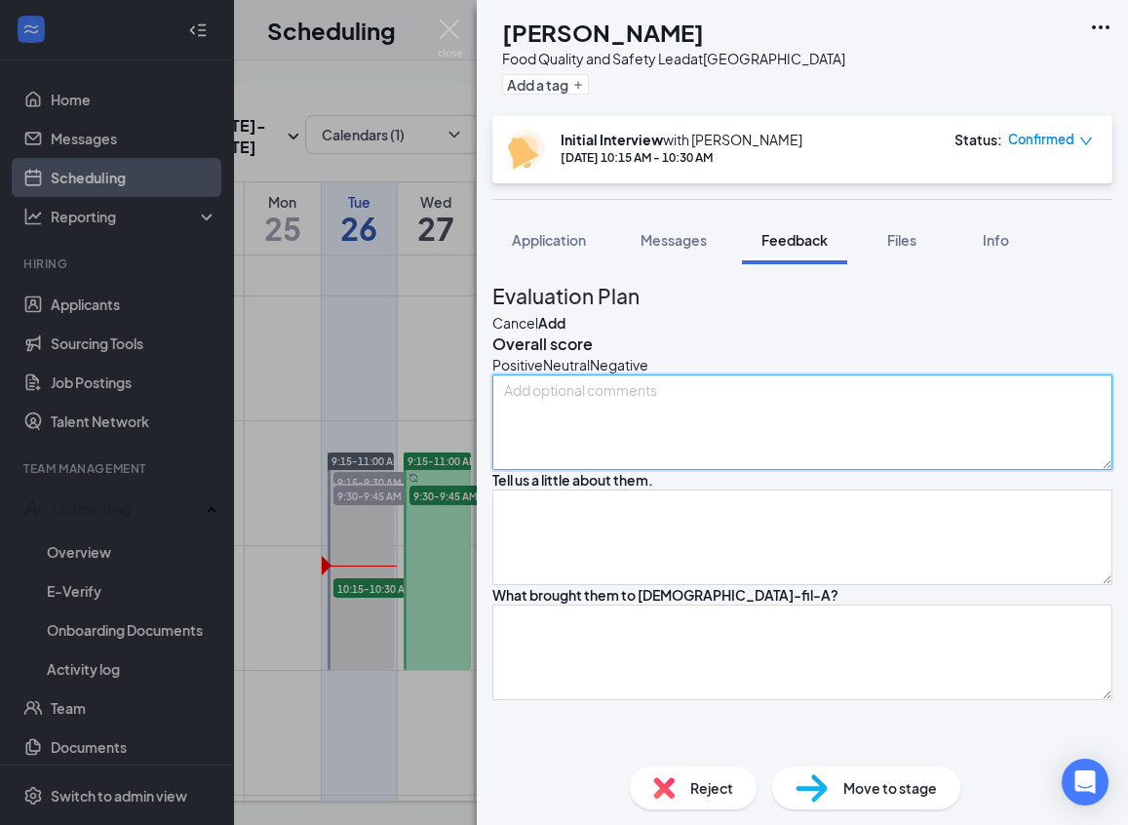
click at [755, 467] on textarea at bounding box center [802, 422] width 620 height 96
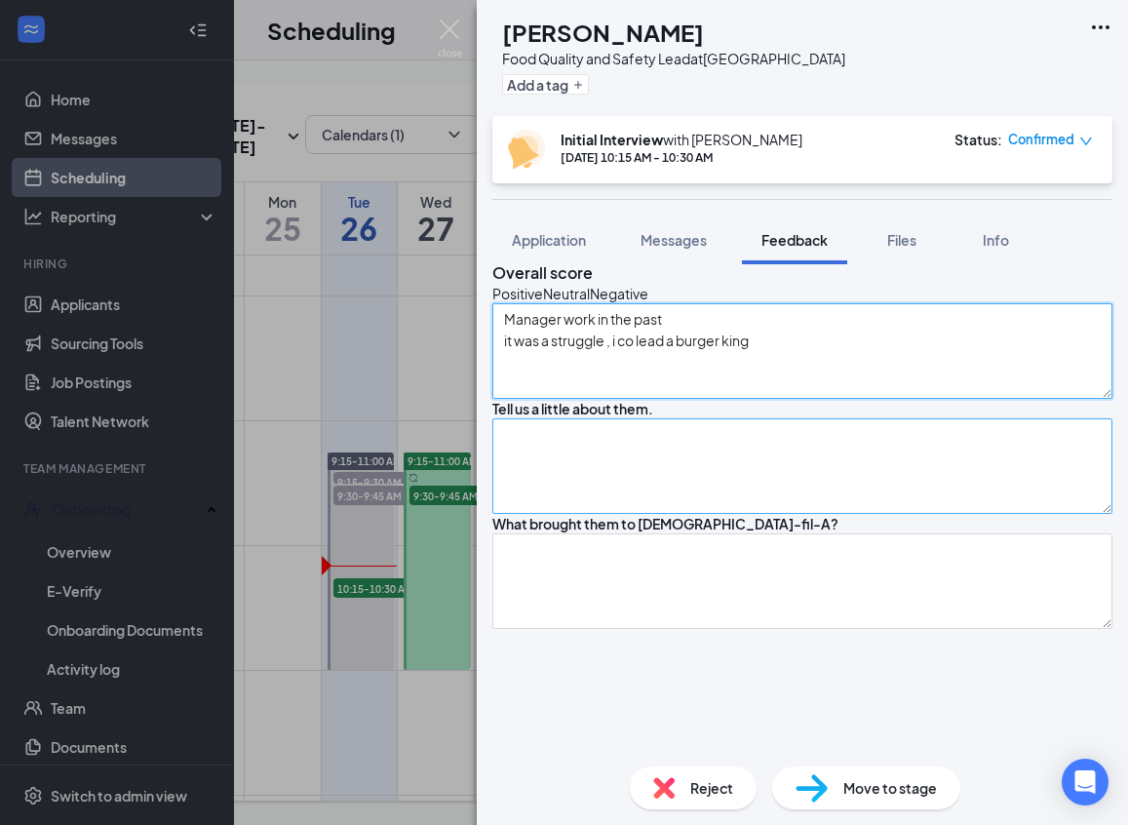
type textarea "Manager work in the past it was a struggle , i co lead a burger king"
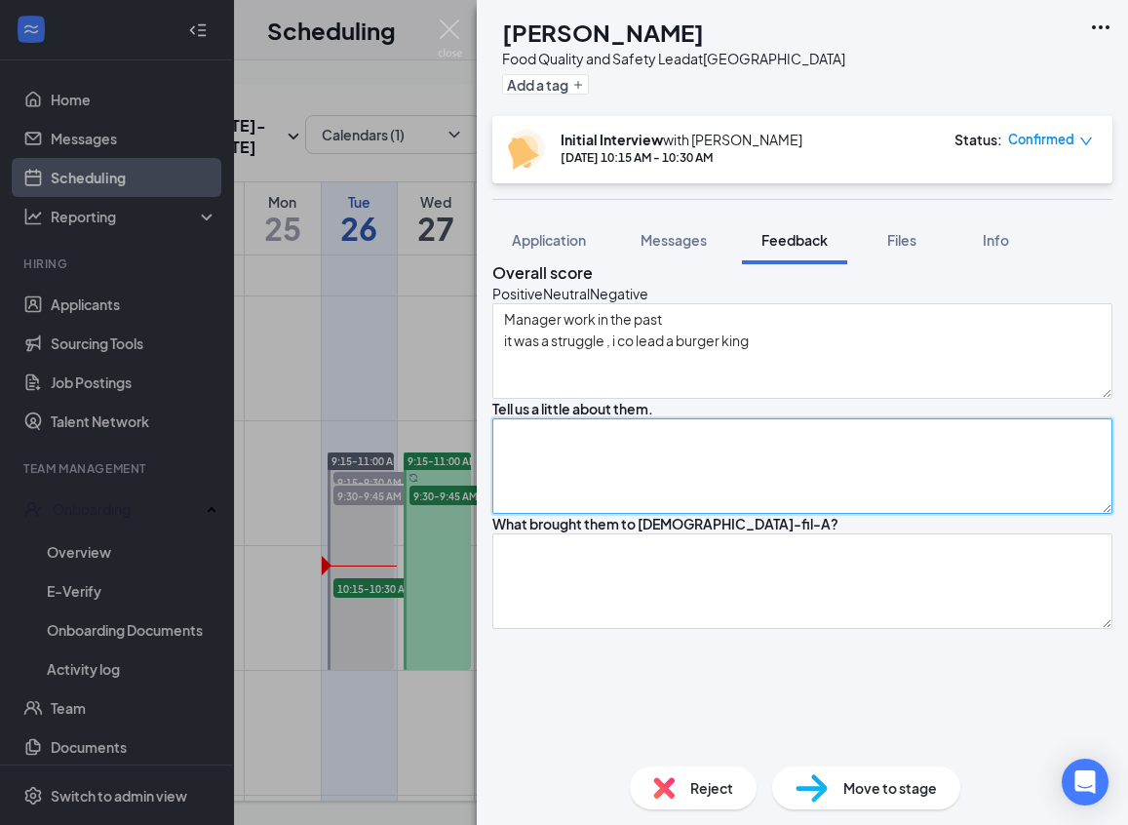
click at [725, 514] on textarea at bounding box center [802, 466] width 620 height 96
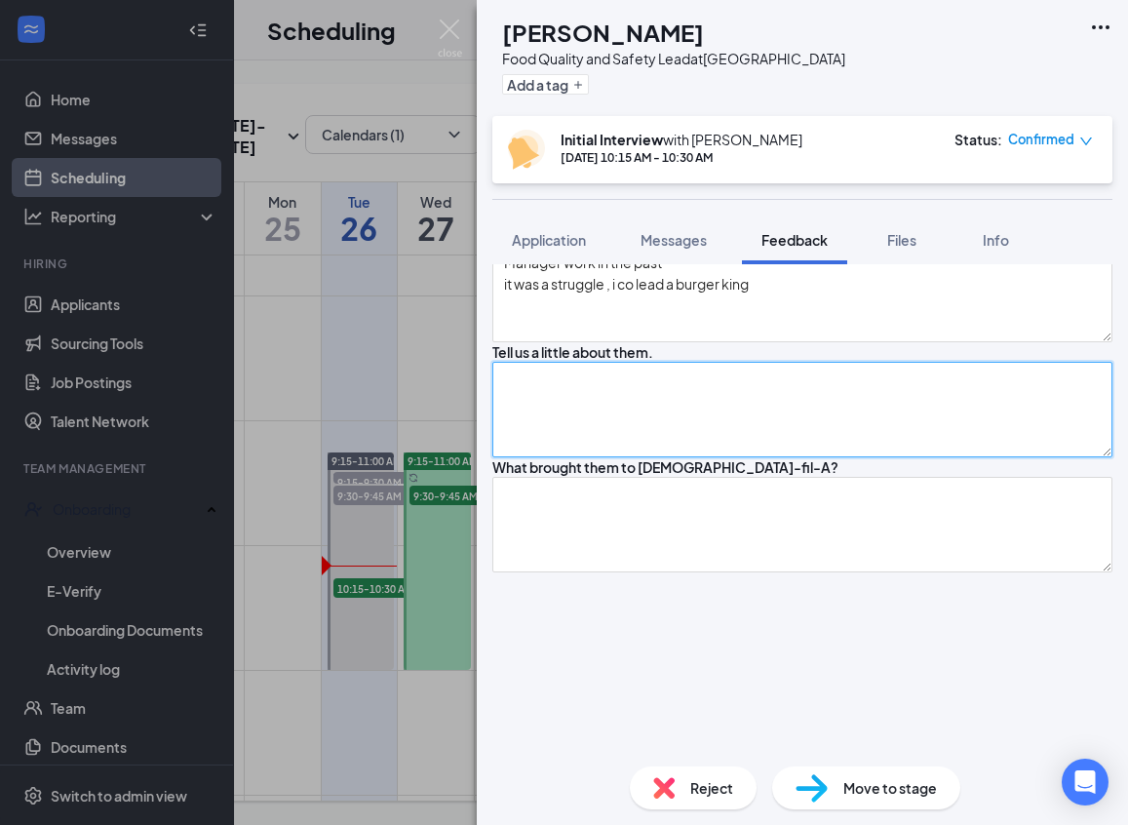
scroll to position [132, 0]
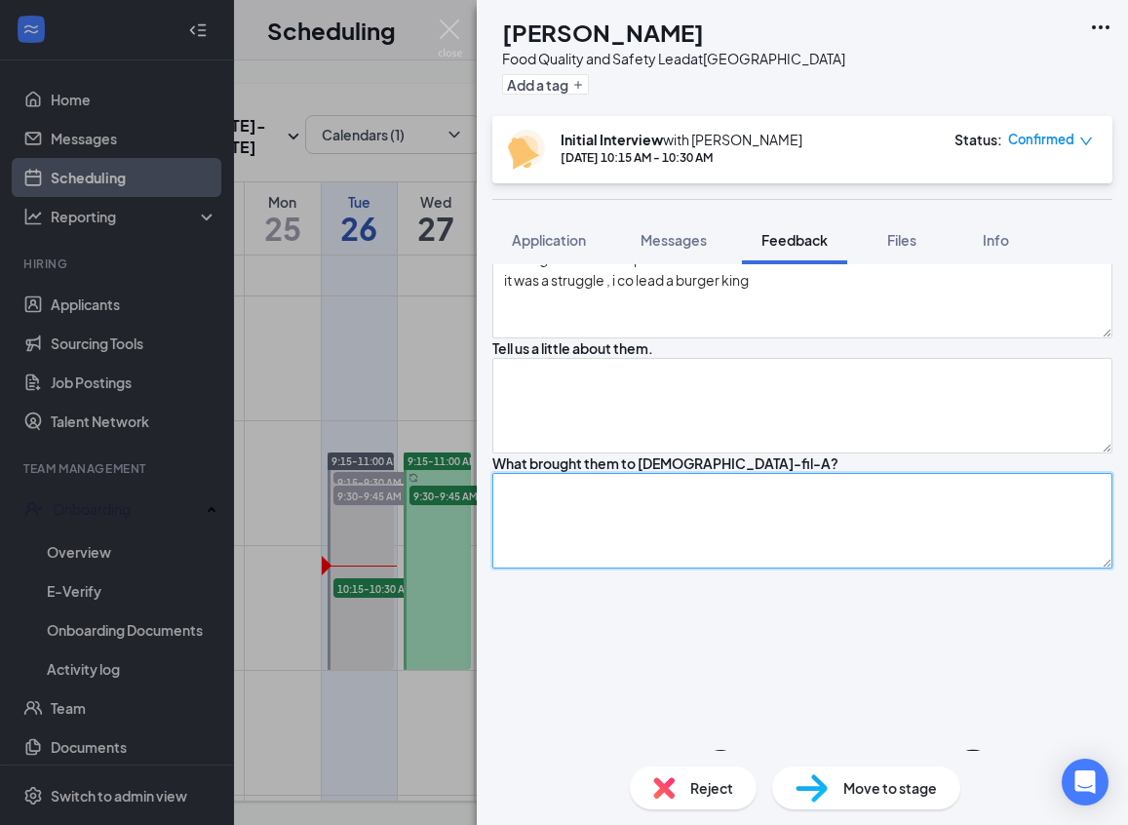
click at [677, 568] on textarea at bounding box center [802, 521] width 620 height 96
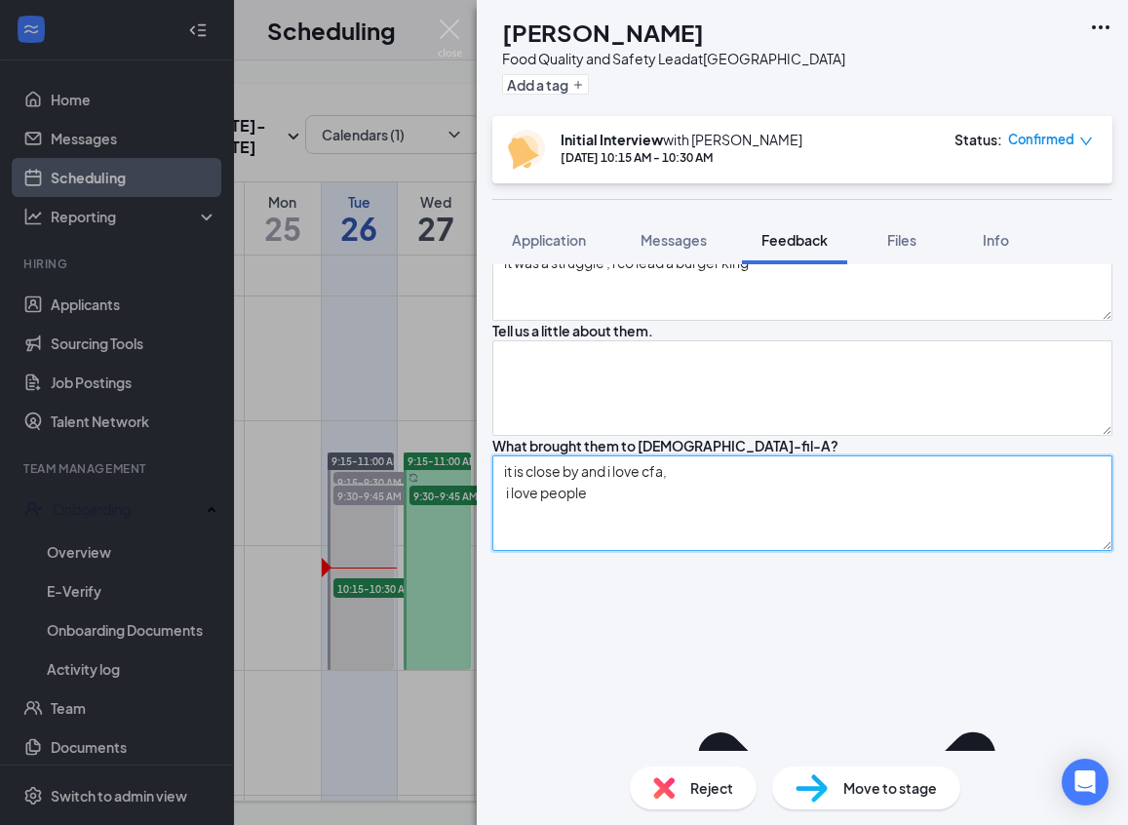
scroll to position [339, 0]
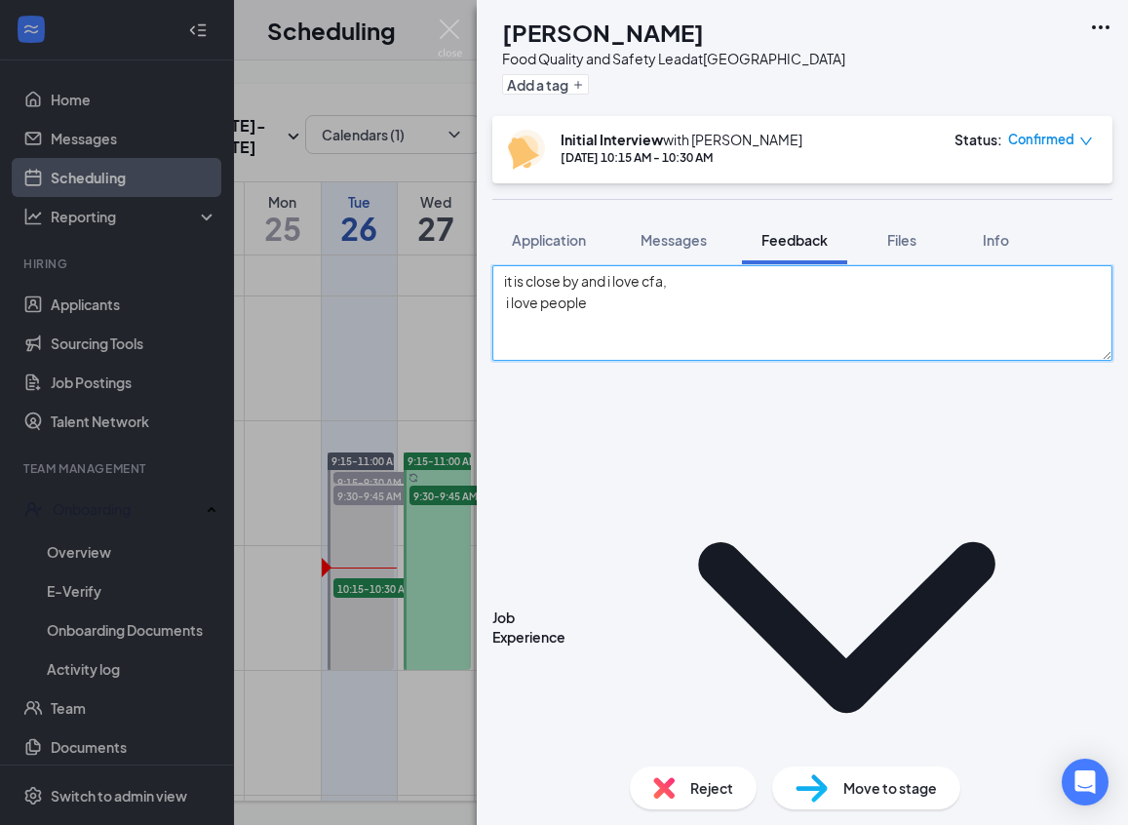
type textarea "it is close by and i love cfa, i love people"
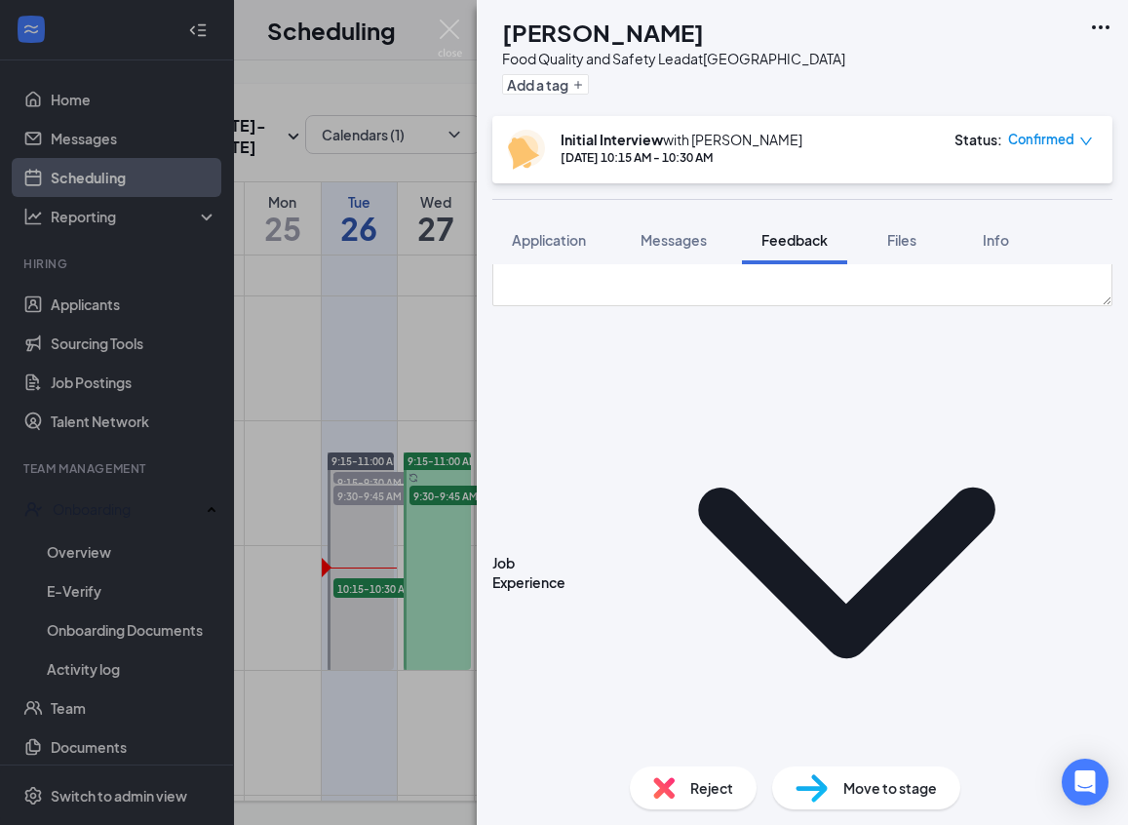
scroll to position [433, 0]
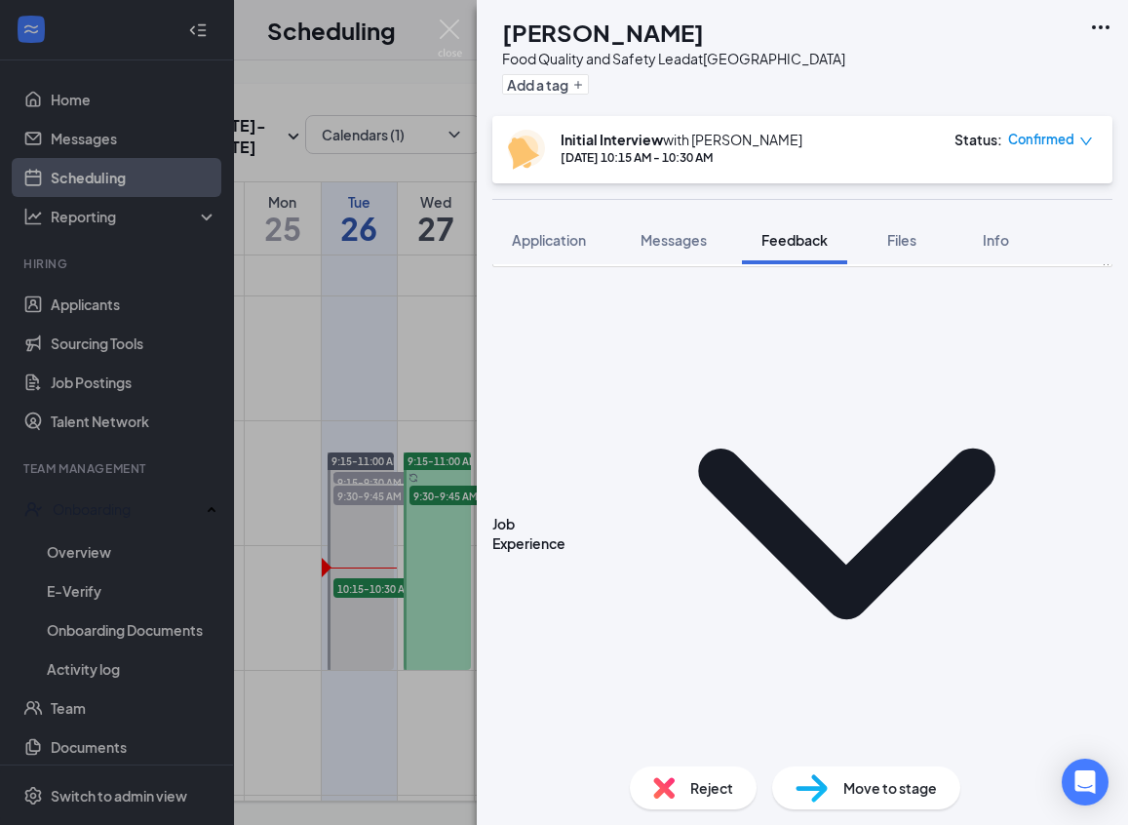
type textarea "the clock- under 2 years the reason i left i went ot [US_STATE]"
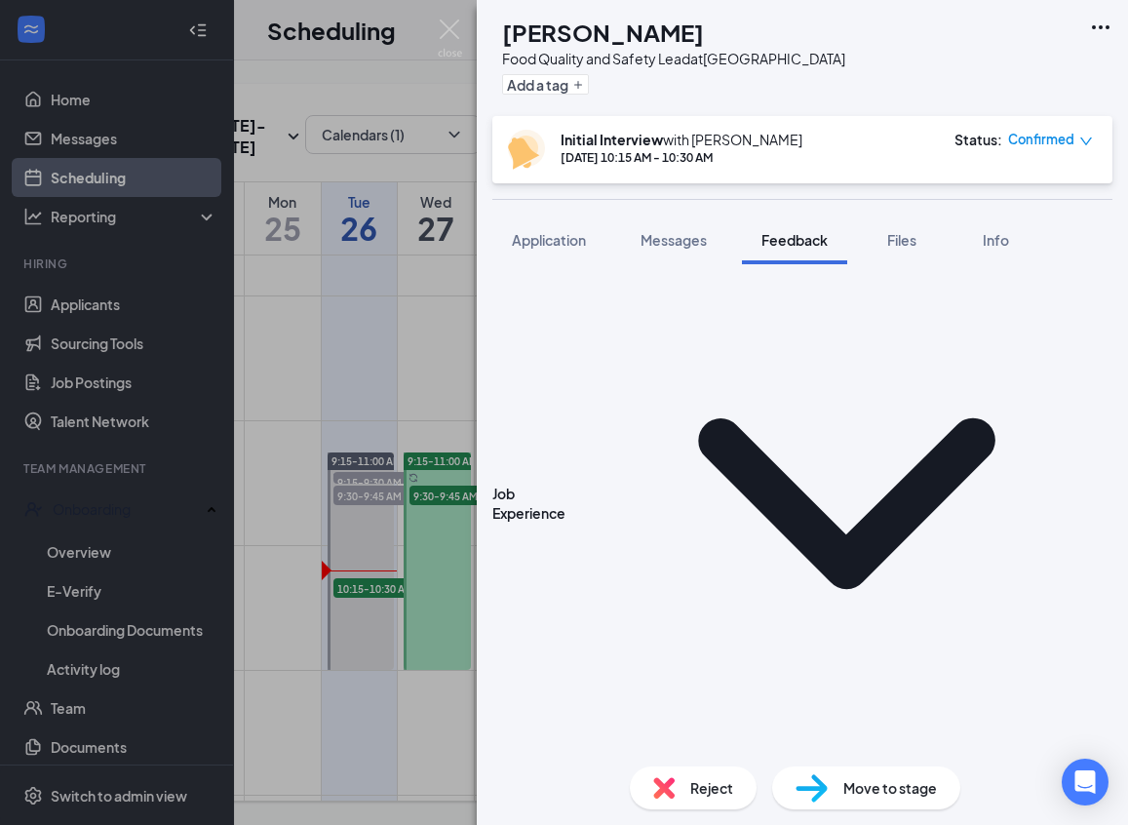
scroll to position [484, 0]
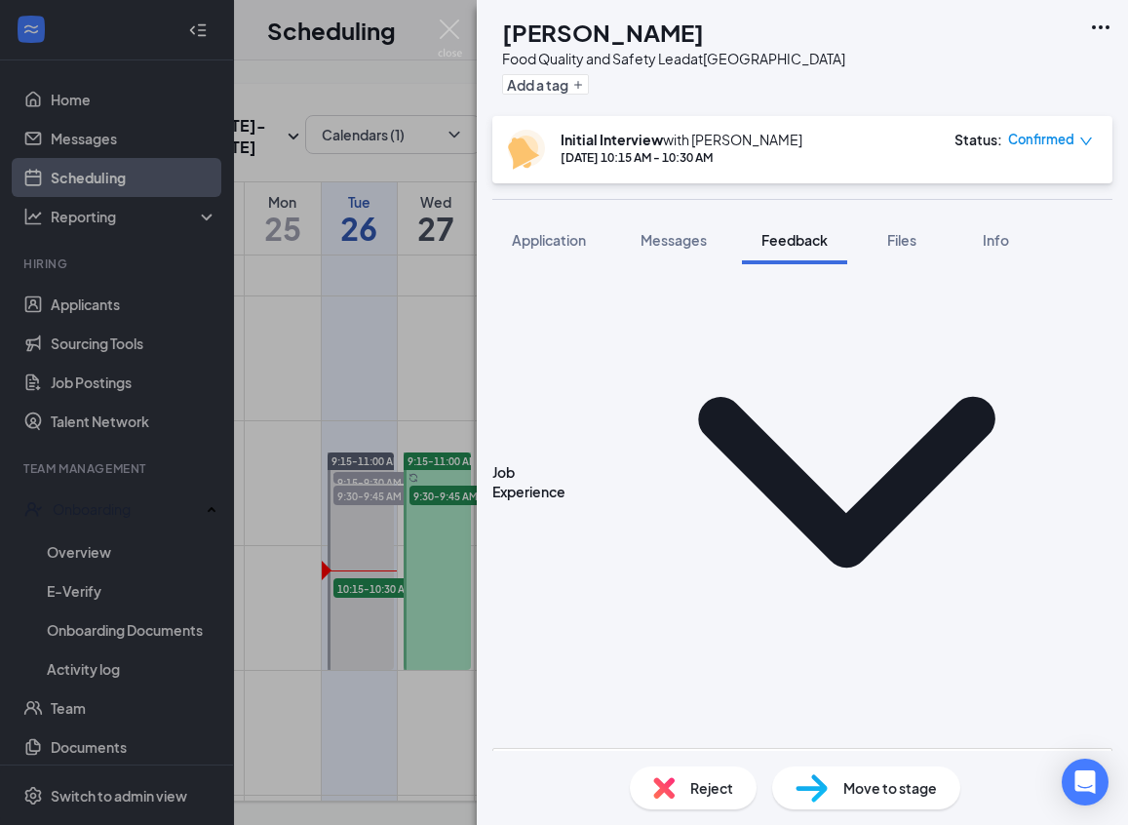
type textarea "like what do you mean? i want a future for my kids, i don't have them right now…"
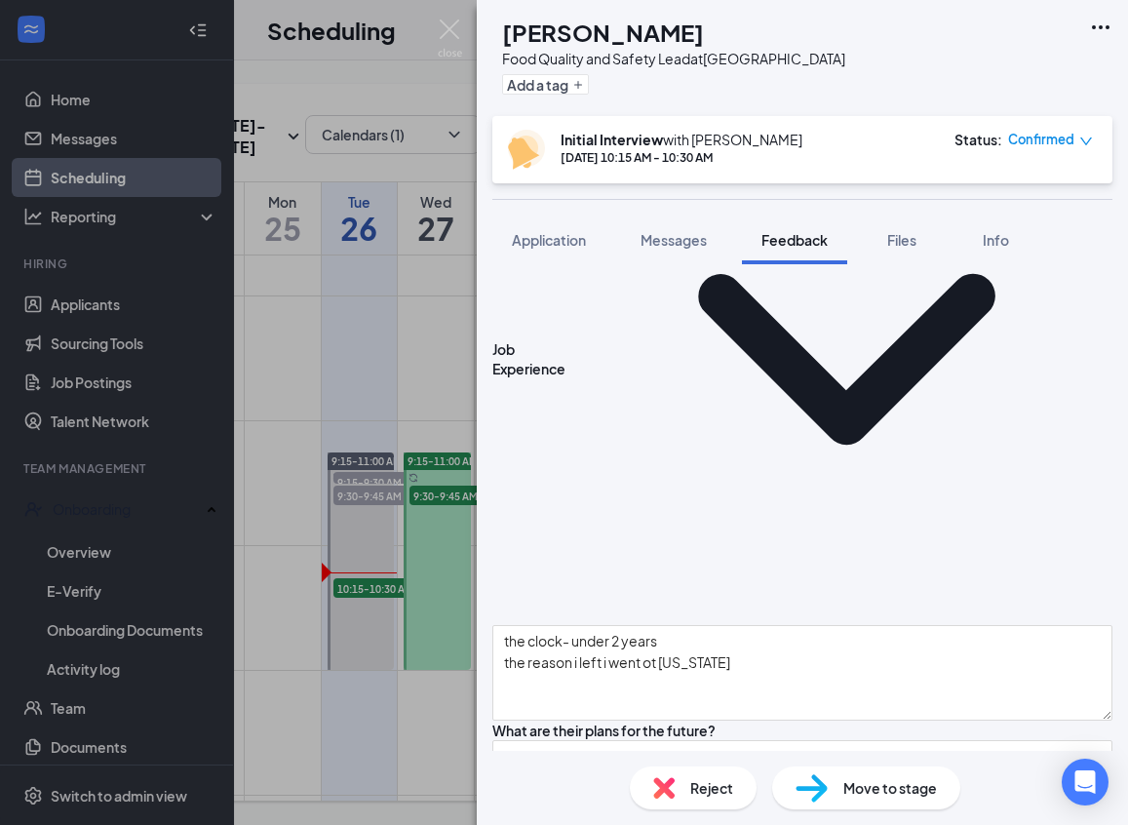
scroll to position [636, 0]
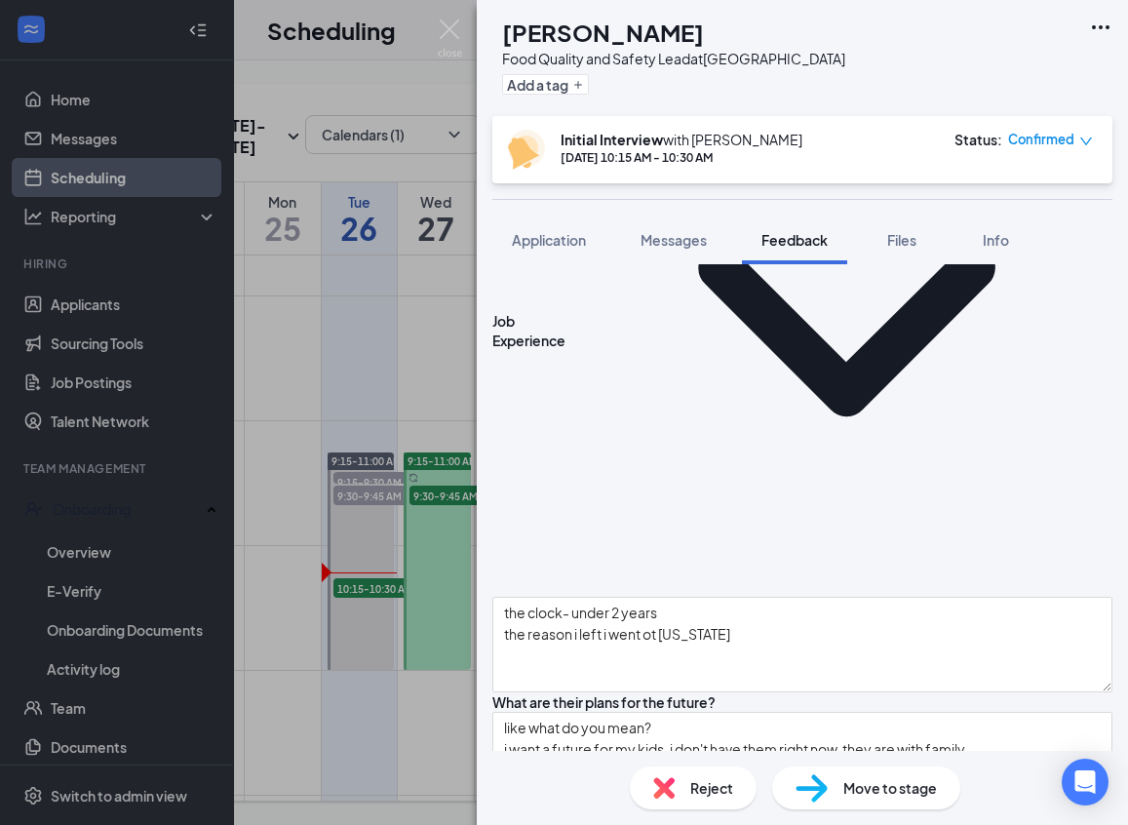
type textarea "S; problem solving a defusing a situation, peace maker, W: frustrated at times,…"
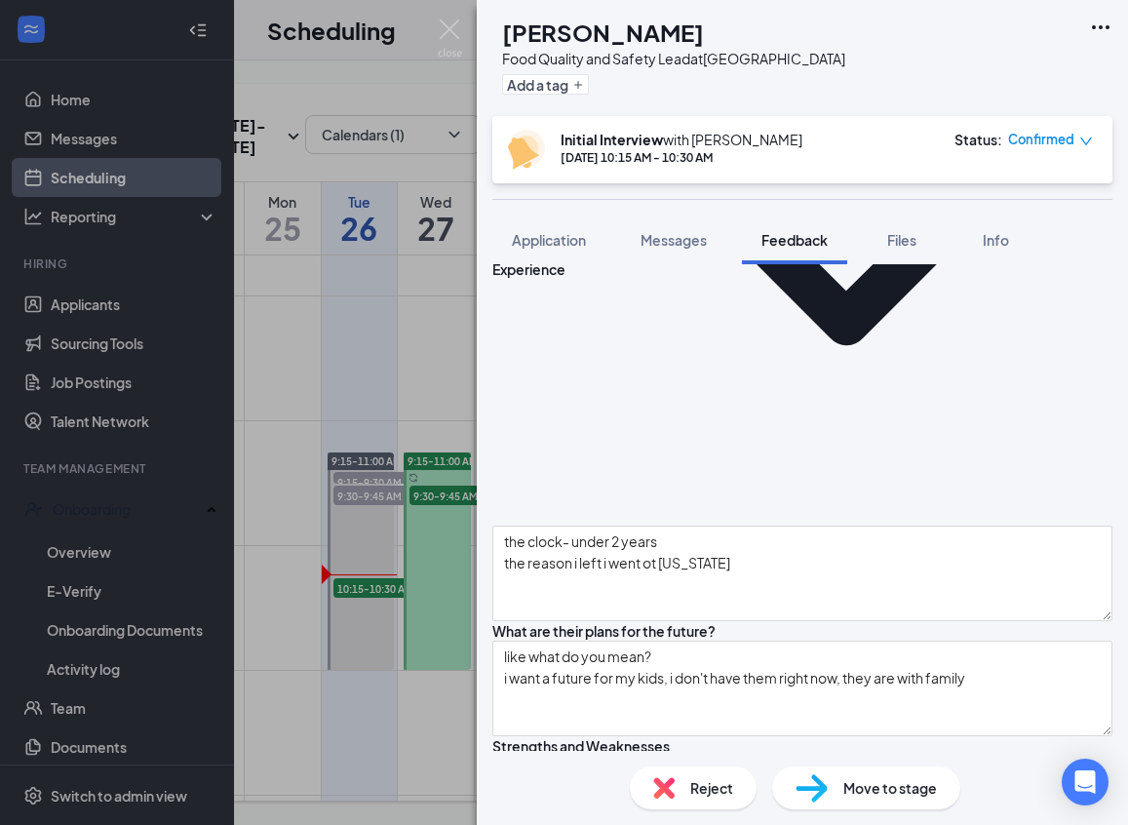
scroll to position [833, 0]
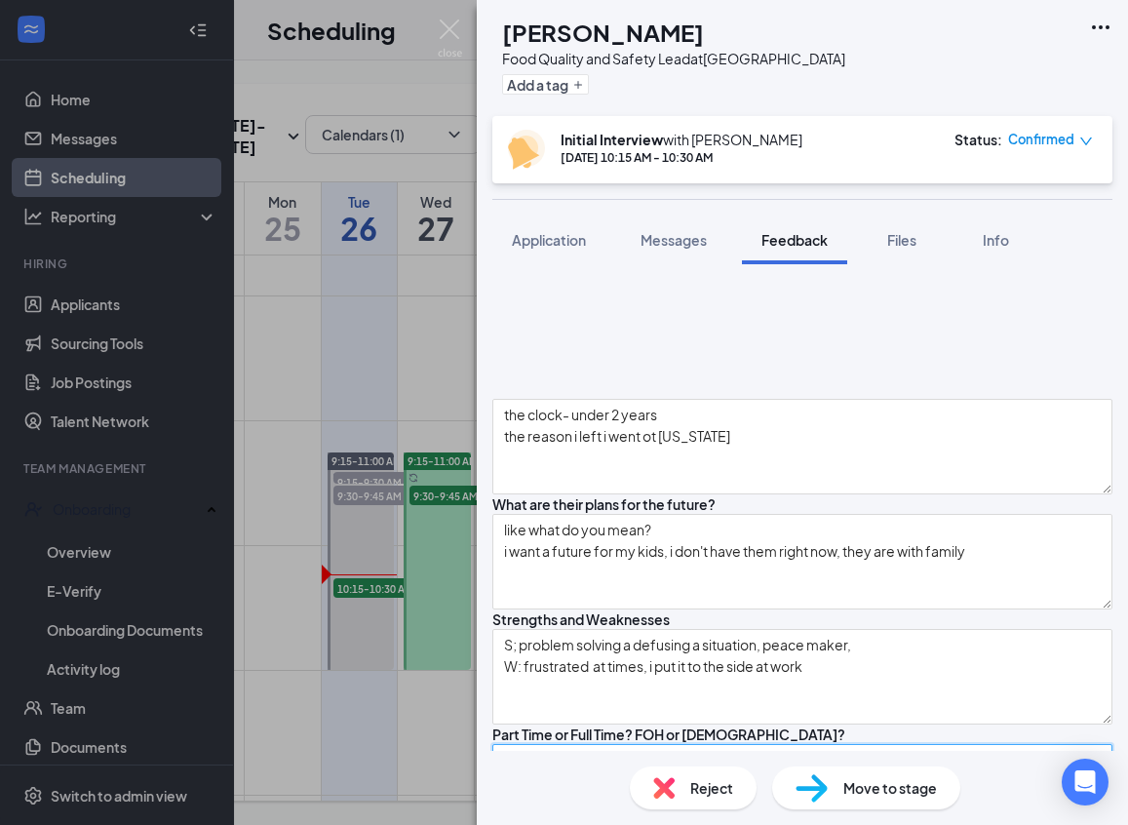
type textarea "full time"
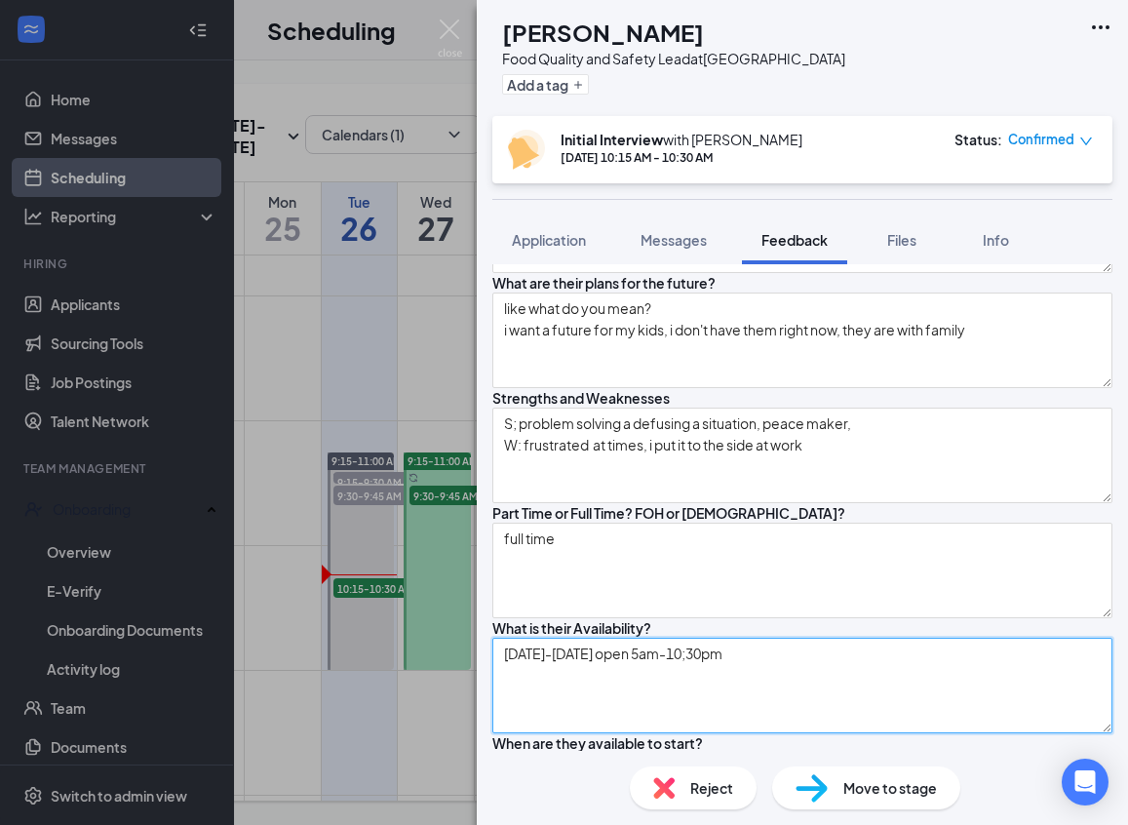
scroll to position [1076, 0]
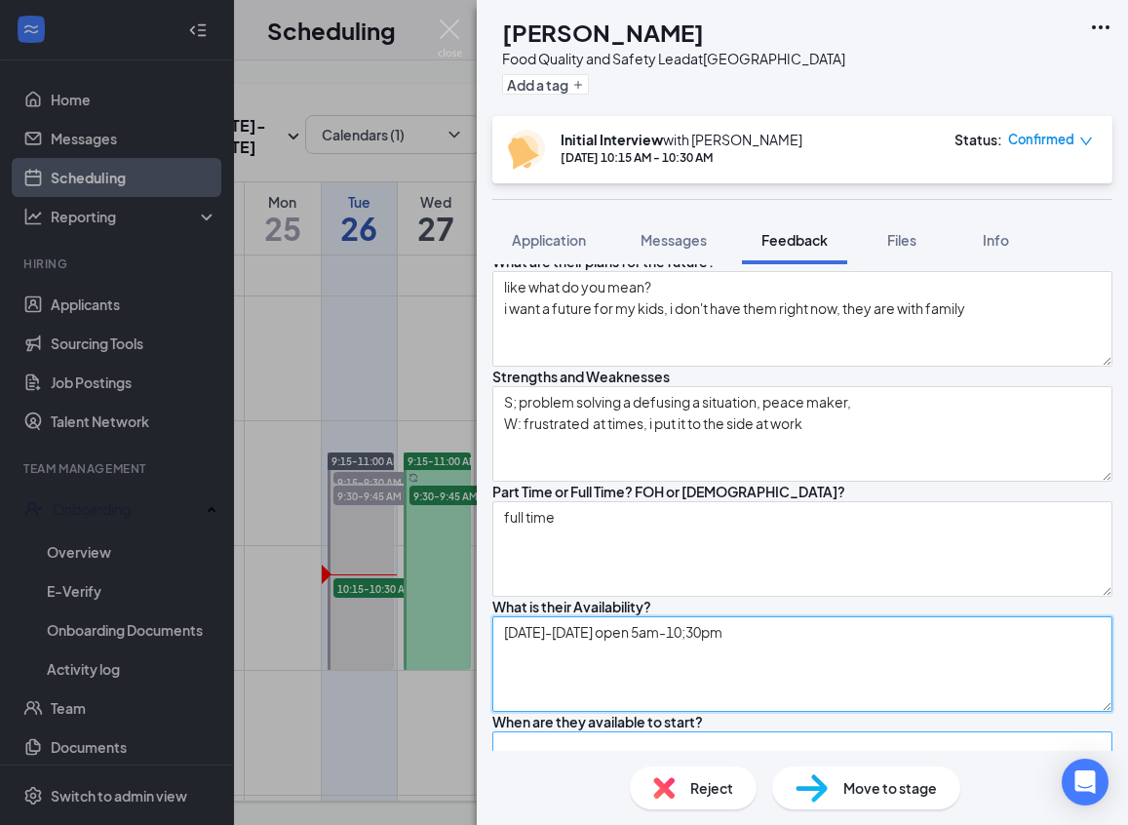
type textarea "[DATE]-[DATE] open 5am-10;30pm"
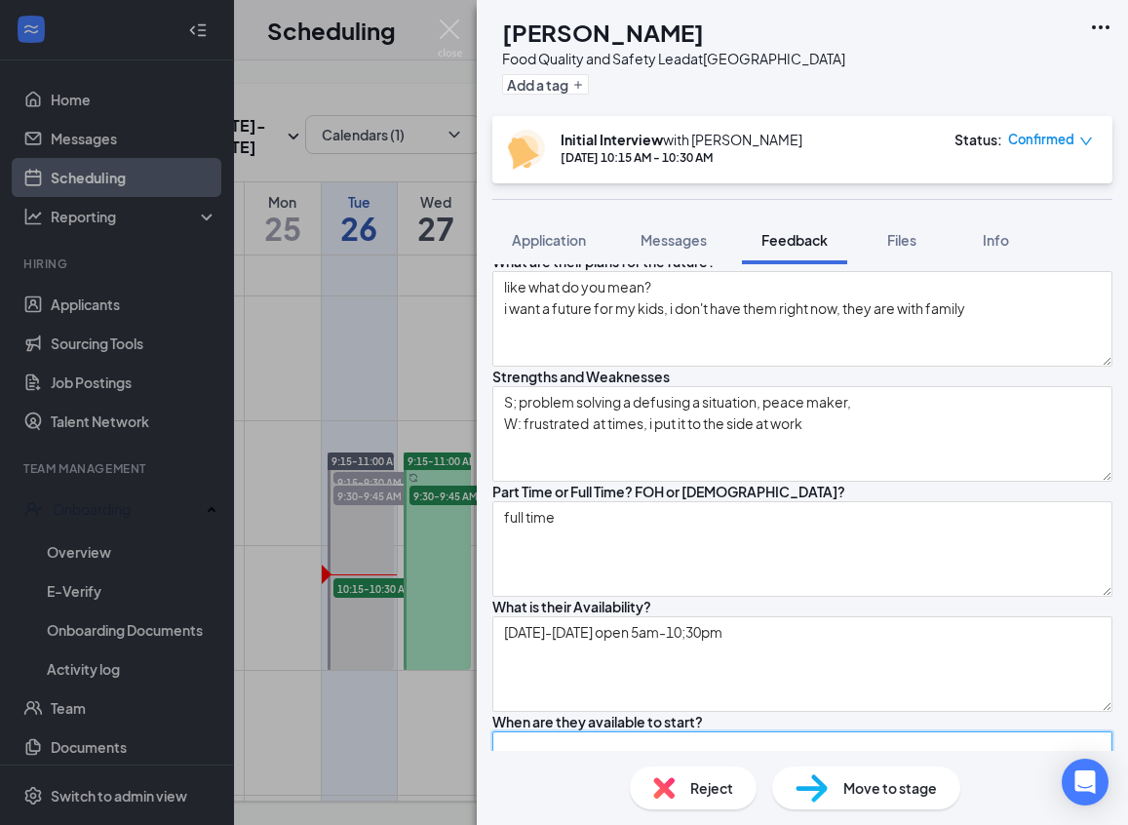
click at [606, 731] on textarea at bounding box center [802, 779] width 620 height 96
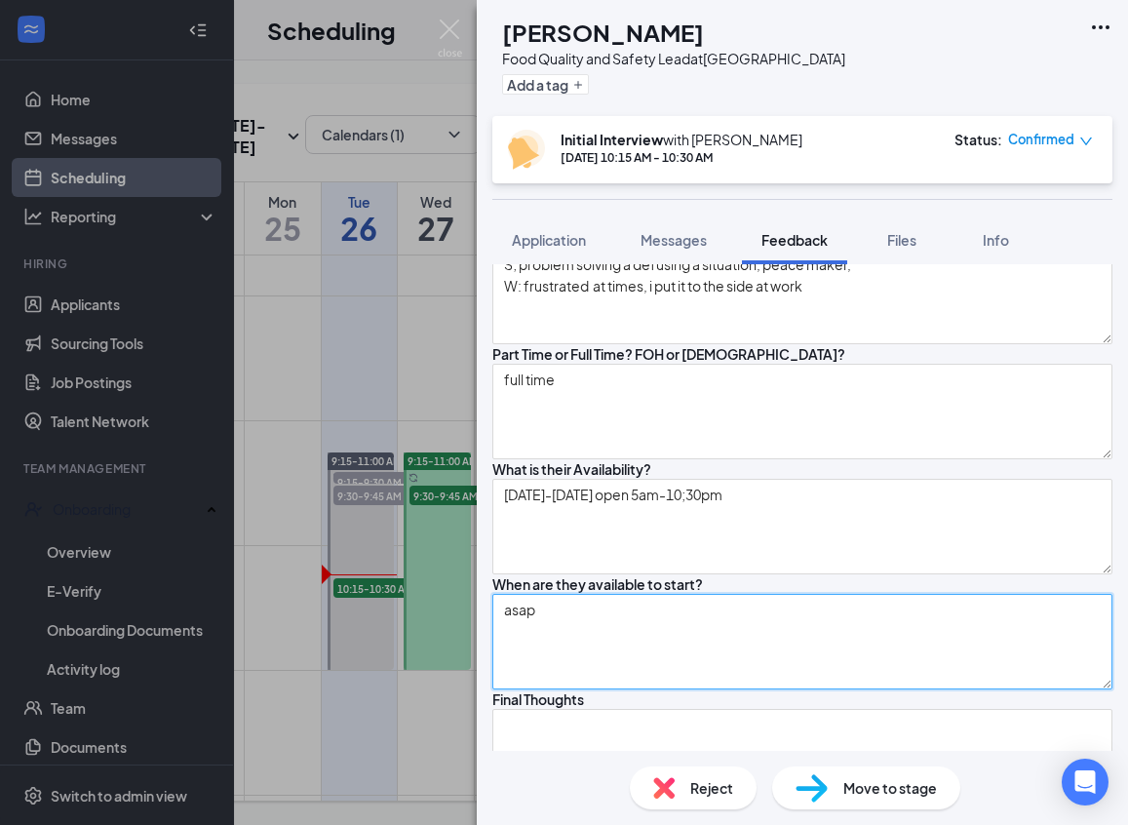
scroll to position [1220, 0]
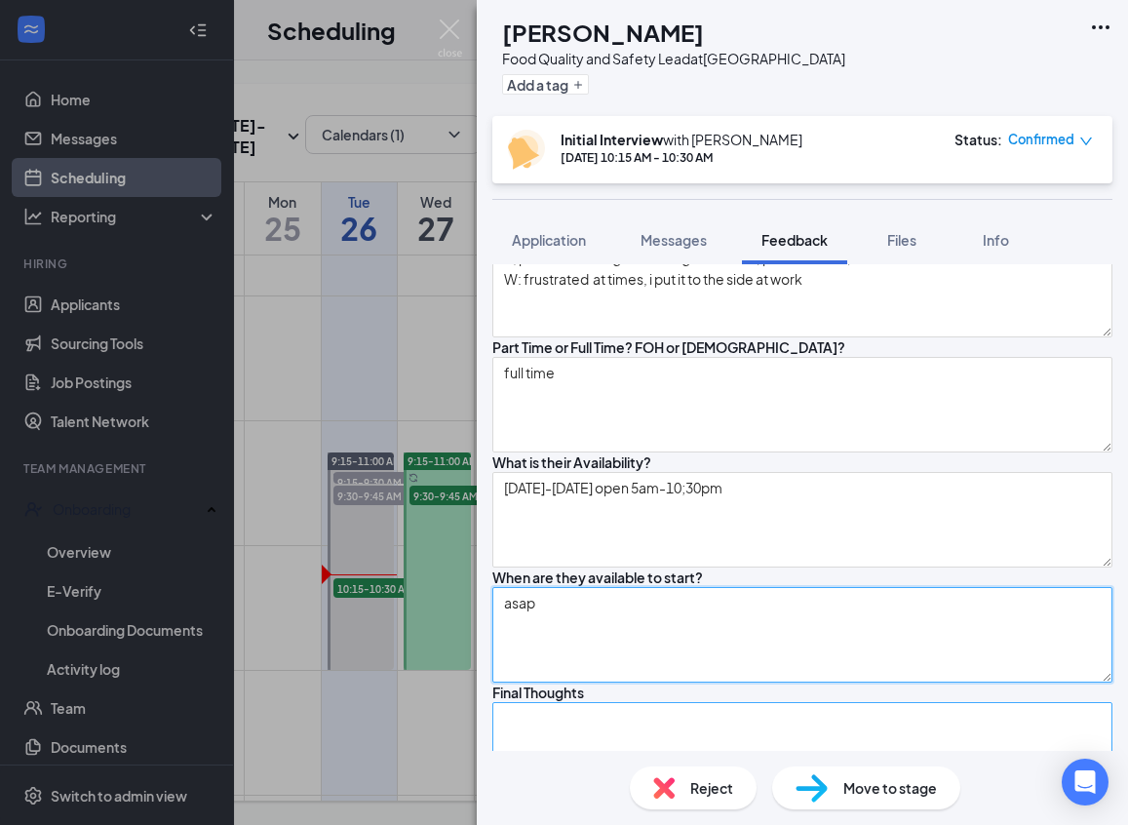
type textarea "asap"
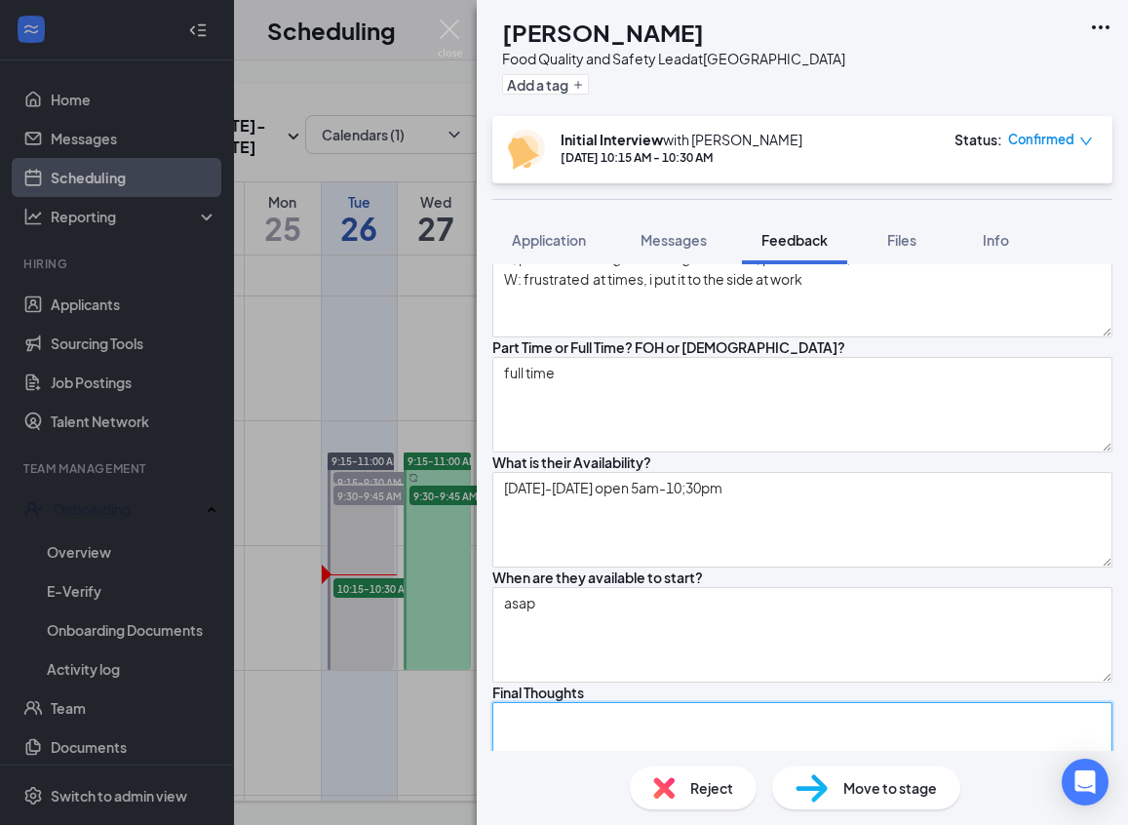
click at [593, 702] on textarea at bounding box center [802, 750] width 620 height 96
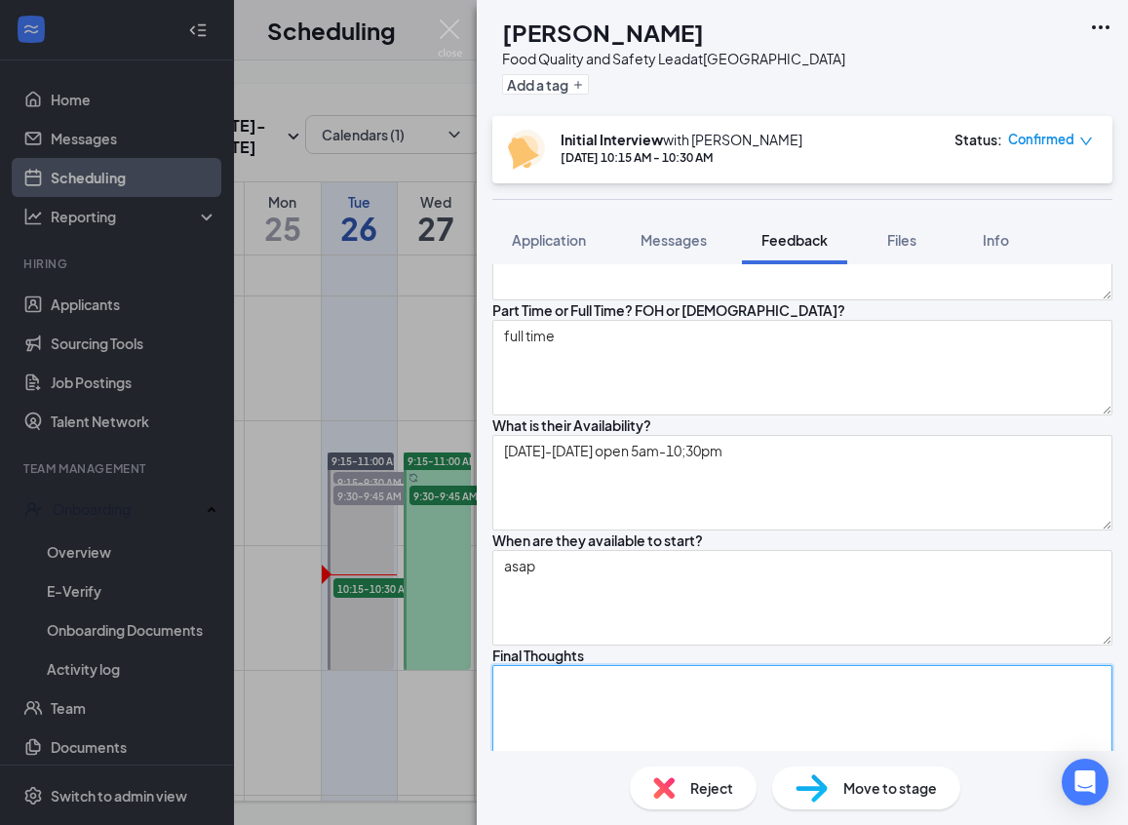
click at [593, 665] on textarea at bounding box center [802, 713] width 620 height 96
click at [579, 665] on textarea at bounding box center [802, 713] width 620 height 96
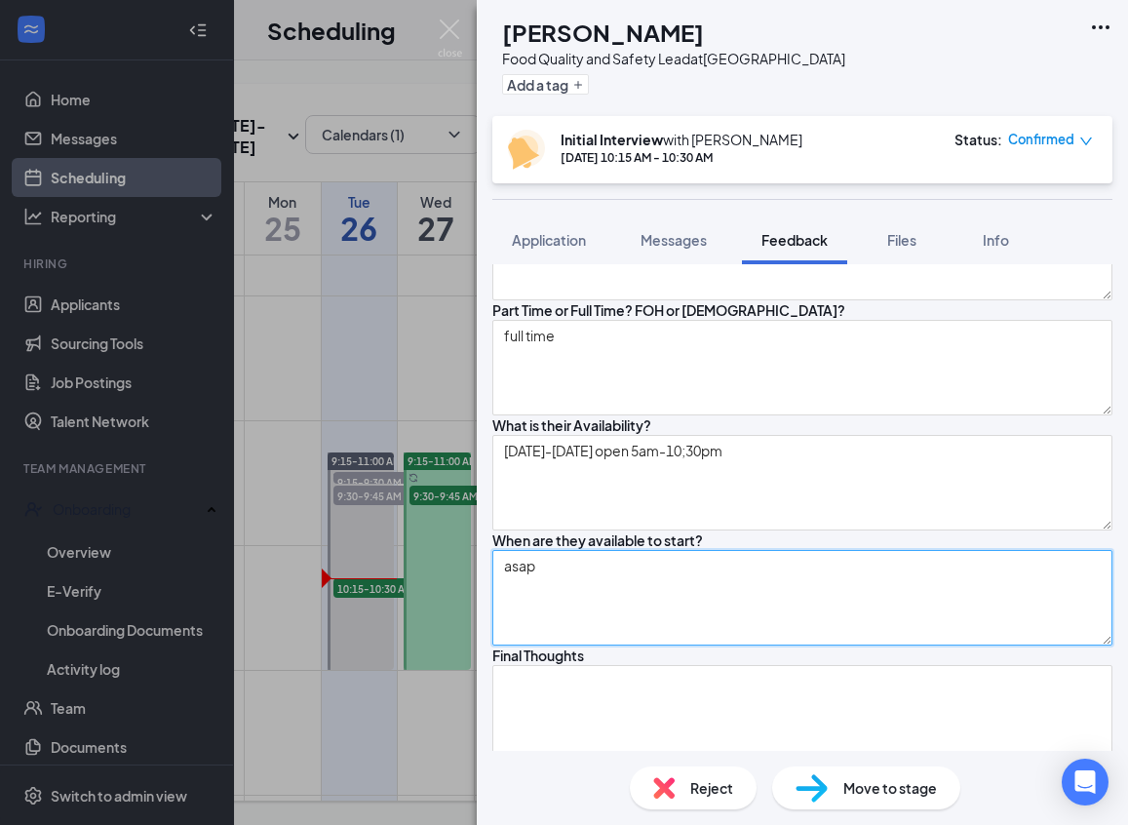
click at [633, 550] on textarea "asap" at bounding box center [802, 598] width 620 height 96
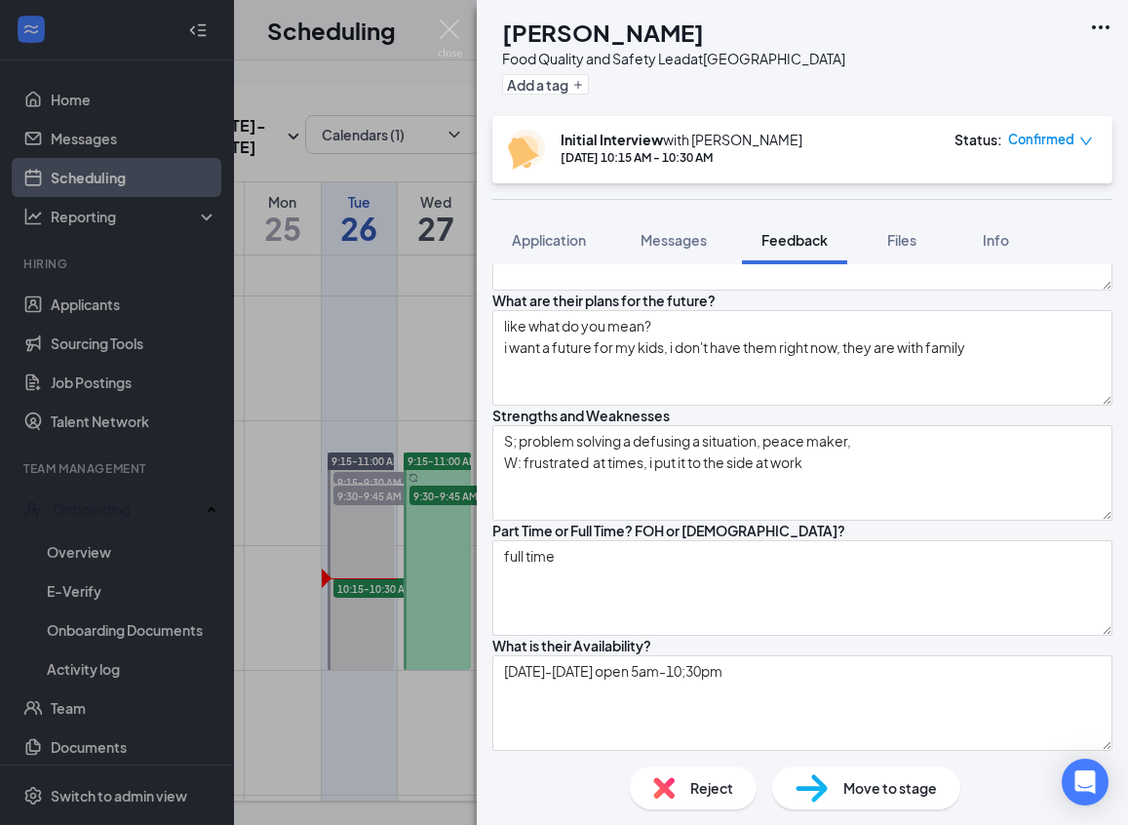
scroll to position [957, 0]
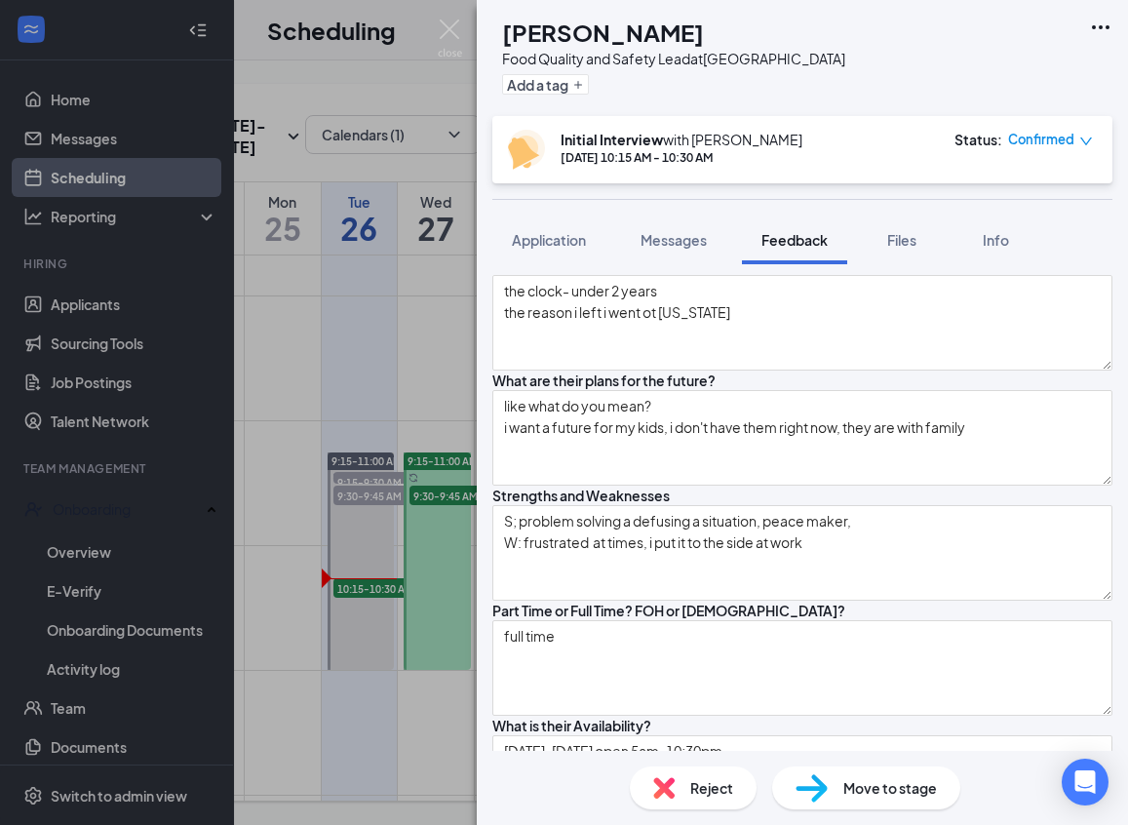
click at [812, 716] on div "What is their Availability? [DATE]-[DATE] open 5am-10;30pm" at bounding box center [802, 773] width 620 height 115
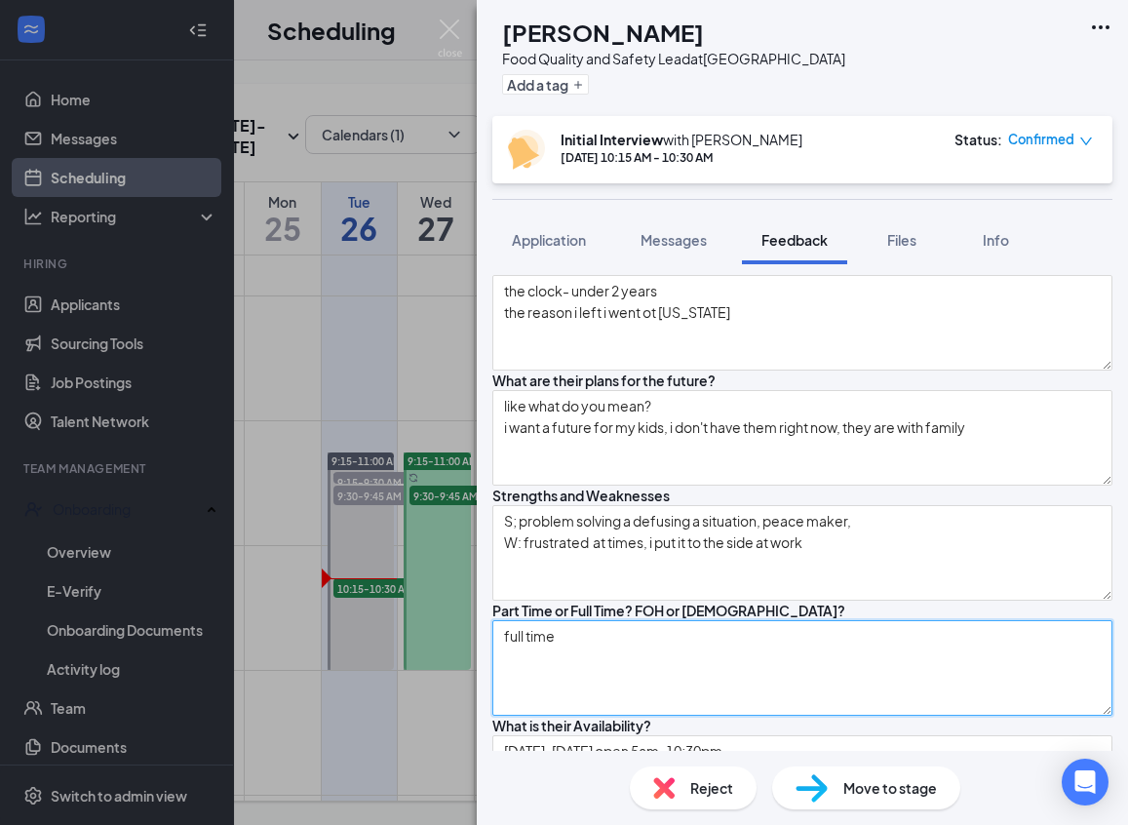
click at [744, 620] on textarea "full time" at bounding box center [802, 668] width 620 height 96
click at [662, 620] on textarea "full time" at bounding box center [802, 668] width 620 height 96
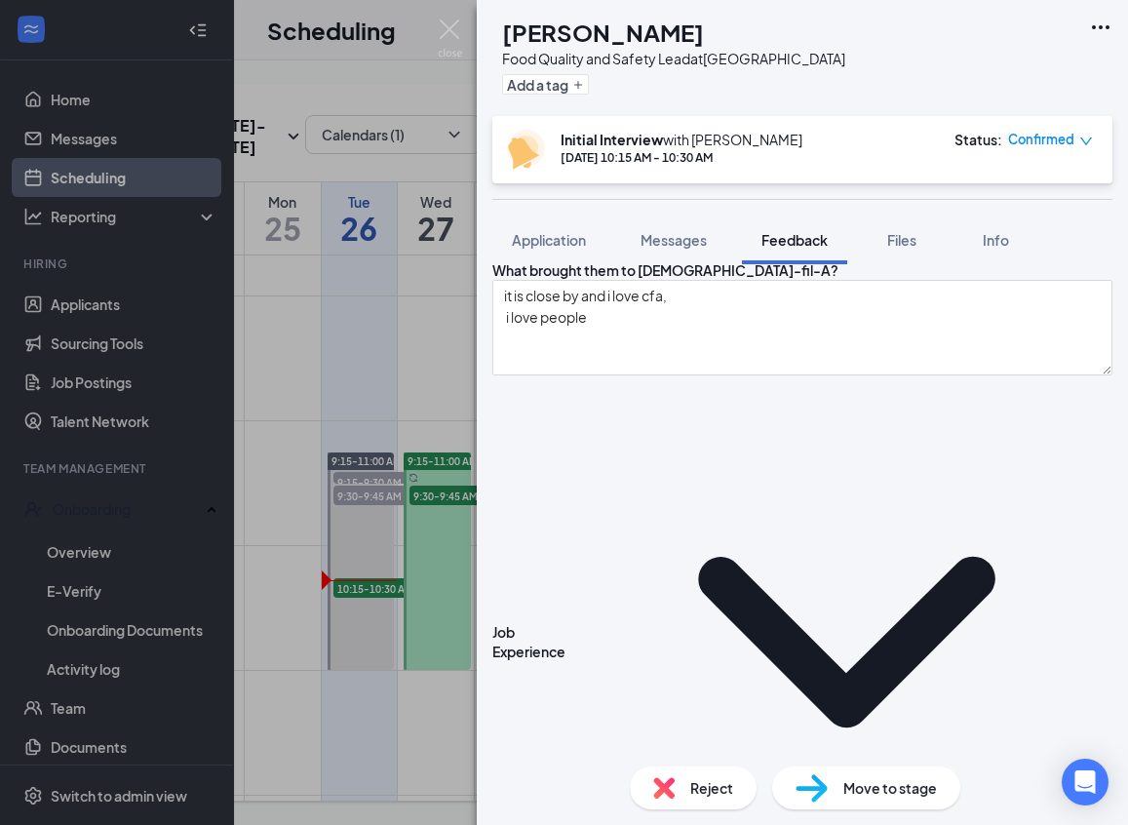
scroll to position [95, 0]
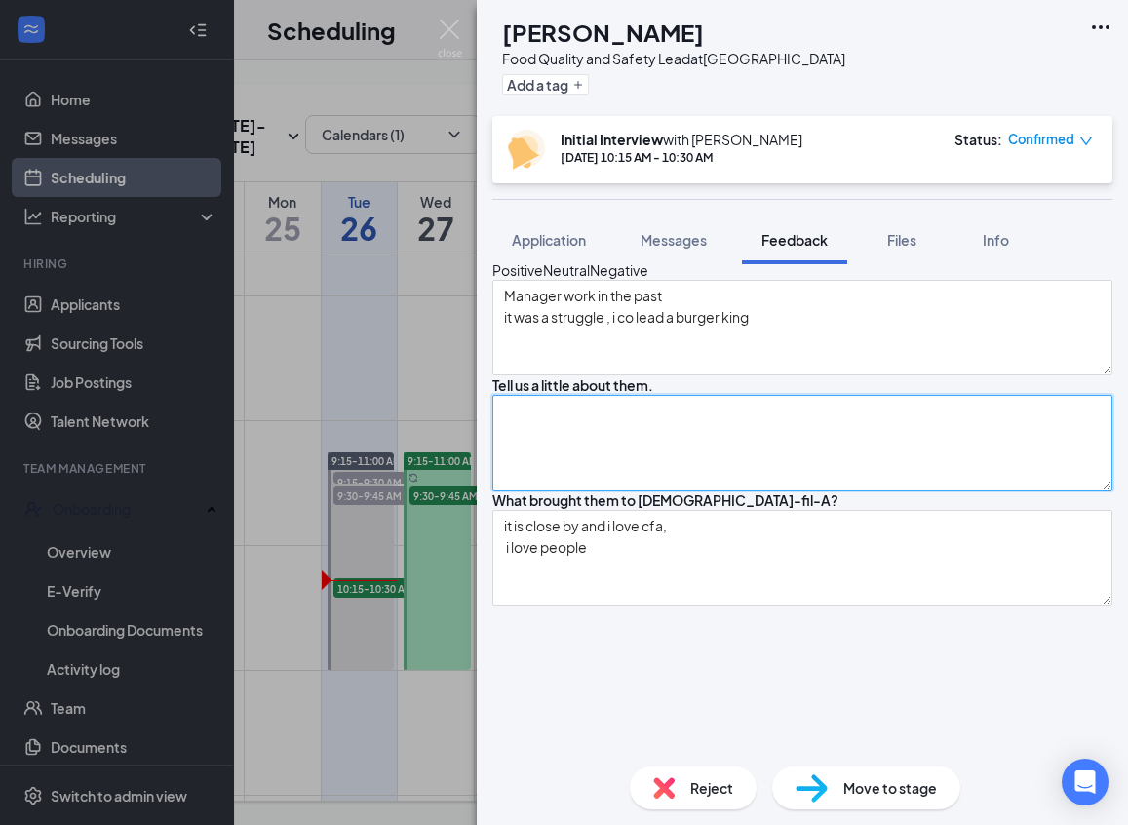
click at [718, 490] on textarea at bounding box center [802, 443] width 620 height 96
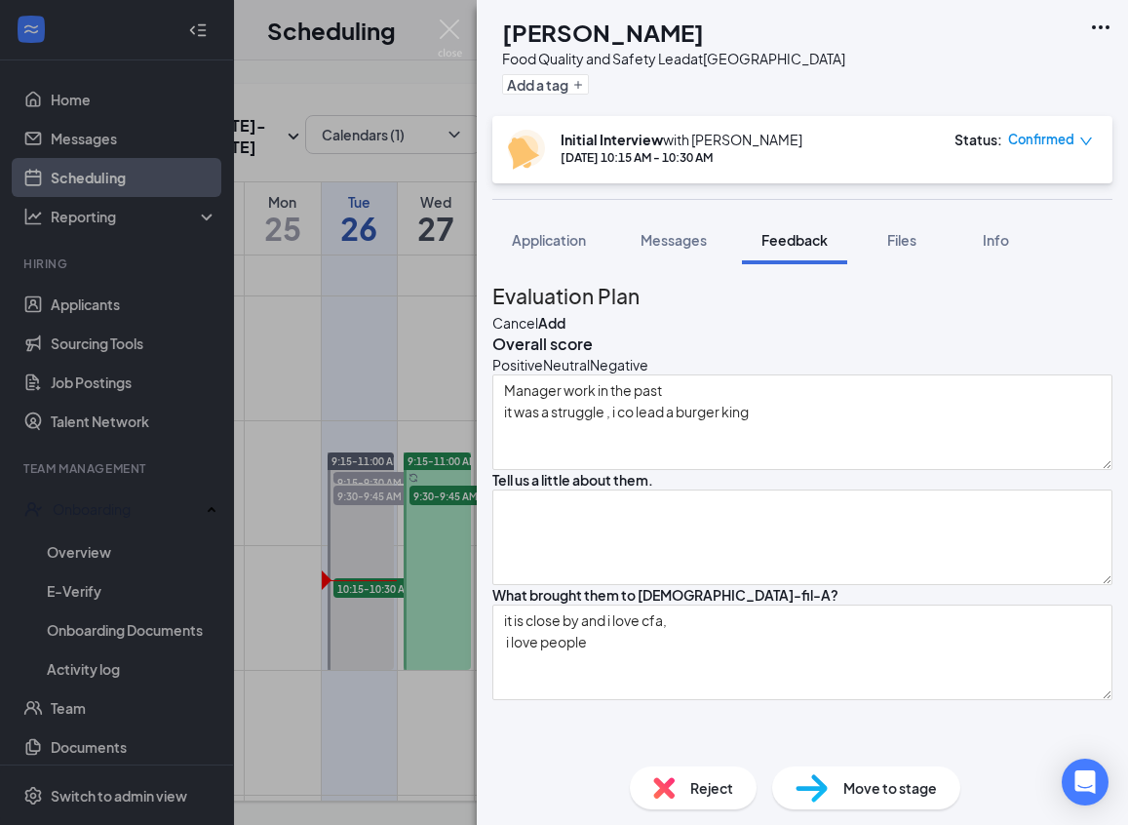
click at [543, 374] on icon "NeutralFace" at bounding box center [543, 364] width 0 height 19
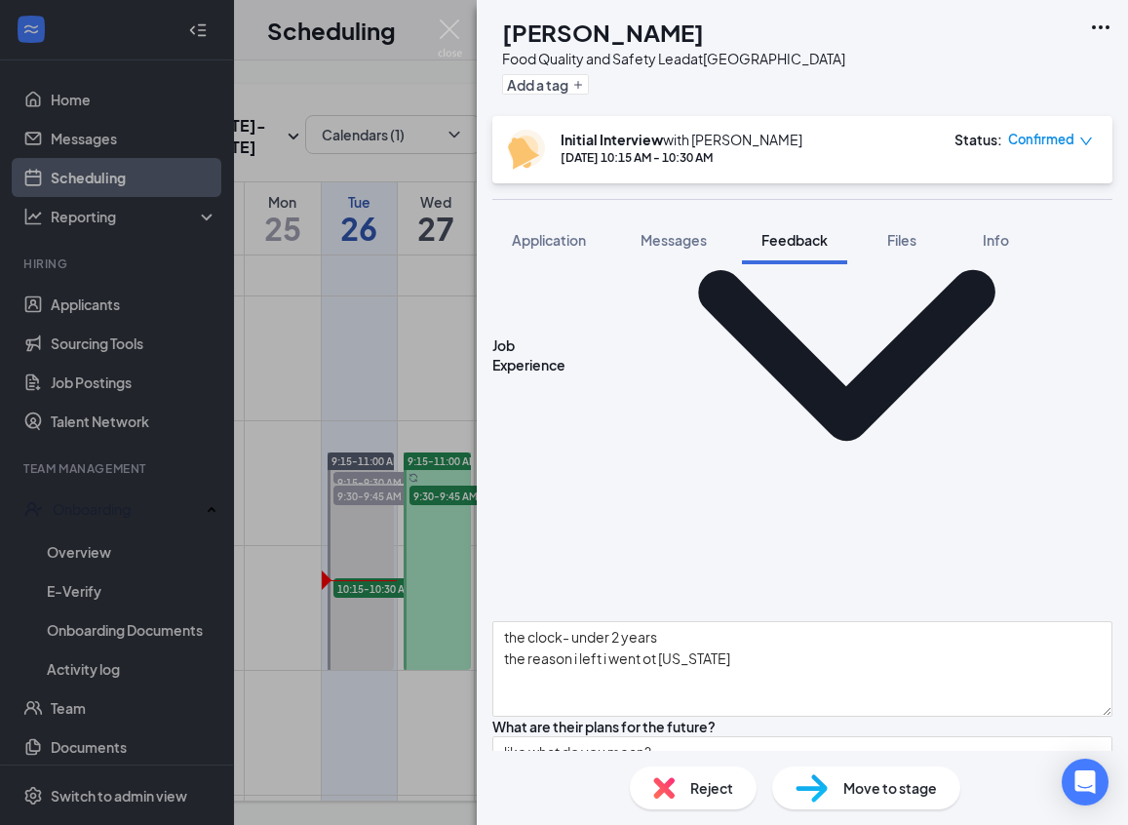
scroll to position [1258, 0]
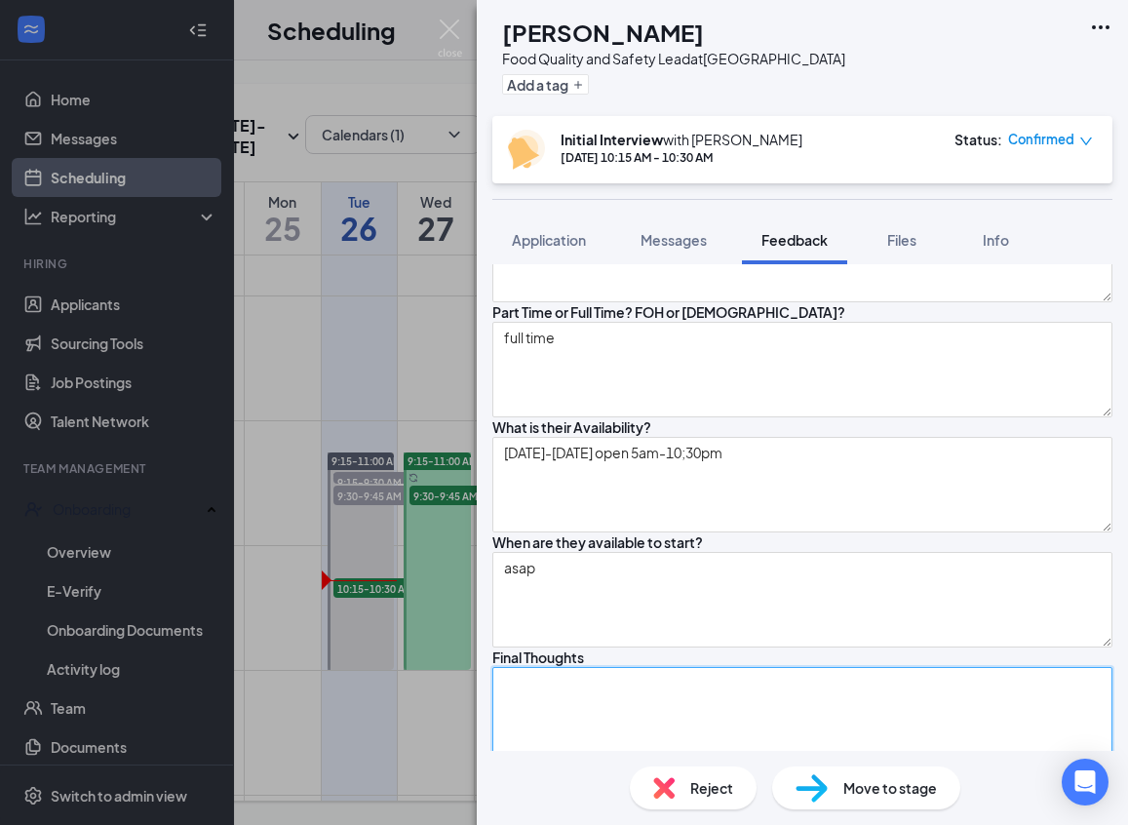
click at [760, 667] on textarea at bounding box center [802, 715] width 620 height 96
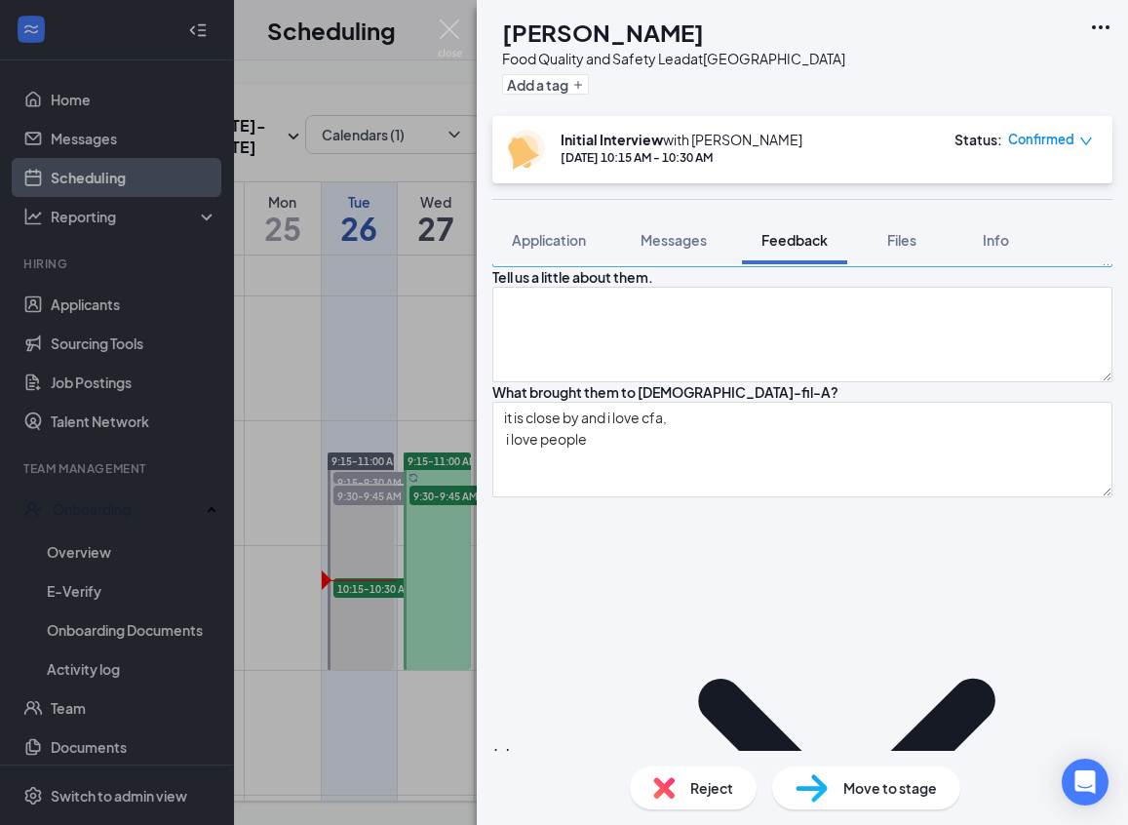
scroll to position [0, 0]
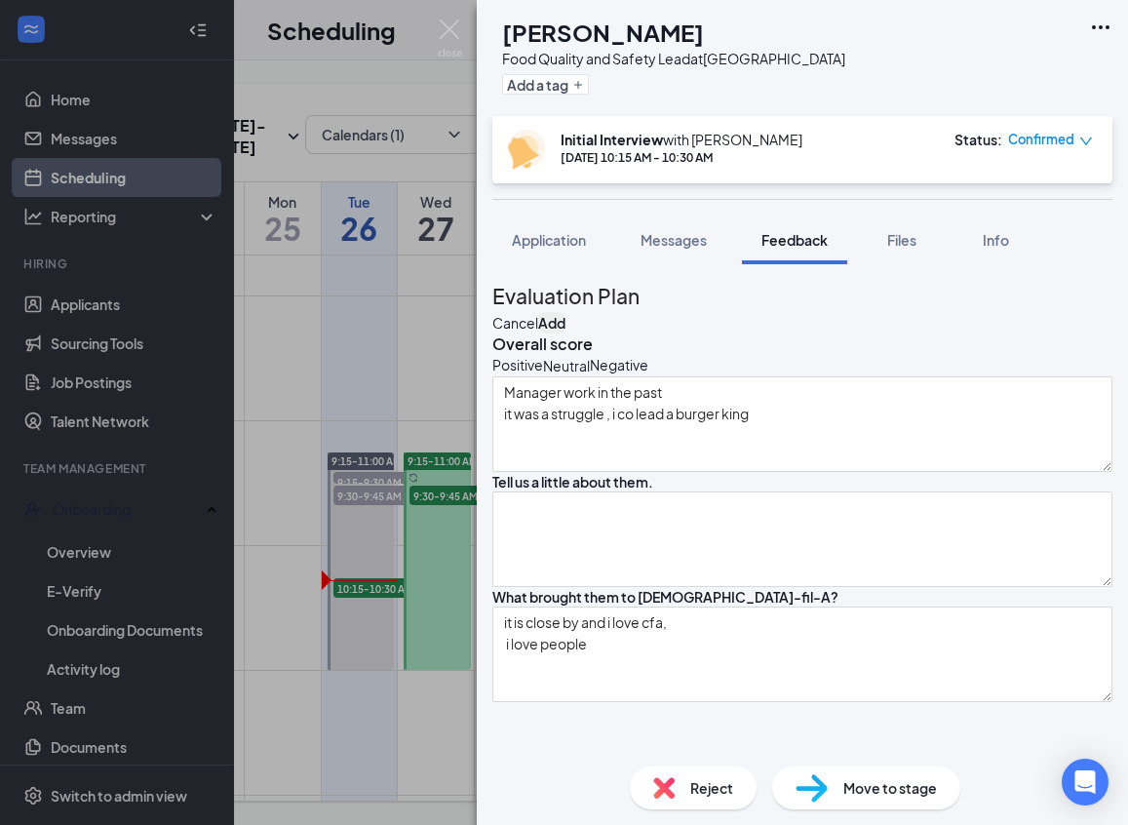
type textarea "seems fake"
click at [565, 312] on button "Add" at bounding box center [551, 322] width 27 height 21
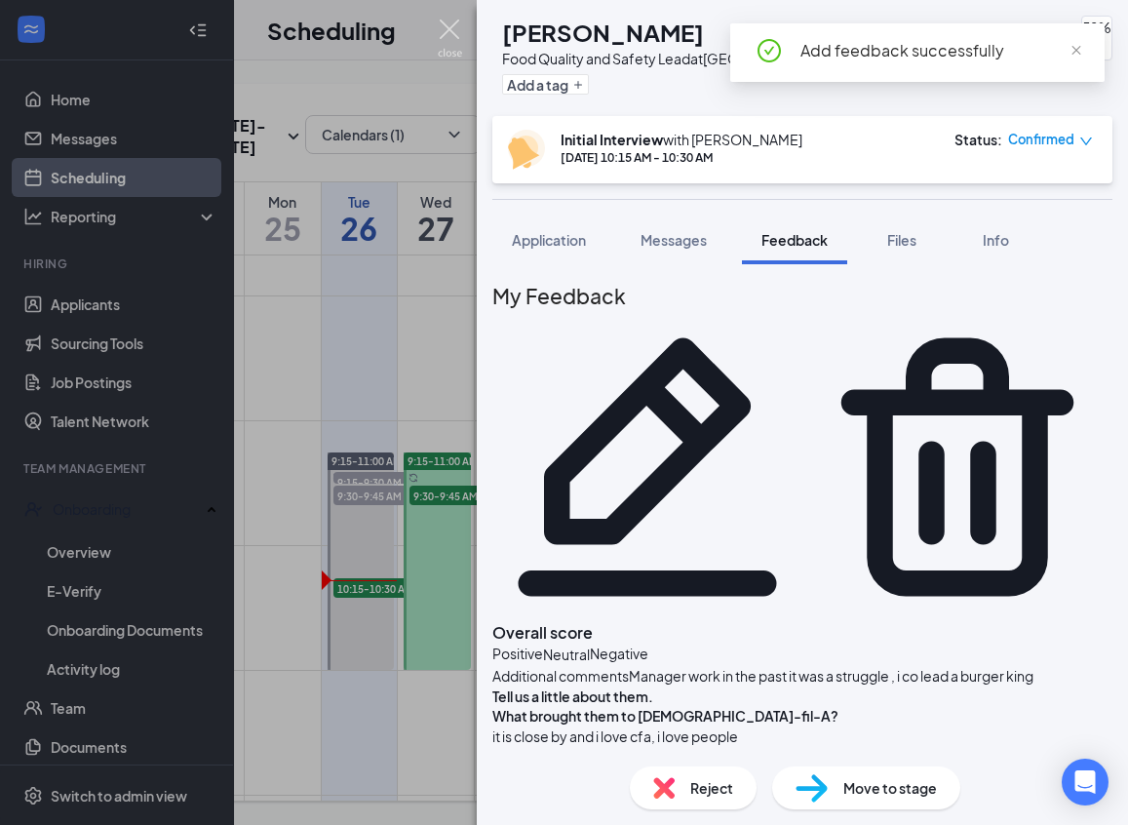
click at [440, 23] on img at bounding box center [450, 38] width 24 height 38
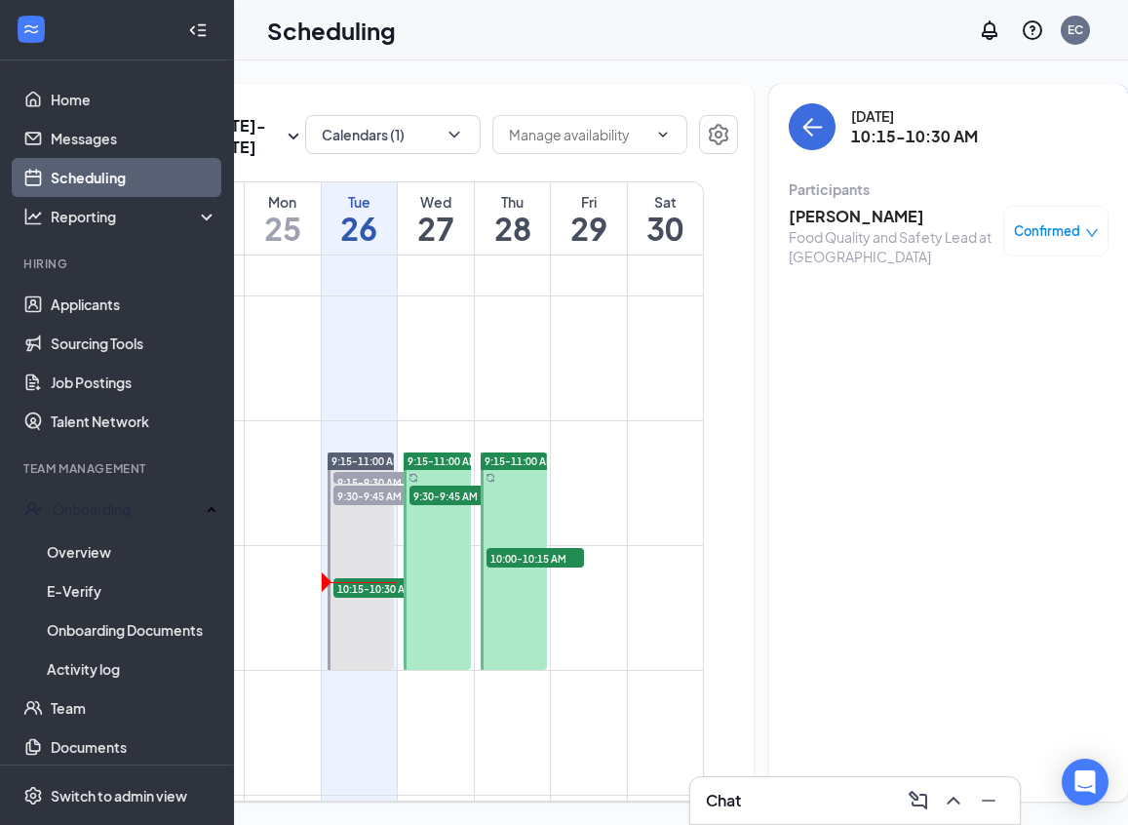
click at [50, 283] on li "Hiring Applicants Sourcing Tools Job Postings Talent Network" at bounding box center [116, 347] width 233 height 185
click at [51, 317] on link "Applicants" at bounding box center [134, 304] width 167 height 39
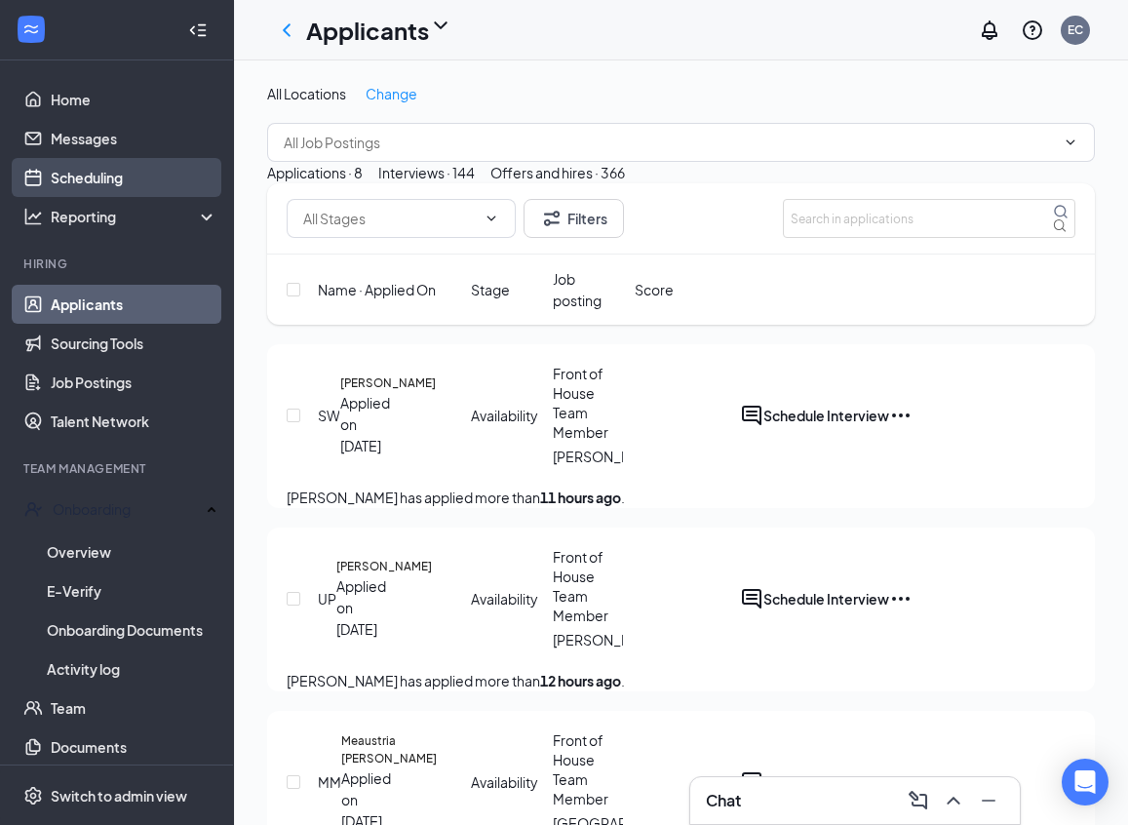
click at [51, 177] on link "Scheduling" at bounding box center [134, 177] width 167 height 39
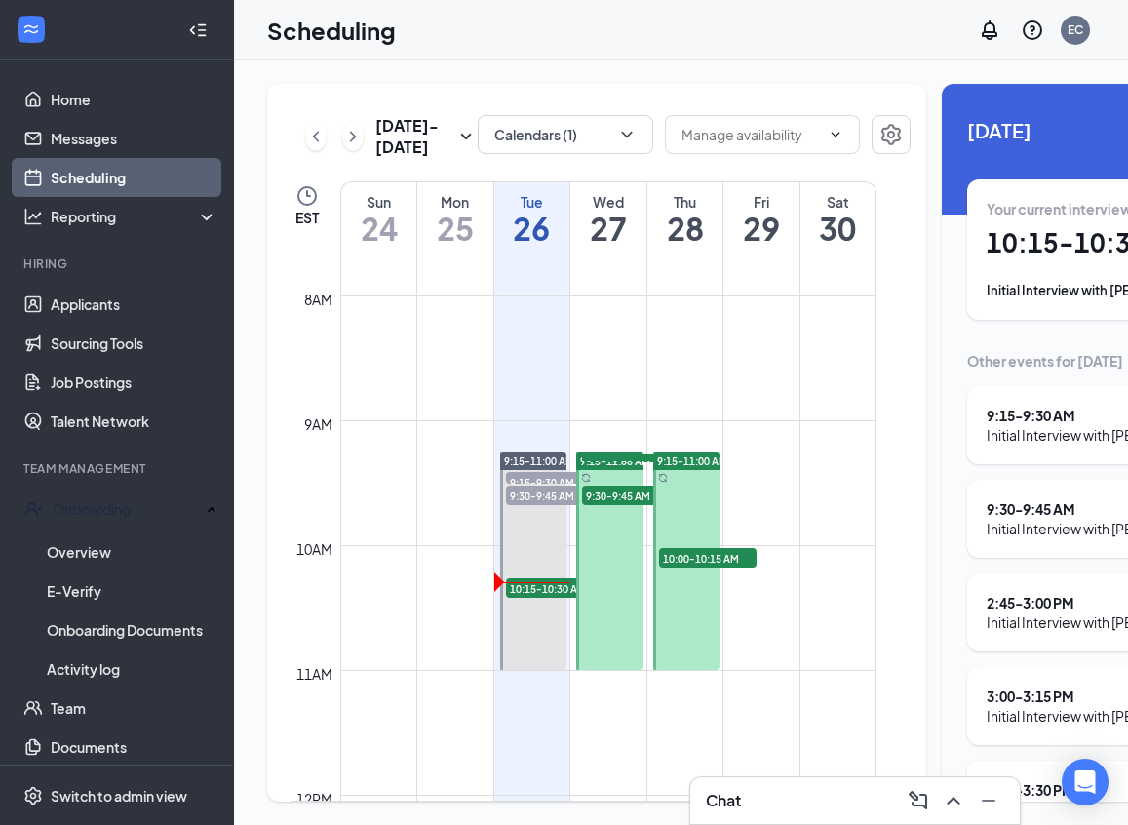
scroll to position [0, 173]
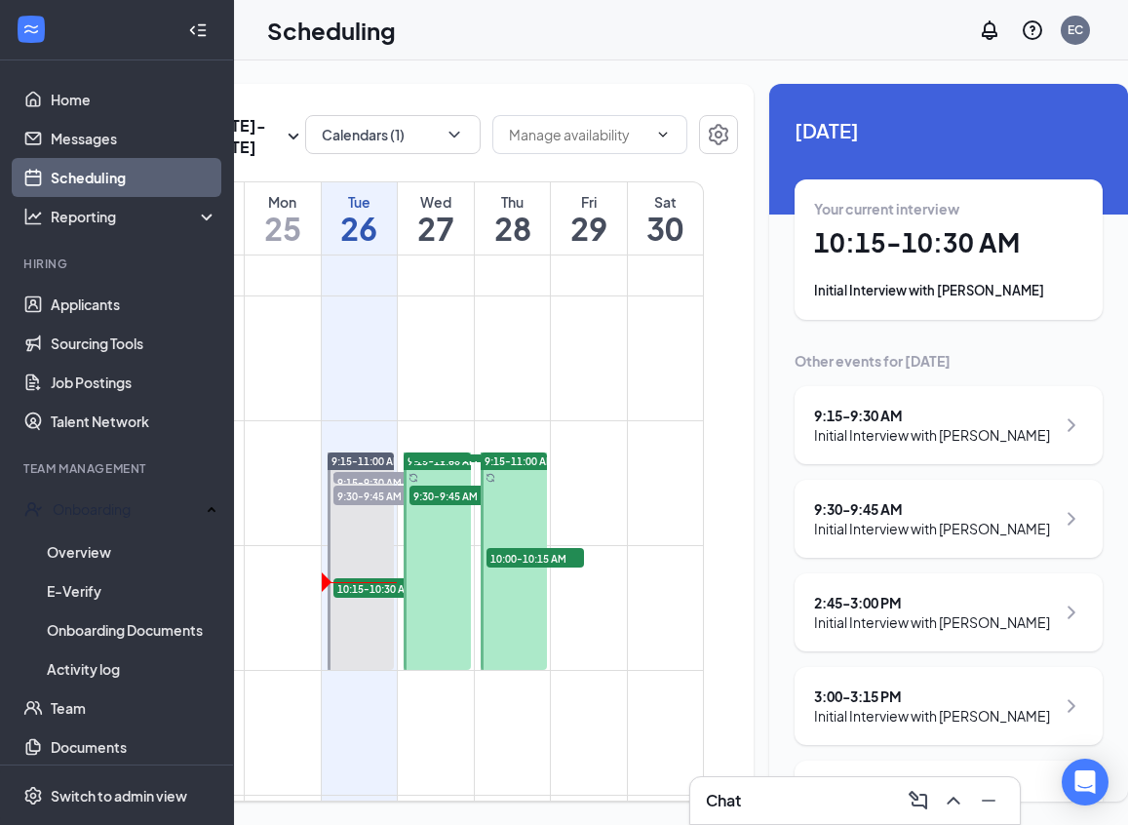
click at [887, 241] on h1 "10:15 - 10:30 AM" at bounding box center [948, 242] width 269 height 33
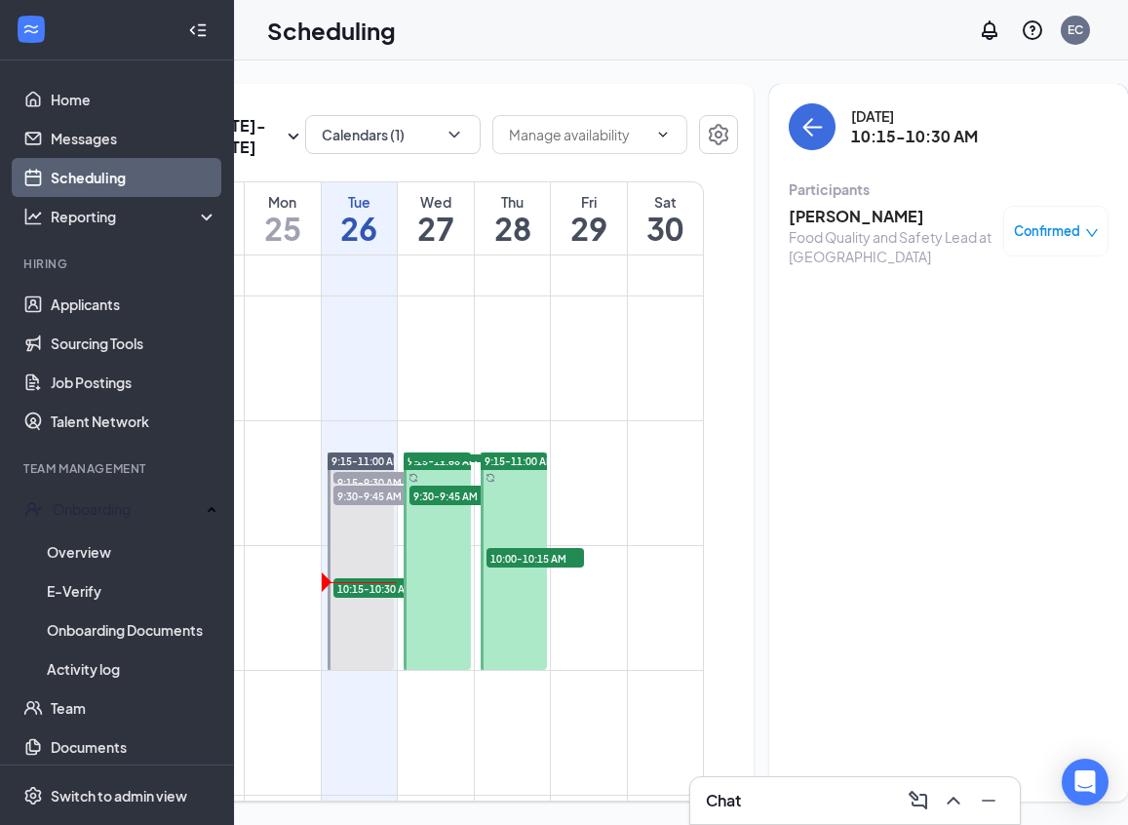
click at [840, 225] on h3 "[PERSON_NAME]" at bounding box center [891, 216] width 205 height 21
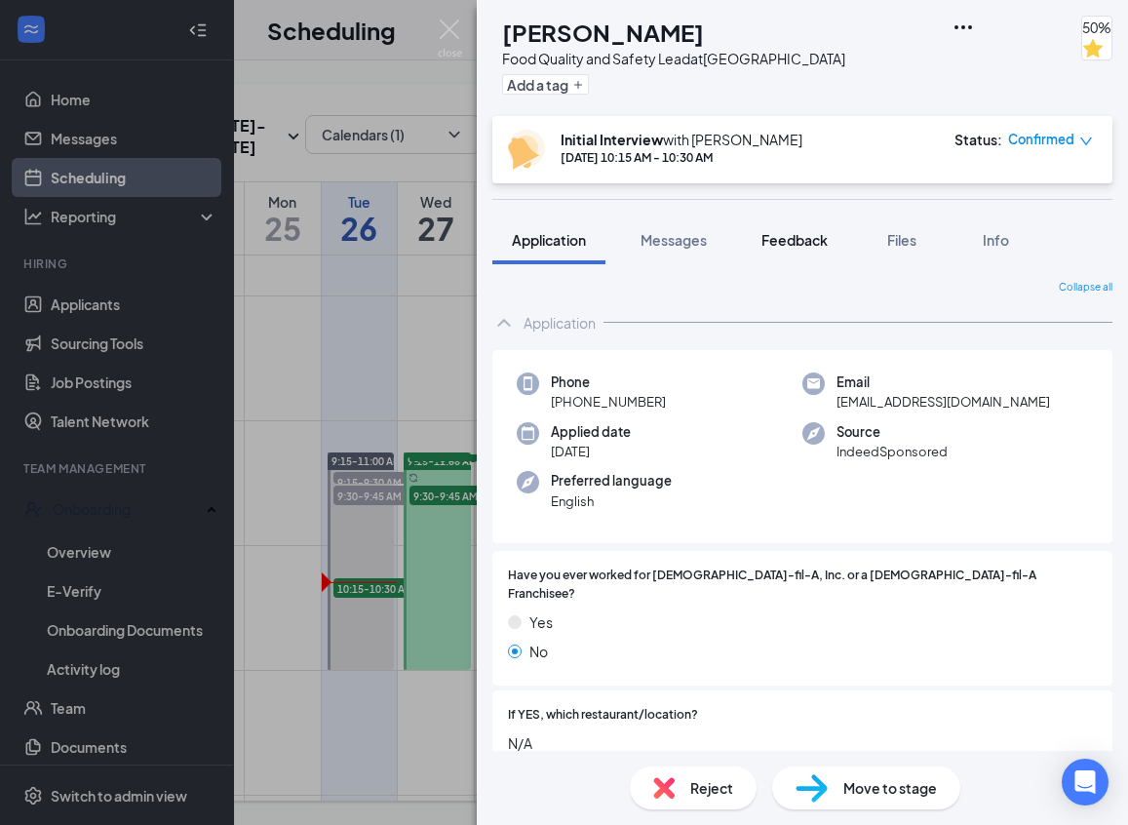
click at [800, 240] on span "Feedback" at bounding box center [794, 240] width 66 height 18
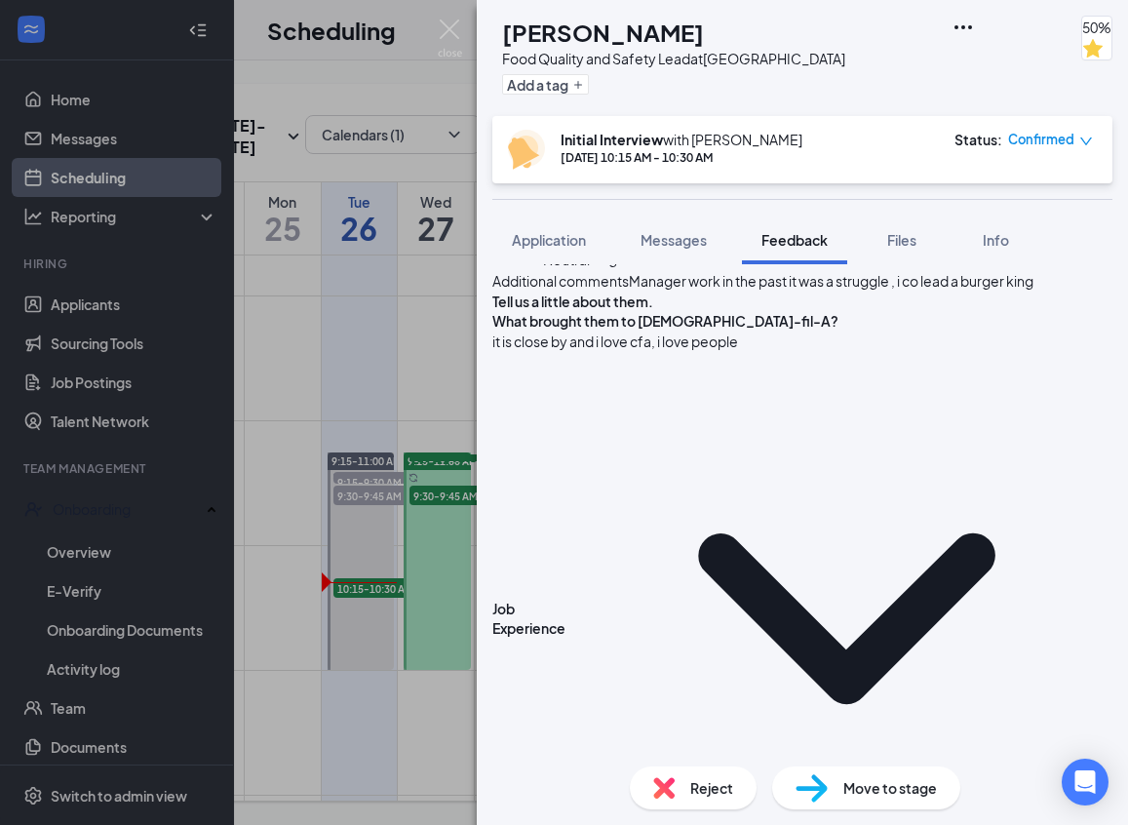
scroll to position [553, 0]
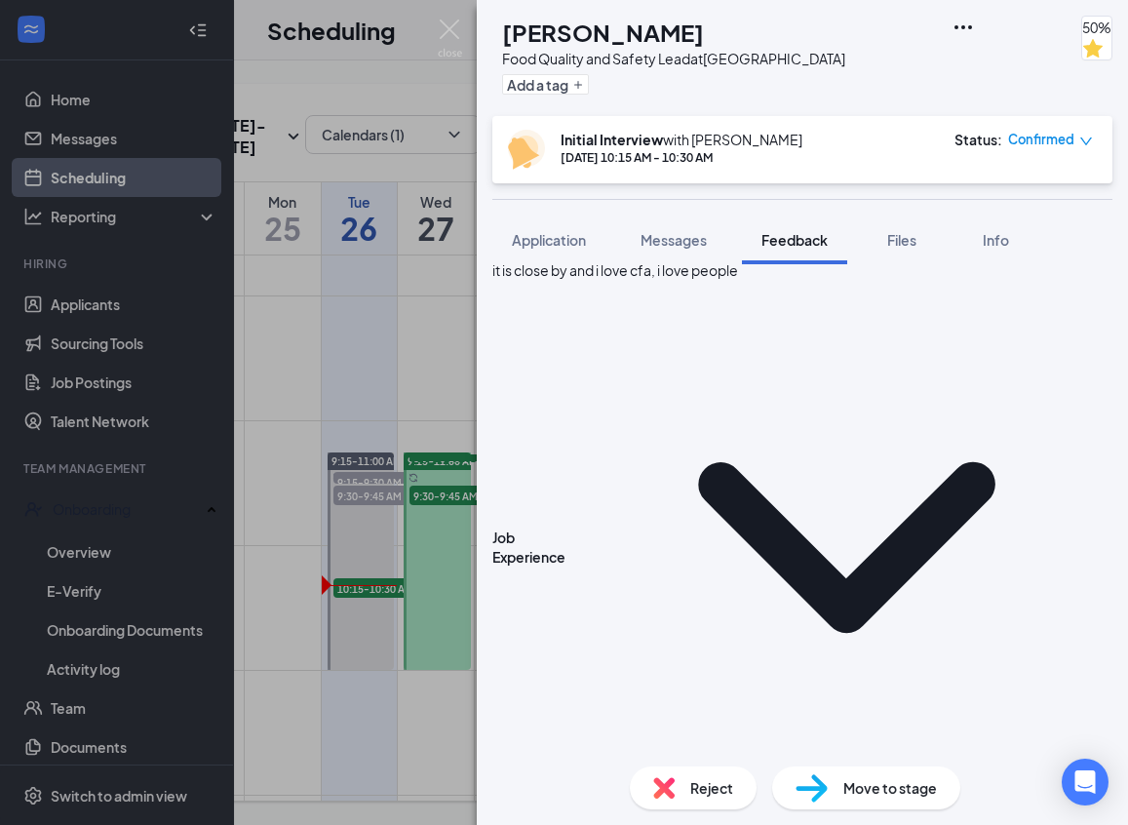
scroll to position [630, 0]
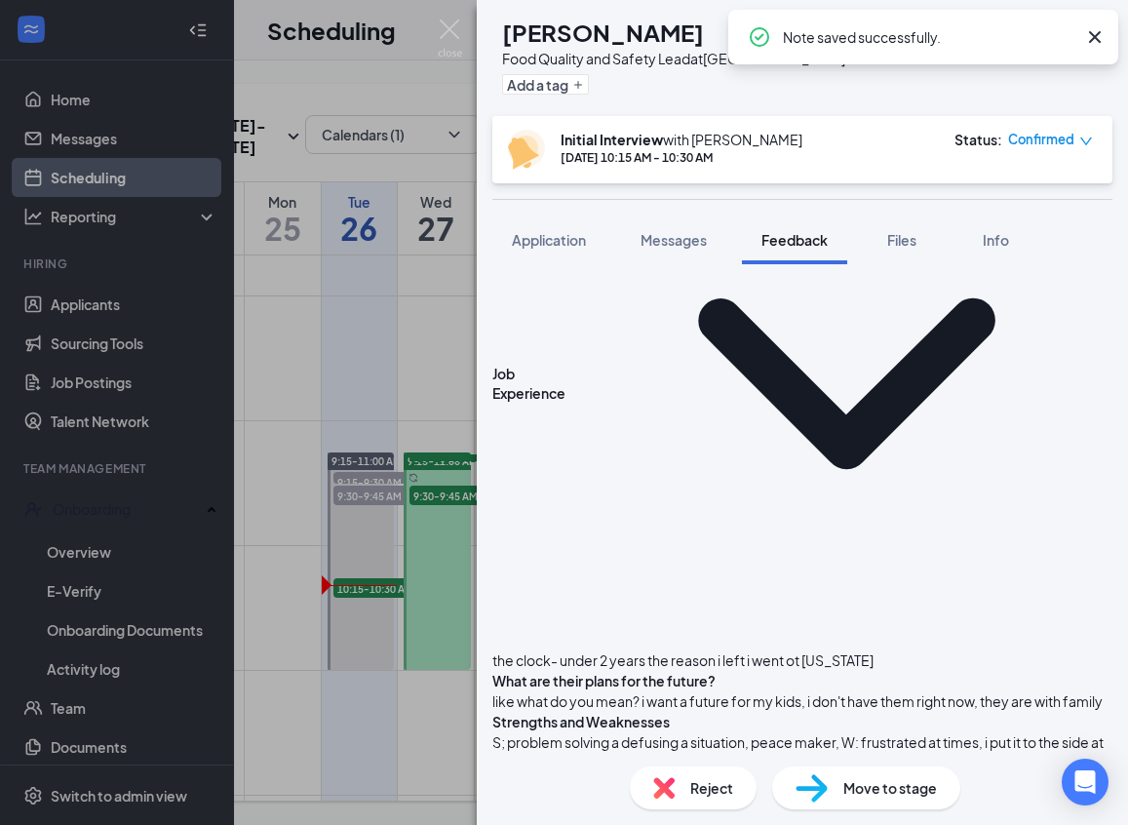
scroll to position [0, 0]
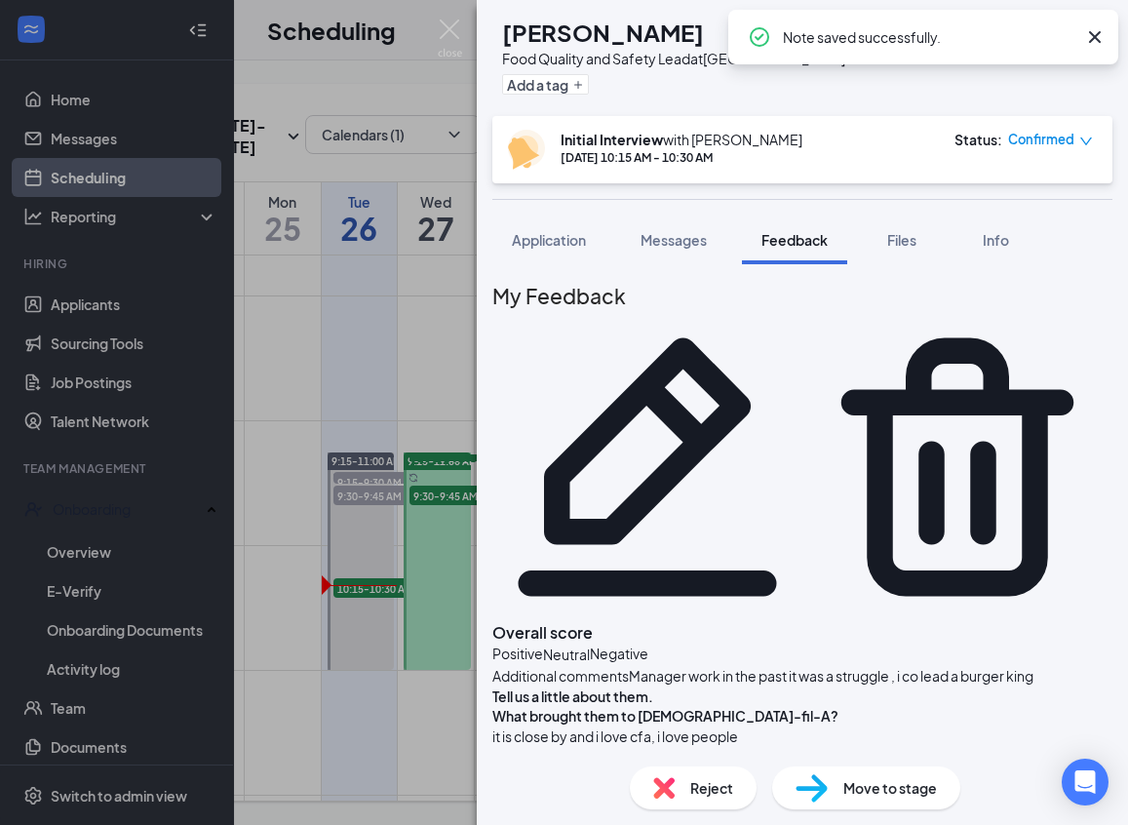
click at [1106, 45] on div "Note saved successfully." at bounding box center [923, 37] width 390 height 55
click at [1102, 9] on div "ST [PERSON_NAME] Food Quality and Safety Lead at [GEOGRAPHIC_DATA] Add a tag 50%" at bounding box center [802, 58] width 651 height 116
click at [1103, 38] on icon "Cross" at bounding box center [1094, 36] width 23 height 23
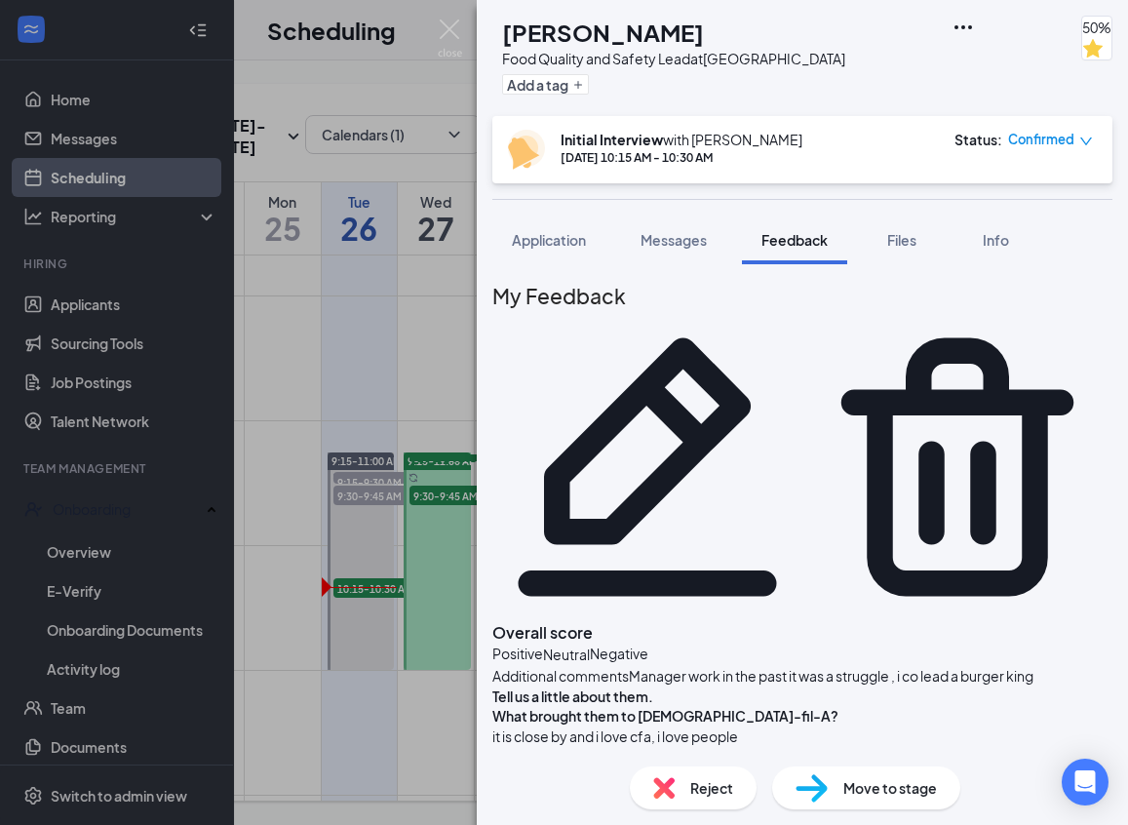
click at [88, 311] on div "ST [PERSON_NAME] Food Quality and Safety Lead at [GEOGRAPHIC_DATA] Add a tag 50…" at bounding box center [564, 412] width 1128 height 825
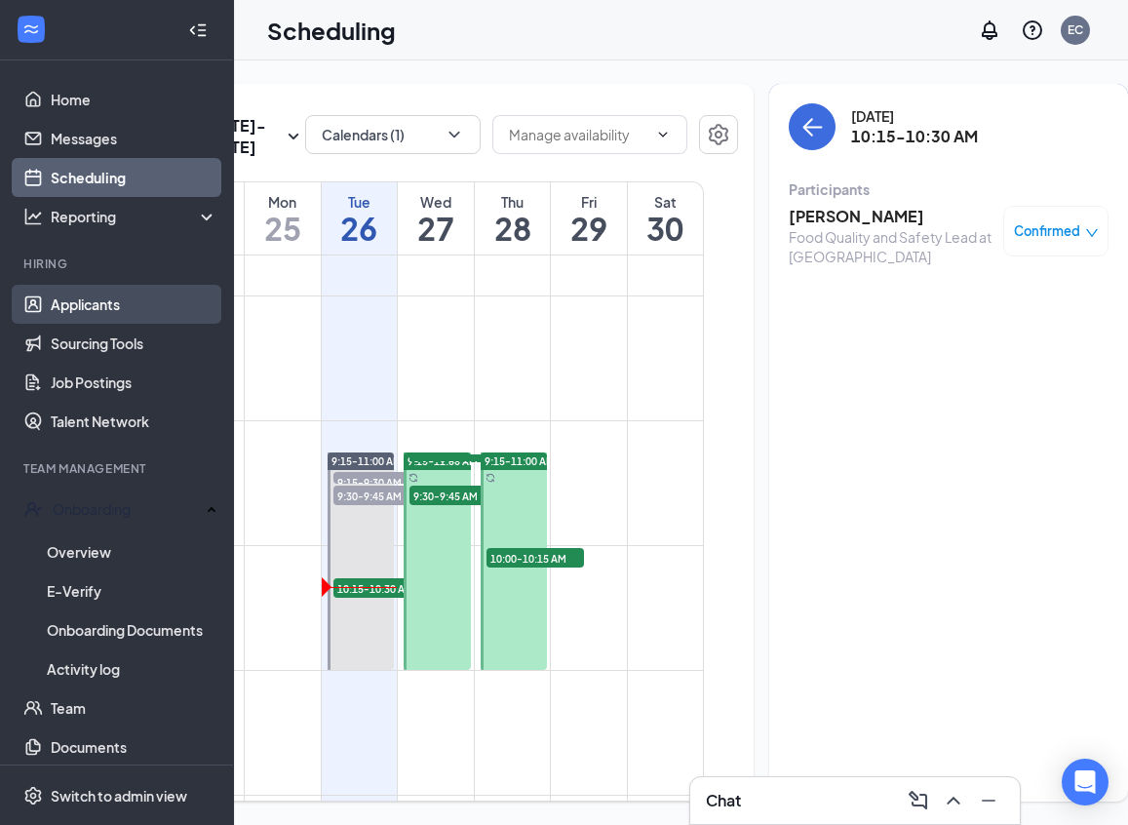
click at [55, 299] on link "Applicants" at bounding box center [134, 304] width 167 height 39
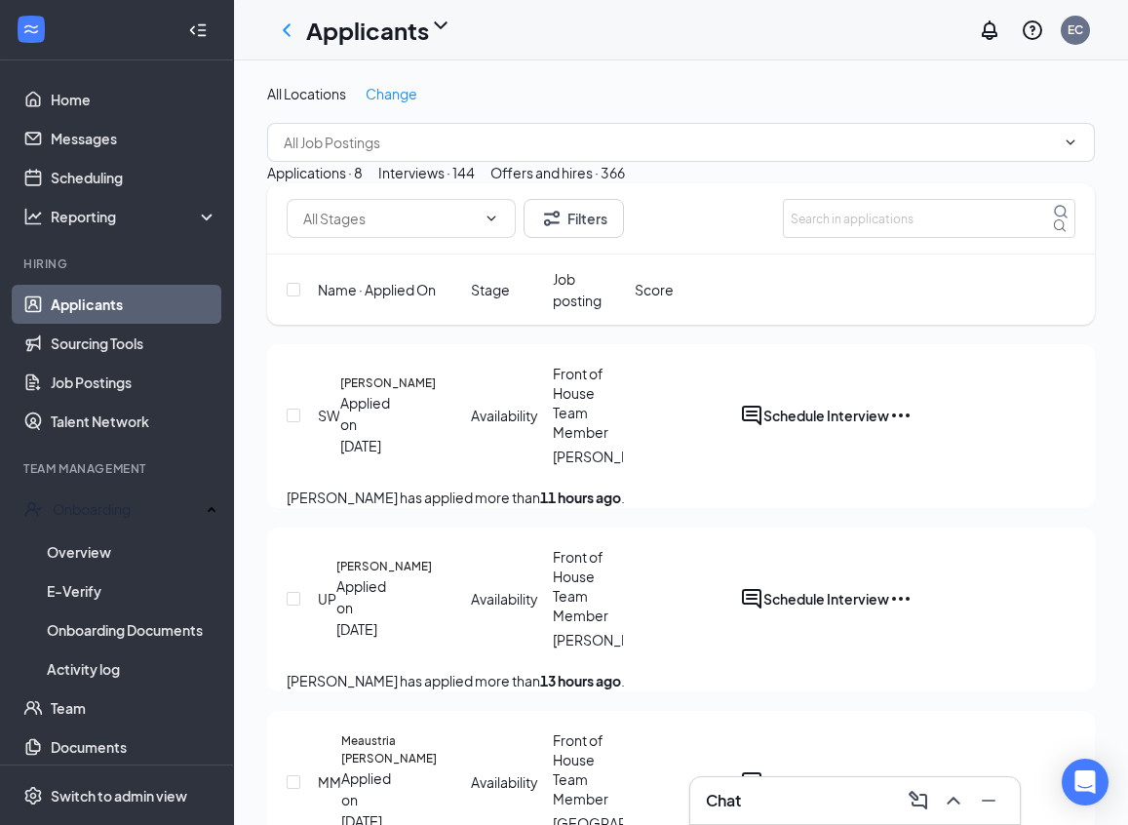
click at [475, 183] on div "Interviews · 144" at bounding box center [426, 172] width 97 height 21
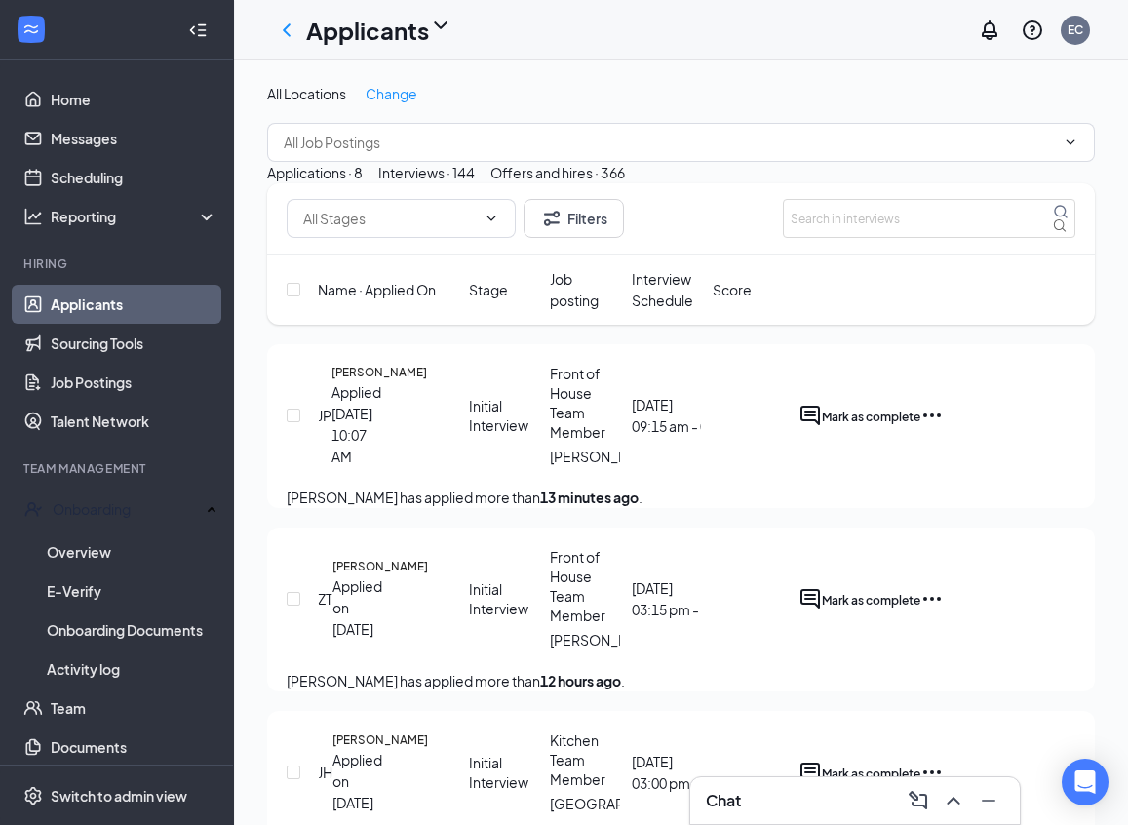
click at [363, 183] on div "Applications · 8" at bounding box center [315, 172] width 96 height 21
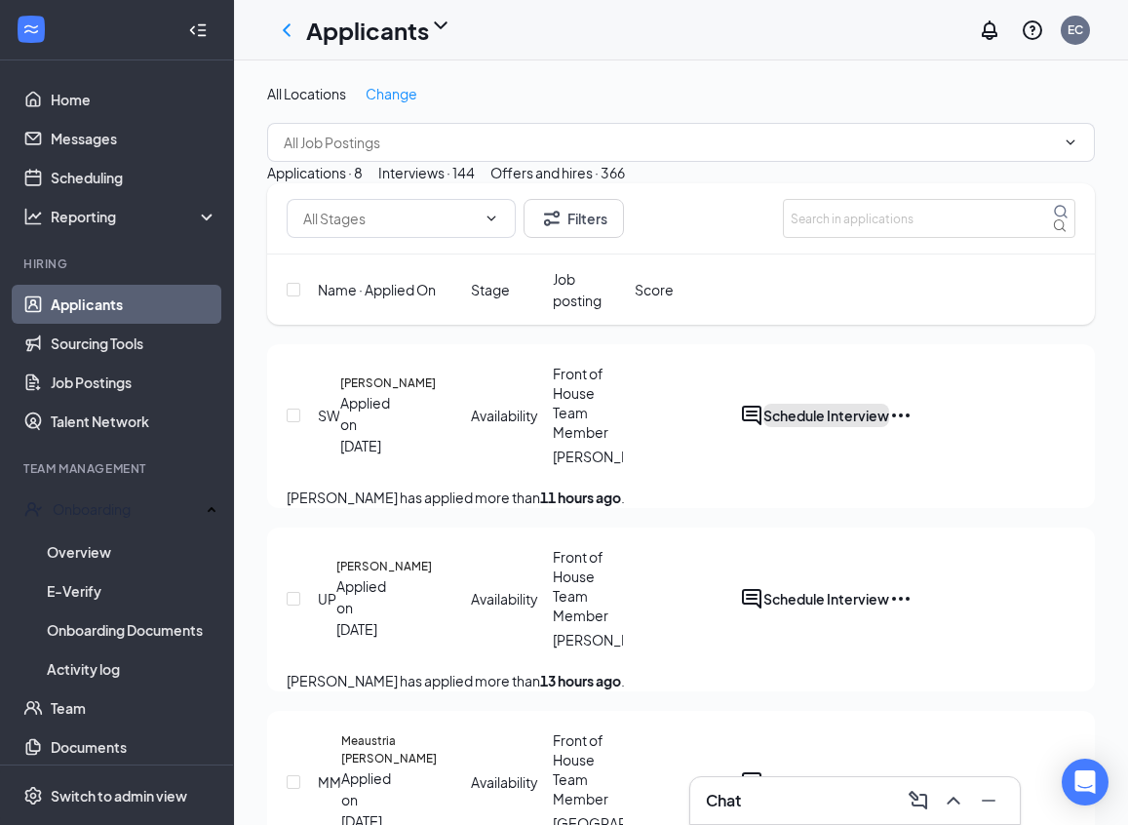
click at [889, 427] on button "Schedule Interview" at bounding box center [826, 415] width 126 height 23
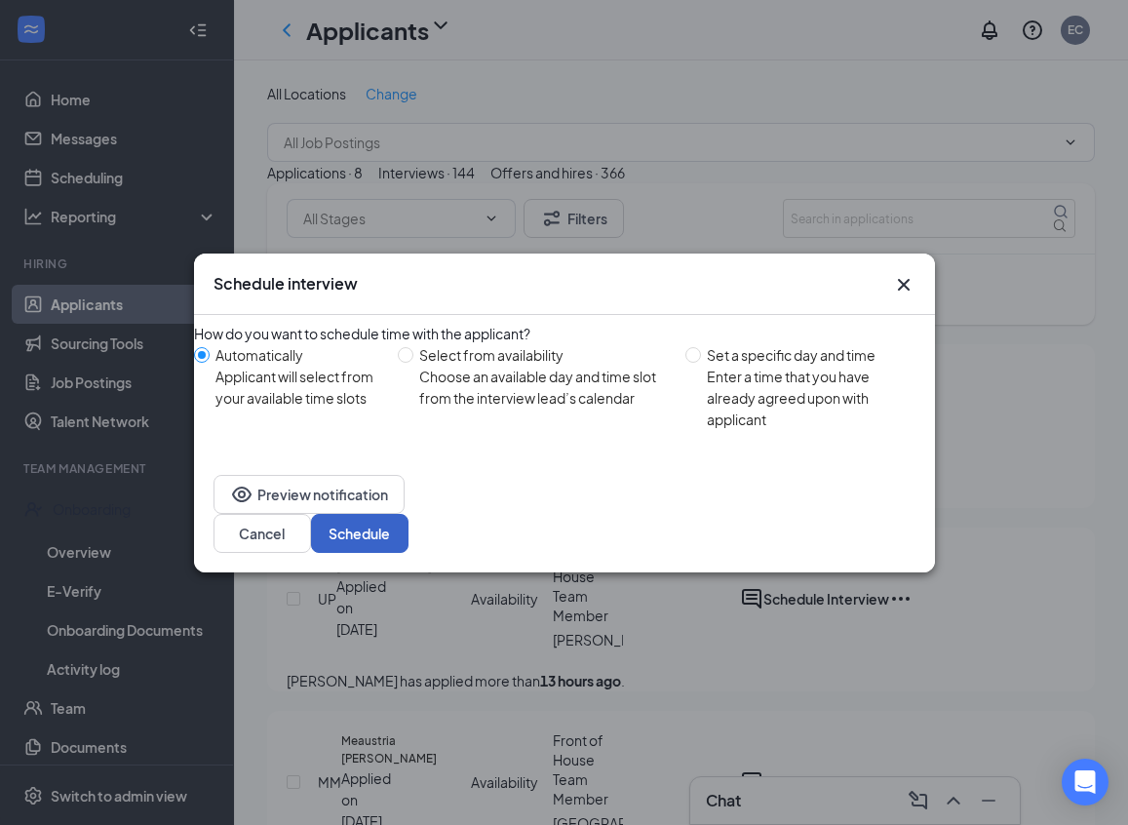
click at [408, 519] on button "Schedule" at bounding box center [359, 533] width 97 height 39
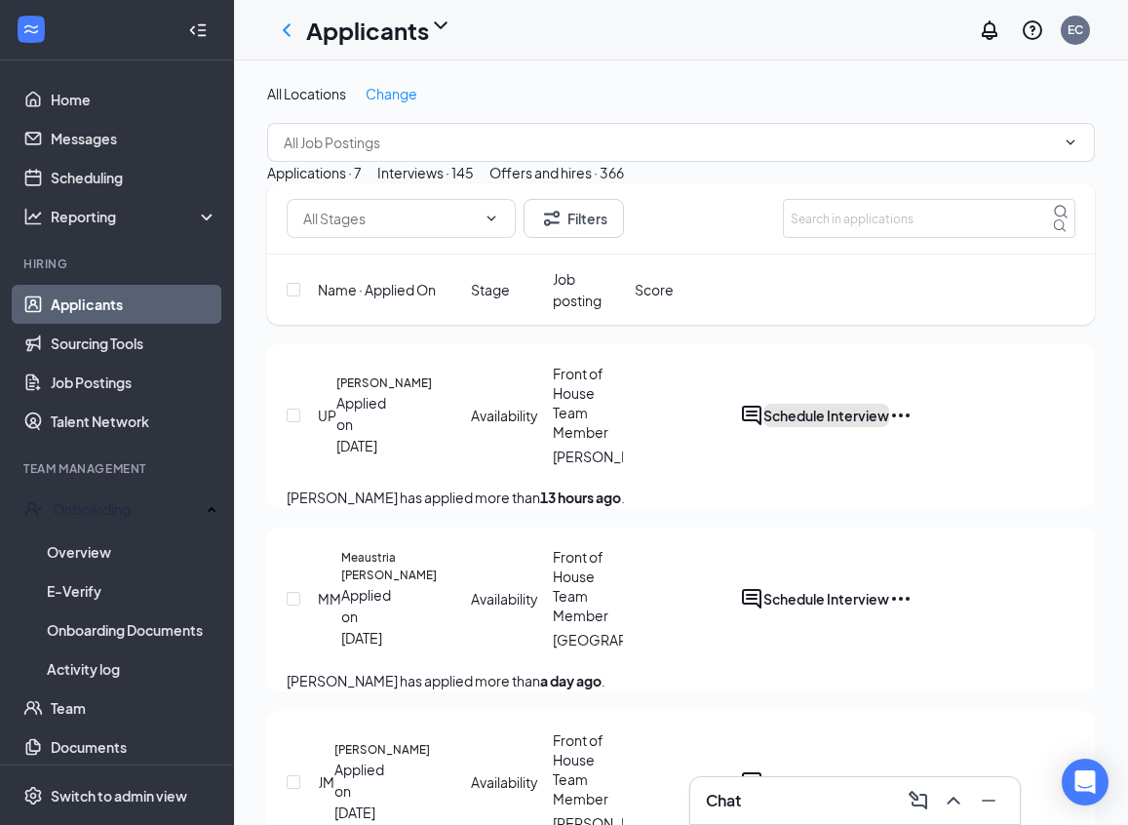
click at [889, 427] on button "Schedule Interview" at bounding box center [826, 415] width 126 height 23
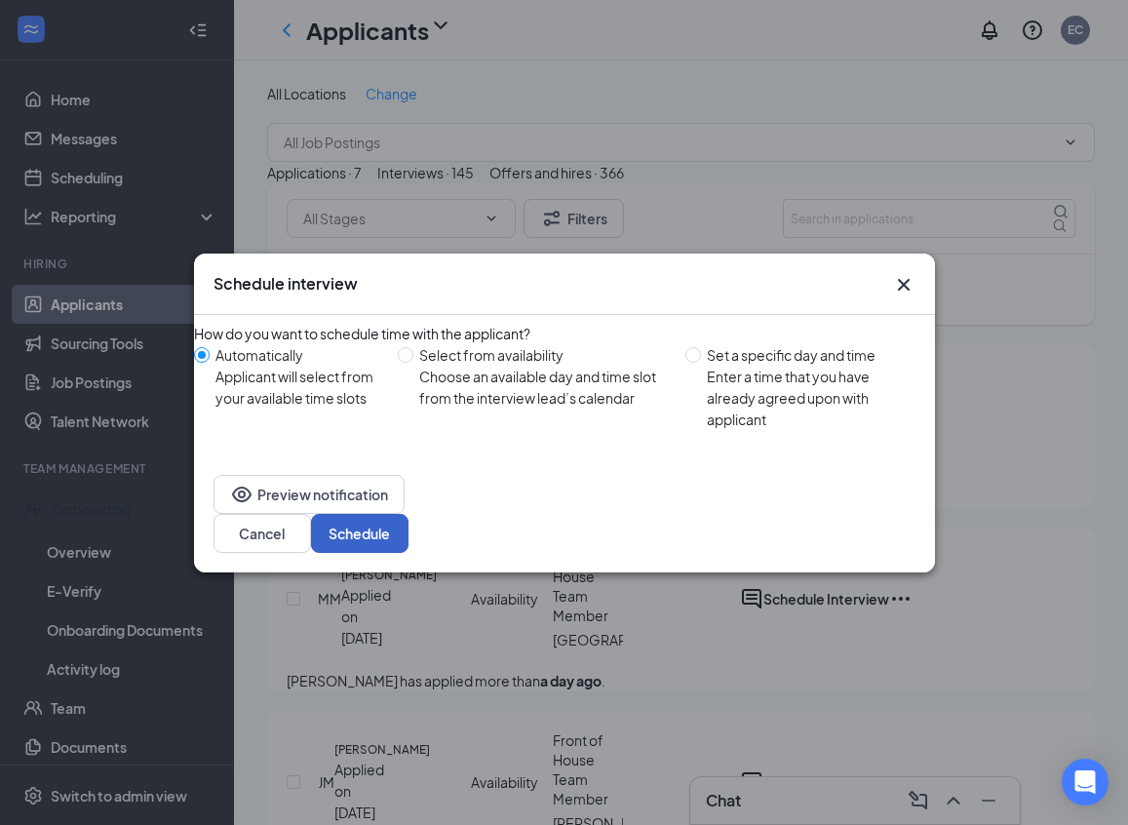
click at [408, 536] on button "Schedule" at bounding box center [359, 533] width 97 height 39
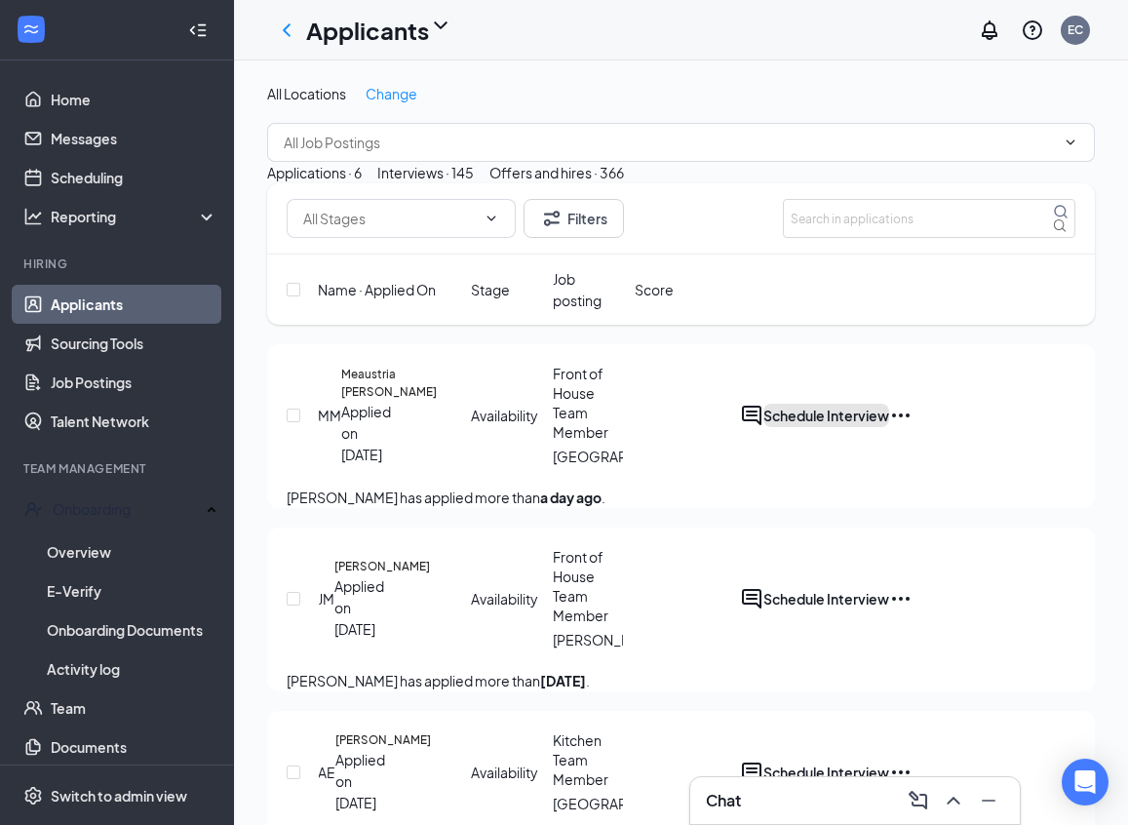
click at [889, 427] on button "Schedule Interview" at bounding box center [826, 415] width 126 height 23
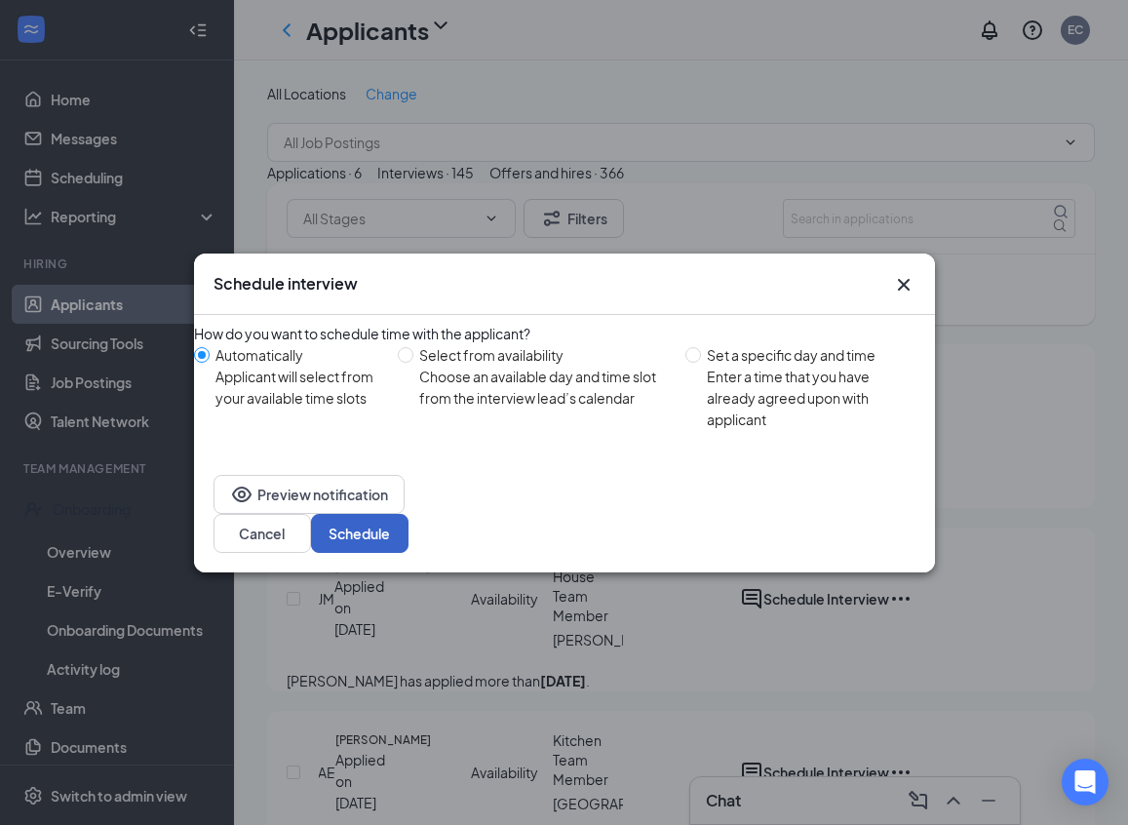
click at [408, 526] on button "Schedule" at bounding box center [359, 533] width 97 height 39
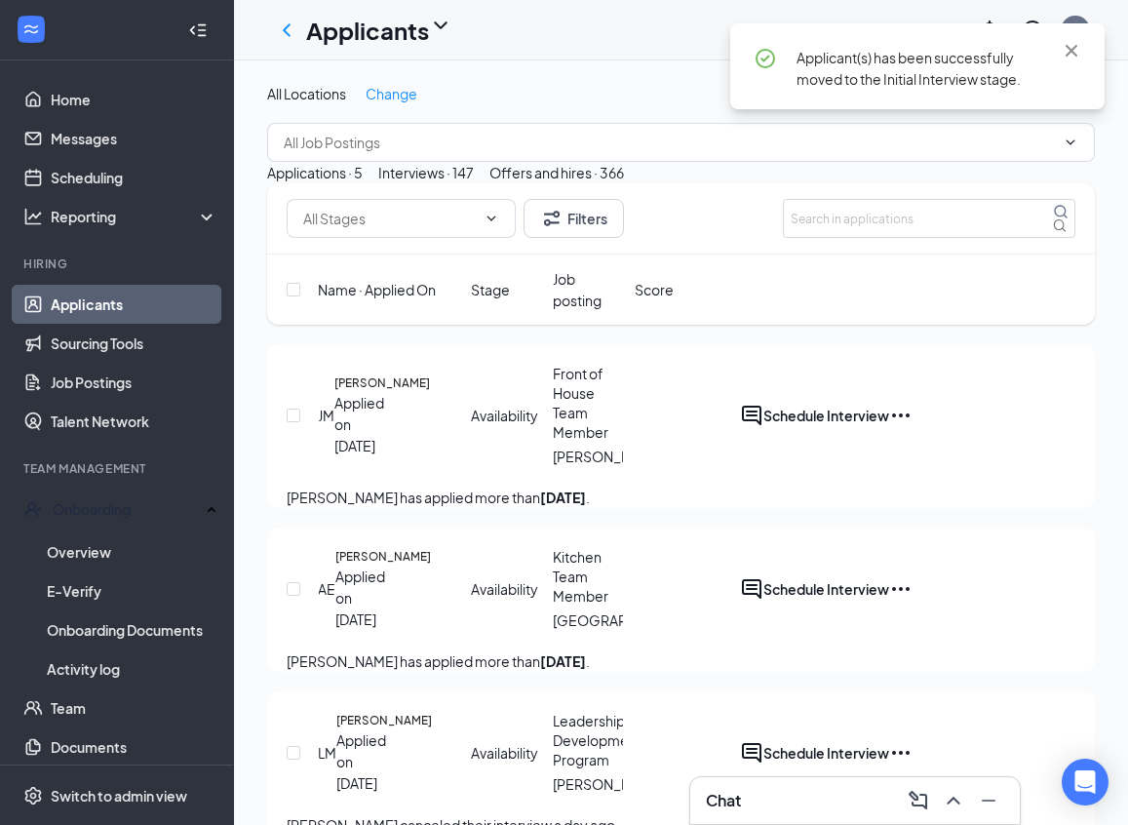
click at [474, 183] on div "Interviews · 147" at bounding box center [426, 172] width 96 height 21
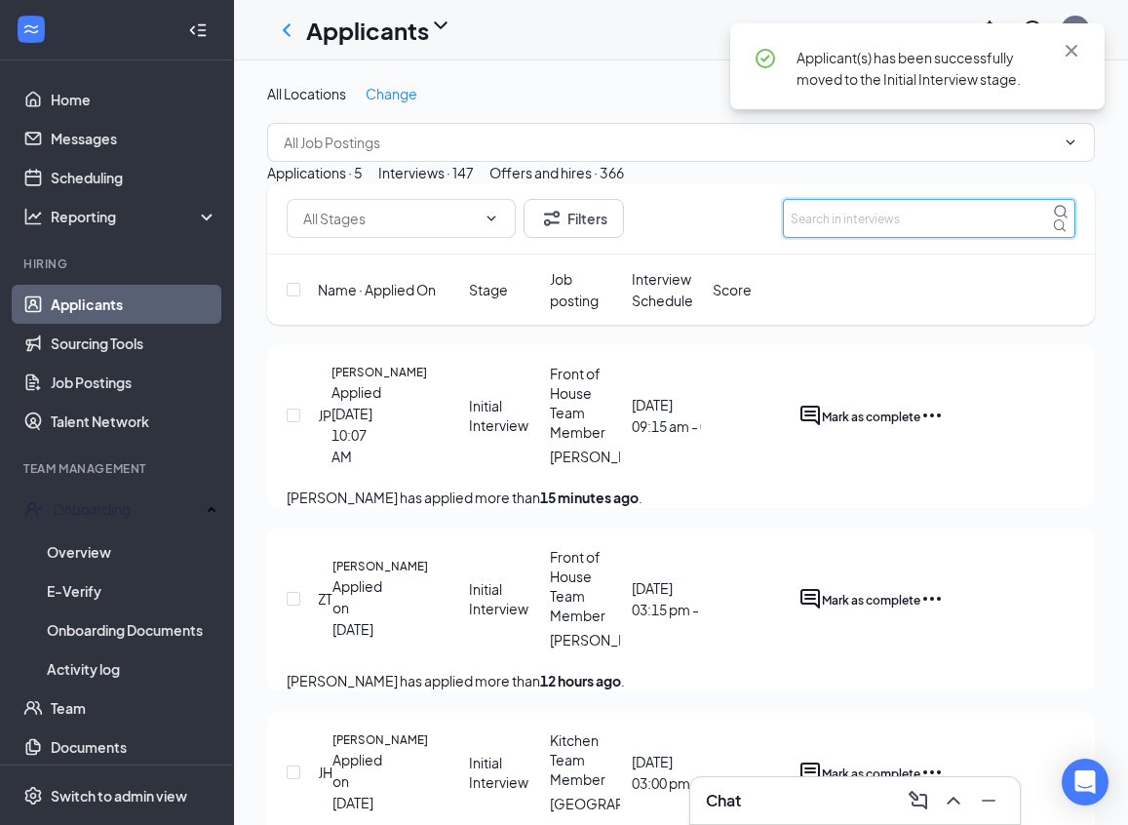
click at [813, 238] on input "text" at bounding box center [929, 218] width 292 height 39
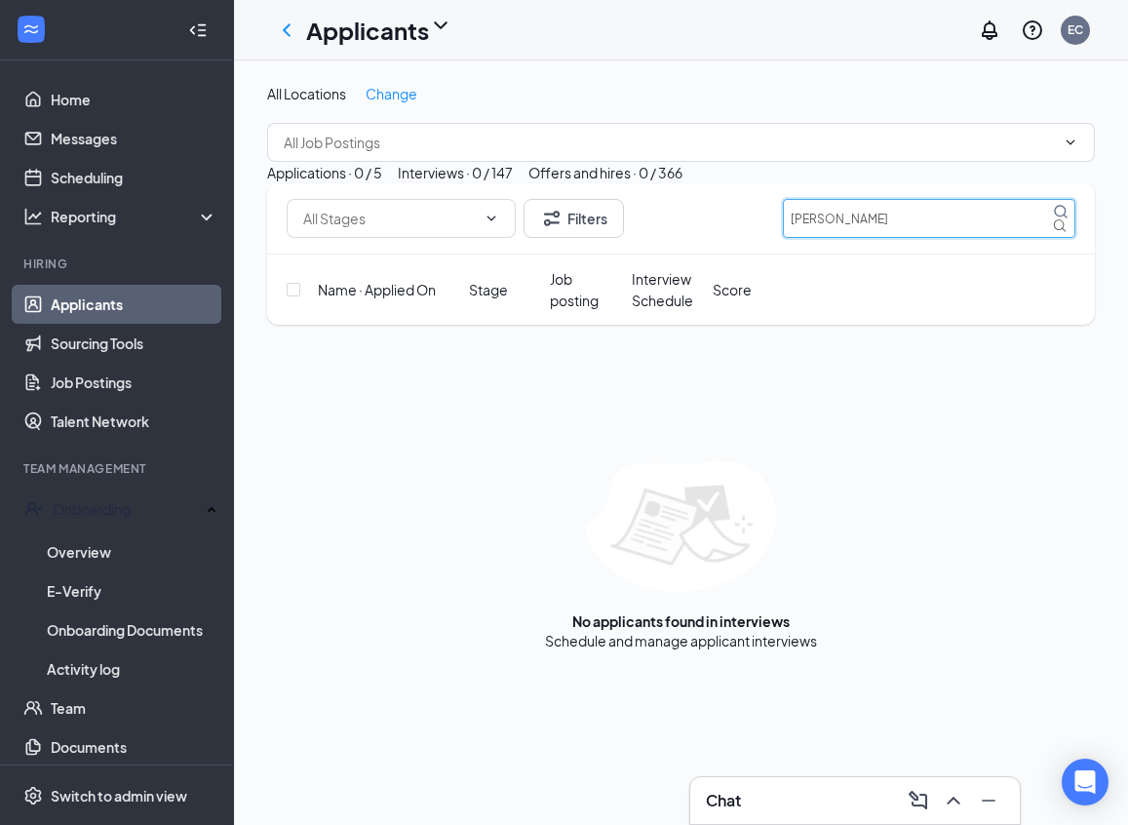
click at [874, 238] on input "[PERSON_NAME]" at bounding box center [929, 218] width 292 height 39
type input "C"
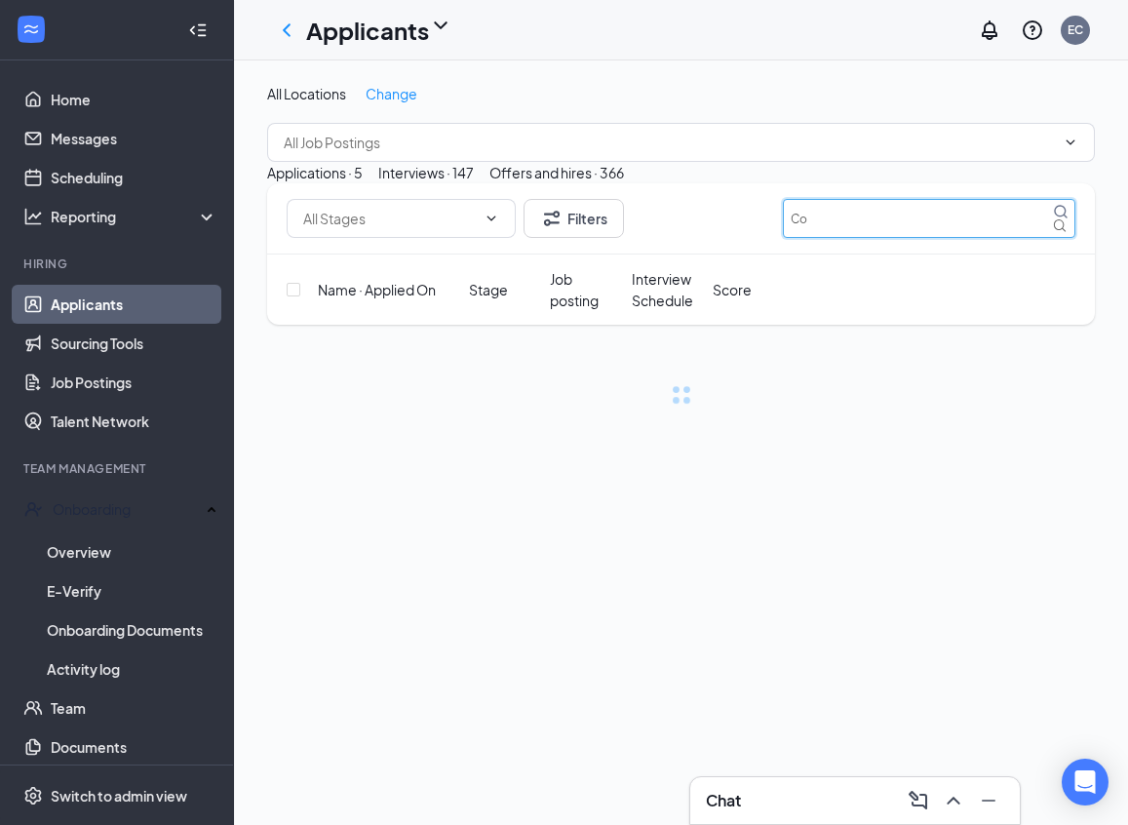
type input "C"
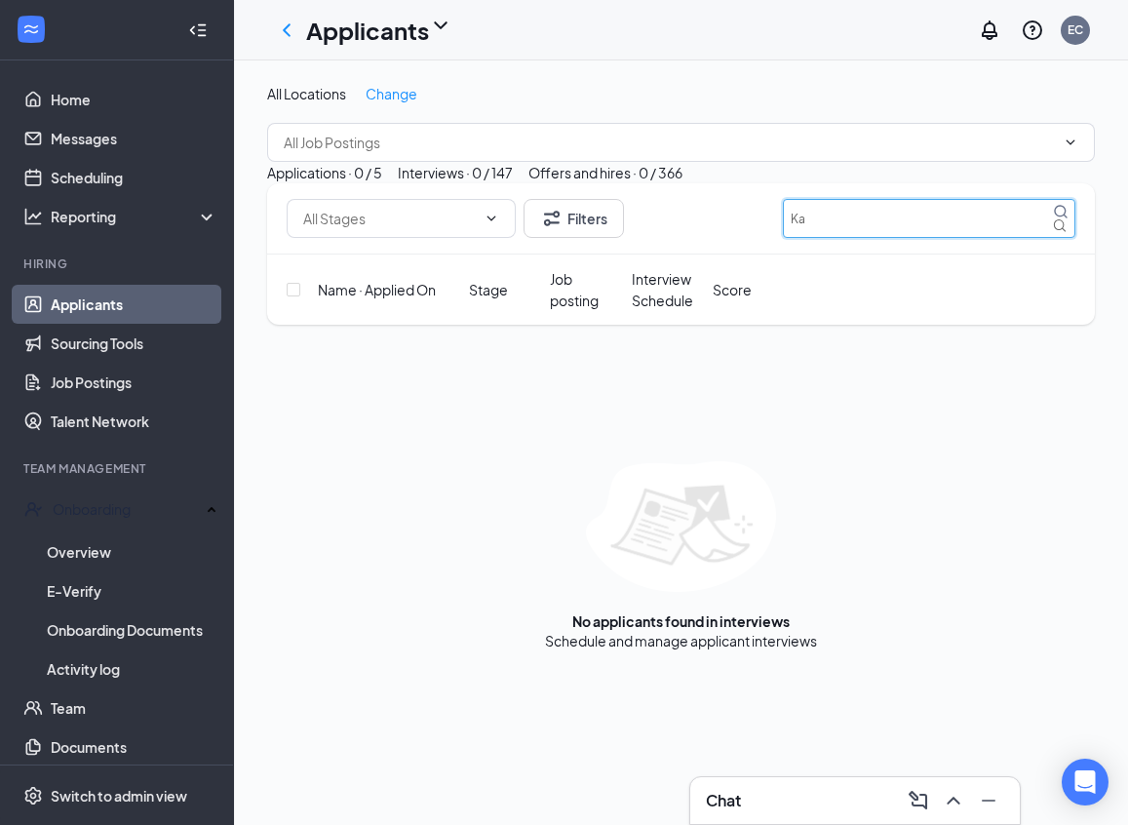
type input "K"
click at [925, 238] on input "[PERSON_NAME]" at bounding box center [929, 218] width 292 height 39
click at [923, 238] on input "[PERSON_NAME]" at bounding box center [929, 218] width 292 height 39
click at [888, 238] on input "[PERSON_NAME]" at bounding box center [929, 218] width 292 height 39
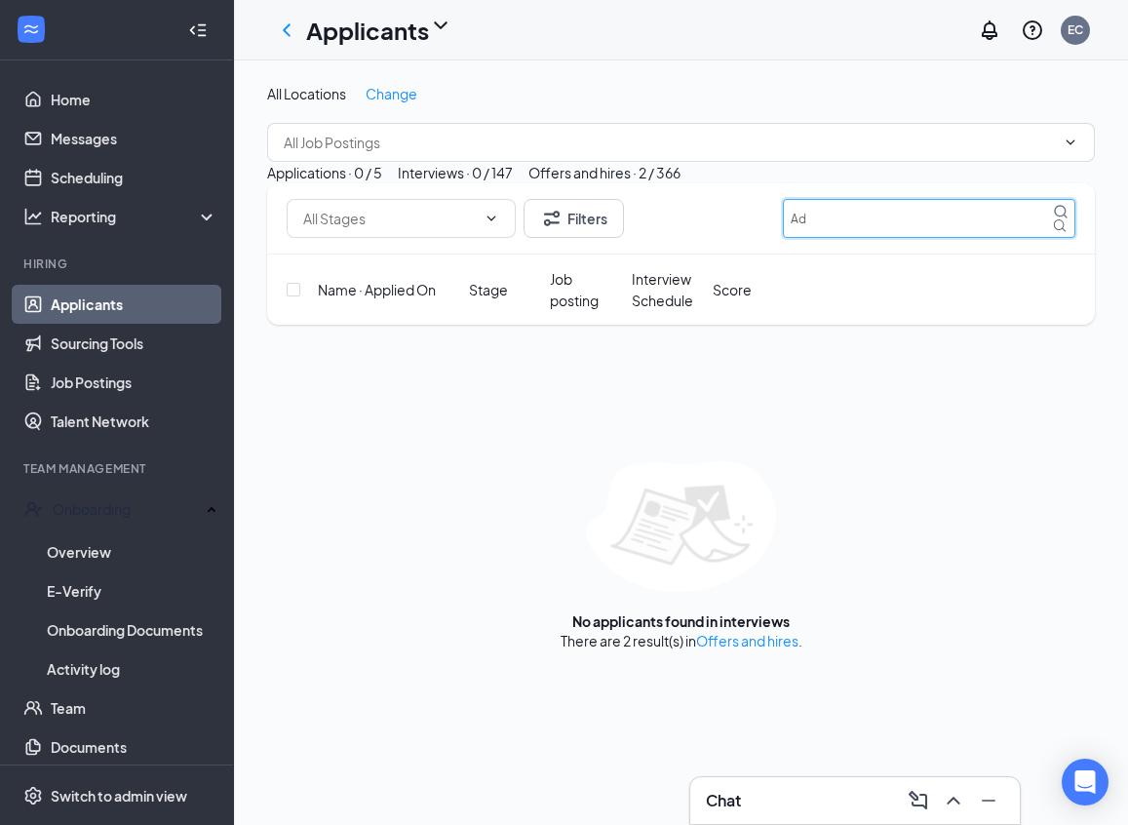
type input "A"
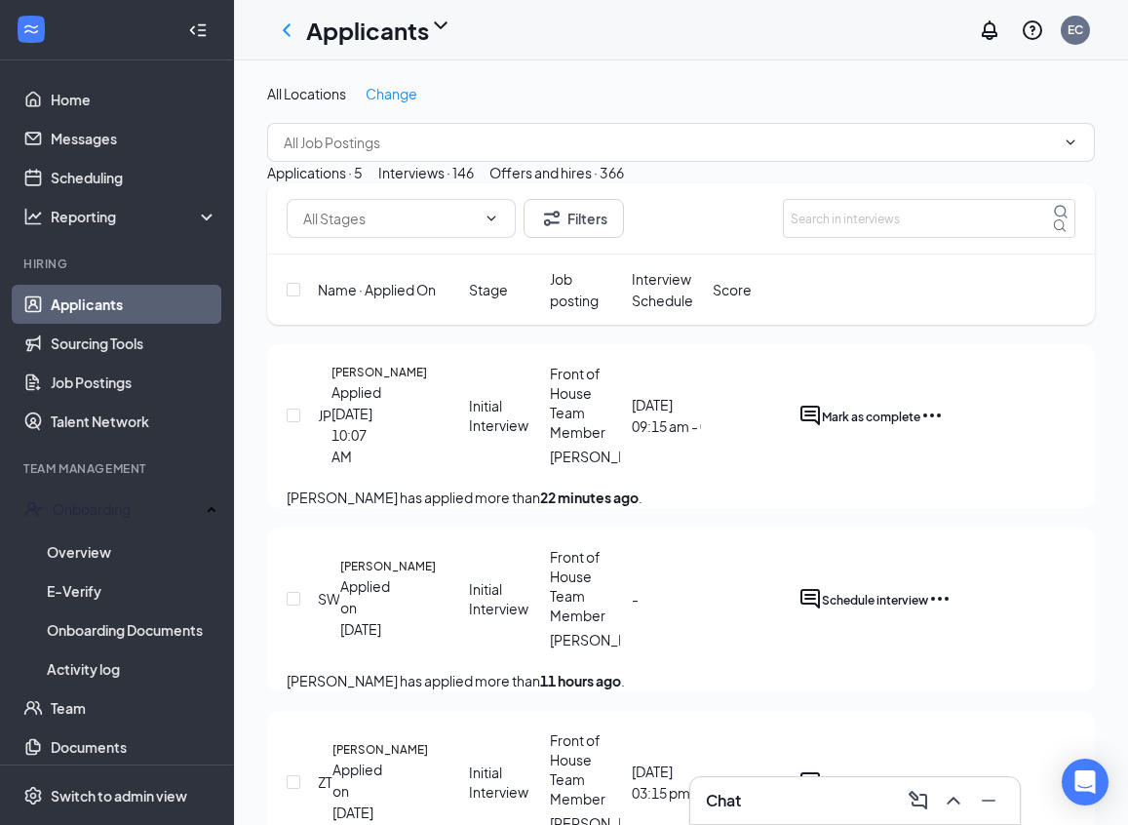
click at [727, 795] on h3 "Chat" at bounding box center [723, 800] width 35 height 21
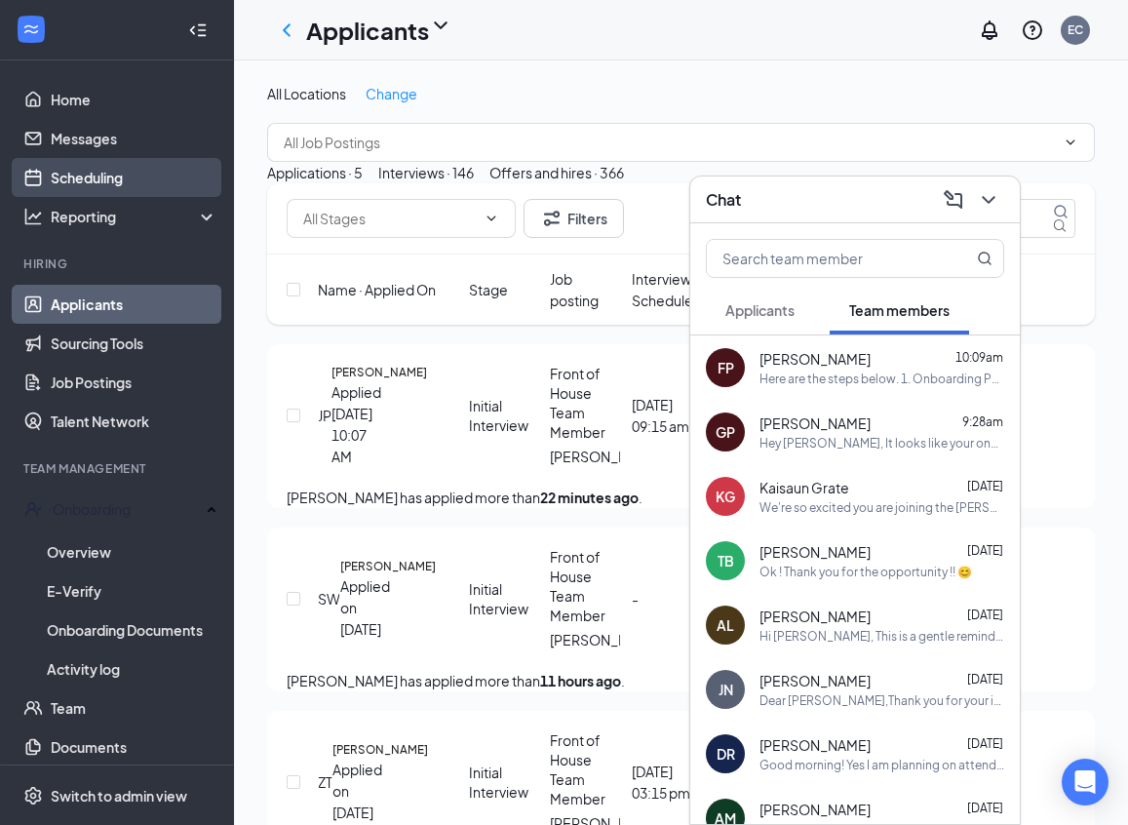
click at [94, 180] on link "Scheduling" at bounding box center [134, 177] width 167 height 39
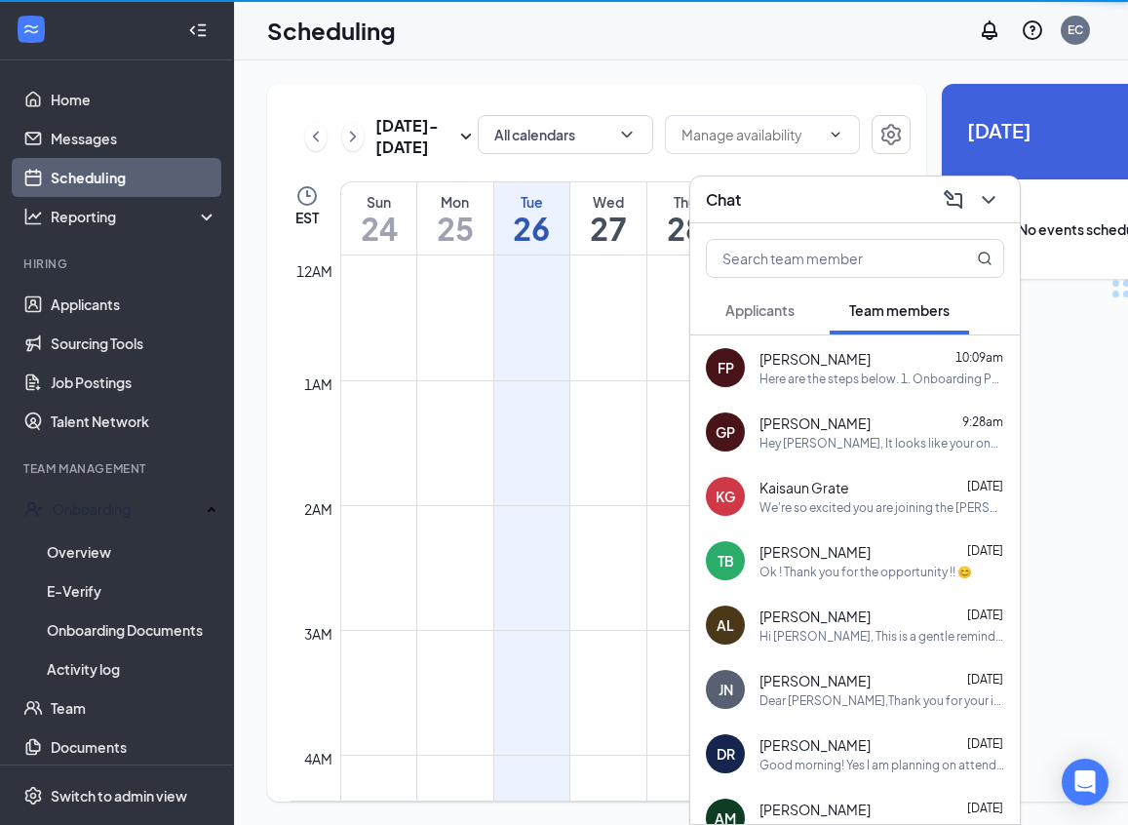
scroll to position [958, 0]
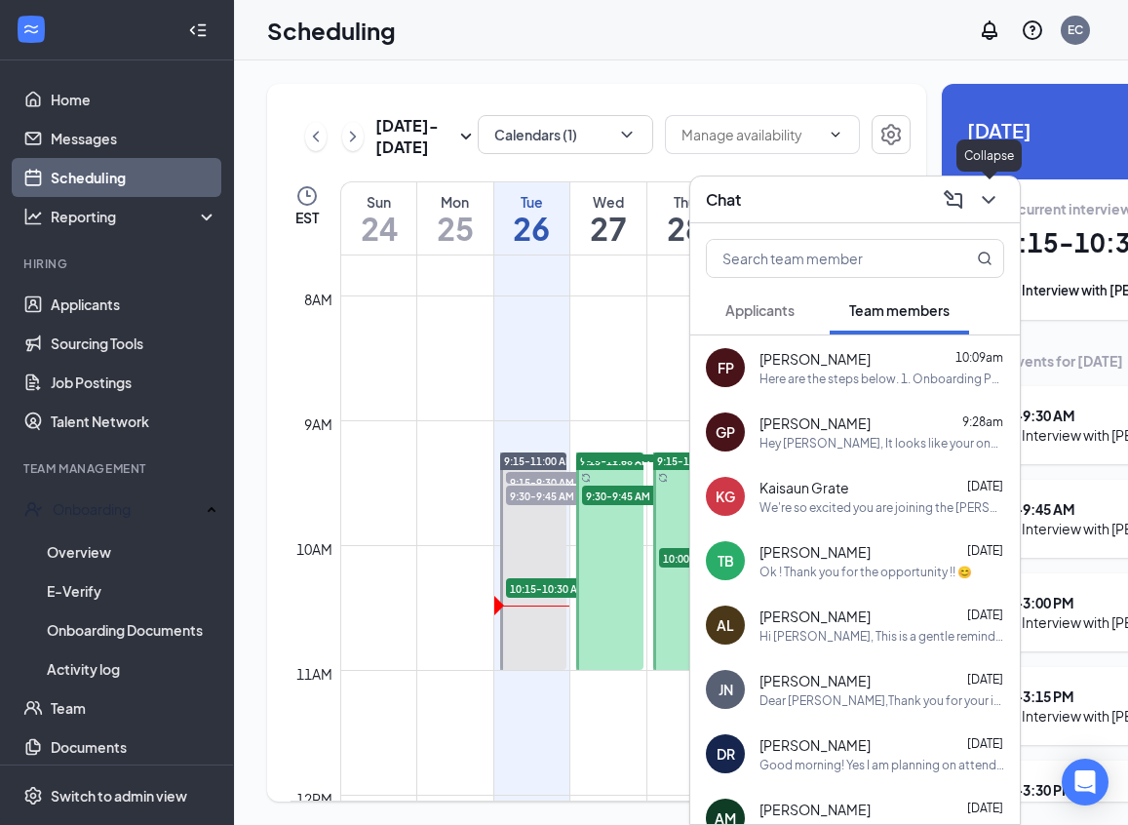
click at [993, 204] on icon "ChevronDown" at bounding box center [988, 199] width 23 height 23
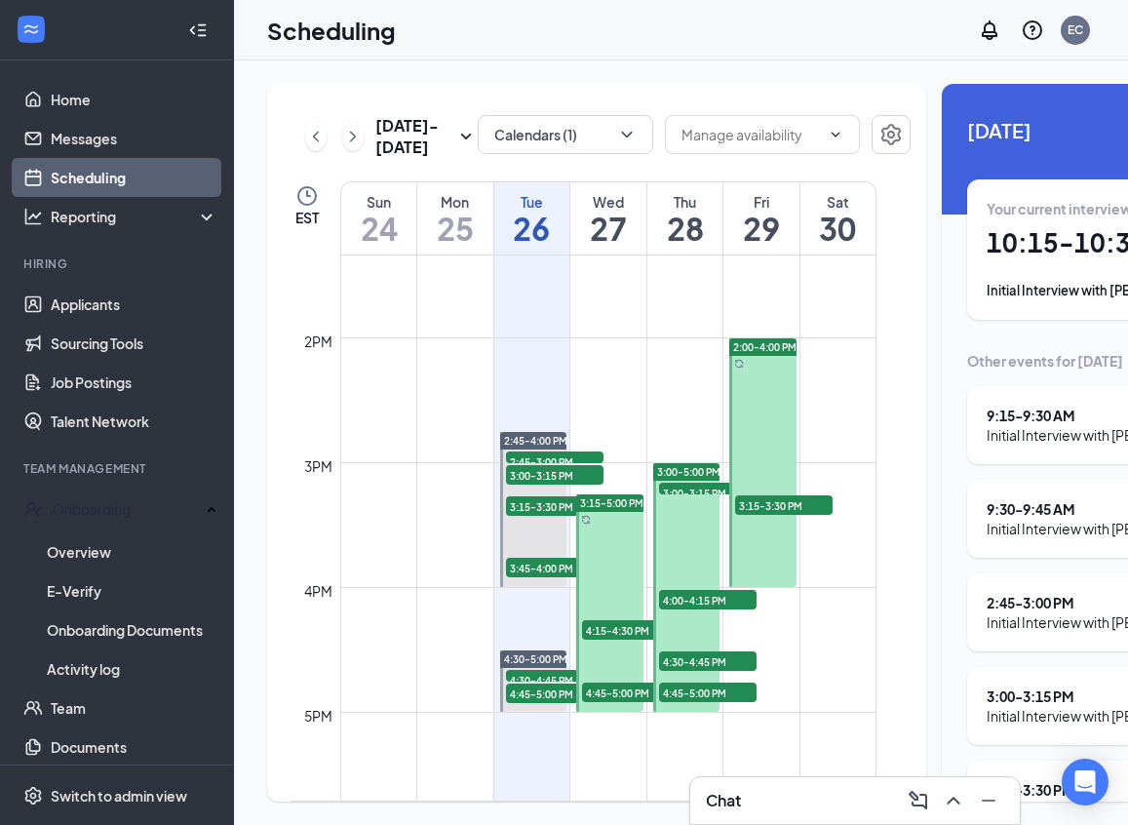
scroll to position [1667, 0]
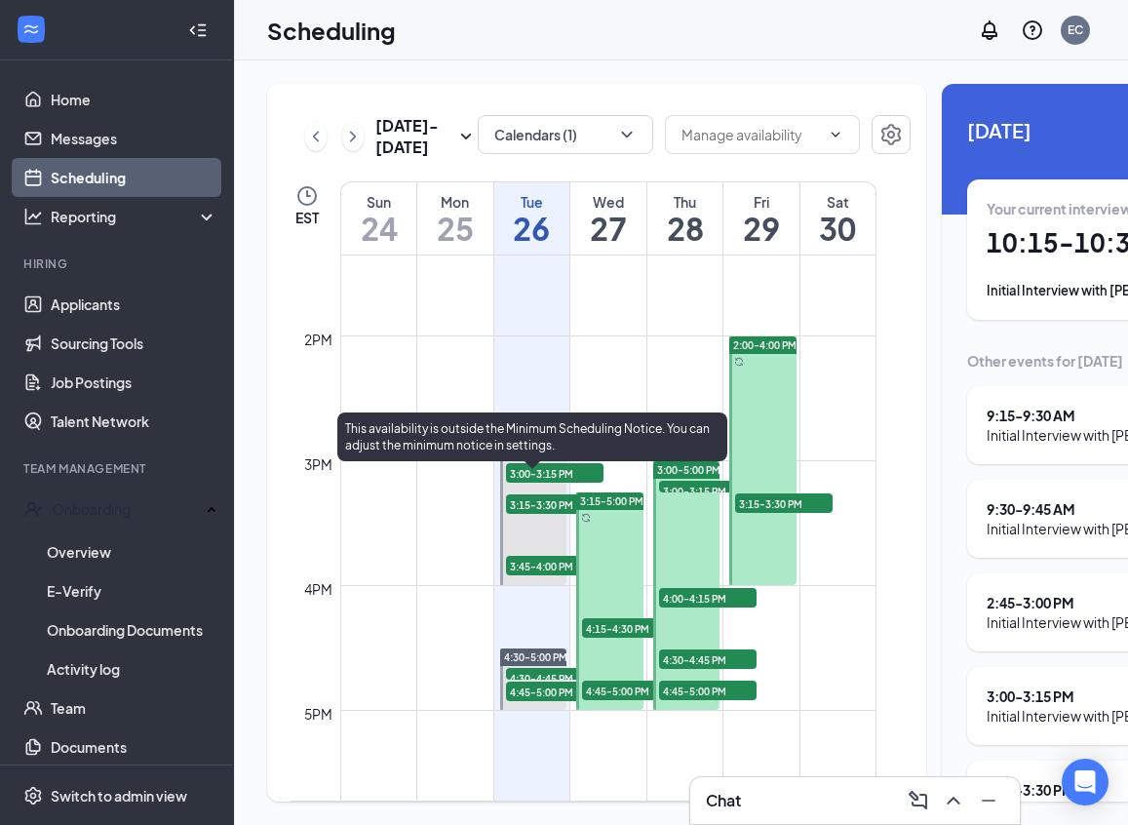
click at [560, 469] on span "2:45-3:00 PM" at bounding box center [554, 458] width 97 height 19
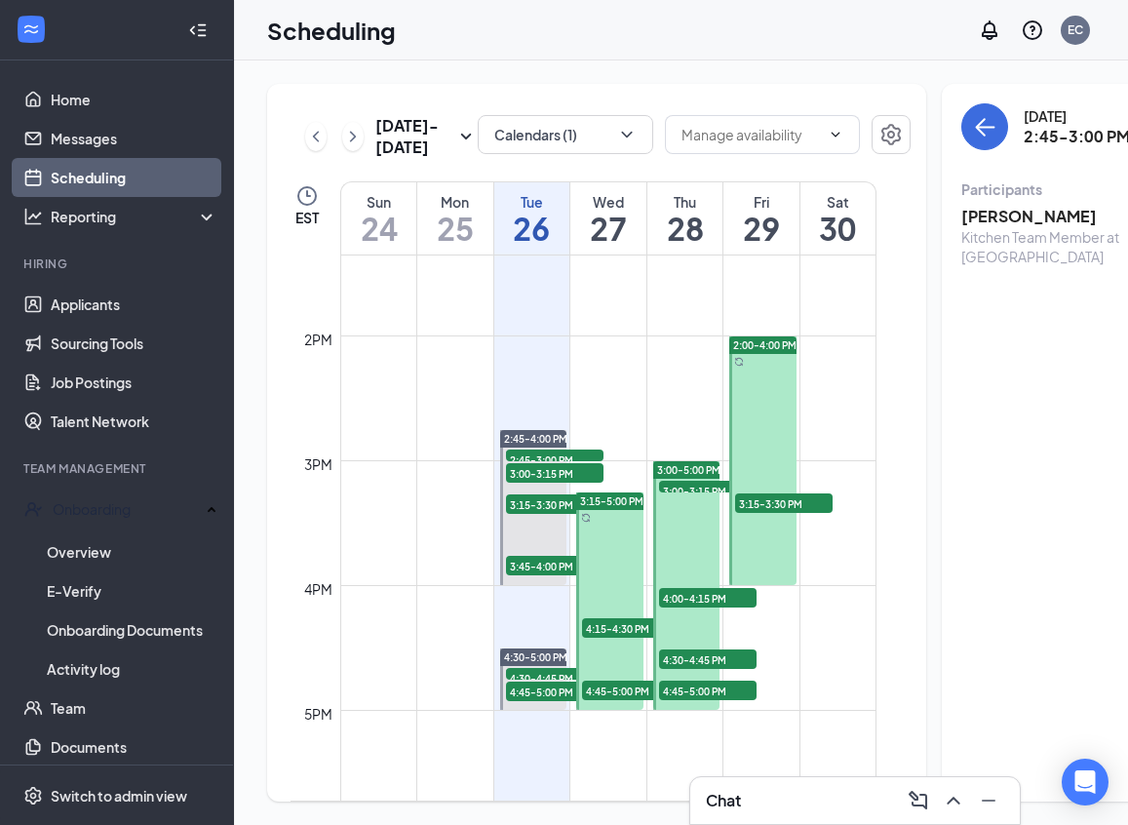
click at [978, 213] on h3 "[PERSON_NAME]" at bounding box center [1063, 216] width 205 height 21
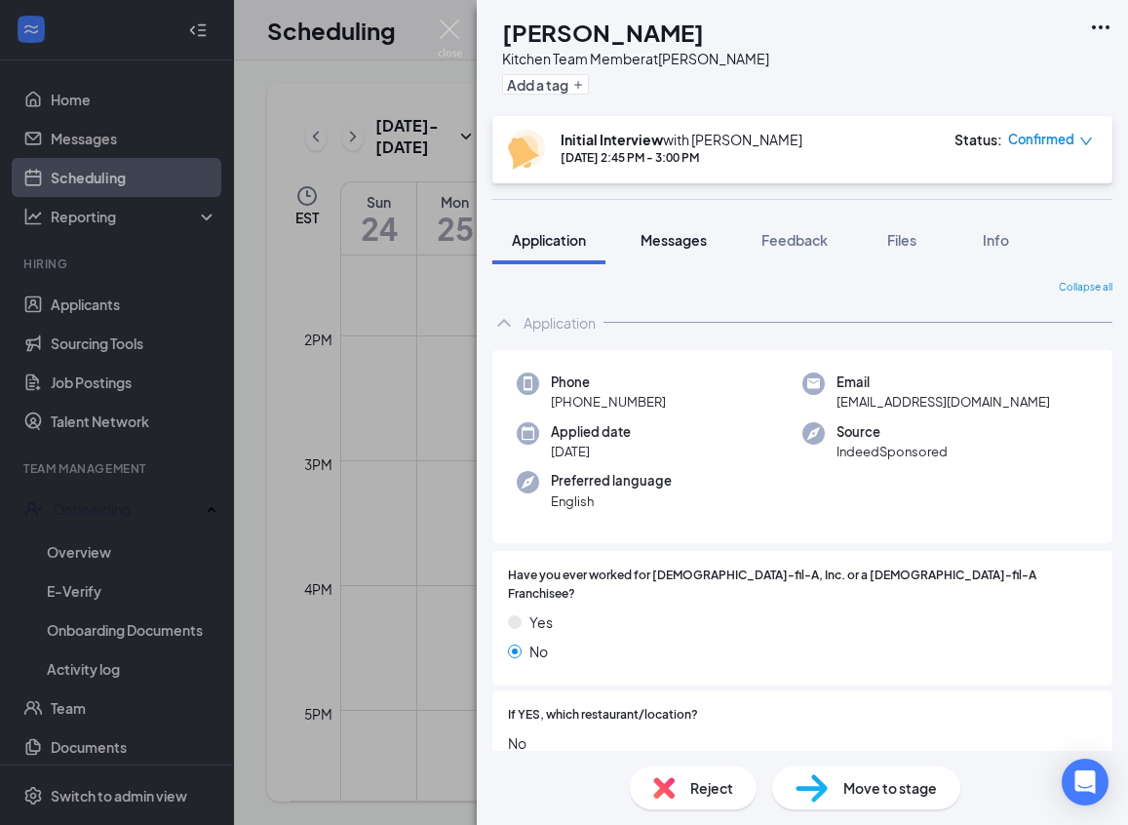
click at [669, 238] on span "Messages" at bounding box center [673, 240] width 66 height 18
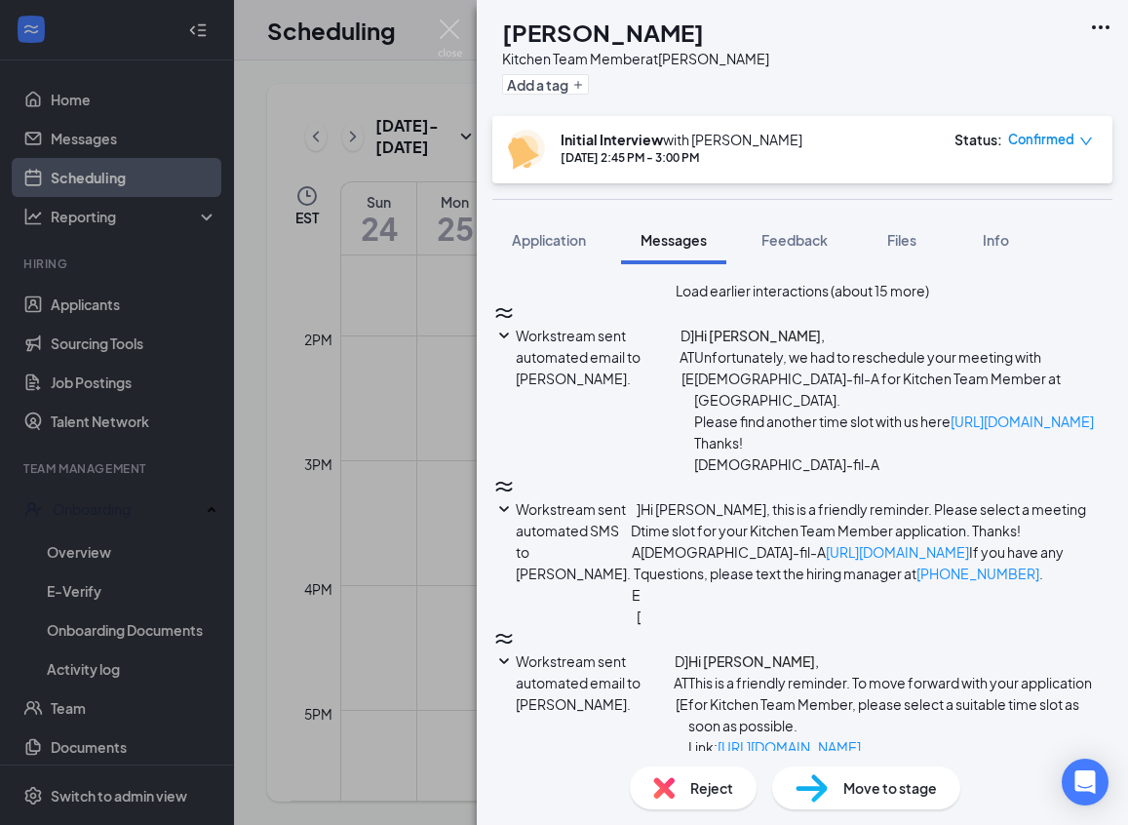
scroll to position [807, 0]
click at [455, 30] on img at bounding box center [450, 38] width 24 height 38
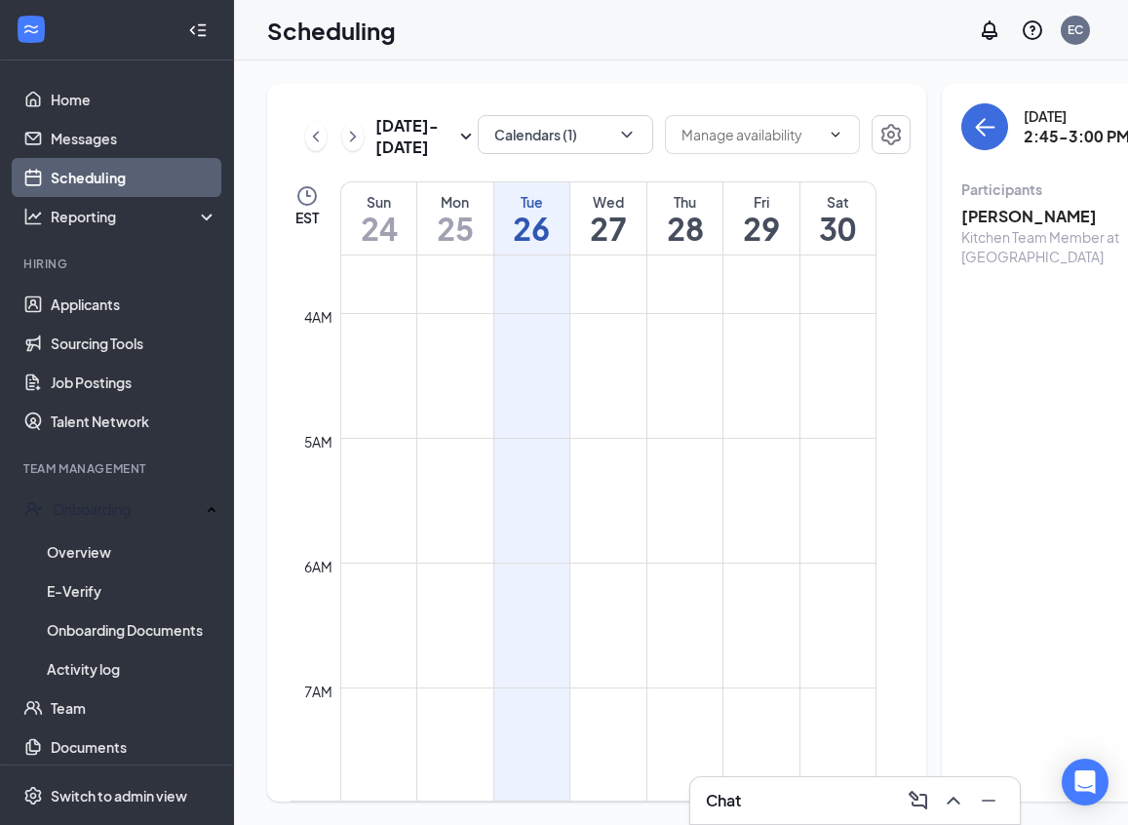
scroll to position [71, 0]
click at [98, 308] on link "Applicants" at bounding box center [134, 304] width 167 height 39
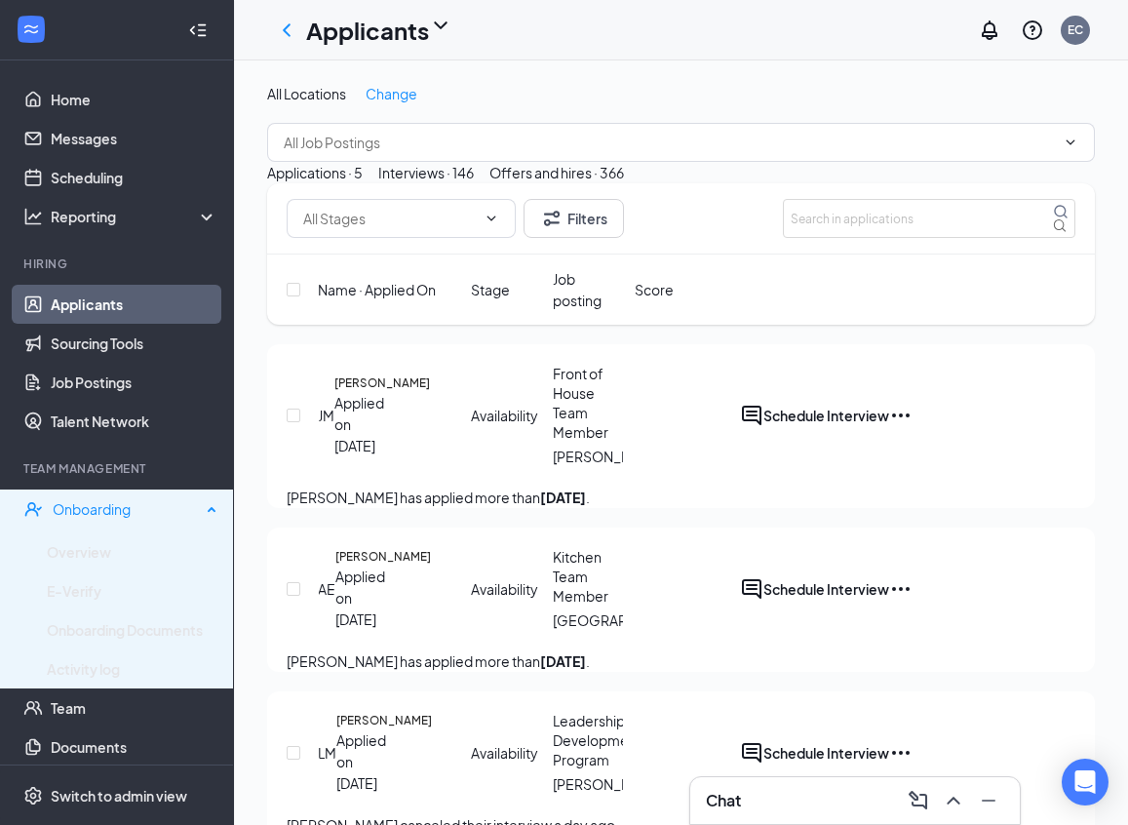
click at [106, 499] on div "Onboarding" at bounding box center [127, 508] width 148 height 19
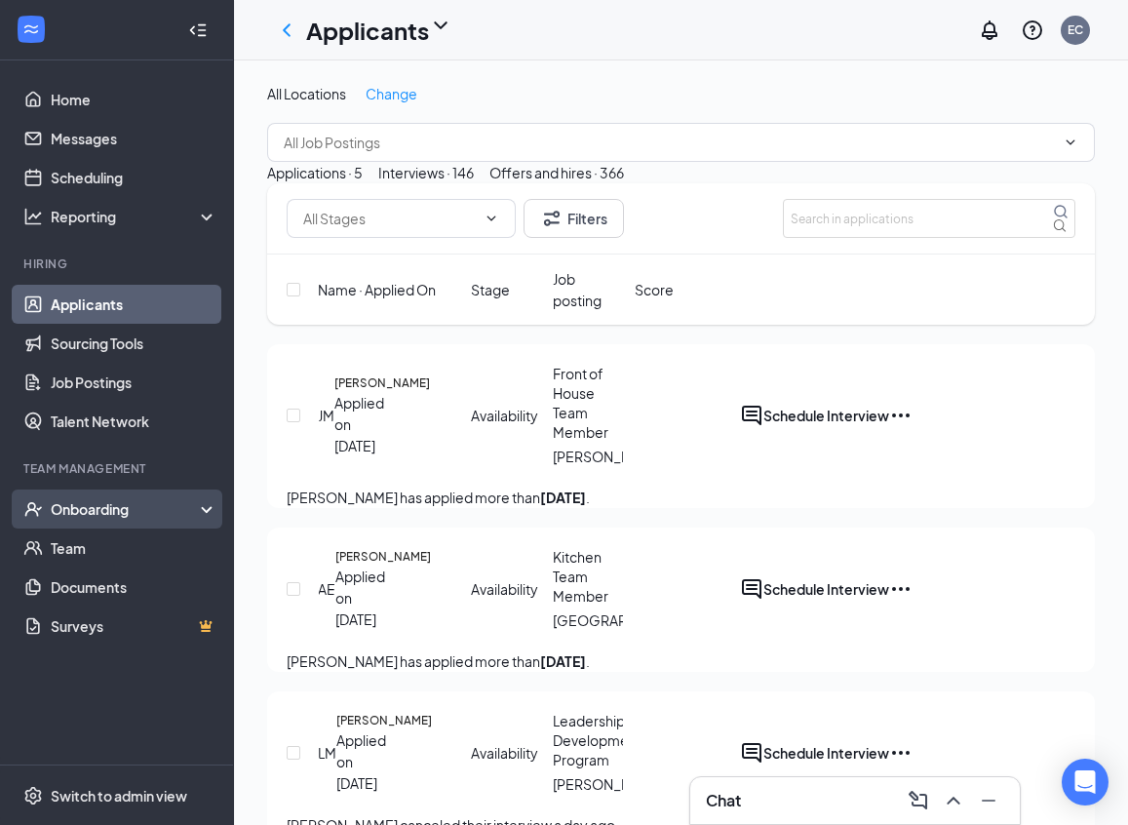
click at [99, 514] on div "Onboarding" at bounding box center [126, 508] width 150 height 19
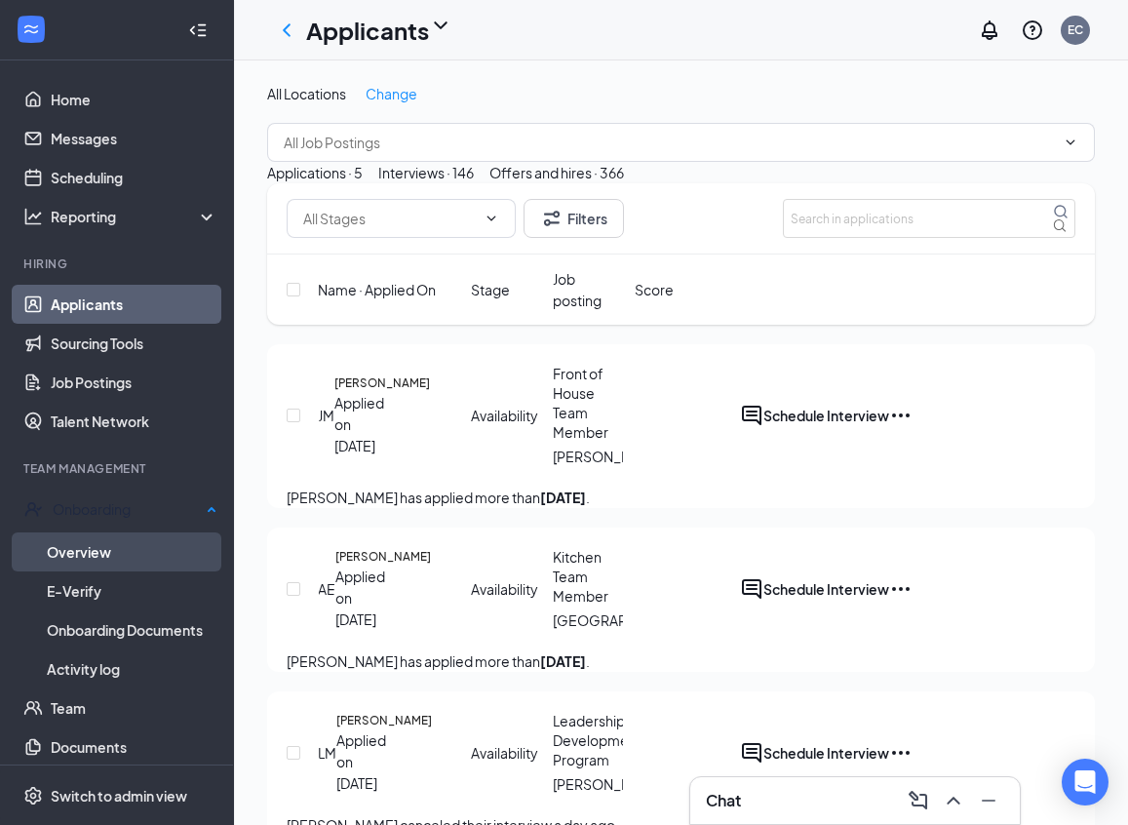
click at [83, 548] on link "Overview" at bounding box center [132, 551] width 171 height 39
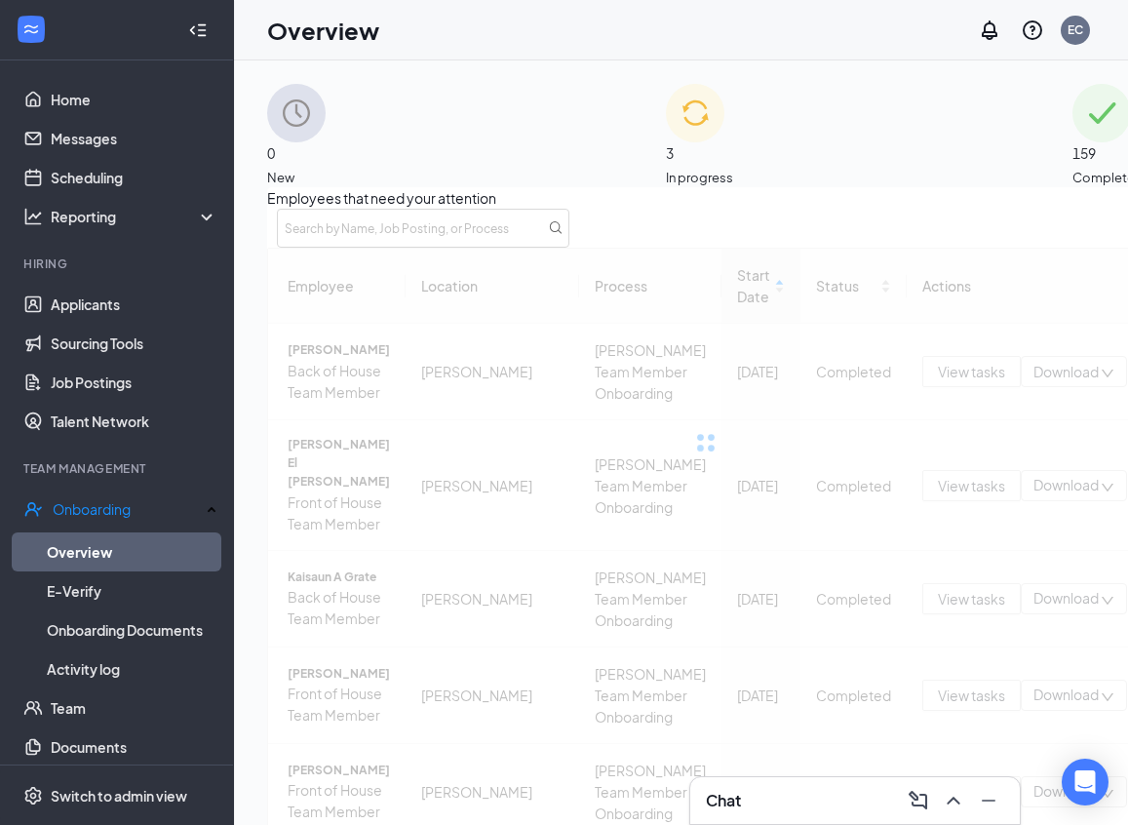
click at [701, 168] on span "In progress" at bounding box center [699, 177] width 67 height 19
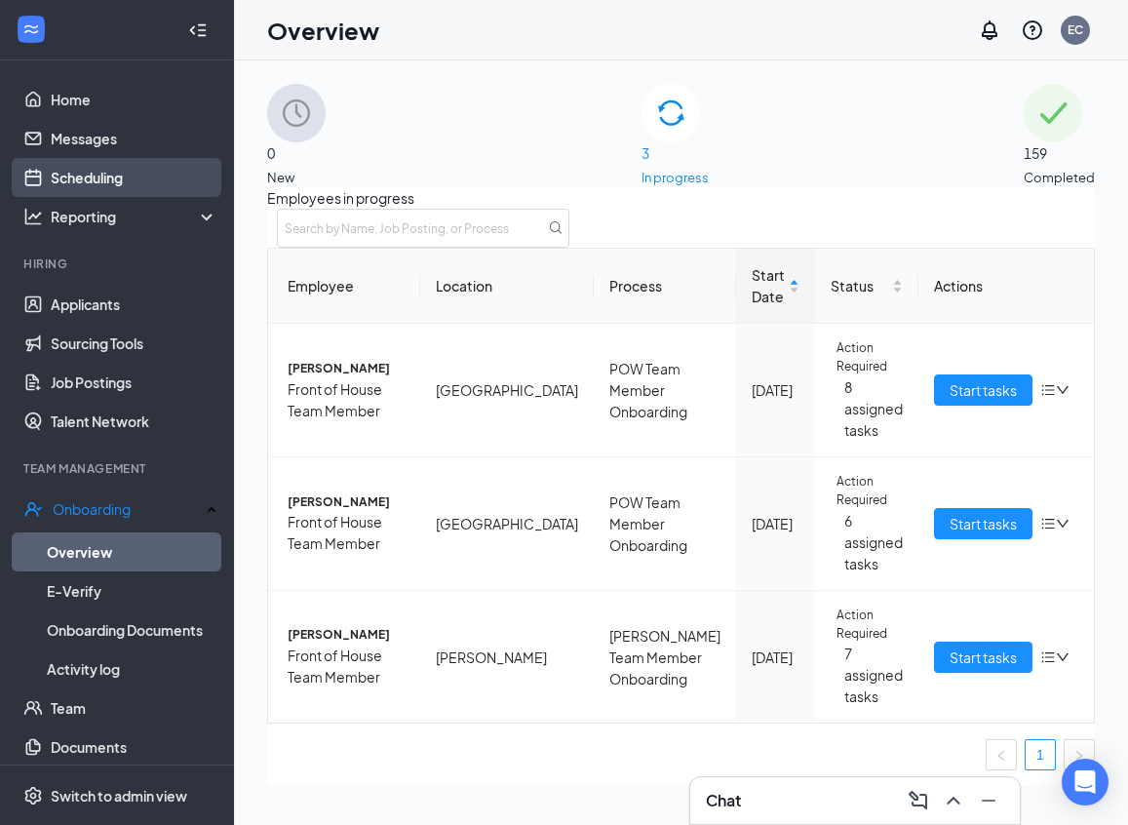
click at [78, 164] on link "Scheduling" at bounding box center [134, 177] width 167 height 39
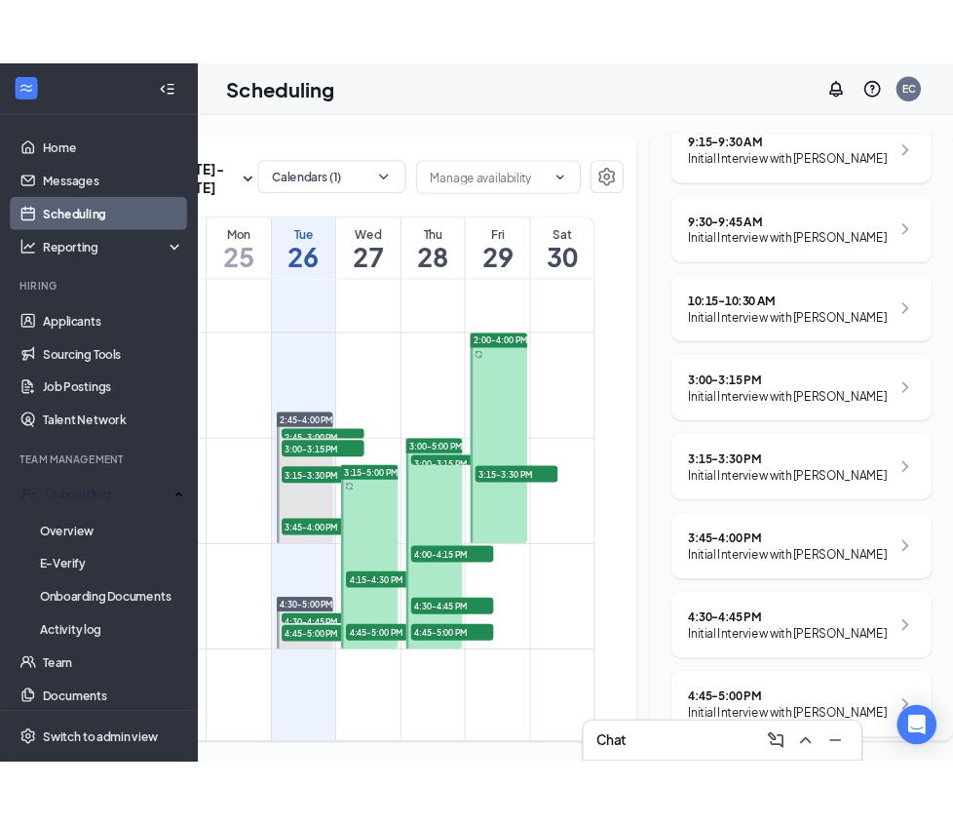
scroll to position [368, 0]
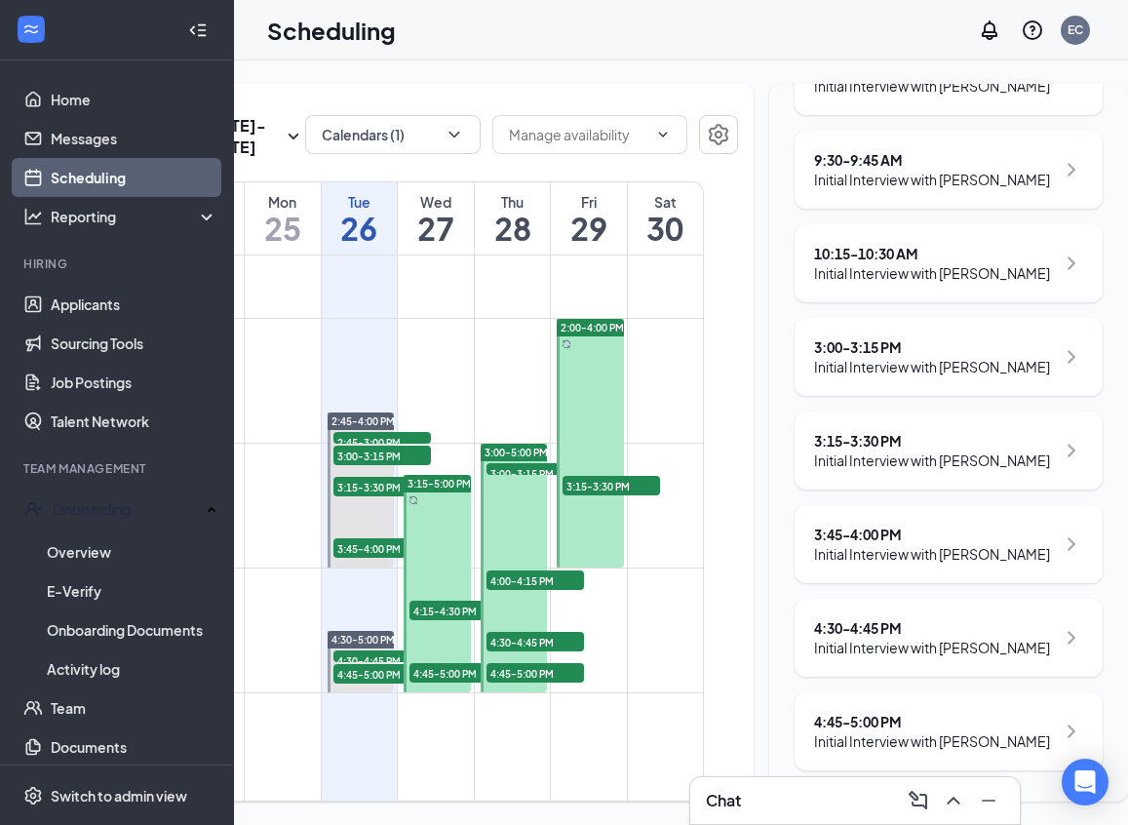
click at [911, 357] on div "Initial Interview with [PERSON_NAME]" at bounding box center [932, 366] width 236 height 19
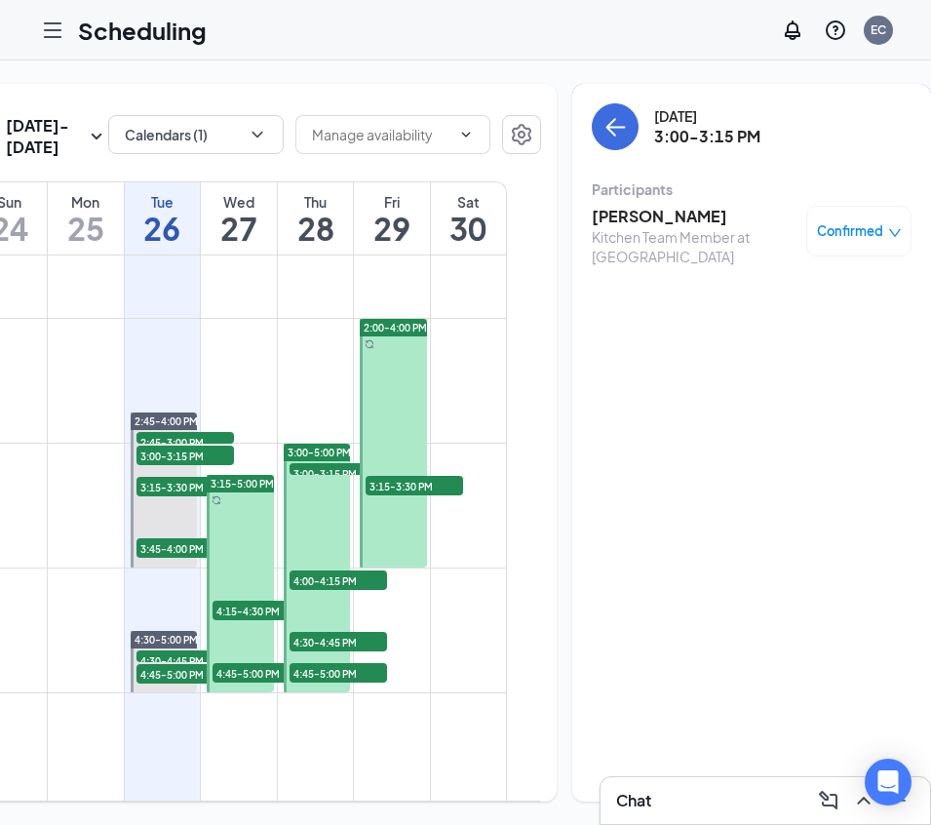
click at [592, 219] on h3 "[PERSON_NAME]" at bounding box center [694, 216] width 205 height 21
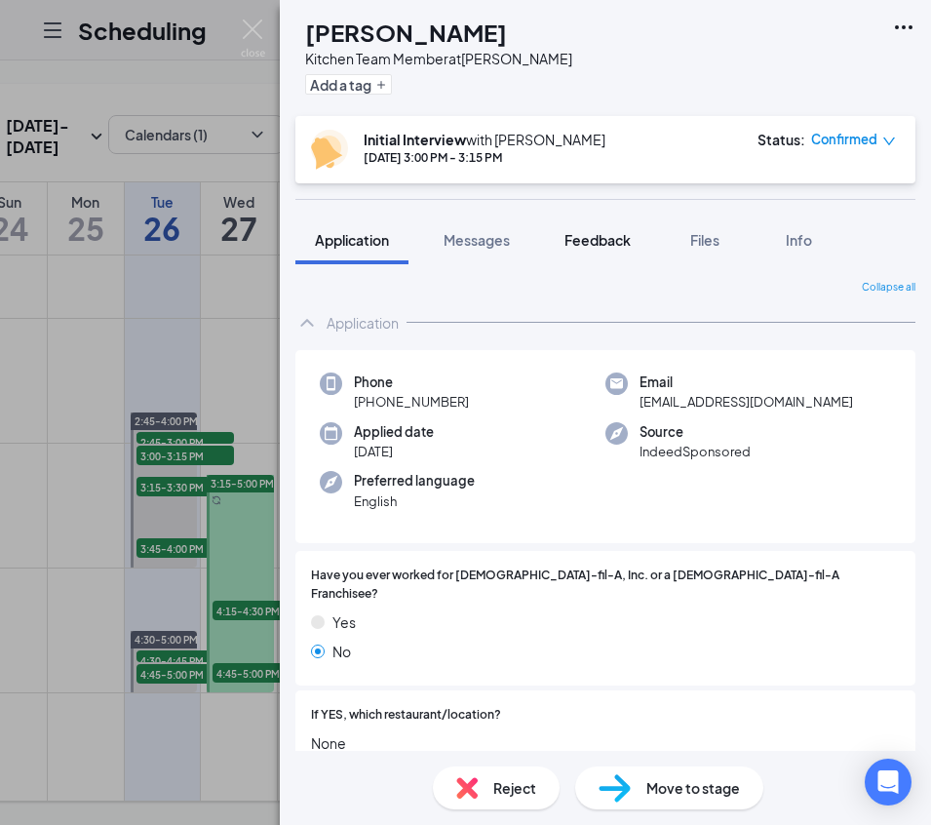
click at [585, 236] on span "Feedback" at bounding box center [597, 240] width 66 height 18
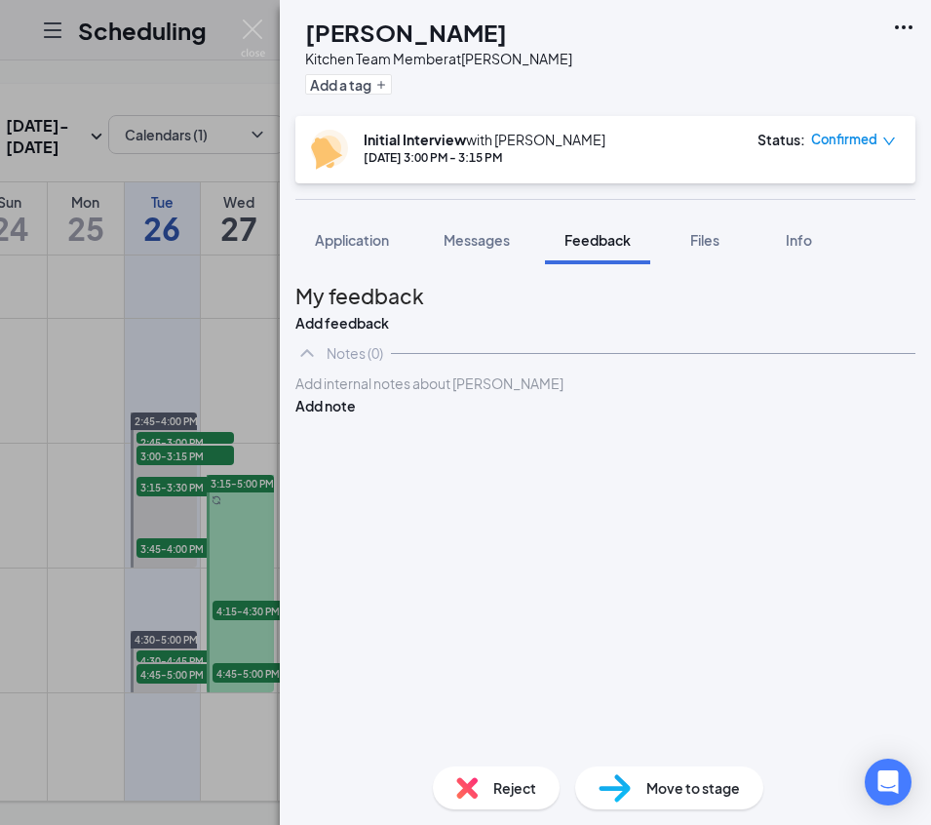
click at [798, 333] on div "My feedback Add feedback" at bounding box center [605, 307] width 620 height 54
click at [389, 312] on button "Add feedback" at bounding box center [342, 322] width 94 height 21
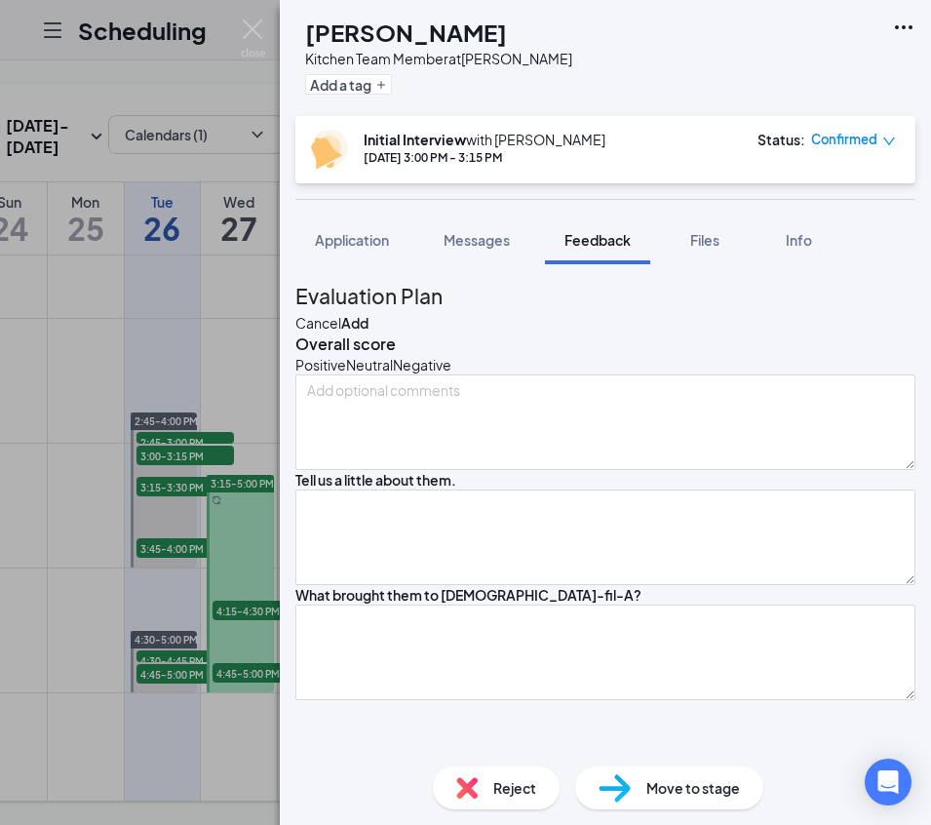
click at [341, 312] on button "Cancel" at bounding box center [318, 322] width 46 height 21
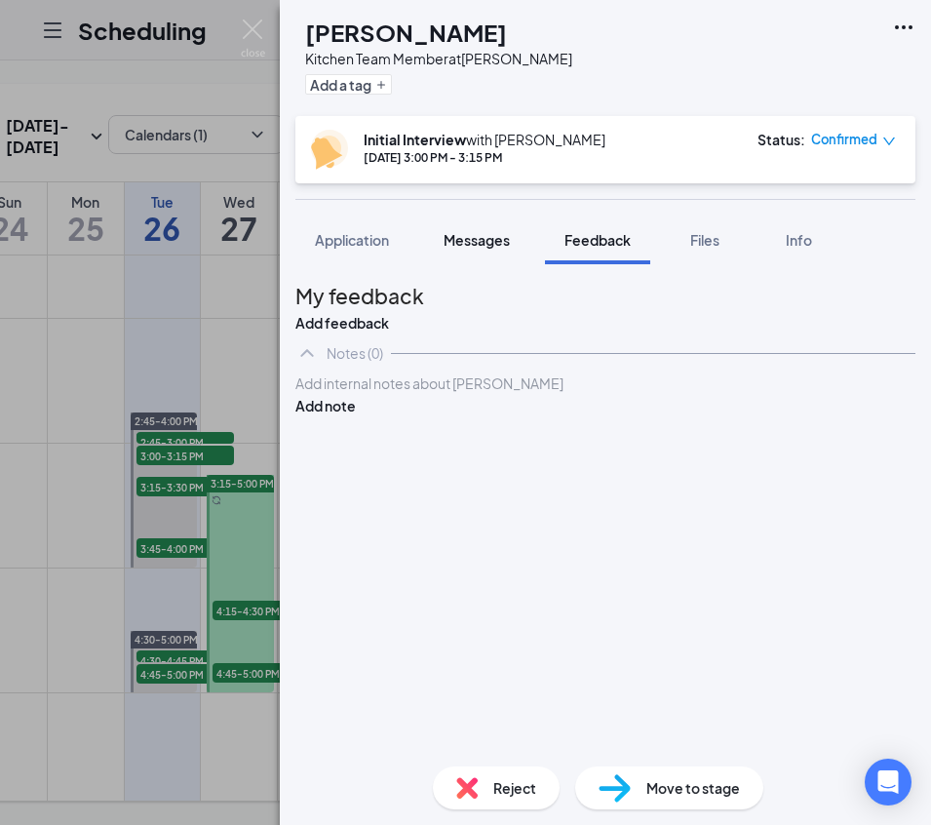
click at [487, 231] on span "Messages" at bounding box center [477, 240] width 66 height 18
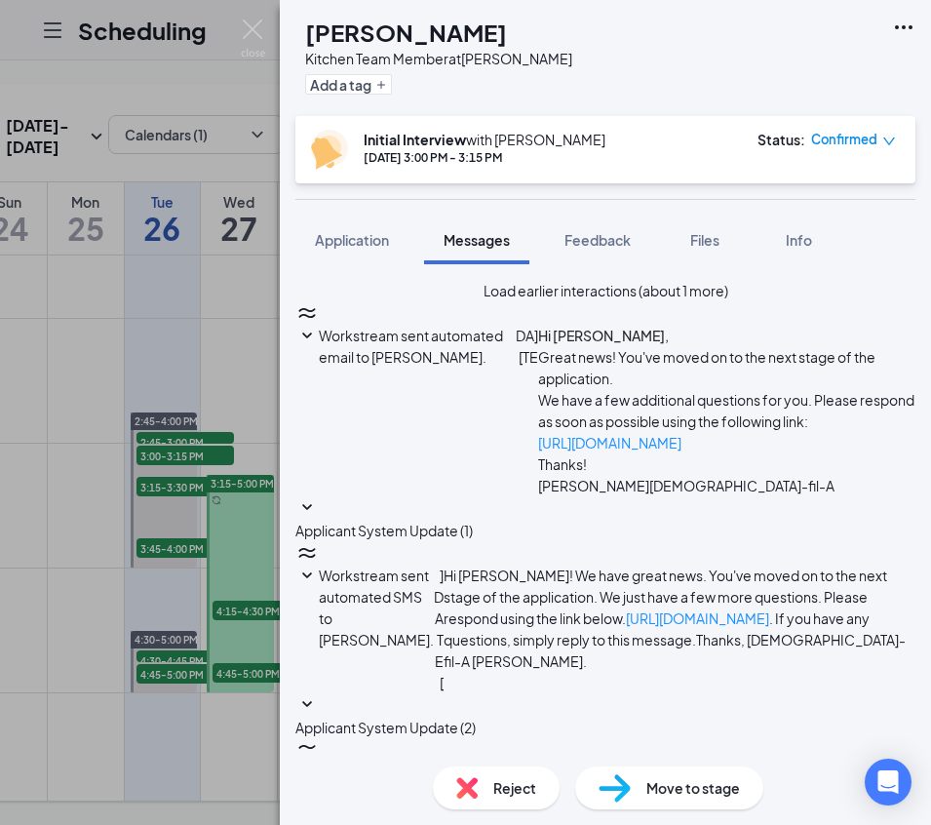
scroll to position [511, 0]
paste textarea "Good Morning We have your interview set for At our [PERSON_NAME] location: [STR…"
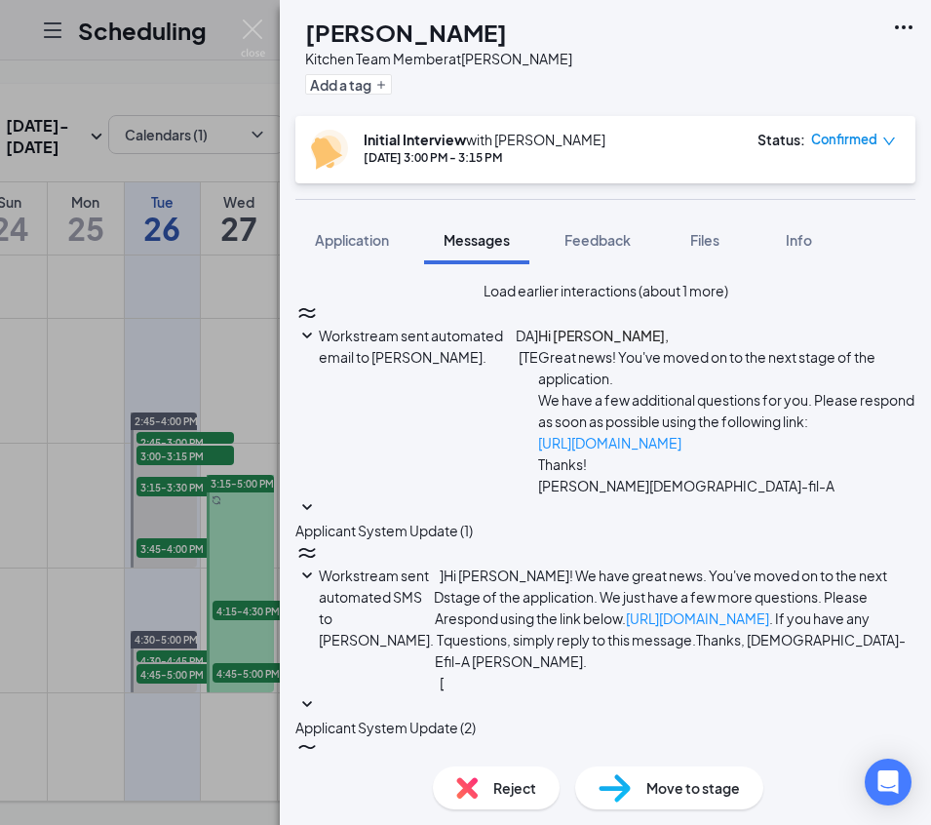
scroll to position [32, 0]
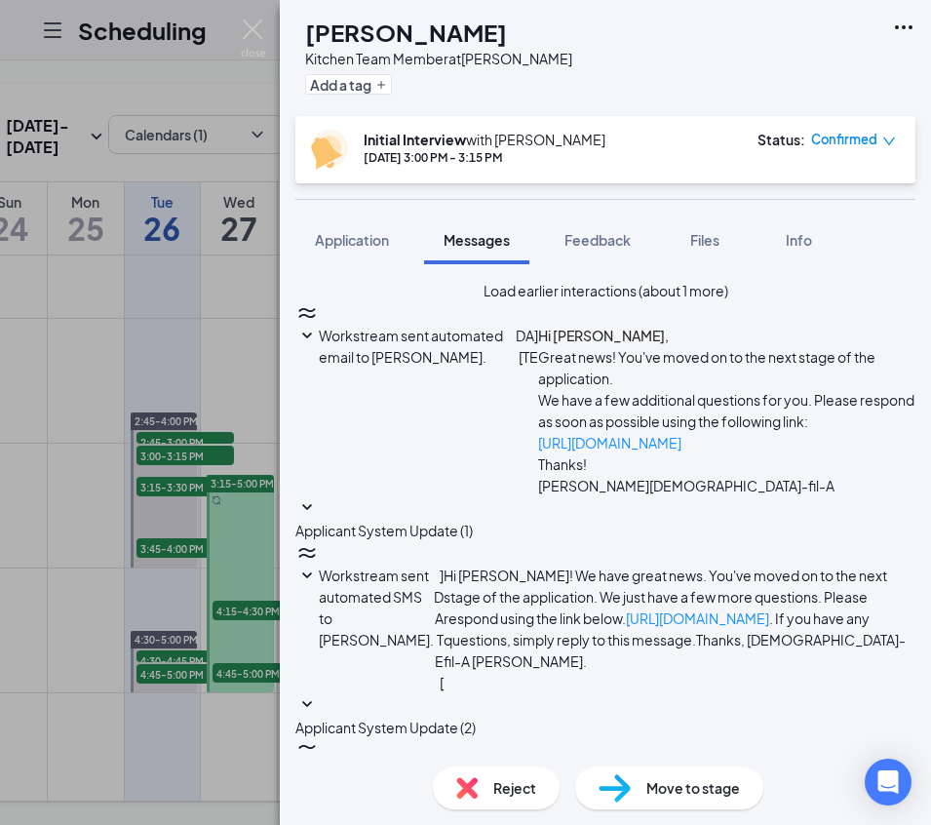
scroll to position [55, 0]
drag, startPoint x: 333, startPoint y: 593, endPoint x: 707, endPoint y: 710, distance: 391.3
drag, startPoint x: 334, startPoint y: 606, endPoint x: 763, endPoint y: 689, distance: 436.8
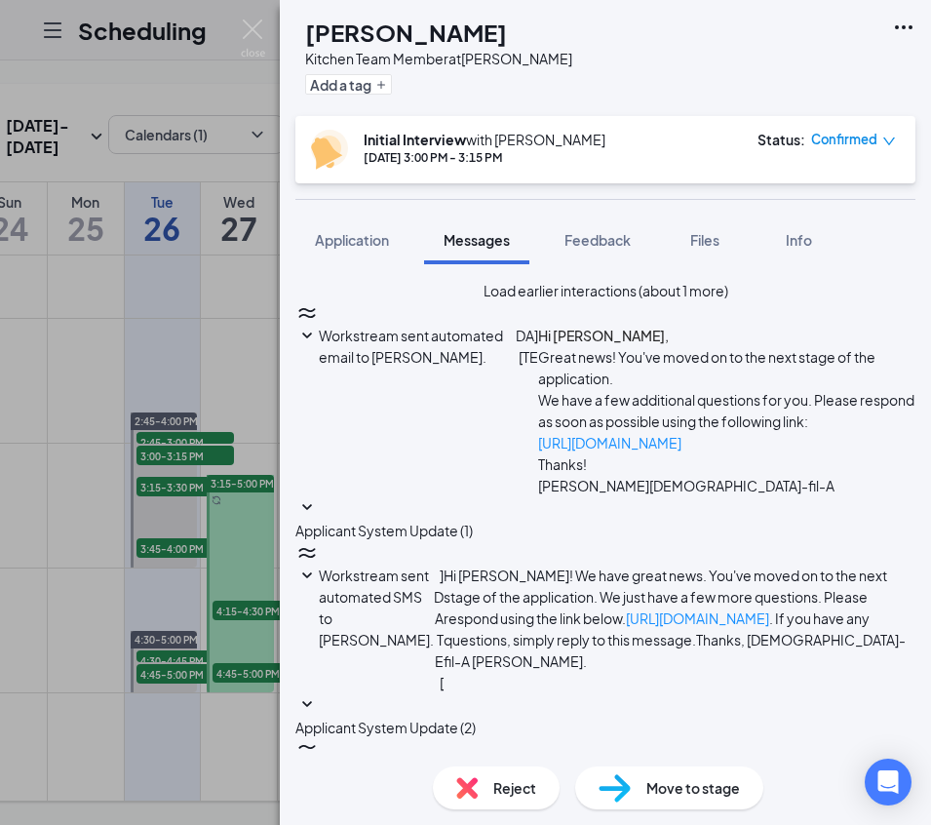
scroll to position [55, 0]
type textarea "Good Morning [PERSON_NAME], We have your interview set for [DATE] 3:00pm At our…"
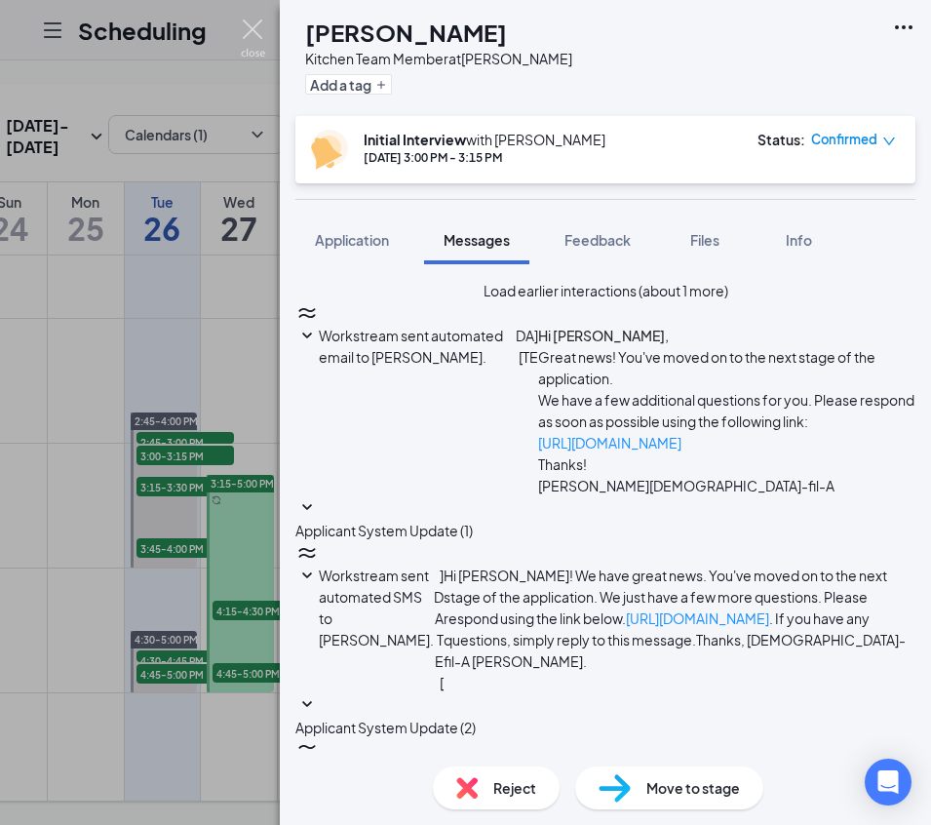
click at [252, 33] on img at bounding box center [253, 38] width 24 height 38
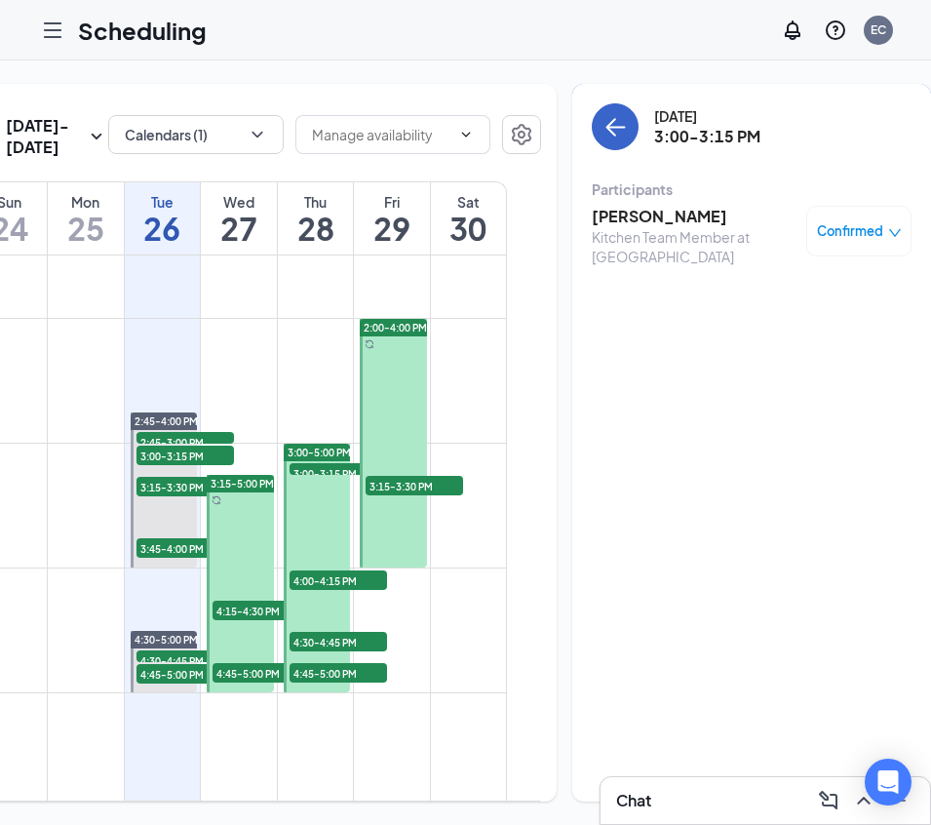
click at [603, 136] on icon "ArrowLeft" at bounding box center [614, 126] width 23 height 23
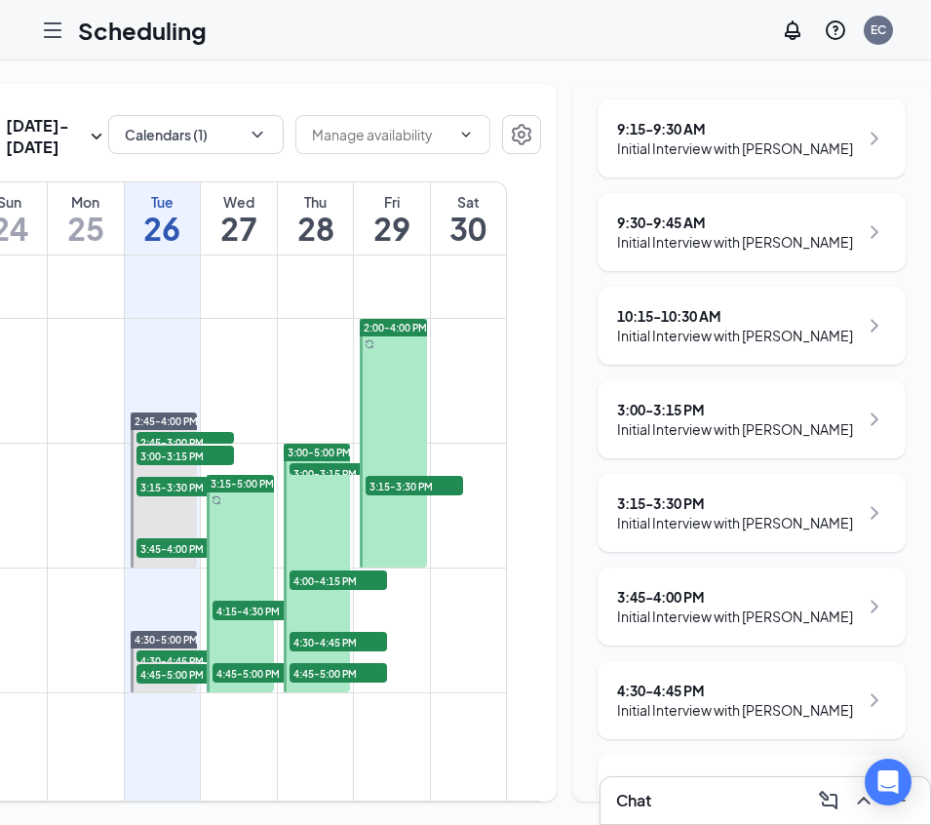
scroll to position [289, 0]
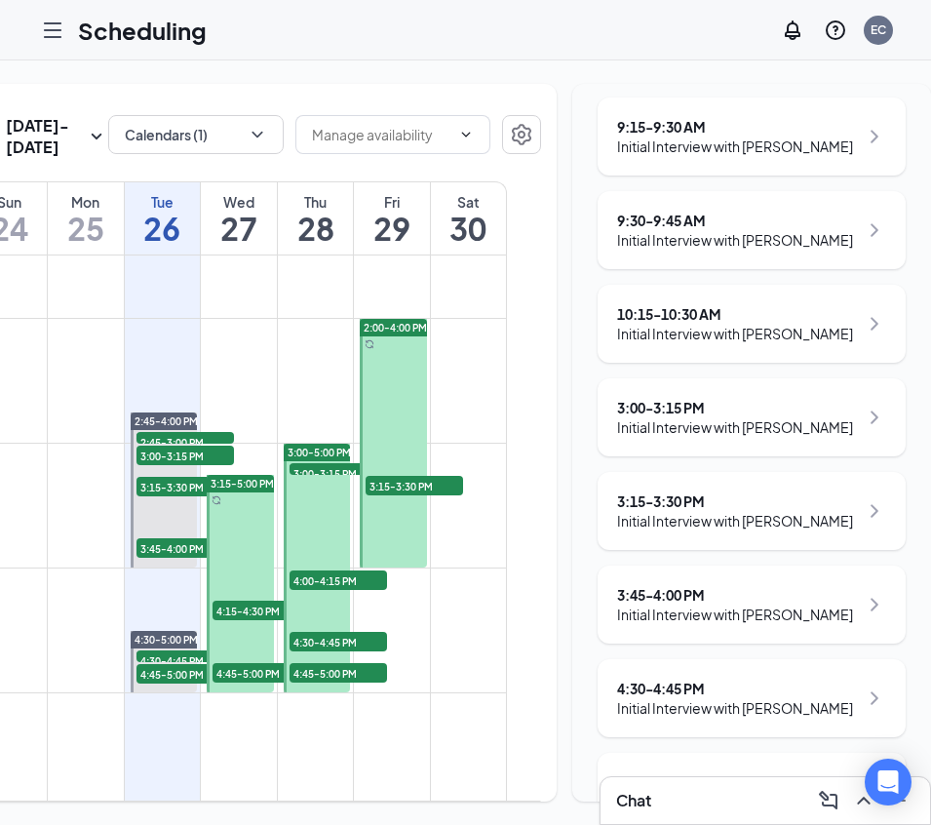
click at [675, 516] on div "Initial Interview with [PERSON_NAME]" at bounding box center [735, 520] width 236 height 19
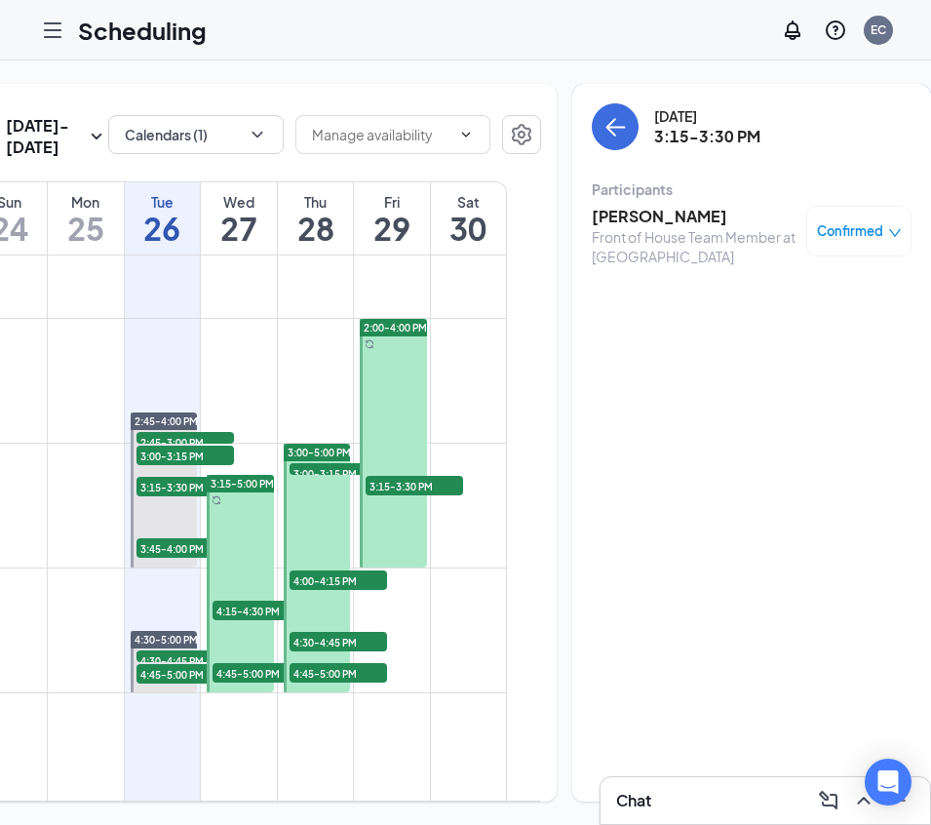
click at [592, 222] on h3 "[PERSON_NAME]" at bounding box center [694, 216] width 205 height 21
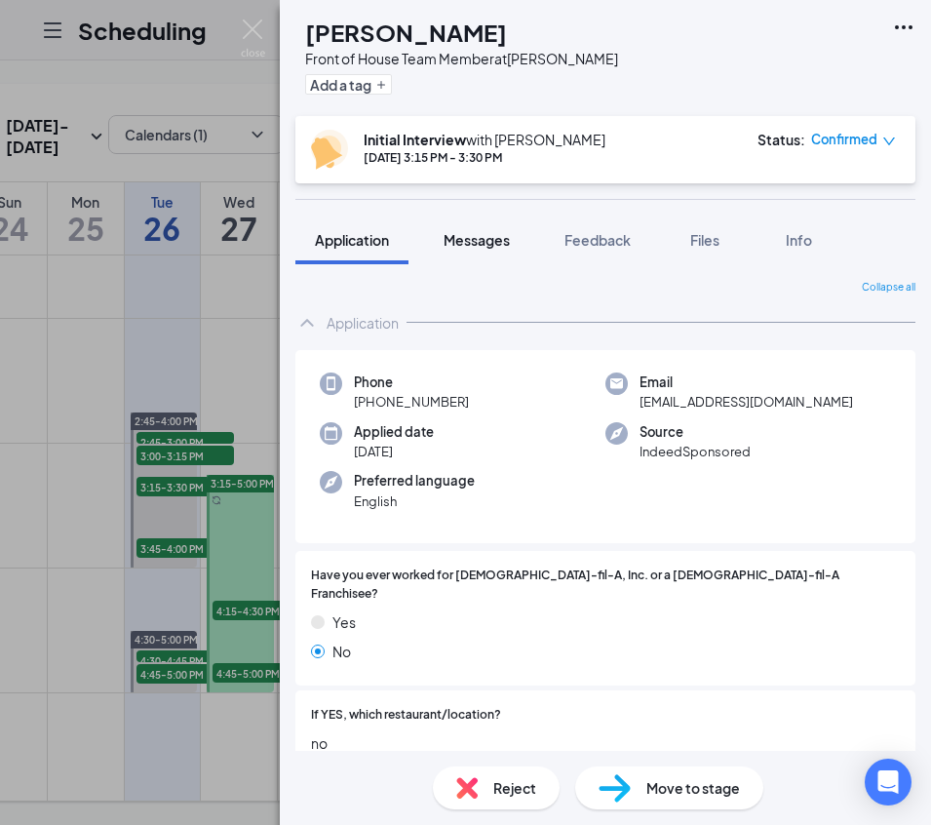
click at [500, 248] on div "Messages" at bounding box center [477, 239] width 66 height 19
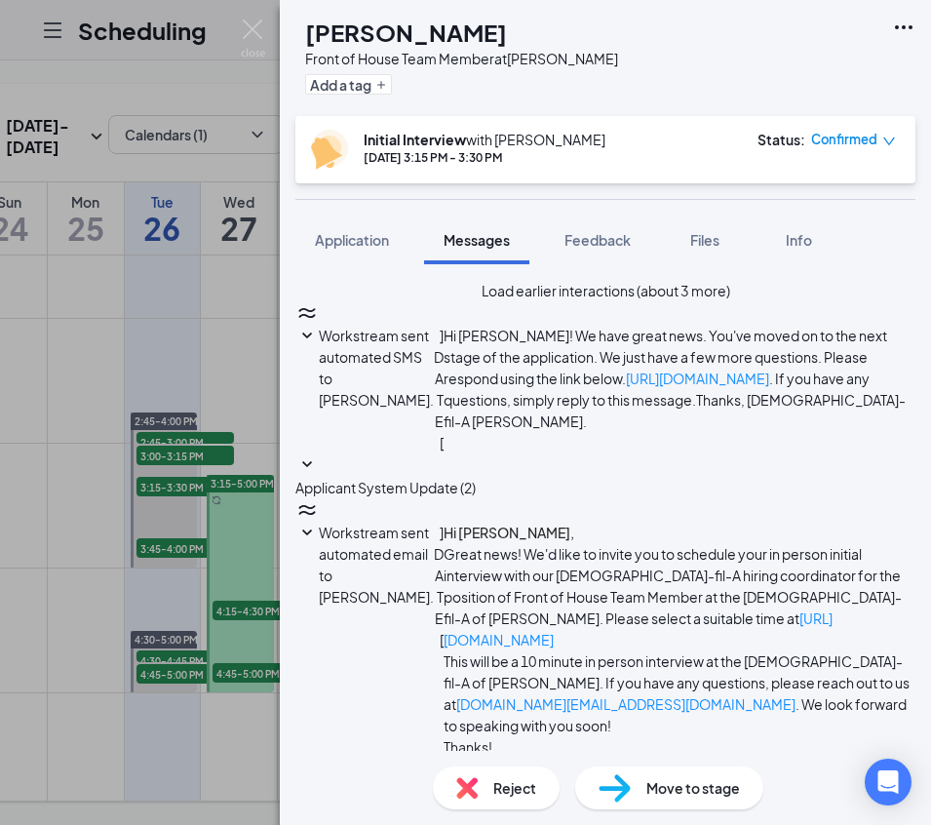
scroll to position [546, 0]
paste textarea "Good Morning [PERSON_NAME], We have your interview set for [DATE] 3:00pm At our…"
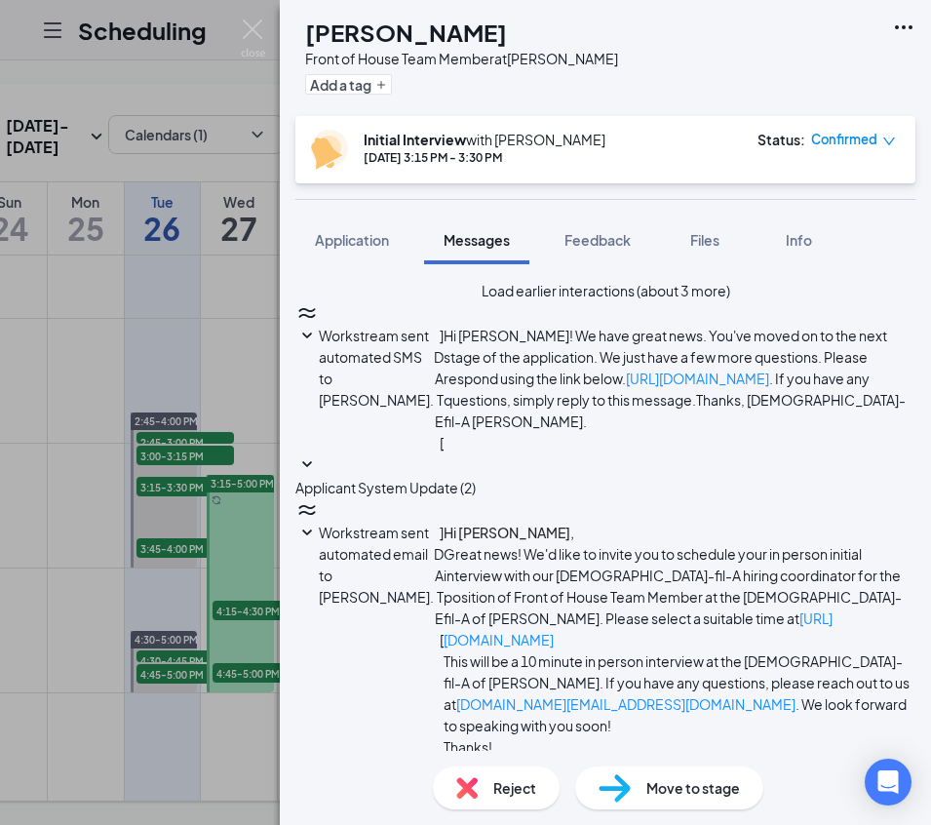
type textarea "Good Morning [PERSON_NAME], We have your interview set for [DATE] 3:15pm At our…"
click at [248, 22] on img at bounding box center [253, 38] width 24 height 38
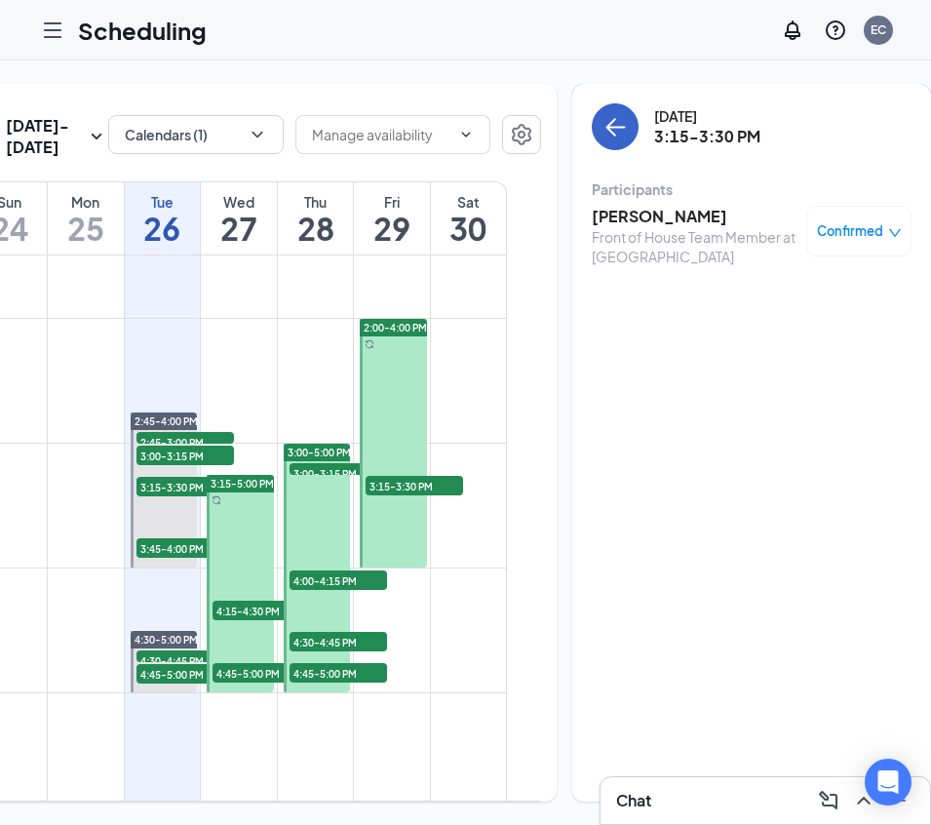
click at [606, 127] on icon "ArrowLeft" at bounding box center [611, 127] width 10 height 19
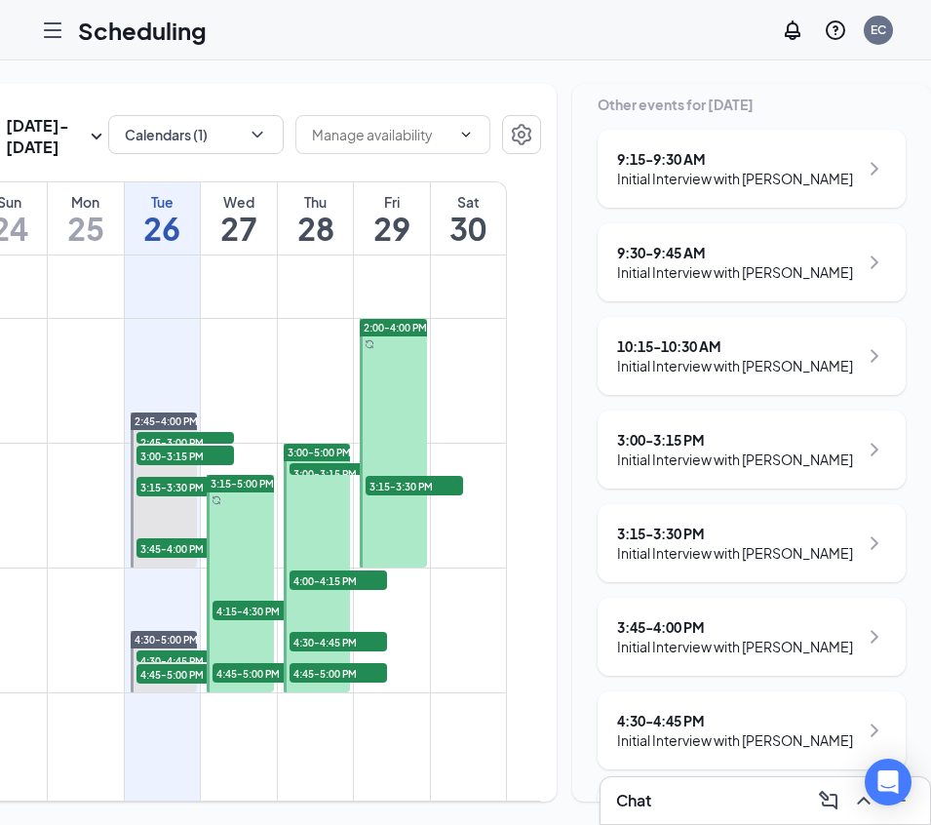
scroll to position [272, 0]
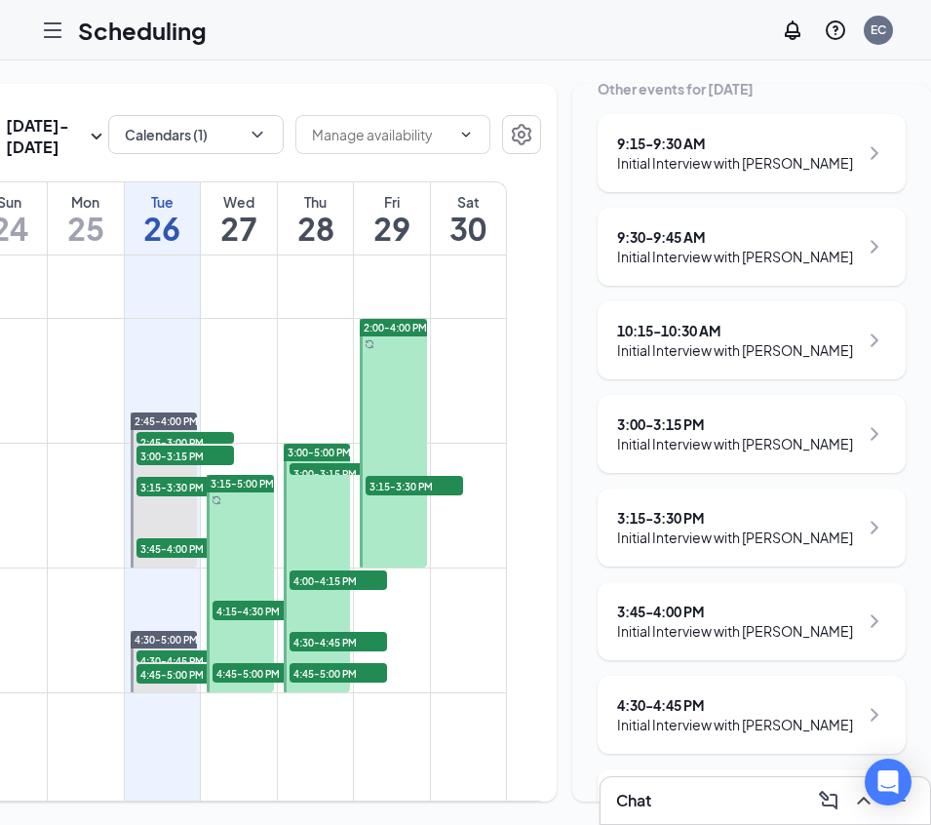
click at [755, 613] on div "3:45 - 4:00 PM" at bounding box center [735, 610] width 236 height 19
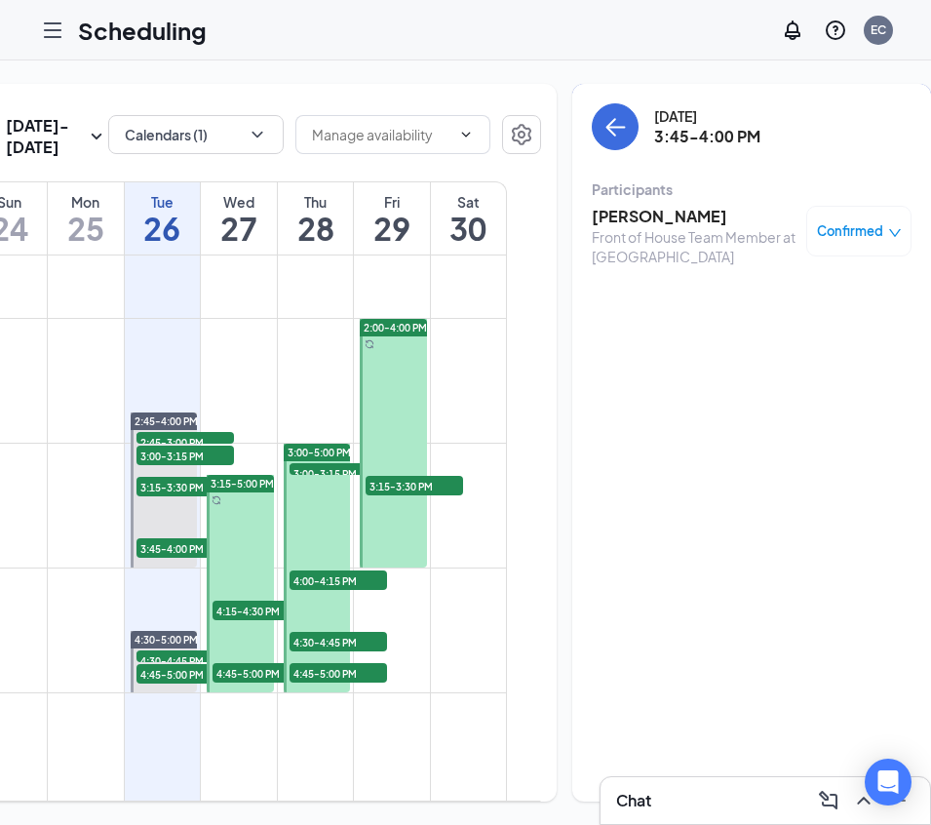
click at [599, 208] on h3 "[PERSON_NAME]" at bounding box center [694, 216] width 205 height 21
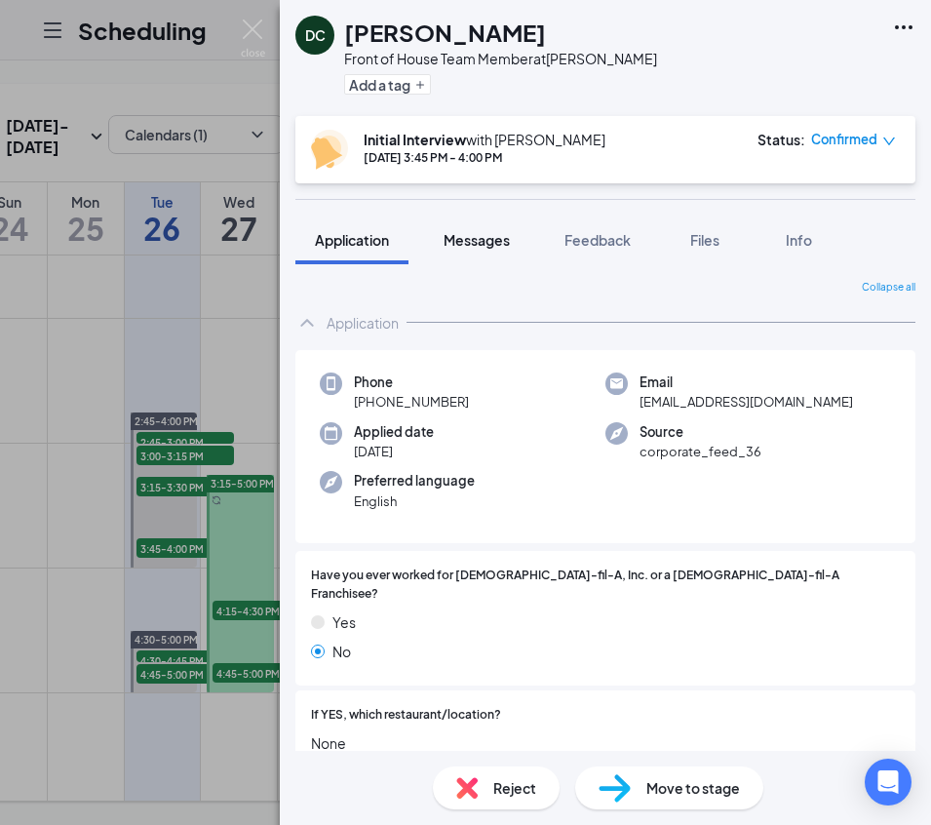
click at [487, 239] on span "Messages" at bounding box center [477, 240] width 66 height 18
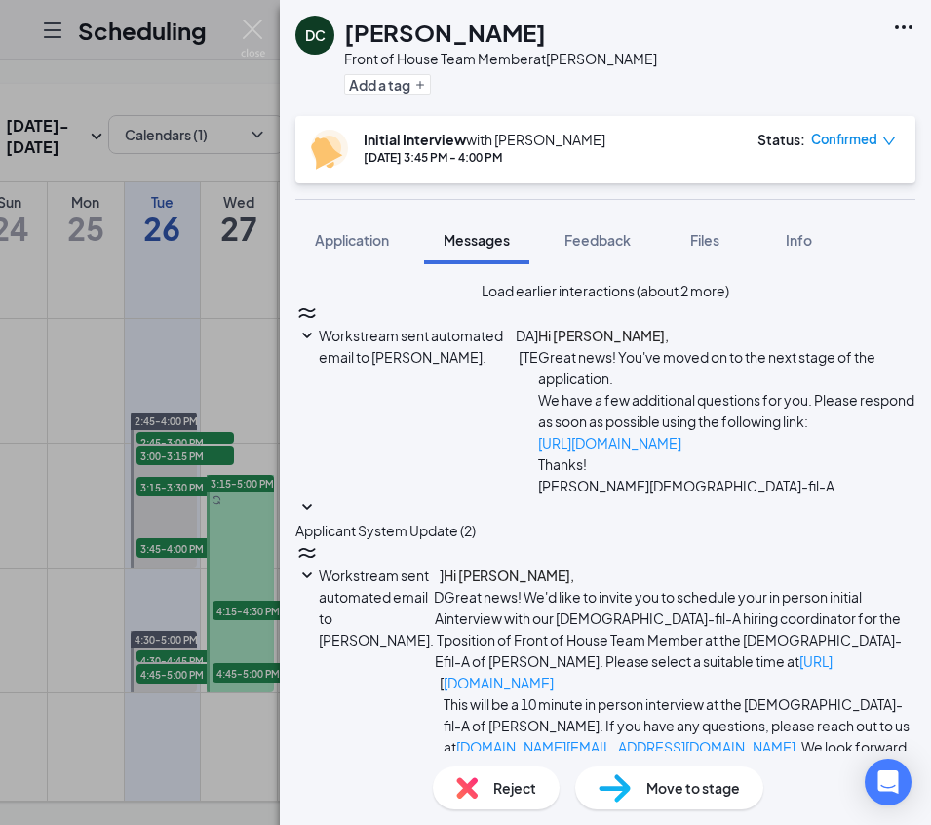
scroll to position [546, 0]
paste textarea "Good Morning [PERSON_NAME], We have your interview set for [DATE] 3:00pm At our…"
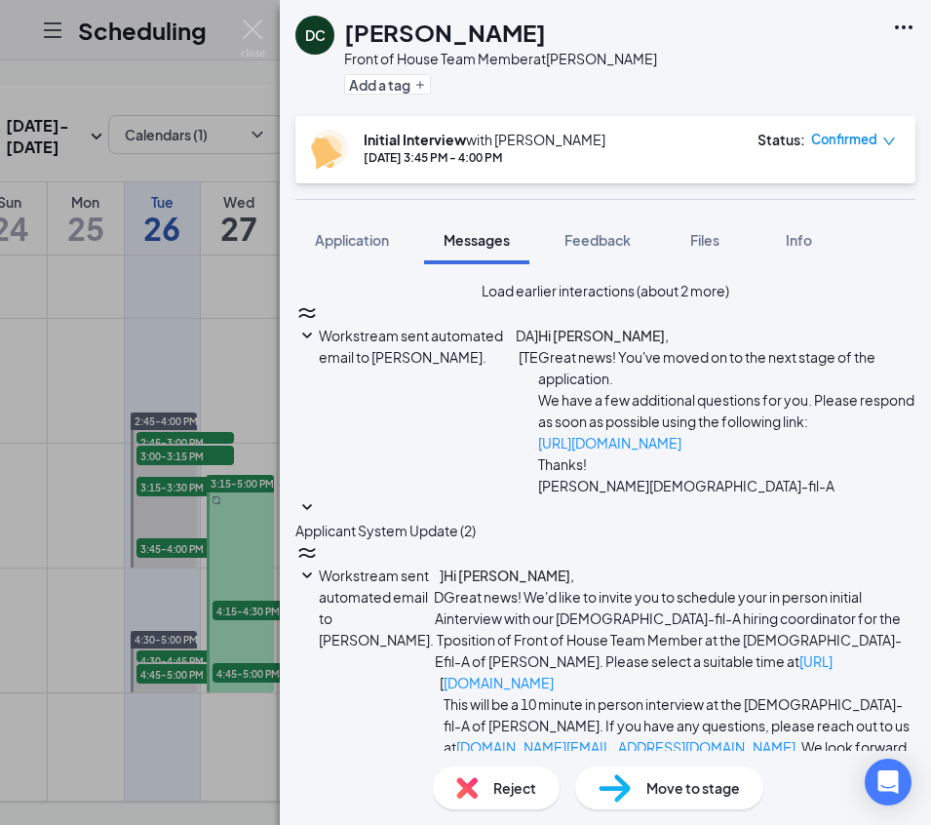
scroll to position [13, 0]
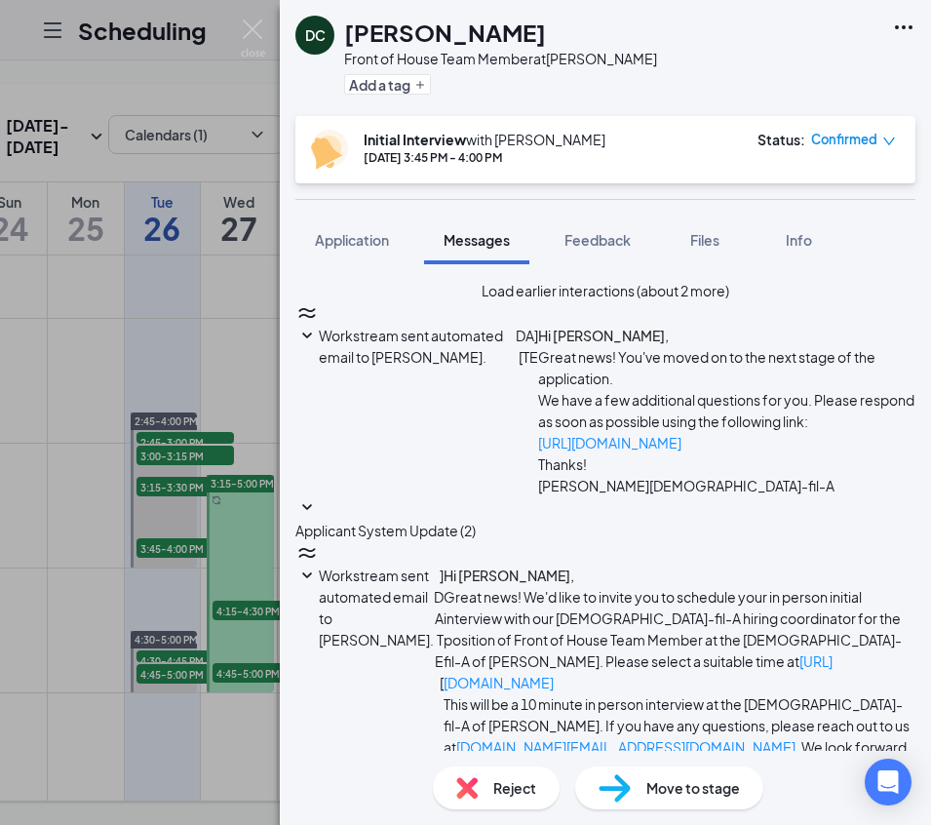
type textarea "Good Morning Daisy, We have your interview set for [DATE] 3:45pm At our [PERSON…"
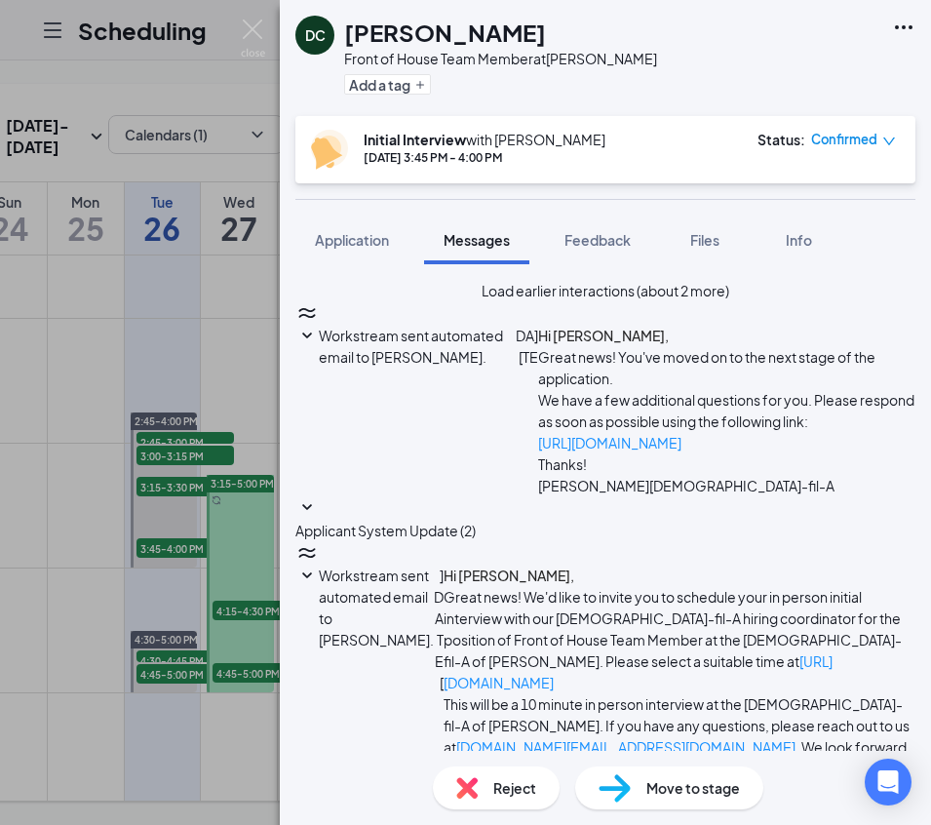
click at [257, 43] on img at bounding box center [253, 38] width 24 height 38
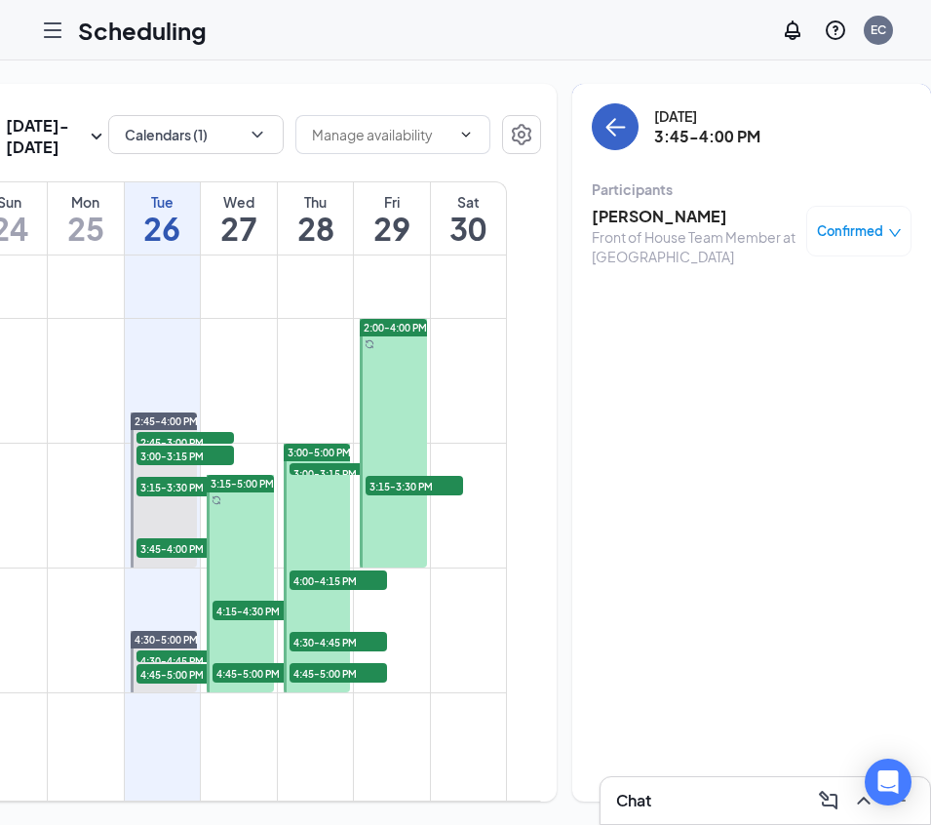
click at [603, 133] on icon "ArrowLeft" at bounding box center [614, 126] width 23 height 23
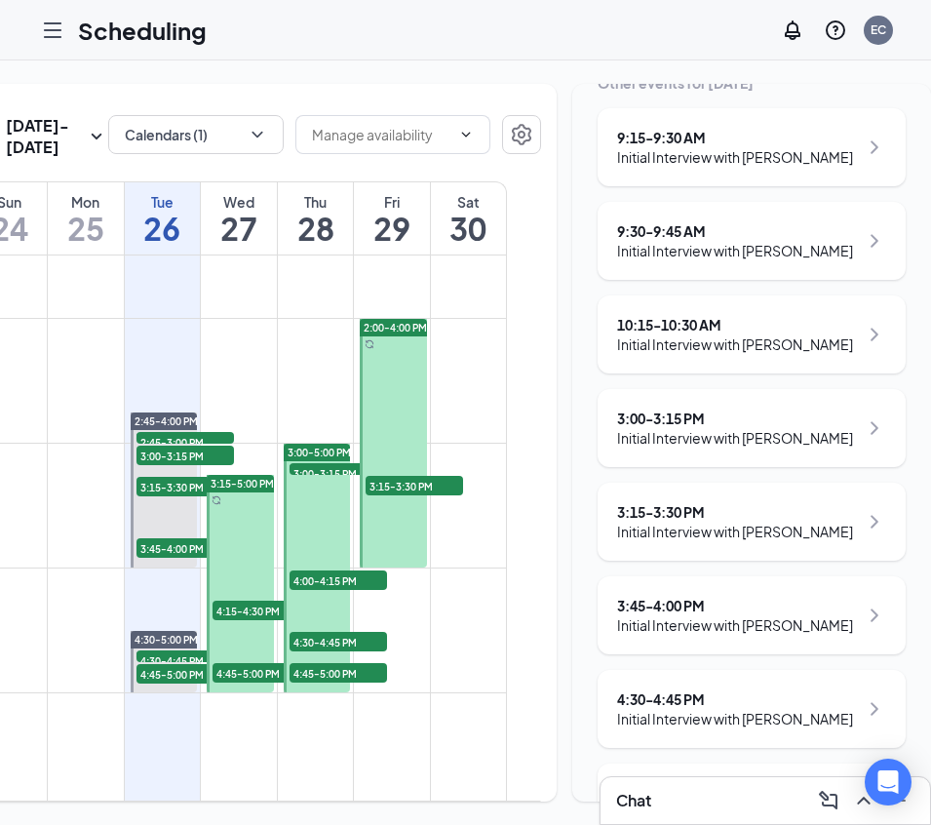
scroll to position [341, 0]
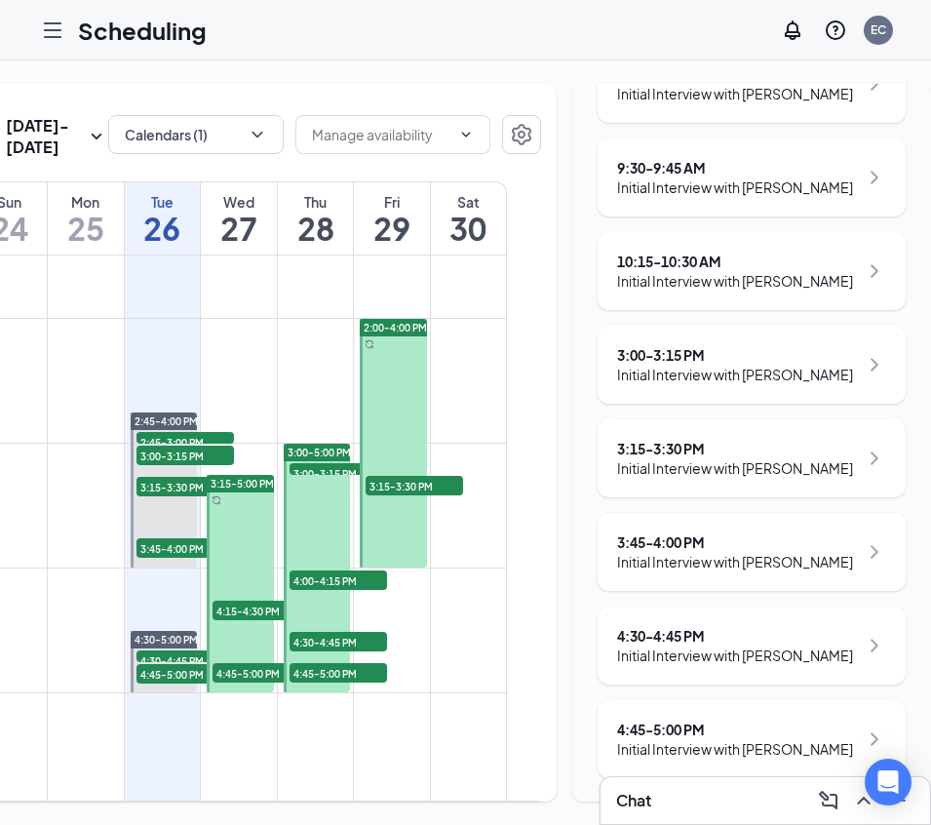
click at [748, 649] on div "Initial Interview with [PERSON_NAME]" at bounding box center [735, 654] width 236 height 19
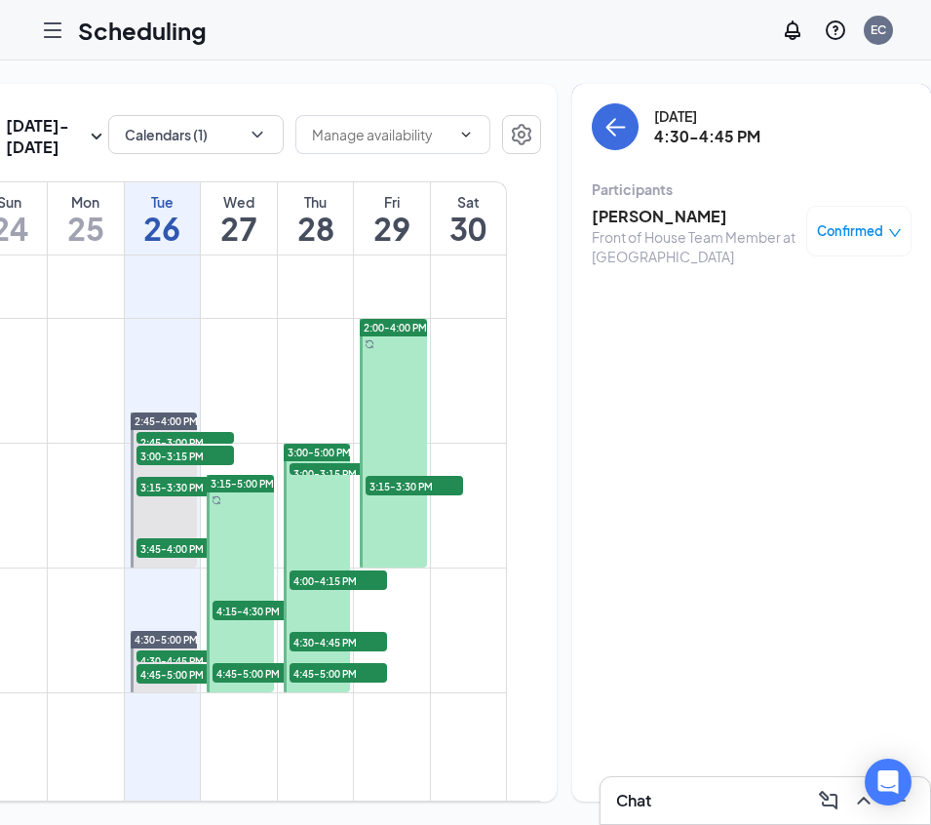
click at [600, 210] on h3 "[PERSON_NAME]" at bounding box center [694, 216] width 205 height 21
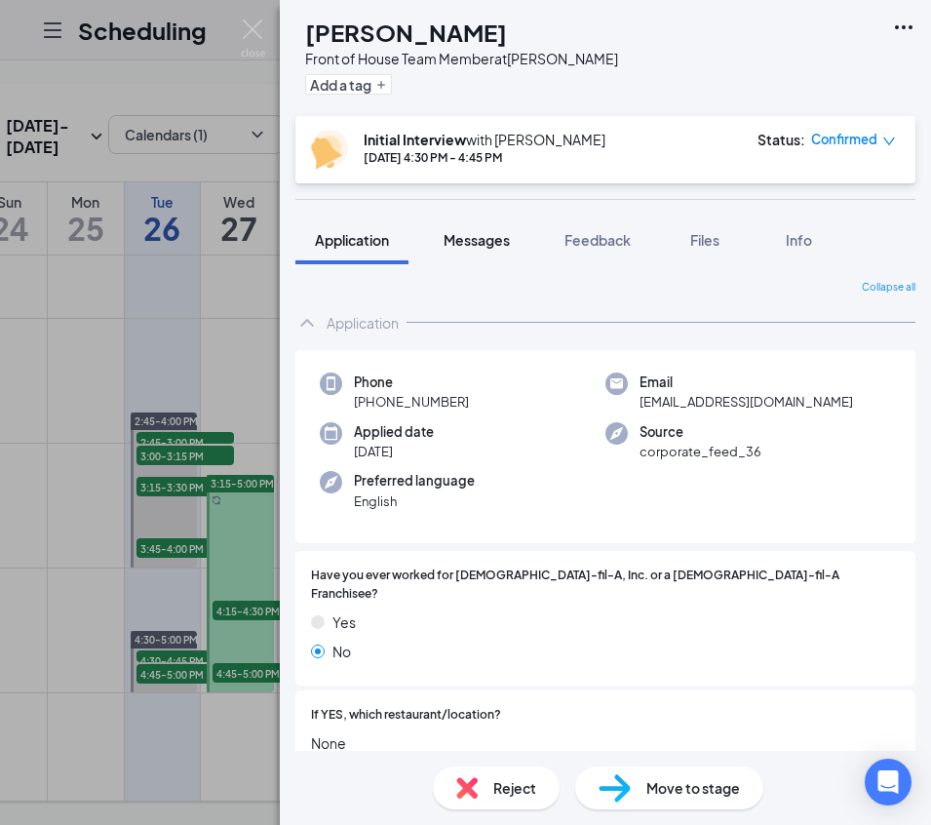
click at [473, 240] on span "Messages" at bounding box center [477, 240] width 66 height 18
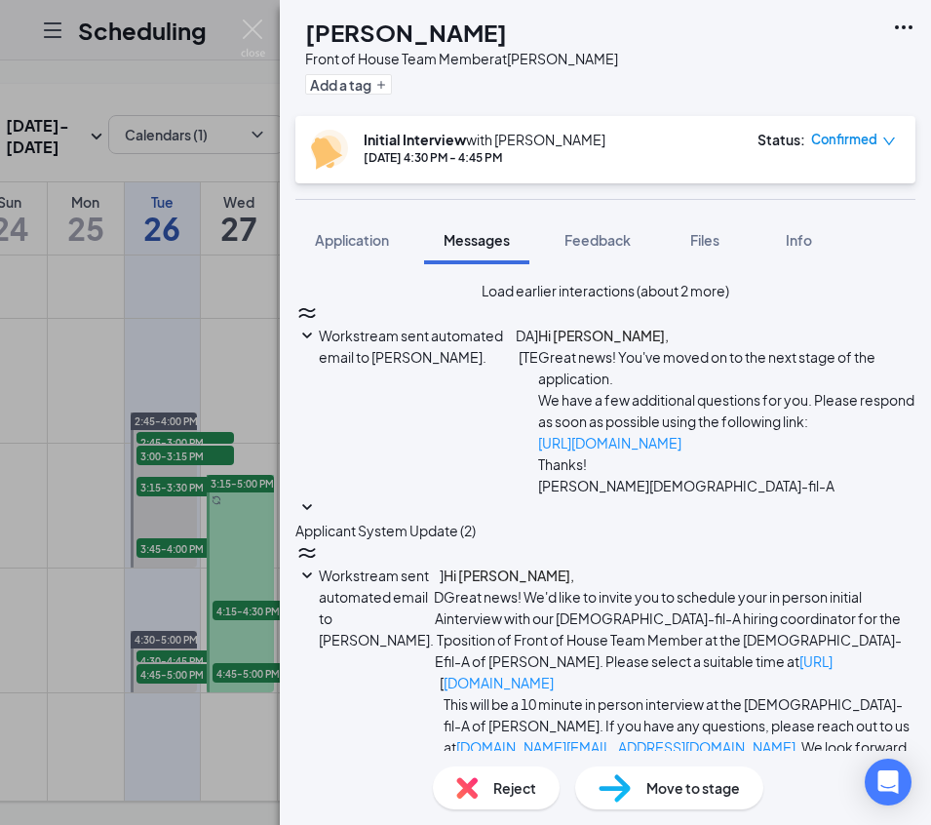
scroll to position [546, 0]
paste textarea "Good Morning [PERSON_NAME], We have your interview set for [DATE] 3:00pm At our…"
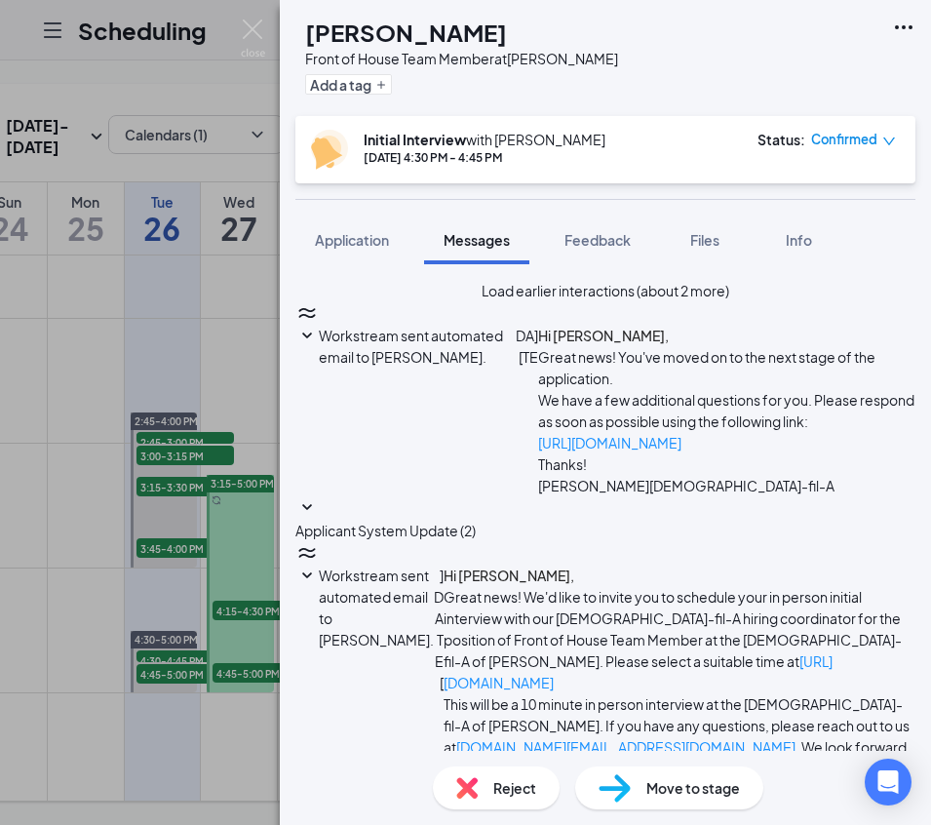
scroll to position [0, 0]
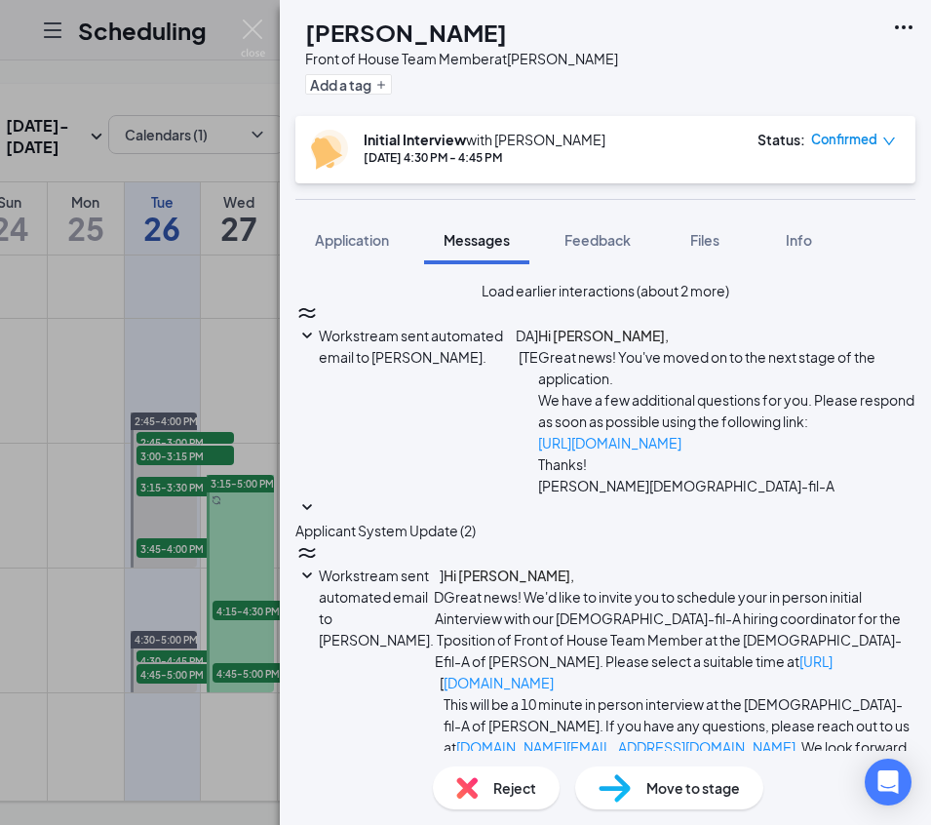
type textarea "Good Morning [PERSON_NAME], We have your interview set for [DATE] 4:30pm At our…"
click at [247, 32] on img at bounding box center [253, 38] width 24 height 38
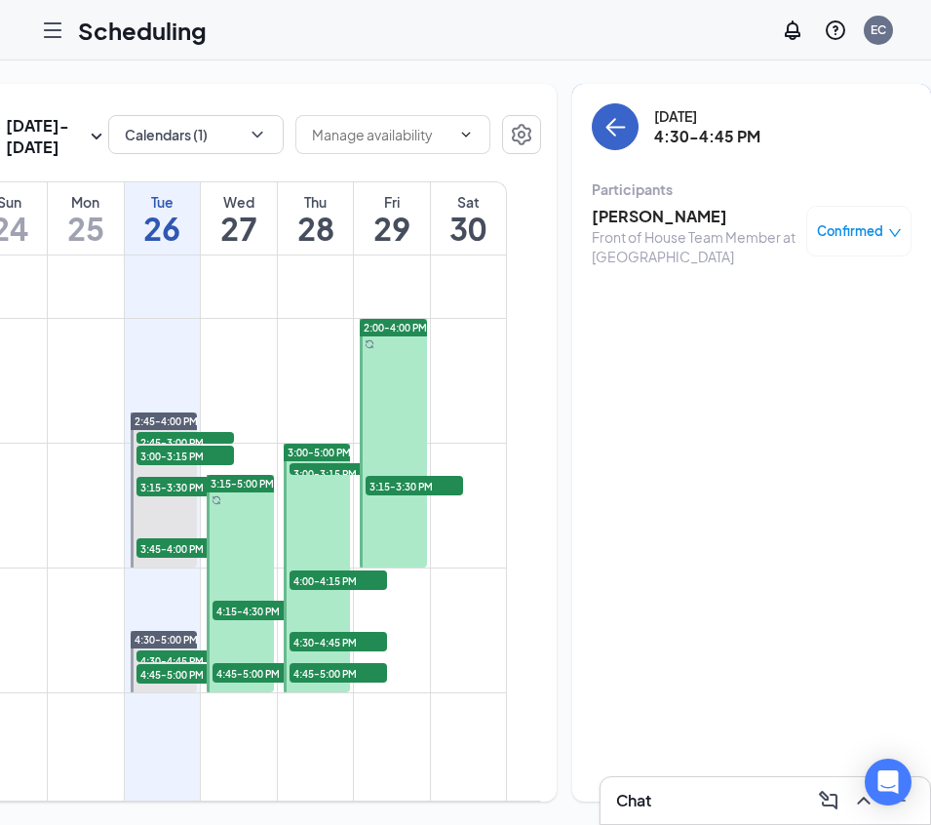
click at [592, 142] on button "back-button" at bounding box center [615, 126] width 47 height 47
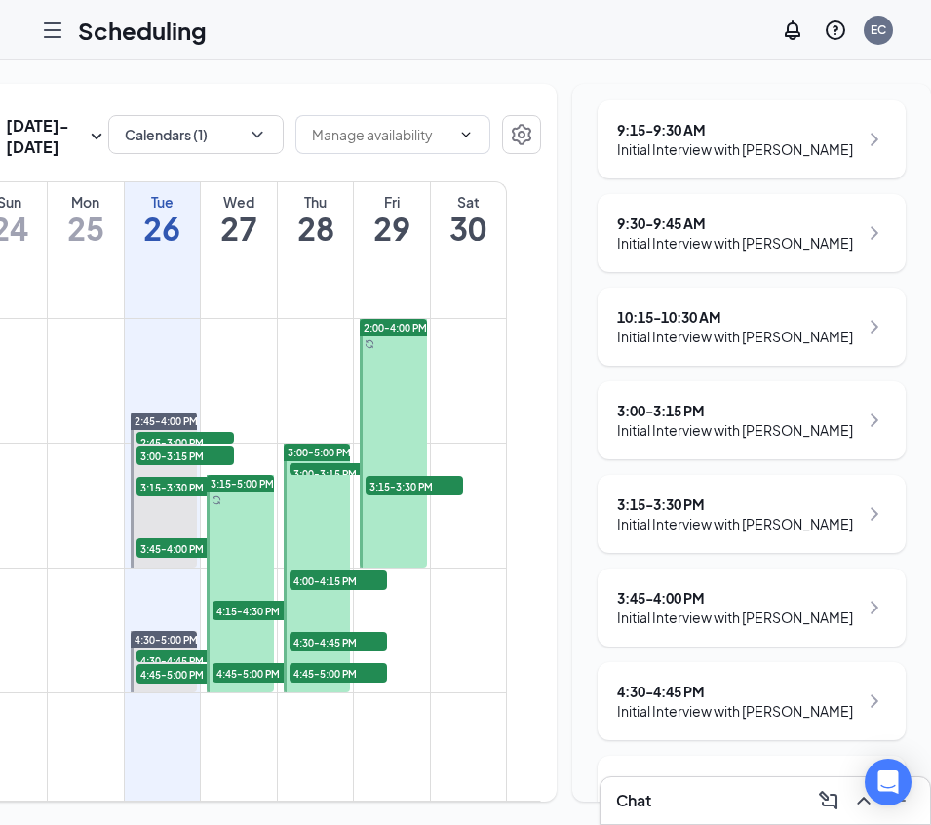
scroll to position [368, 0]
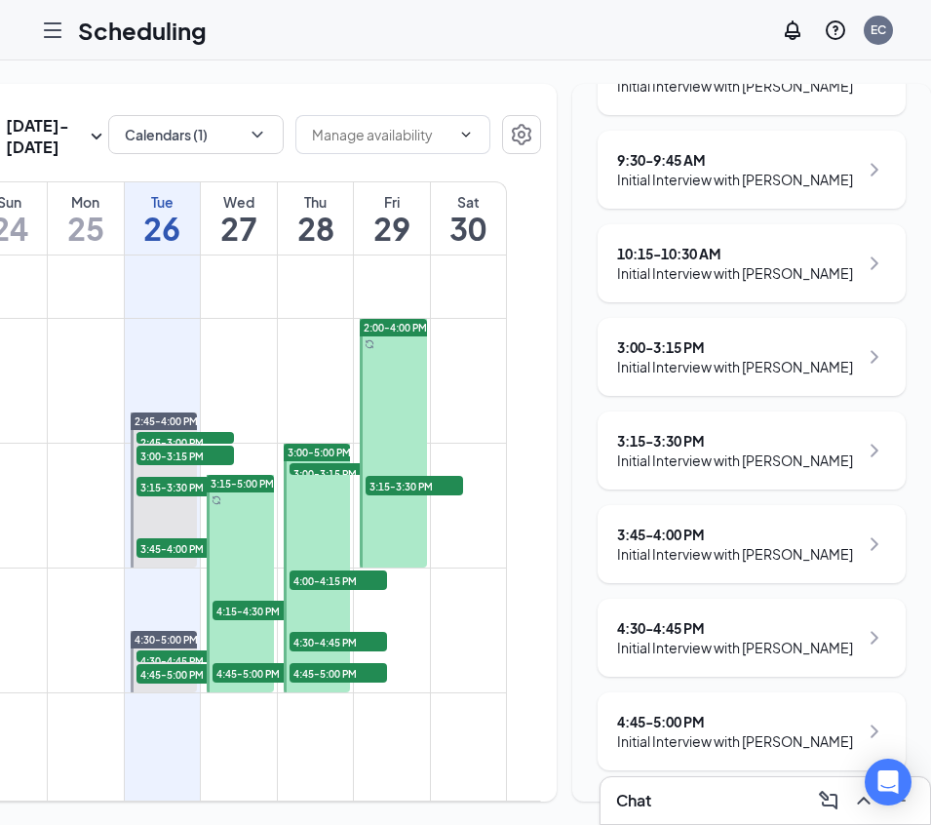
click at [793, 734] on div "Initial Interview with [PERSON_NAME]" at bounding box center [735, 740] width 236 height 19
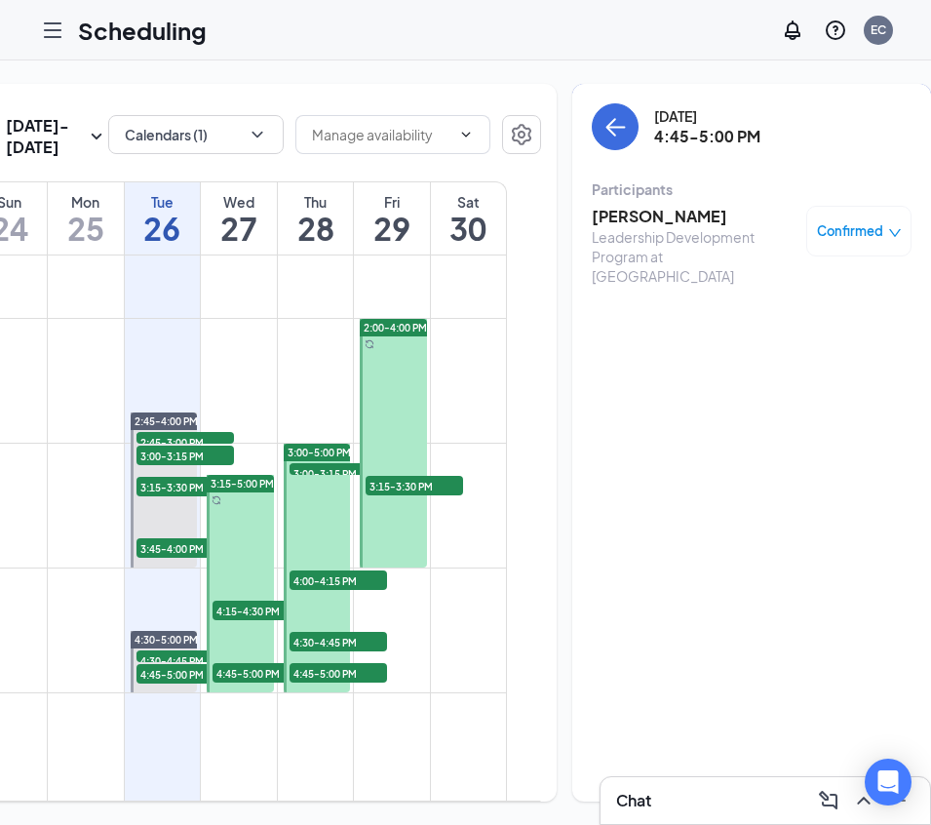
click at [598, 217] on h3 "[PERSON_NAME]" at bounding box center [694, 216] width 205 height 21
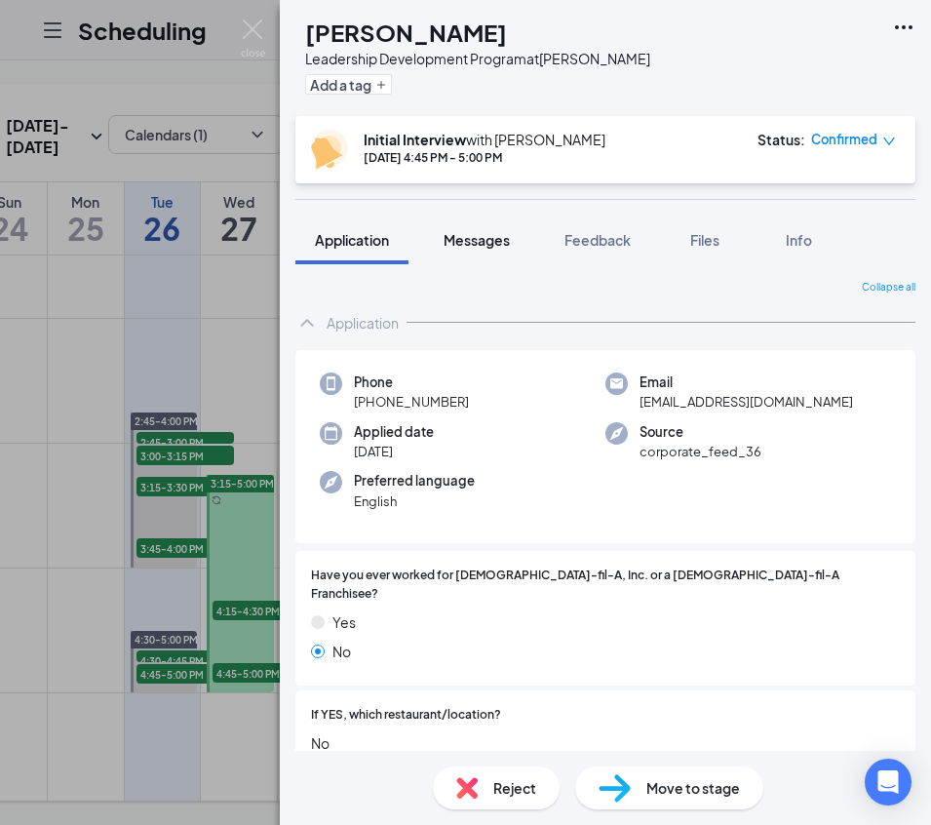
click at [462, 236] on span "Messages" at bounding box center [477, 240] width 66 height 18
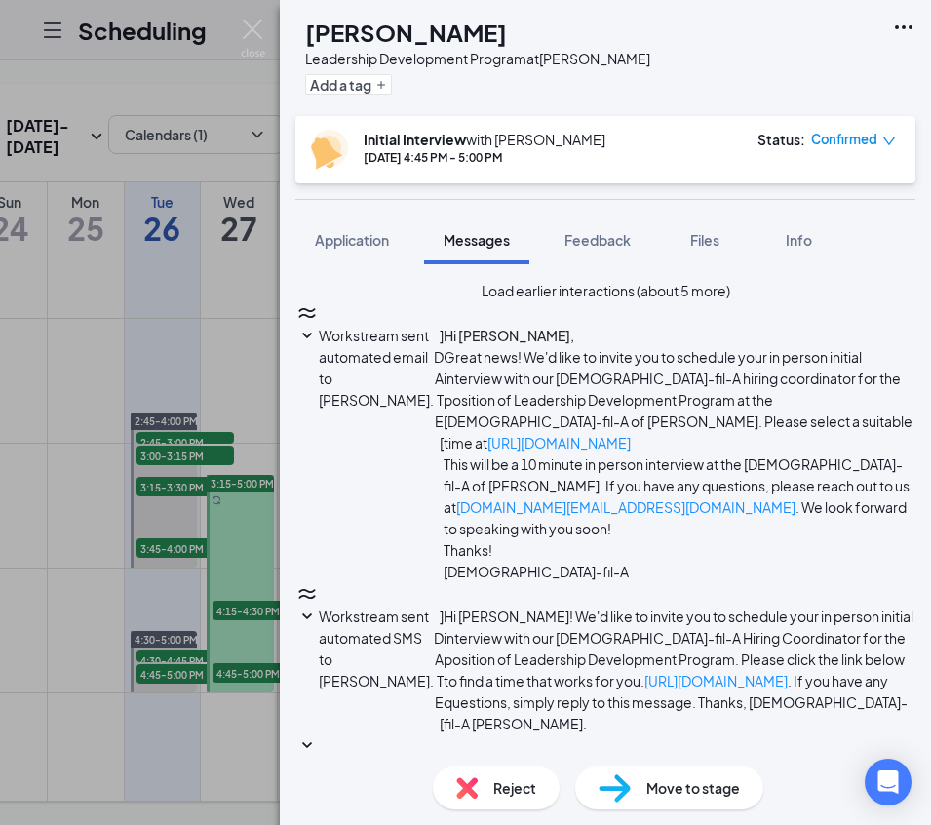
paste textarea "Good Morning [PERSON_NAME], We have your interview set for [DATE] 3:00pm At our…"
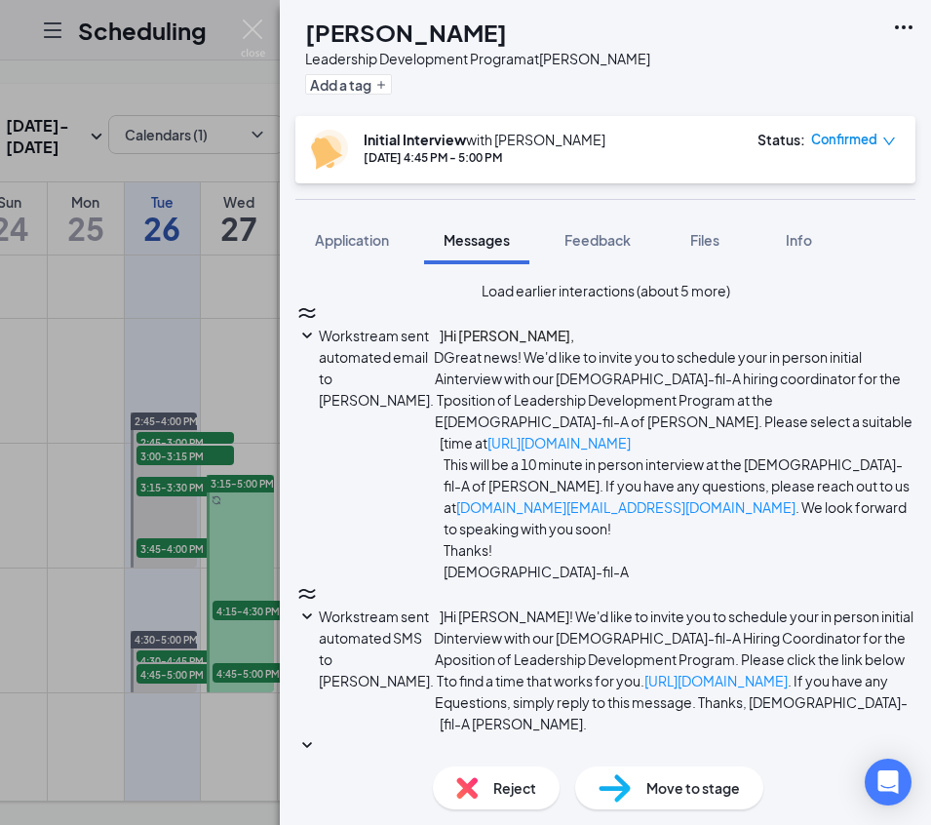
scroll to position [0, 0]
type textarea "Good Morning [PERSON_NAME], We have your interview set for [DATE] 4:45pm At our…"
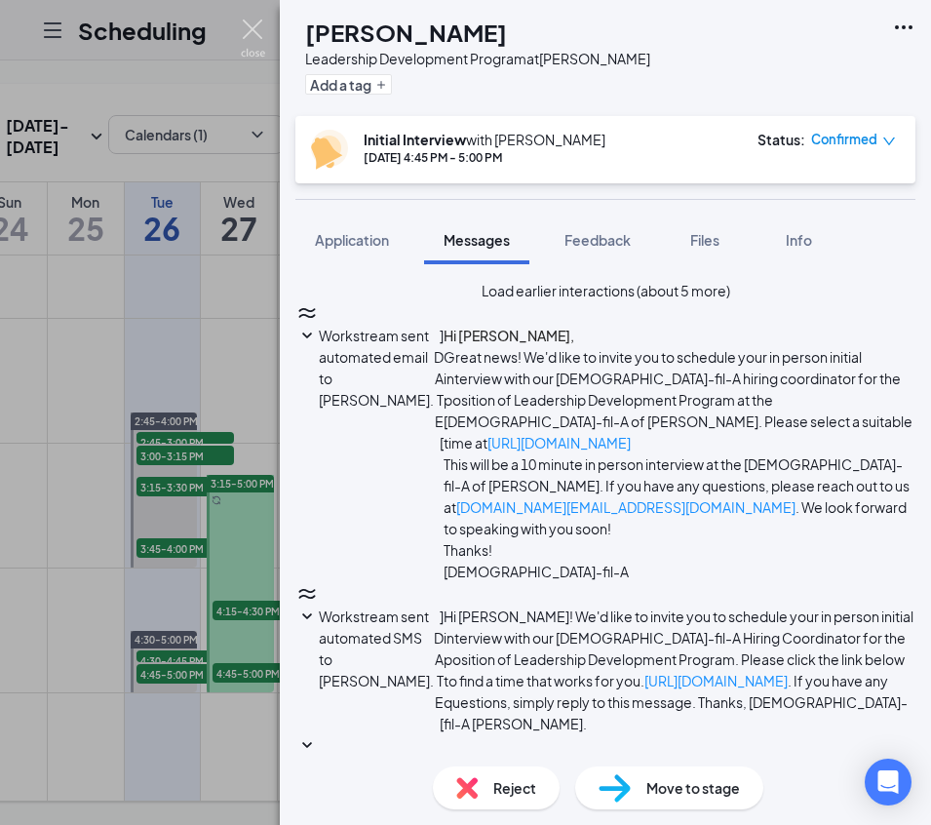
click at [252, 25] on img at bounding box center [253, 38] width 24 height 38
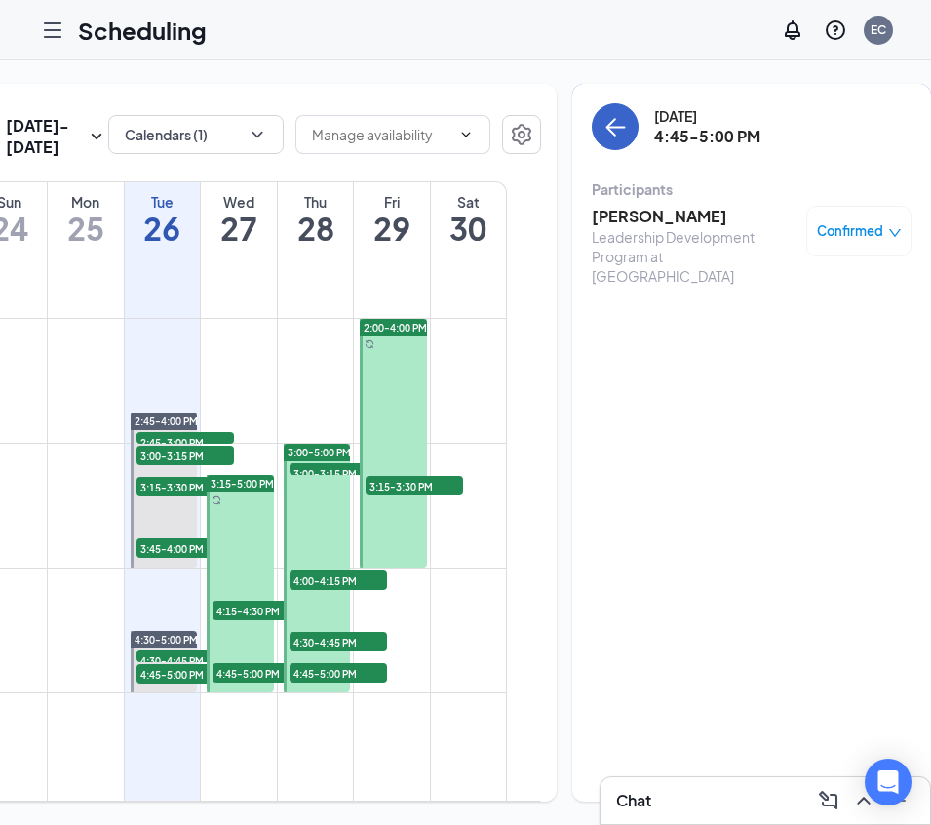
click at [607, 127] on icon "ArrowLeft" at bounding box center [616, 128] width 19 height 2
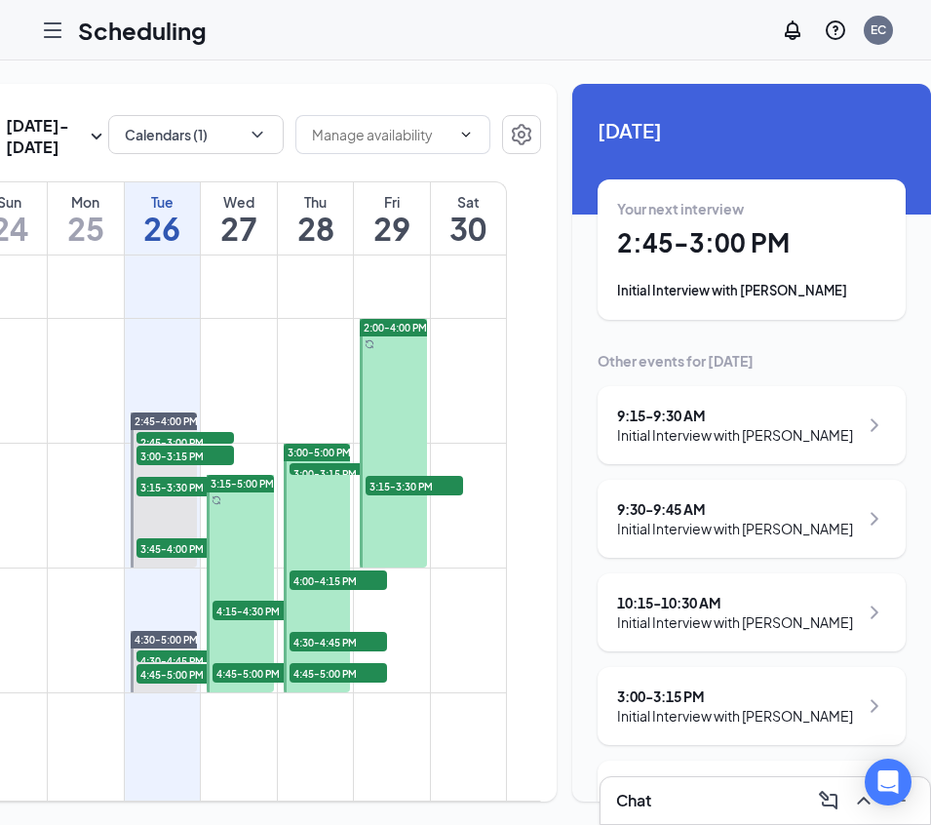
click at [237, 212] on div "Wed" at bounding box center [239, 201] width 76 height 19
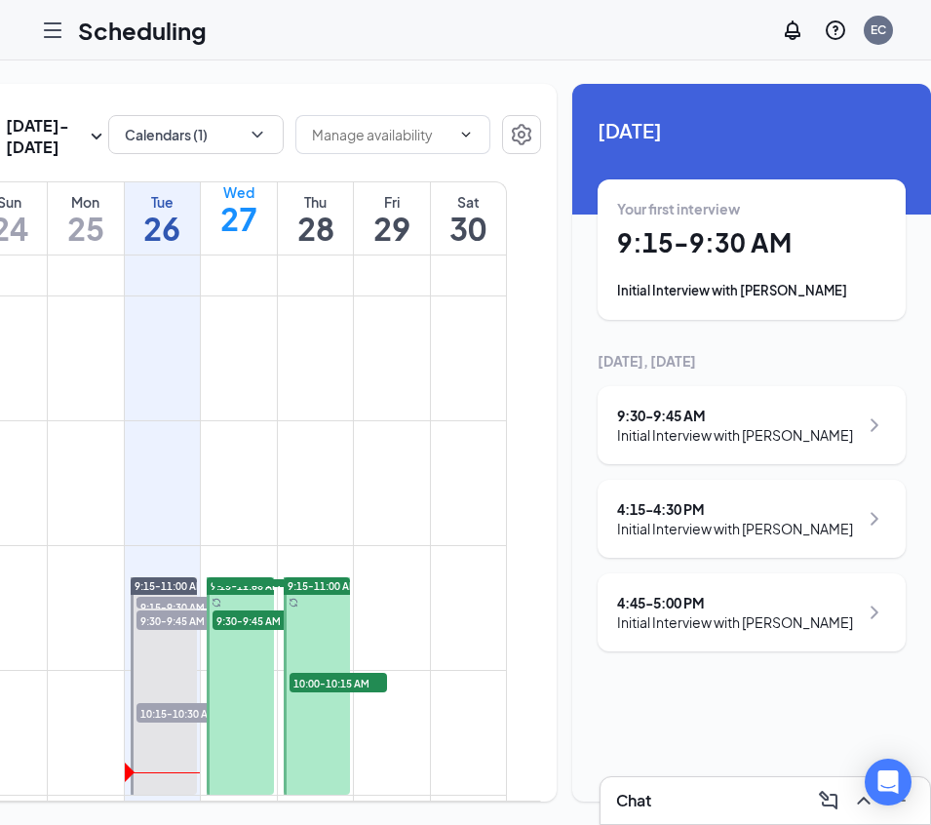
scroll to position [835, 0]
click at [670, 262] on div "Your first interview 9:15 - 9:30 AM Initial Interview with [PERSON_NAME]" at bounding box center [751, 249] width 269 height 101
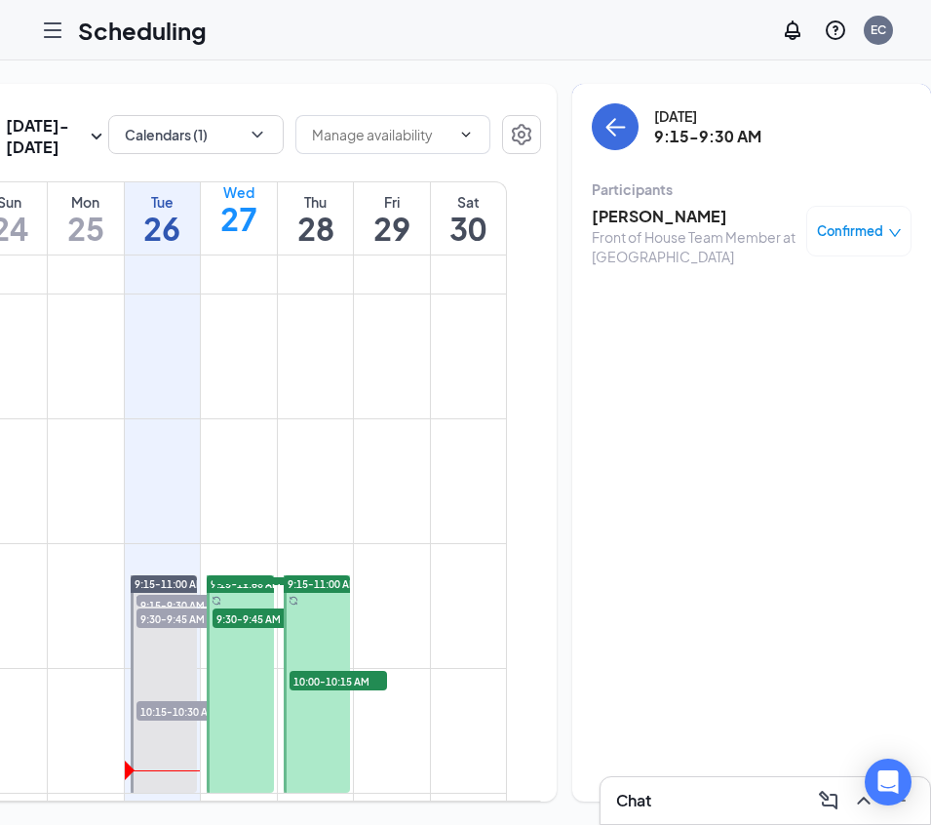
click at [652, 223] on h3 "[PERSON_NAME]" at bounding box center [694, 216] width 205 height 21
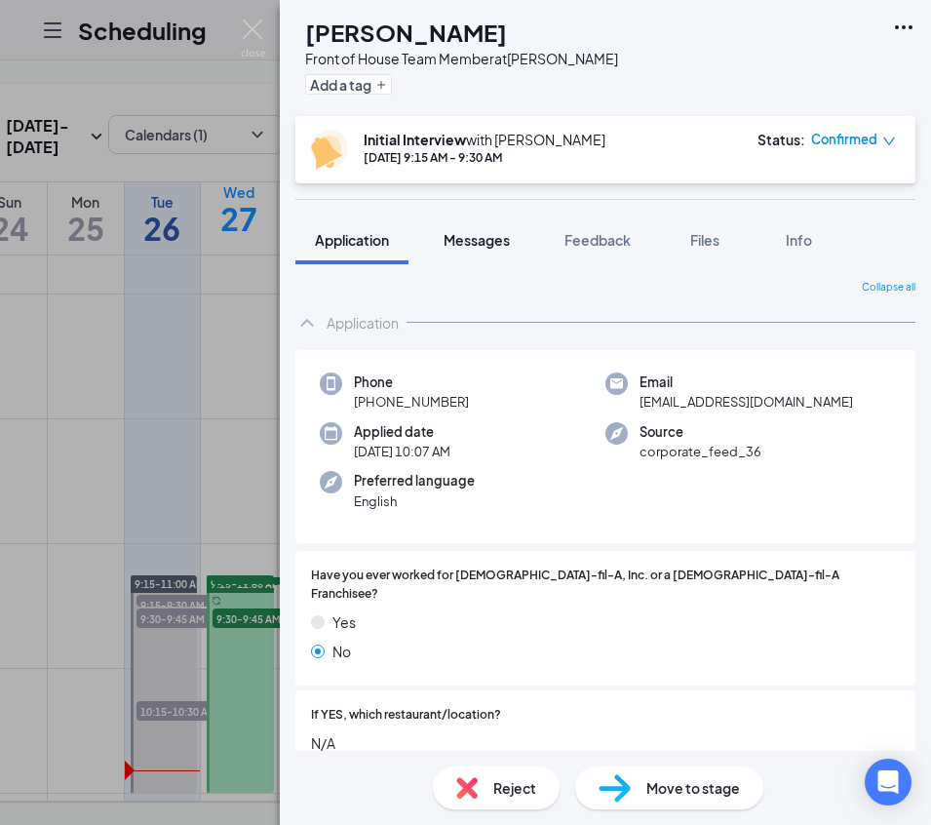
click at [493, 240] on span "Messages" at bounding box center [477, 240] width 66 height 18
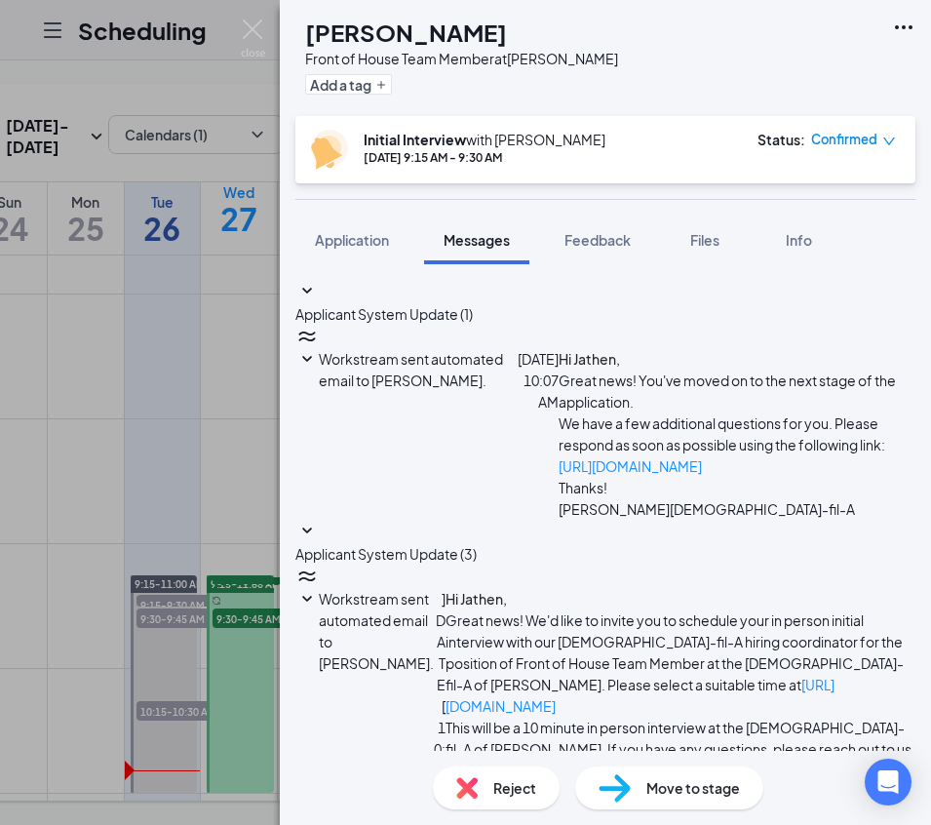
scroll to position [357, 0]
paste textarea "Good Morning [PERSON_NAME], We have your interview set for [DATE] 3:00pm At our…"
drag, startPoint x: 483, startPoint y: 592, endPoint x: 471, endPoint y: 592, distance: 11.7
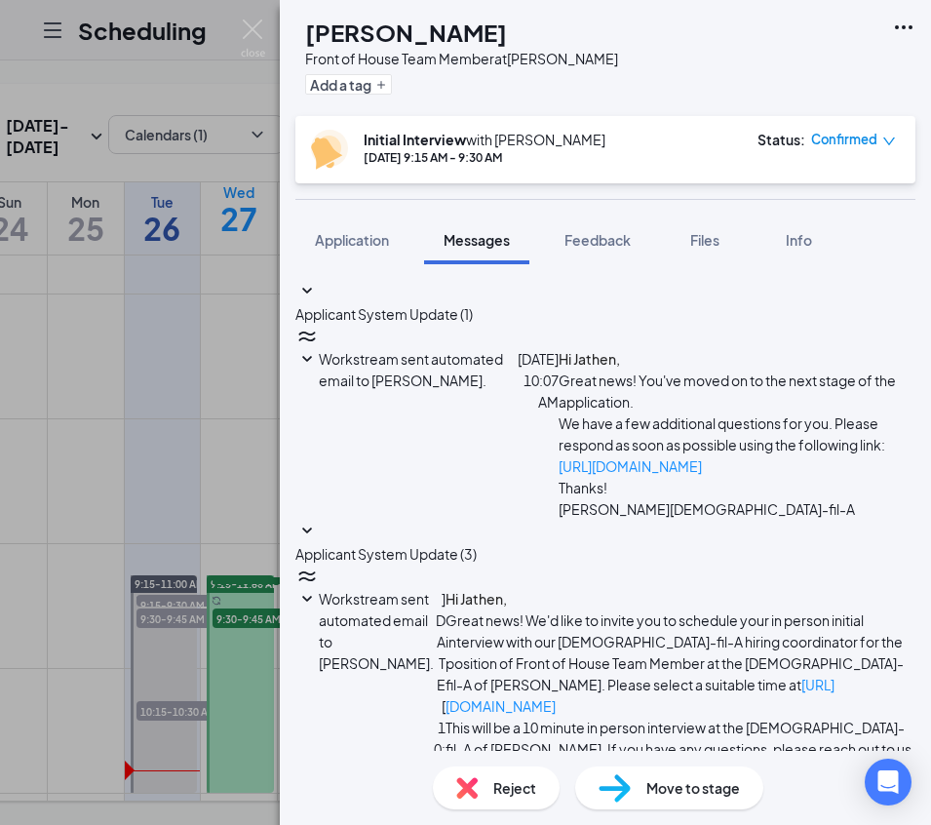
drag, startPoint x: 487, startPoint y: 594, endPoint x: 437, endPoint y: 591, distance: 50.8
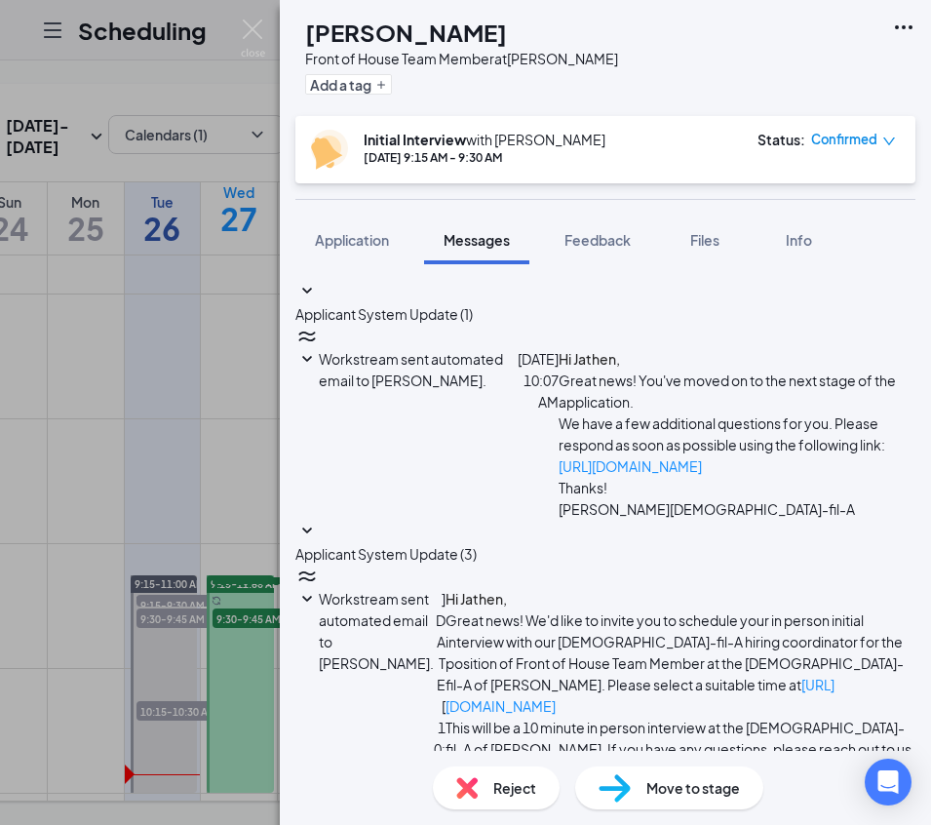
drag, startPoint x: 341, startPoint y: 585, endPoint x: 754, endPoint y: 687, distance: 424.9
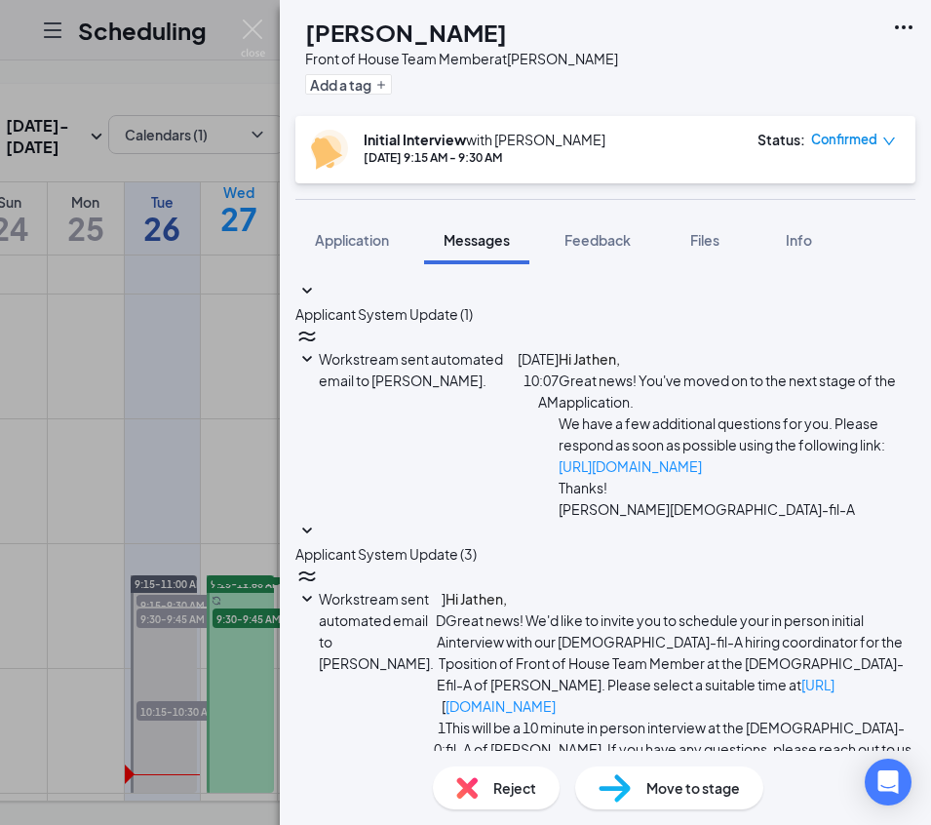
drag, startPoint x: 339, startPoint y: 586, endPoint x: 733, endPoint y: 684, distance: 405.9
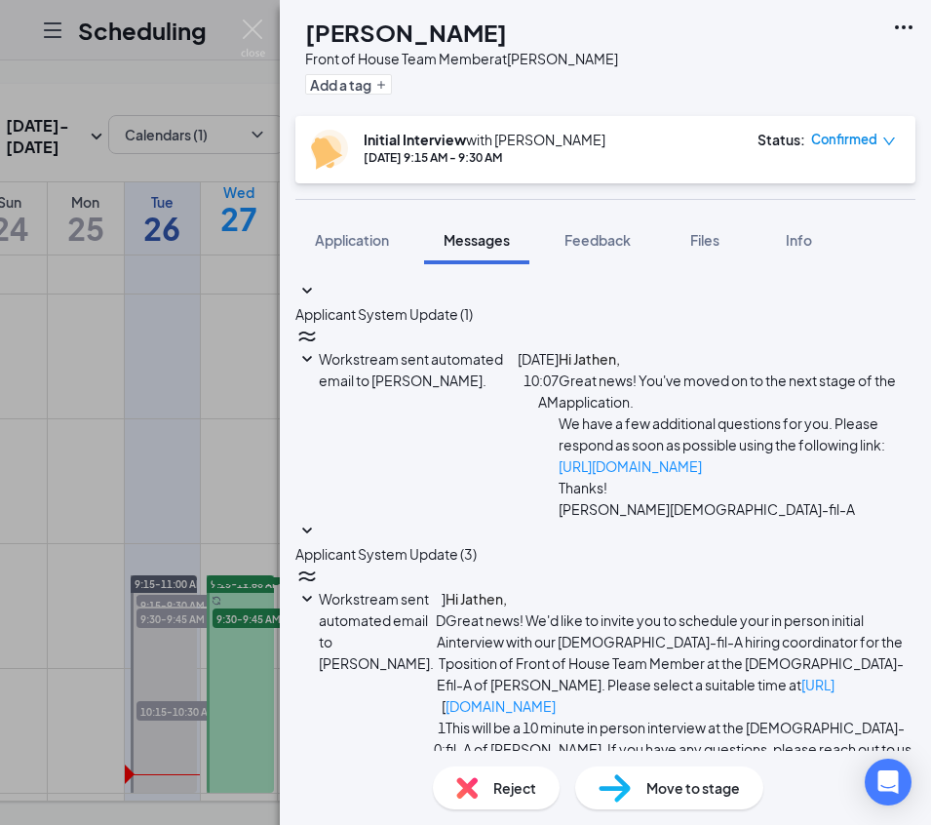
type textarea "Good Morning Jathen, We have your interview set for [DATE] 9:15am At our [PERSO…"
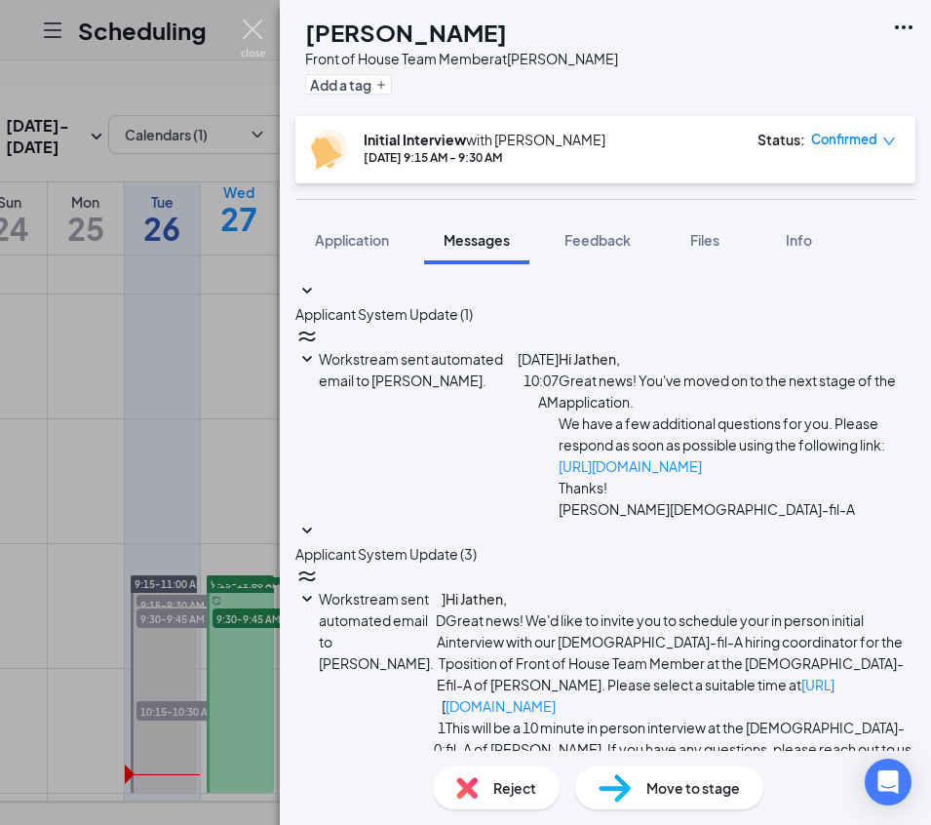
click at [255, 35] on img at bounding box center [253, 38] width 24 height 38
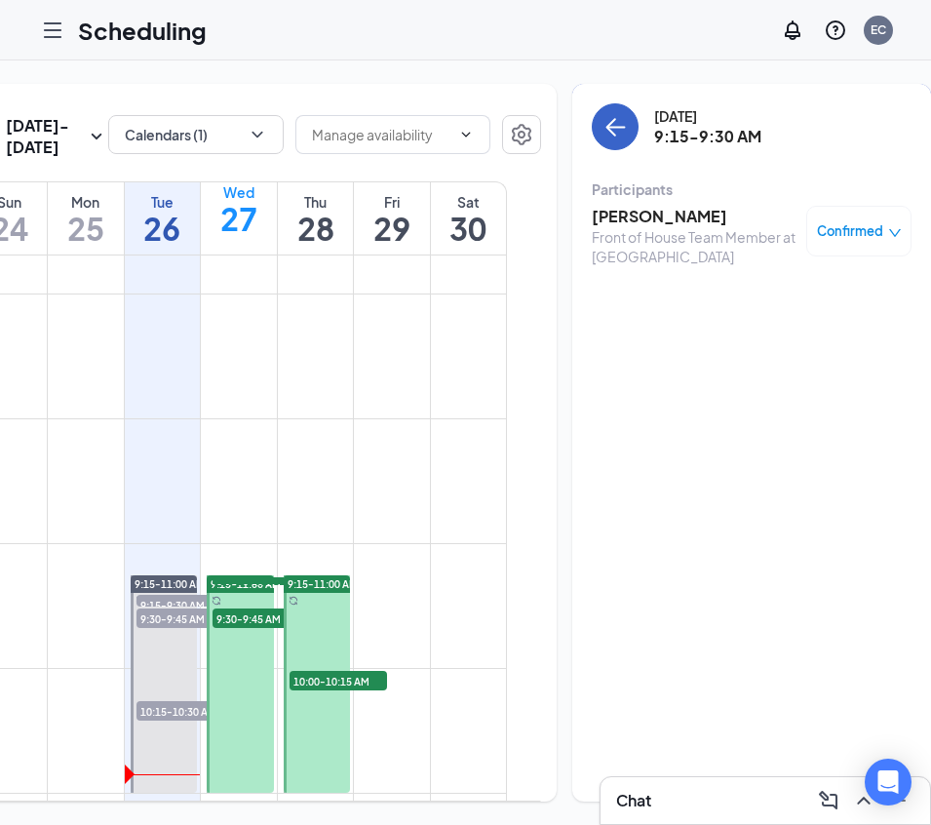
click at [603, 121] on icon "ArrowLeft" at bounding box center [614, 126] width 23 height 23
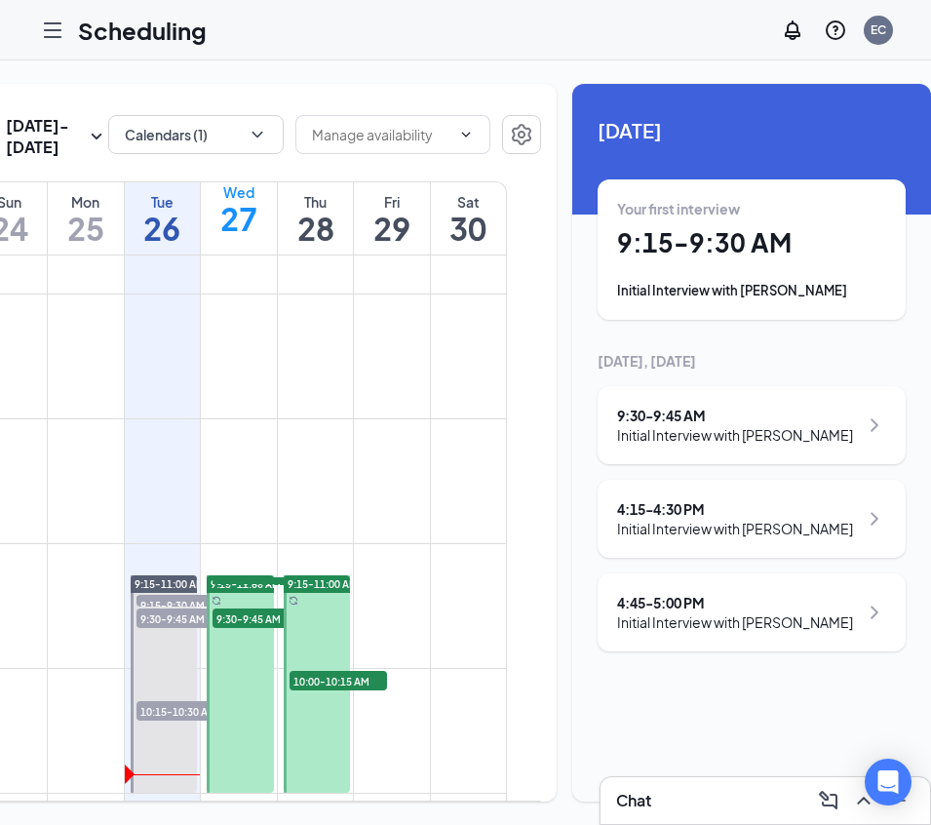
click at [781, 445] on div "Initial Interview with [PERSON_NAME]" at bounding box center [735, 434] width 236 height 19
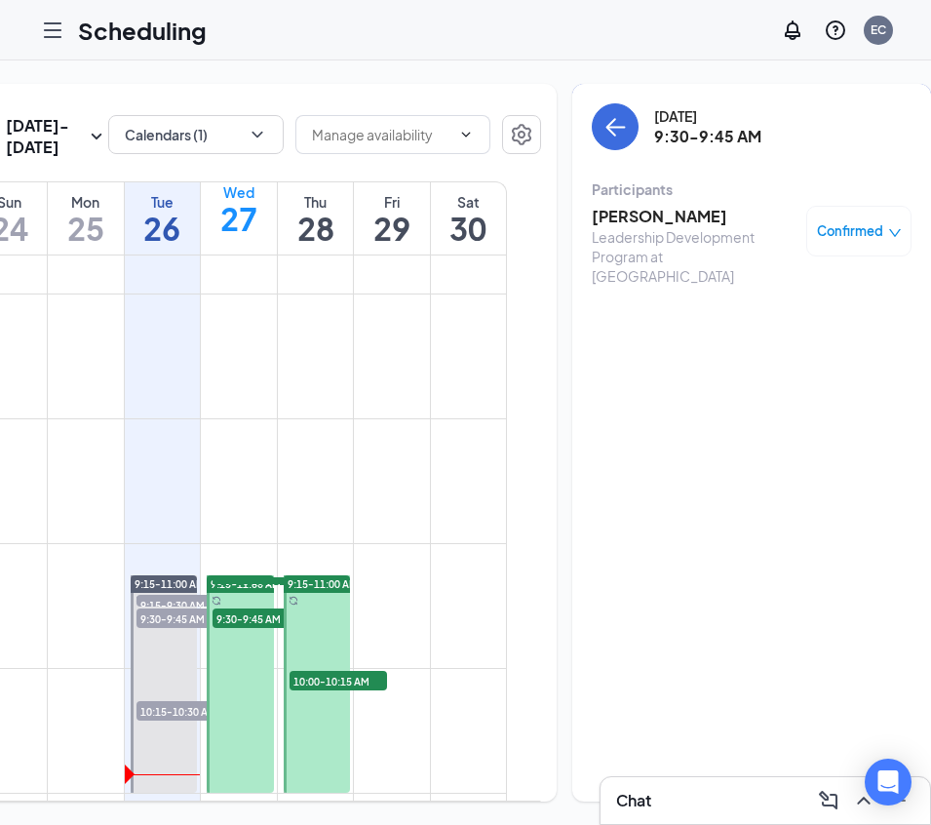
click at [639, 207] on h3 "[PERSON_NAME]" at bounding box center [694, 216] width 205 height 21
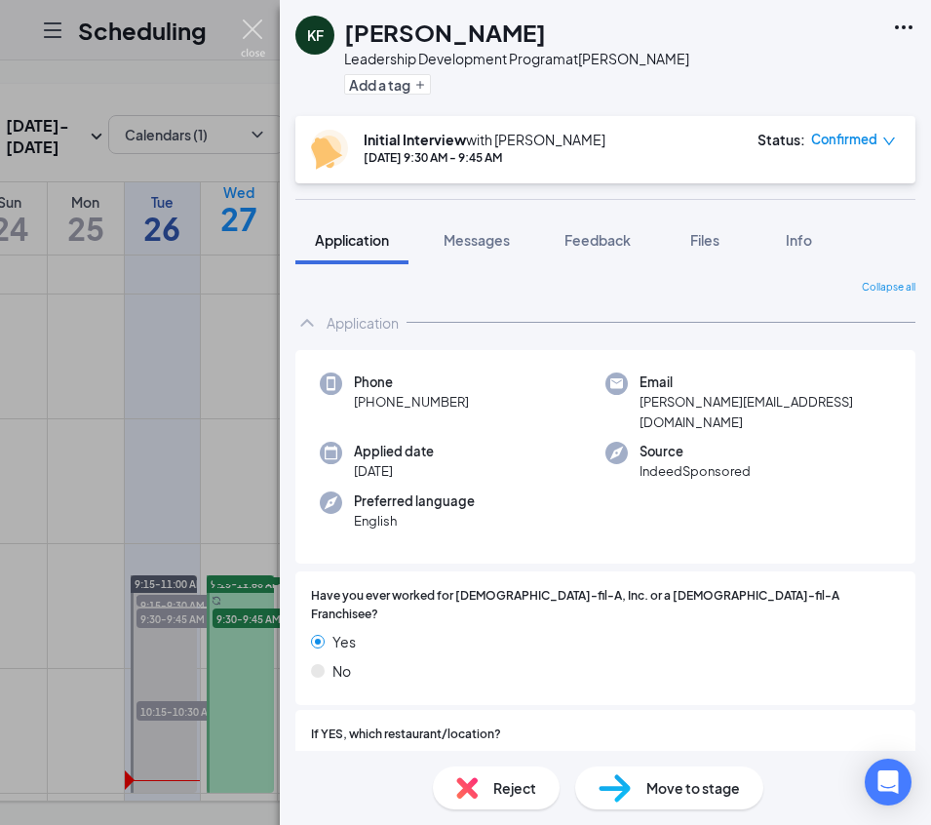
click at [246, 30] on img at bounding box center [253, 38] width 24 height 38
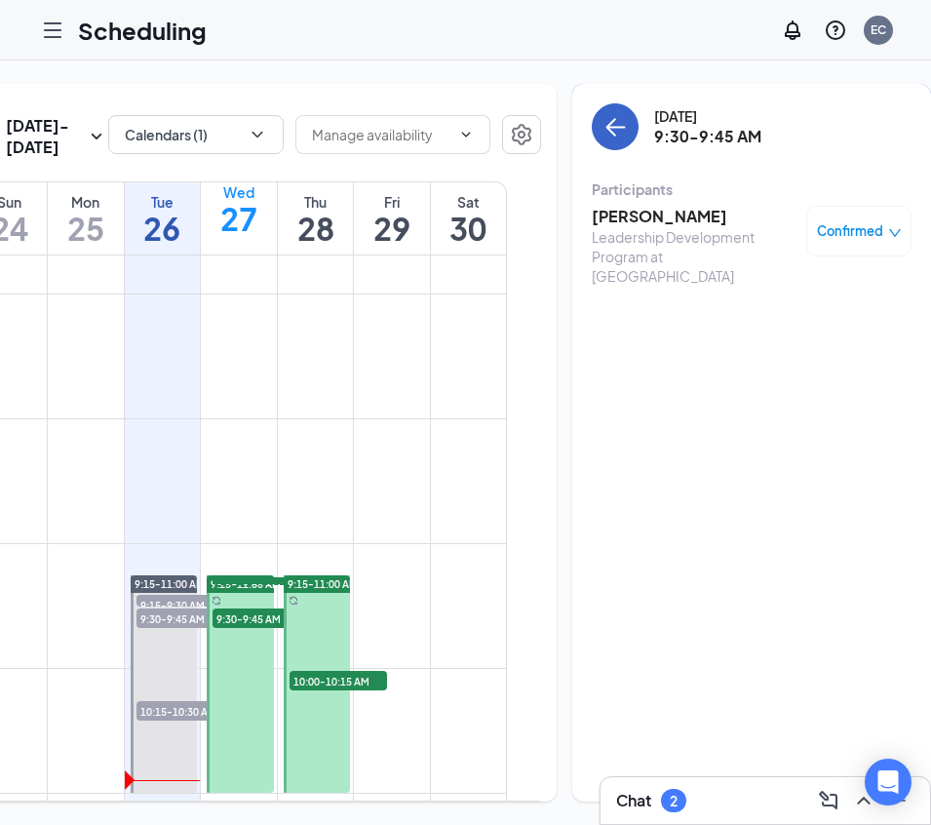
click at [603, 130] on icon "ArrowLeft" at bounding box center [614, 126] width 23 height 23
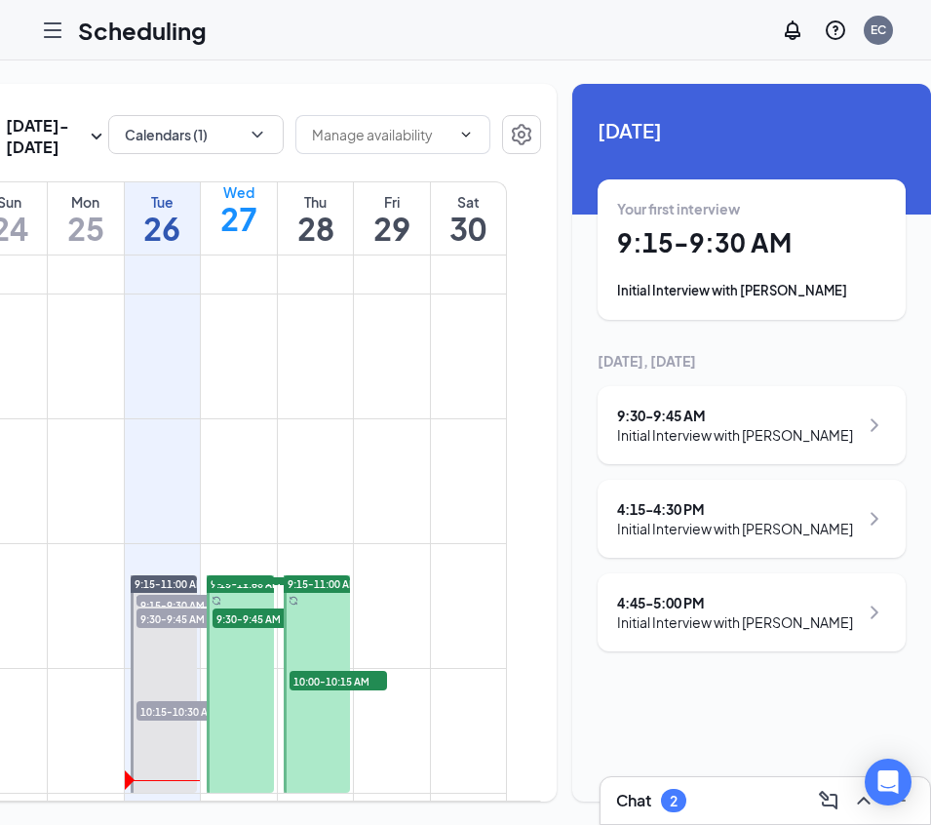
click at [755, 519] on div "4:15 - 4:30 PM" at bounding box center [735, 508] width 236 height 19
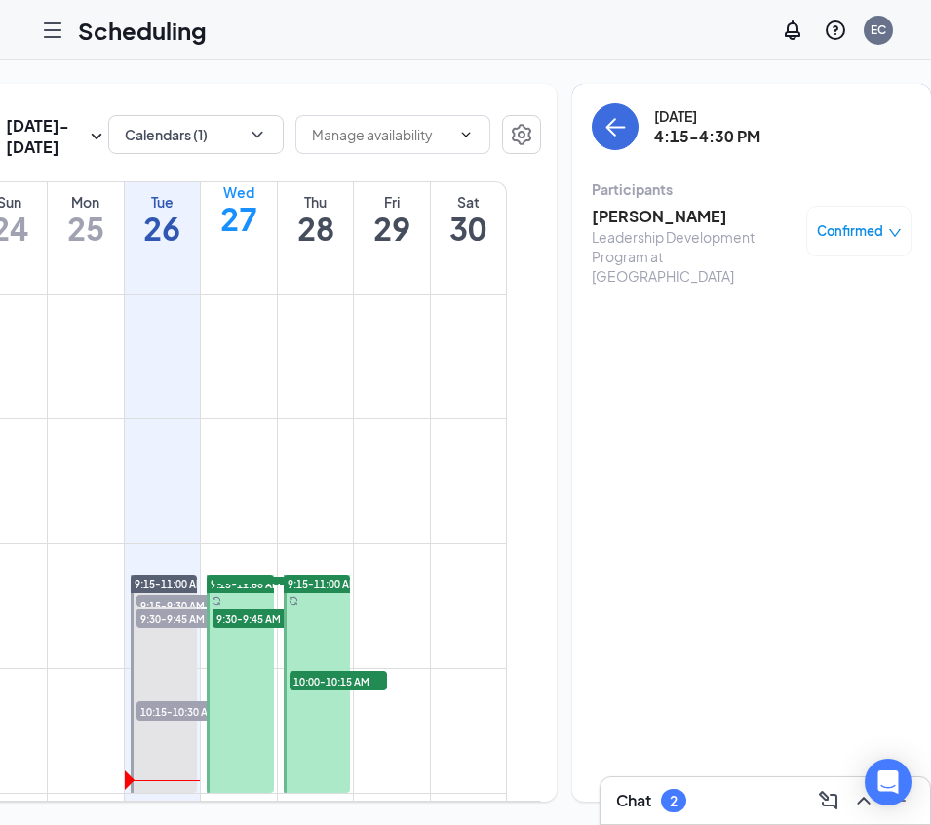
click at [616, 211] on h3 "[PERSON_NAME]" at bounding box center [694, 216] width 205 height 21
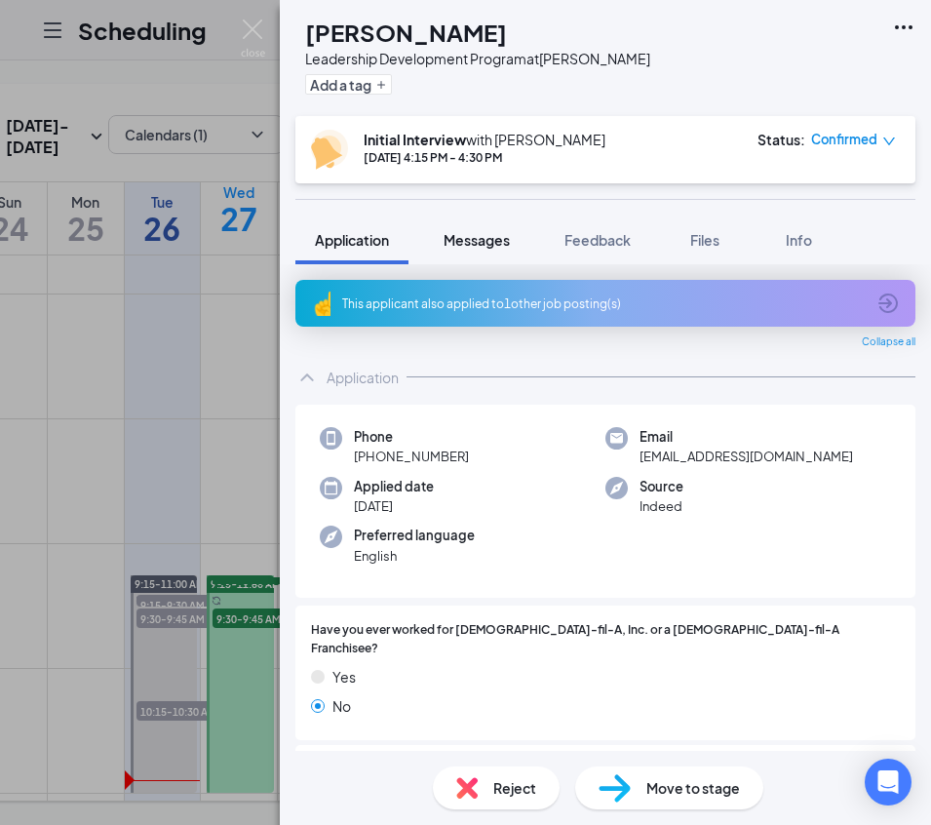
click at [489, 251] on button "Messages" at bounding box center [476, 239] width 105 height 49
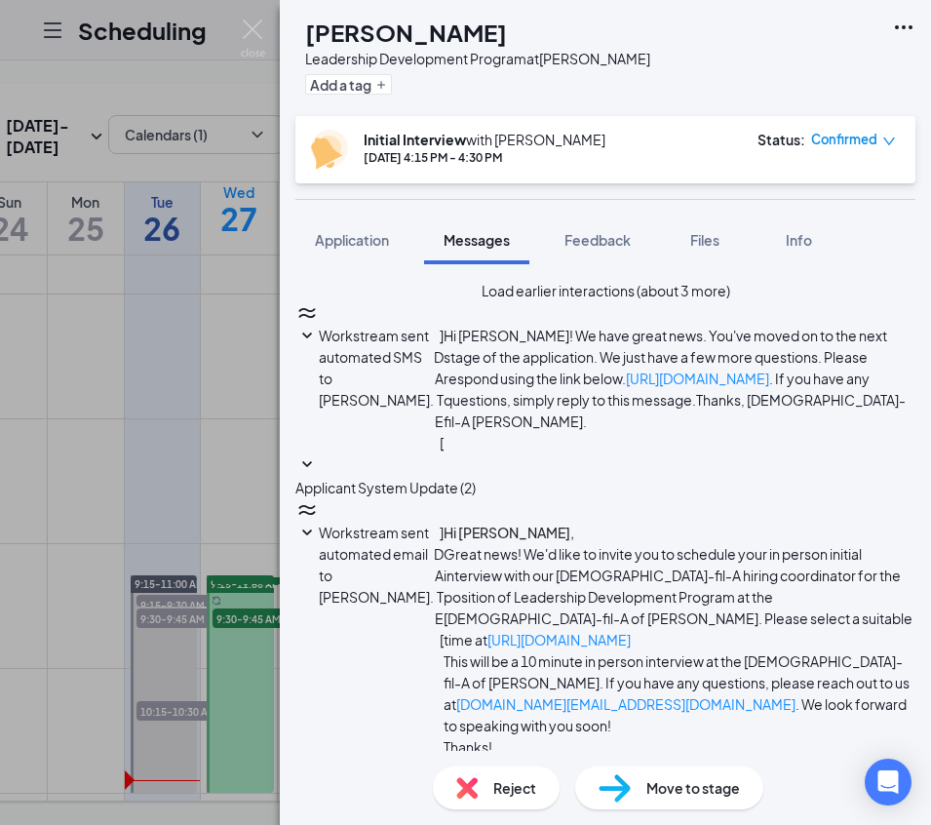
paste textarea "Good Morning, We have your interview set for [DATE] at At our [GEOGRAPHIC_DATA]…"
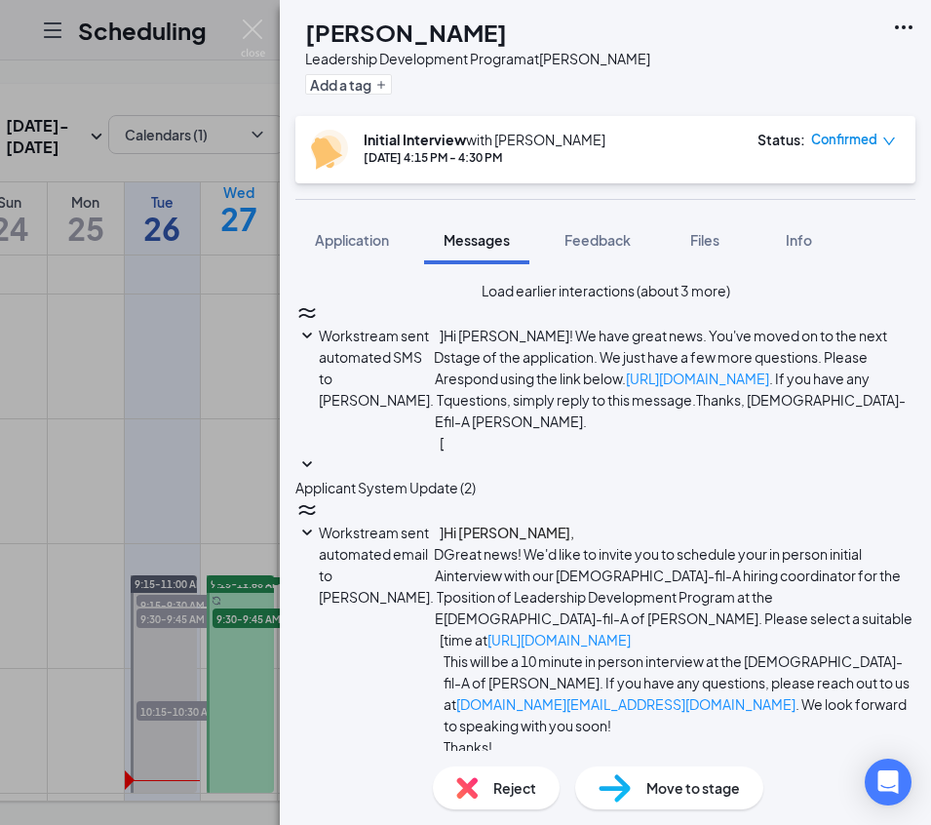
scroll to position [0, 0]
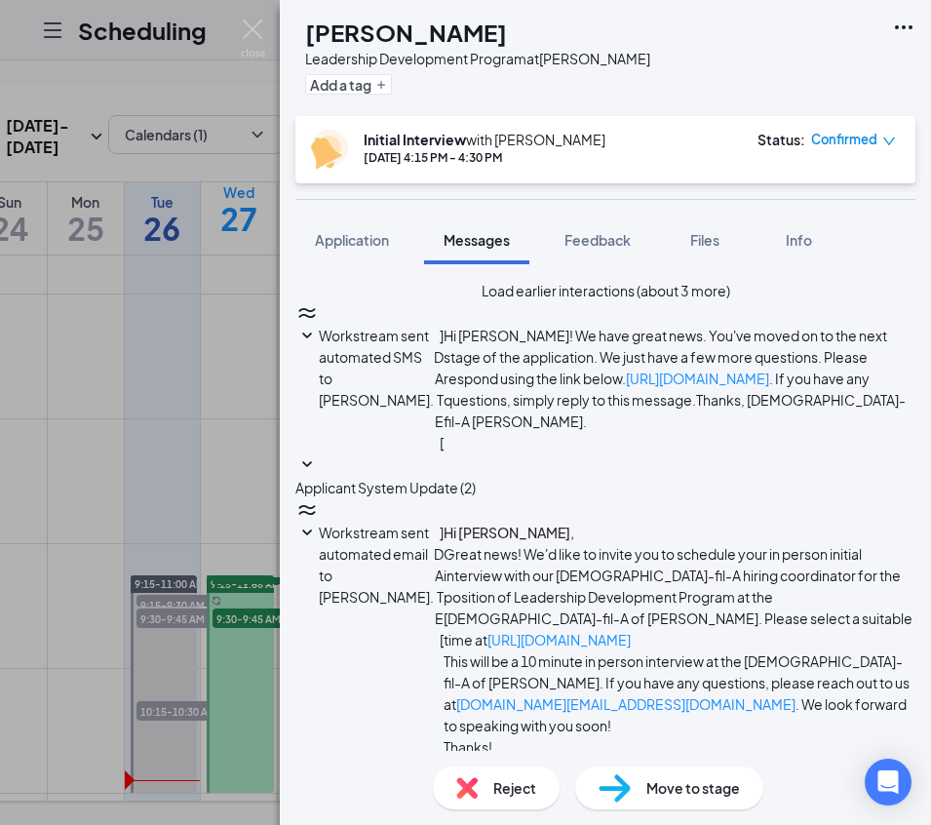
scroll to position [0, 0]
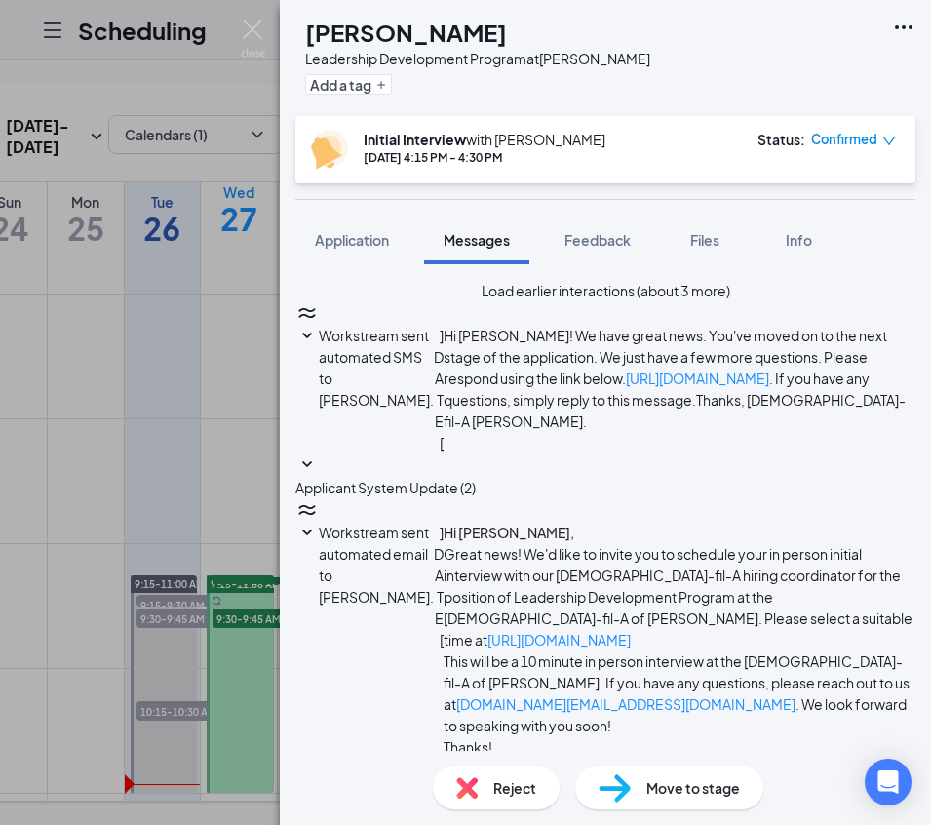
type textarea "Good Morning [PERSON_NAME], We have your interview set for [DATE] 4:15pm At our…"
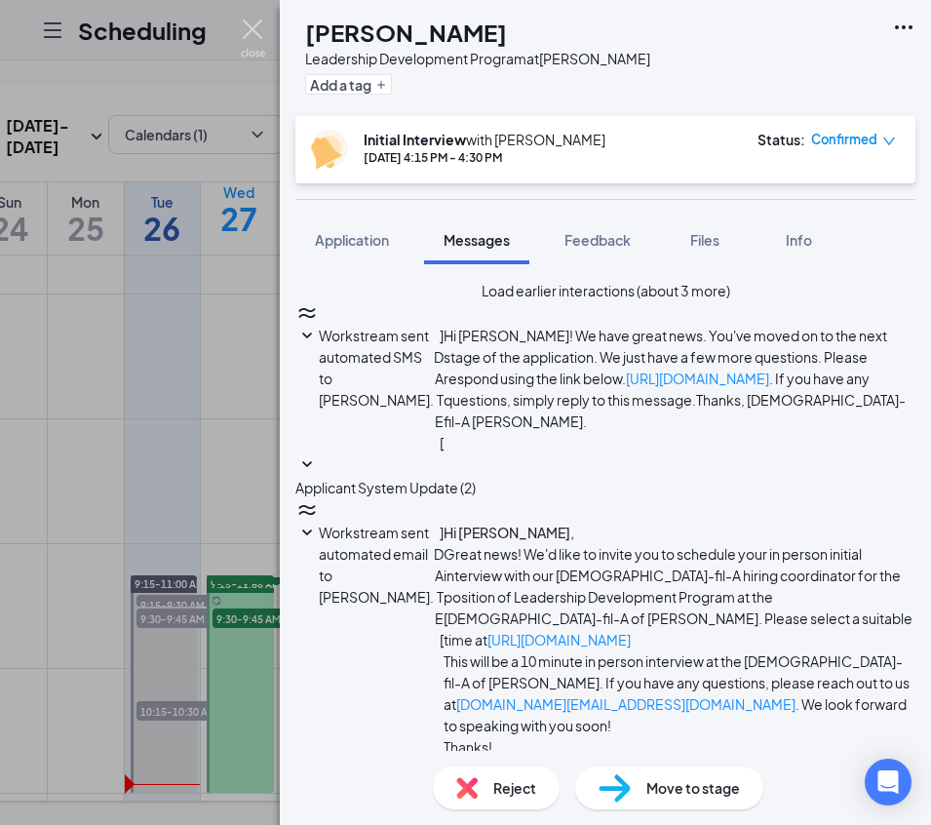
scroll to position [800, 0]
click at [254, 35] on img at bounding box center [253, 38] width 24 height 38
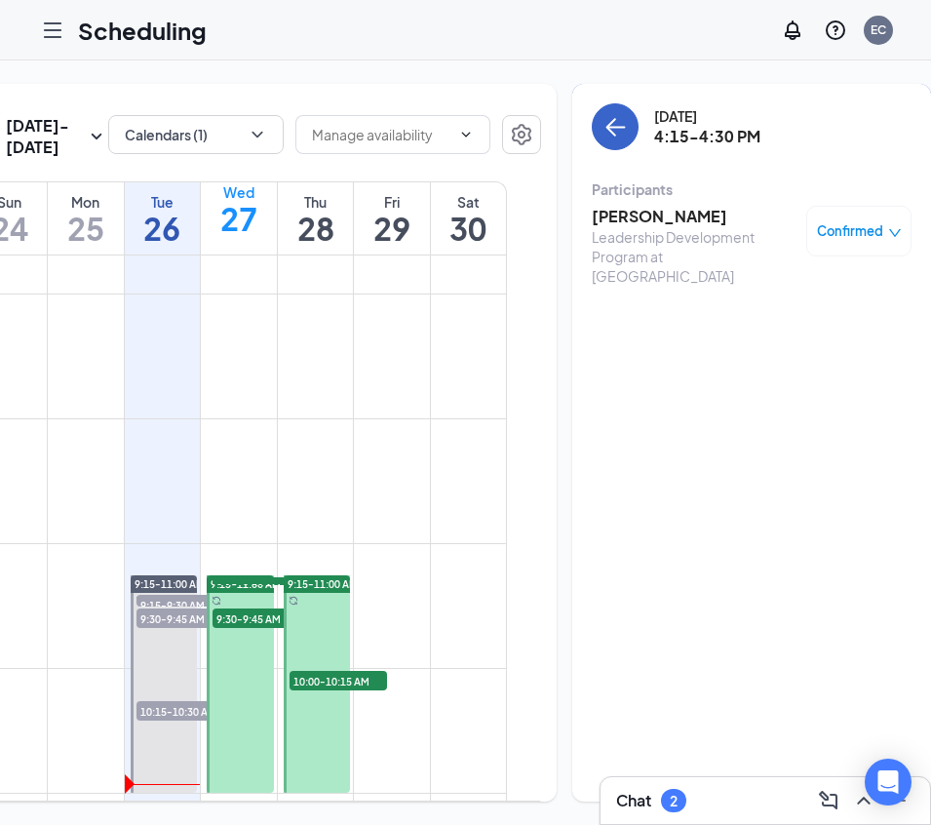
click at [592, 134] on button "back-button" at bounding box center [615, 126] width 47 height 47
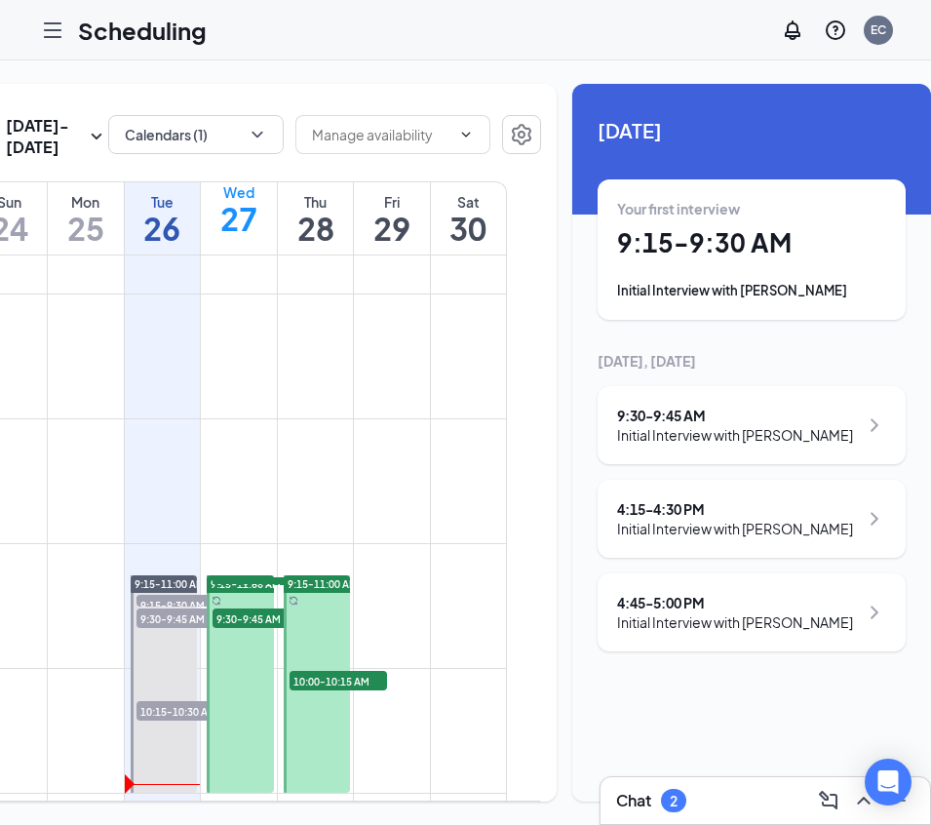
click at [734, 632] on div "Initial Interview with [PERSON_NAME]" at bounding box center [735, 621] width 236 height 19
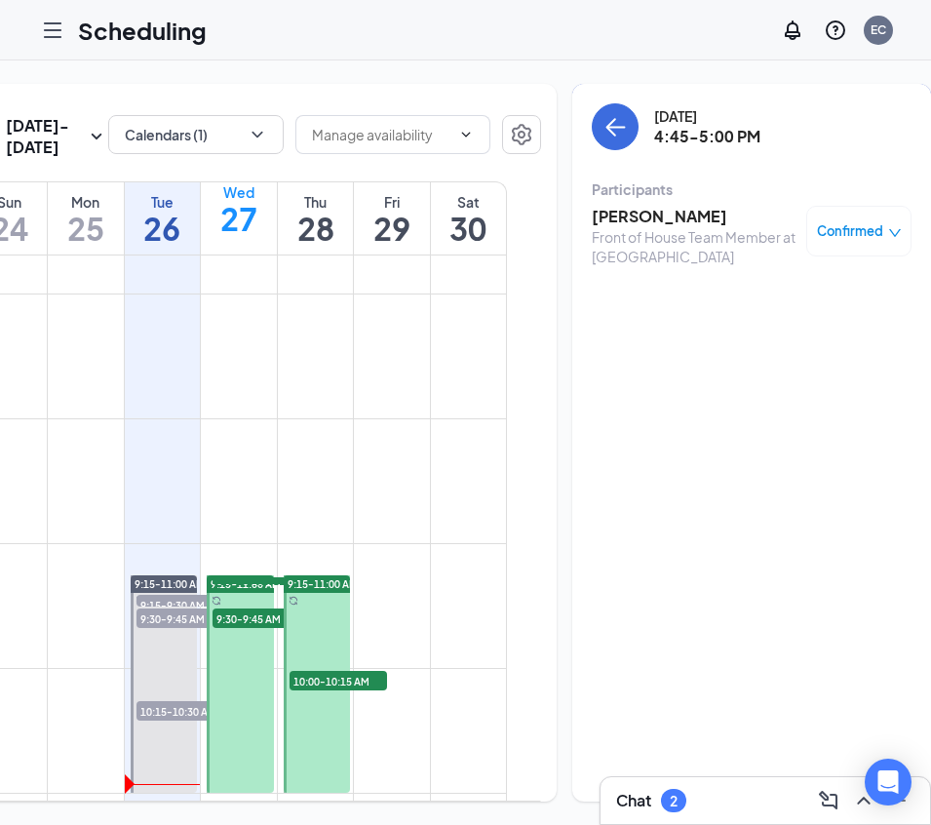
click at [604, 215] on h3 "[PERSON_NAME]" at bounding box center [694, 216] width 205 height 21
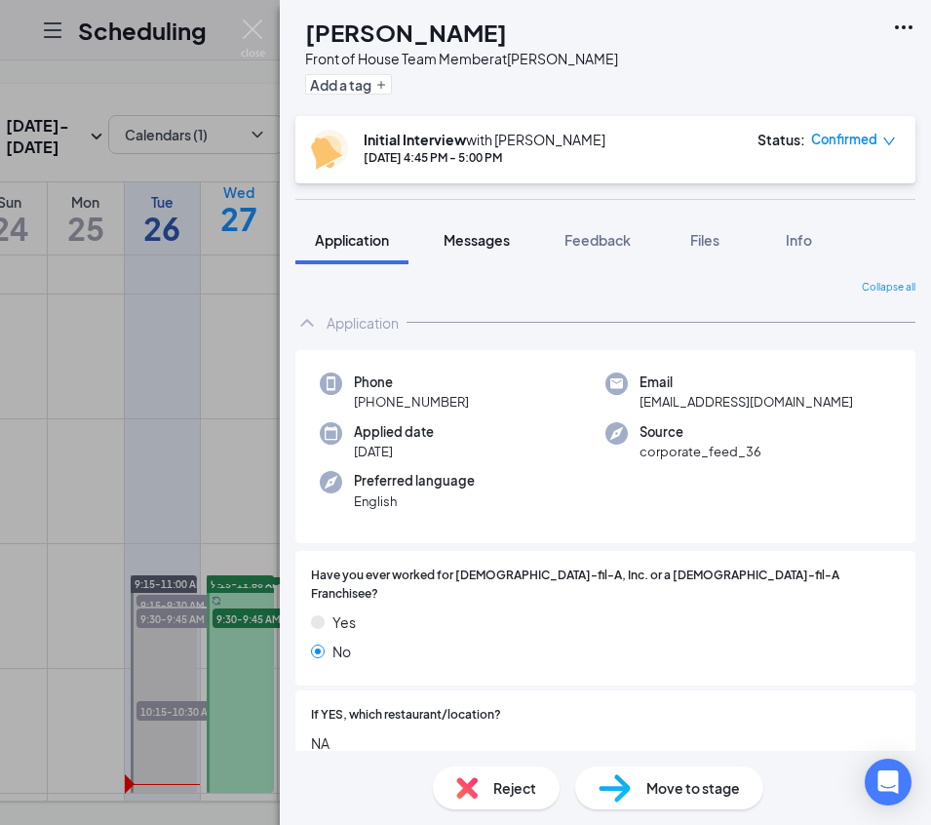
click at [499, 239] on span "Messages" at bounding box center [477, 240] width 66 height 18
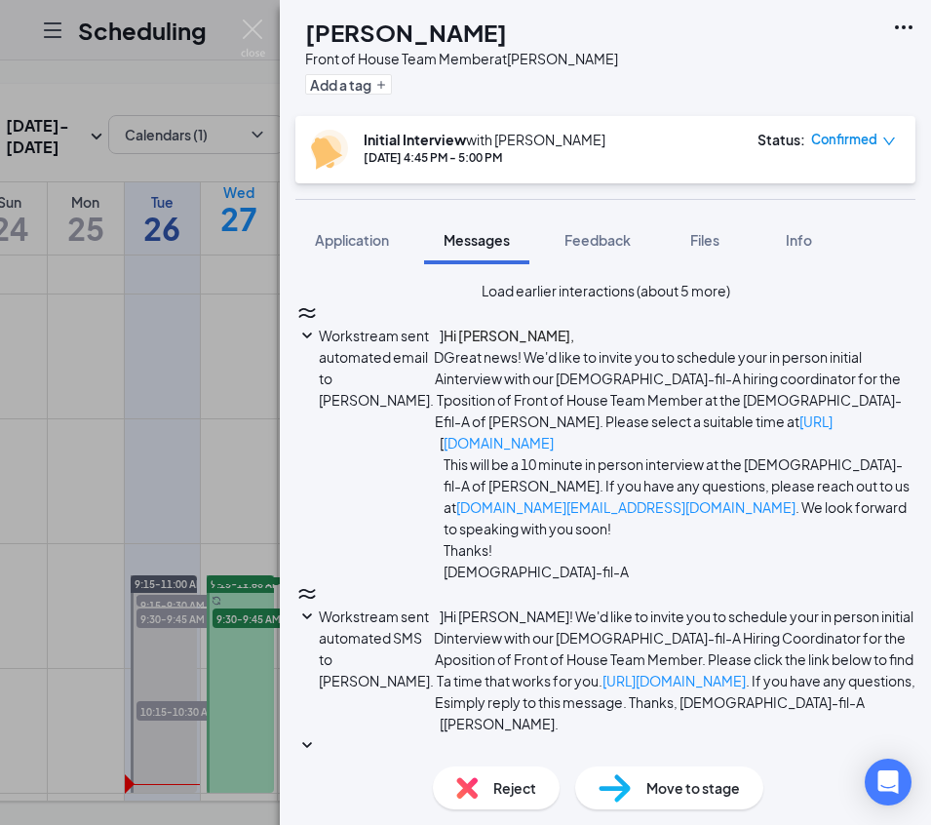
paste textarea "Good Morning, We have your interview set for [DATE] at At our [GEOGRAPHIC_DATA]…"
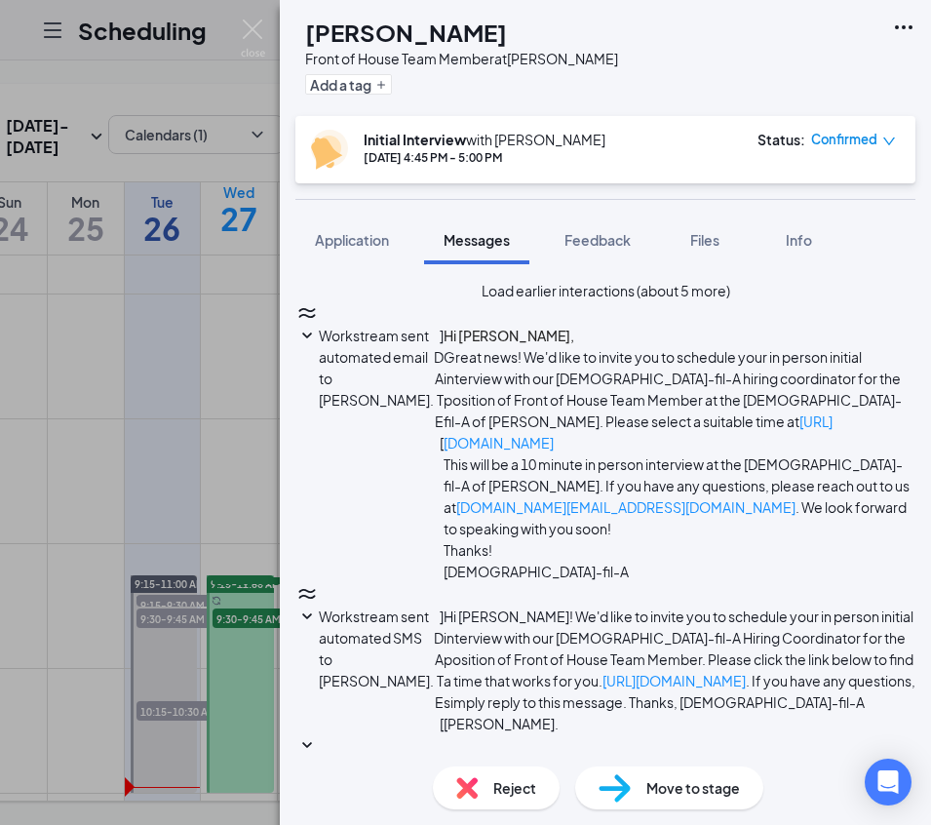
type textarea "Good Morning [PERSON_NAME], We have your interview set for [DATE] 4:45pm At our…"
click at [253, 29] on img at bounding box center [253, 38] width 24 height 38
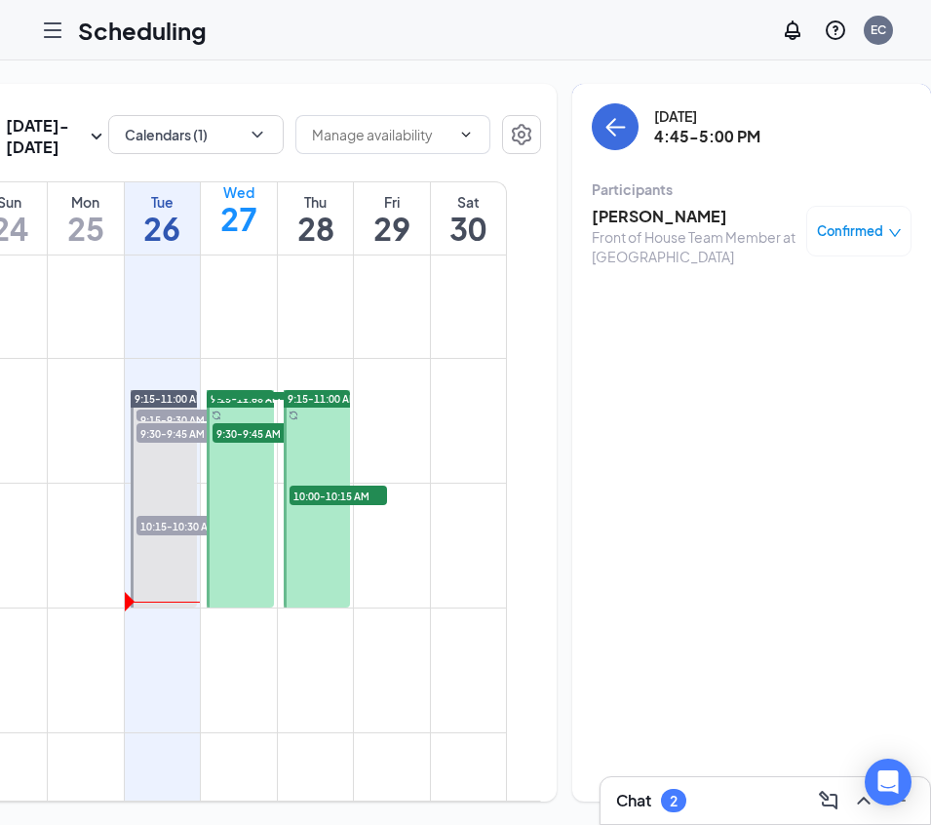
scroll to position [993, 0]
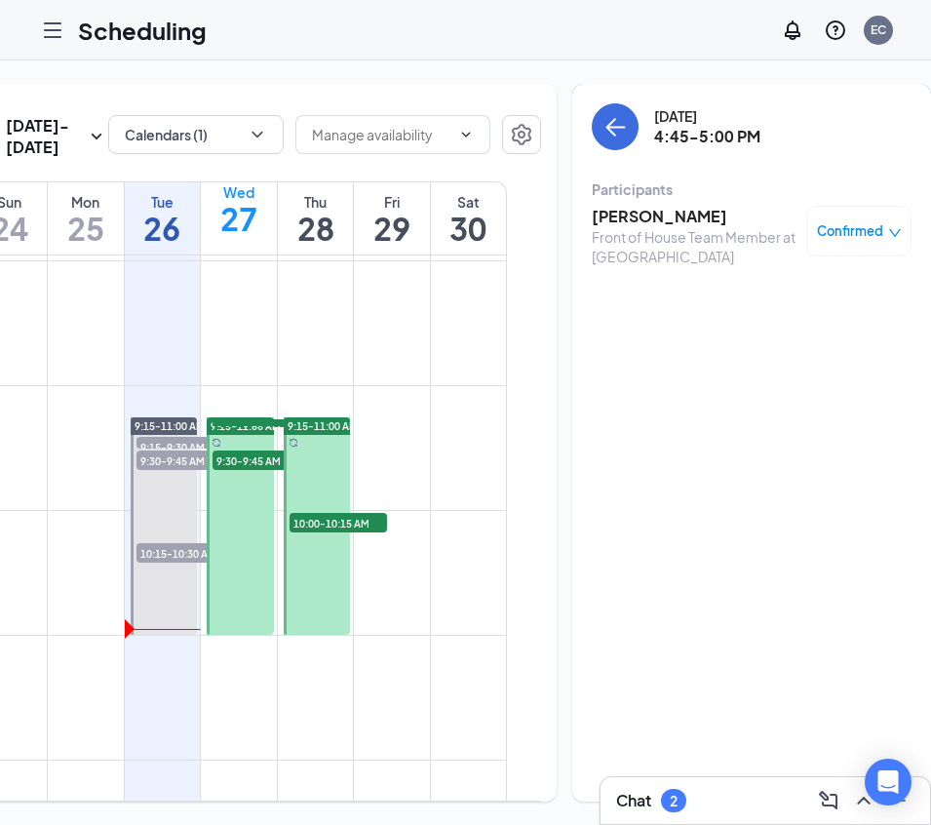
click at [631, 794] on h3 "Chat" at bounding box center [633, 800] width 35 height 21
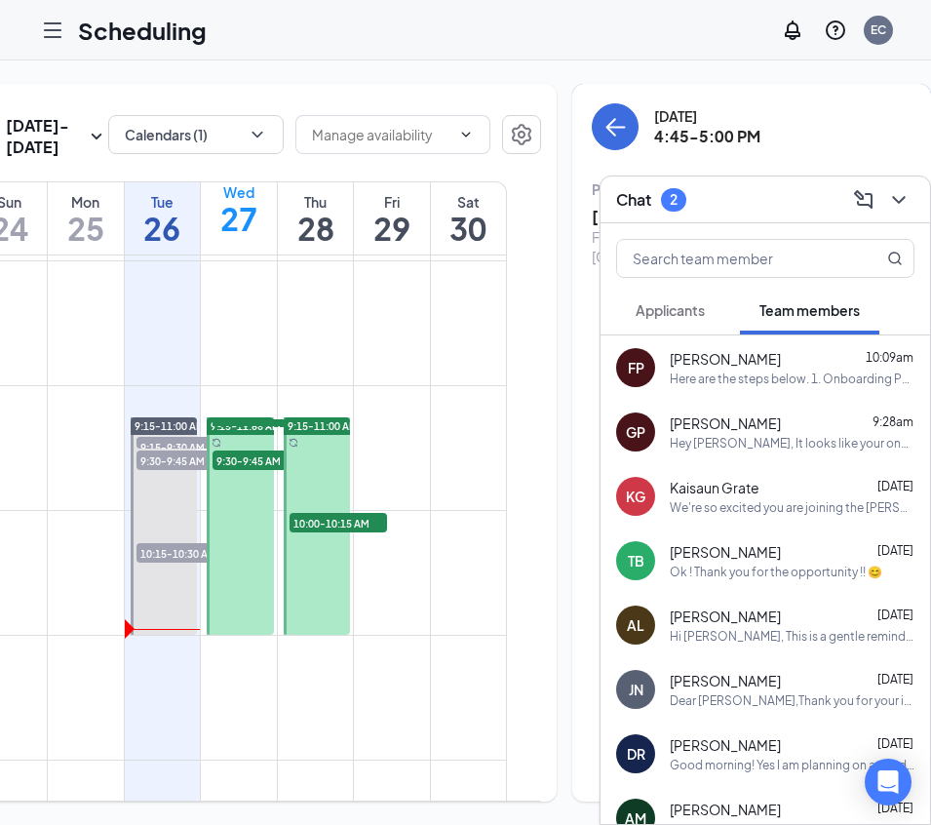
click at [700, 312] on span "Applicants" at bounding box center [670, 310] width 69 height 18
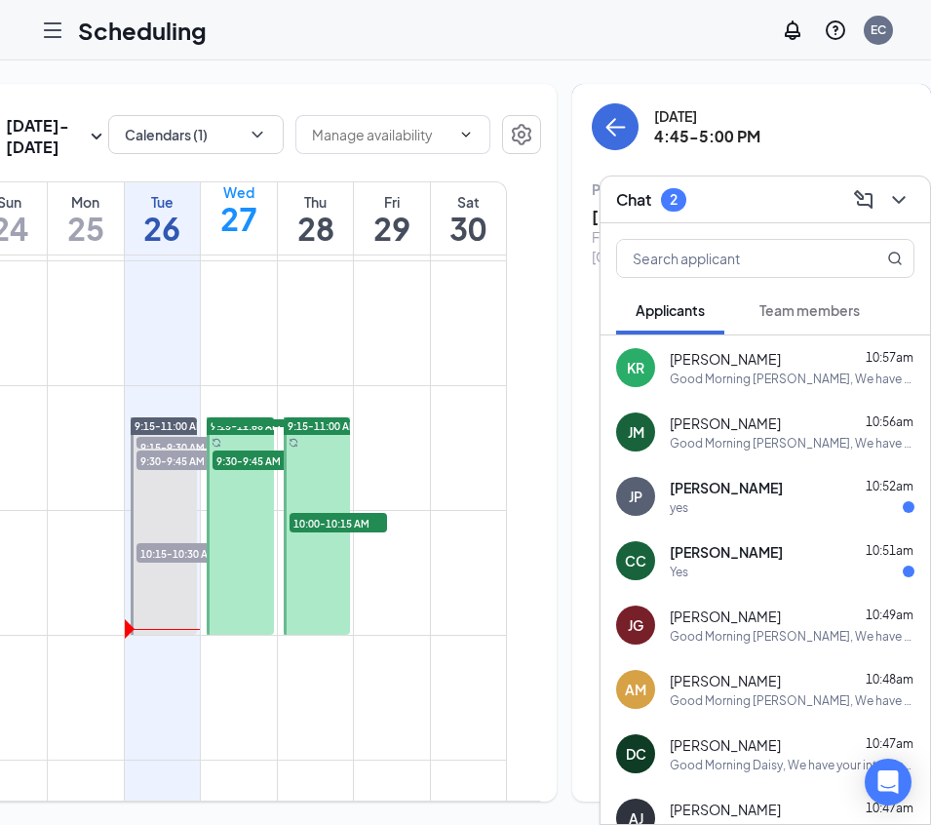
click at [834, 499] on div "yes" at bounding box center [792, 507] width 245 height 17
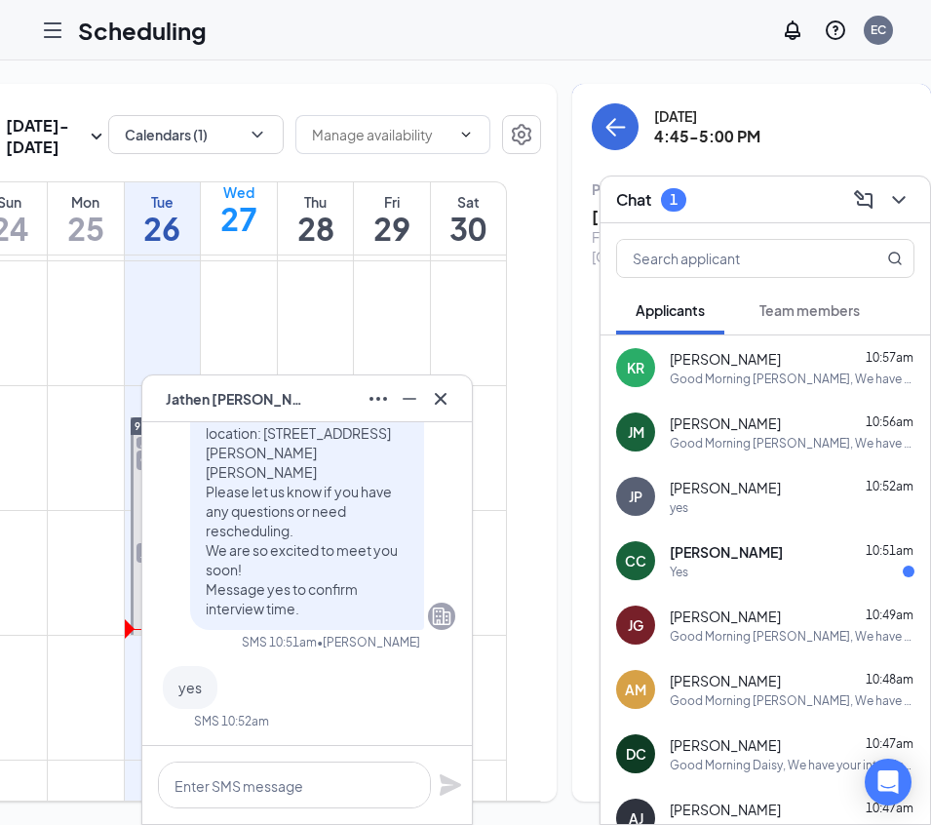
click at [797, 565] on div "Yes" at bounding box center [792, 571] width 245 height 17
click at [450, 402] on icon "Cross" at bounding box center [440, 398] width 23 height 23
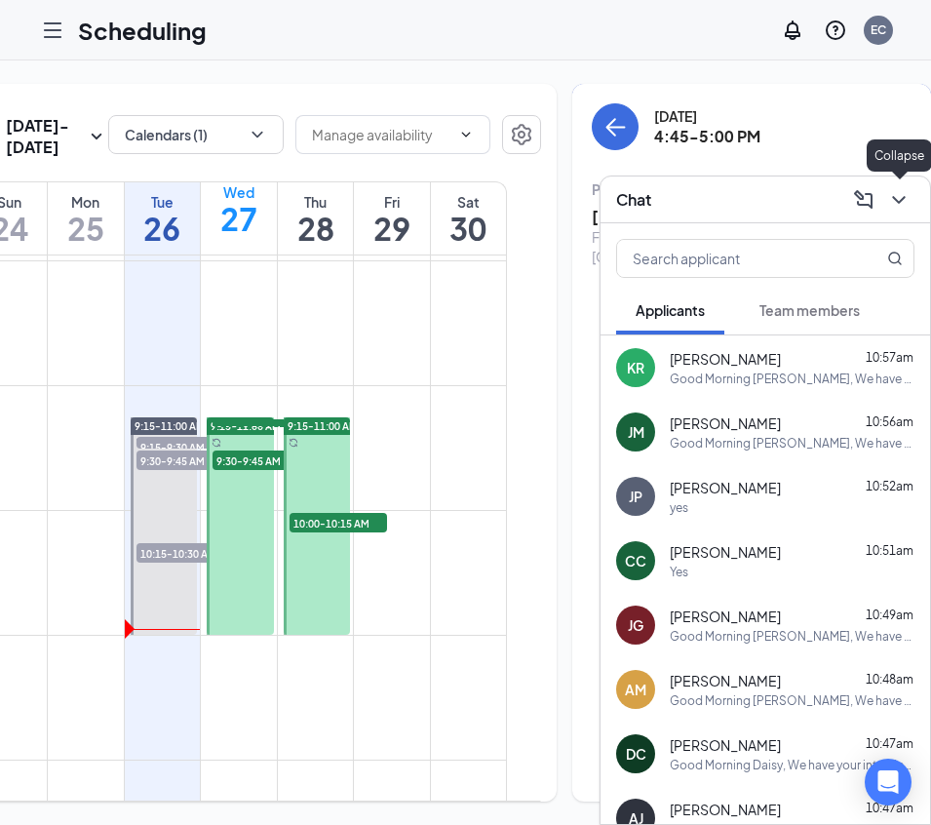
click at [893, 197] on icon "ChevronDown" at bounding box center [898, 200] width 13 height 8
